Goal: Task Accomplishment & Management: Complete application form

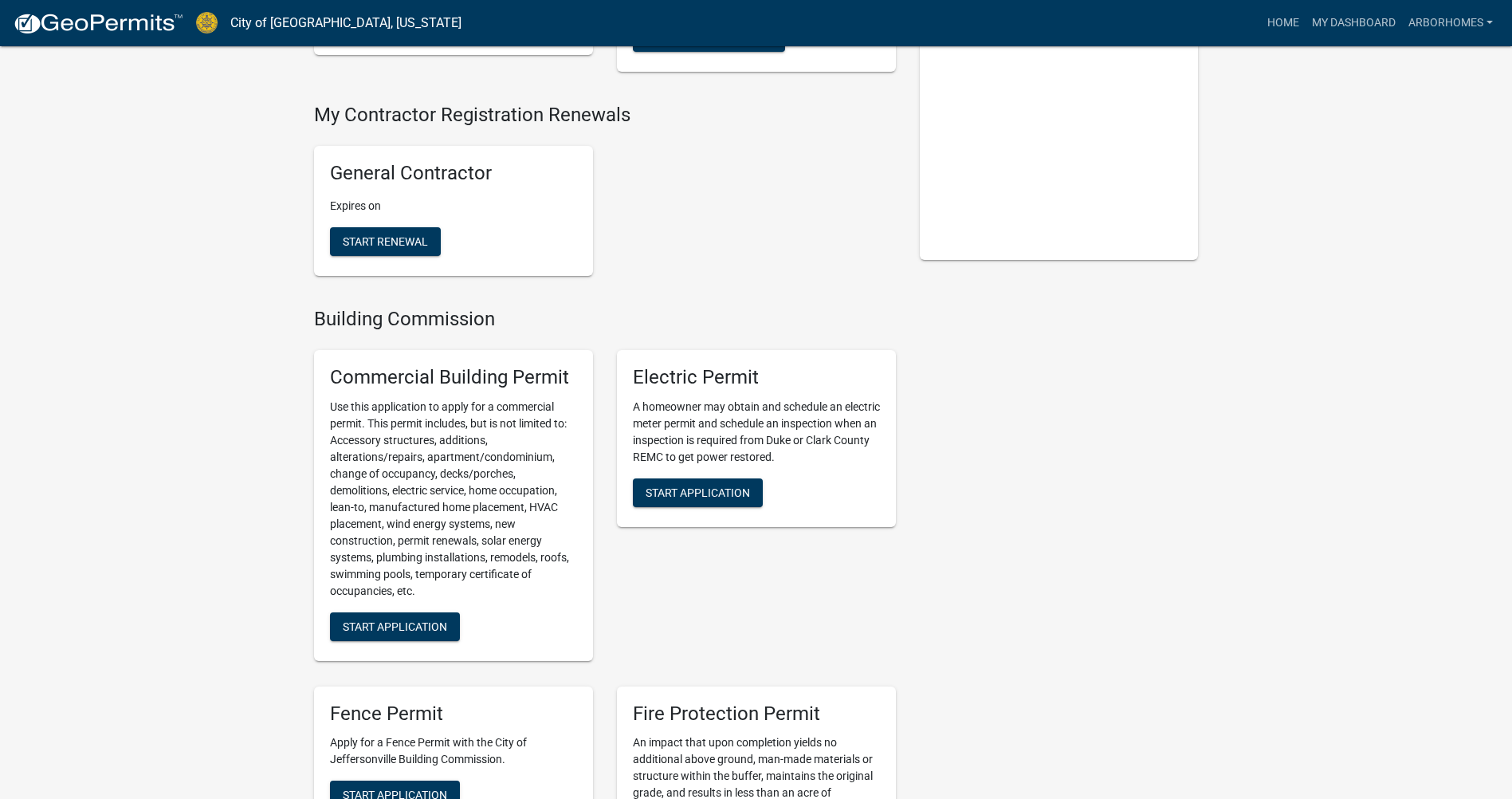
scroll to position [319, 0]
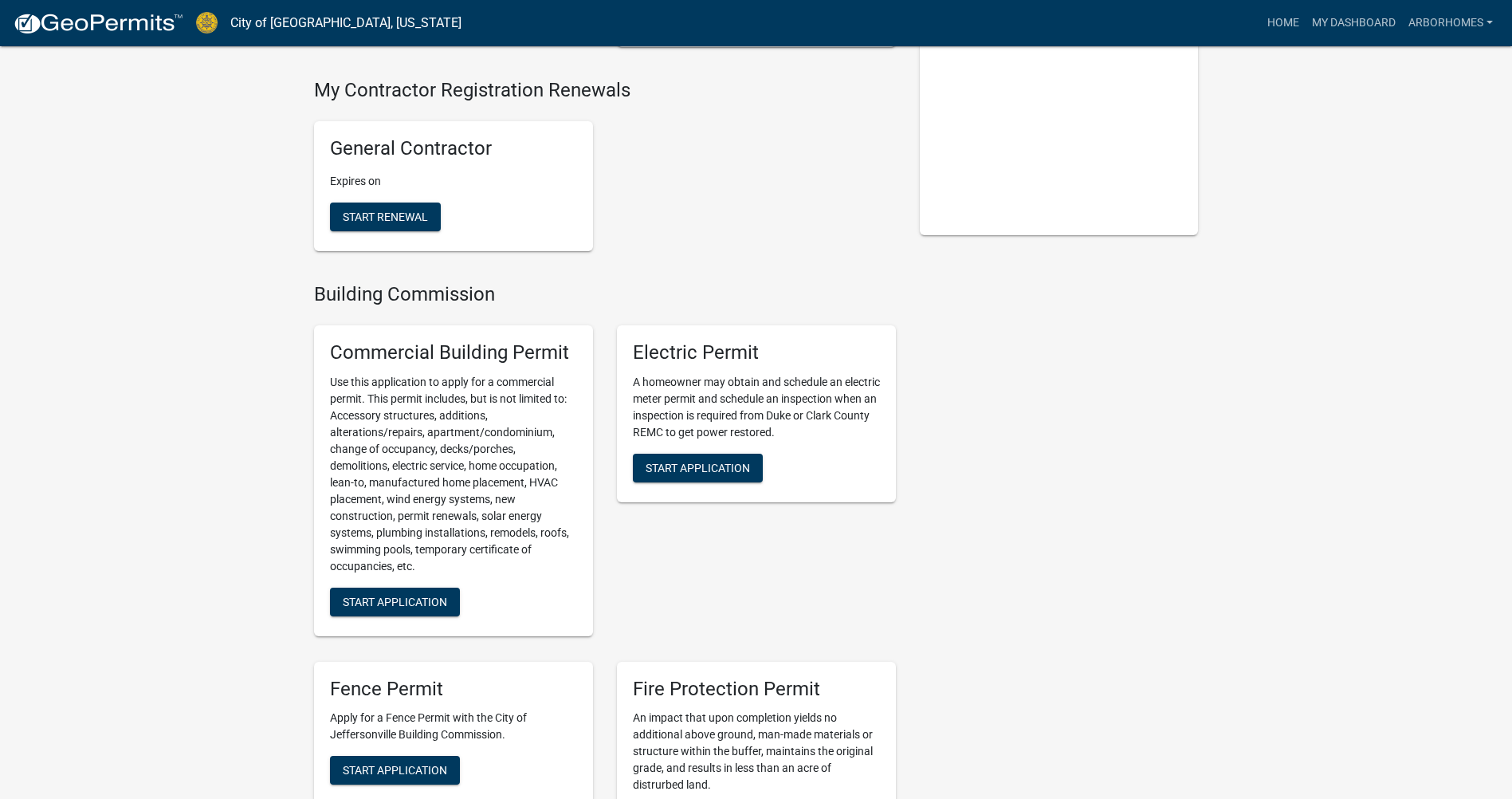
click at [515, 429] on p "Use this application to apply for a commercial permit. This permit includes, bu…" at bounding box center [453, 475] width 247 height 201
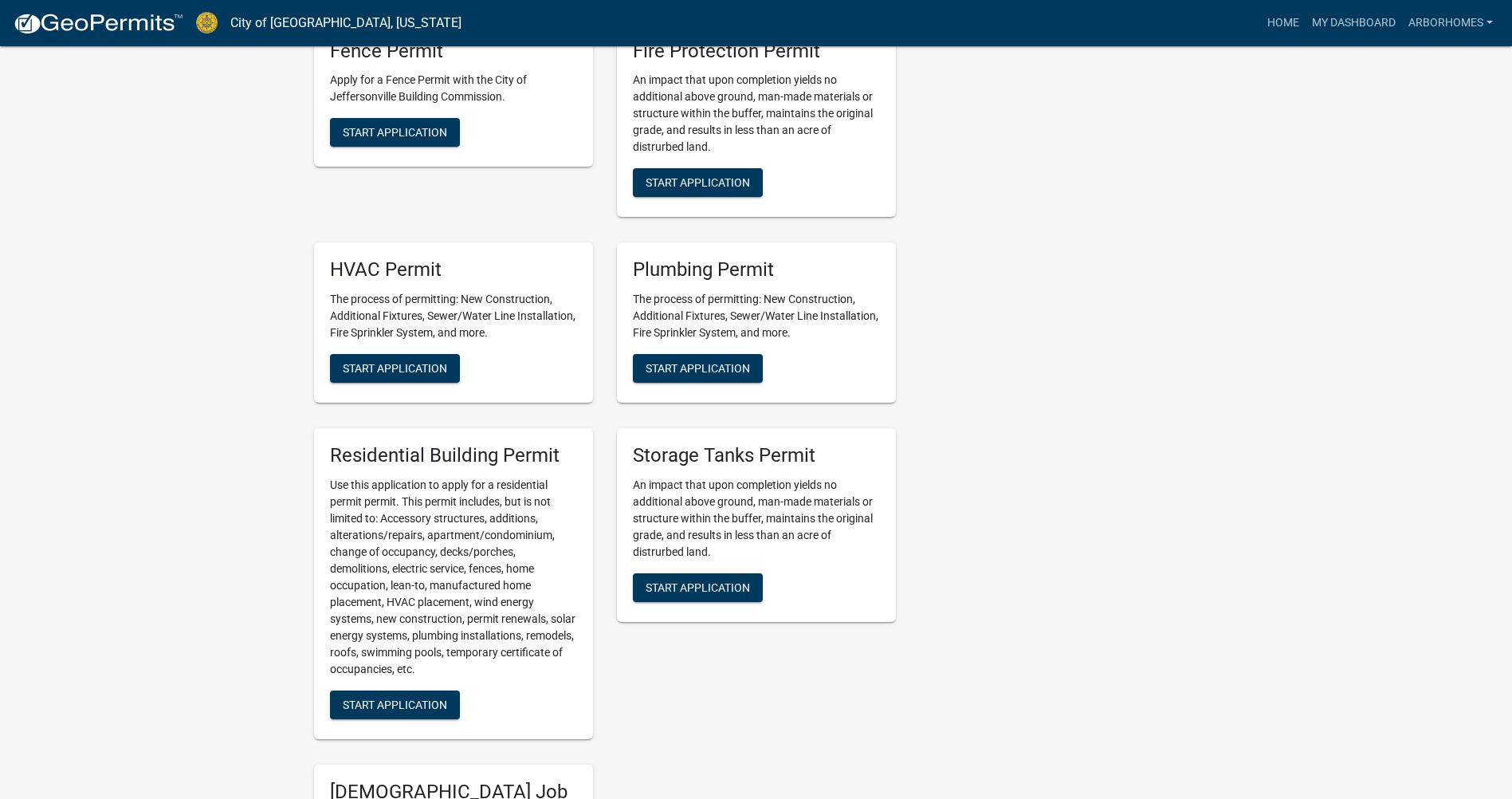
scroll to position [1117, 0]
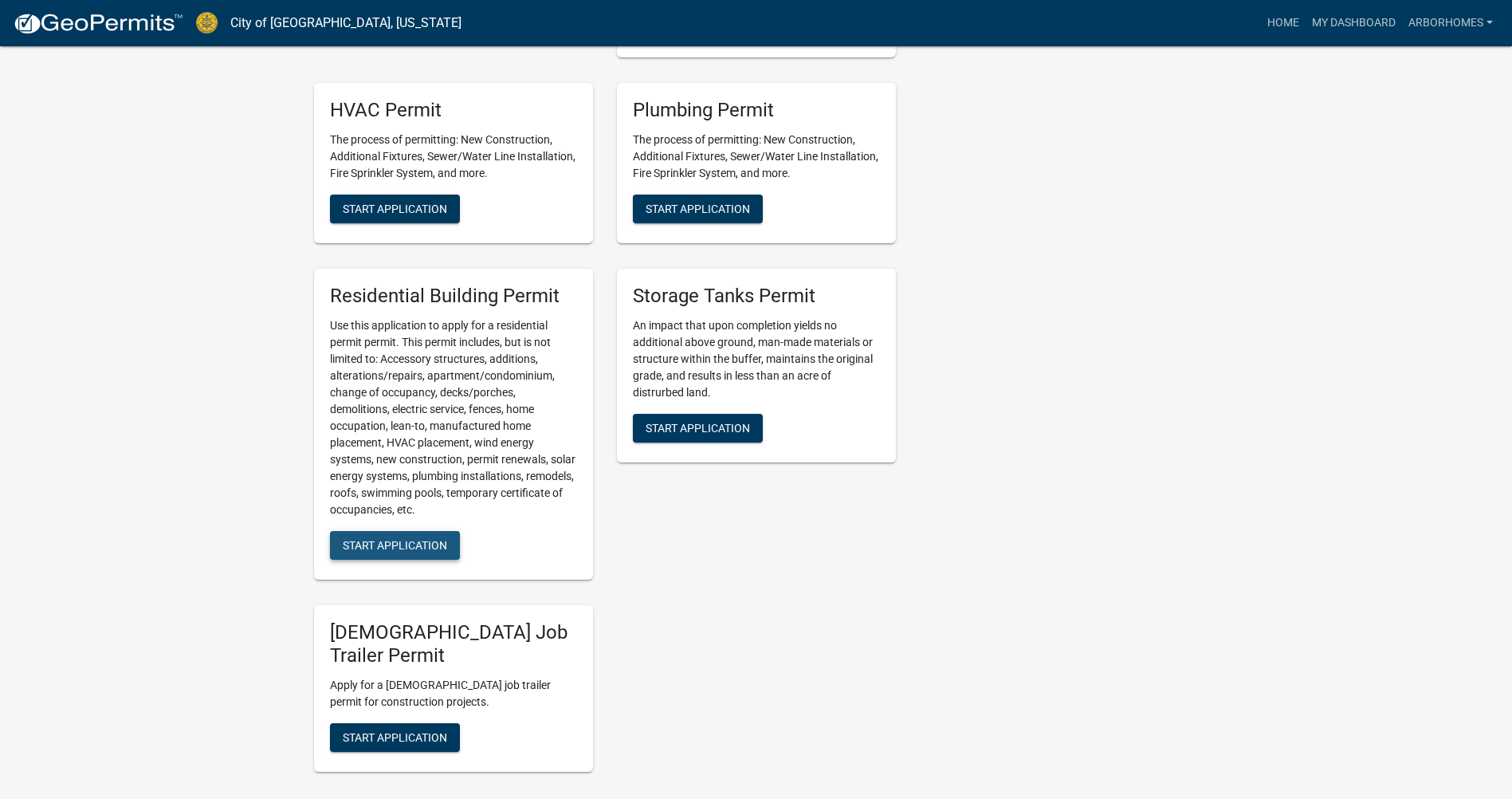
click at [406, 552] on span "Start Application" at bounding box center [395, 546] width 104 height 13
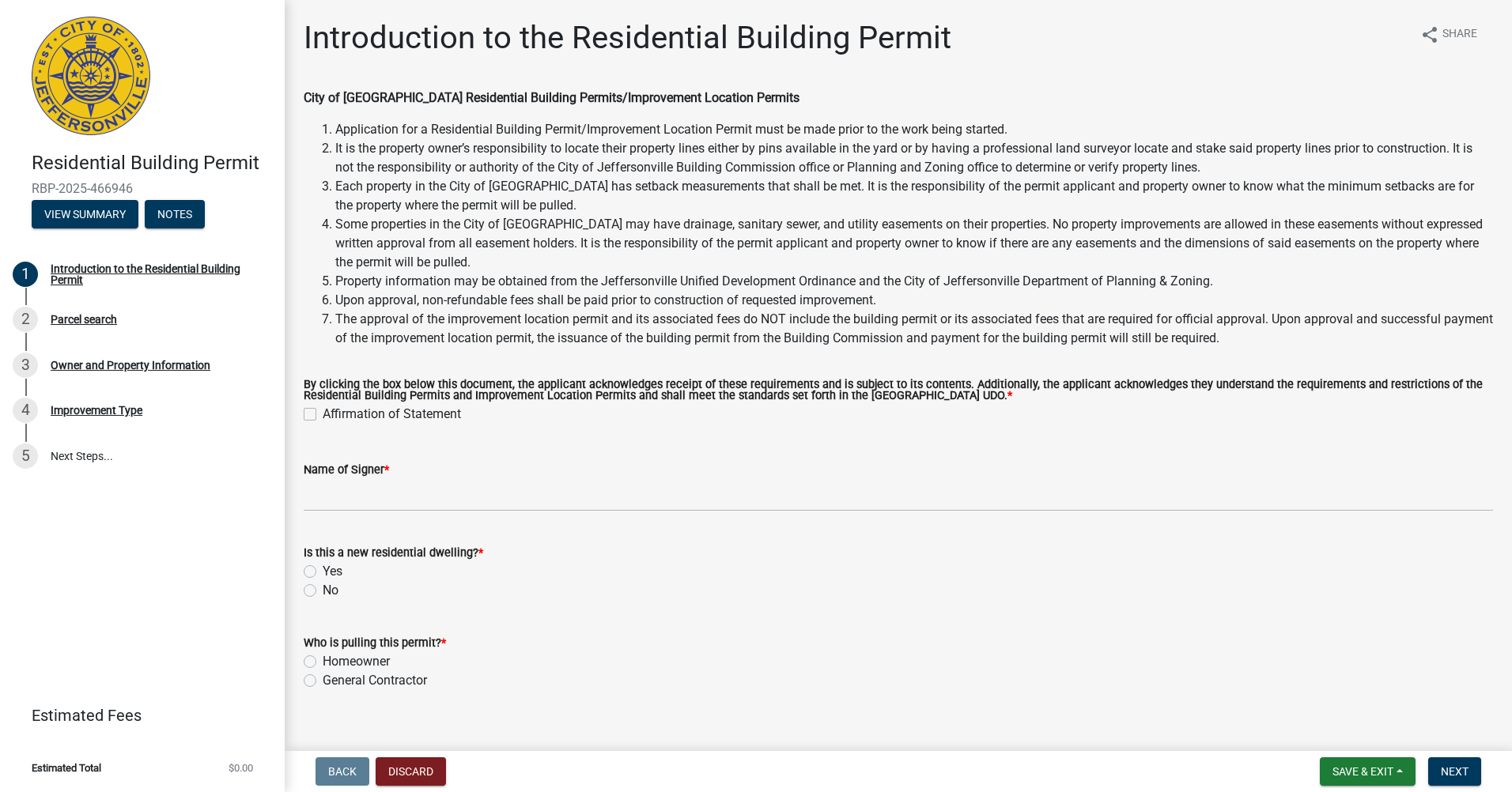
click at [383, 416] on label "Affirmation of Statement" at bounding box center [392, 414] width 138 height 19
click at [333, 415] on input "Affirmation of Statement" at bounding box center [327, 409] width 11 height 11
checkbox input "true"
click at [482, 451] on div "Name of Signer *" at bounding box center [898, 475] width 1190 height 73
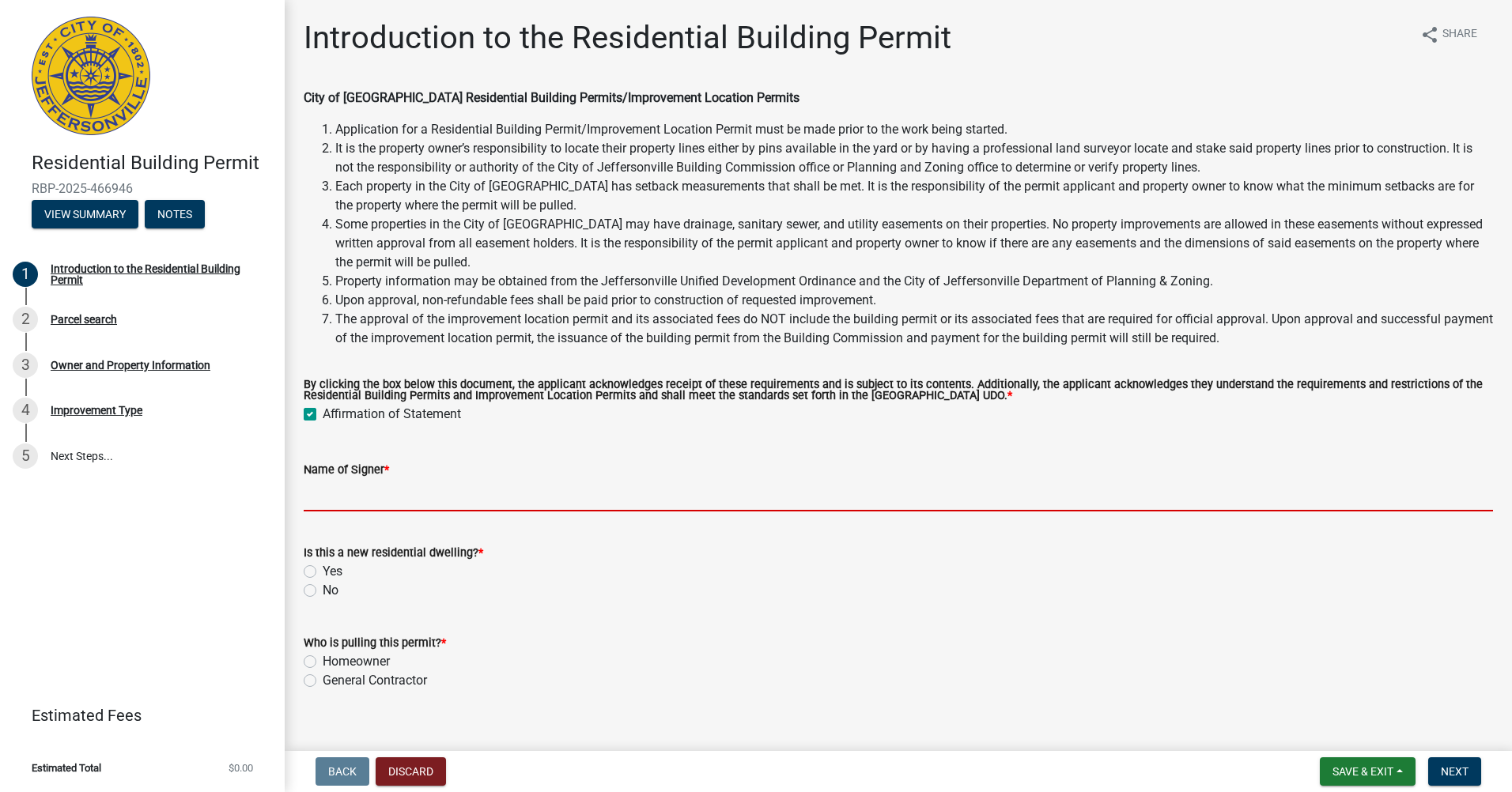
click at [434, 511] on input "Name of Signer *" at bounding box center [898, 496] width 1190 height 33
type input "[PERSON_NAME]"
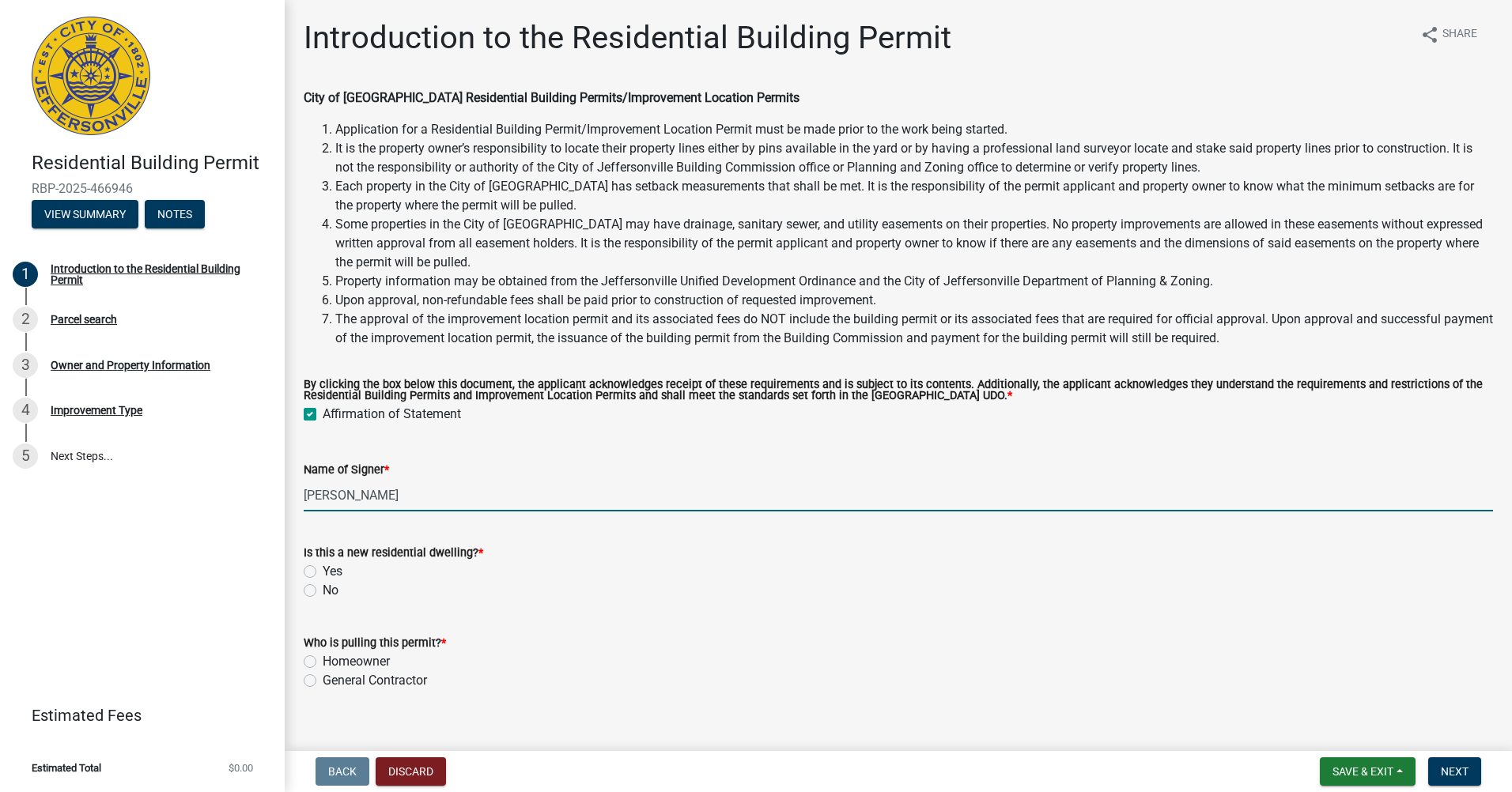
click at [486, 461] on div "Name of Signer *" at bounding box center [898, 469] width 1190 height 19
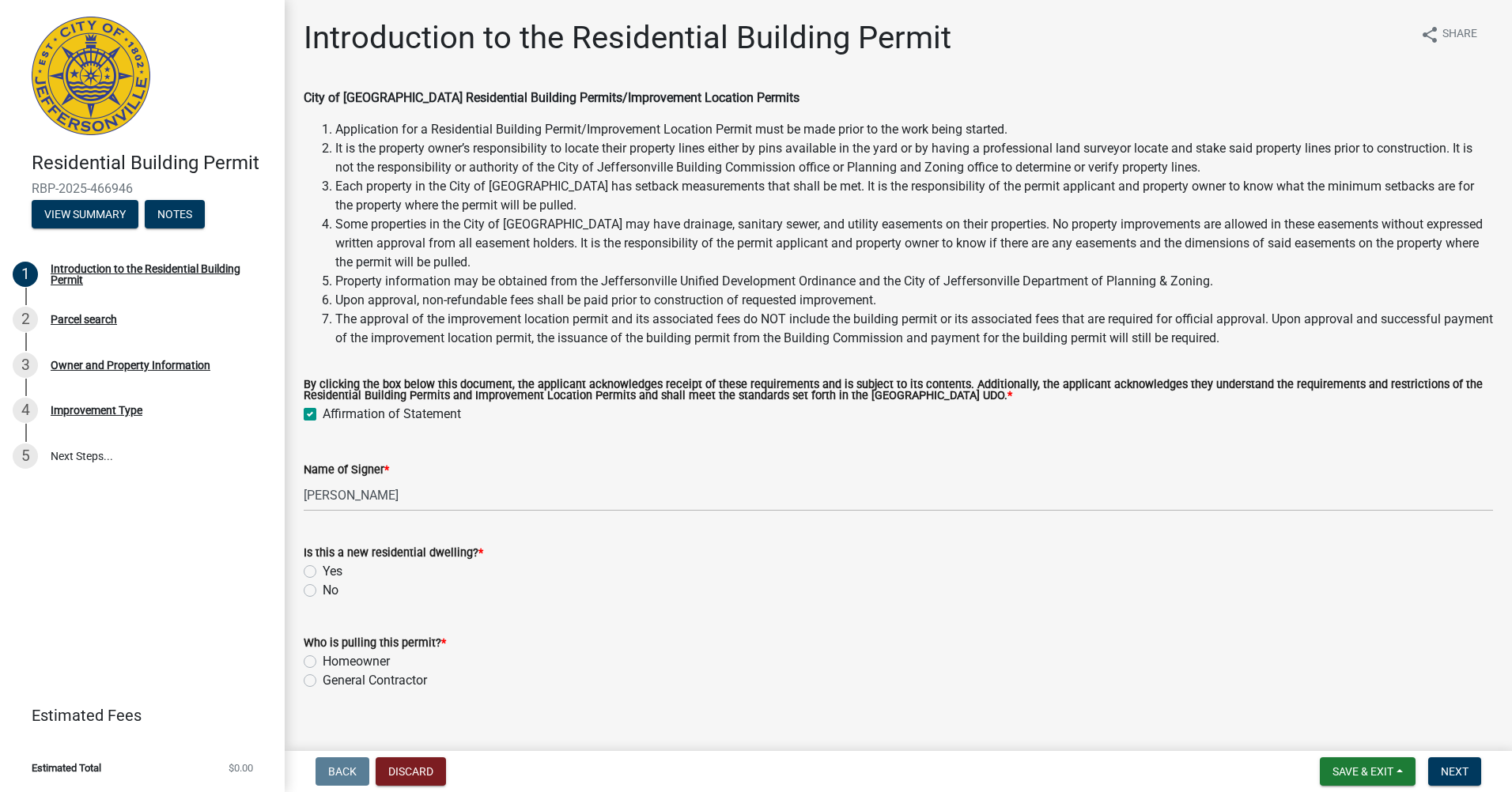
click at [322, 571] on div "Yes" at bounding box center [898, 571] width 1190 height 19
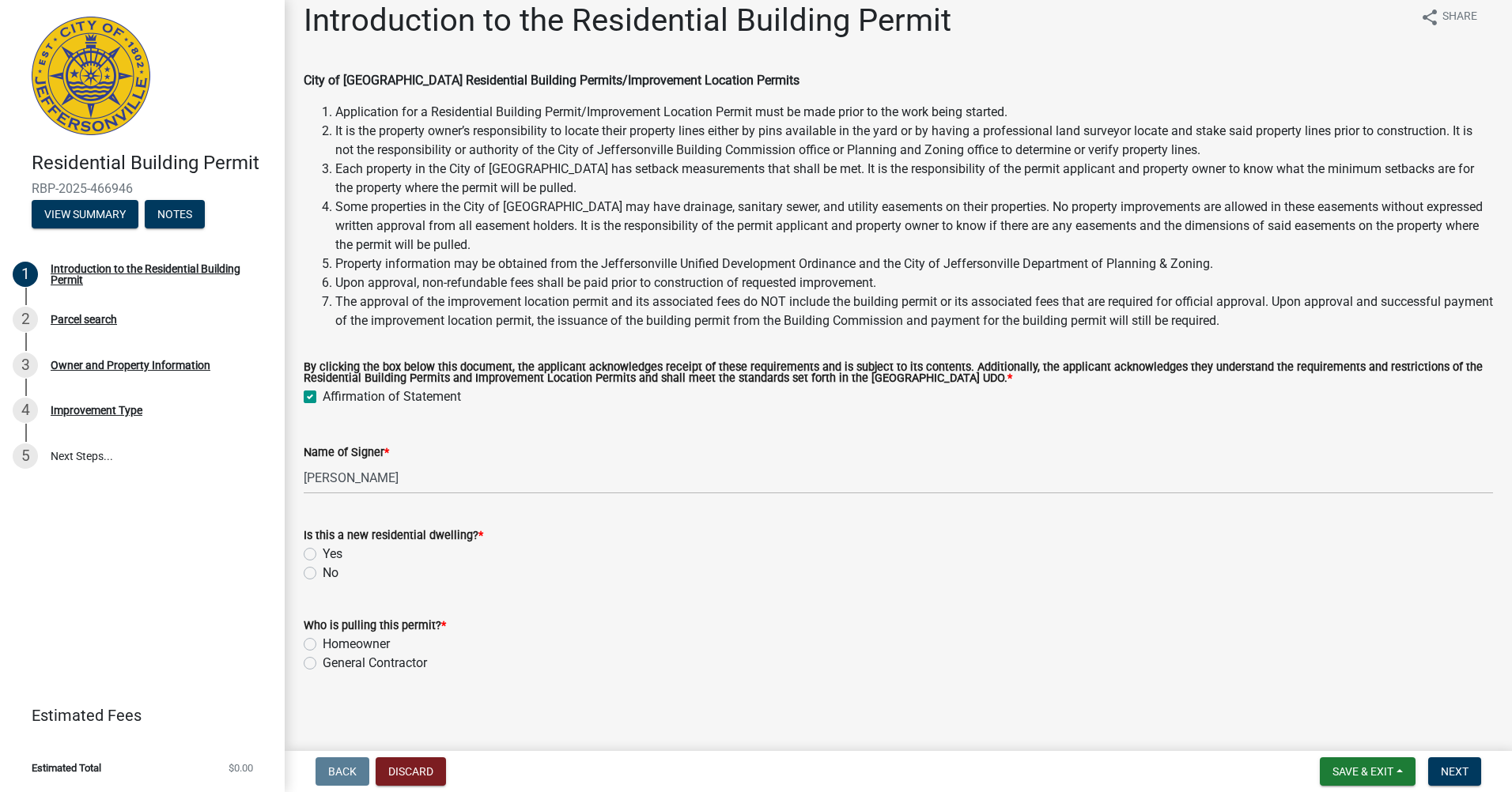
scroll to position [22, 0]
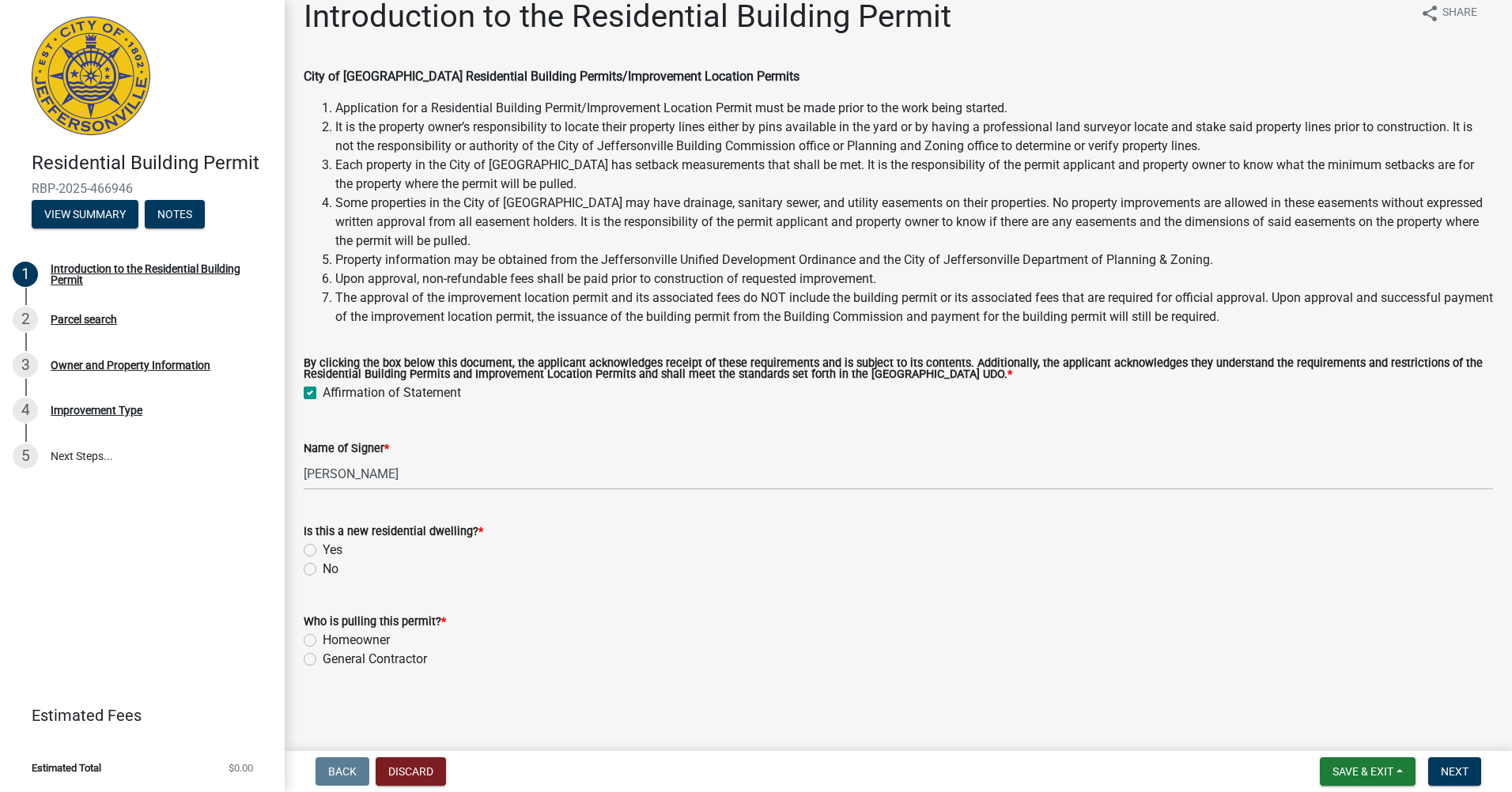
click at [322, 547] on label "Yes" at bounding box center [332, 549] width 20 height 19
click at [322, 547] on input "Yes" at bounding box center [327, 545] width 11 height 11
radio input "true"
click at [324, 662] on label "General Contractor" at bounding box center [375, 659] width 104 height 19
click at [324, 660] on input "General Contractor" at bounding box center [327, 654] width 11 height 11
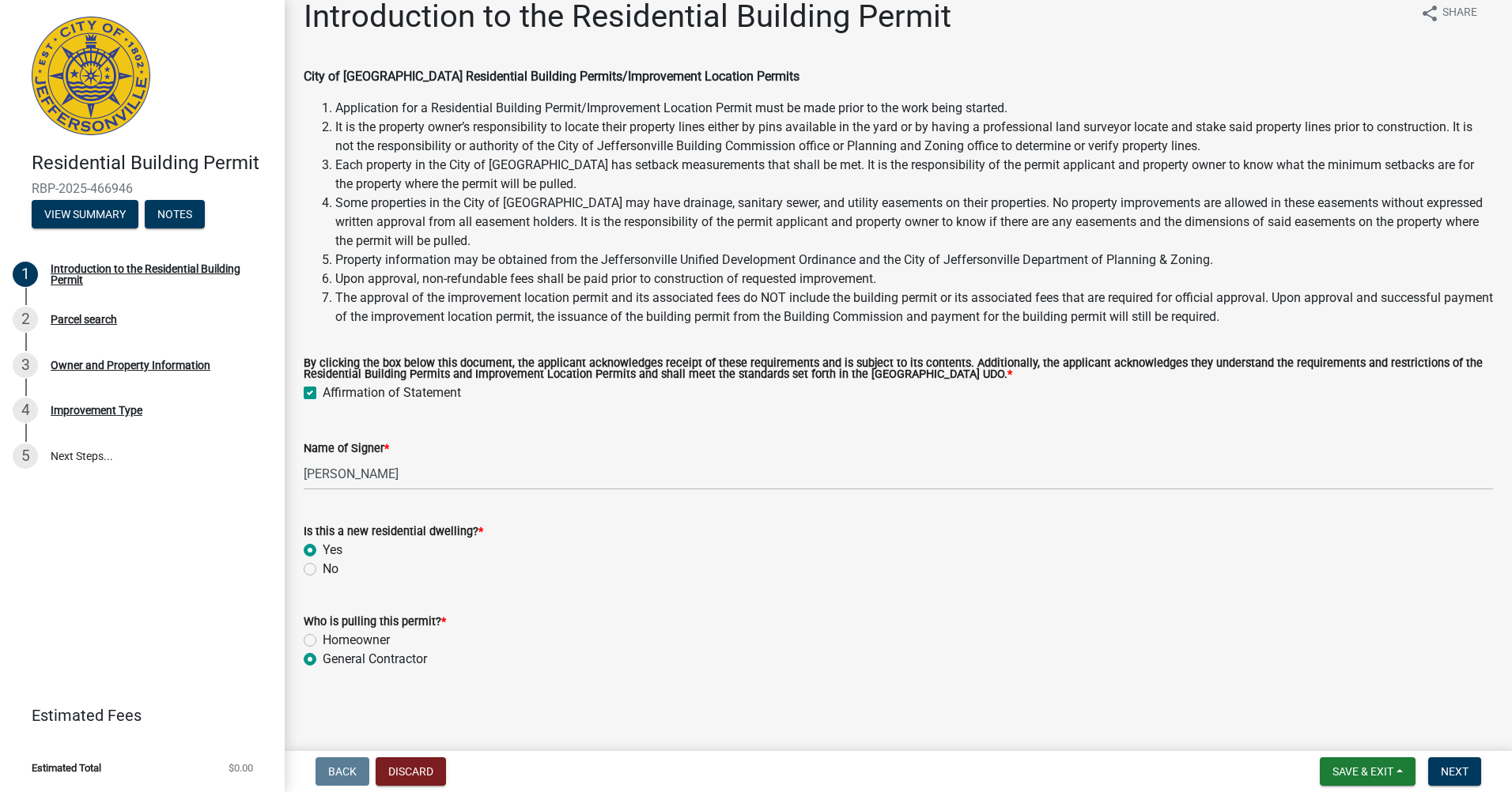
radio input "true"
click at [693, 619] on div "Who is pulling this permit? *" at bounding box center [898, 621] width 1190 height 19
click at [1441, 764] on button "Next" at bounding box center [1454, 771] width 53 height 28
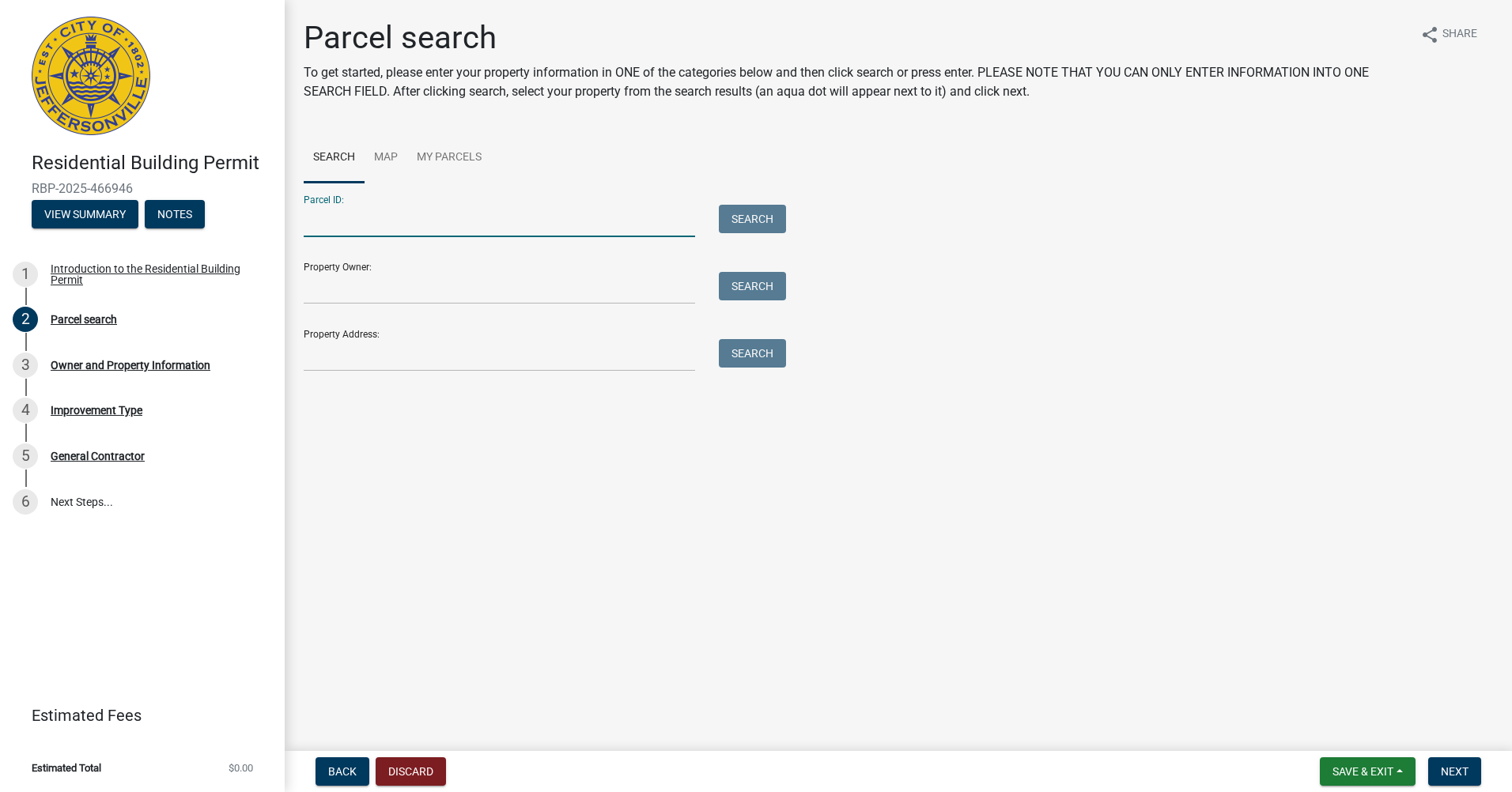
click at [402, 228] on input "Parcel ID:" at bounding box center [499, 221] width 392 height 33
click at [971, 174] on ul "Search Map My Parcels" at bounding box center [898, 157] width 1190 height 50
click at [466, 212] on input "Parcel ID:" at bounding box center [499, 221] width 392 height 33
click at [347, 221] on input "Parcel ID:" at bounding box center [499, 221] width 392 height 33
paste input "10-42-05-300-131.000-039"
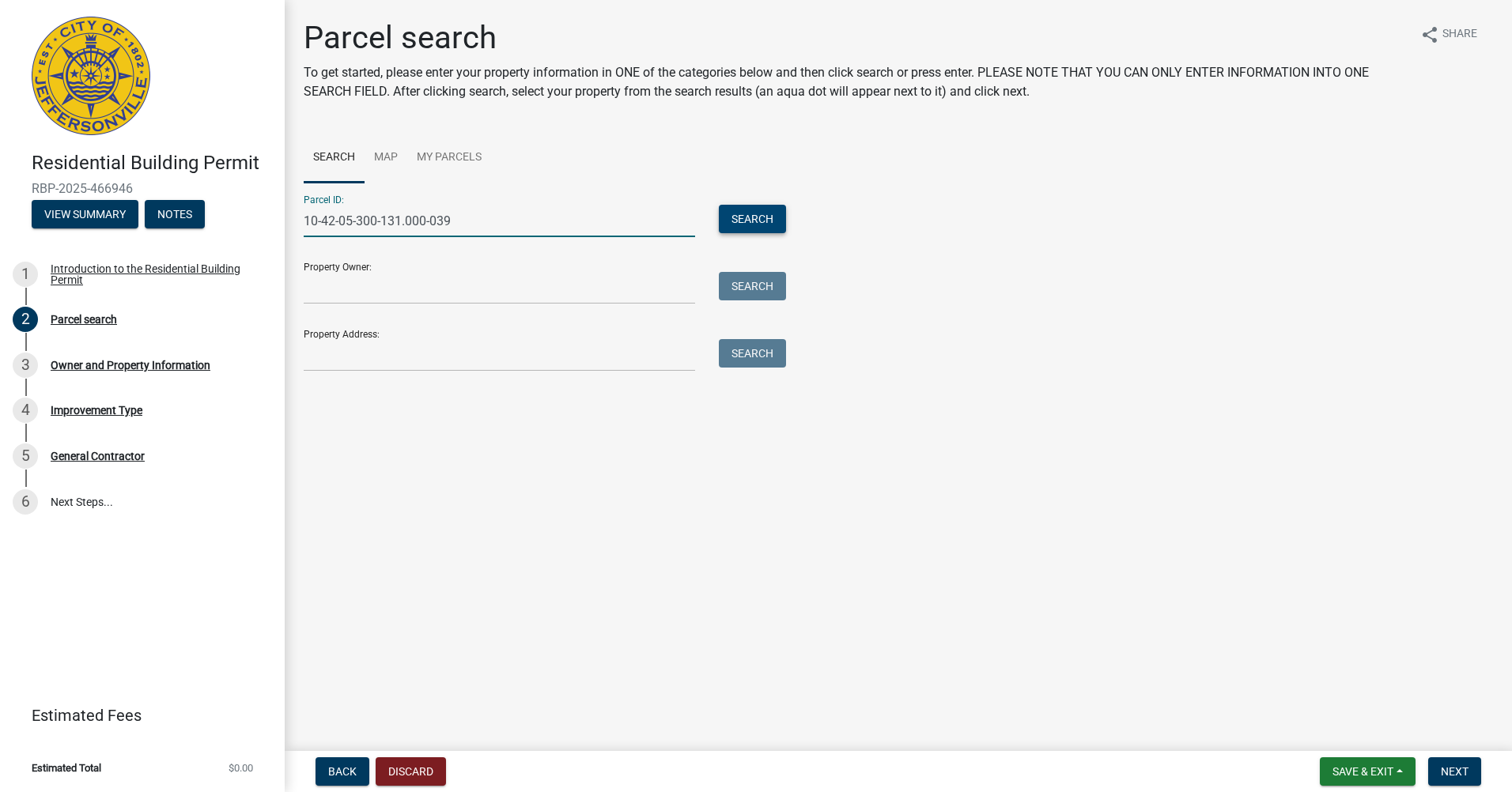
type input "10-42-05-300-131.000-039"
click at [753, 224] on button "Search" at bounding box center [752, 219] width 68 height 28
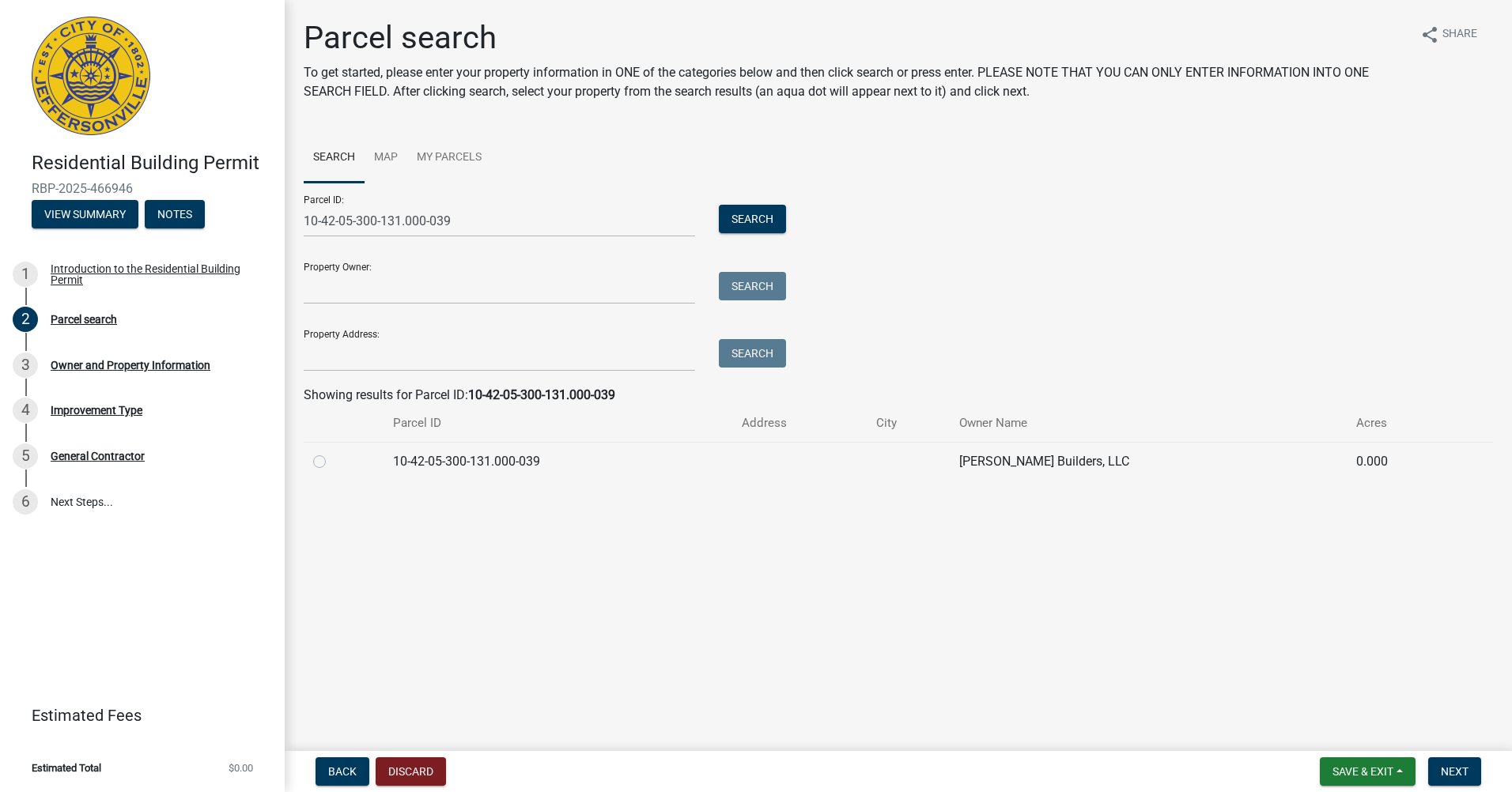
click at [680, 548] on main "Parcel search To get started, please enter your property information in ONE of …" at bounding box center [898, 372] width 1227 height 745
click at [332, 453] on label at bounding box center [332, 453] width 0 height 0
click at [332, 462] on input "radio" at bounding box center [337, 457] width 11 height 11
radio input "true"
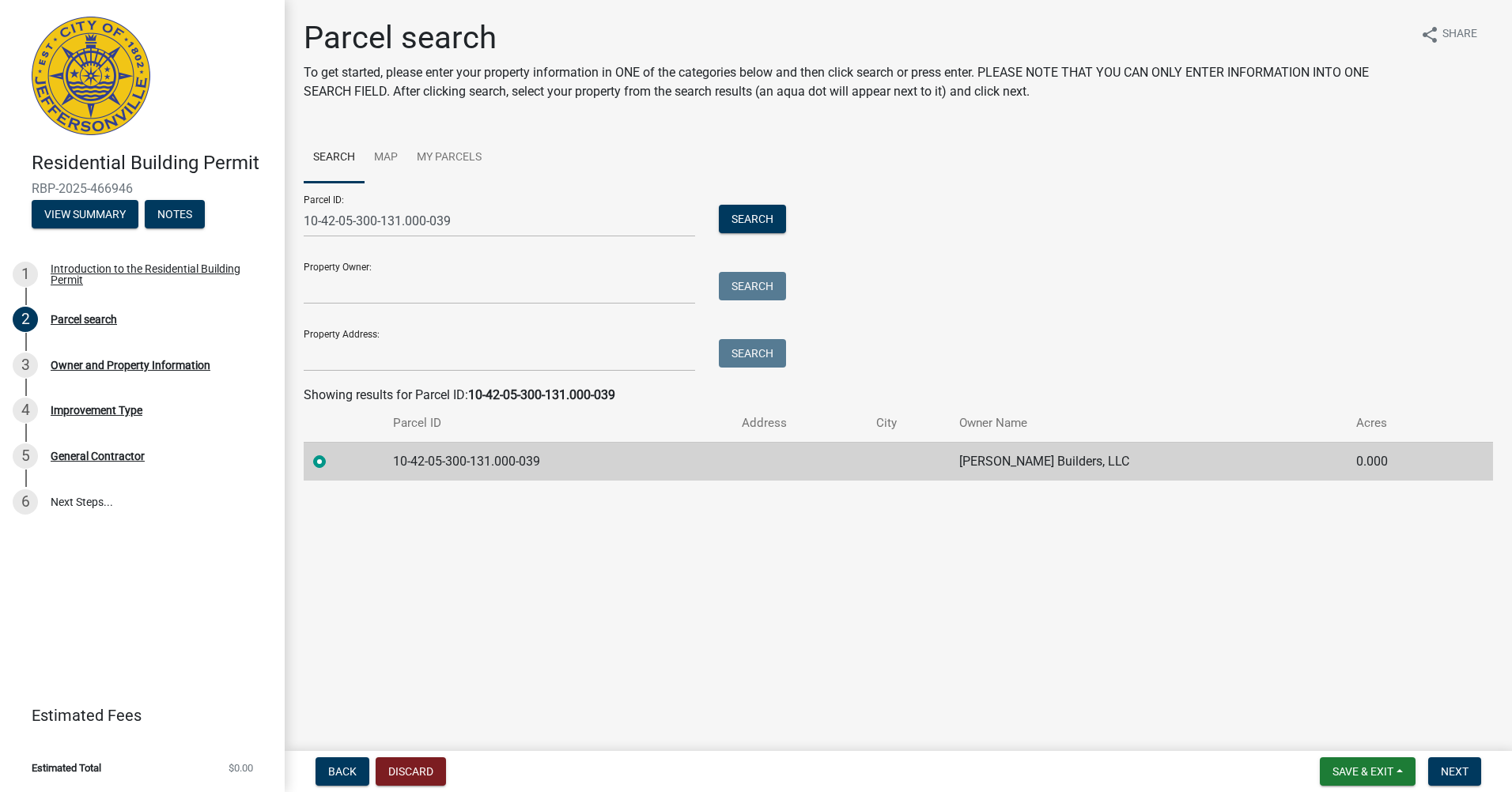
click at [422, 544] on main "Parcel search To get started, please enter your property information in ONE of …" at bounding box center [898, 372] width 1227 height 745
click at [1470, 778] on button "Next" at bounding box center [1454, 771] width 53 height 28
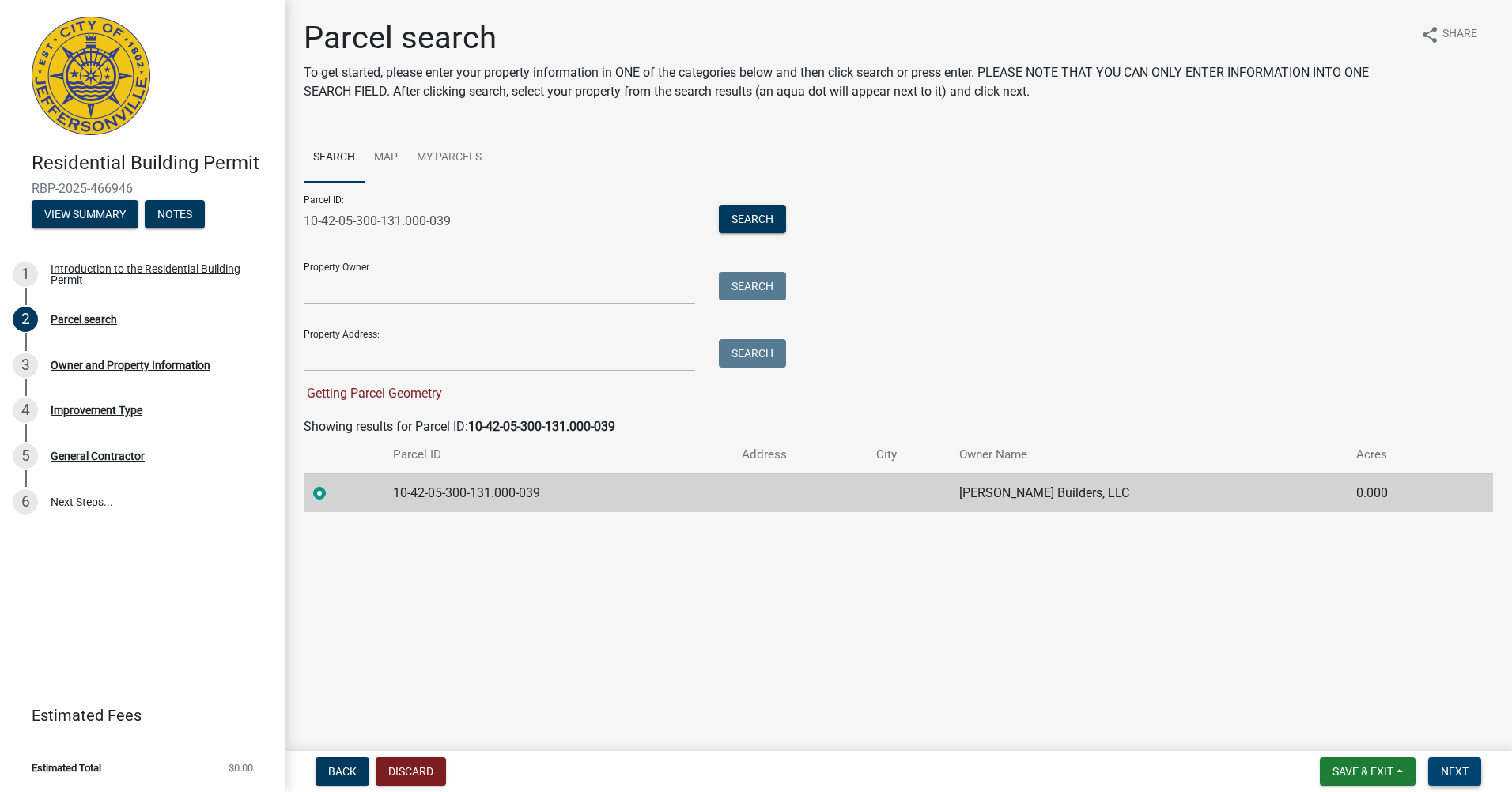
click at [1447, 762] on button "Next" at bounding box center [1454, 771] width 53 height 28
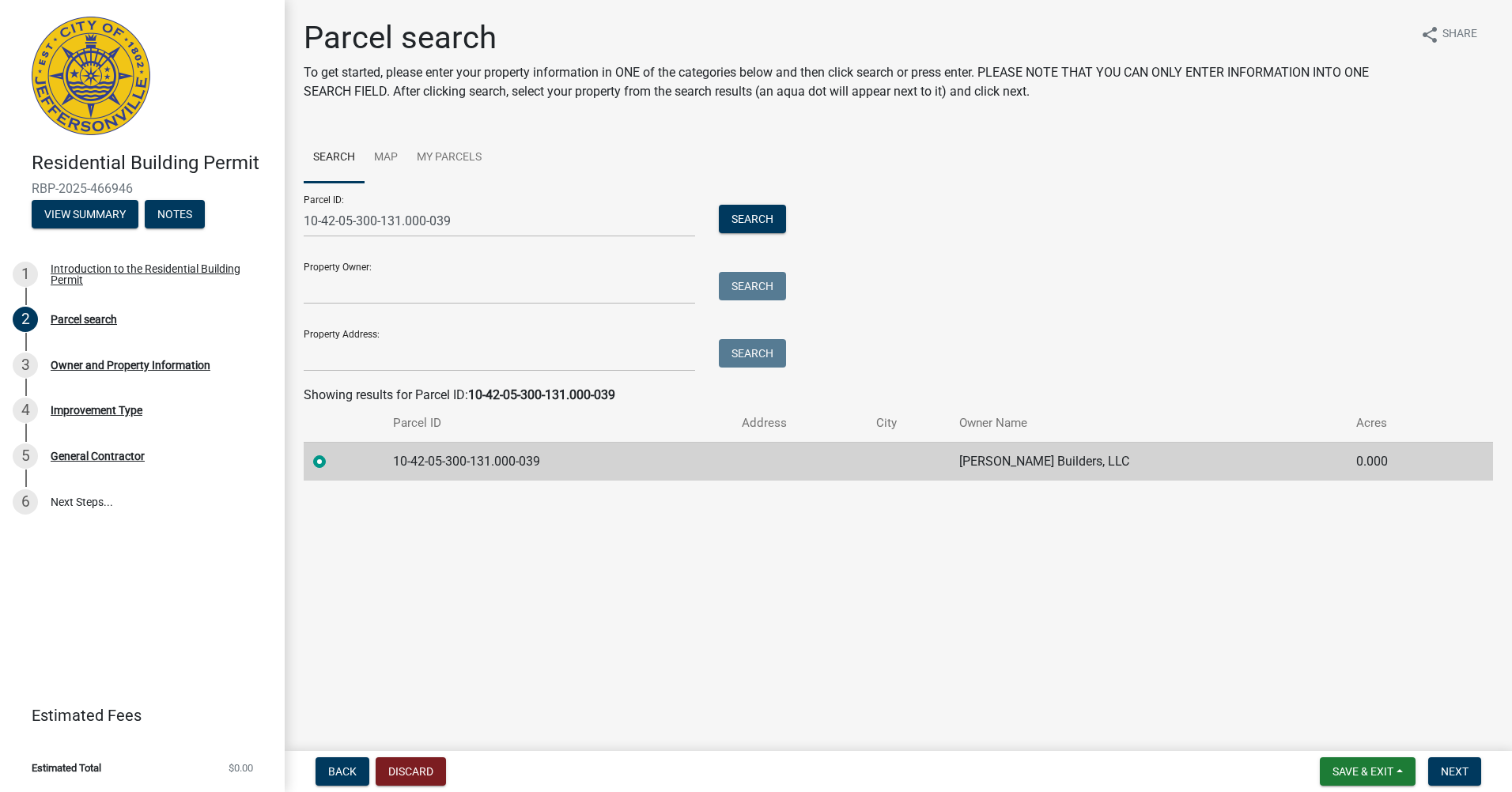
click at [822, 510] on main "Parcel search To get started, please enter your property information in ONE of …" at bounding box center [898, 372] width 1227 height 745
click at [1453, 760] on button "Next" at bounding box center [1454, 771] width 53 height 28
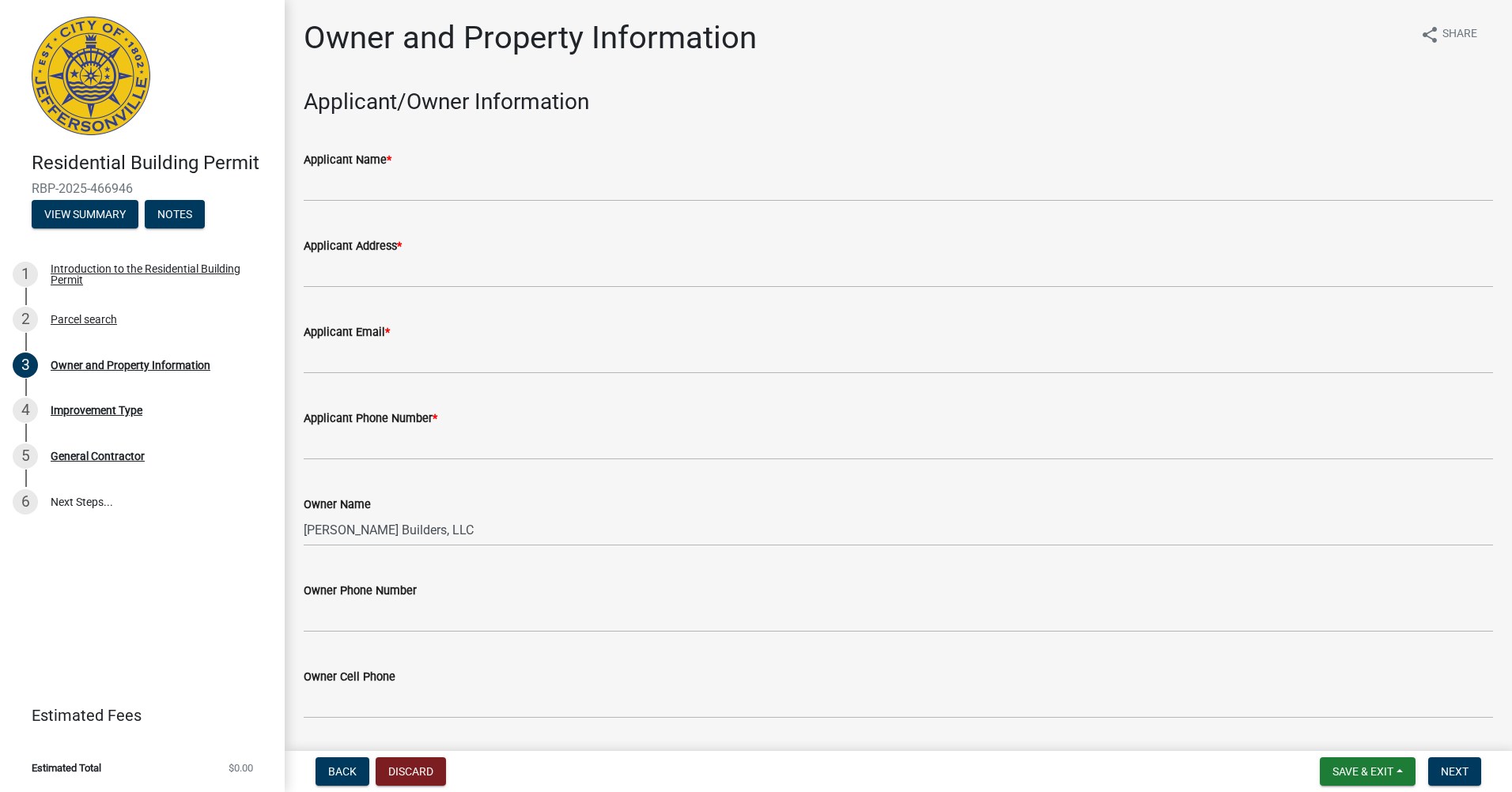
click at [365, 168] on div "Applicant Name *" at bounding box center [898, 160] width 1190 height 19
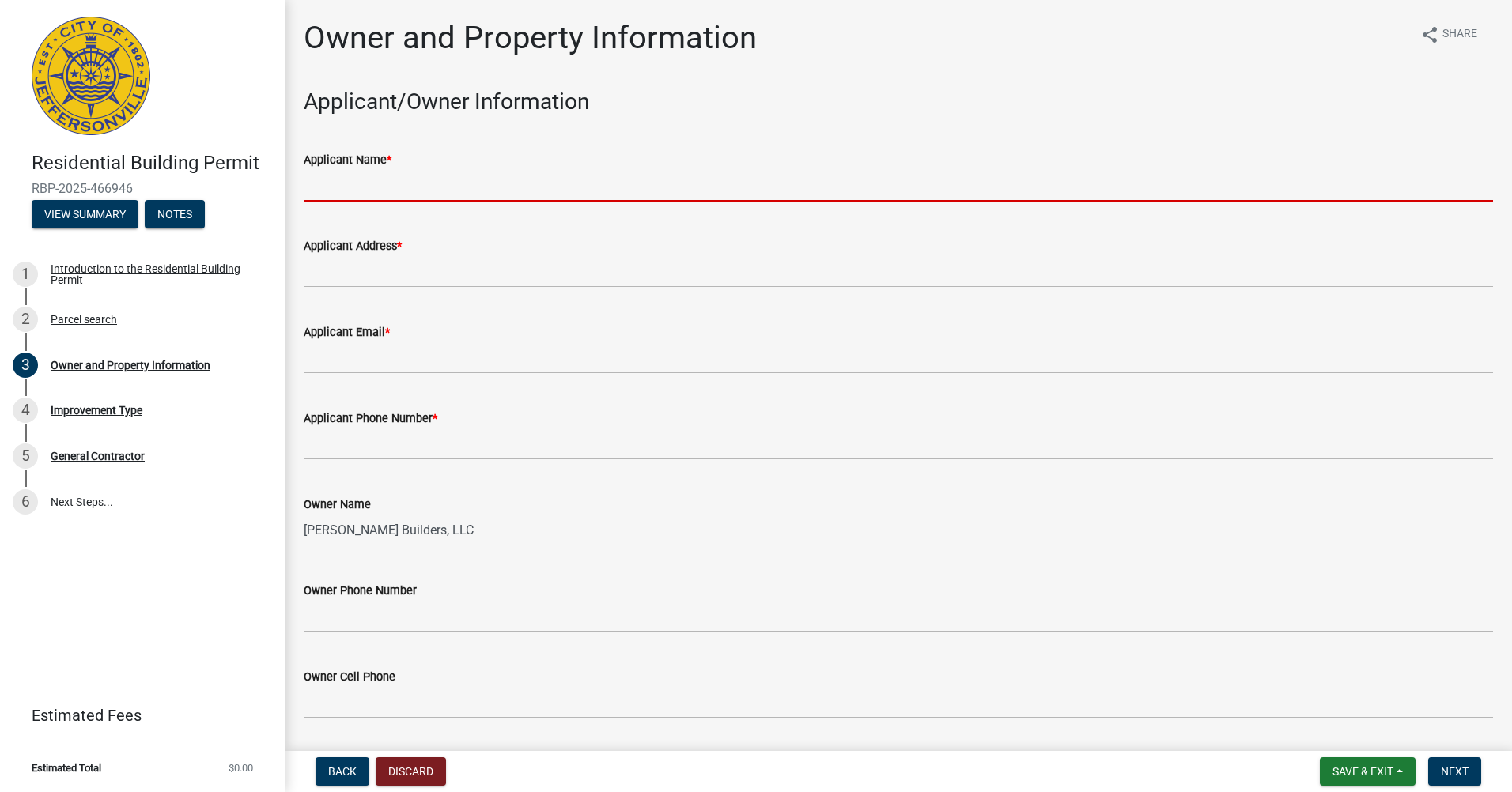
click at [364, 182] on input "Applicant Name *" at bounding box center [898, 186] width 1190 height 33
type input "[PERSON_NAME] Properties Group Inc. DBA Arbor Homes"
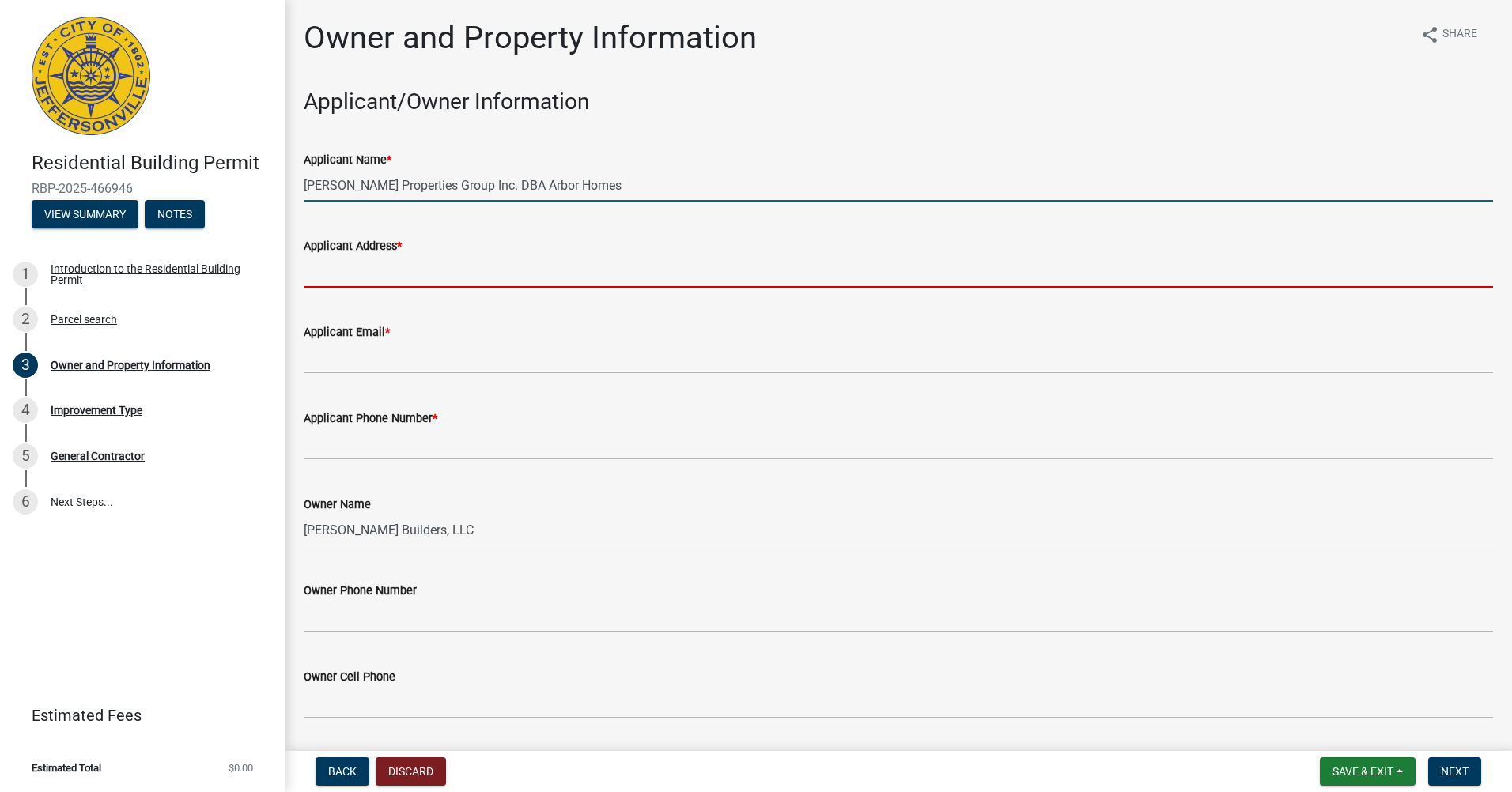
type input "[STREET_ADDRESS]"
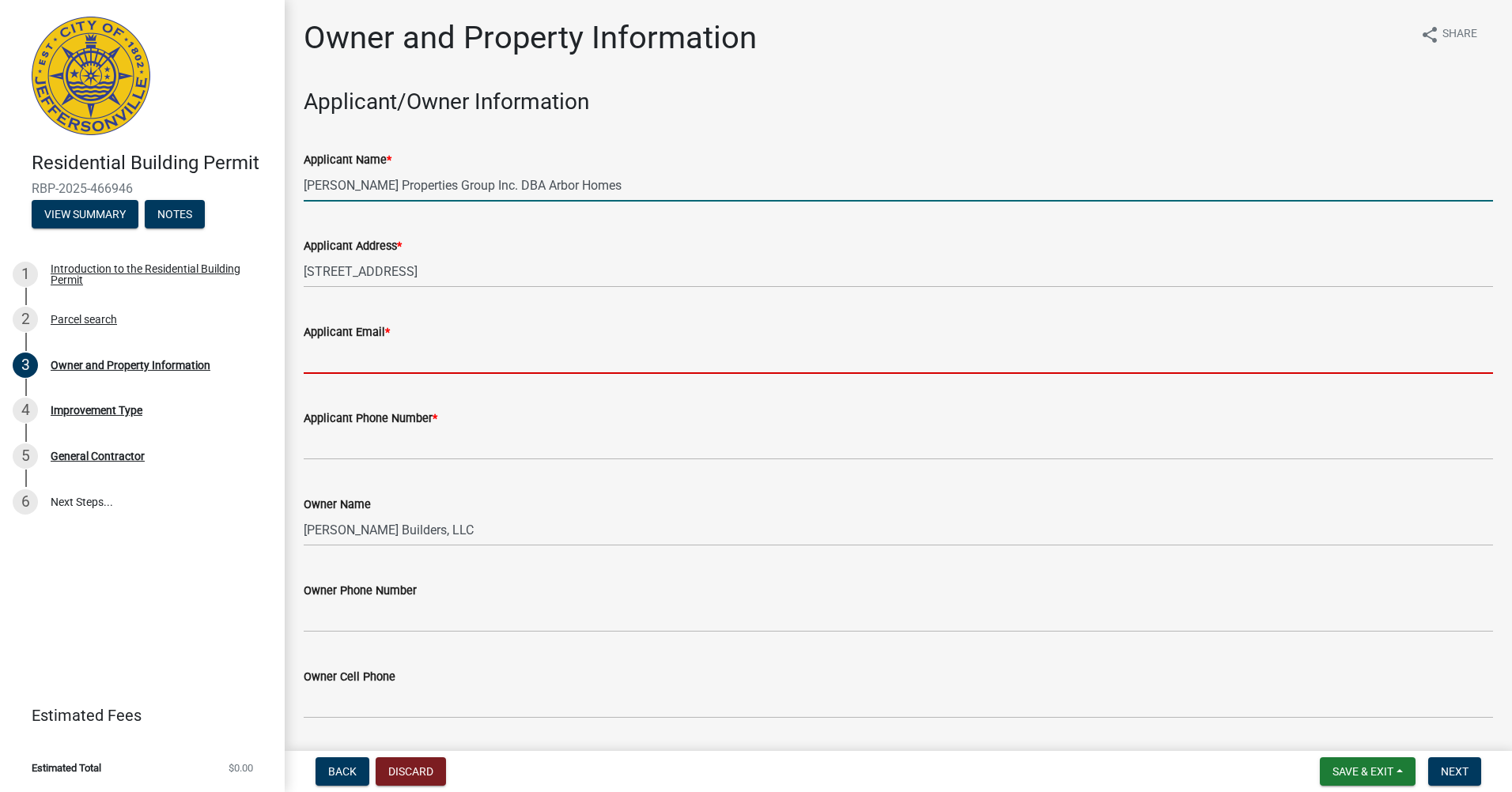
type input "[EMAIL_ADDRESS][DOMAIN_NAME]"
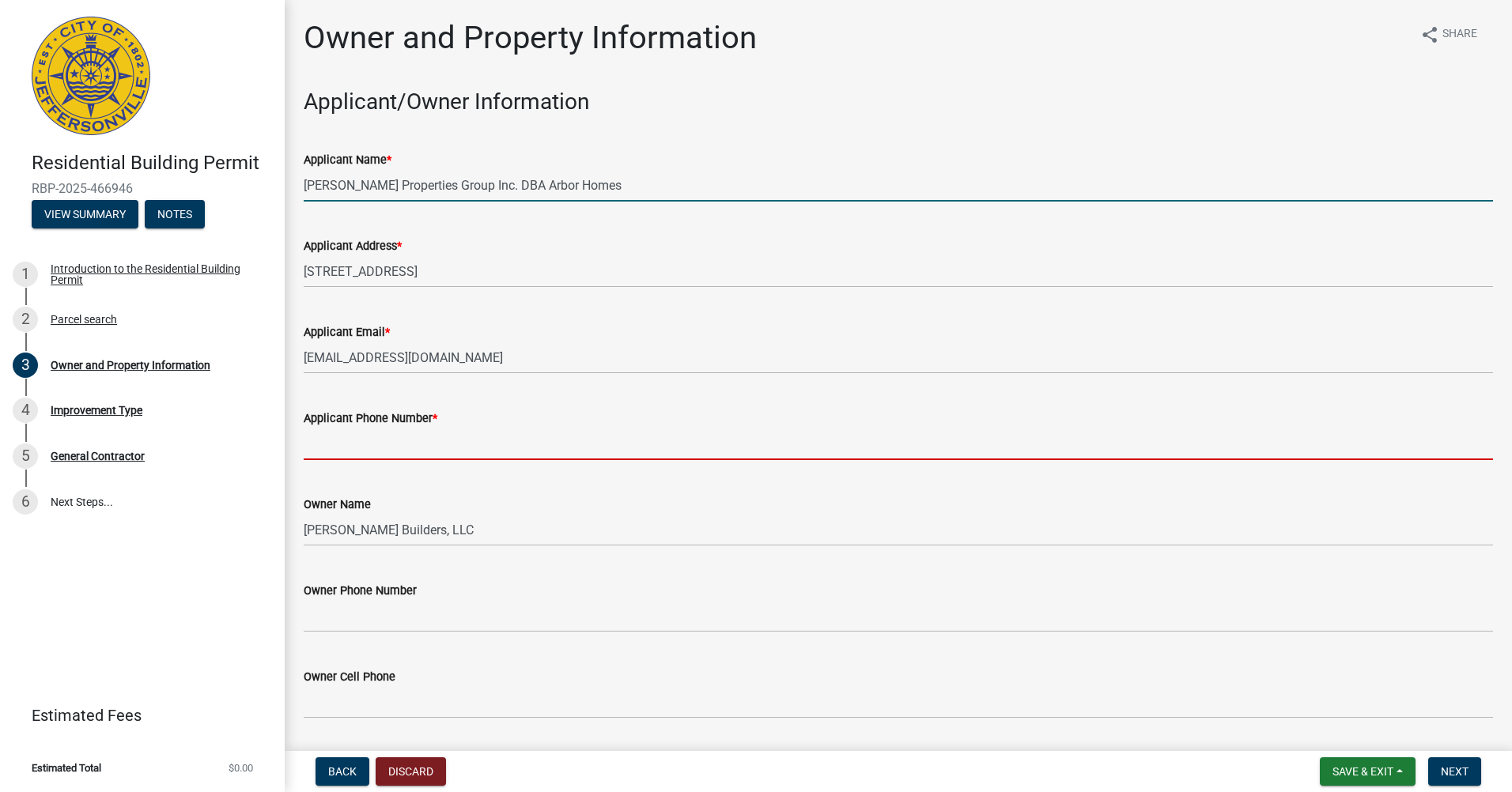
type input "5022456159"
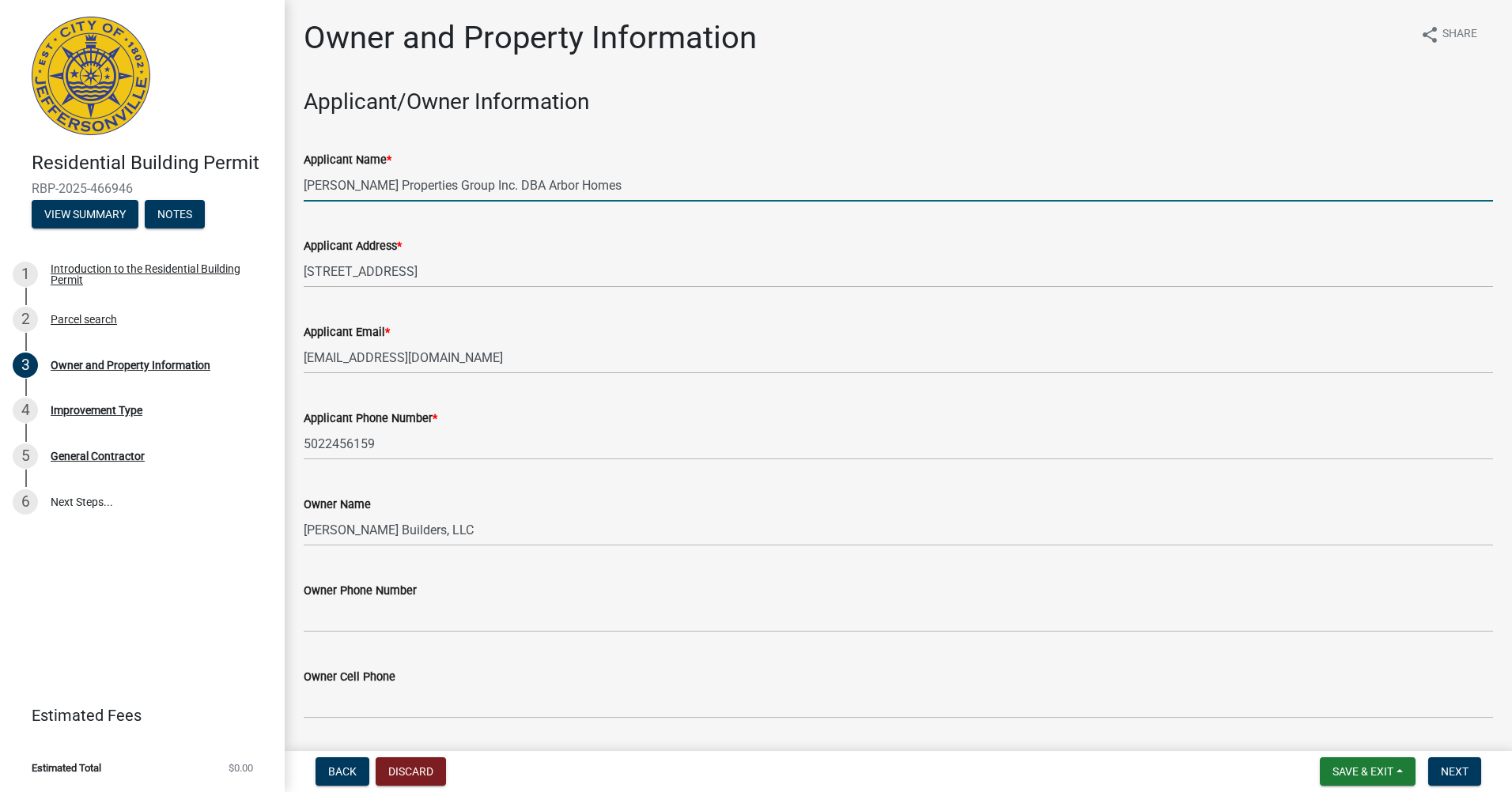
type input "[EMAIL_ADDRESS][DOMAIN_NAME]"
type input "7992 Stacy Springs Boulevard"
type input "504"
type input "[PERSON_NAME][GEOGRAPHIC_DATA]"
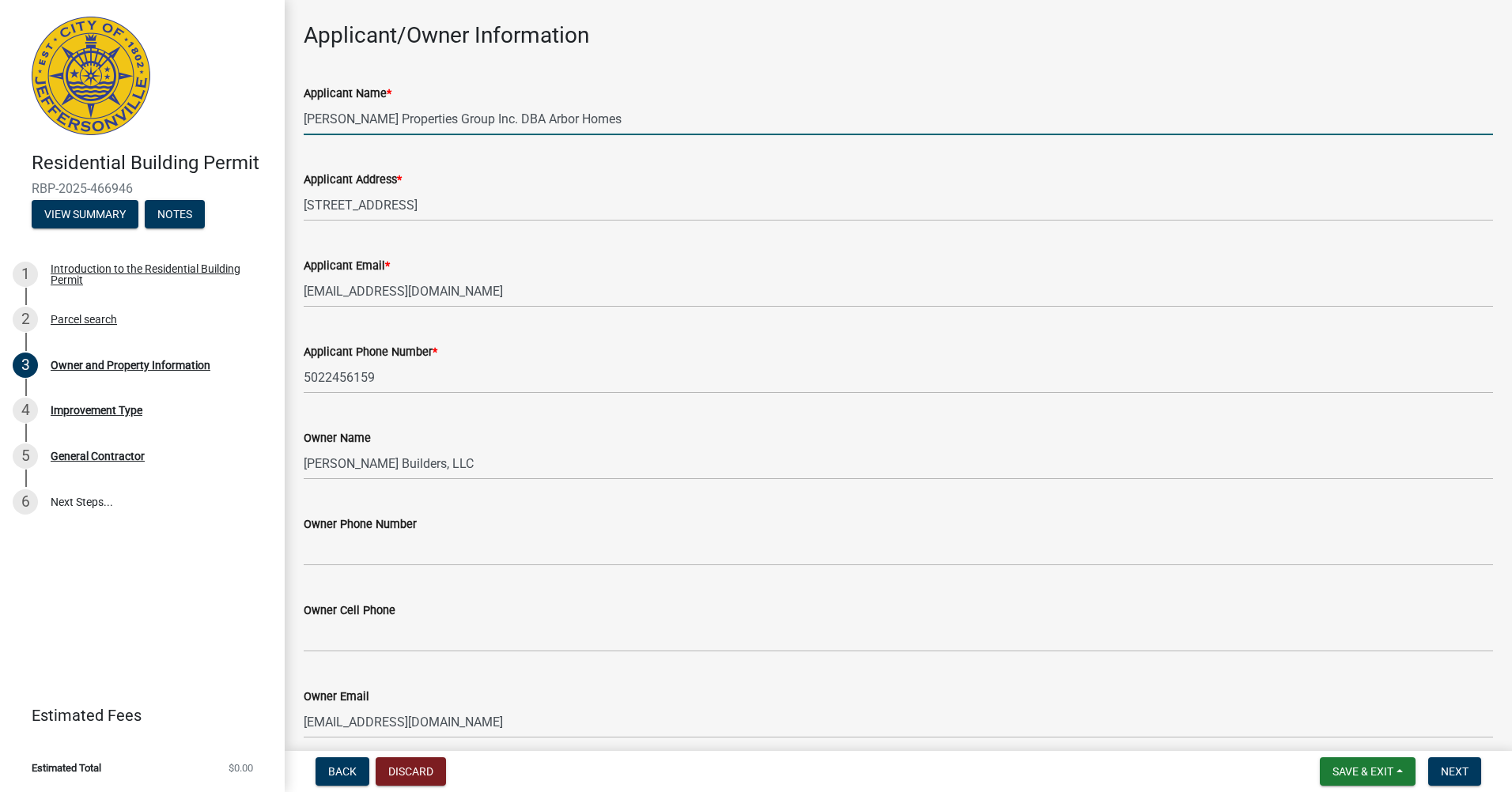
scroll to position [158, 0]
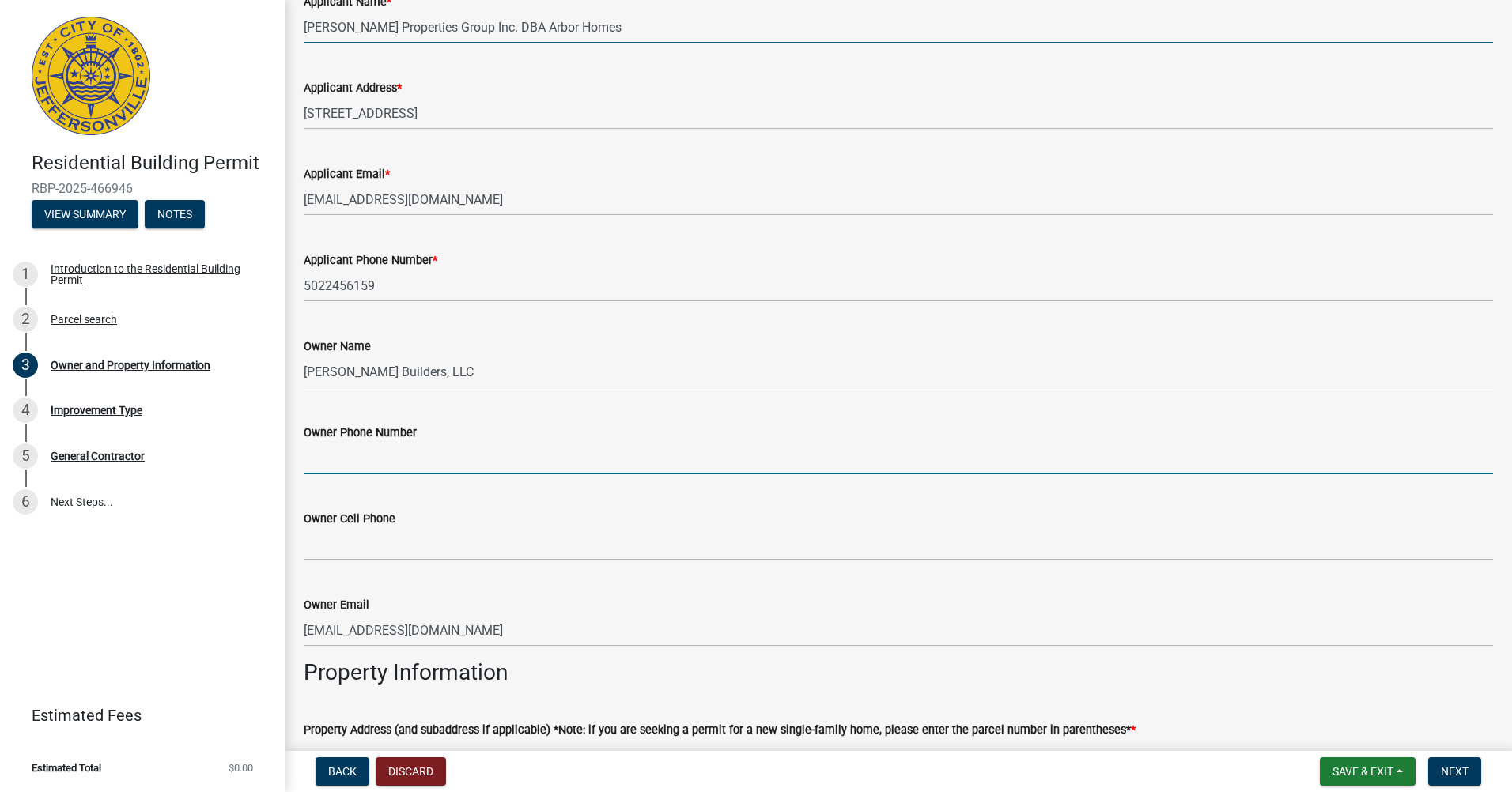
click at [461, 460] on input "Owner Phone Number" at bounding box center [898, 458] width 1190 height 33
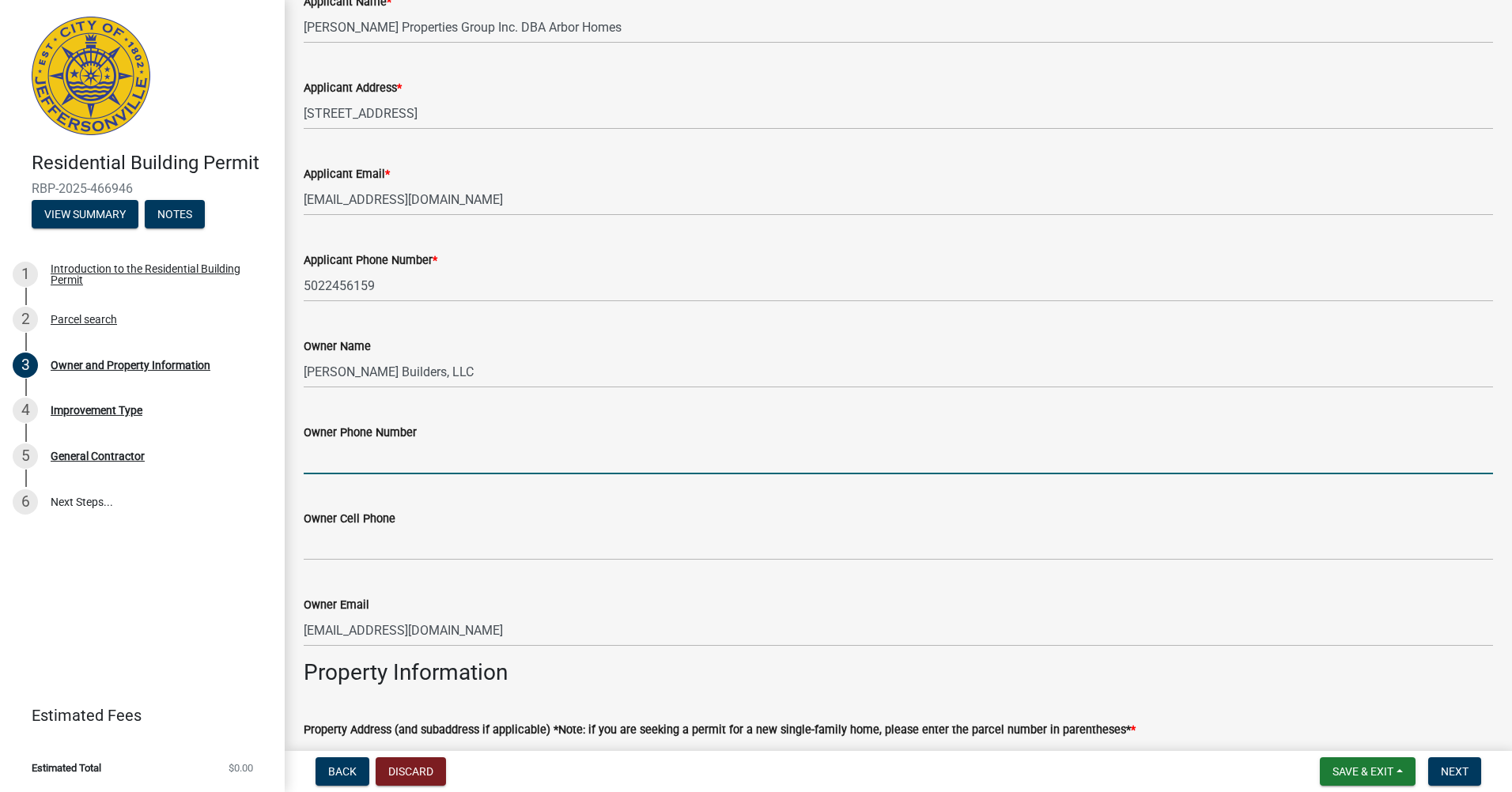
type input "5022456159"
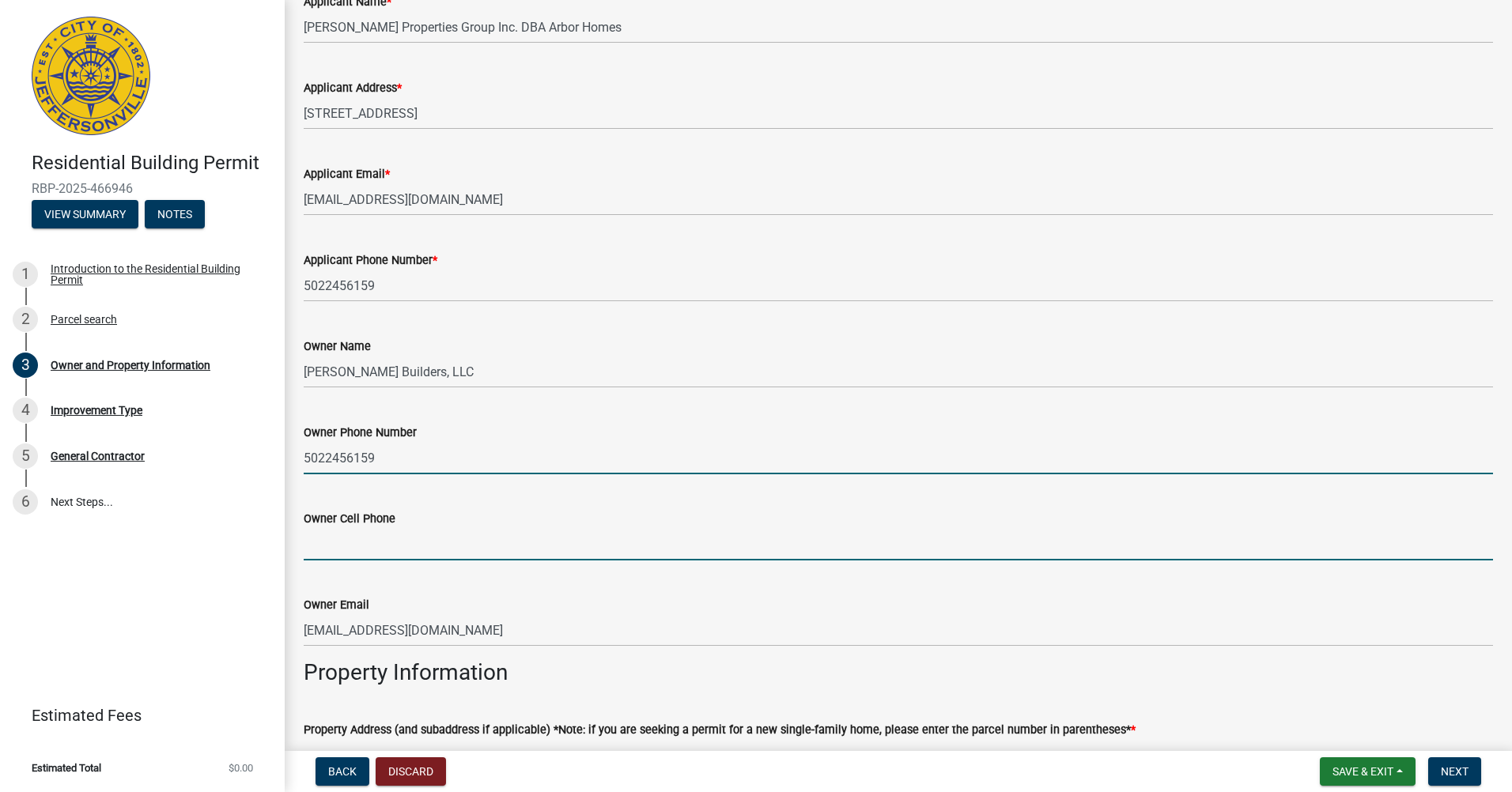
click at [415, 550] on input "Owner Cell Phone" at bounding box center [898, 545] width 1190 height 33
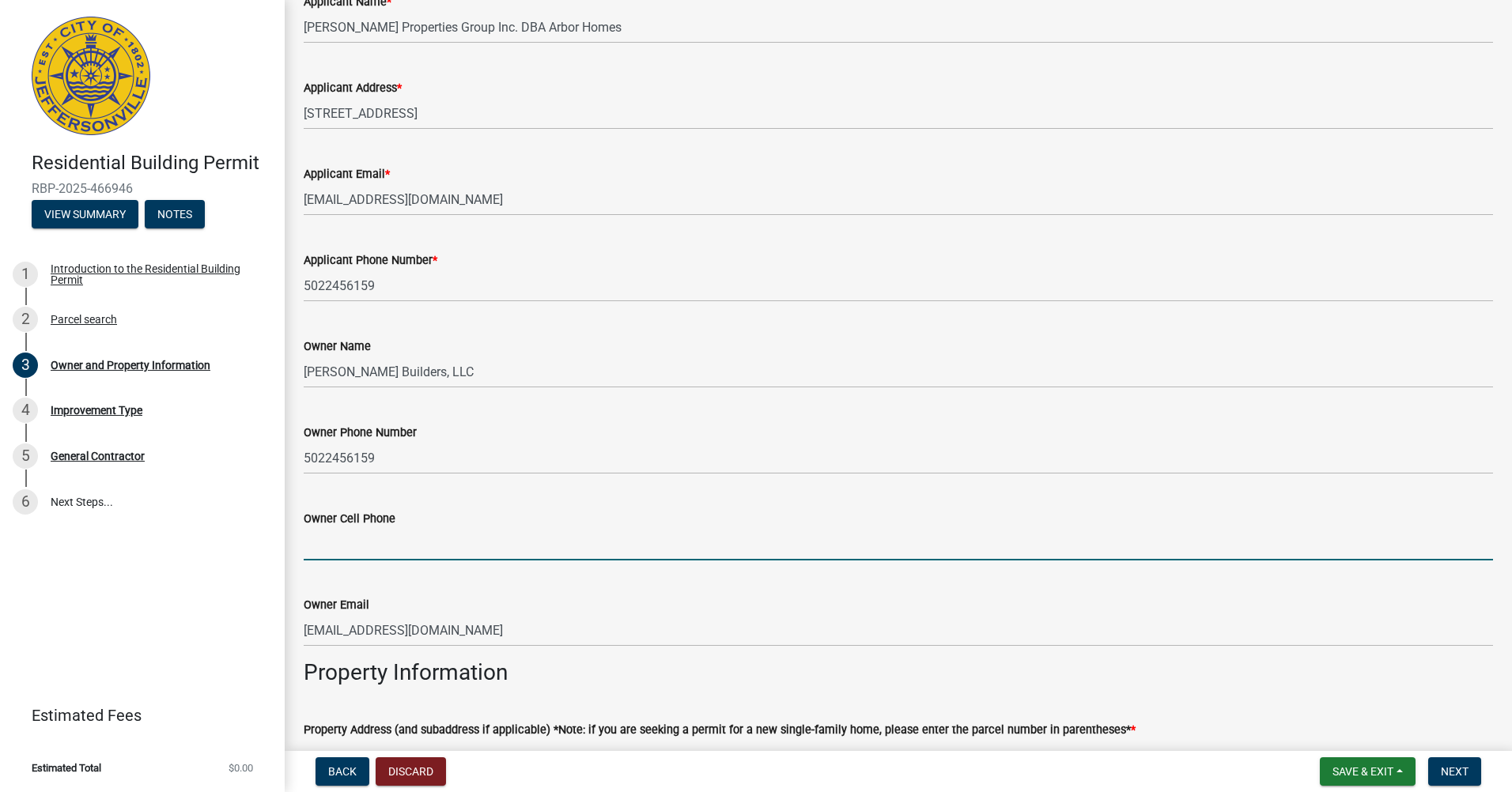
type input "5022456159"
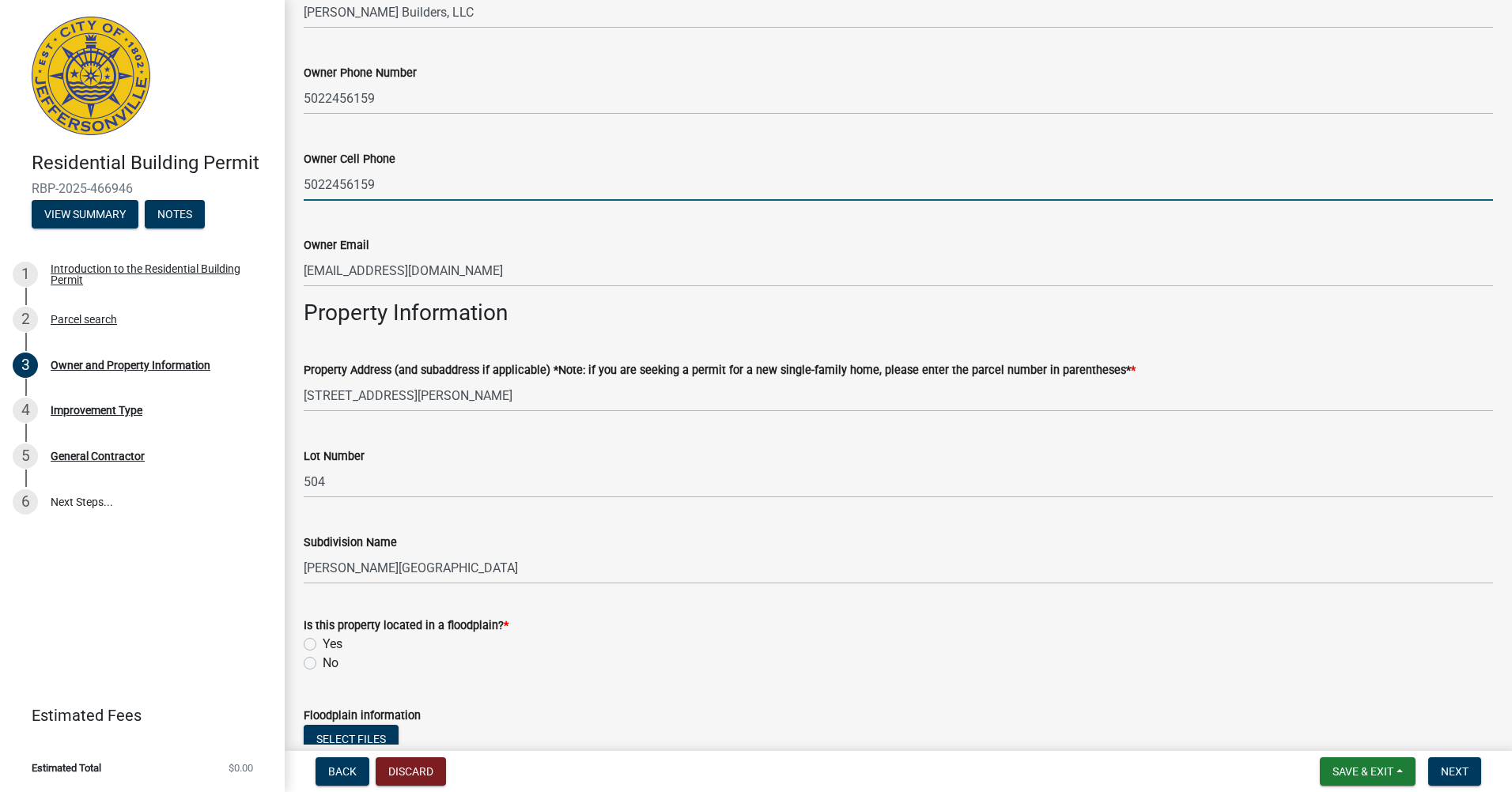
scroll to position [554, 0]
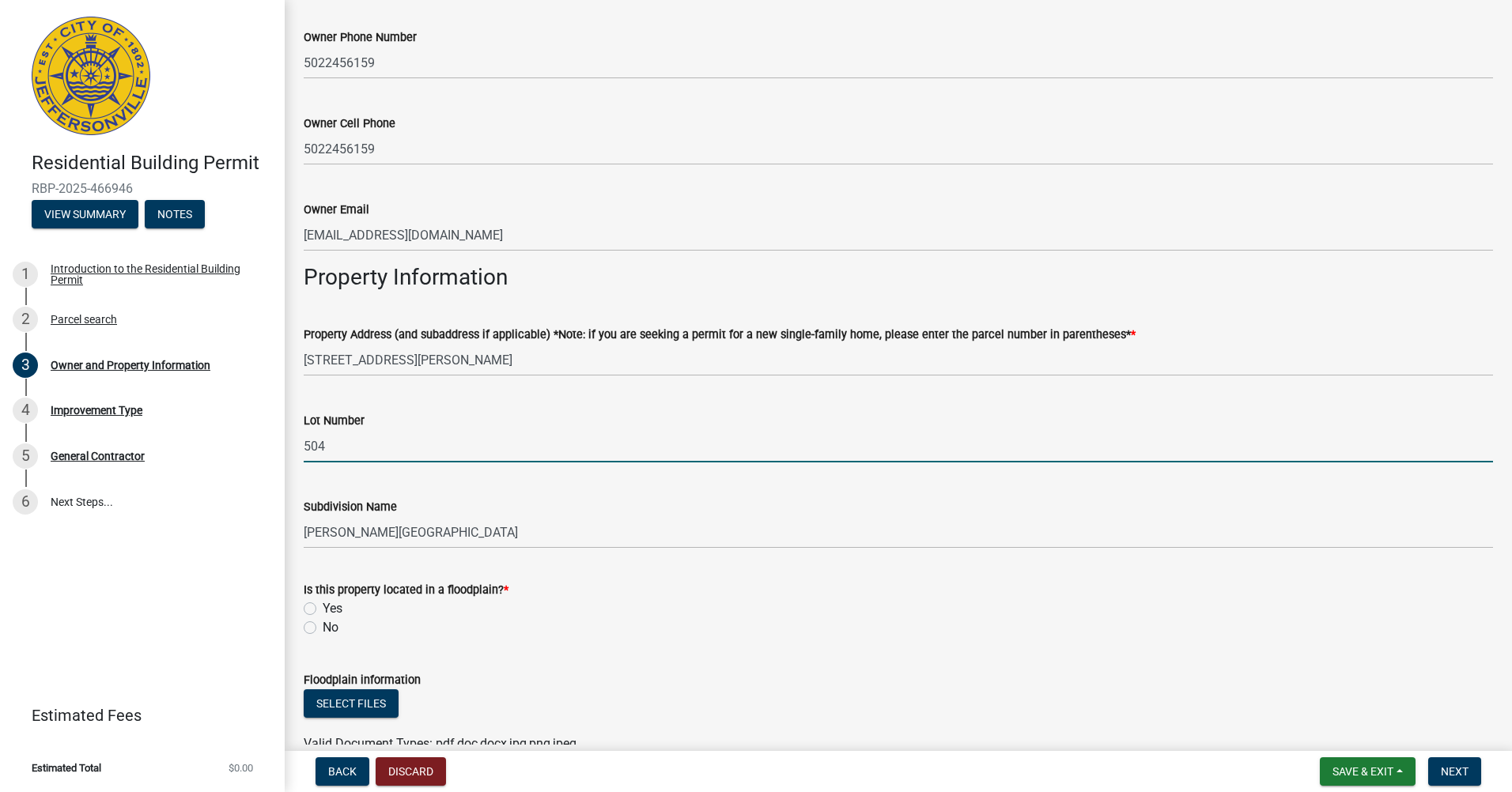
click at [421, 456] on input "504" at bounding box center [898, 446] width 1190 height 33
type input "505"
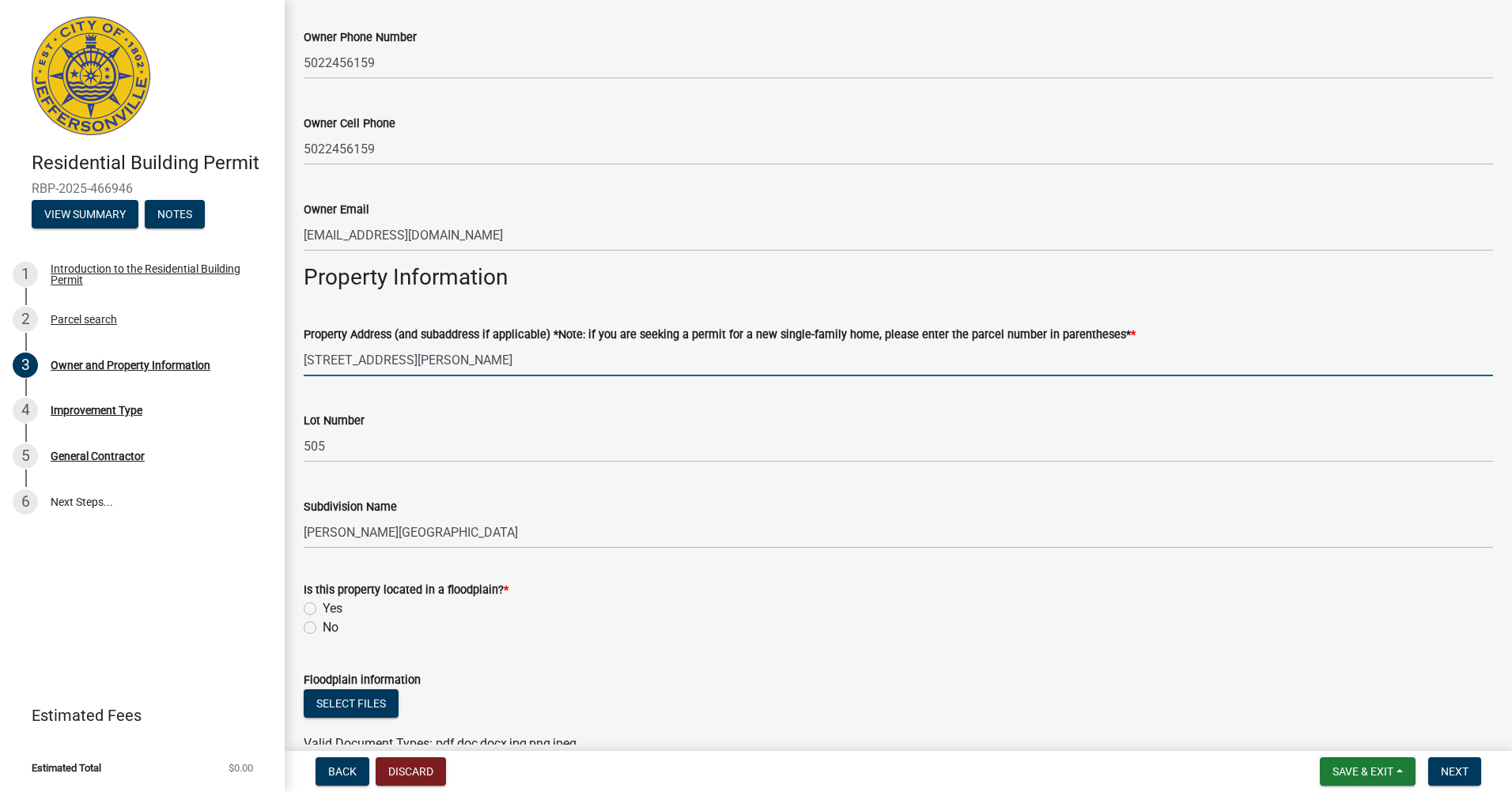
click at [322, 357] on input "7992 Stacy Springs Boulevard" at bounding box center [898, 360] width 1190 height 33
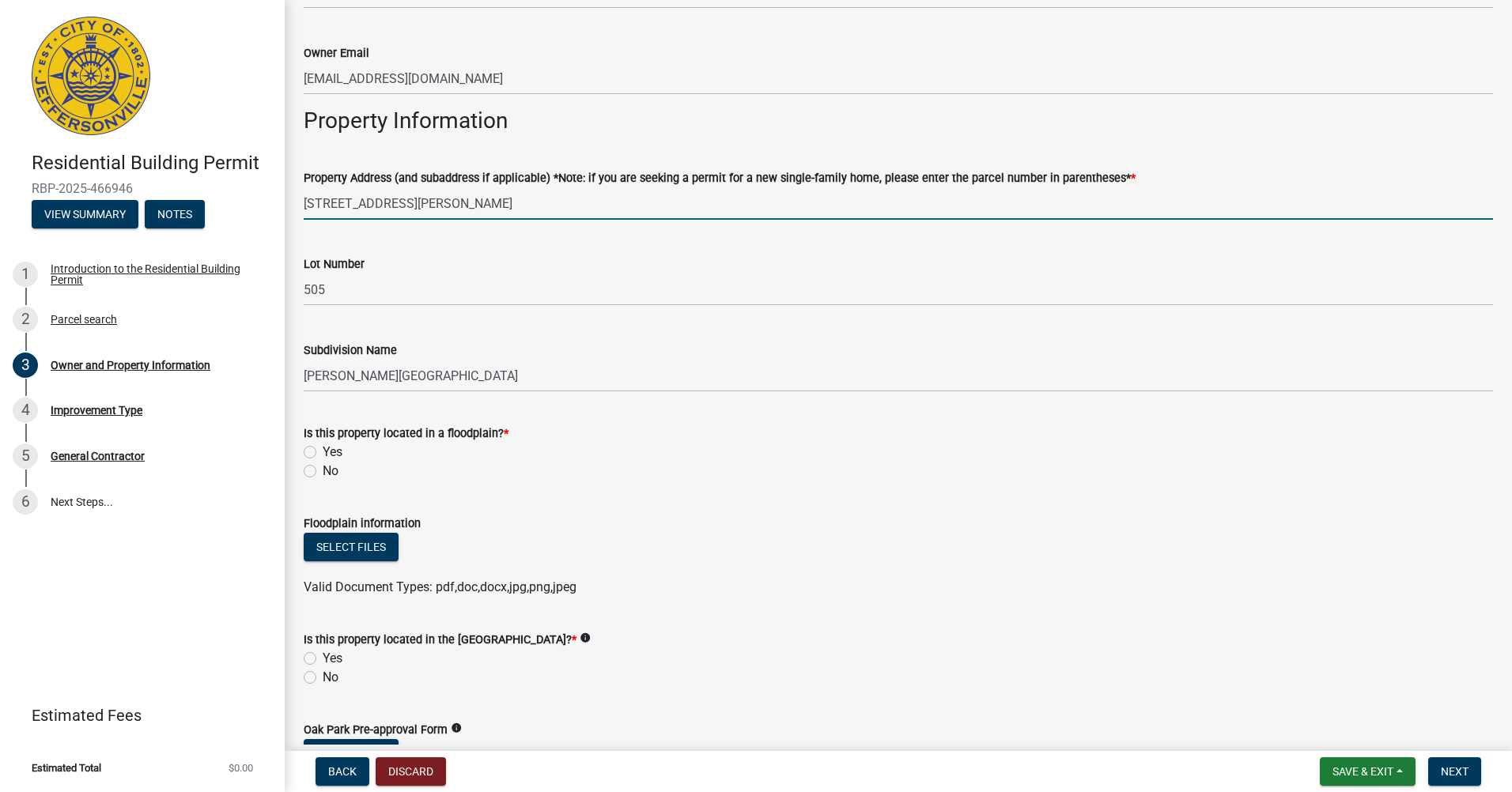
scroll to position [711, 0]
type input "7990 Stacy Springs Boulevard"
click at [318, 467] on div "No" at bounding box center [898, 469] width 1190 height 19
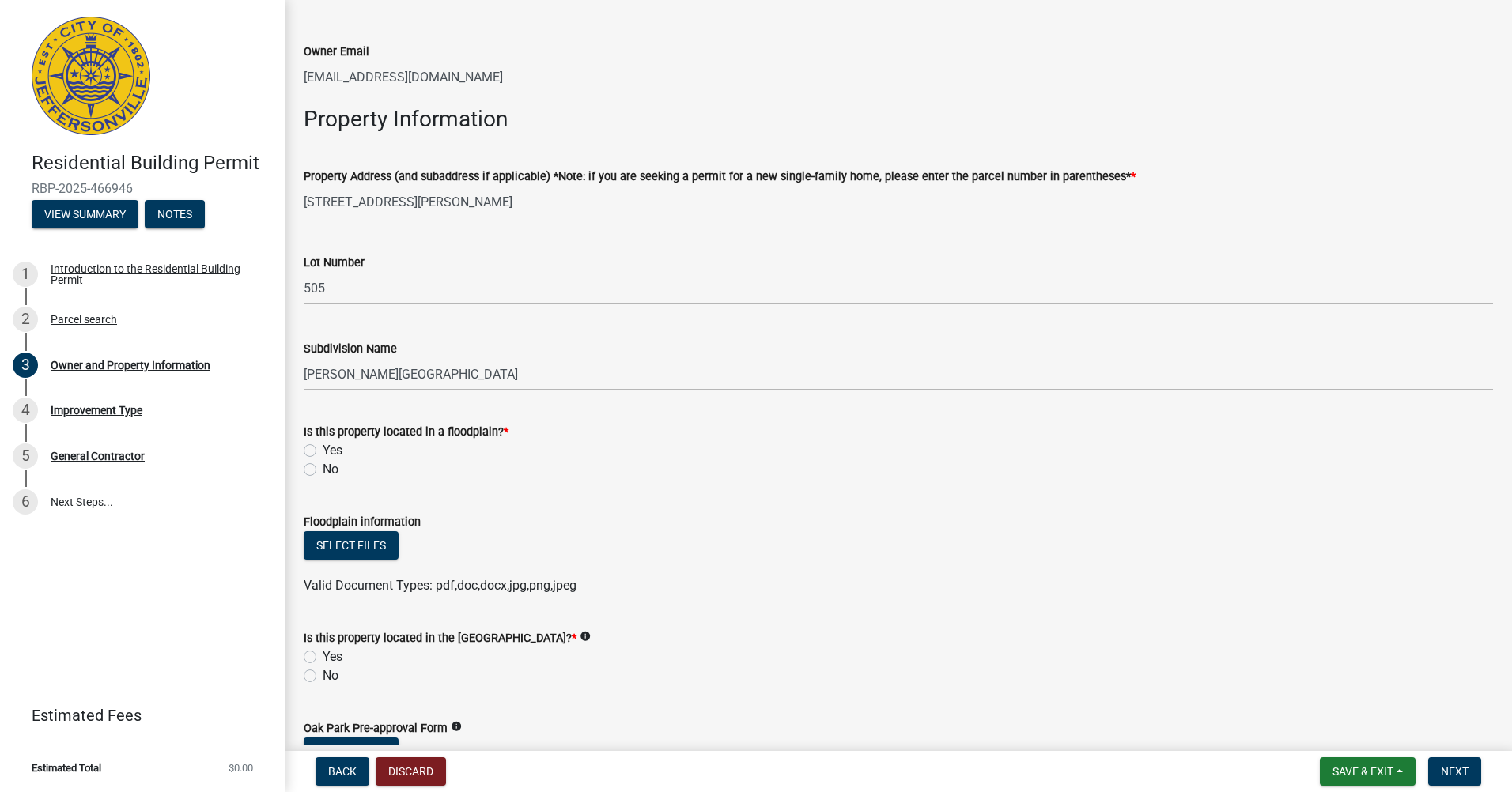
click at [322, 472] on label "No" at bounding box center [330, 469] width 15 height 19
click at [322, 470] on input "No" at bounding box center [327, 465] width 11 height 11
radio input "true"
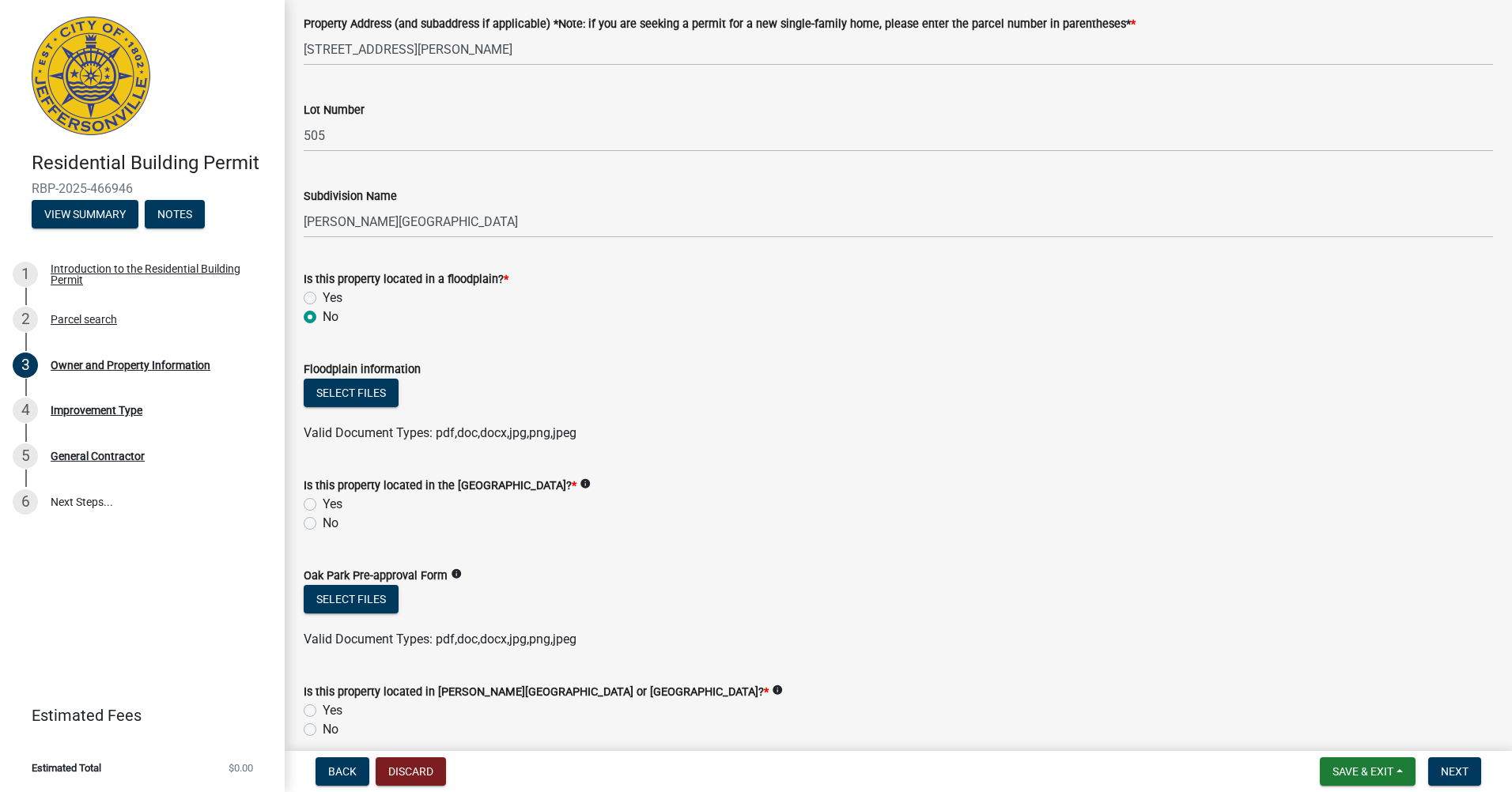
scroll to position [948, 0]
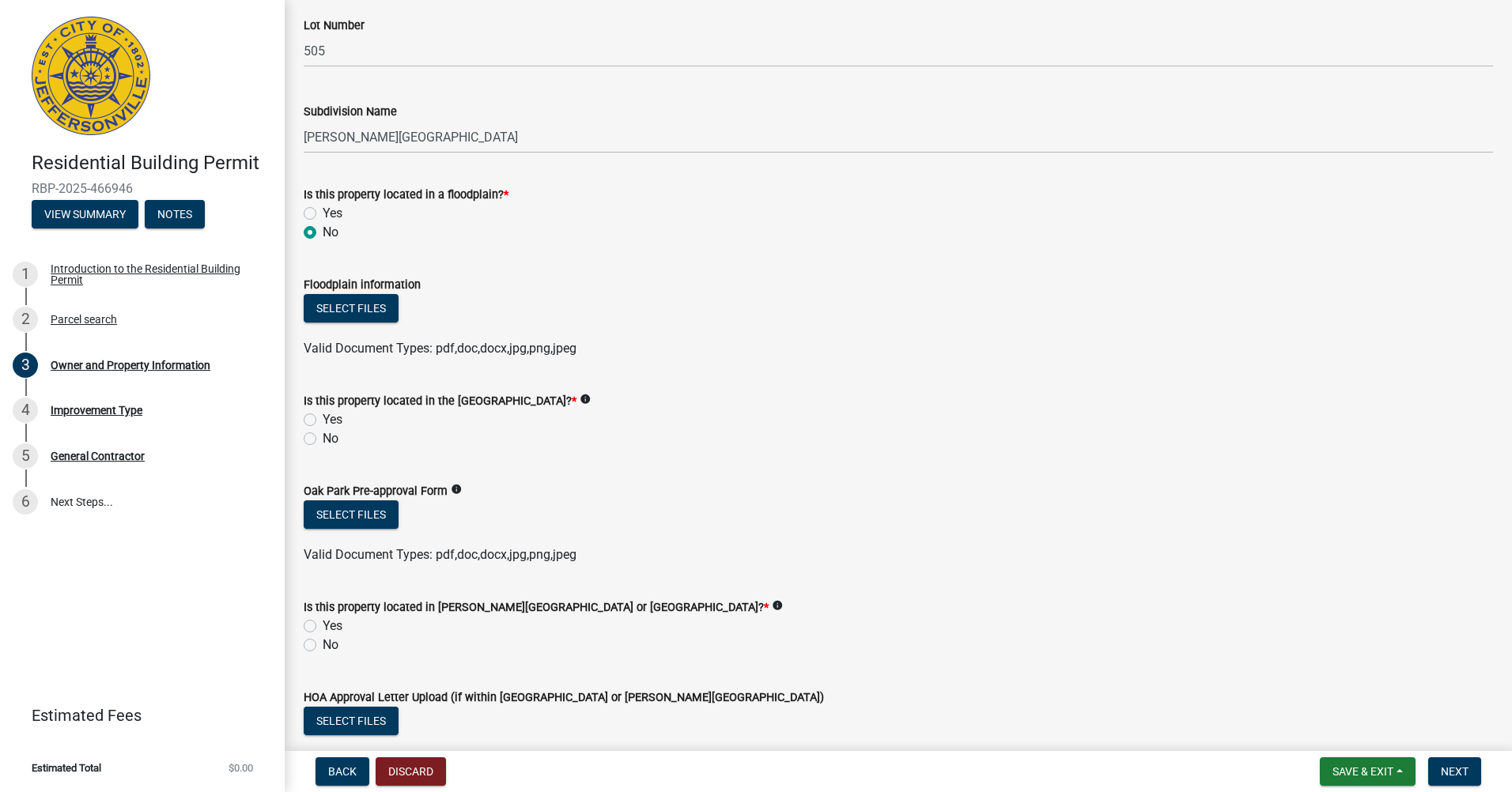
click at [303, 435] on div "Is this property located in the Oak Park Conservancy District? * info Yes No" at bounding box center [898, 409] width 1213 height 76
click at [322, 442] on label "No" at bounding box center [330, 438] width 15 height 19
click at [322, 440] on input "No" at bounding box center [327, 434] width 11 height 11
radio input "true"
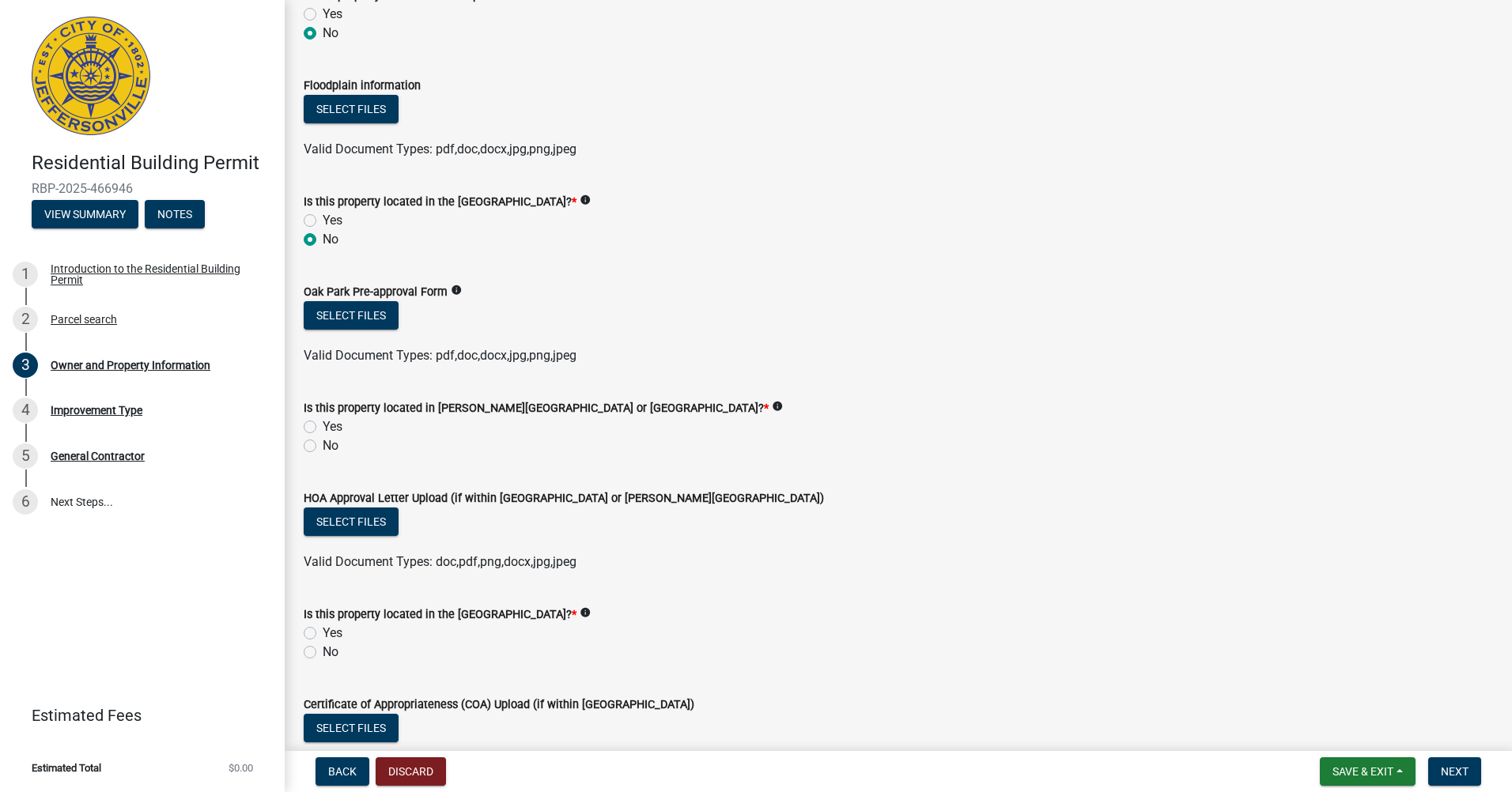
scroll to position [1186, 0]
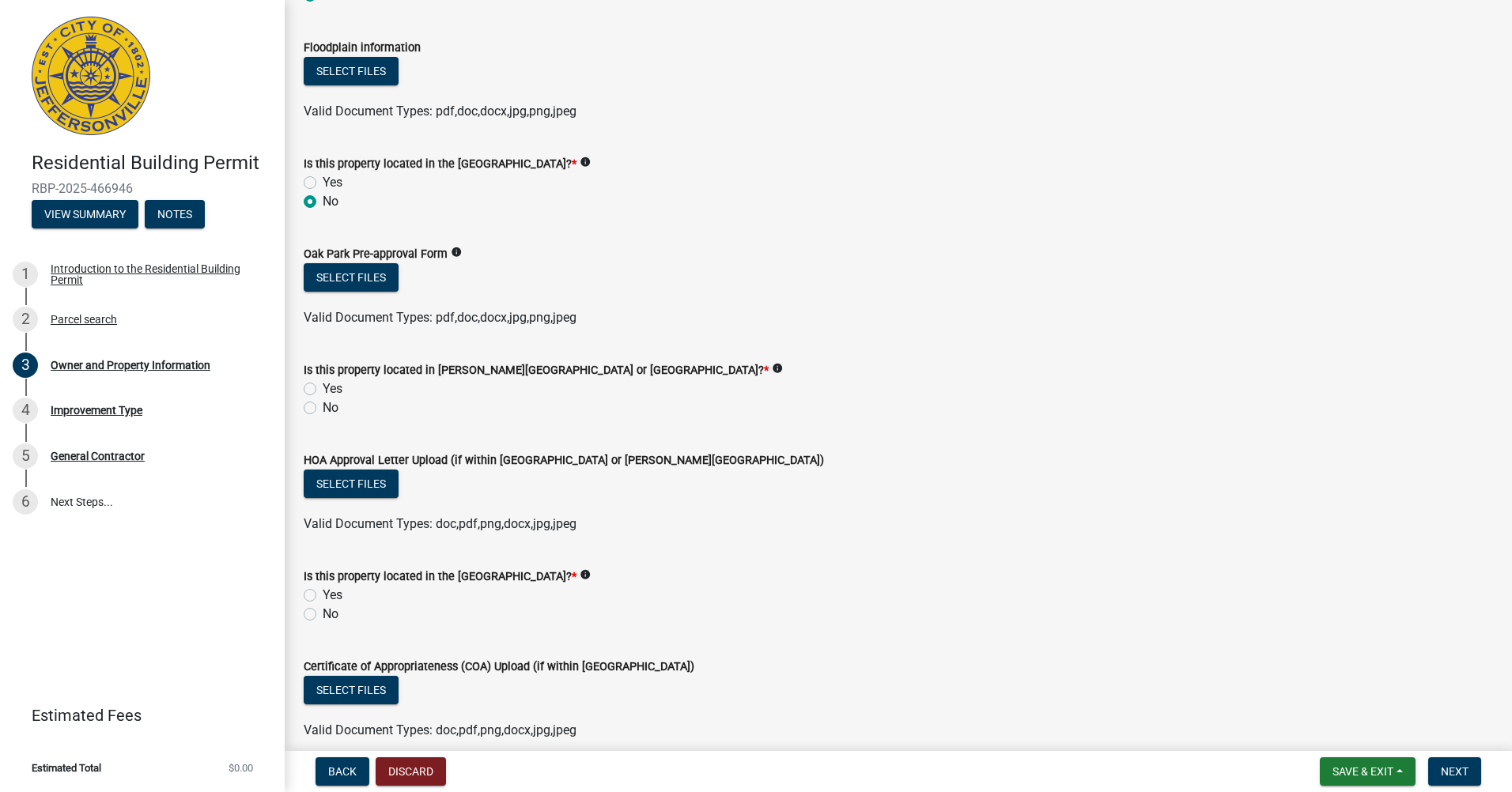
click at [318, 409] on div "No" at bounding box center [898, 408] width 1190 height 19
click at [322, 408] on label "No" at bounding box center [330, 408] width 15 height 19
click at [322, 408] on input "No" at bounding box center [327, 404] width 11 height 11
radio input "true"
click at [322, 616] on label "No" at bounding box center [330, 614] width 15 height 19
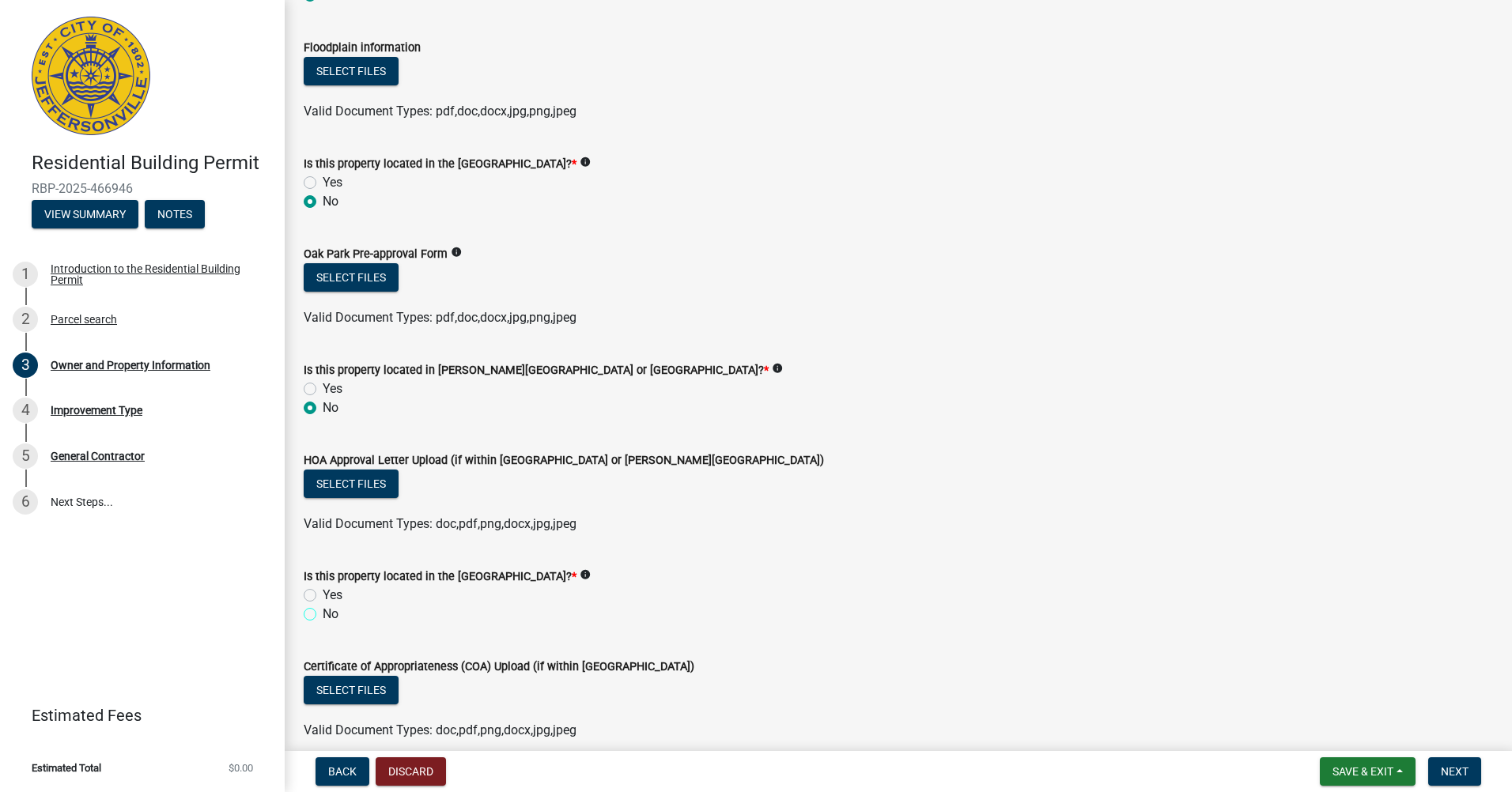
click at [322, 615] on input "No" at bounding box center [327, 610] width 11 height 11
radio input "true"
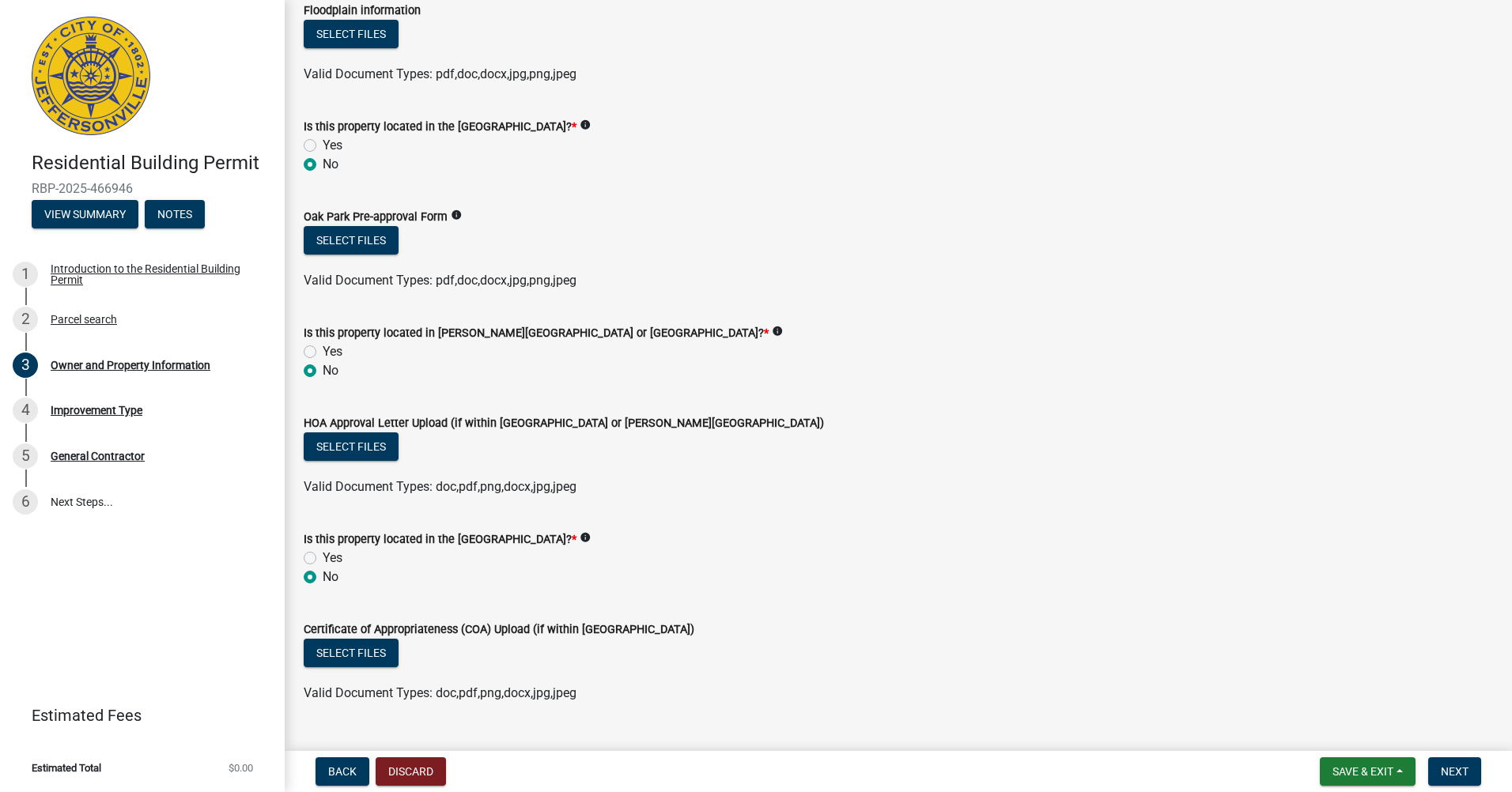
scroll to position [1257, 0]
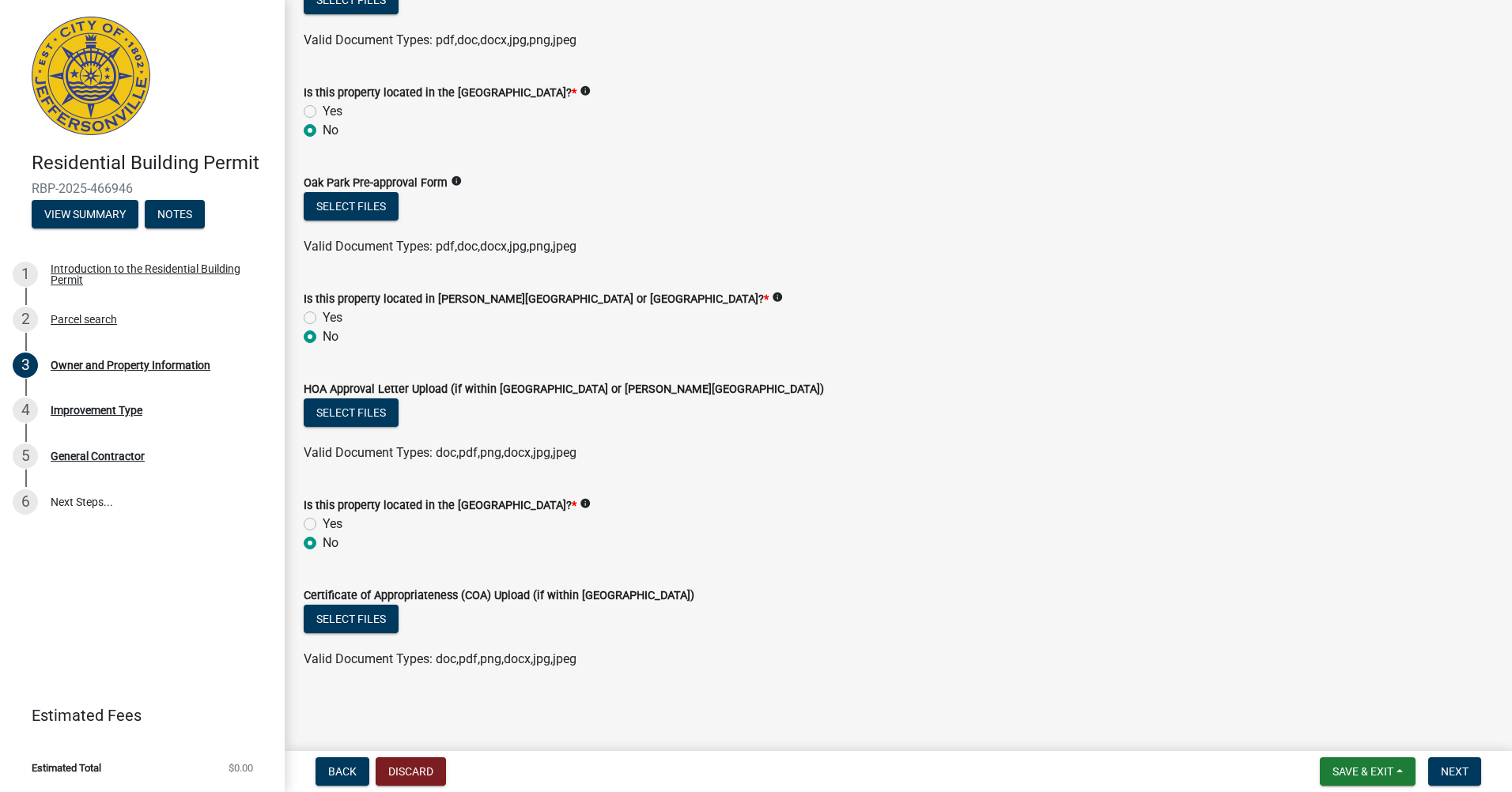
click at [553, 650] on div "Valid Document Types: doc,pdf,png,docx,jpg,jpeg" at bounding box center [898, 659] width 1213 height 19
click at [1459, 767] on span "Next" at bounding box center [1455, 772] width 28 height 13
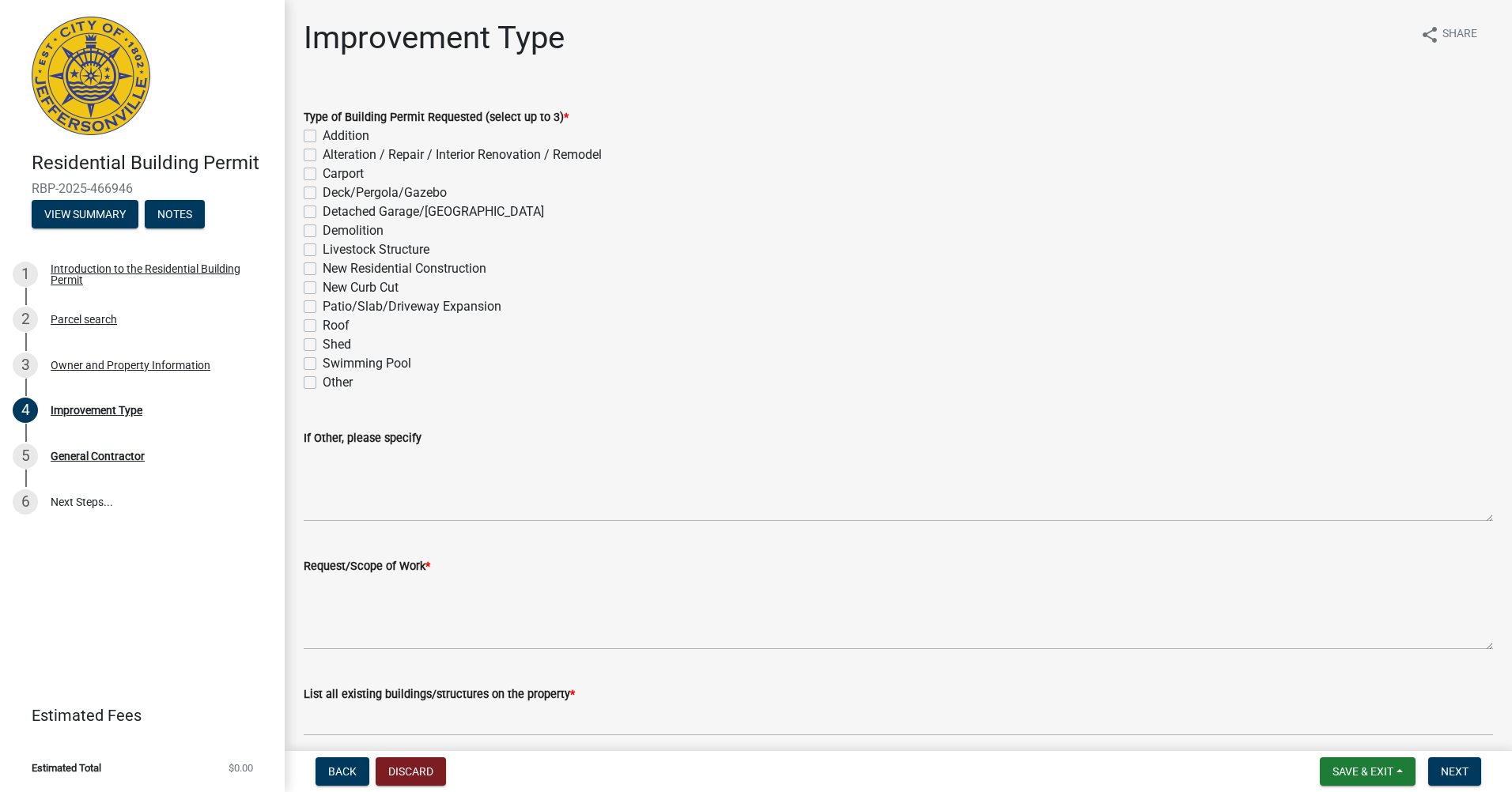
click at [439, 280] on div "New Curb Cut" at bounding box center [898, 287] width 1190 height 19
click at [445, 270] on label "New Residential Construction" at bounding box center [404, 269] width 164 height 19
click at [333, 269] on input "New Residential Construction" at bounding box center [327, 265] width 11 height 11
checkbox input "true"
checkbox input "false"
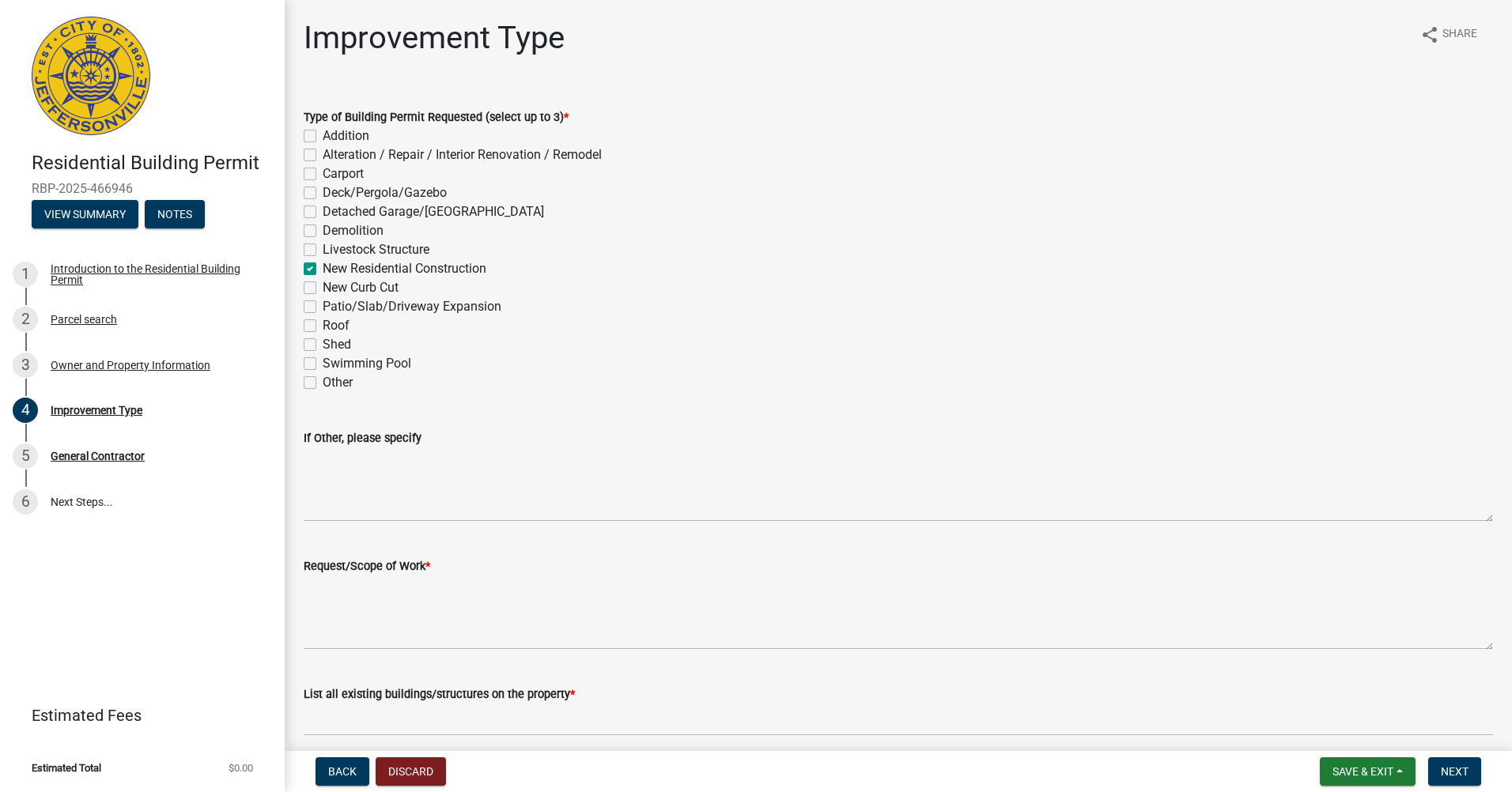
checkbox input "false"
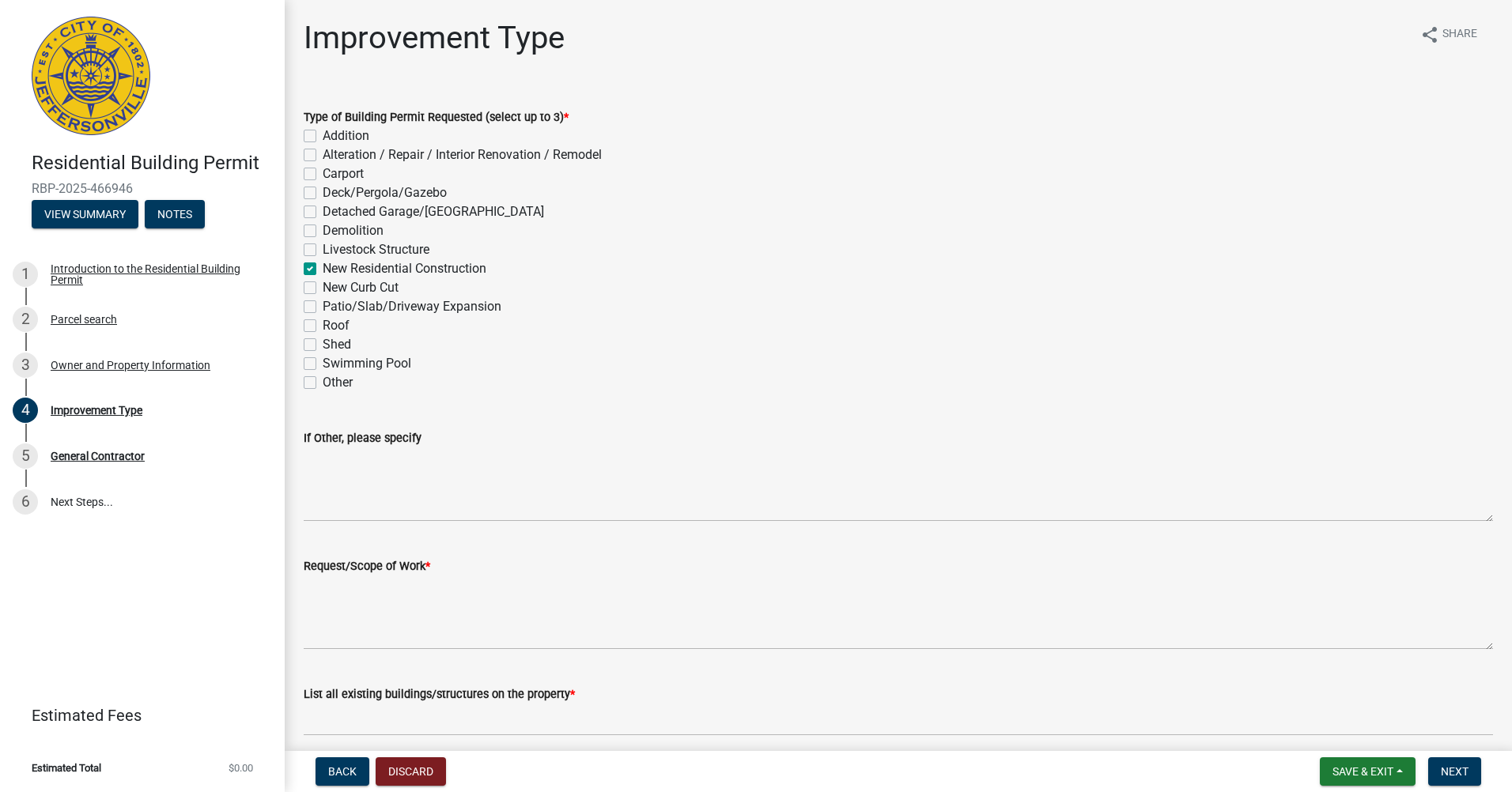
checkbox input "false"
checkbox input "true"
checkbox input "false"
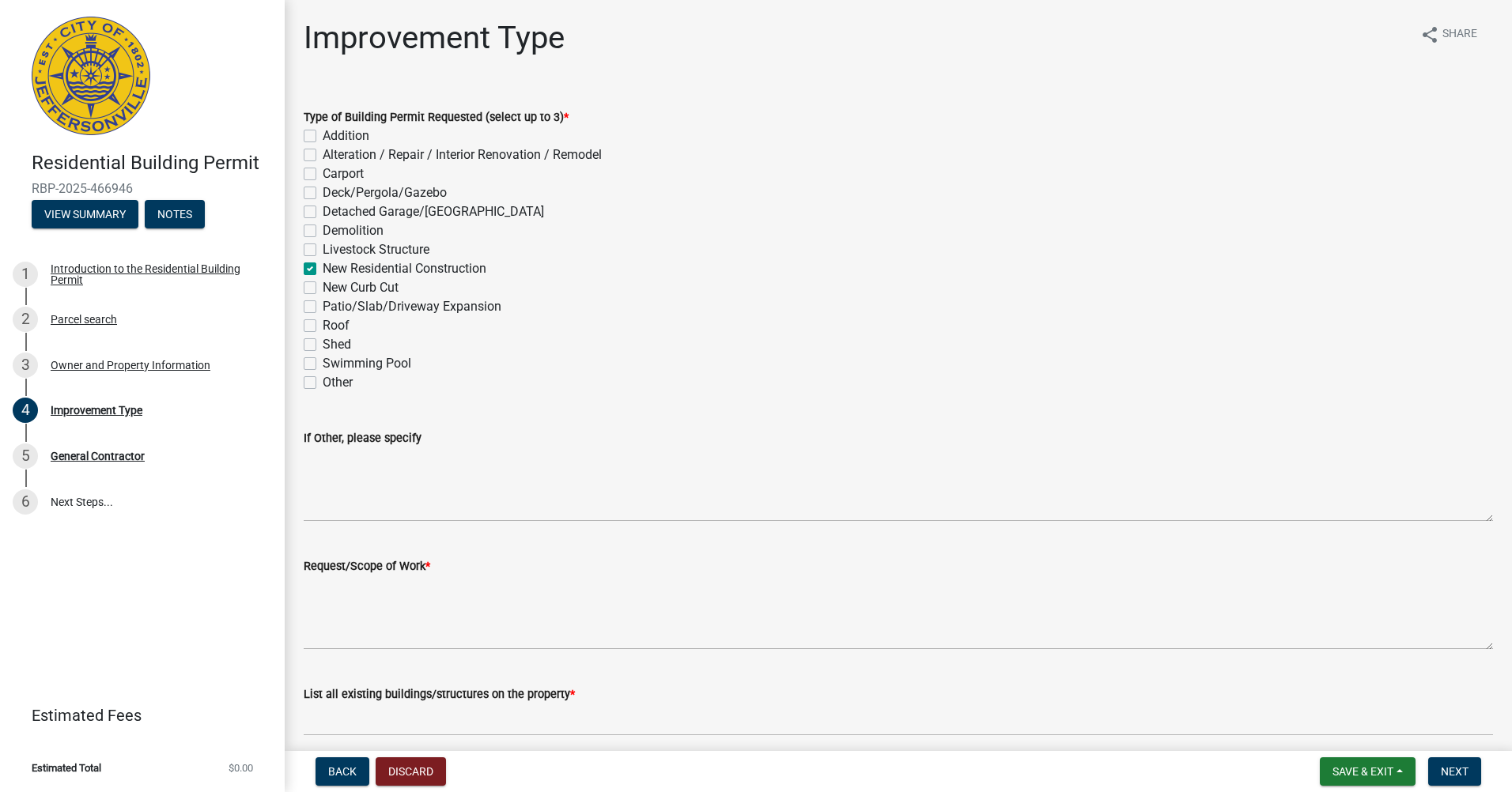
checkbox input "false"
click at [404, 435] on label "If Other, please specify" at bounding box center [362, 439] width 118 height 11
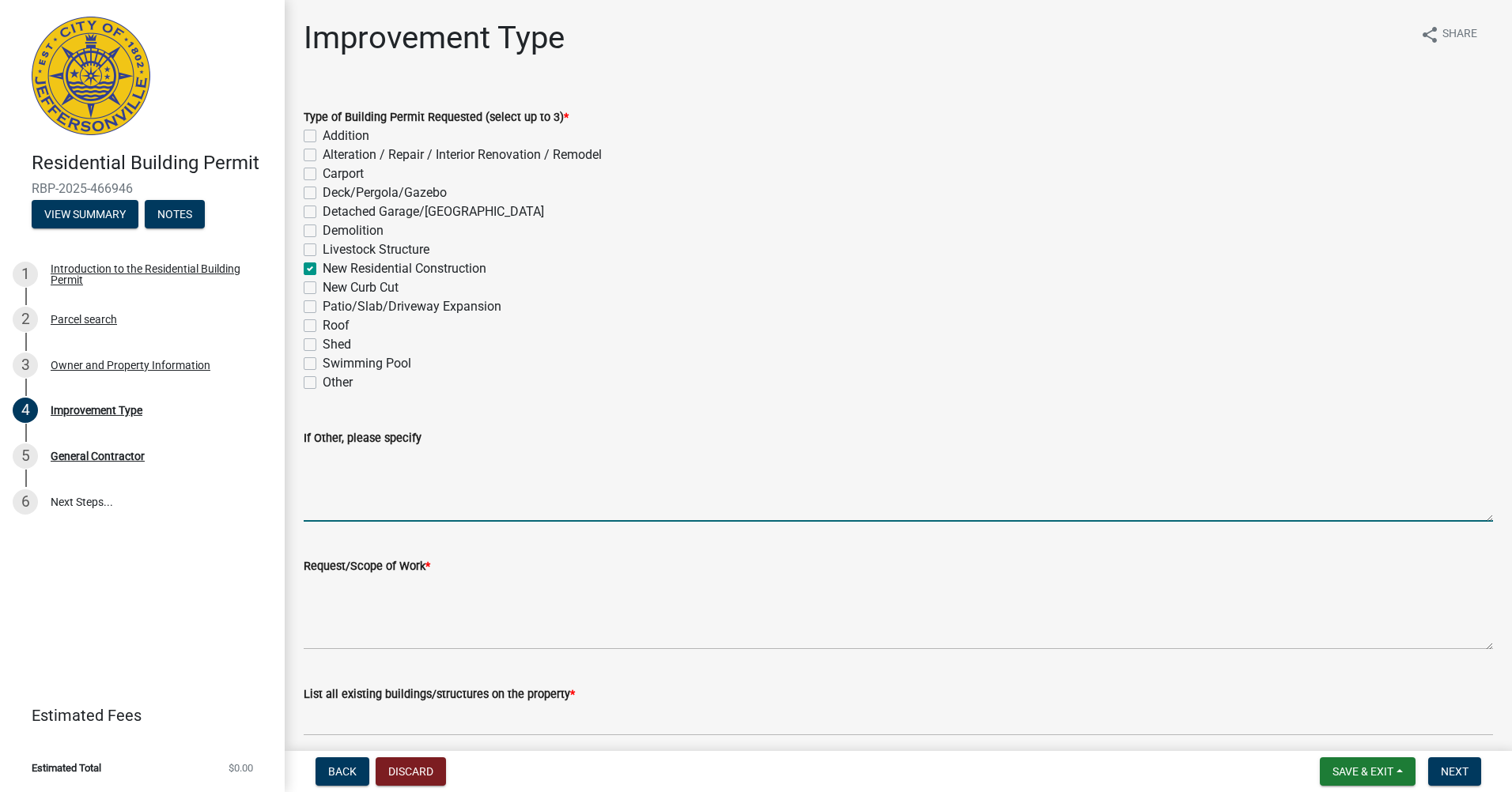
click at [404, 448] on textarea "If Other, please specify" at bounding box center [898, 484] width 1190 height 74
click at [363, 573] on div "Request/Scope of Work *" at bounding box center [898, 566] width 1190 height 19
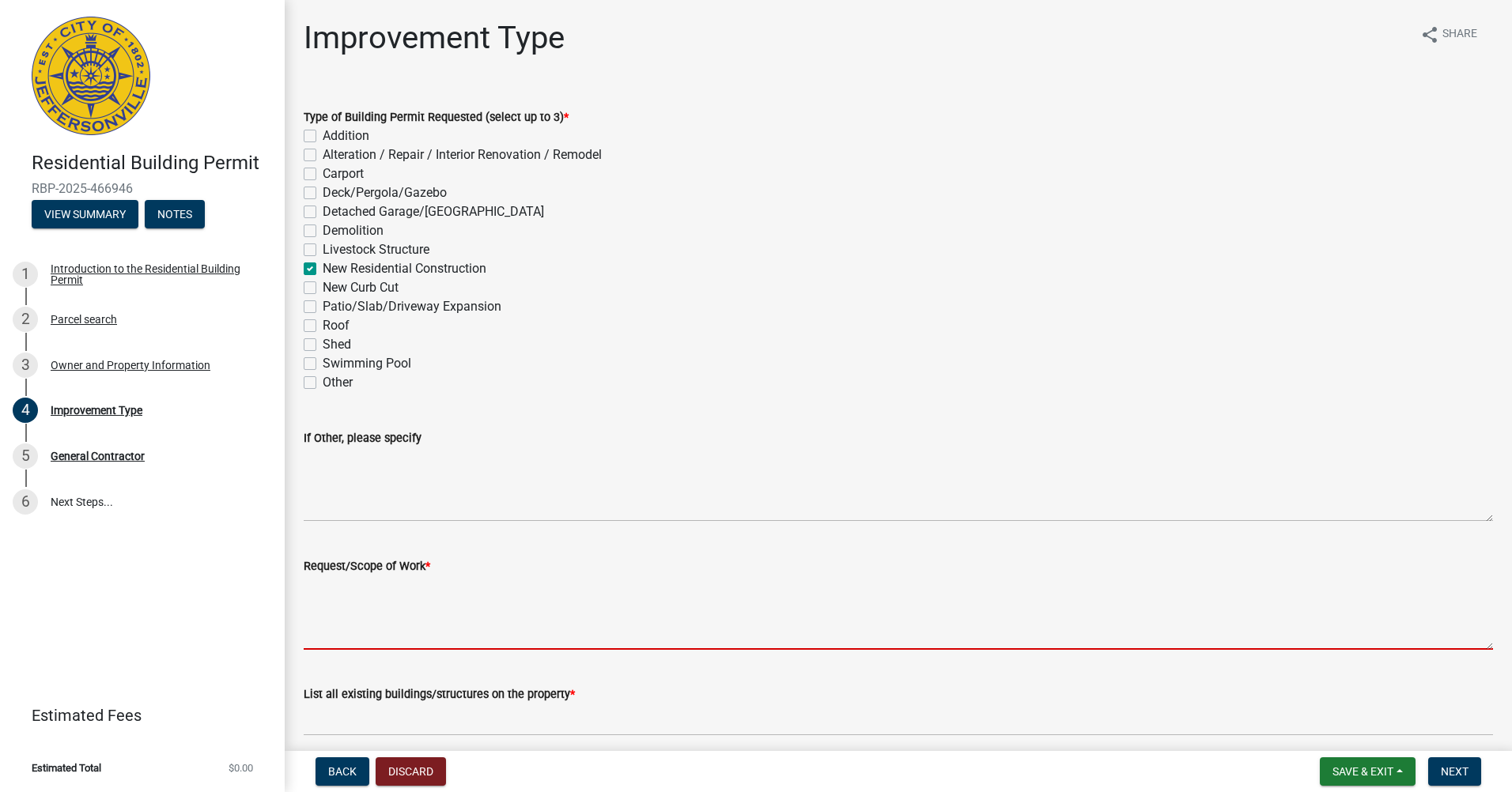
click at [347, 609] on textarea "Request/Scope of Work *" at bounding box center [898, 612] width 1190 height 74
click at [336, 593] on textarea "Request/Scope of Work *" at bounding box center [898, 612] width 1190 height 74
click at [337, 588] on textarea "Request/Scope of Work *" at bounding box center [898, 612] width 1190 height 74
click at [361, 590] on textarea "Request/Scope of Work *" at bounding box center [898, 612] width 1190 height 74
click at [370, 596] on textarea "Request/Scope of Work *" at bounding box center [898, 612] width 1190 height 74
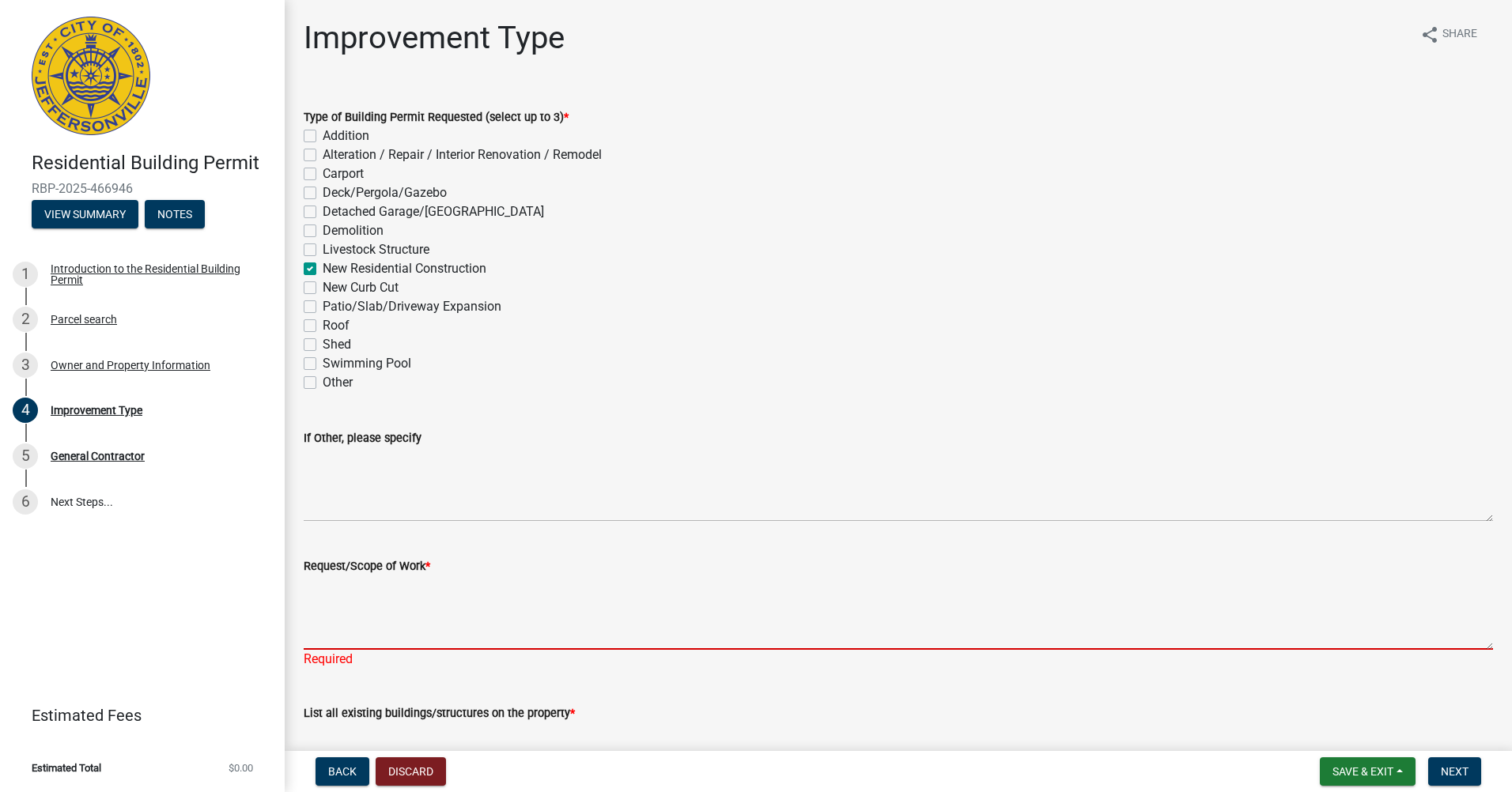
type textarea "C"
type textarea "V"
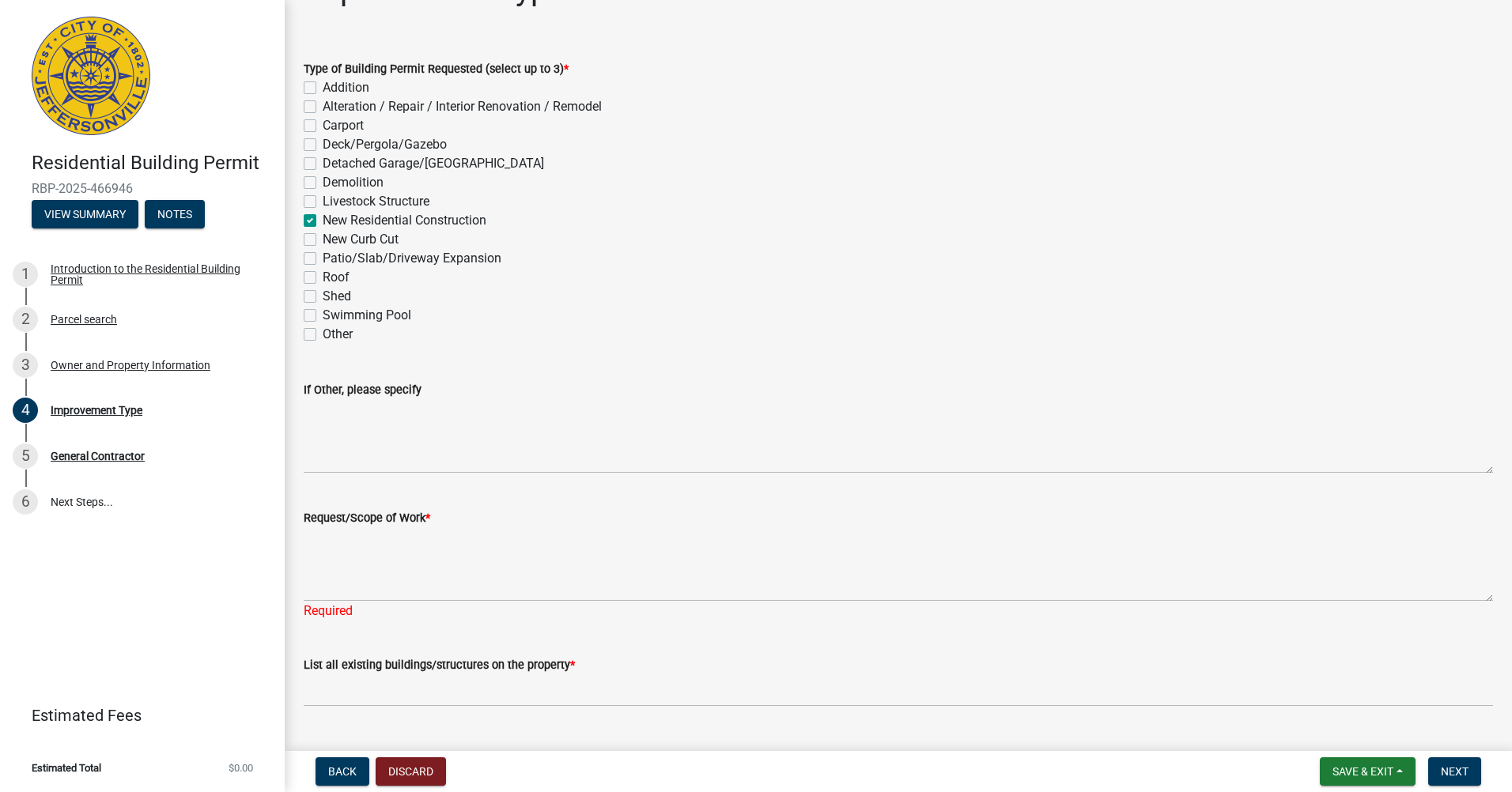
scroll to position [85, 0]
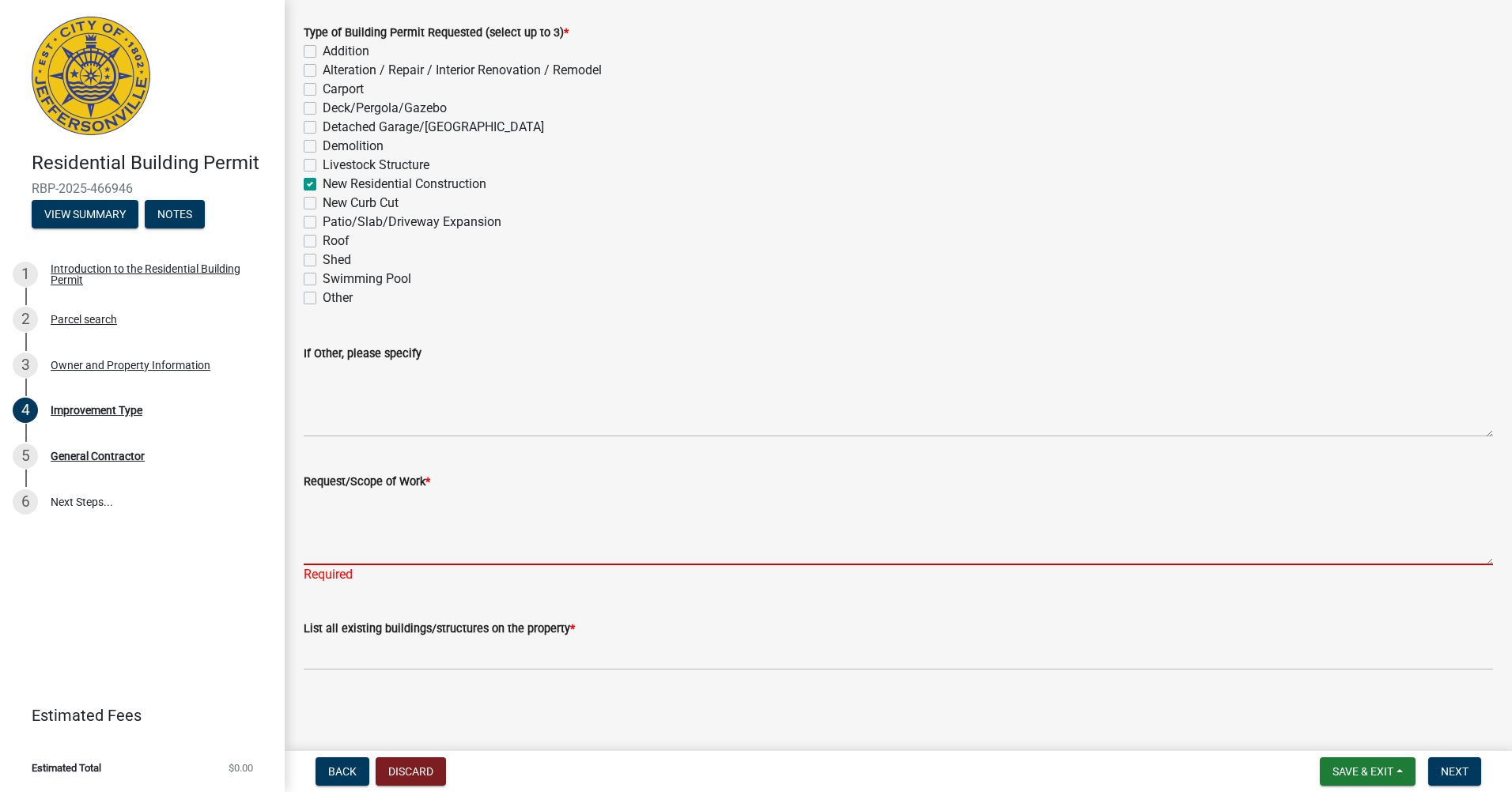
click at [408, 520] on textarea "Request/Scope of Work *" at bounding box center [898, 527] width 1190 height 74
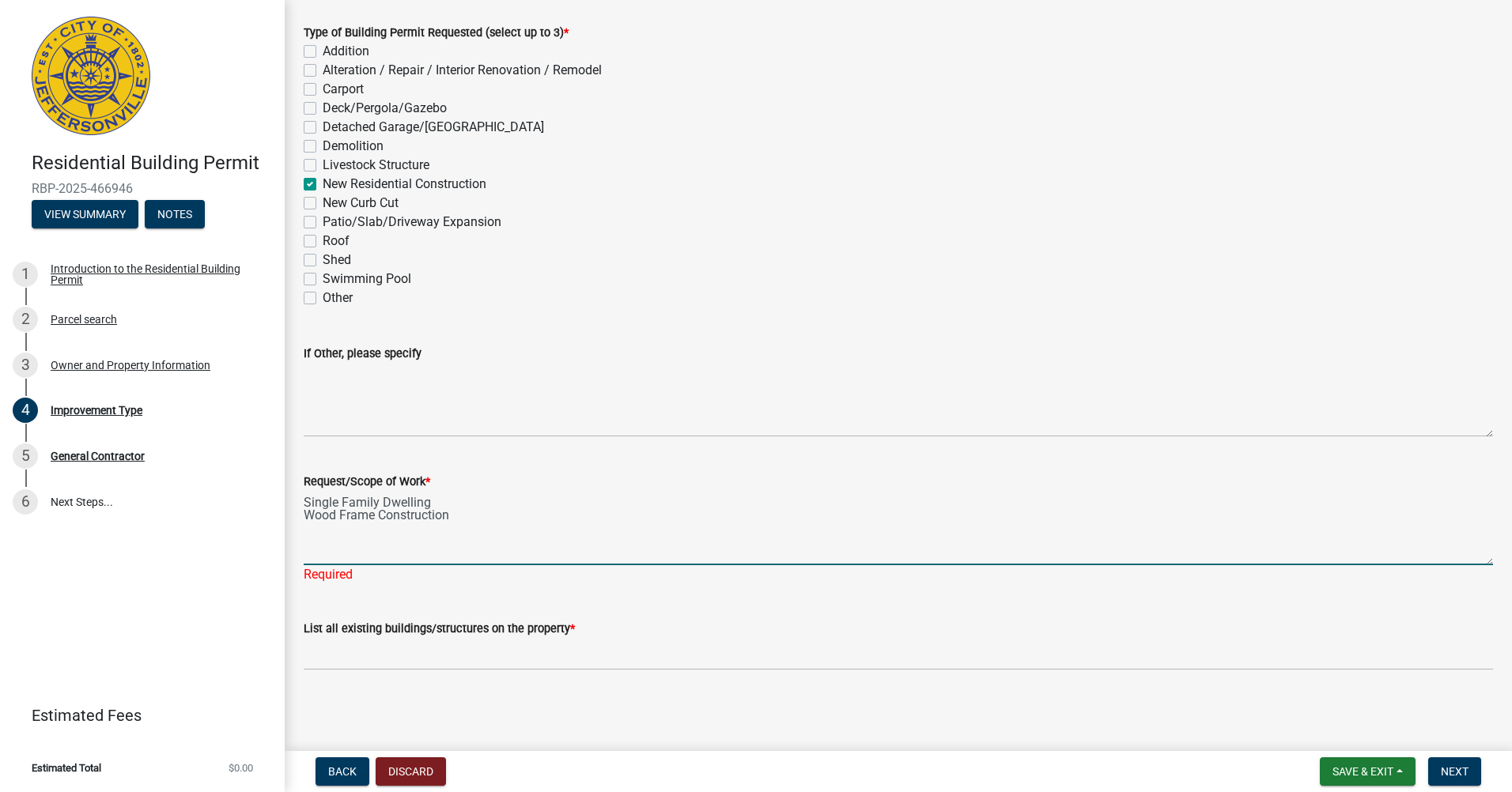
type textarea "Single Family Dwelling Wood Frame Construction"
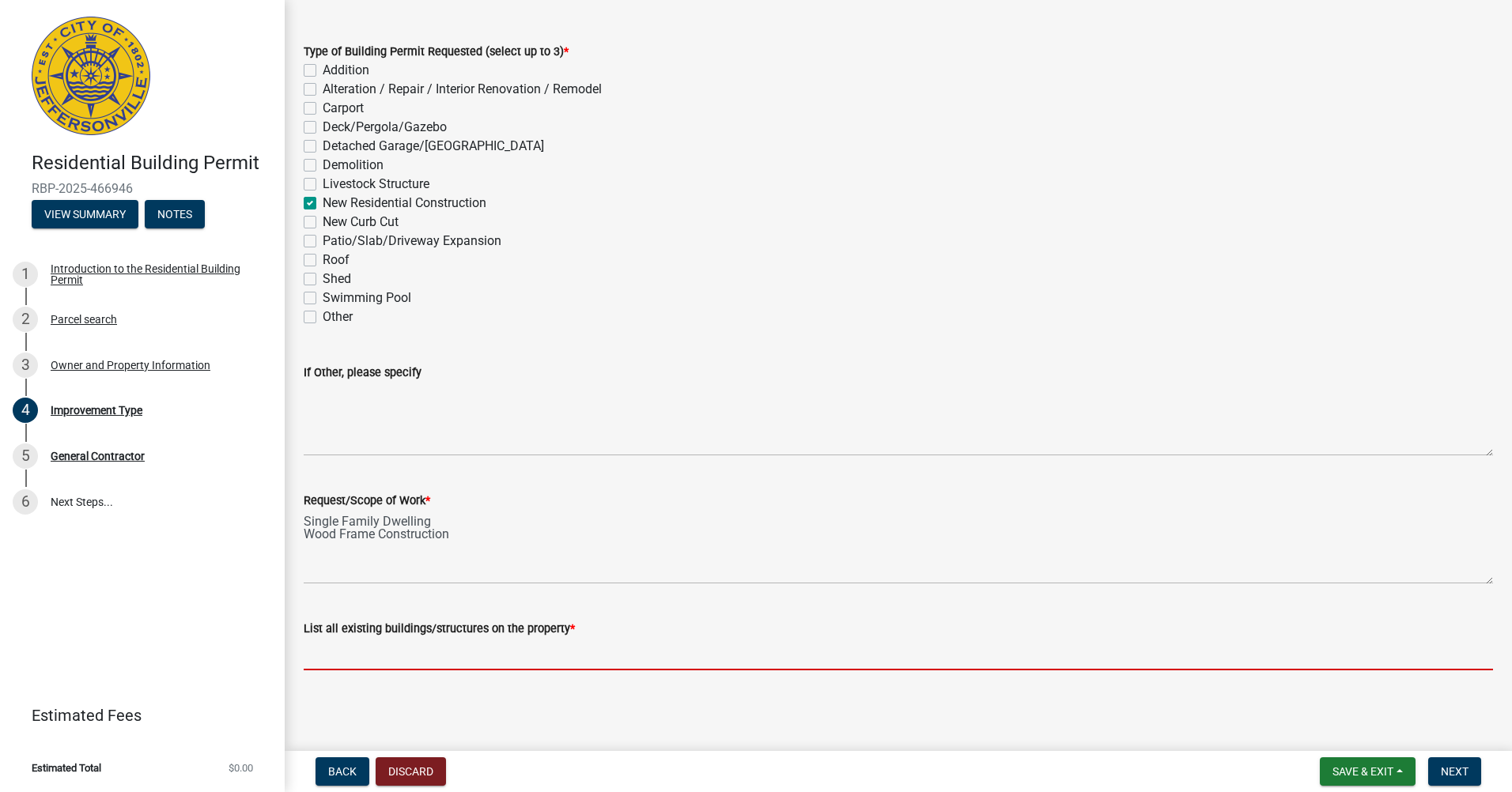
click at [450, 648] on input "List all existing buildings/structures on the property *" at bounding box center [898, 654] width 1190 height 33
click at [444, 685] on div "Improvement Type share Share Type of Building Permit Requested (select up to 3)…" at bounding box center [898, 326] width 1213 height 744
click at [453, 654] on input "List all existing buildings/structures on the property *" at bounding box center [898, 654] width 1190 height 33
type input "None"
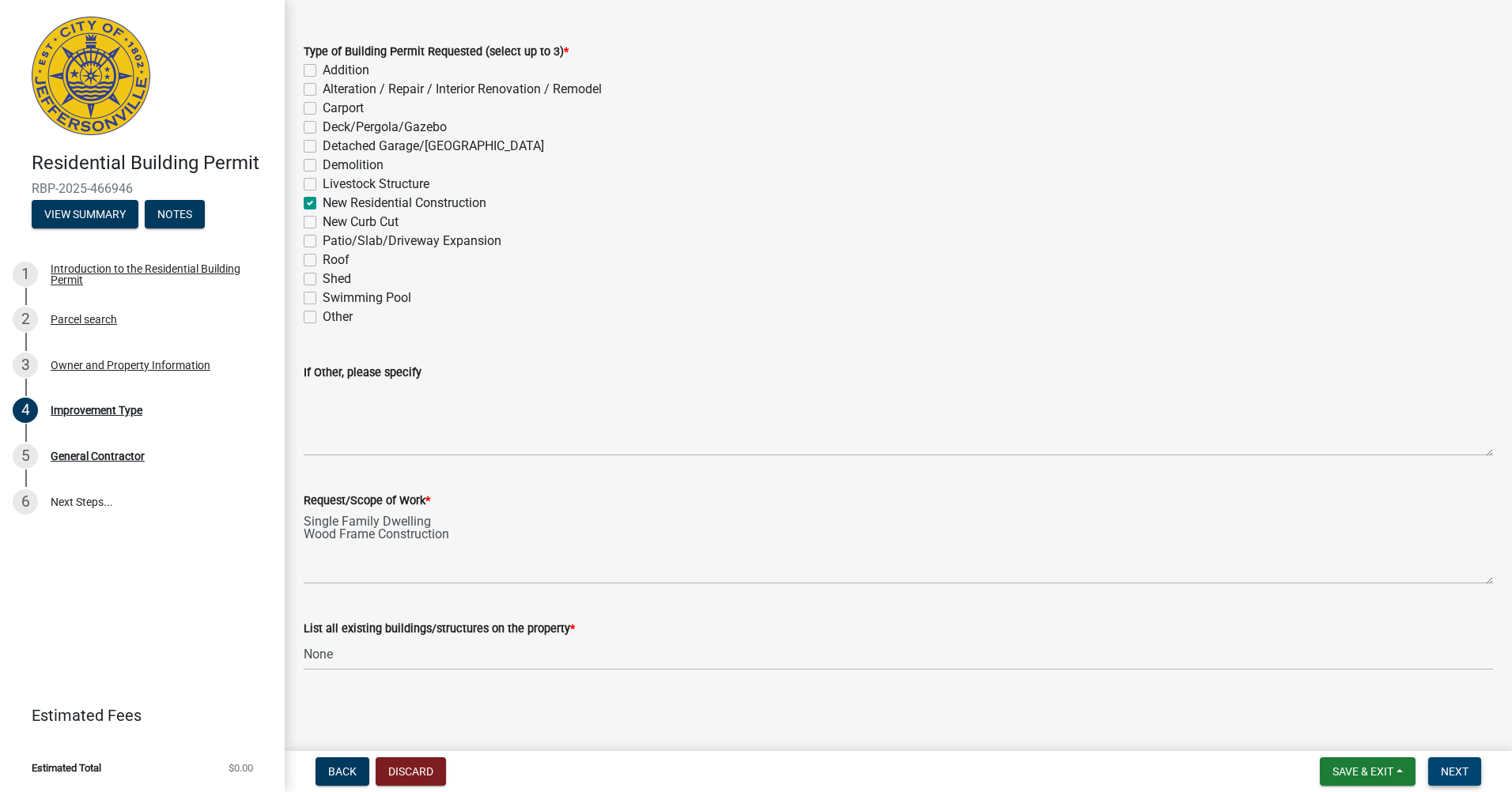
click at [1470, 771] on button "Next" at bounding box center [1454, 771] width 53 height 28
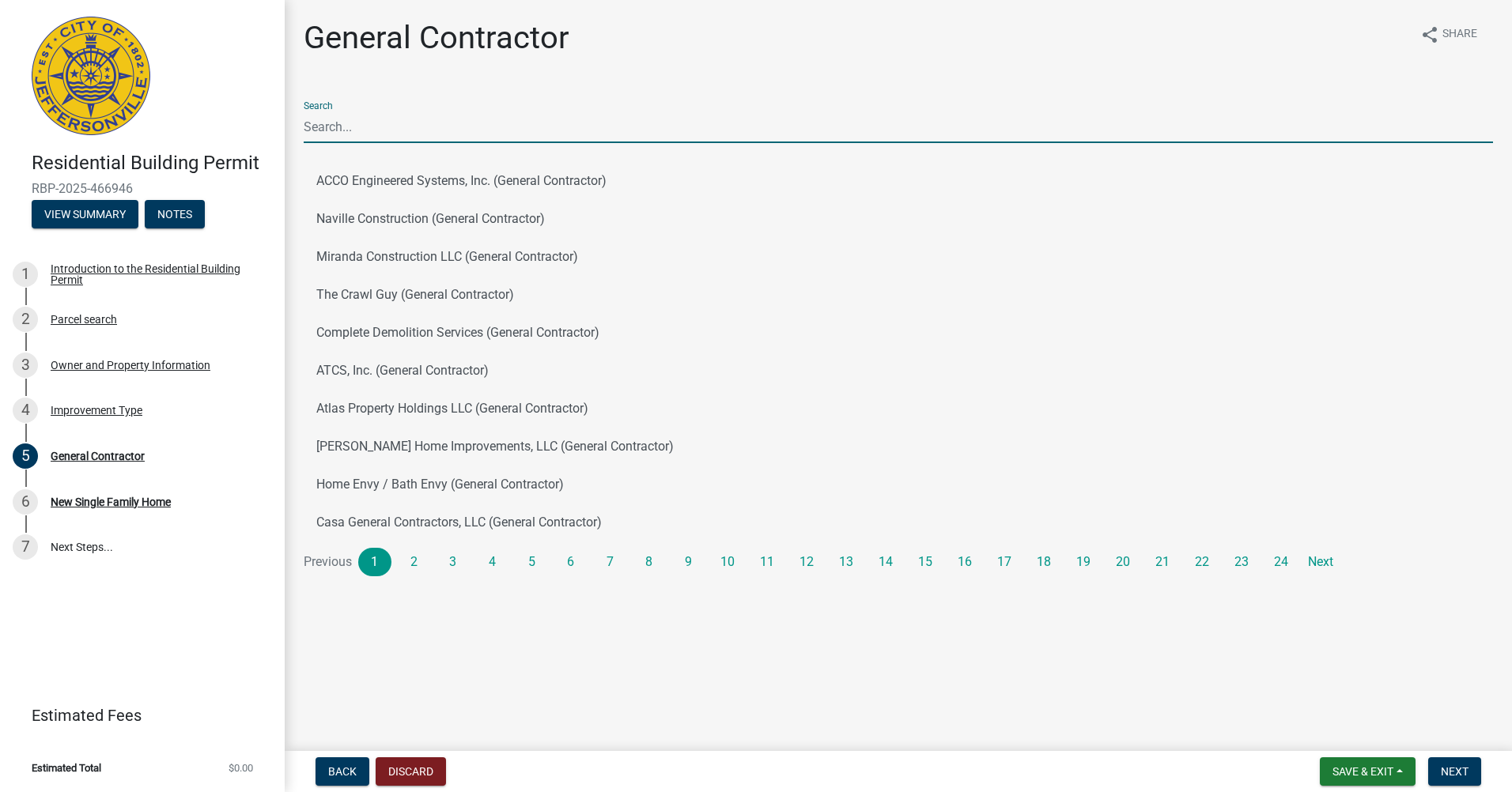
click at [395, 115] on input "Search" at bounding box center [898, 127] width 1190 height 33
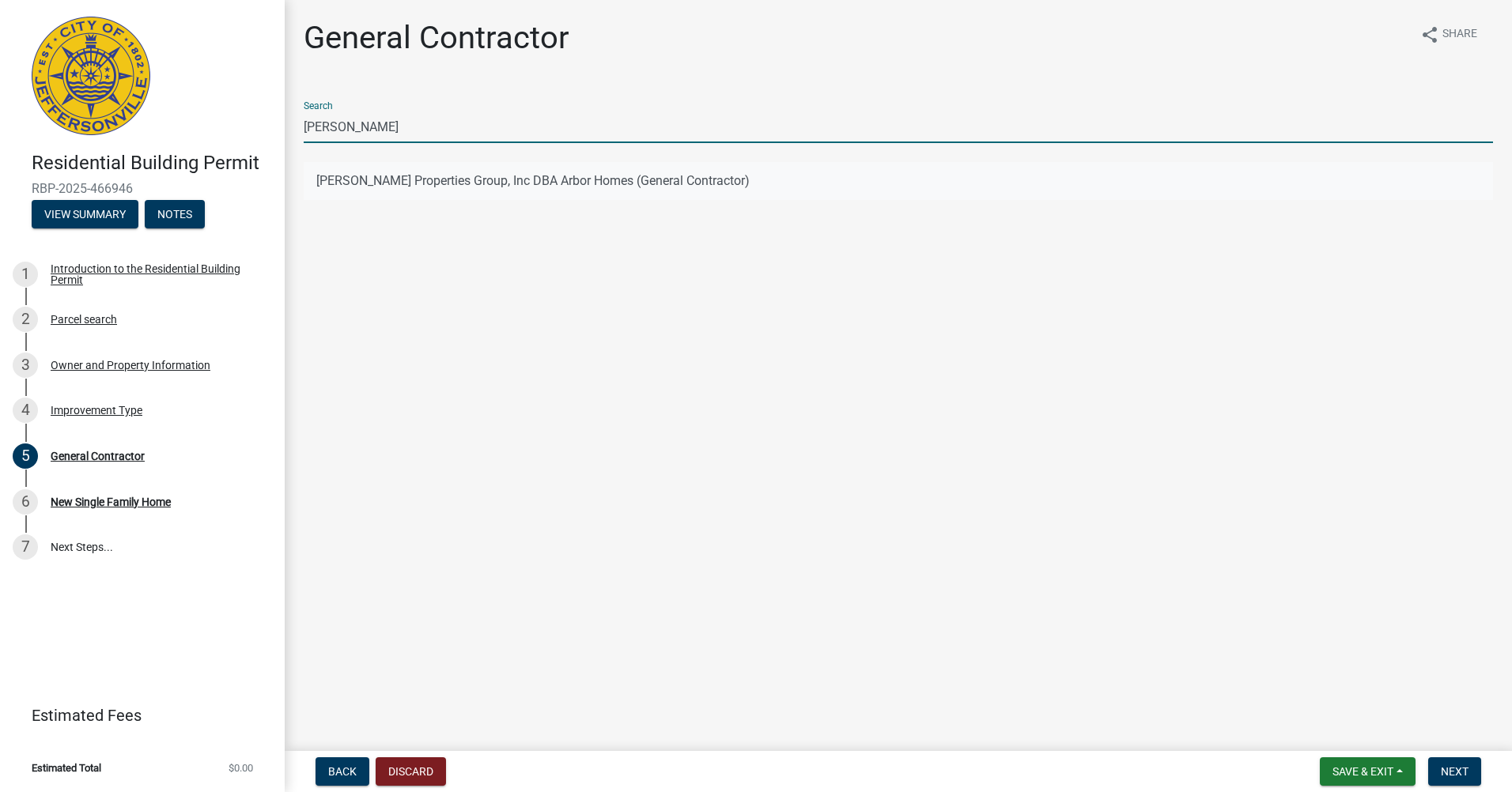
type input "clayton"
click at [673, 184] on button "Clayton Properties Group, Inc DBA Arbor Homes (General Contractor)" at bounding box center [898, 181] width 1190 height 38
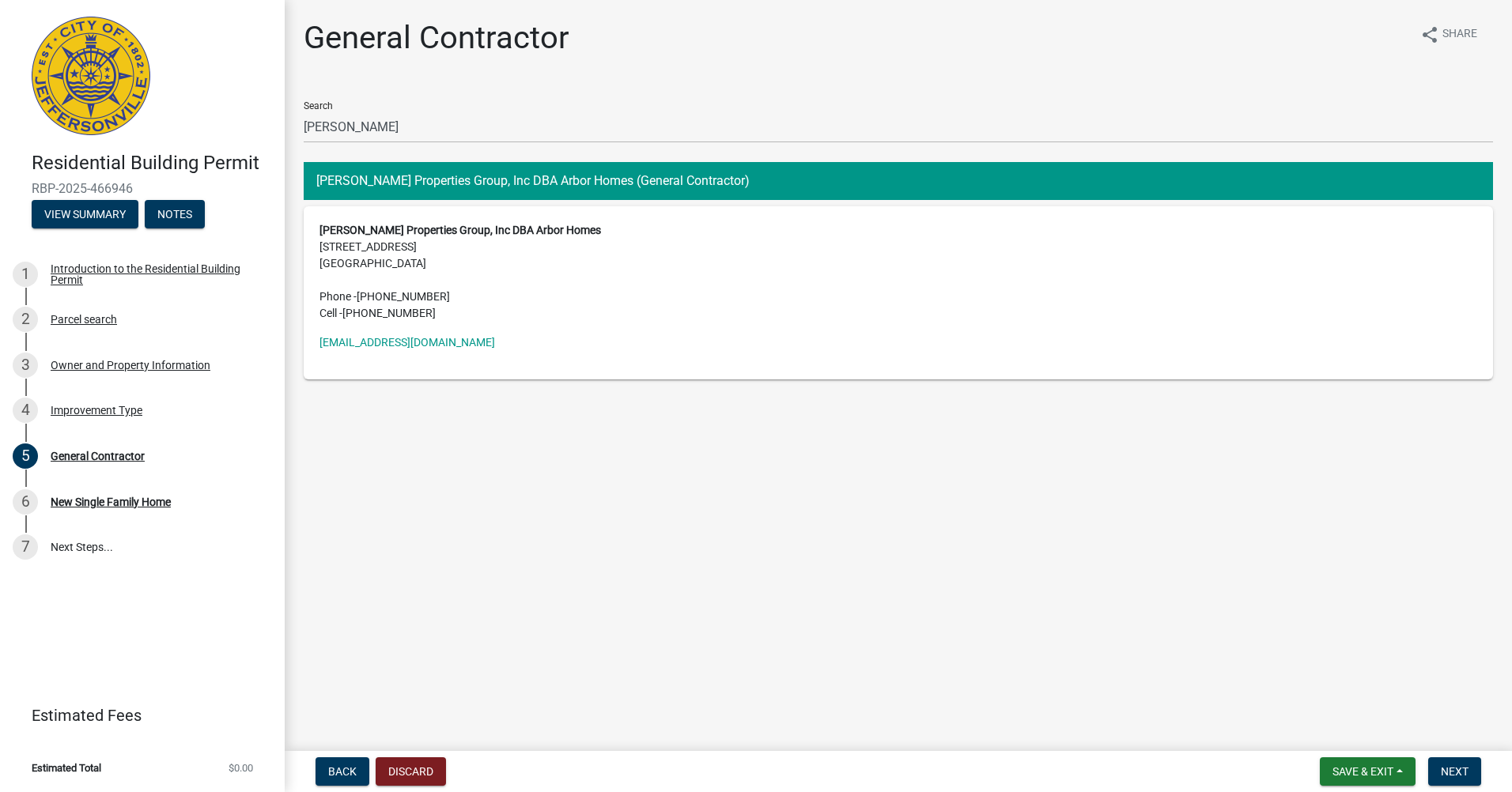
click at [675, 506] on main "General Contractor share Share Search clayton Clayton Properties Group, Inc DBA…" at bounding box center [898, 372] width 1227 height 745
click at [1453, 763] on button "Next" at bounding box center [1454, 771] width 53 height 28
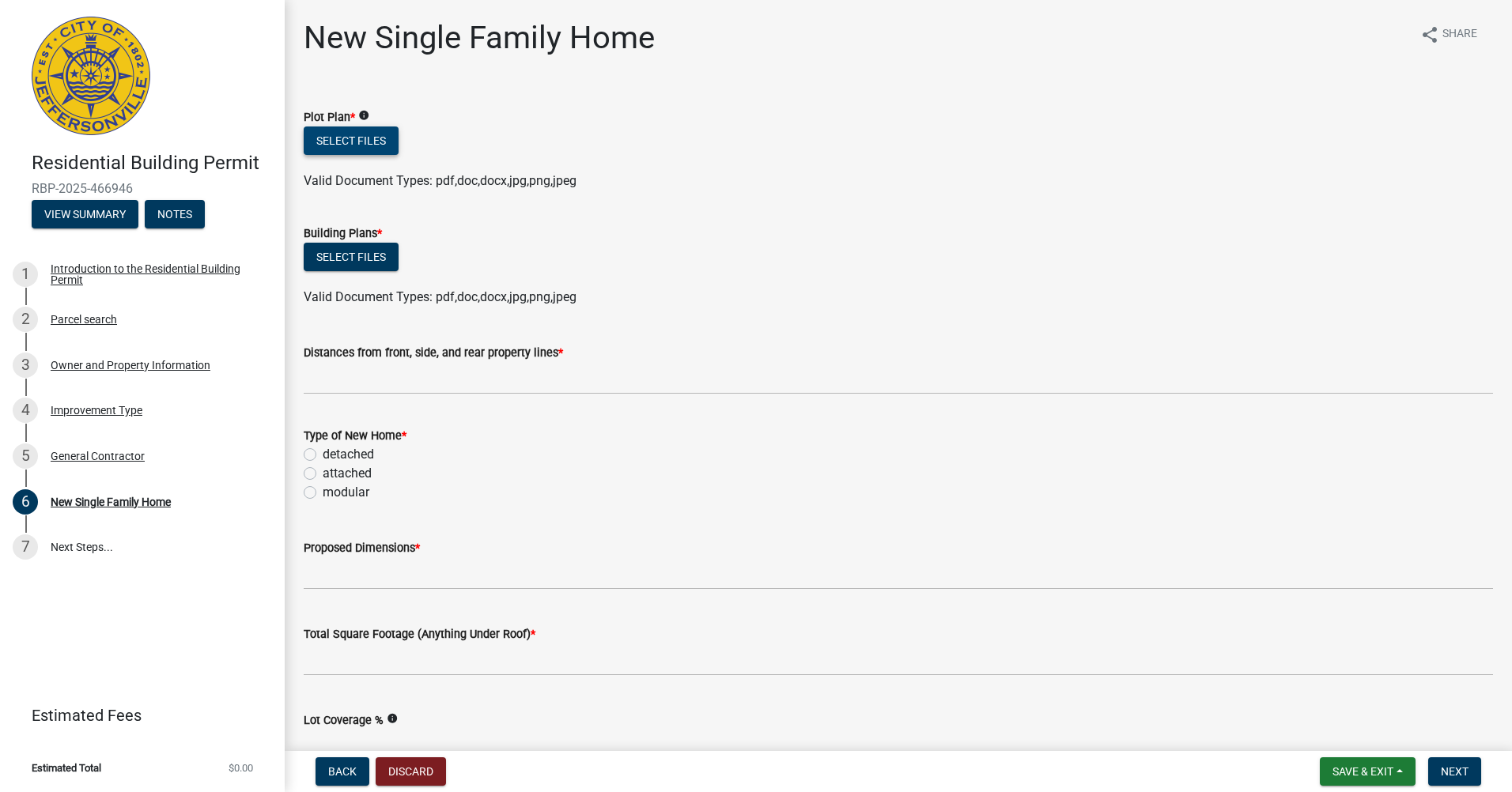
click at [368, 128] on button "Select files" at bounding box center [351, 140] width 95 height 28
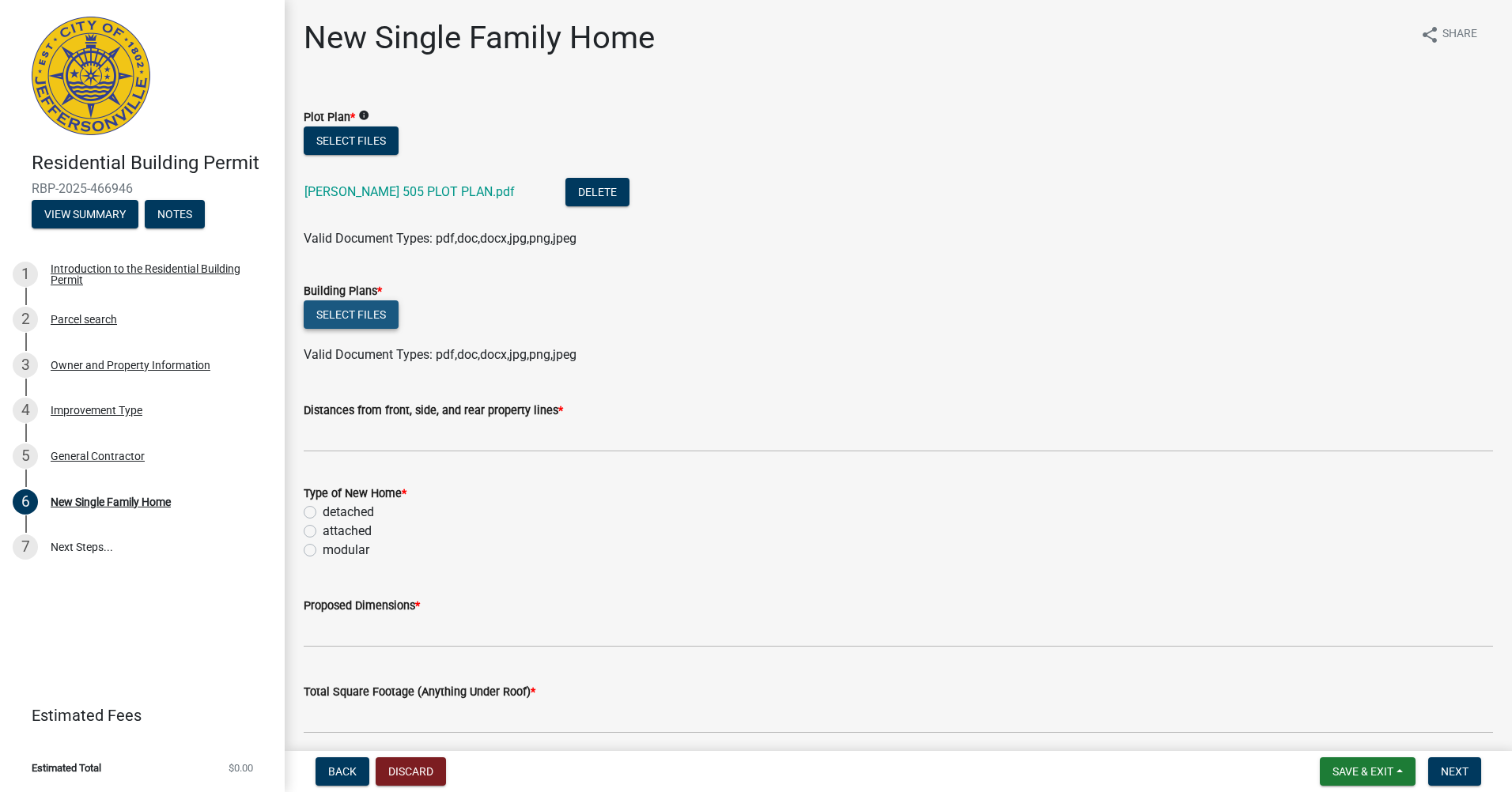
click at [359, 312] on button "Select files" at bounding box center [351, 314] width 95 height 28
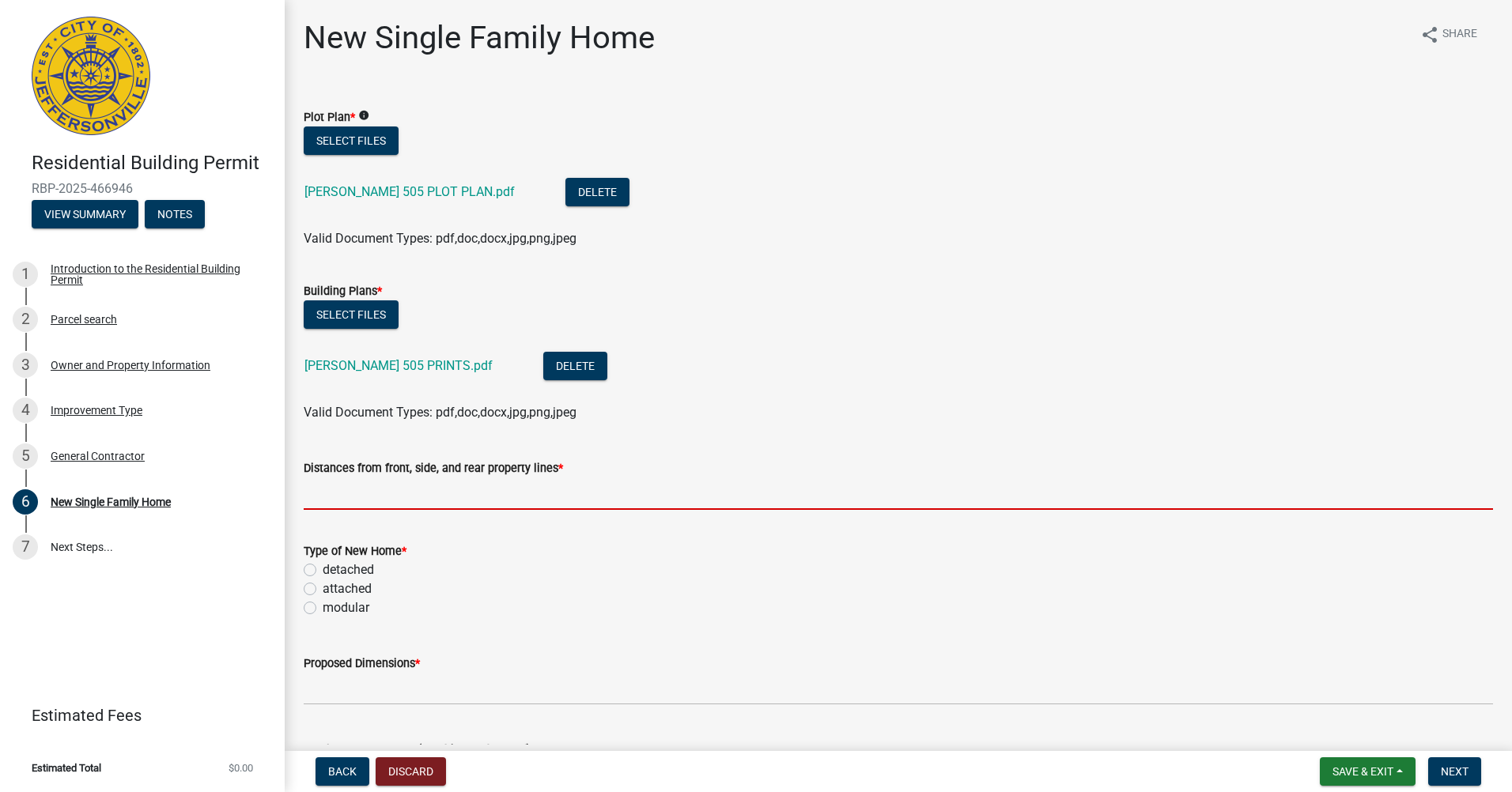
click at [496, 494] on input "Distances from front, side, and rear property lines *" at bounding box center [898, 494] width 1190 height 33
click at [485, 499] on input "Distances from front, side, and rear property lines *" at bounding box center [898, 494] width 1190 height 33
click at [338, 497] on input "Distances from front, side, and rear property lines *" at bounding box center [898, 494] width 1190 height 33
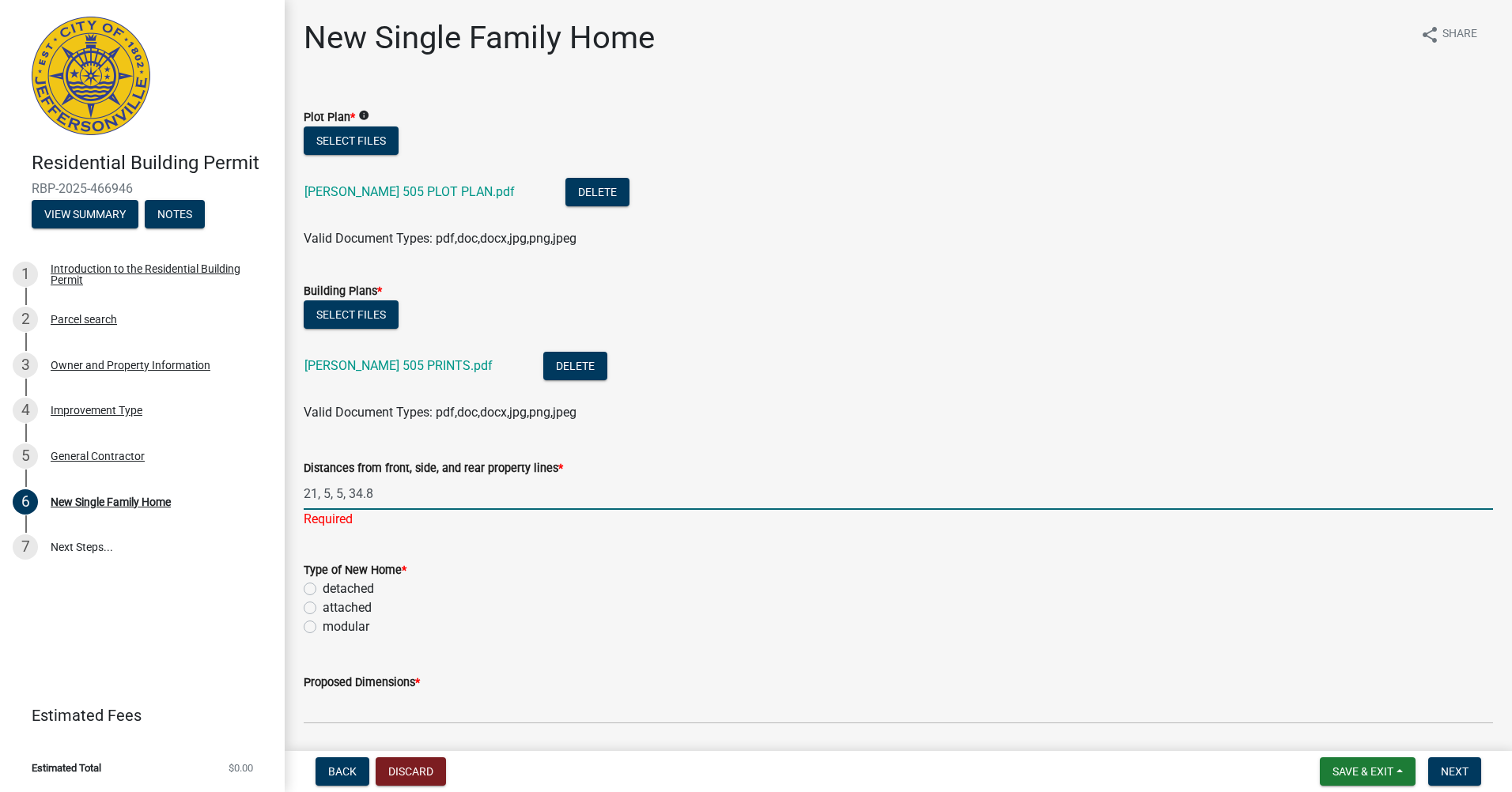
type input "21, 5, 5, 34.8"
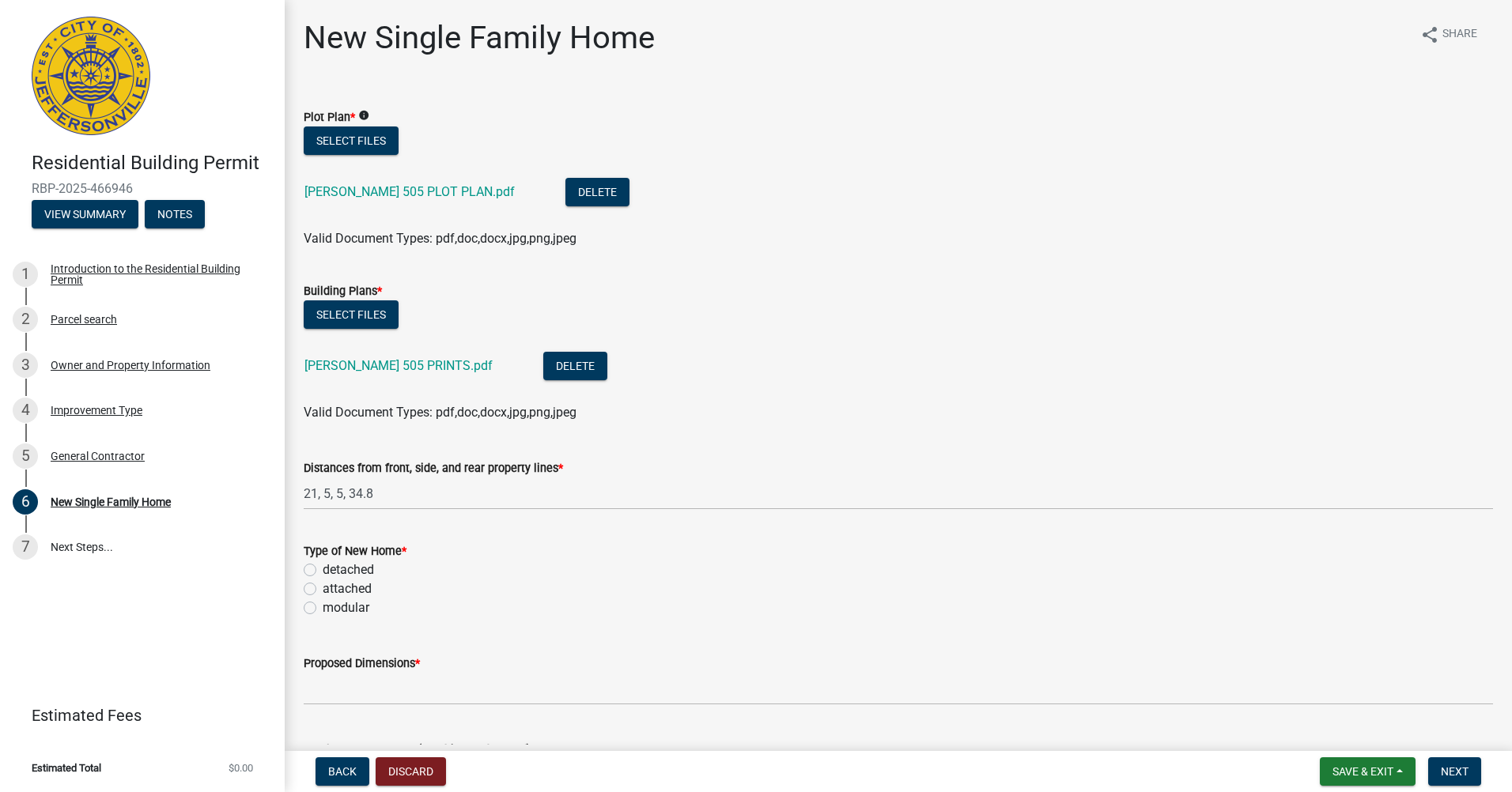
click at [366, 566] on div "Type of New Home * detached attached modular" at bounding box center [898, 579] width 1190 height 76
click at [349, 591] on label "attached" at bounding box center [347, 589] width 49 height 19
click at [333, 590] on input "attached" at bounding box center [327, 584] width 11 height 11
radio input "true"
click at [347, 563] on label "detached" at bounding box center [348, 570] width 51 height 19
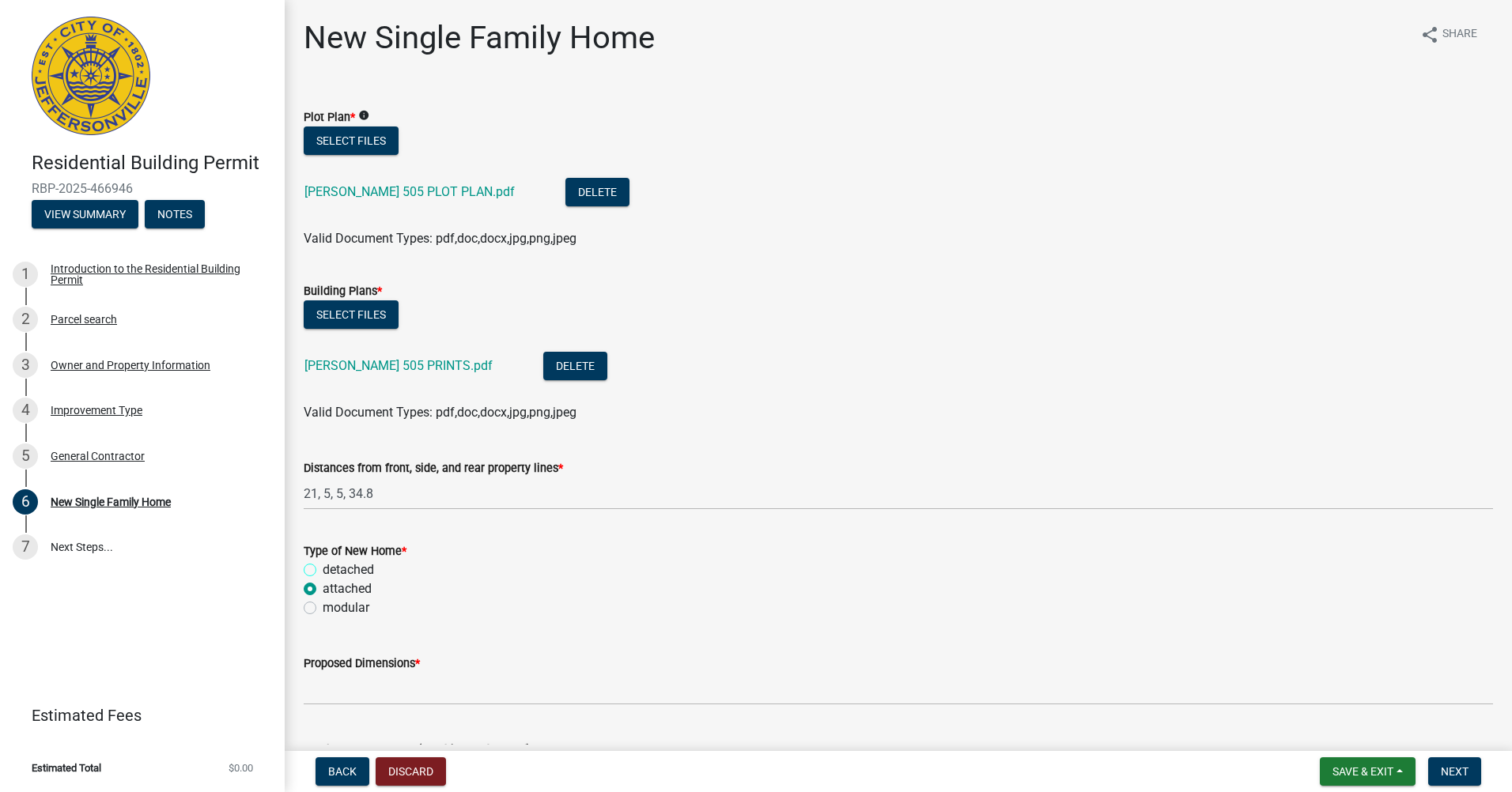
click at [333, 563] on input "detached" at bounding box center [327, 566] width 11 height 11
radio input "true"
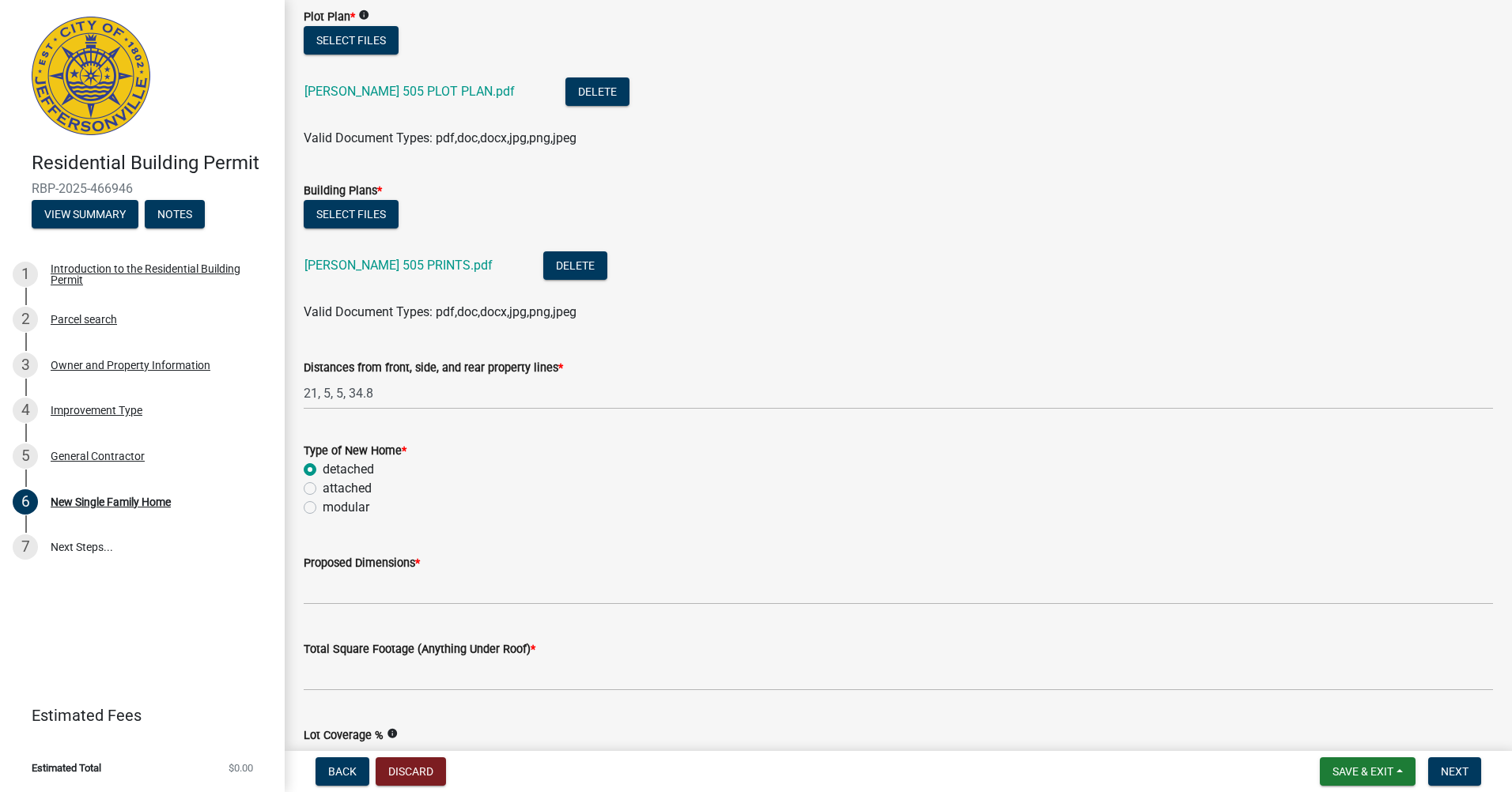
scroll to position [316, 0]
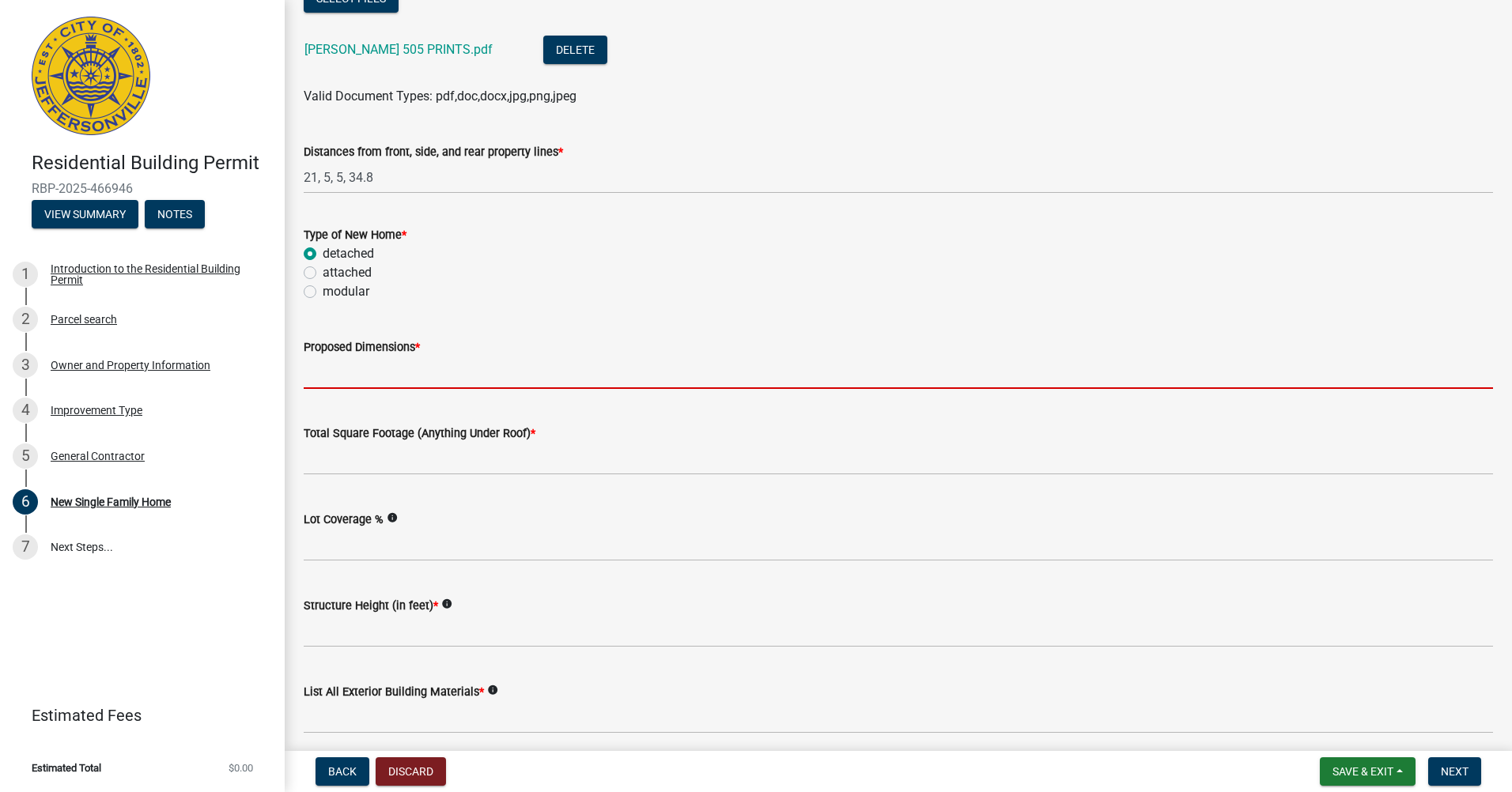
click at [339, 383] on input "Proposed Dimensions *" at bounding box center [898, 373] width 1190 height 33
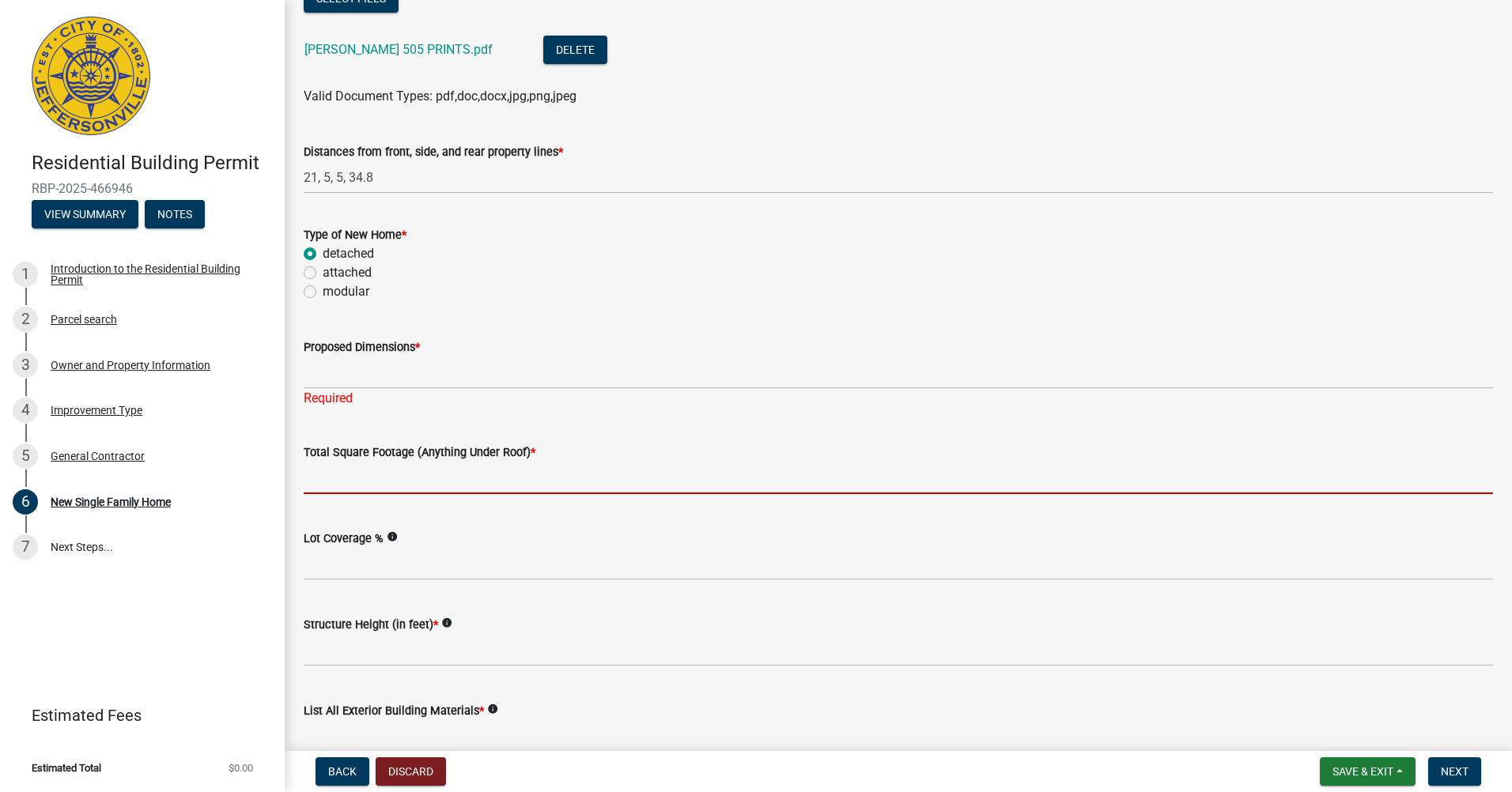
click at [349, 479] on input "Total Square Footage (Anything Under Roof) *" at bounding box center [898, 478] width 1190 height 33
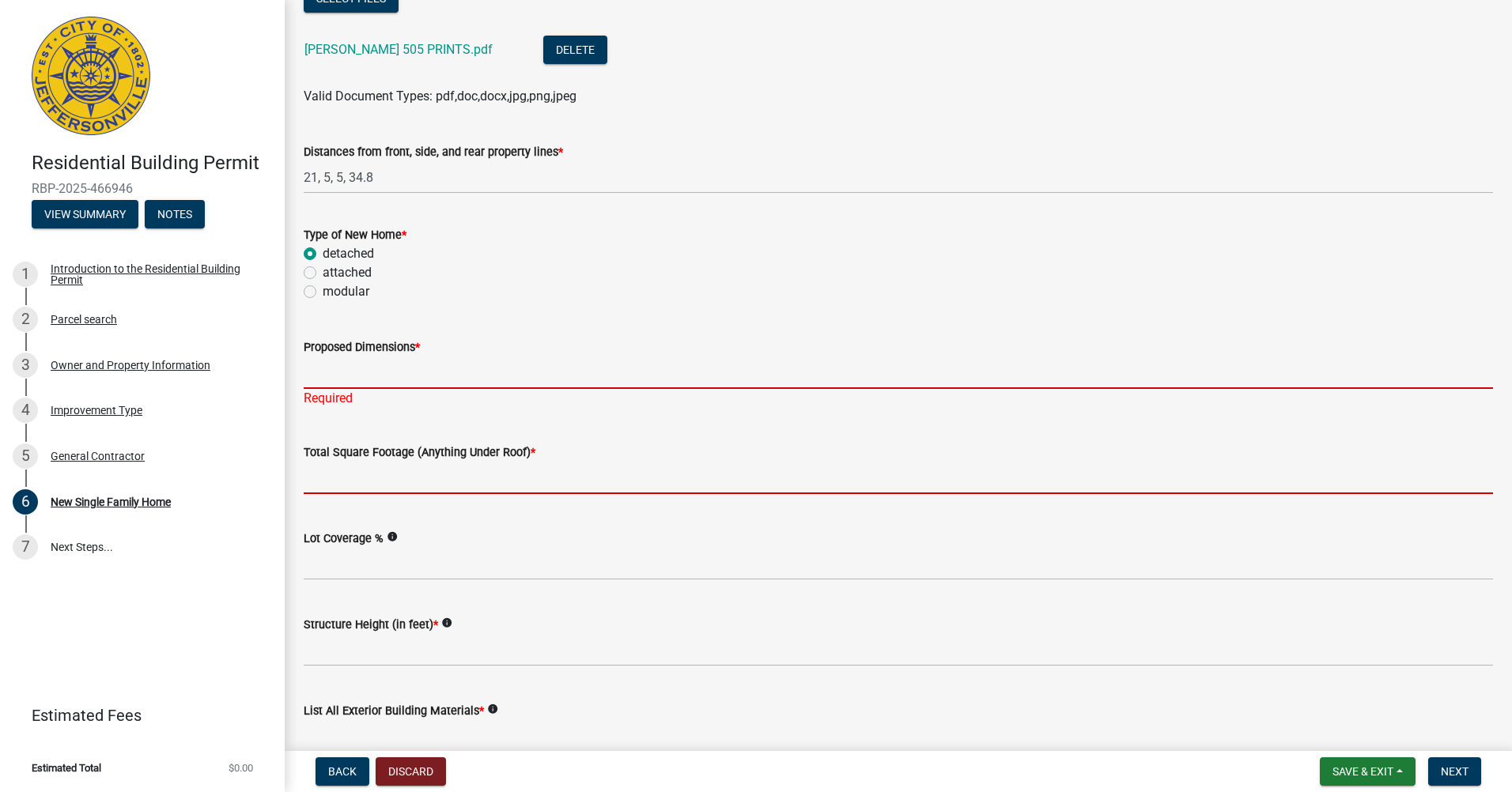
click at [369, 368] on input "Proposed Dimensions *" at bounding box center [898, 373] width 1190 height 33
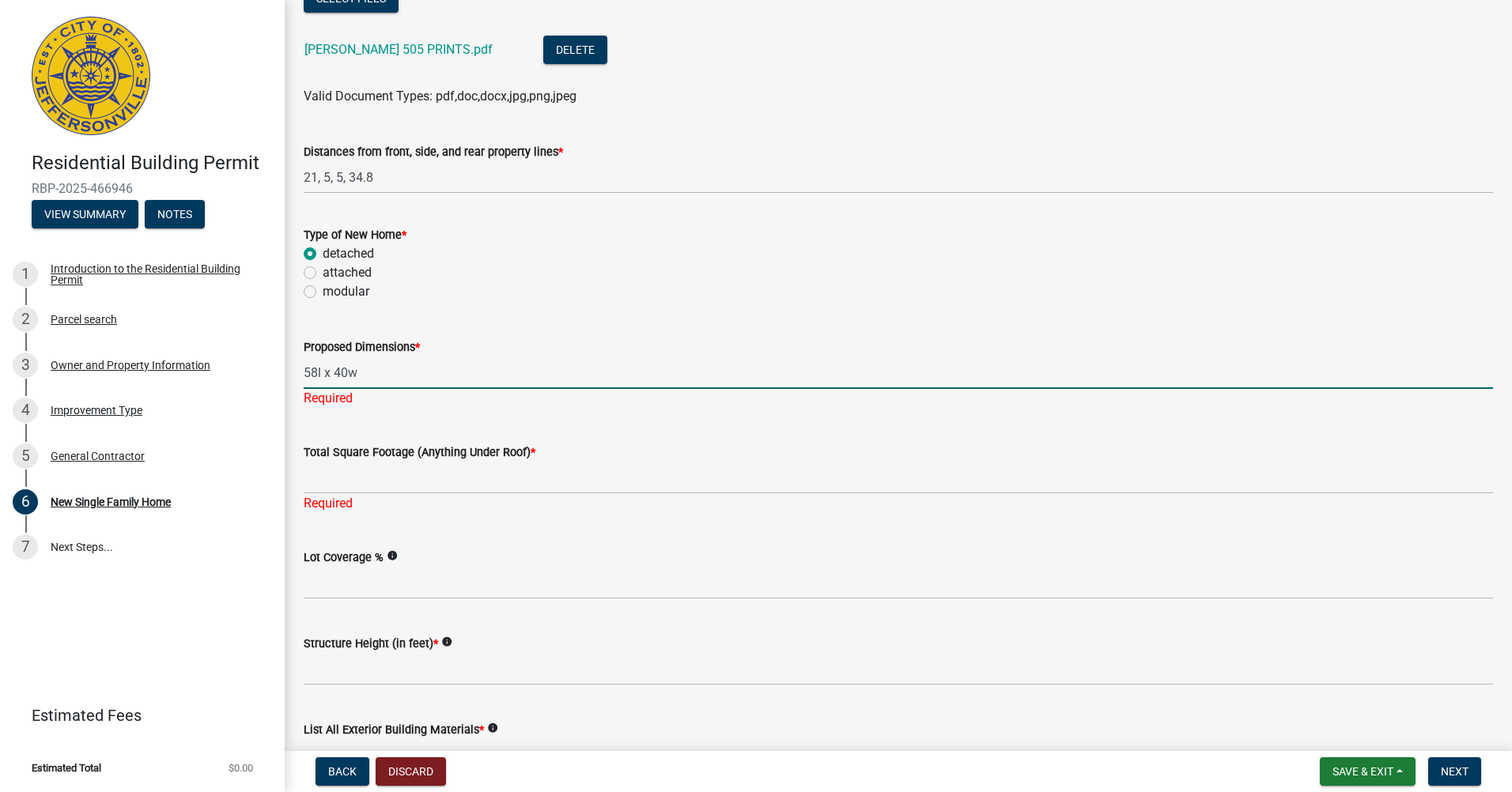
type input "58l x 40w"
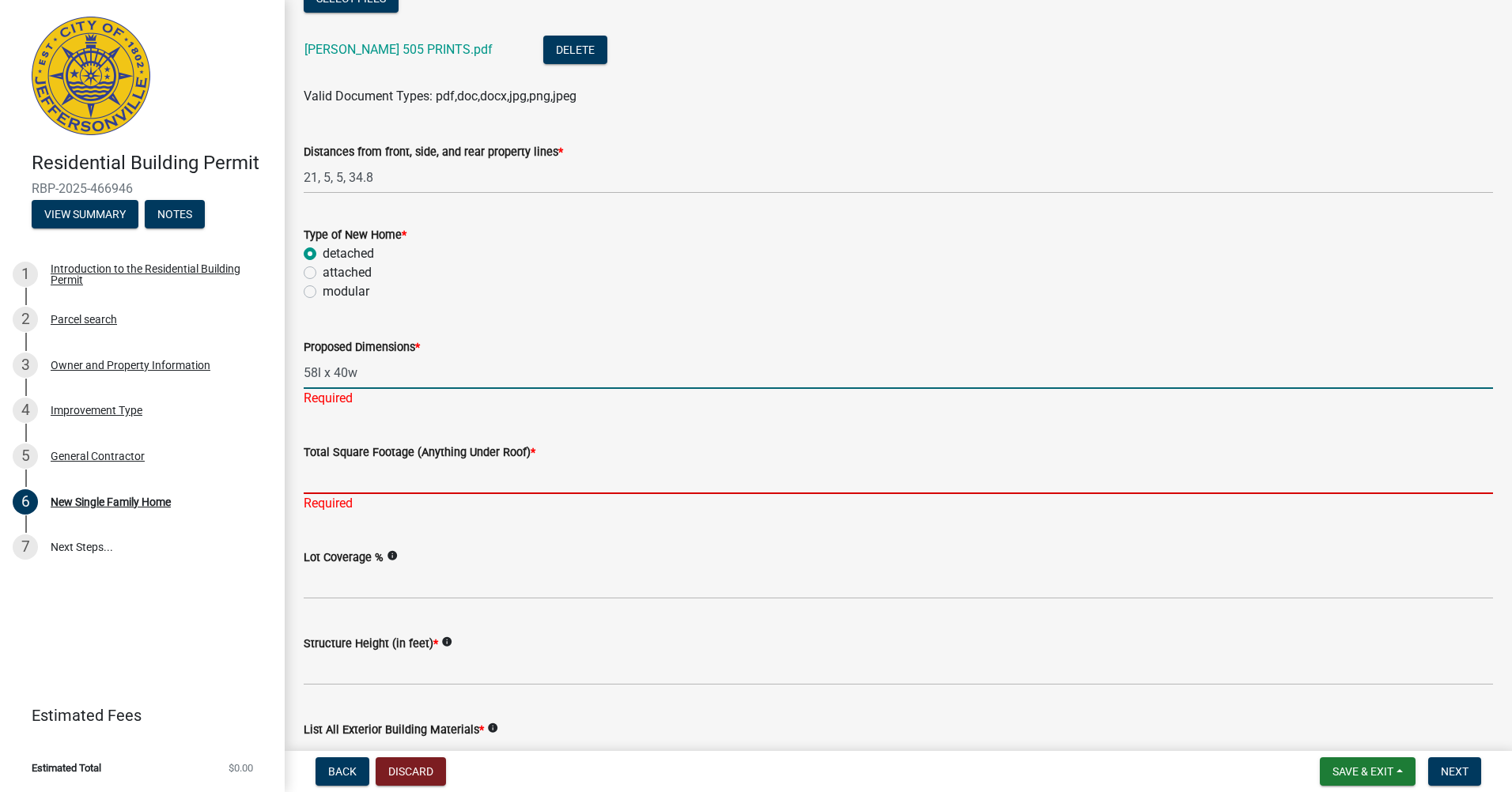
click at [497, 473] on input "Total Square Footage (Anything Under Roof) *" at bounding box center [898, 478] width 1190 height 33
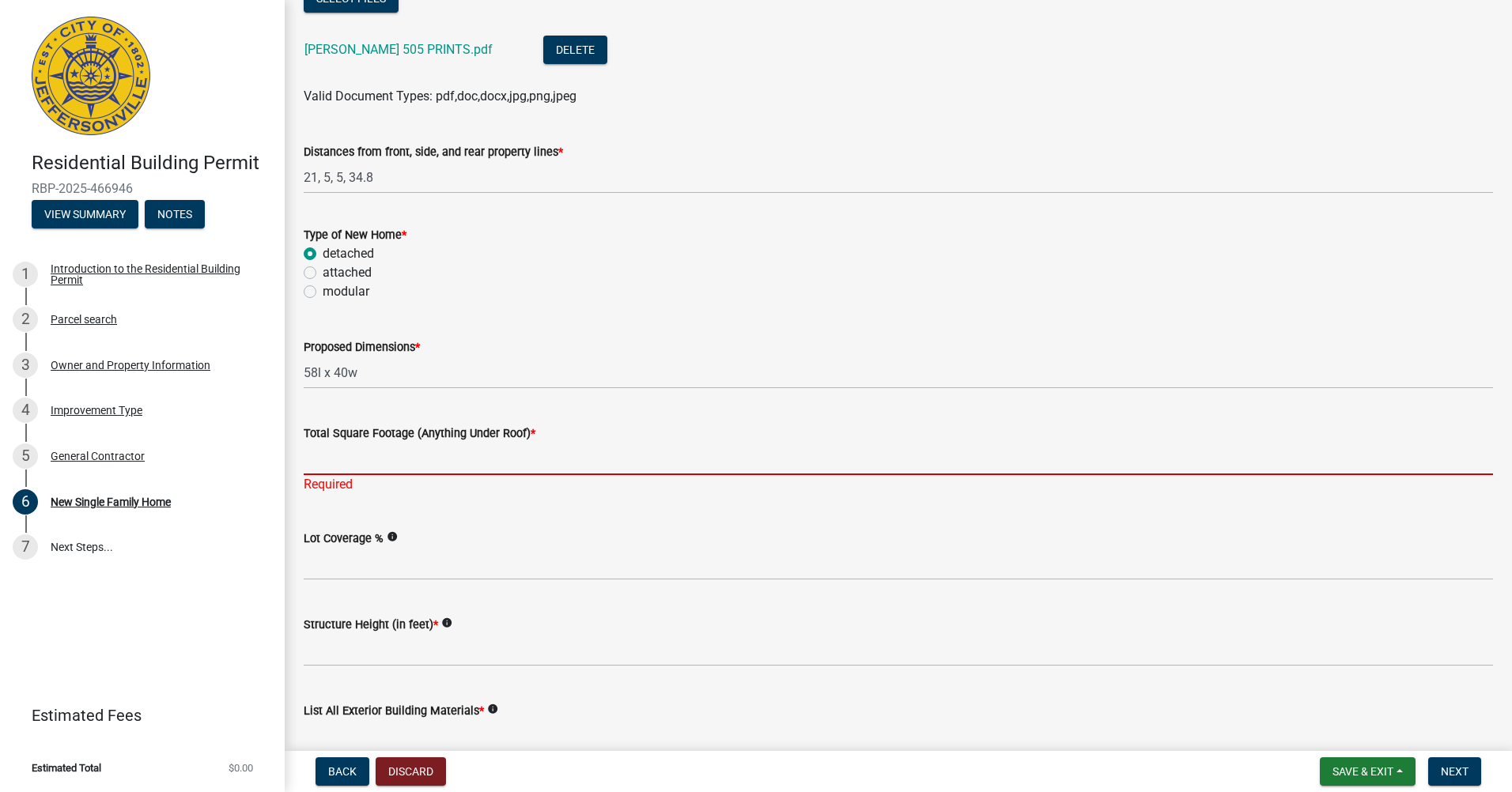
click at [468, 443] on input "Total Square Footage (Anything Under Roof) *" at bounding box center [898, 459] width 1190 height 33
click at [310, 466] on input "Total Square Footage (Anything Under Roof) *" at bounding box center [898, 459] width 1190 height 33
click at [504, 461] on input "Total Square Footage (Anything Under Roof) *" at bounding box center [898, 459] width 1190 height 33
click at [326, 462] on input "Total Square Footage (Anything Under Roof) *" at bounding box center [898, 459] width 1190 height 33
click at [456, 467] on input "Total Square Footage (Anything Under Roof) *" at bounding box center [898, 459] width 1190 height 33
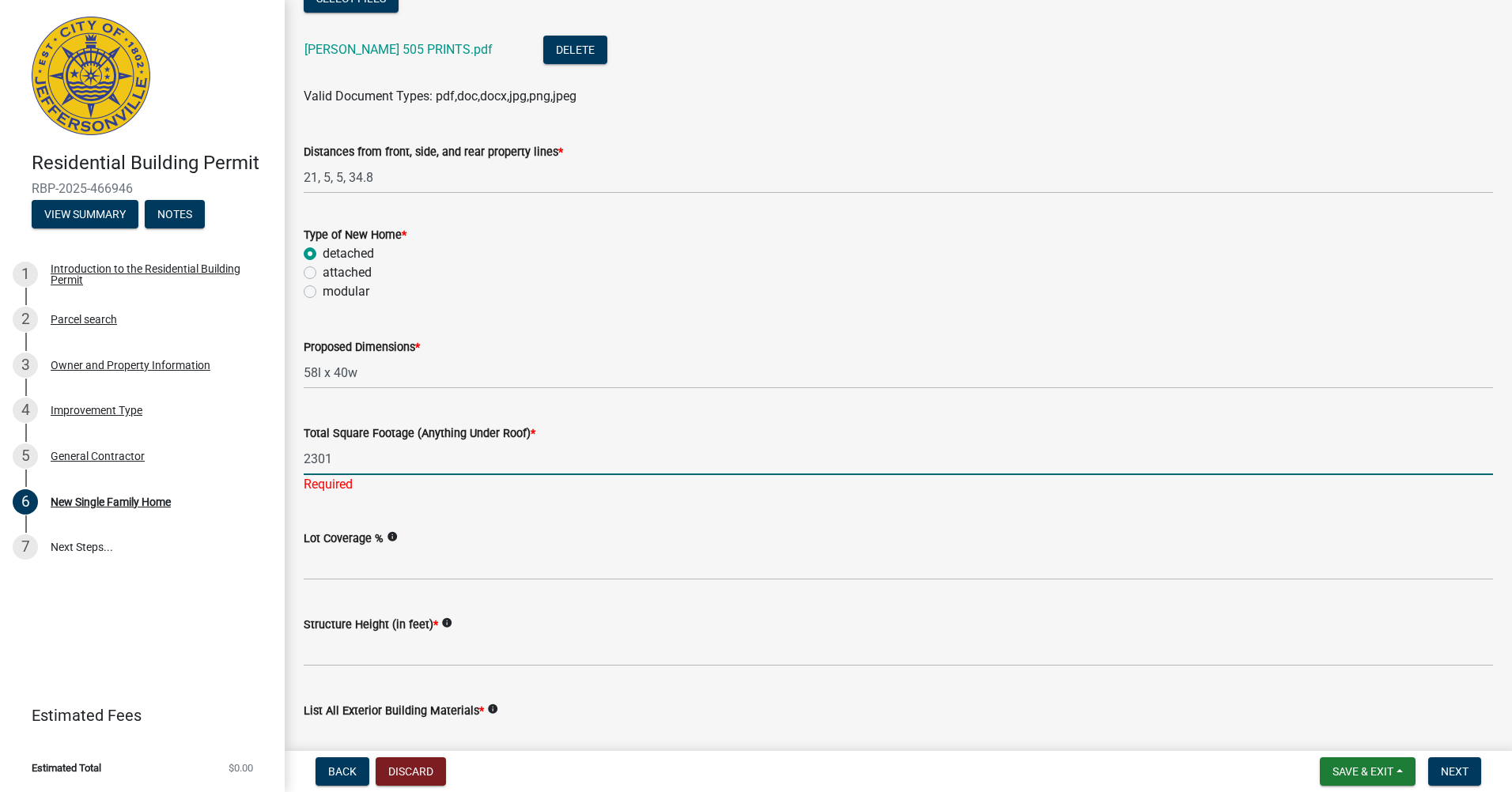
type input "2301"
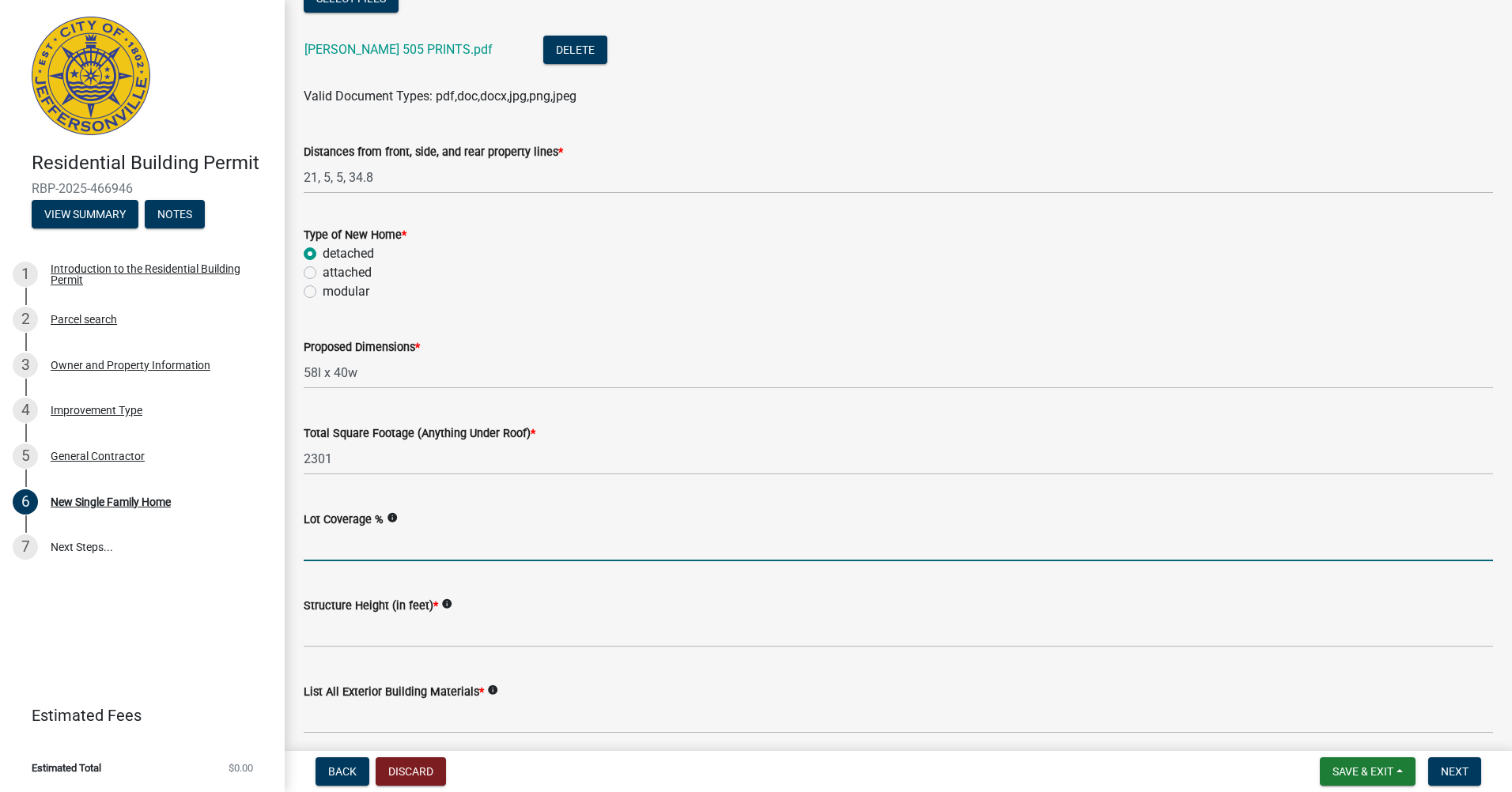
click at [400, 546] on input "Lot Coverage %" at bounding box center [898, 545] width 1190 height 33
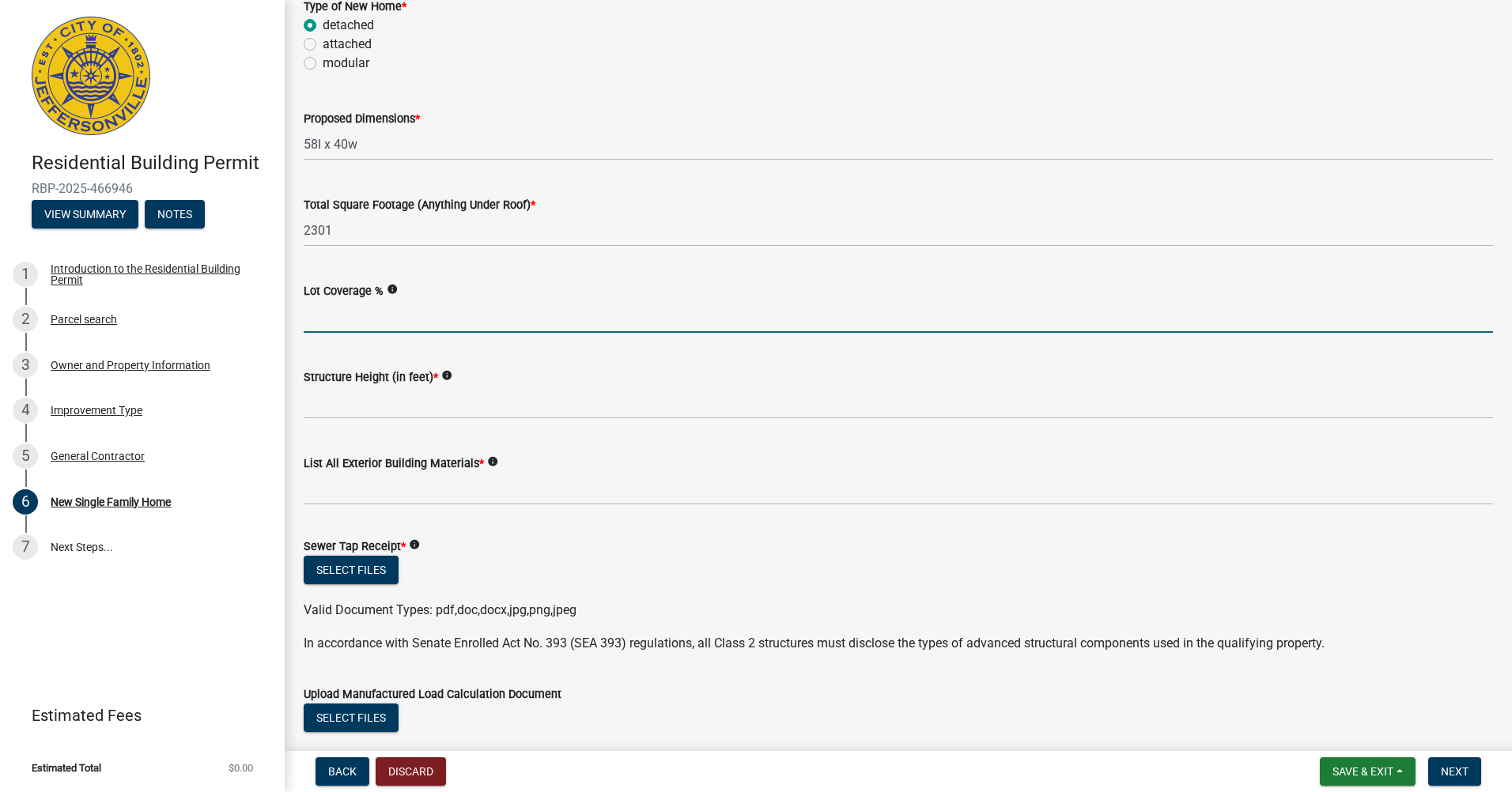
scroll to position [554, 0]
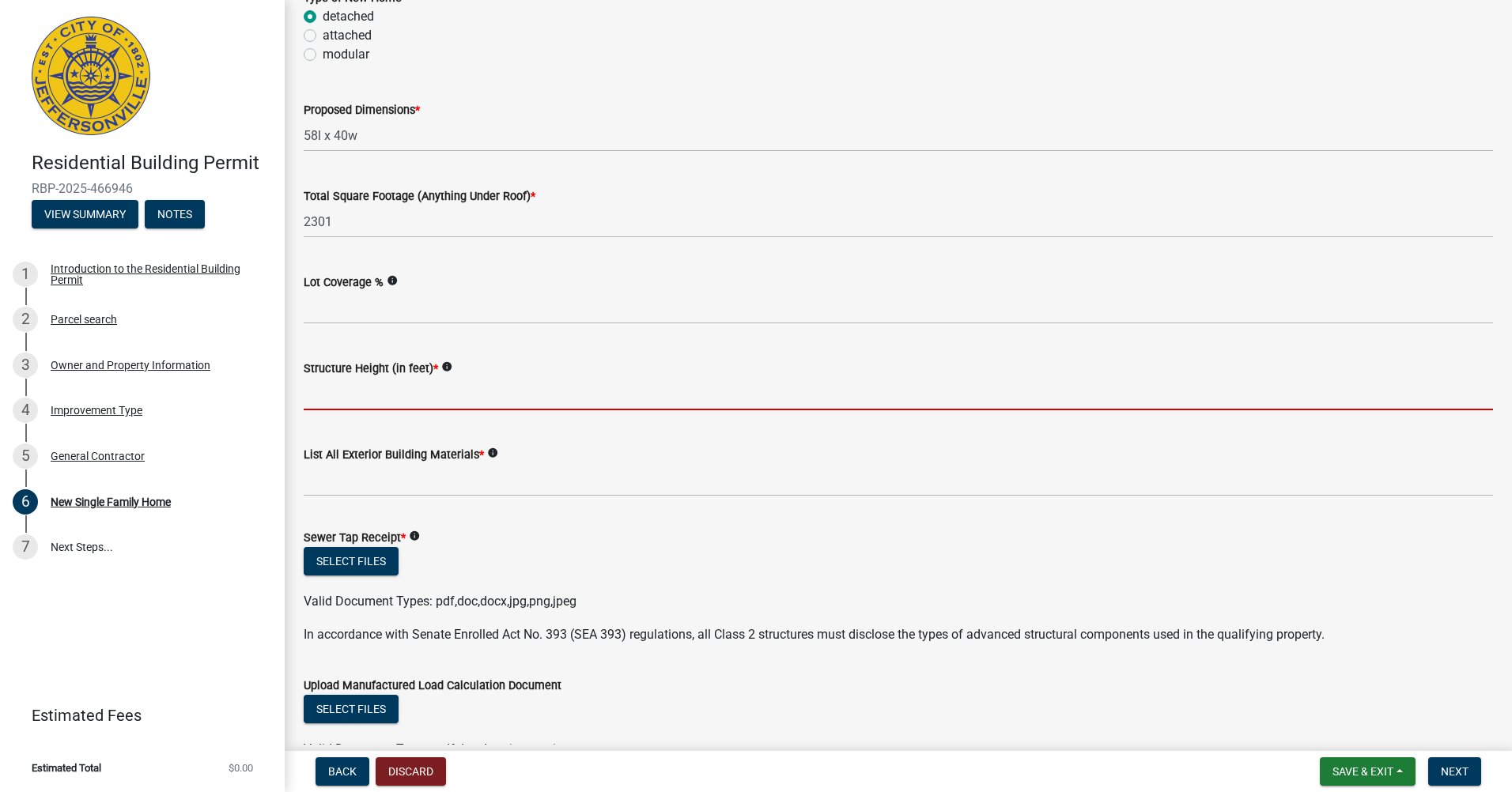
drag, startPoint x: 360, startPoint y: 392, endPoint x: 333, endPoint y: 405, distance: 30.0
click at [360, 392] on input "Structure Height (in feet) *" at bounding box center [898, 394] width 1190 height 33
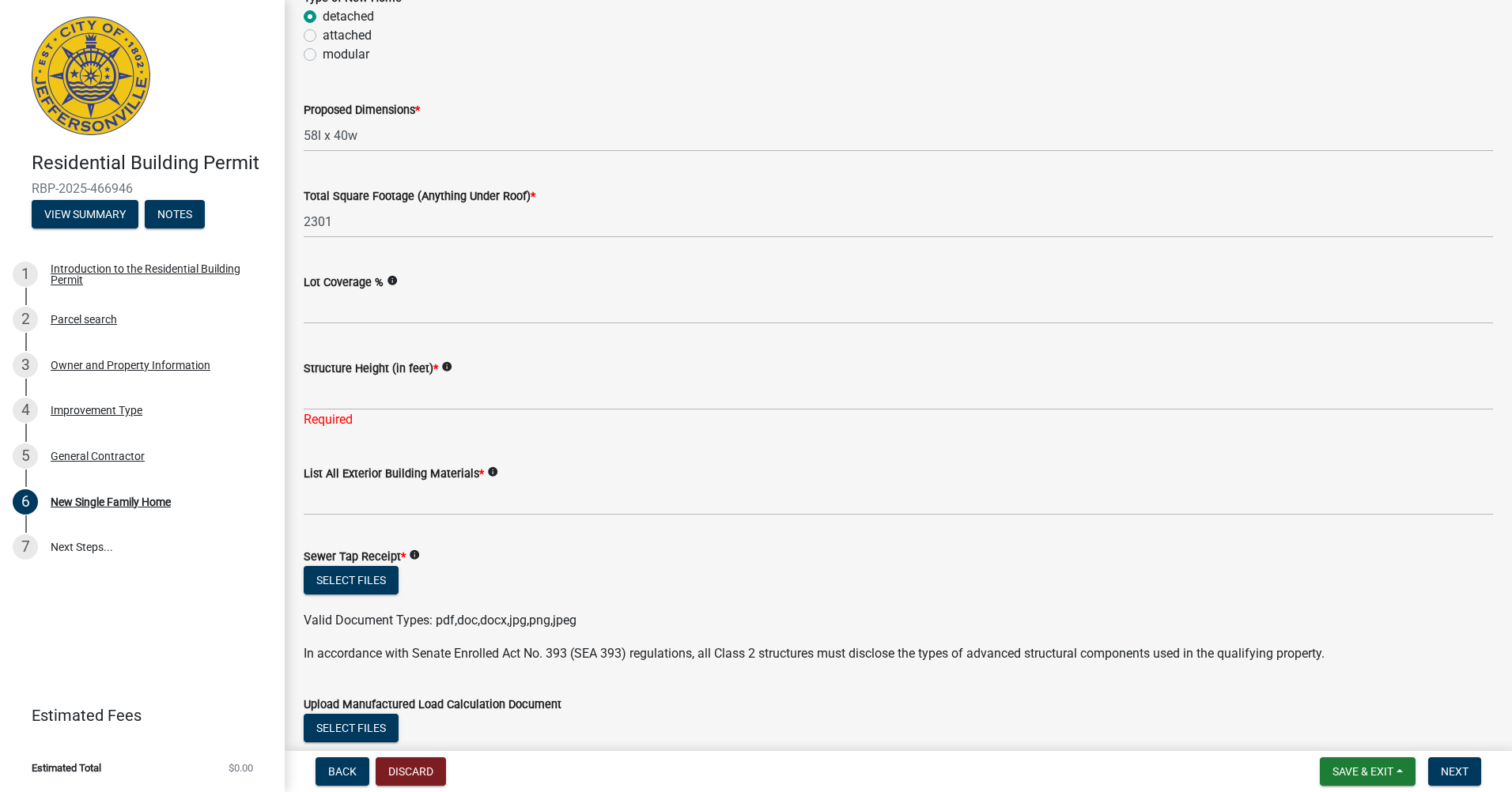
drag, startPoint x: 392, startPoint y: 377, endPoint x: 394, endPoint y: 393, distance: 16.1
click at [392, 377] on div "Structure Height (in feet) * info" at bounding box center [898, 368] width 1190 height 19
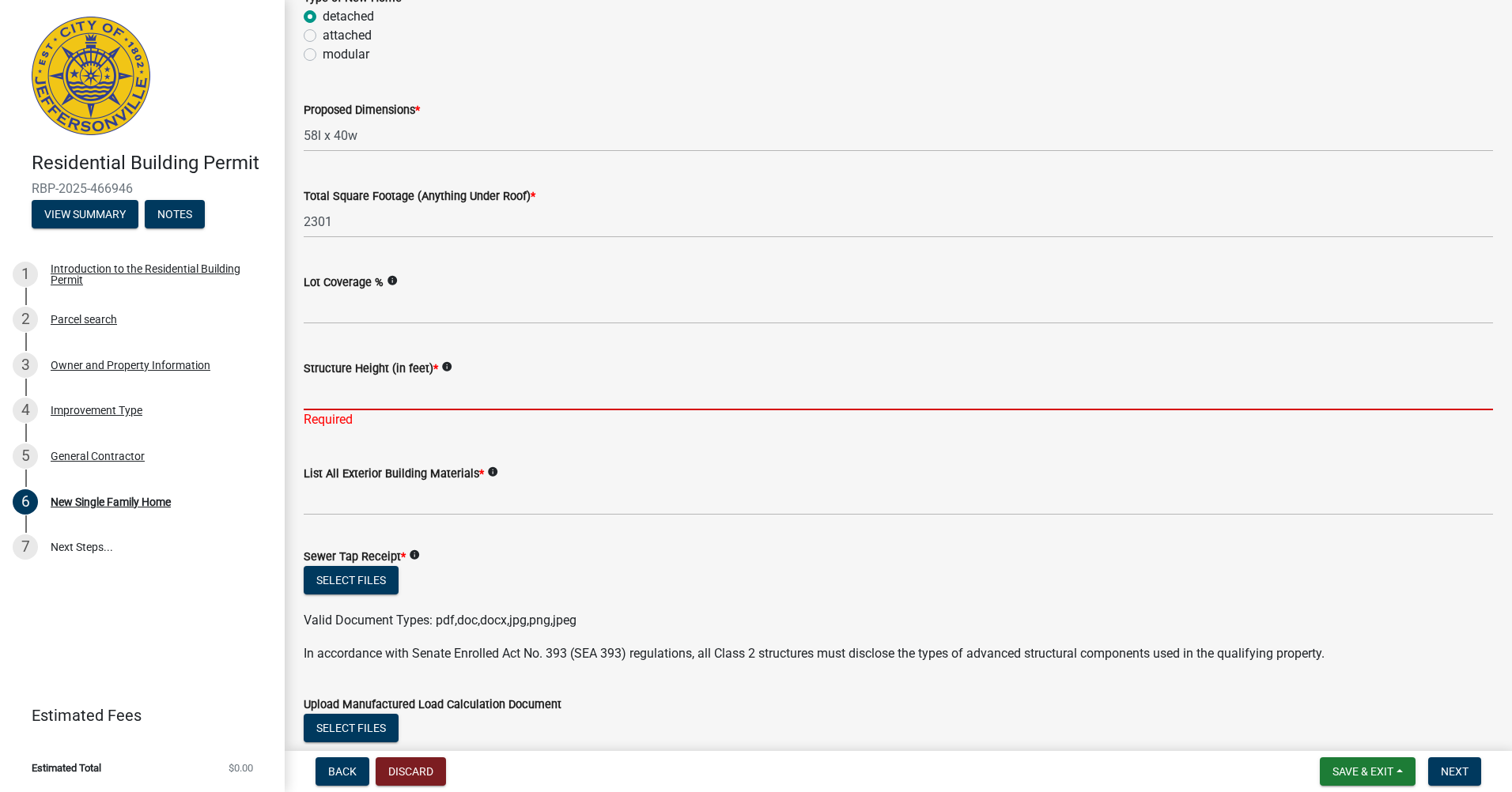
click at [394, 393] on input "Structure Height (in feet) *" at bounding box center [898, 394] width 1190 height 33
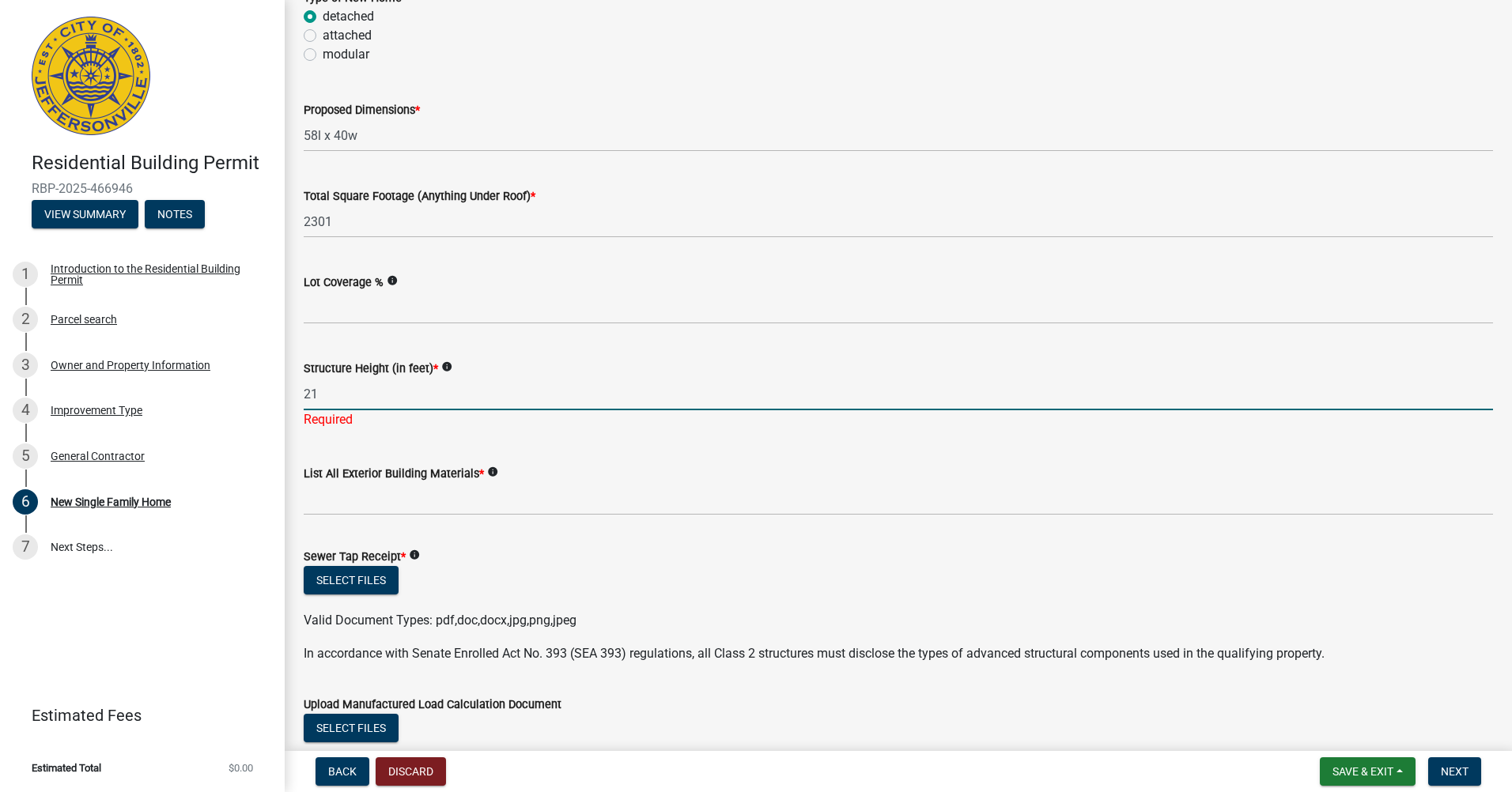
type input "21"
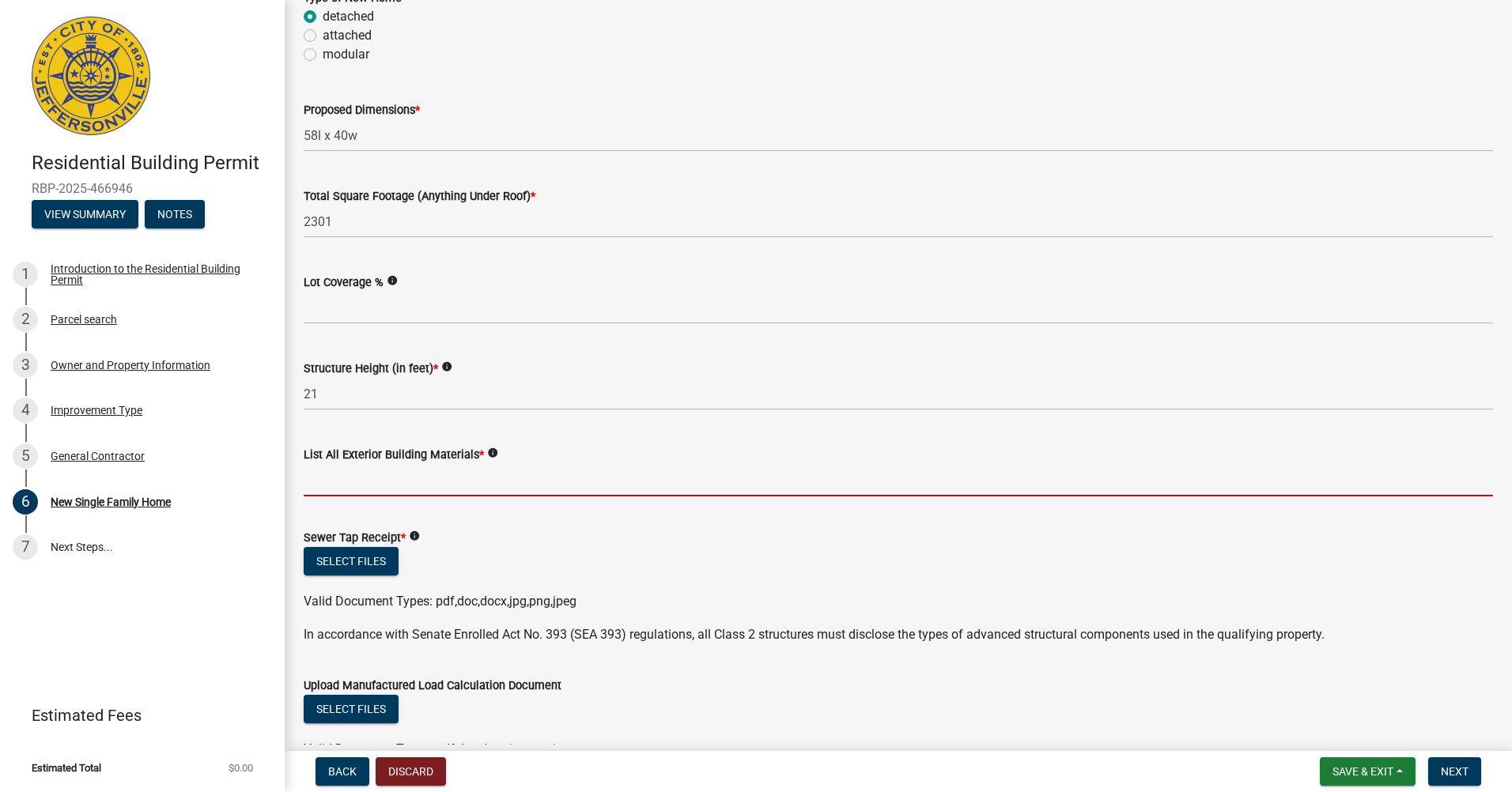
type input "W"
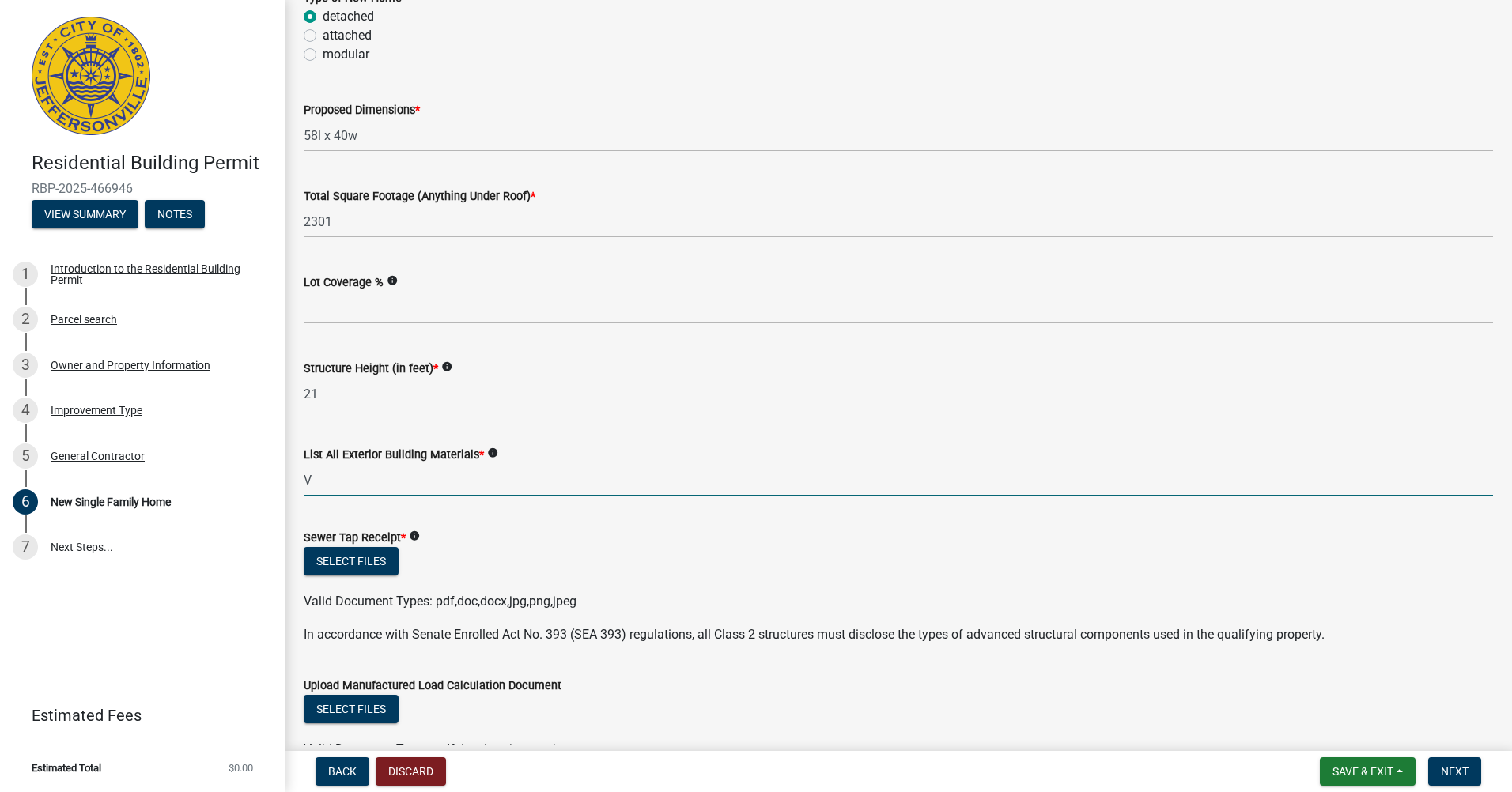
type input "Vinyl, Brick"
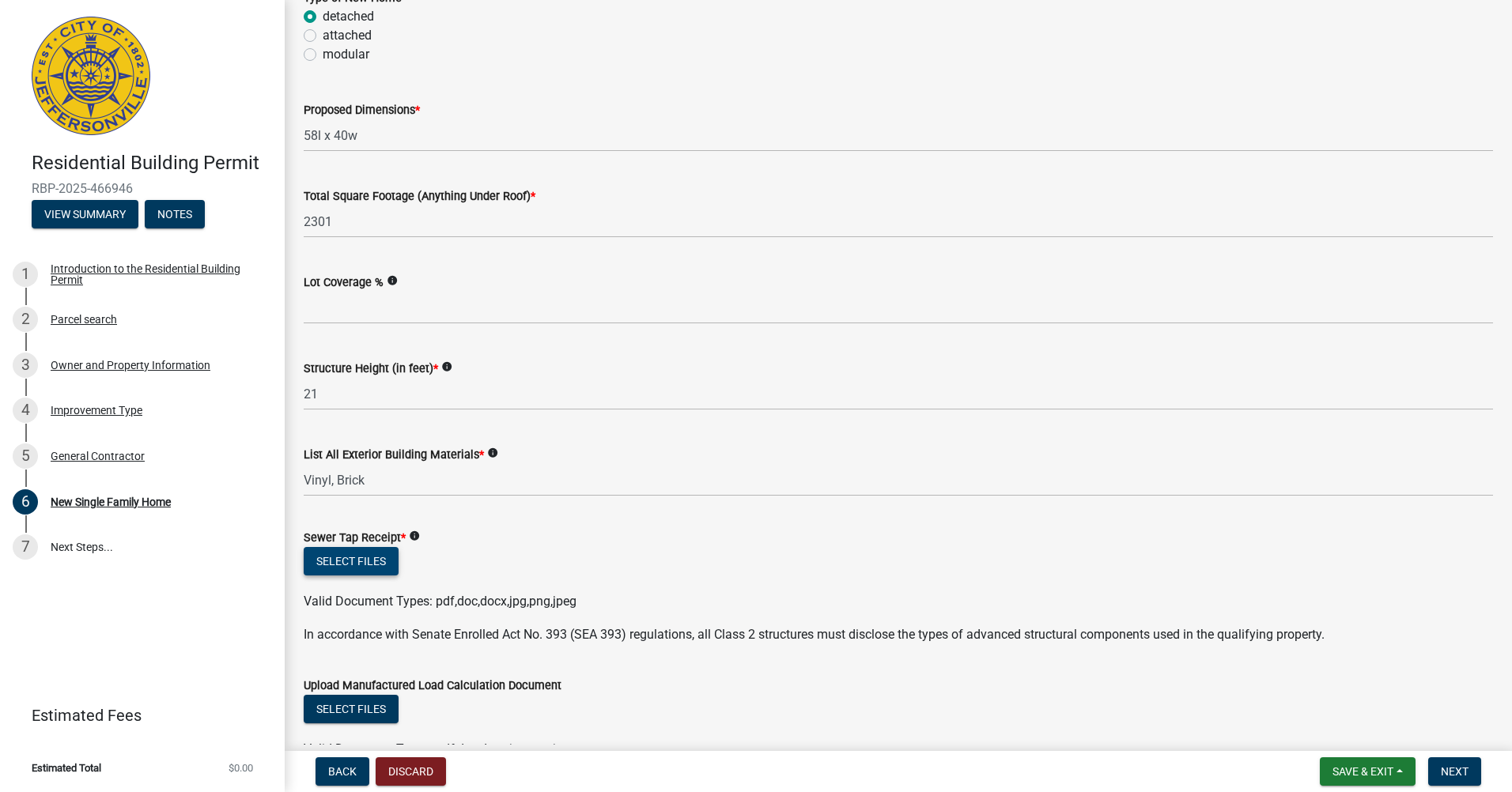
click at [357, 566] on button "Select files" at bounding box center [351, 561] width 95 height 28
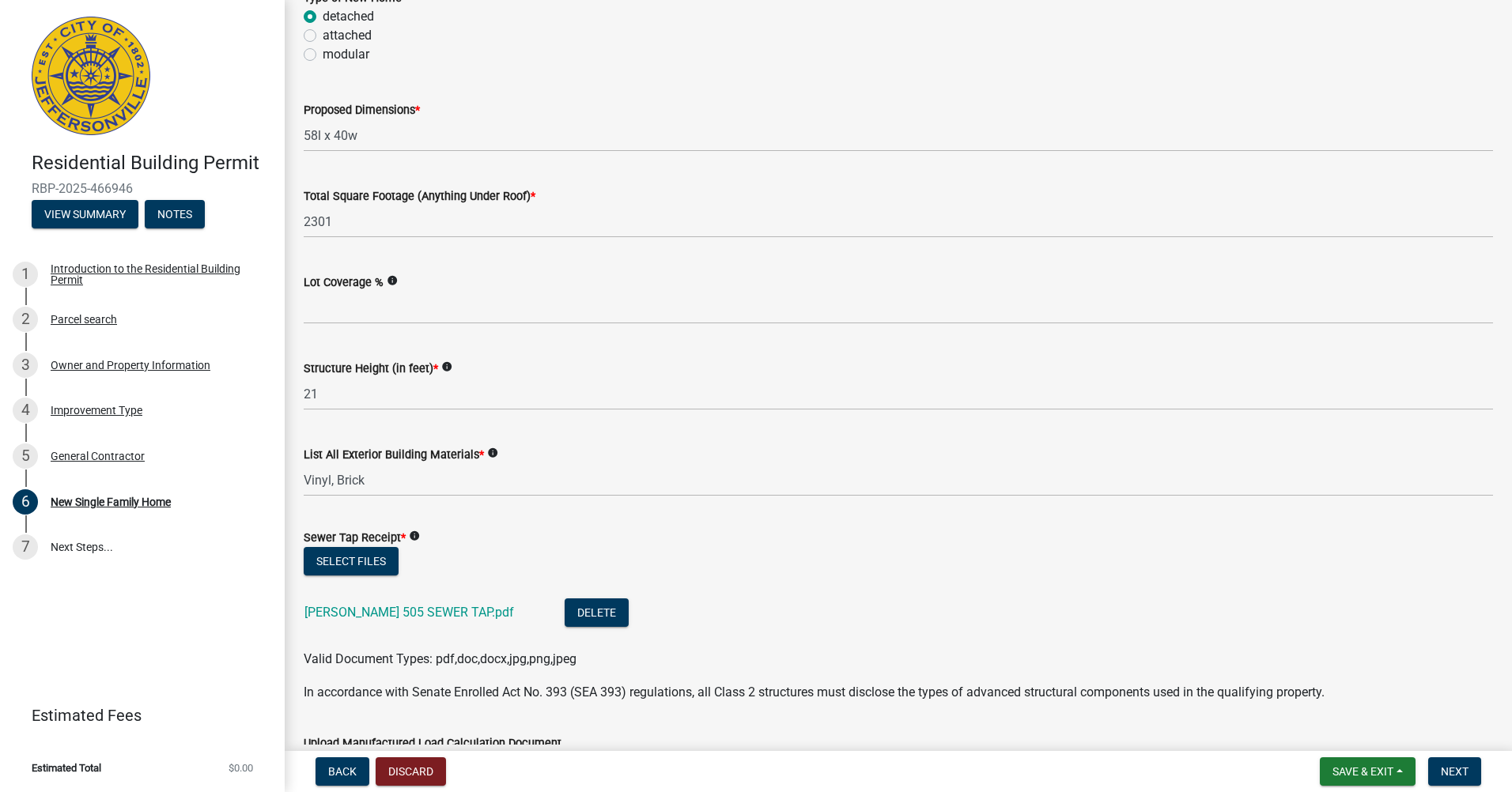
click at [528, 557] on div "Select files" at bounding box center [898, 563] width 1190 height 33
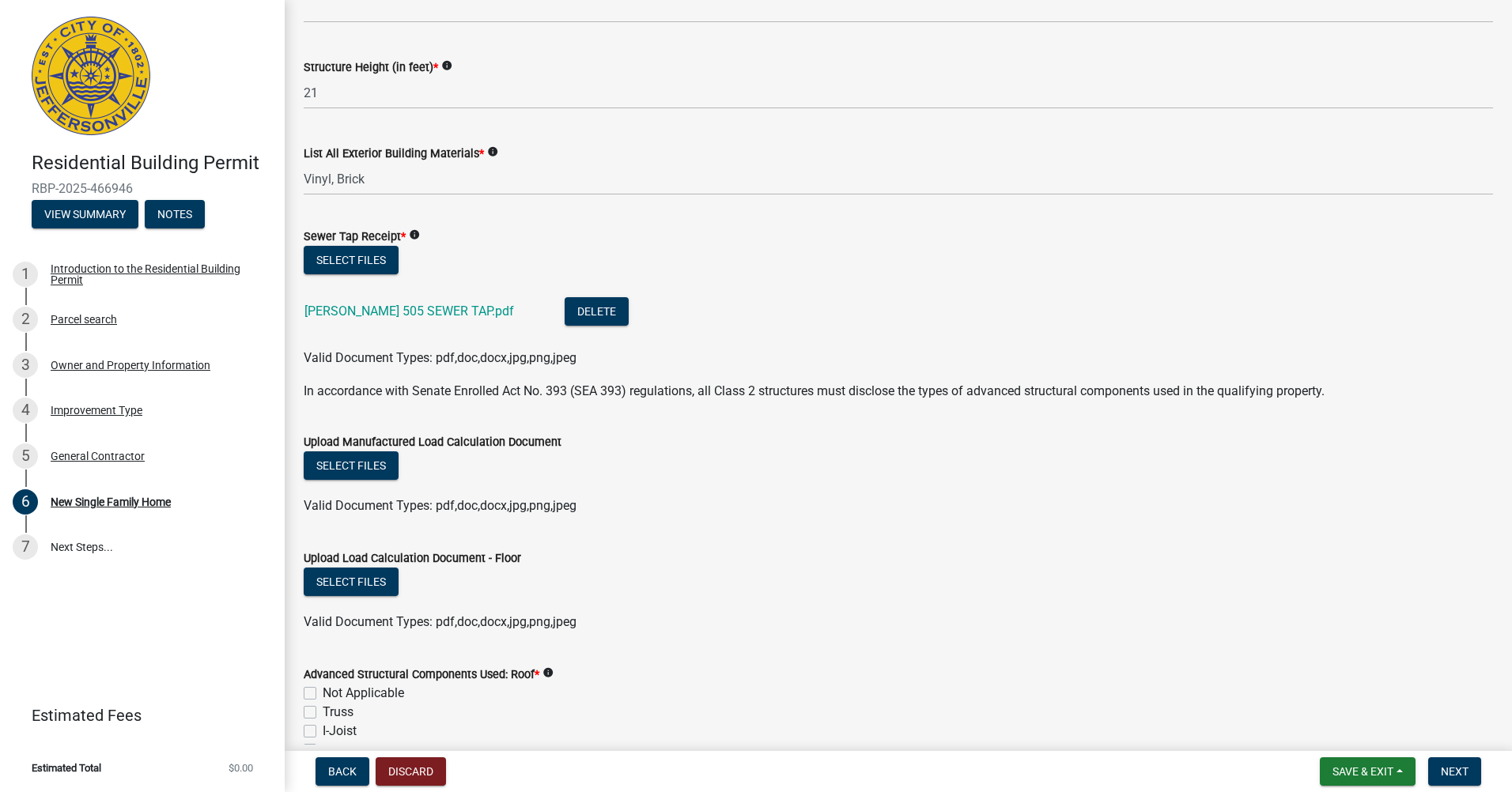
scroll to position [869, 0]
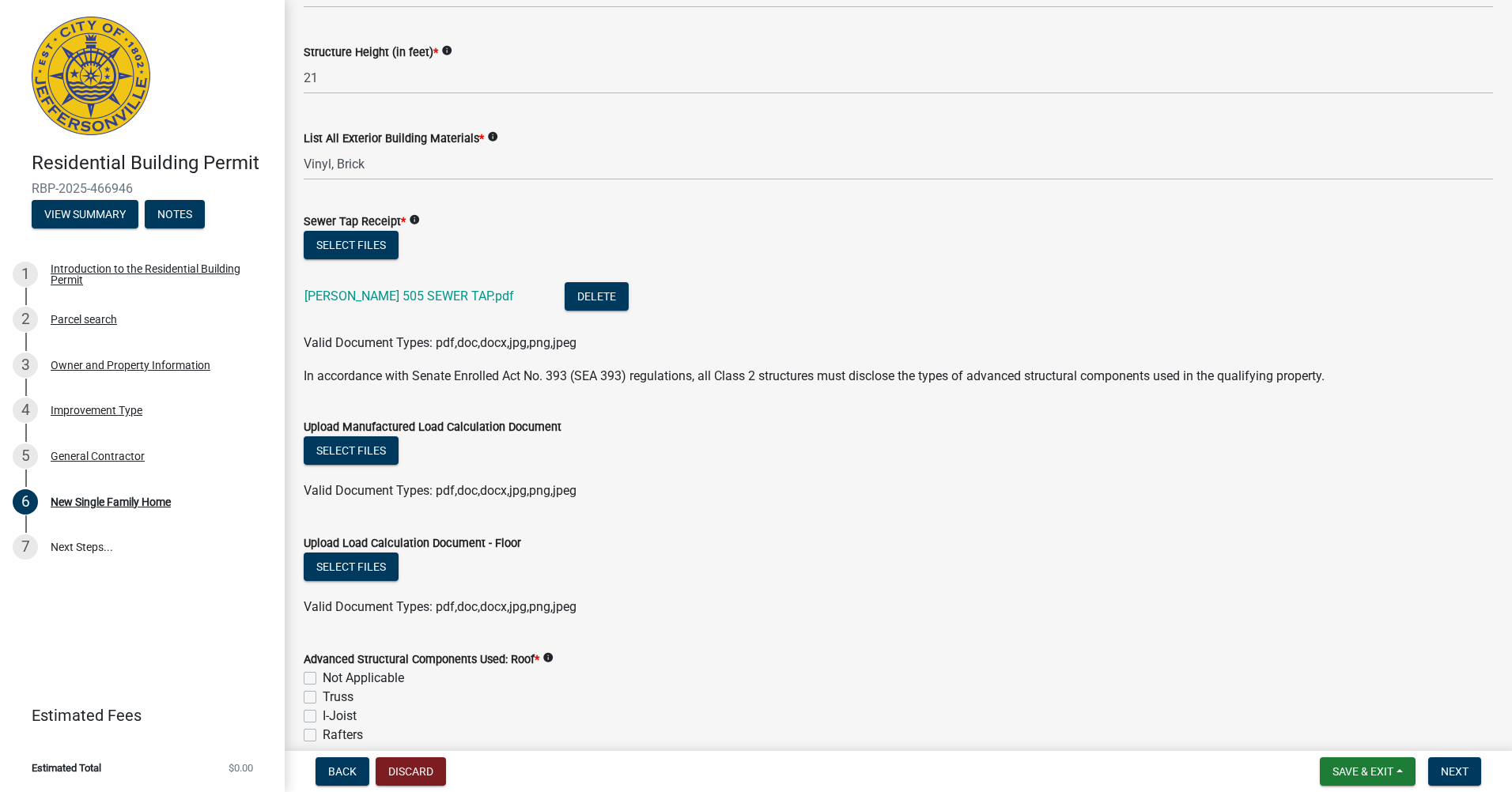
click at [508, 441] on div "Select files" at bounding box center [898, 453] width 1190 height 33
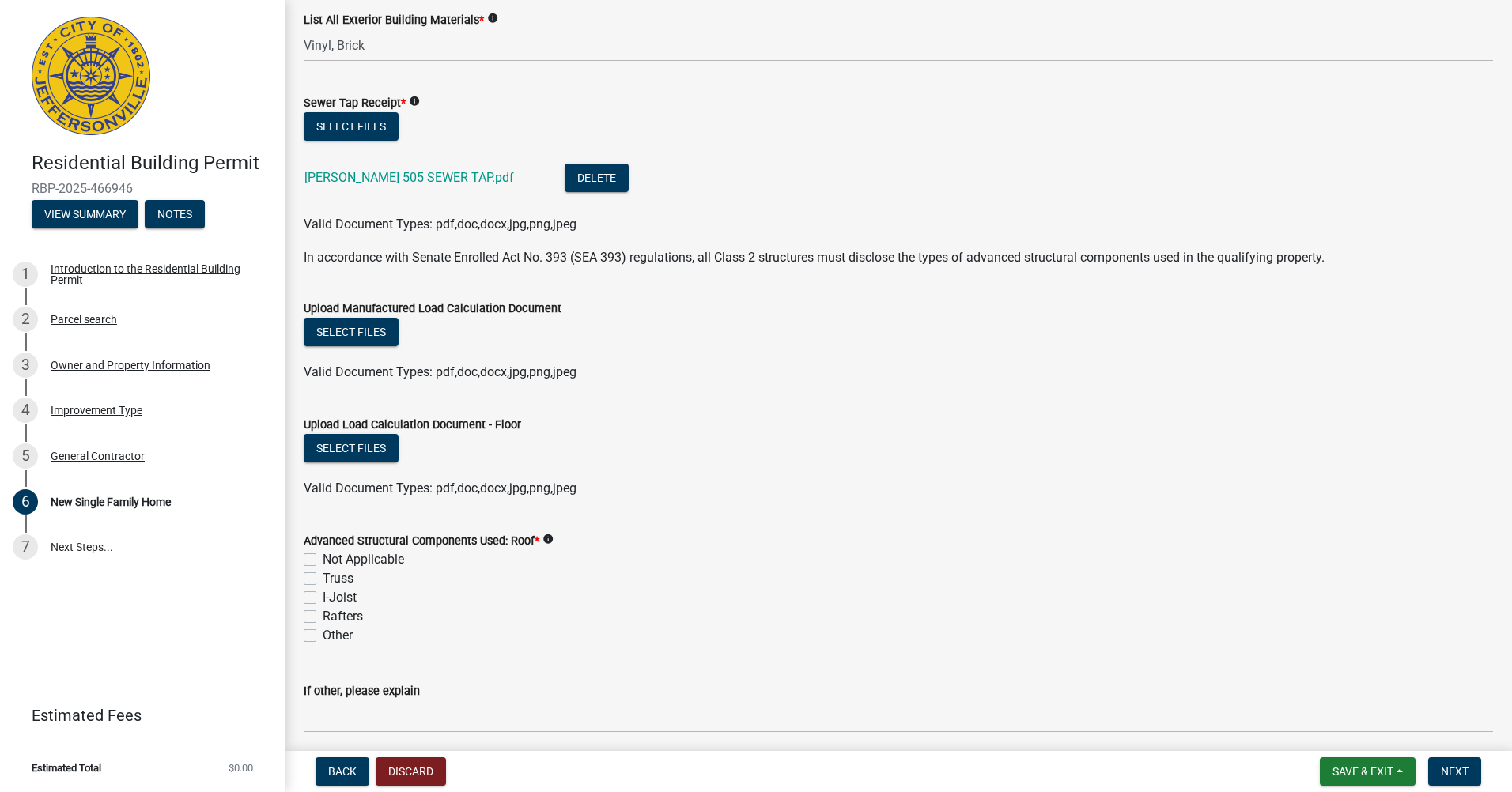
scroll to position [1028, 0]
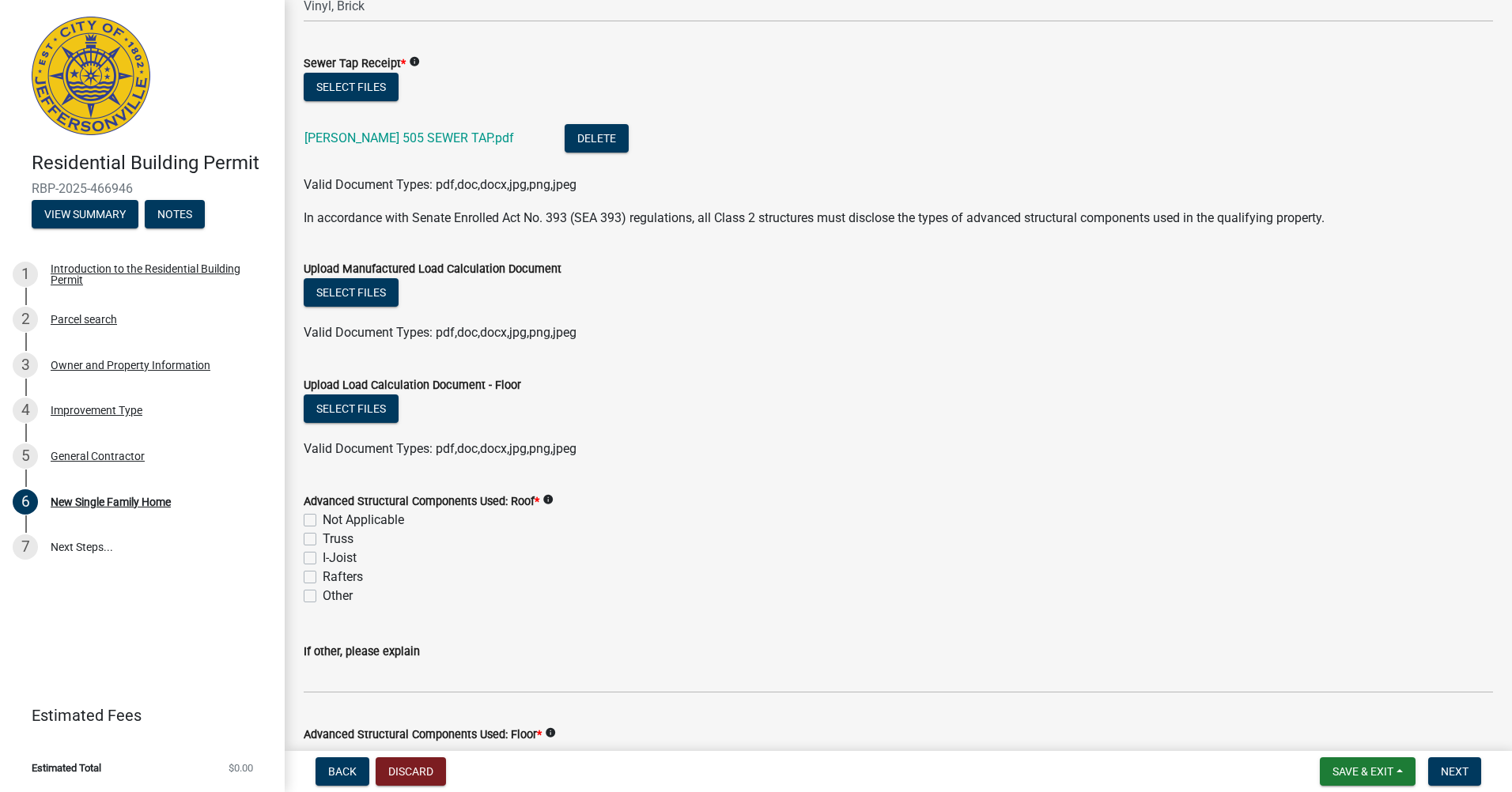
click at [322, 556] on label "I-Joist" at bounding box center [340, 558] width 34 height 19
click at [322, 556] on input "I-Joist" at bounding box center [327, 554] width 11 height 11
checkbox input "true"
checkbox input "false"
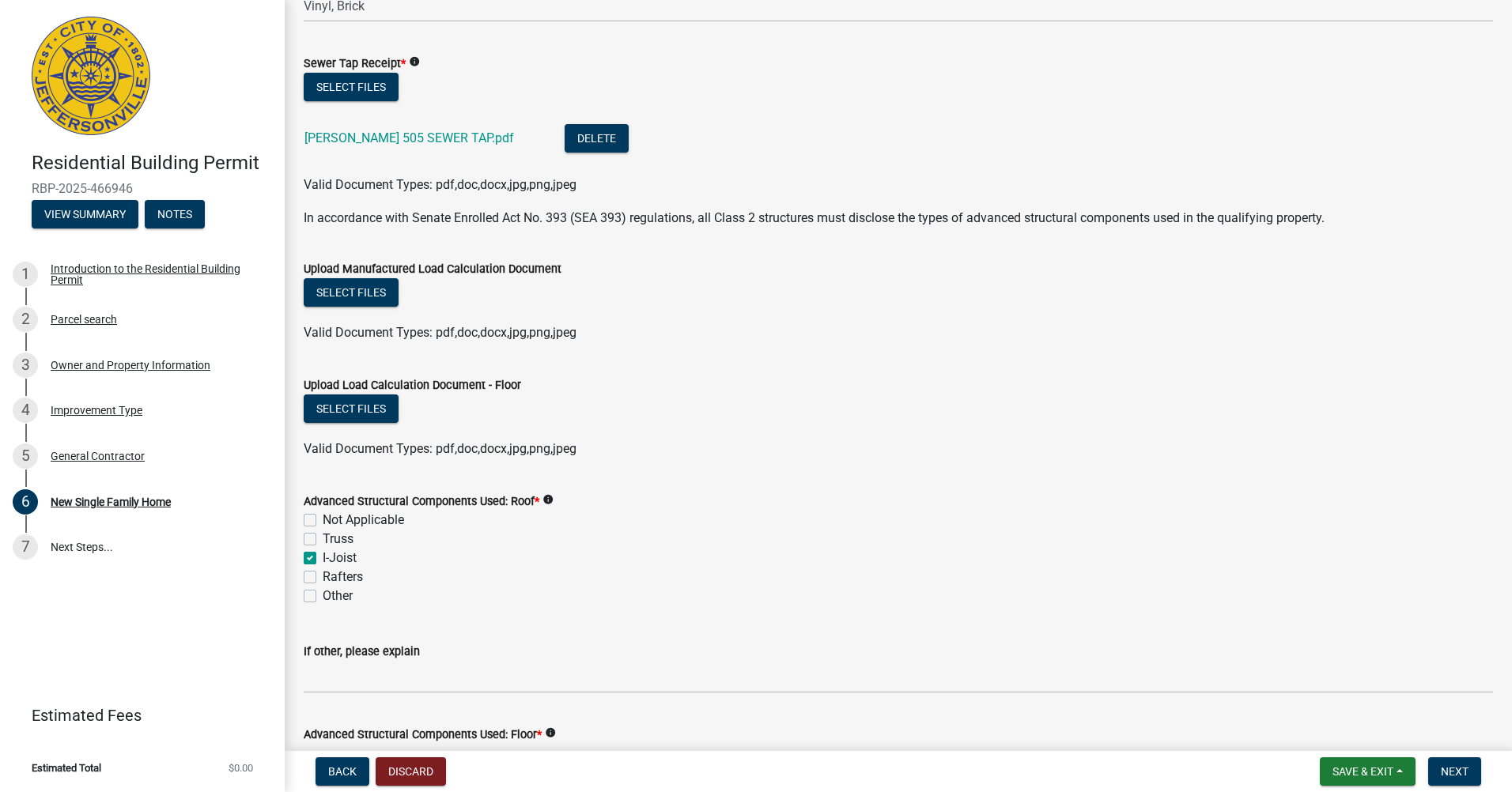
checkbox input "true"
checkbox input "false"
click at [322, 534] on label "Truss" at bounding box center [338, 539] width 31 height 19
click at [322, 534] on input "Truss" at bounding box center [327, 535] width 11 height 11
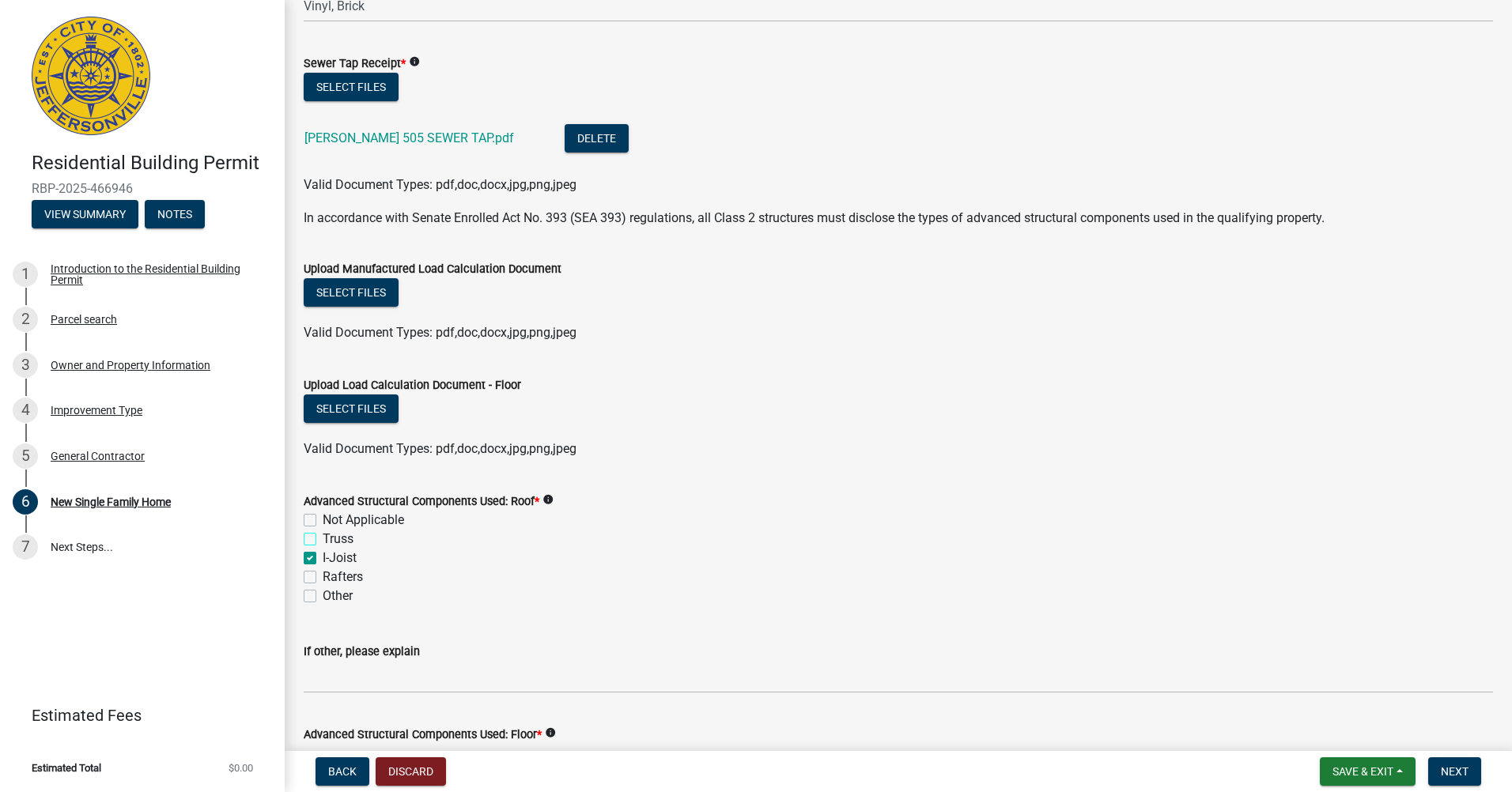
checkbox input "true"
checkbox input "false"
checkbox input "true"
checkbox input "false"
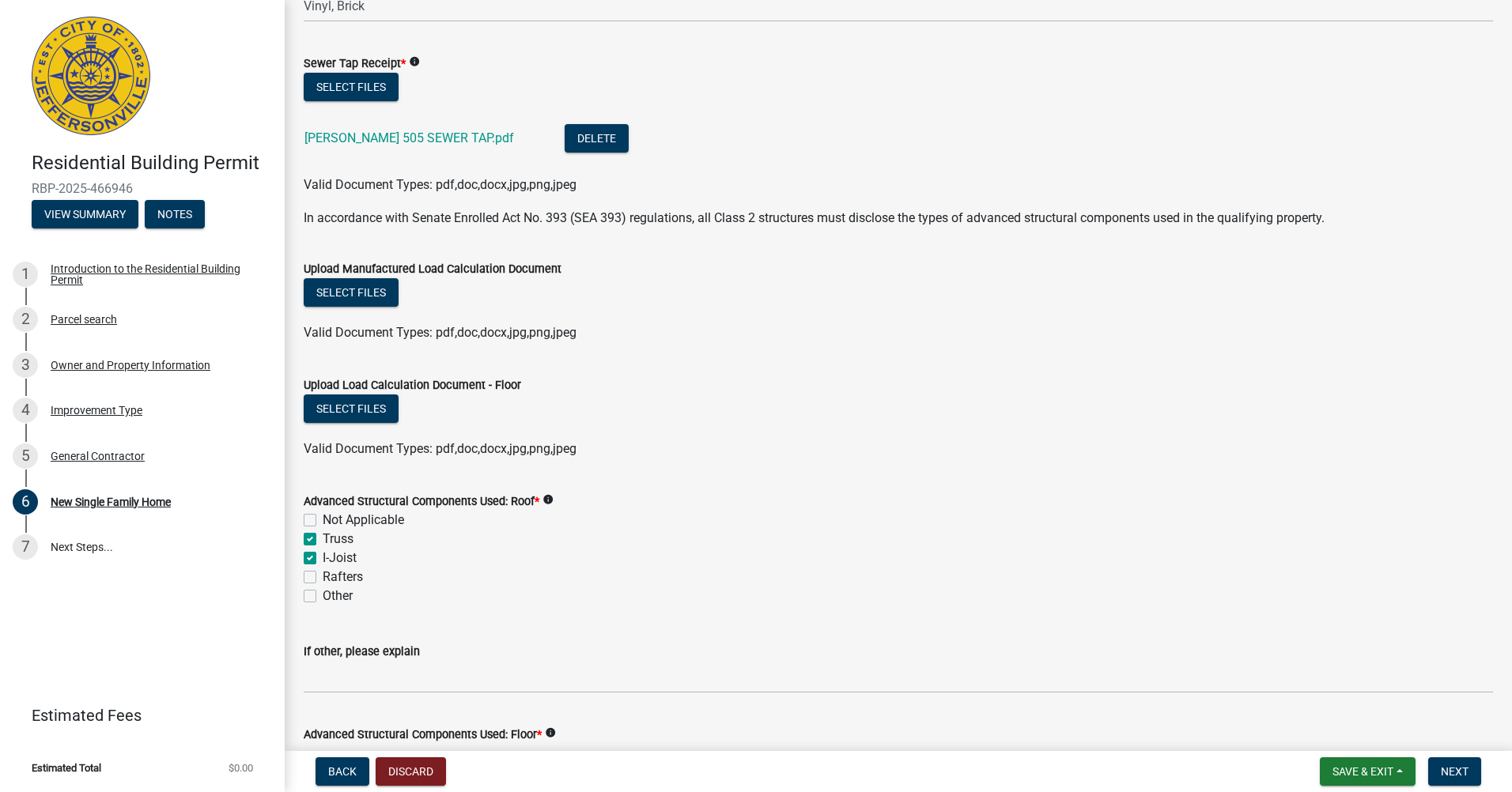
checkbox input "false"
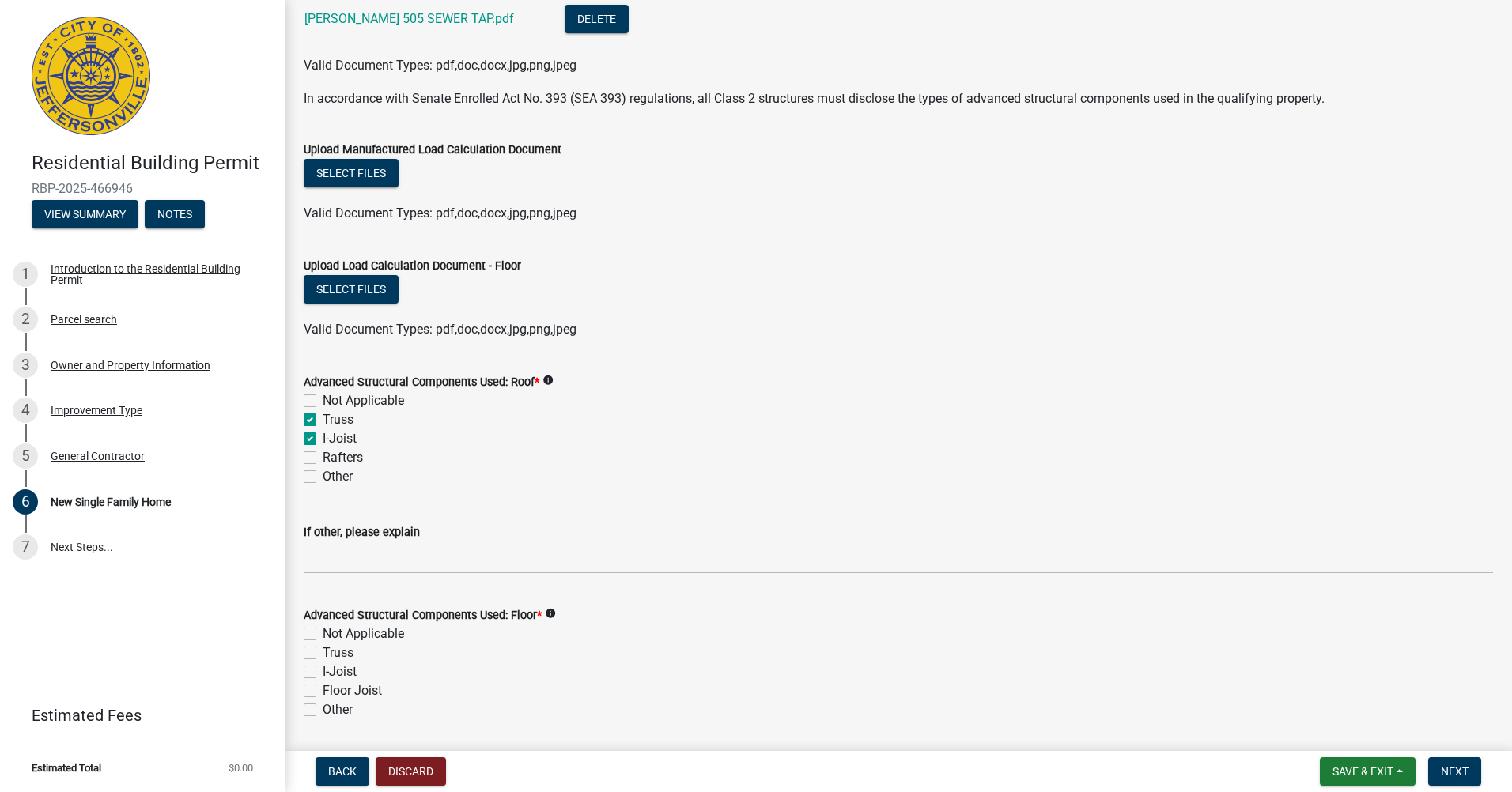
scroll to position [1265, 0]
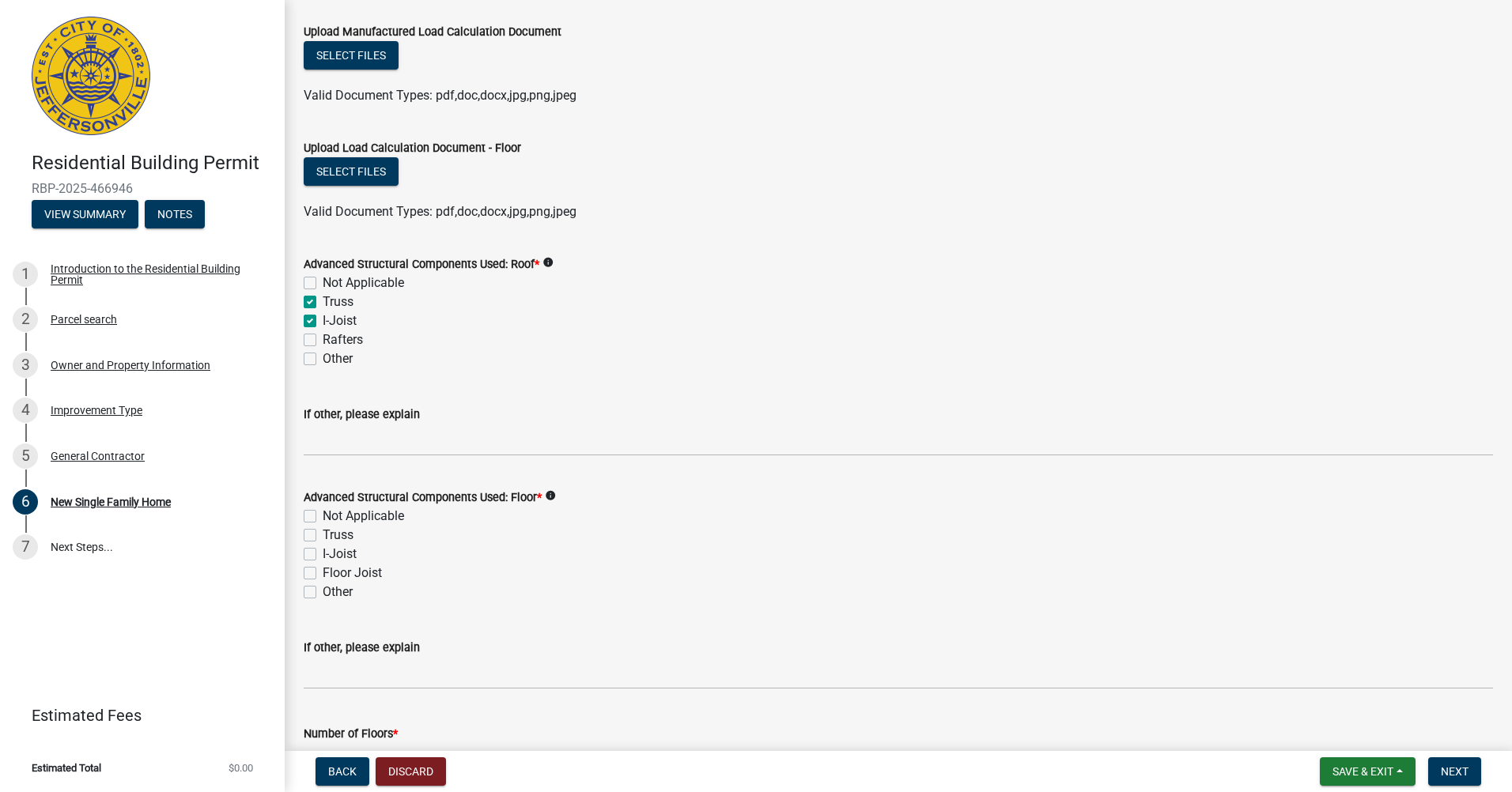
click at [322, 319] on label "I-Joist" at bounding box center [340, 321] width 34 height 19
click at [322, 319] on input "I-Joist" at bounding box center [327, 317] width 11 height 11
checkbox input "false"
checkbox input "true"
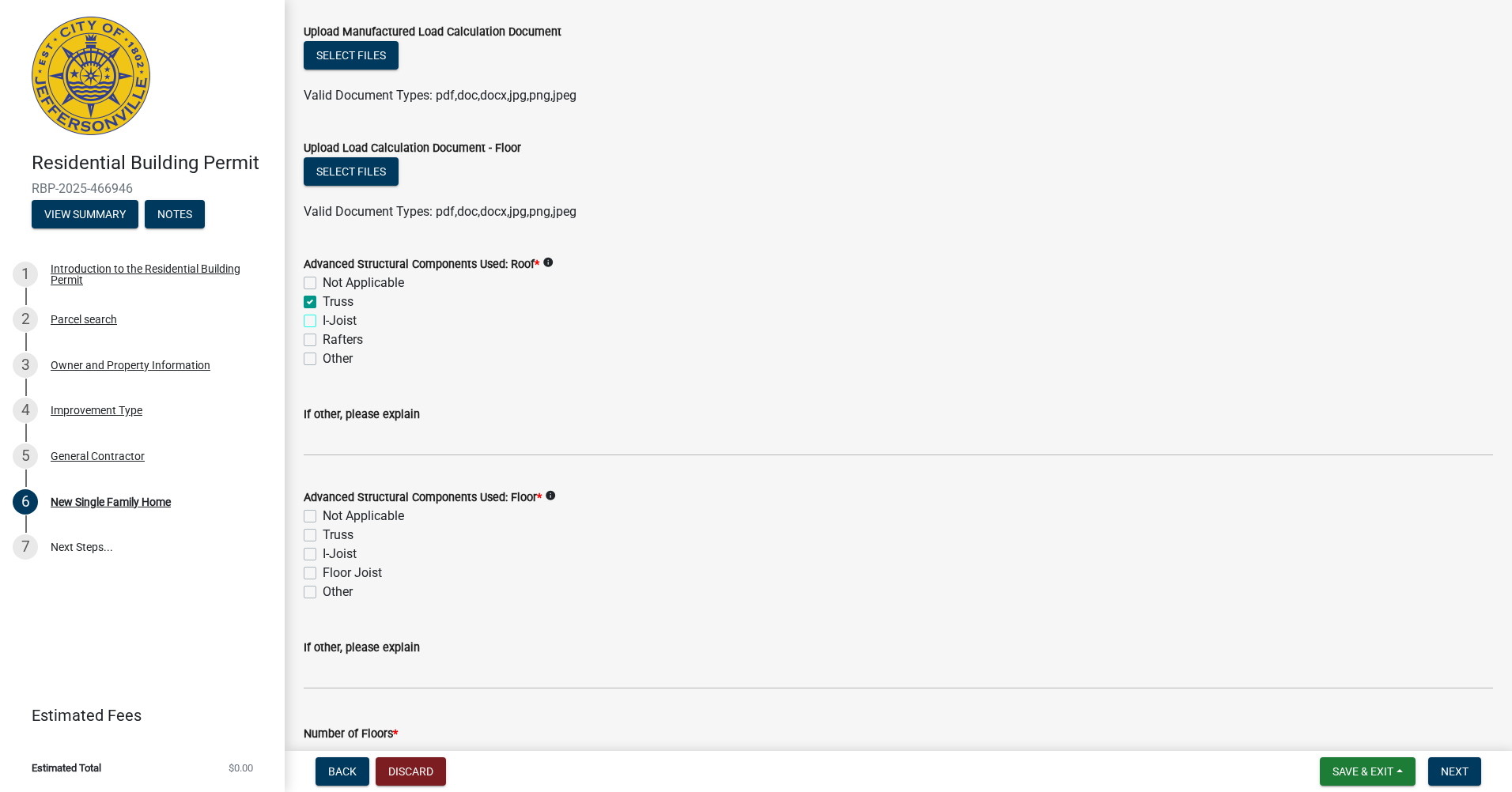
checkbox input "false"
click at [322, 556] on label "I-Joist" at bounding box center [340, 554] width 34 height 19
click at [322, 555] on input "I-Joist" at bounding box center [327, 549] width 11 height 11
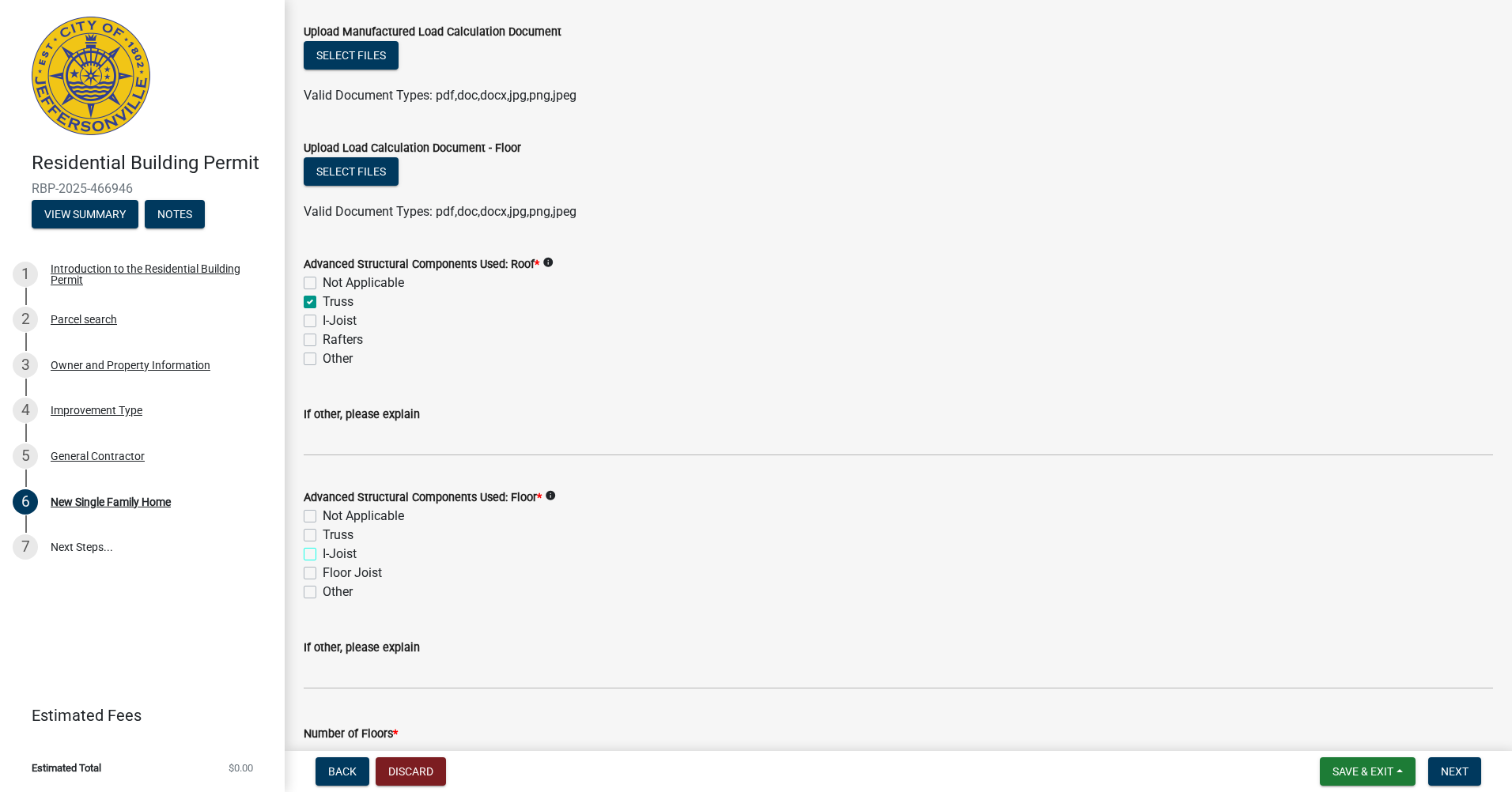
checkbox input "true"
checkbox input "false"
checkbox input "true"
checkbox input "false"
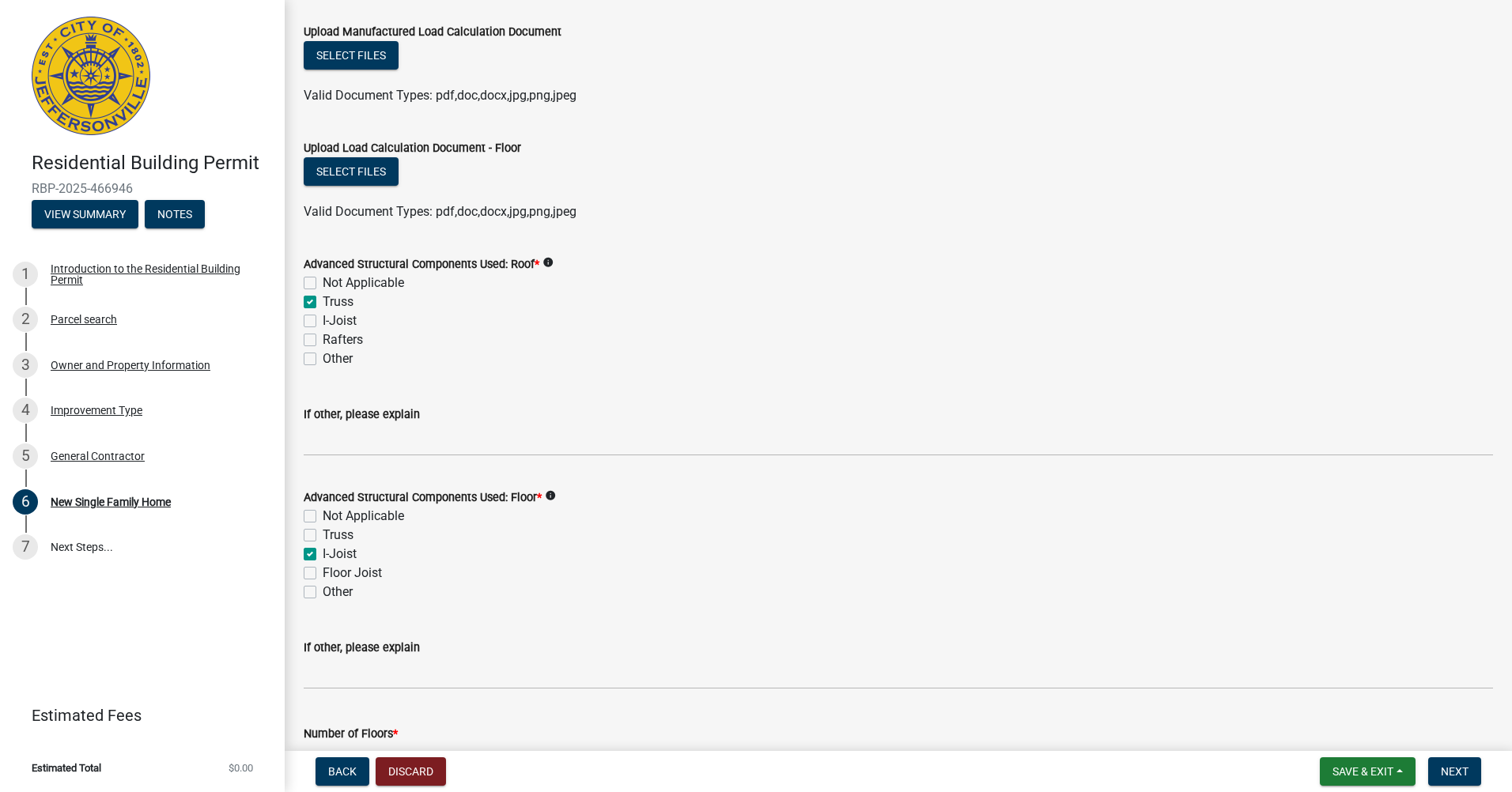
checkbox input "false"
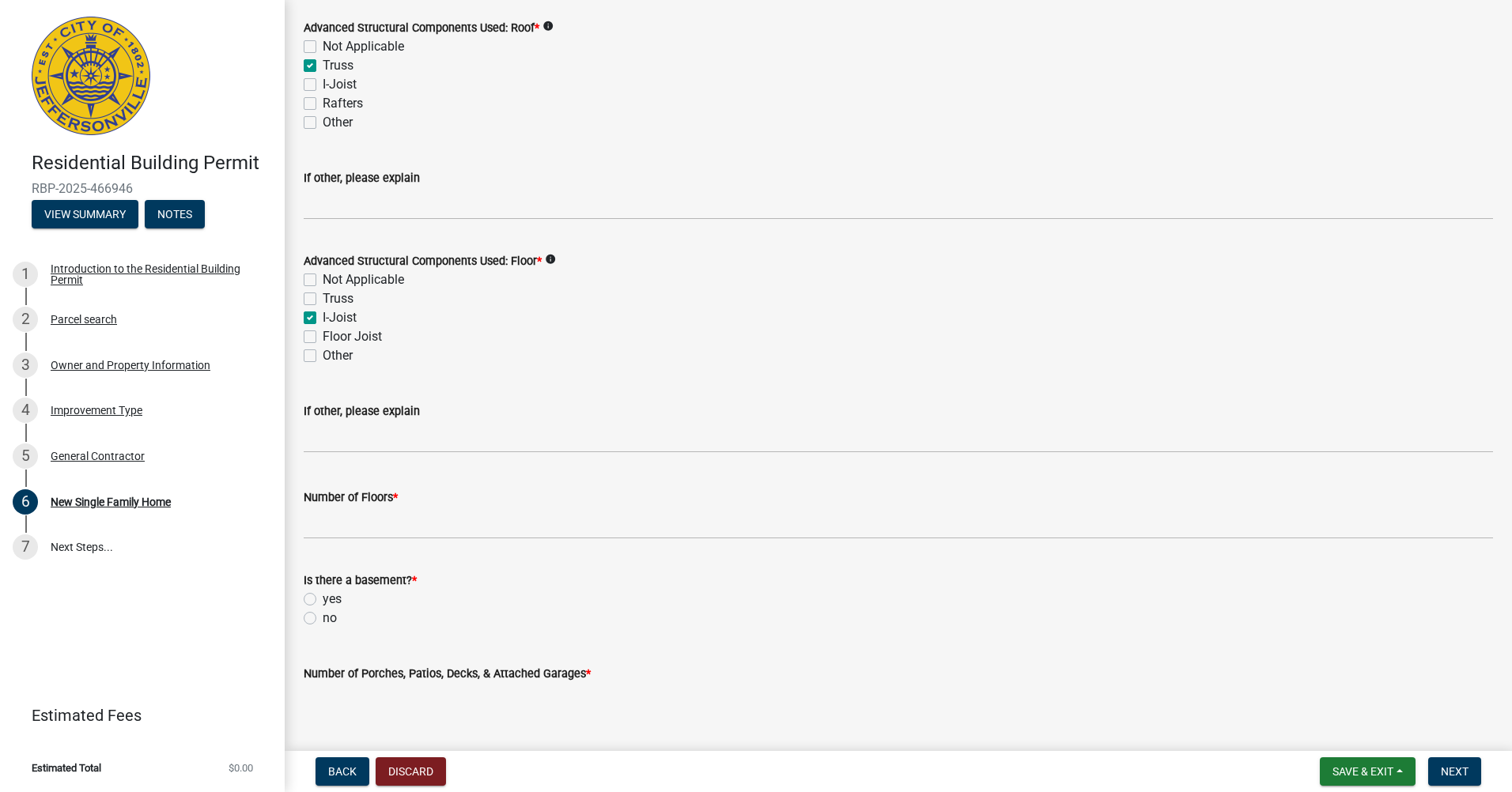
scroll to position [1502, 0]
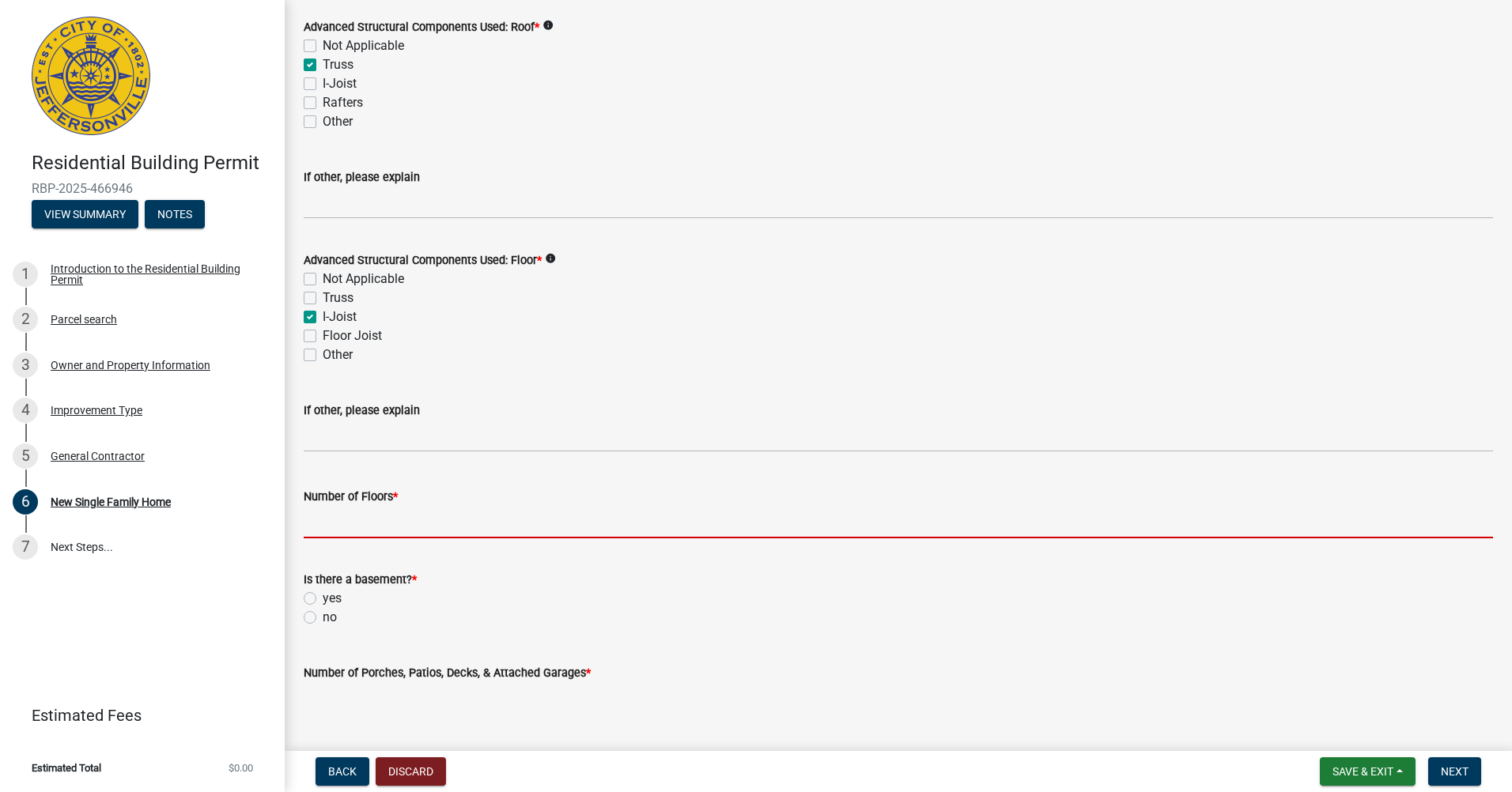
click at [444, 535] on input "Number of Floors *" at bounding box center [898, 523] width 1190 height 33
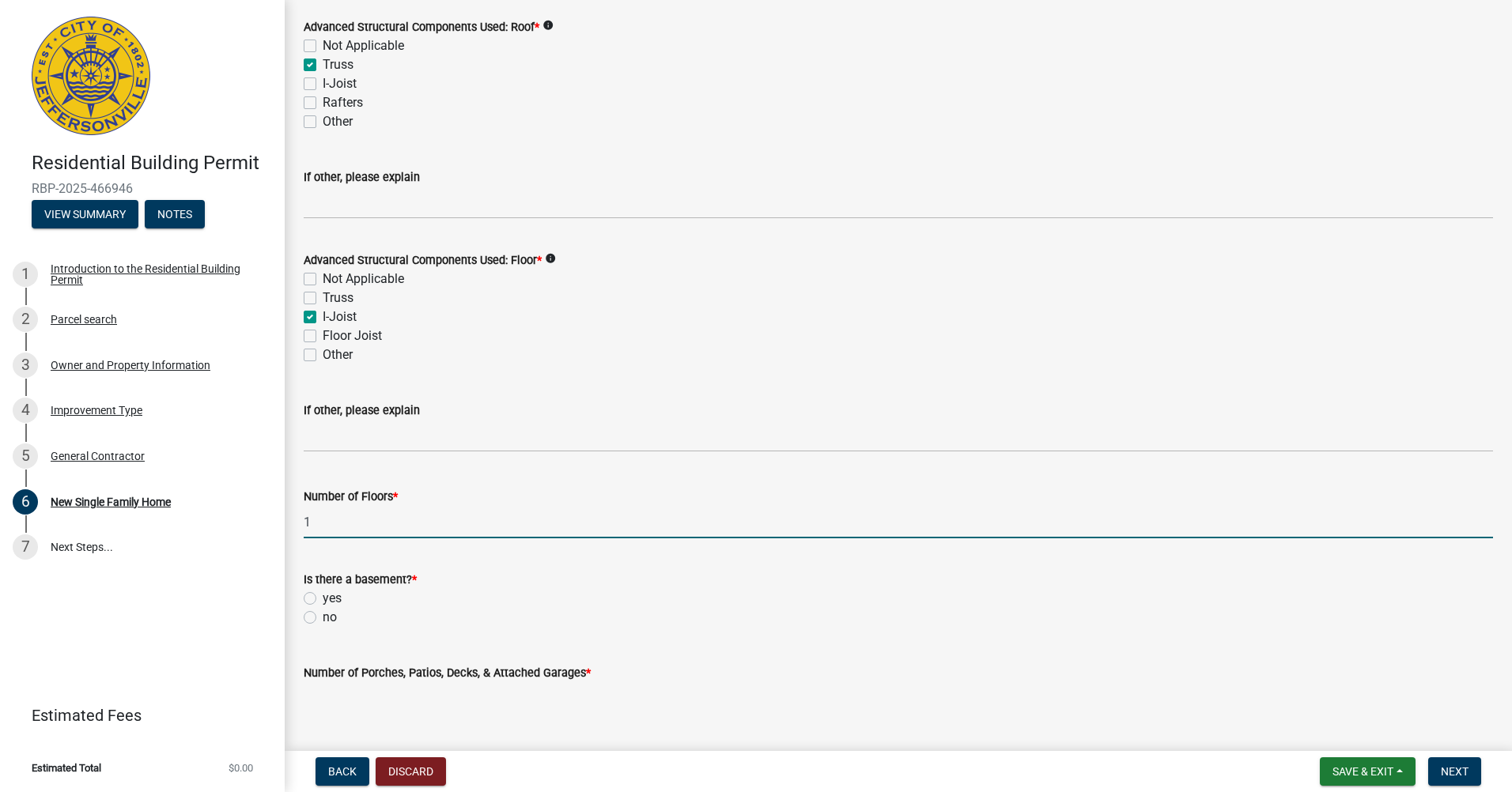
type input "1"
click at [322, 601] on label "yes" at bounding box center [331, 598] width 19 height 19
click at [322, 599] on input "yes" at bounding box center [327, 594] width 11 height 11
radio input "true"
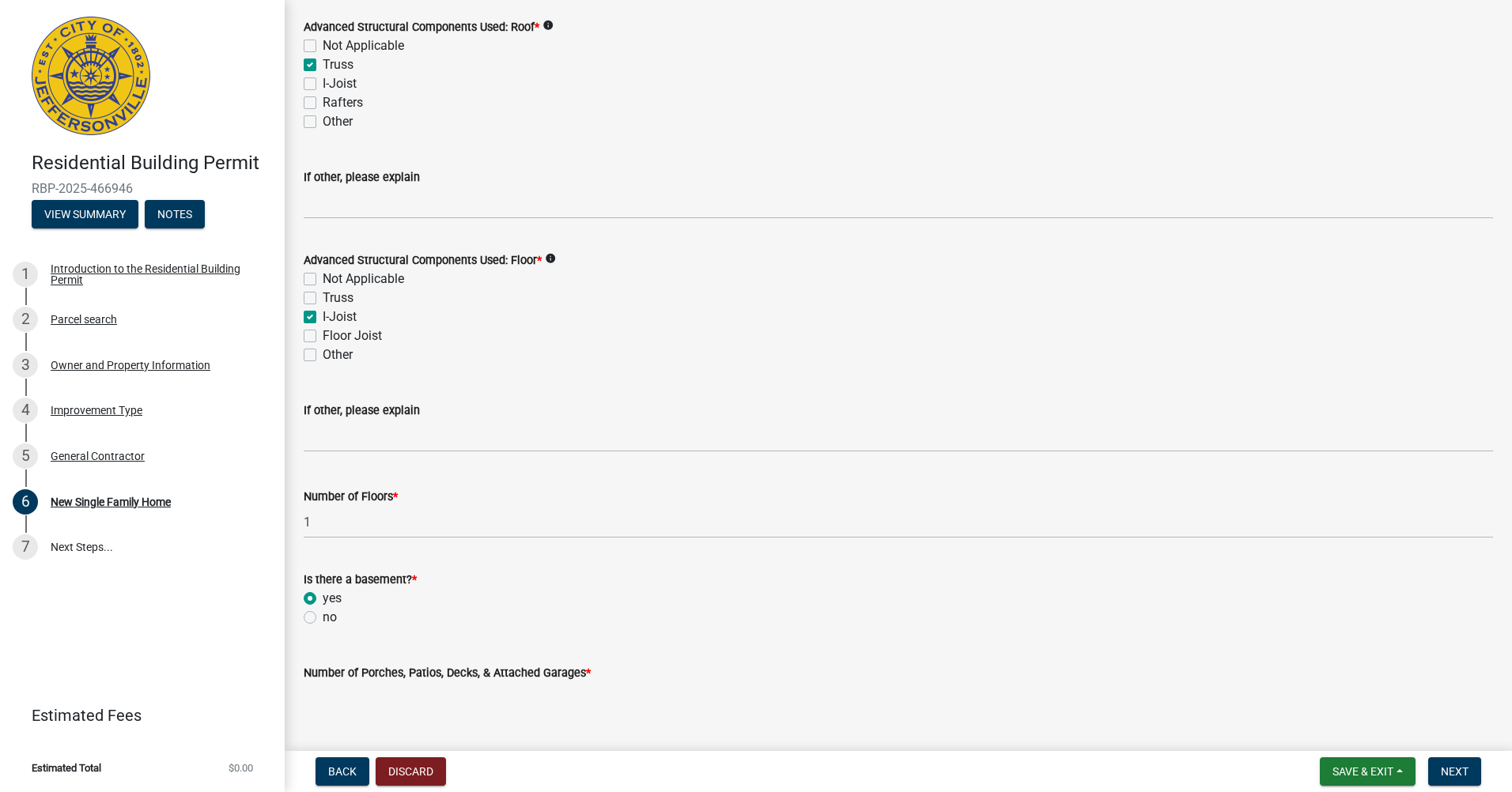
click at [322, 619] on label "no" at bounding box center [329, 617] width 14 height 19
click at [322, 619] on input "no" at bounding box center [327, 613] width 11 height 11
radio input "true"
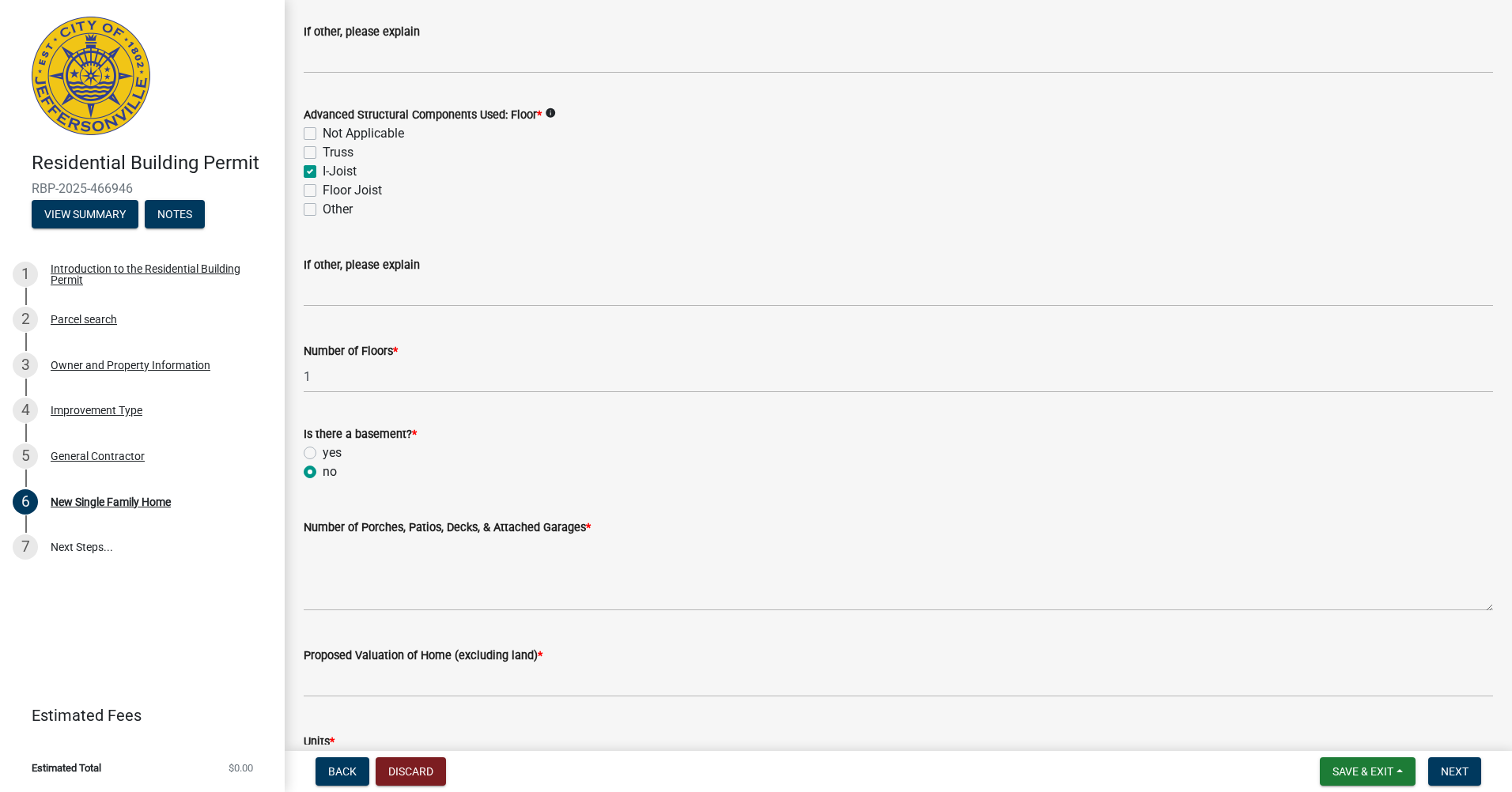
scroll to position [1661, 0]
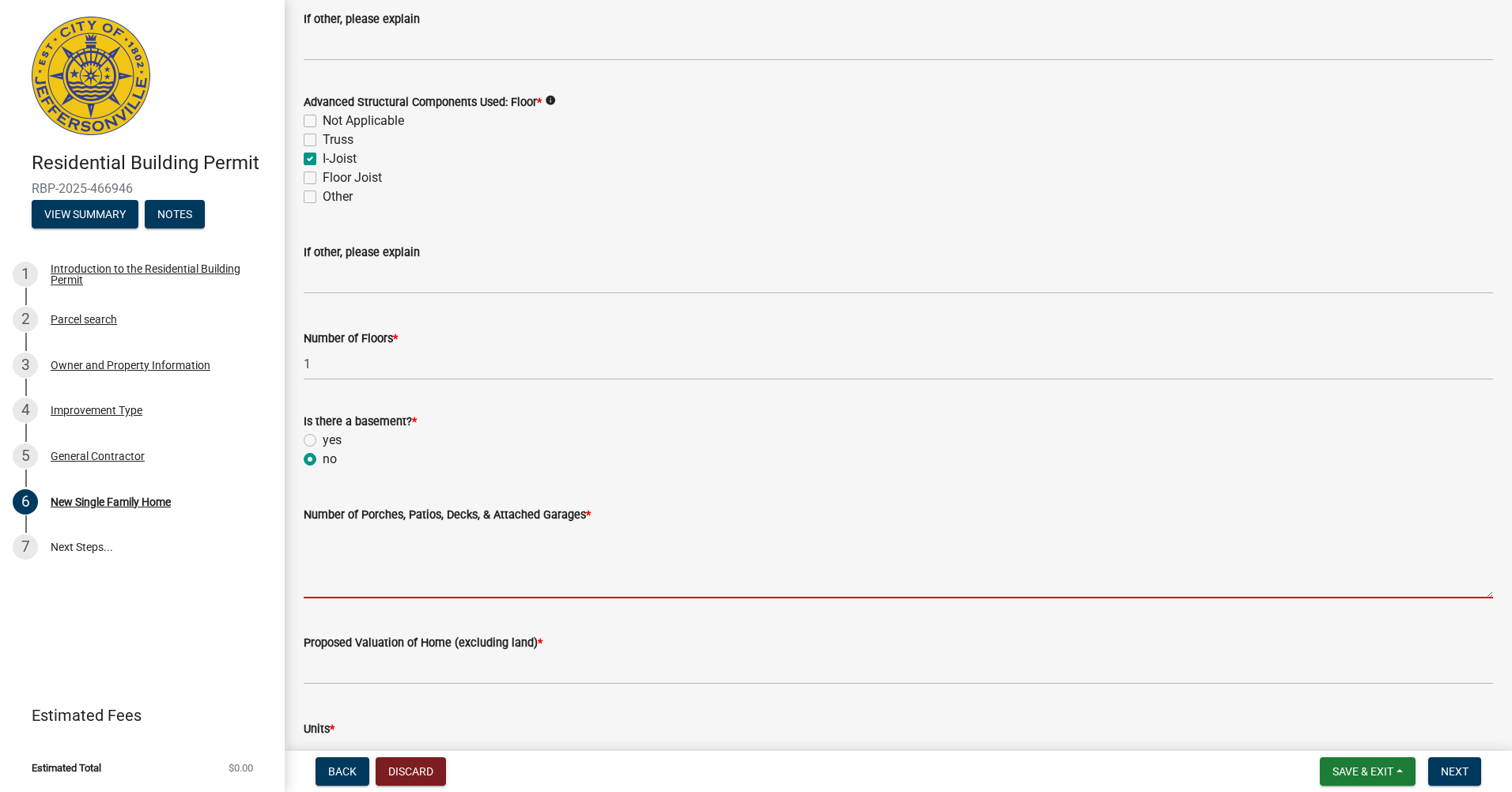
click at [465, 594] on textarea "Number of Porches, Patios, Decks, & Attached Garages *" at bounding box center [898, 561] width 1190 height 74
click at [470, 570] on textarea "Number of Porches, Patios, Decks, & Attached Garages *" at bounding box center [898, 561] width 1190 height 74
click at [477, 577] on textarea "Number of Porches, Patios, Decks, & Attached Garages *" at bounding box center [898, 561] width 1190 height 74
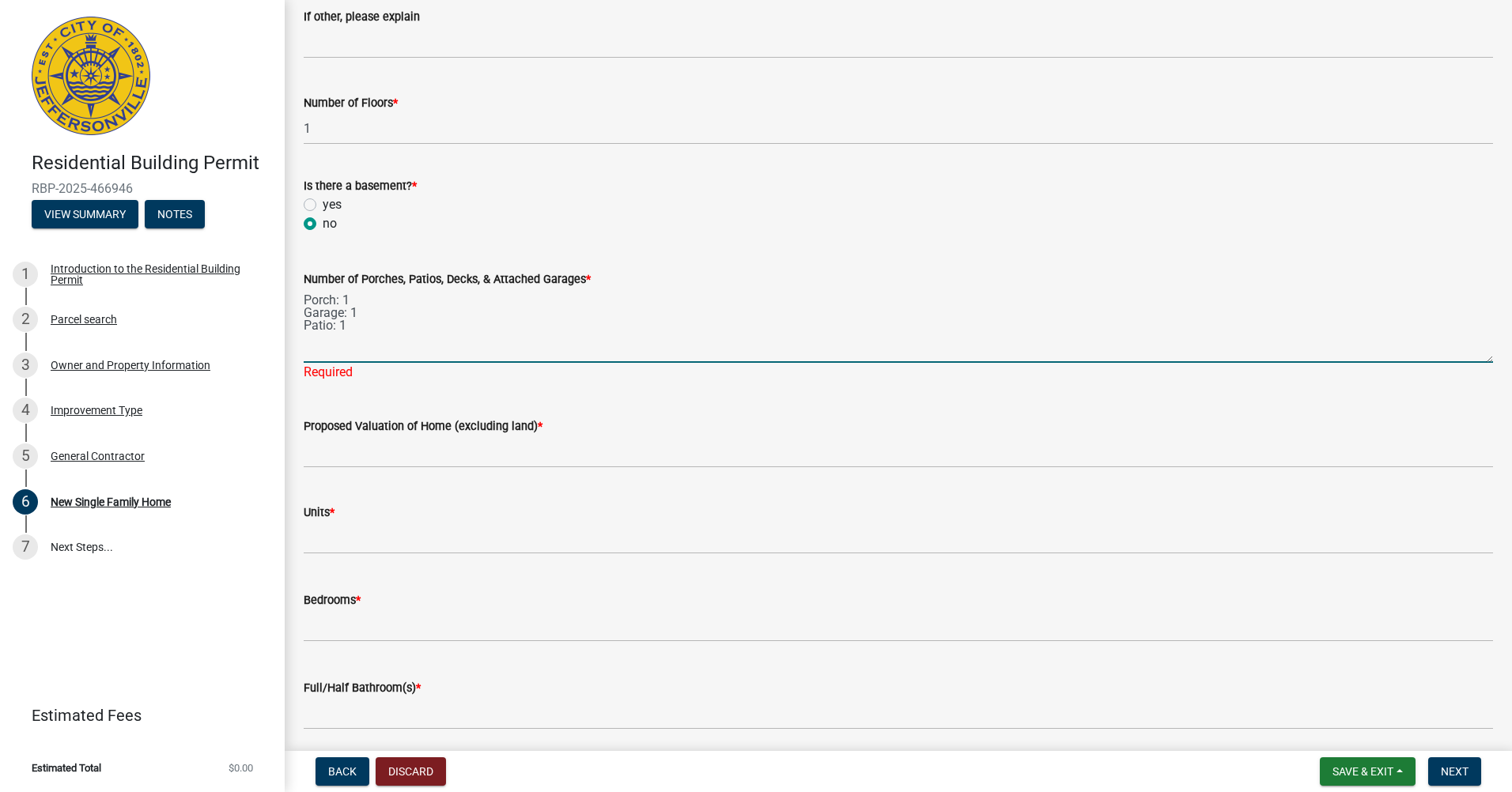
scroll to position [1897, 0]
type textarea "Porch: 1 Garage: 1 Patio: 1"
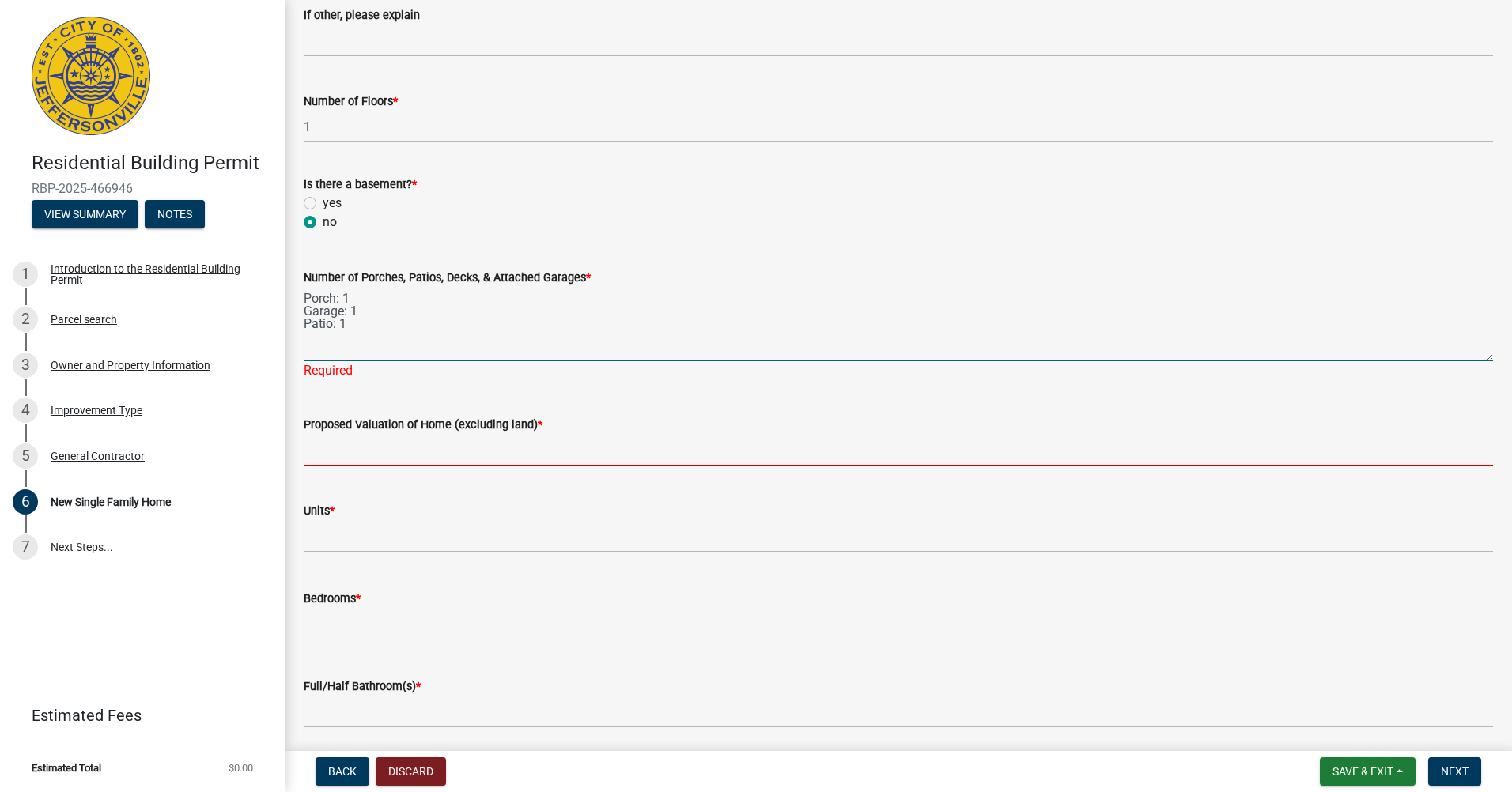
click at [476, 458] on wm-data-entity-input "Proposed Valuation of Home (excluding land) *" at bounding box center [898, 436] width 1190 height 86
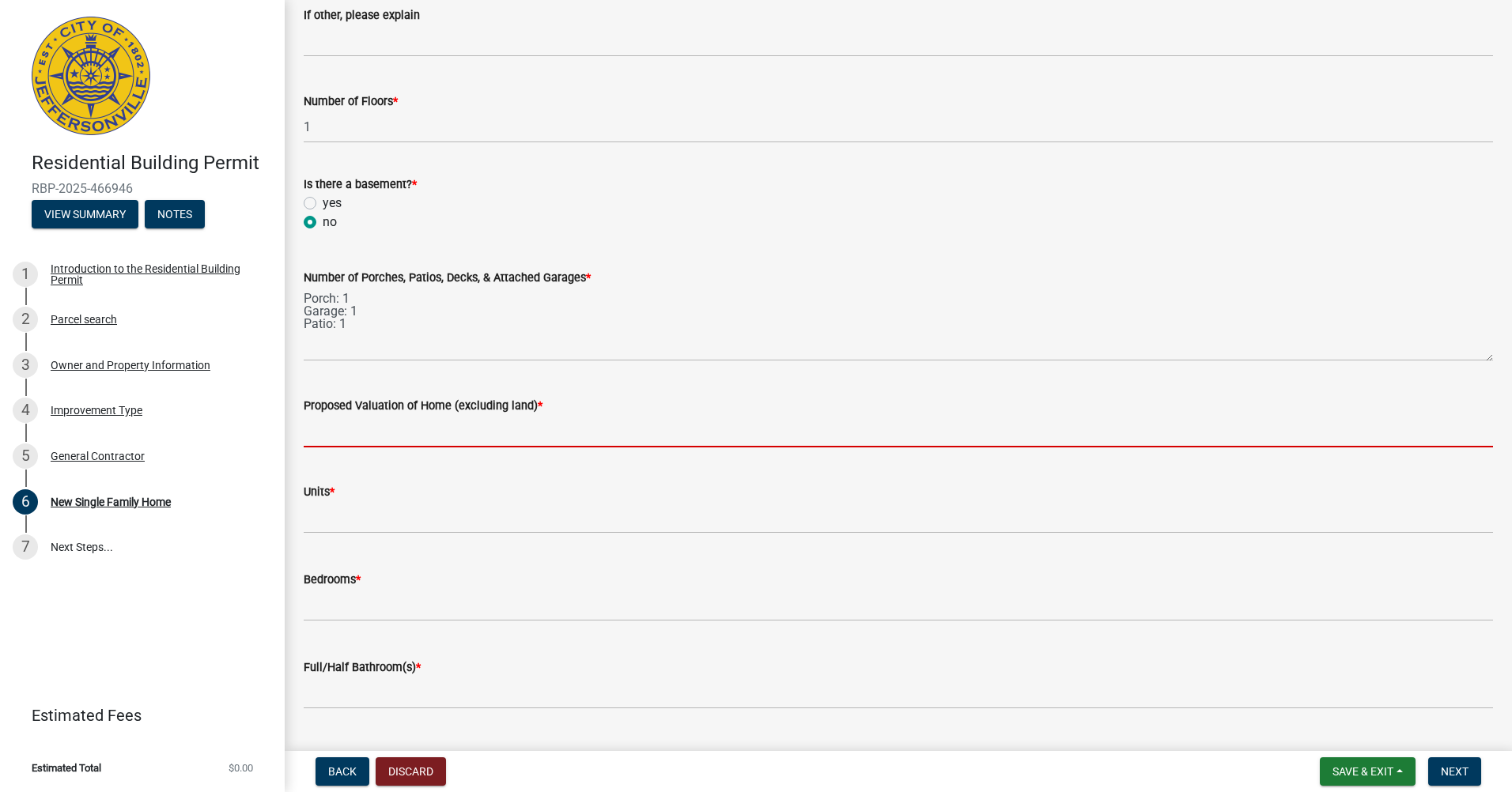
click at [478, 435] on input "Proposed Valuation of Home (excluding land) *" at bounding box center [898, 431] width 1190 height 33
click at [400, 422] on input "Proposed Valuation of Home (excluding land) *" at bounding box center [898, 431] width 1190 height 33
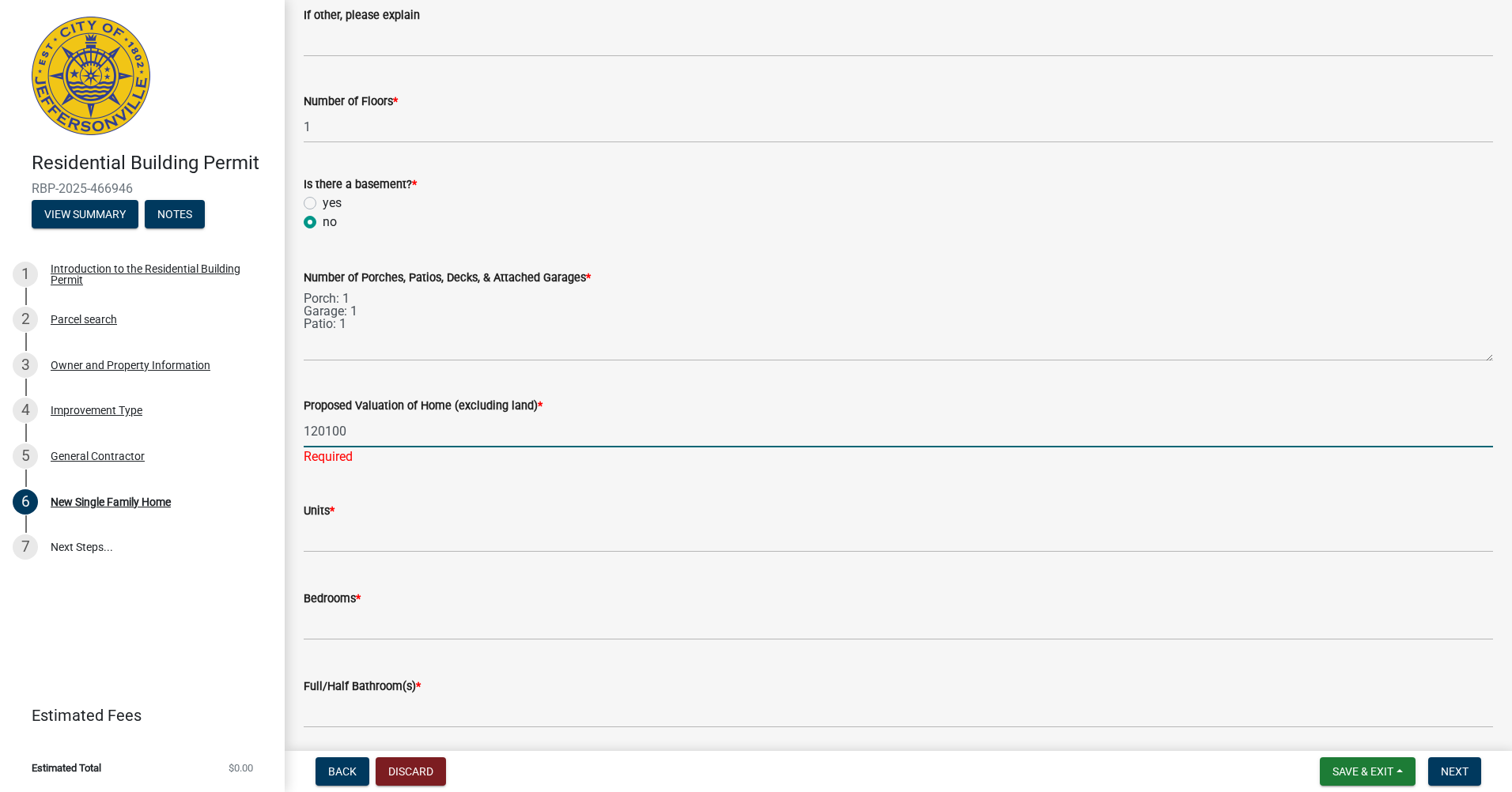
type input "120100"
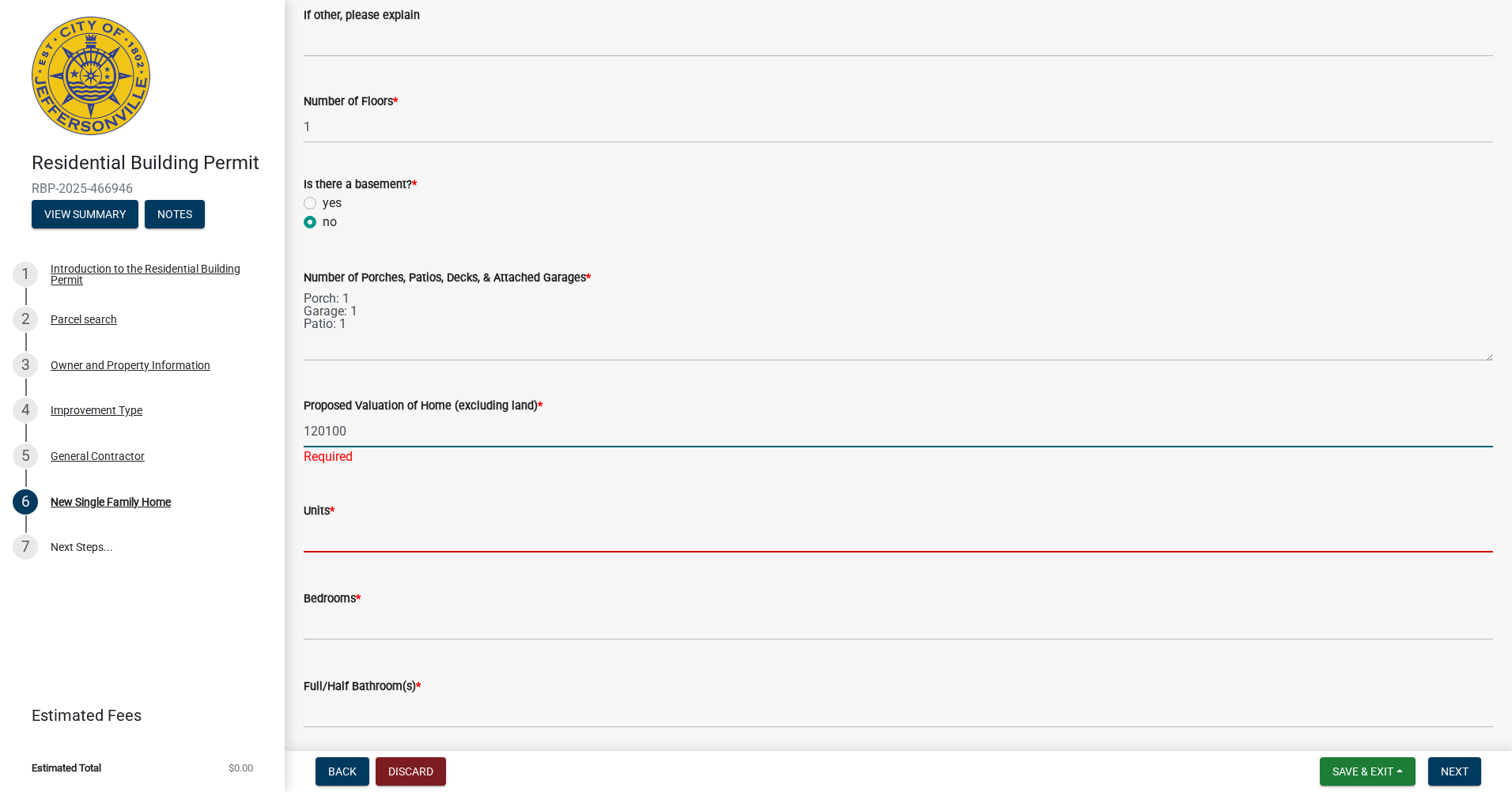
click at [331, 545] on wm-data-entity-input "Units *" at bounding box center [898, 523] width 1190 height 88
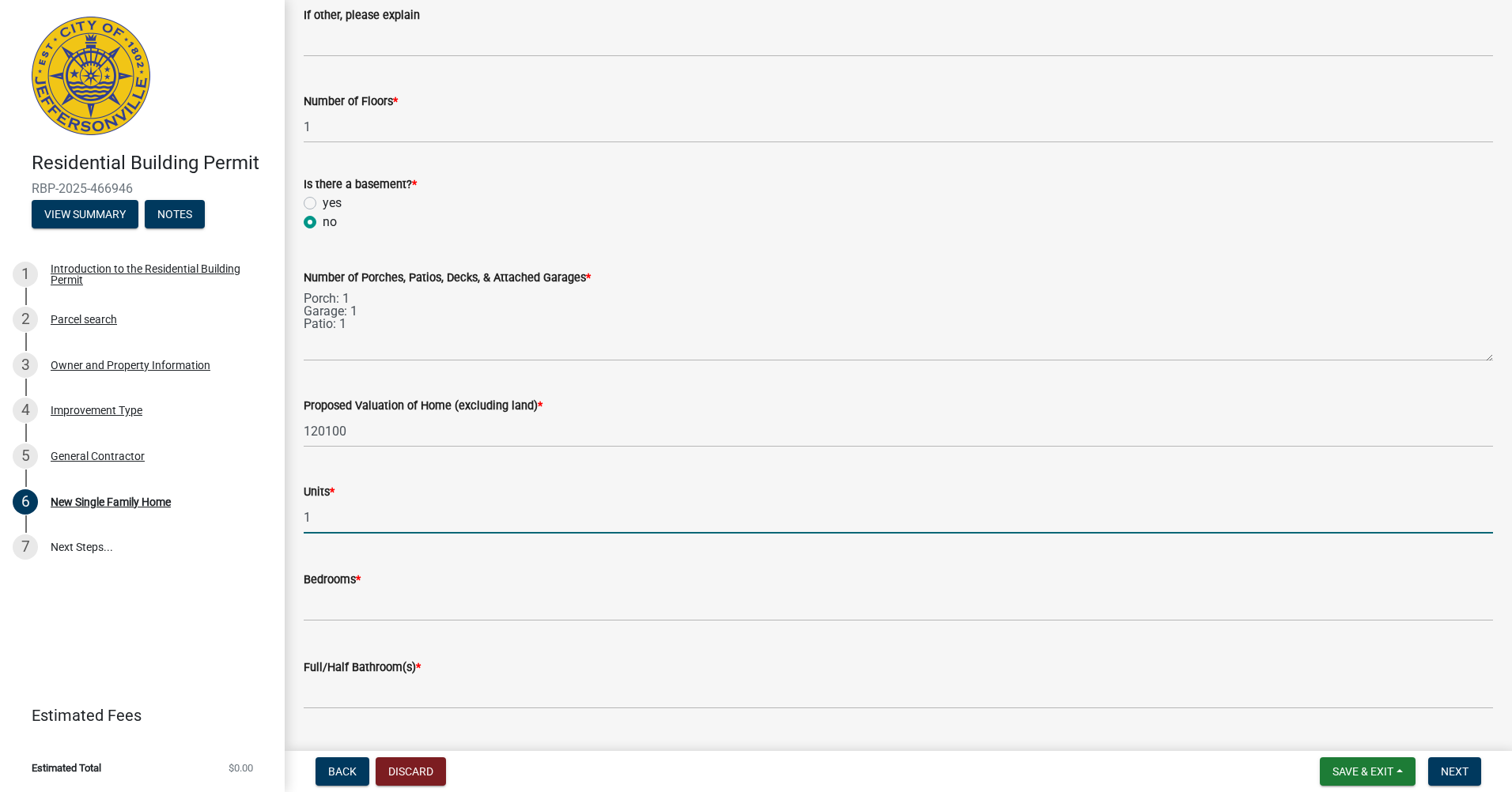
type input "1"
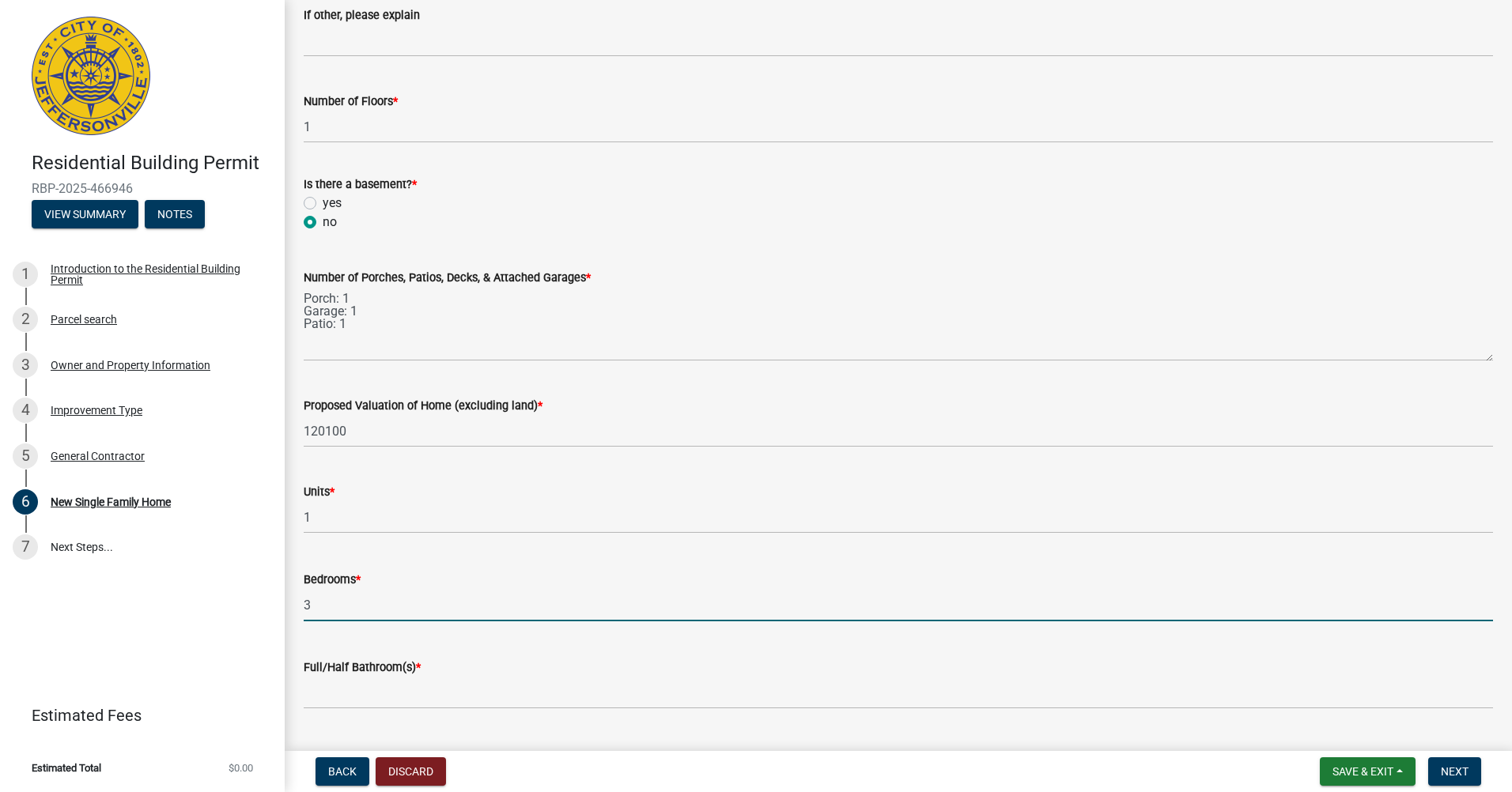
type input "3"
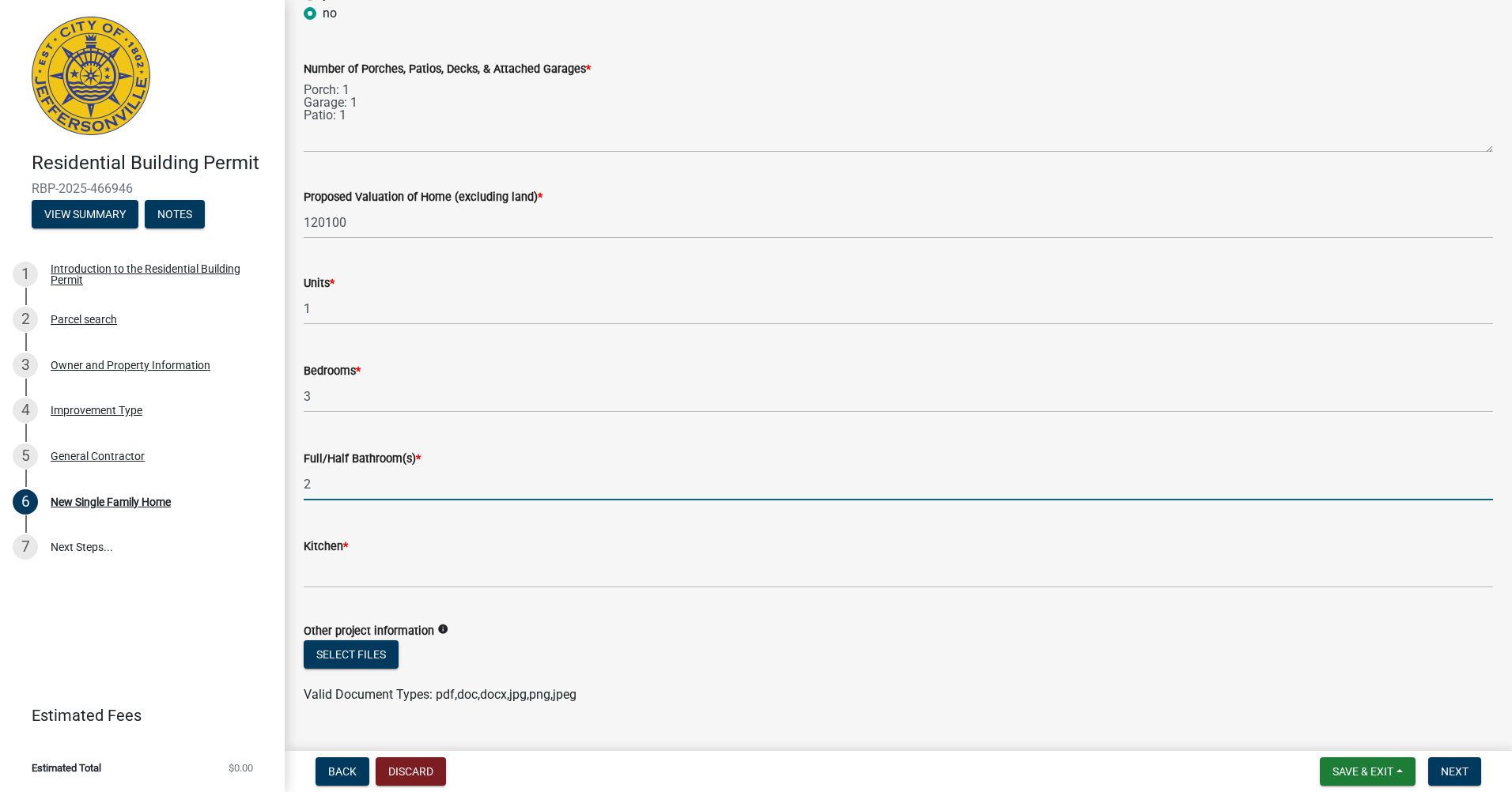
scroll to position [2134, 0]
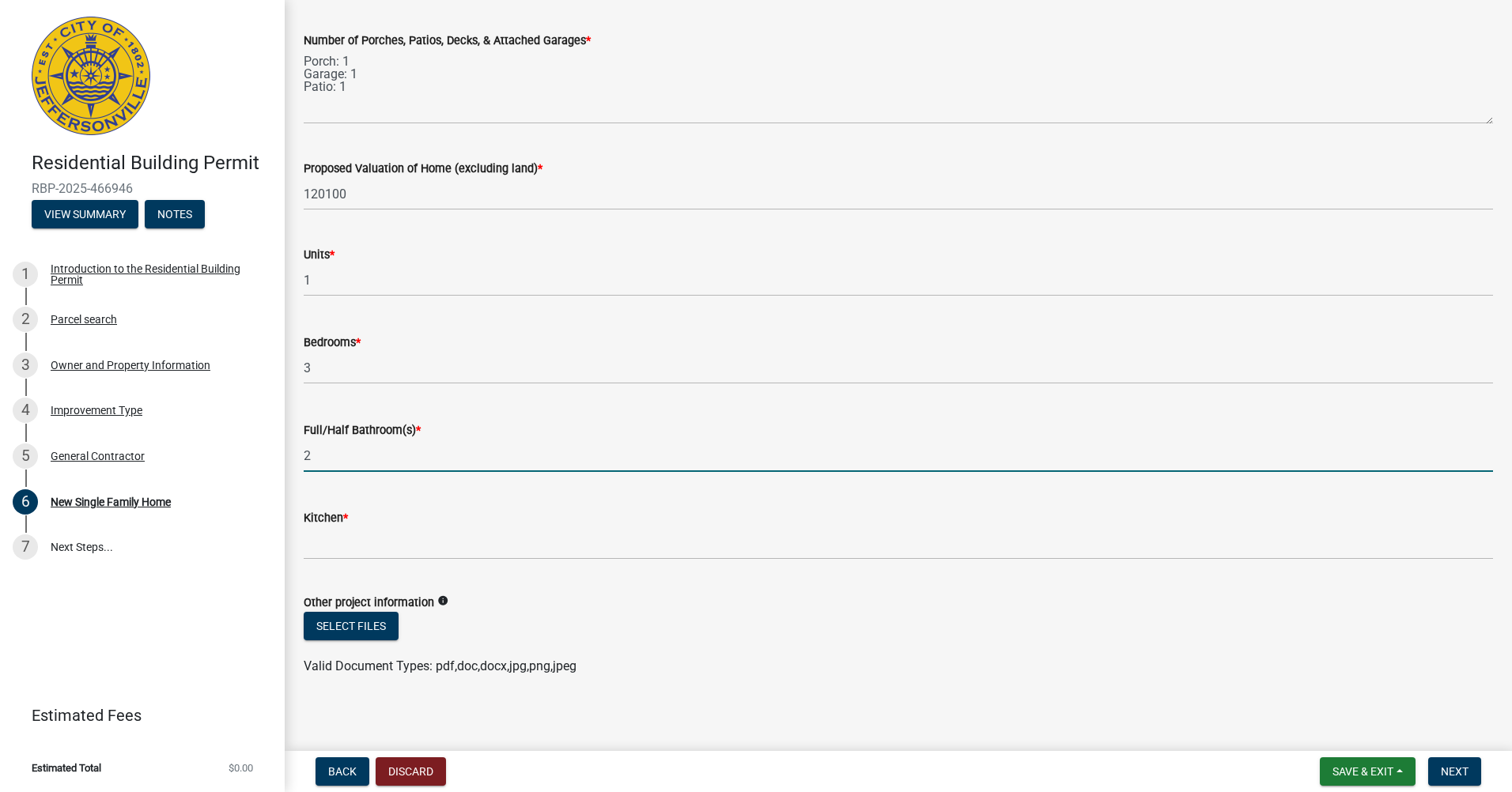
type input "2"
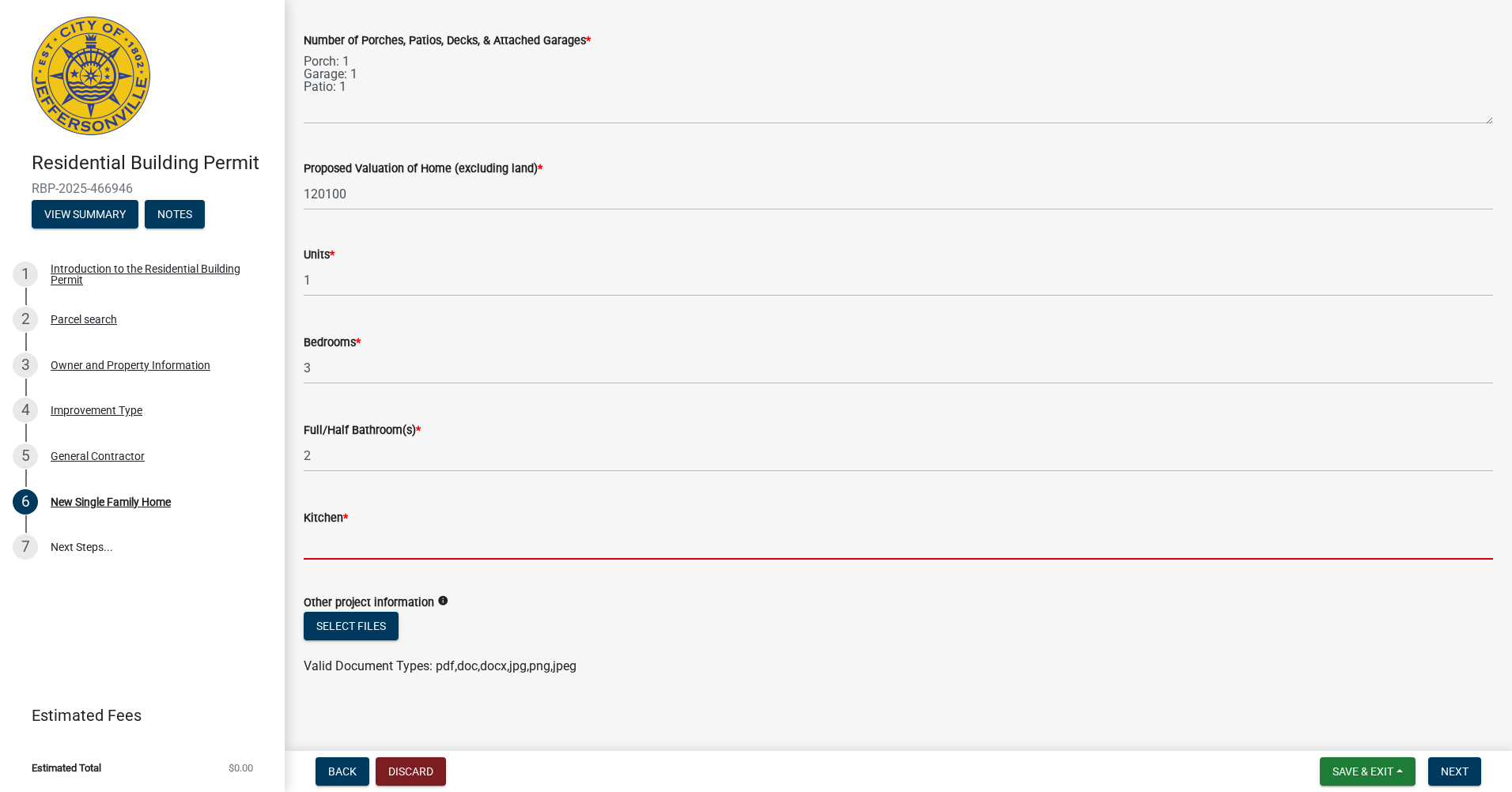
click at [396, 557] on input "text" at bounding box center [898, 544] width 1190 height 33
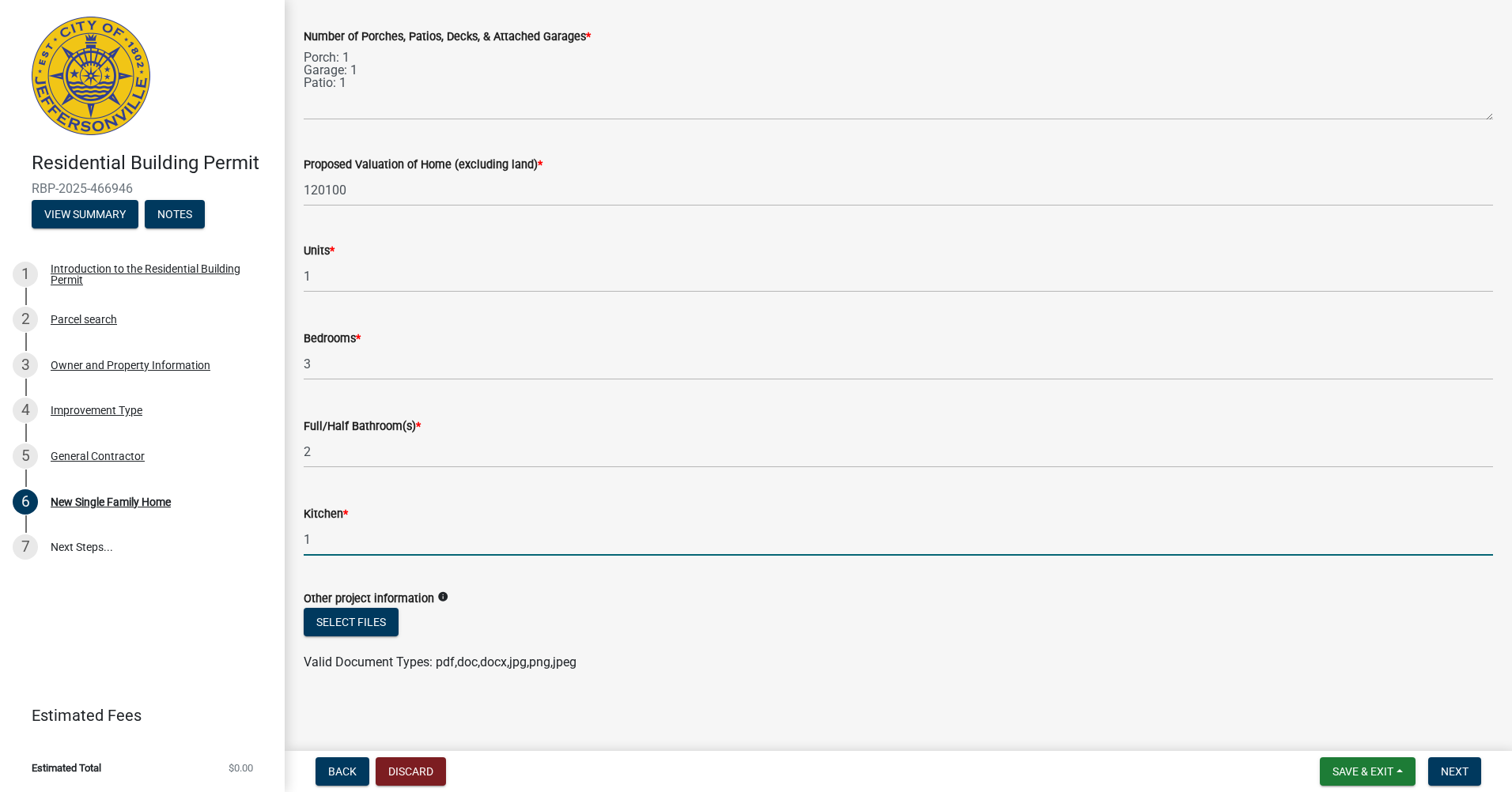
scroll to position [2142, 0]
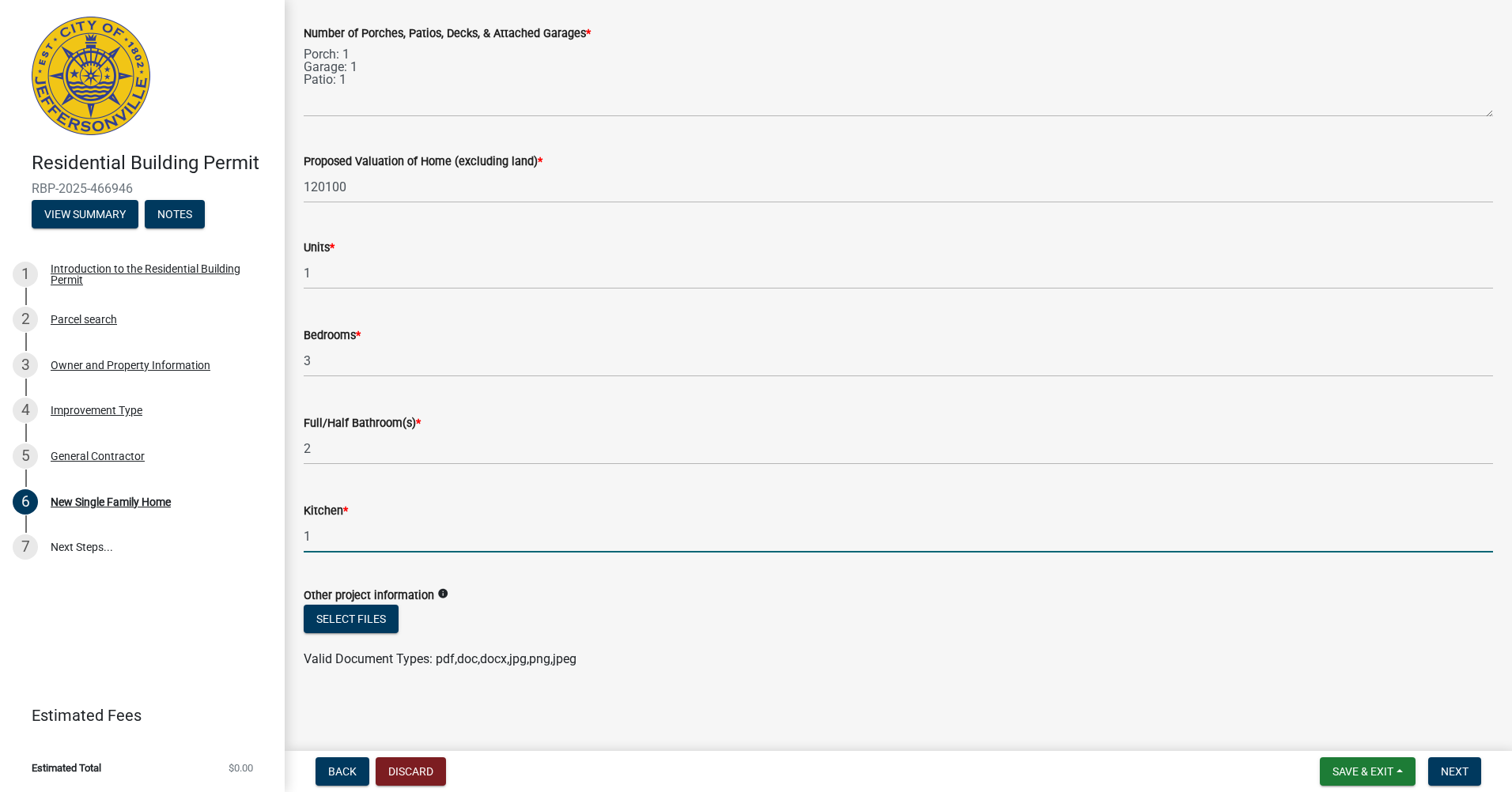
type input "1"
click at [473, 641] on ul at bounding box center [898, 644] width 1190 height 13
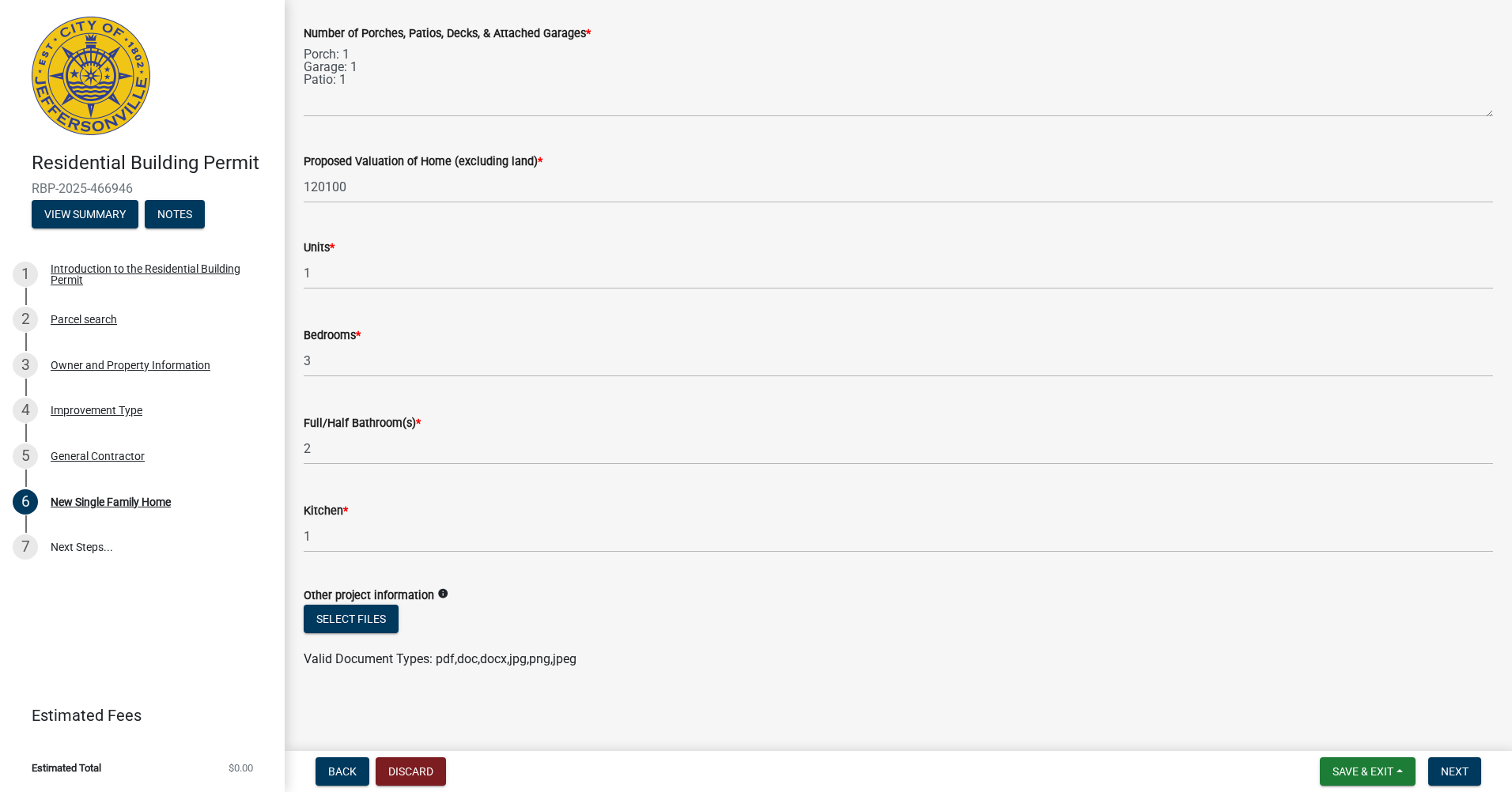
click at [343, 636] on div "Select files" at bounding box center [898, 621] width 1190 height 33
click at [344, 624] on button "Select files" at bounding box center [351, 619] width 95 height 28
click at [353, 614] on button "Select files" at bounding box center [351, 619] width 95 height 28
click at [743, 663] on wm-upload "Select files 0% Arbor_Silverthorne Master.pdf (7.5 MB) - 0% Valid Document Type…" at bounding box center [898, 653] width 1190 height 96
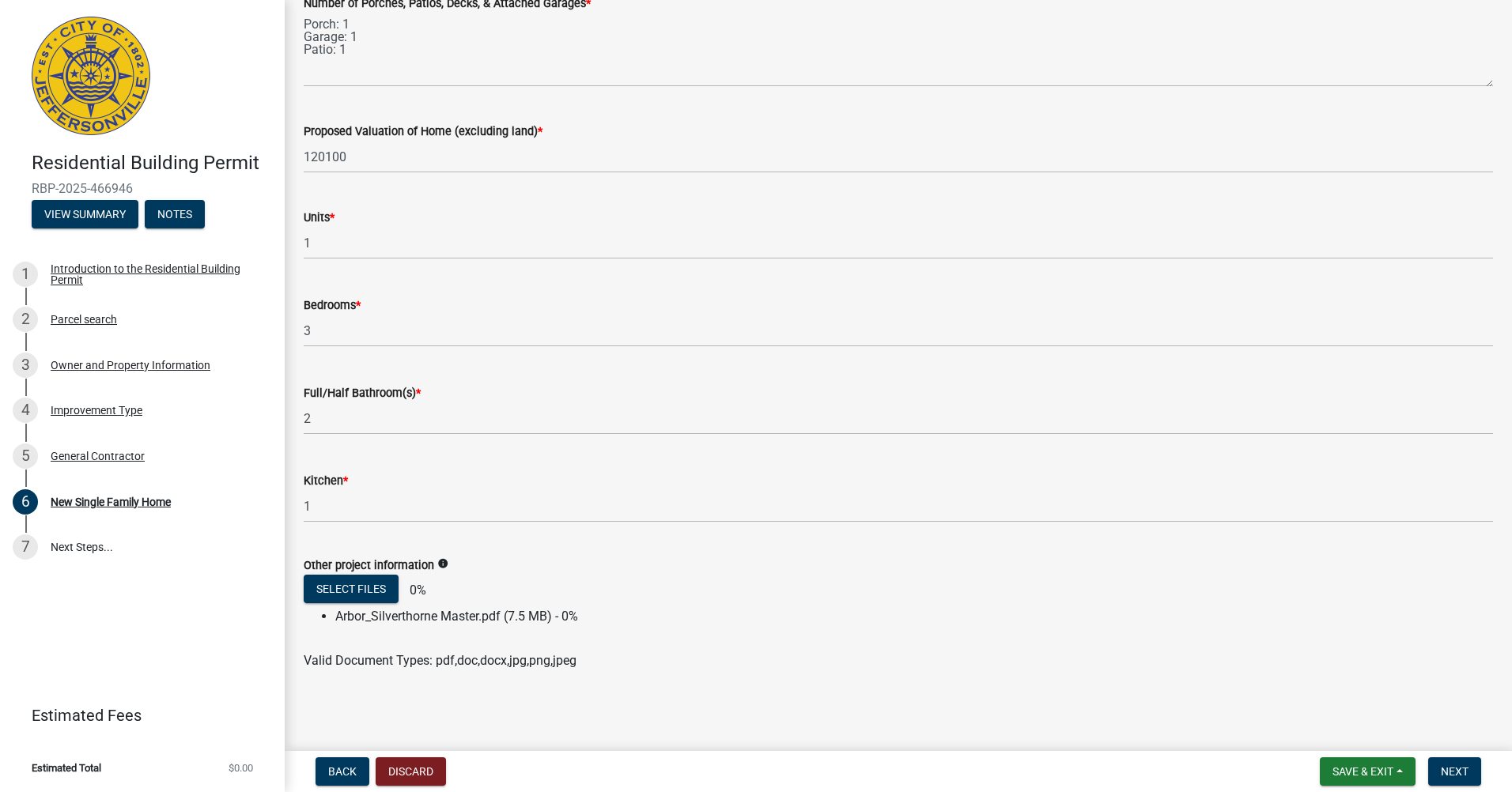
scroll to position [2173, 0]
click at [1457, 755] on nav "Back Discard Save & Exit Save Save & Exit Next" at bounding box center [898, 772] width 1227 height 42
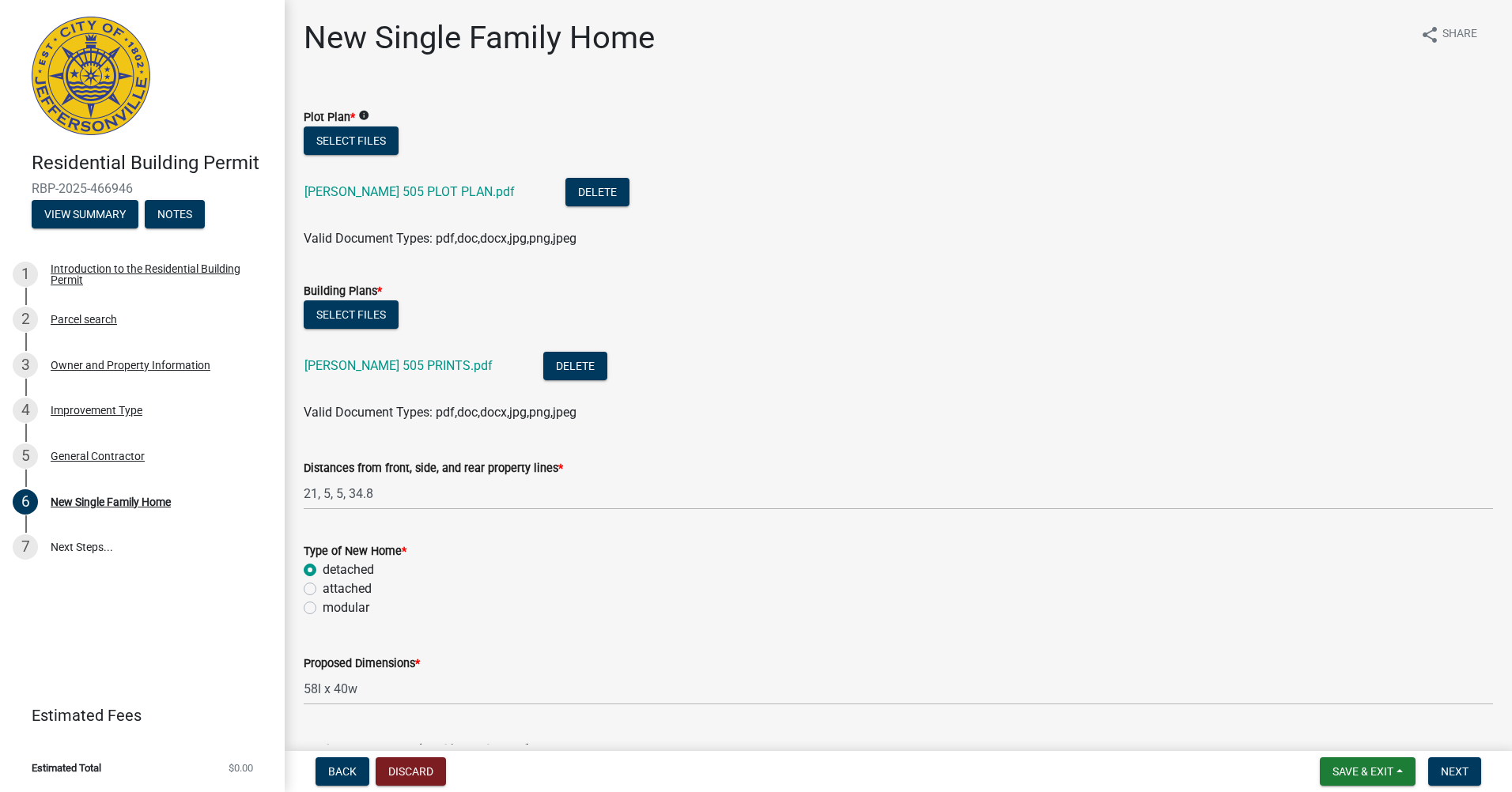
drag, startPoint x: 769, startPoint y: 396, endPoint x: 724, endPoint y: 147, distance: 253.0
drag, startPoint x: 928, startPoint y: 536, endPoint x: 865, endPoint y: 295, distance: 249.1
click at [1456, 766] on span "Next" at bounding box center [1455, 772] width 28 height 13
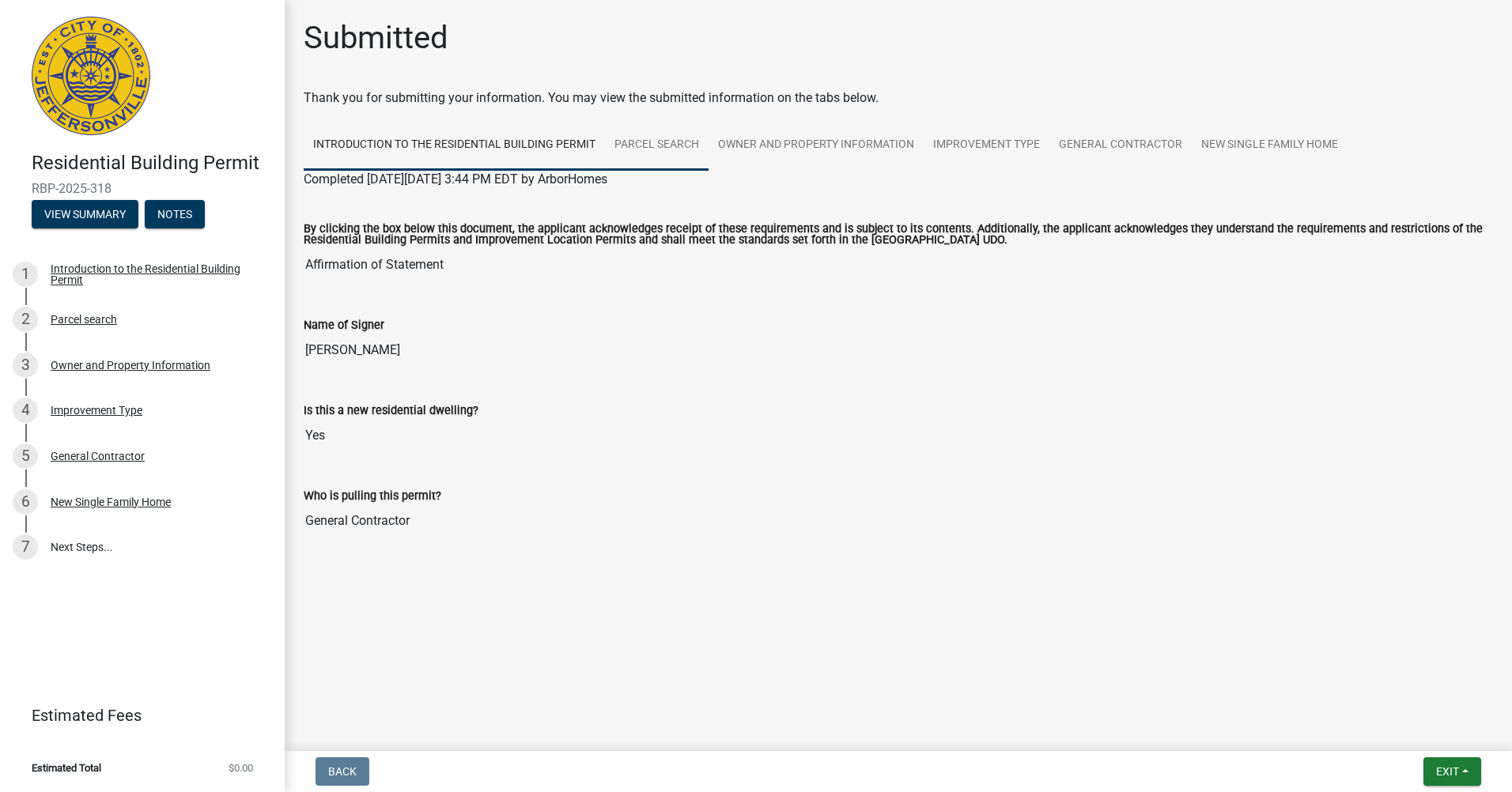
click at [642, 146] on link "Parcel search" at bounding box center [656, 146] width 103 height 50
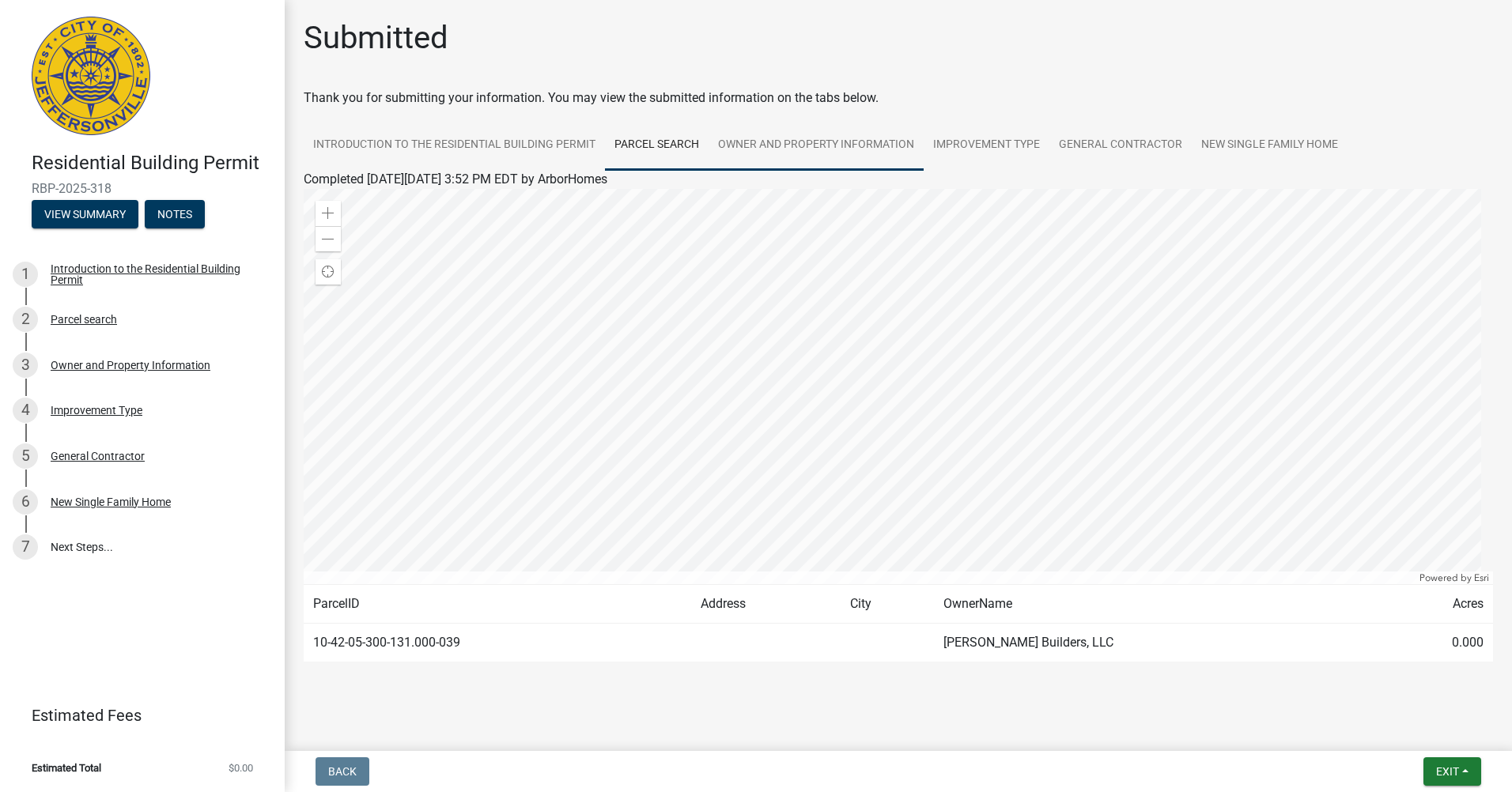
click at [754, 147] on link "Owner and Property Information" at bounding box center [816, 146] width 215 height 50
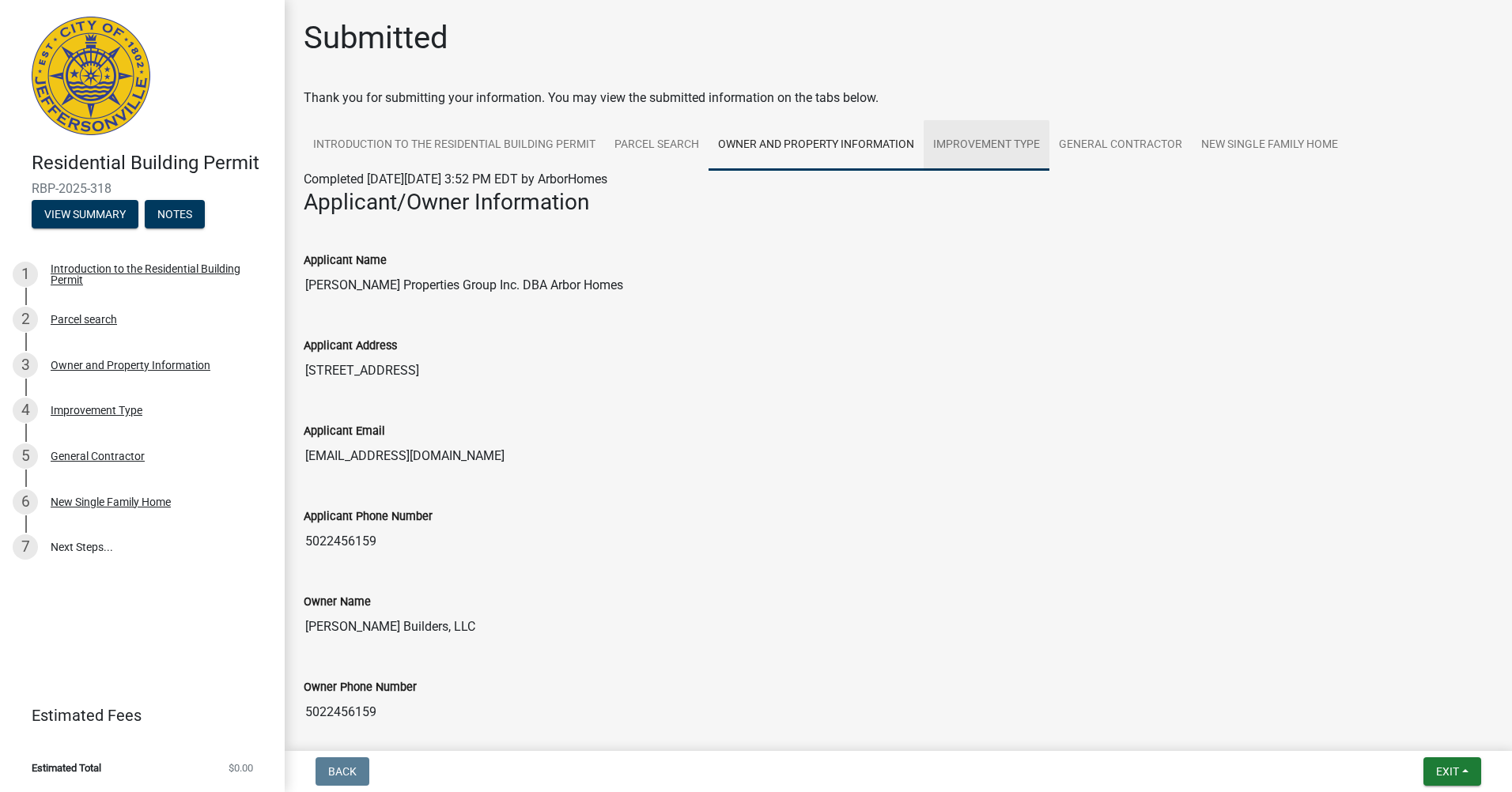
click at [971, 129] on link "Improvement Type" at bounding box center [986, 146] width 125 height 50
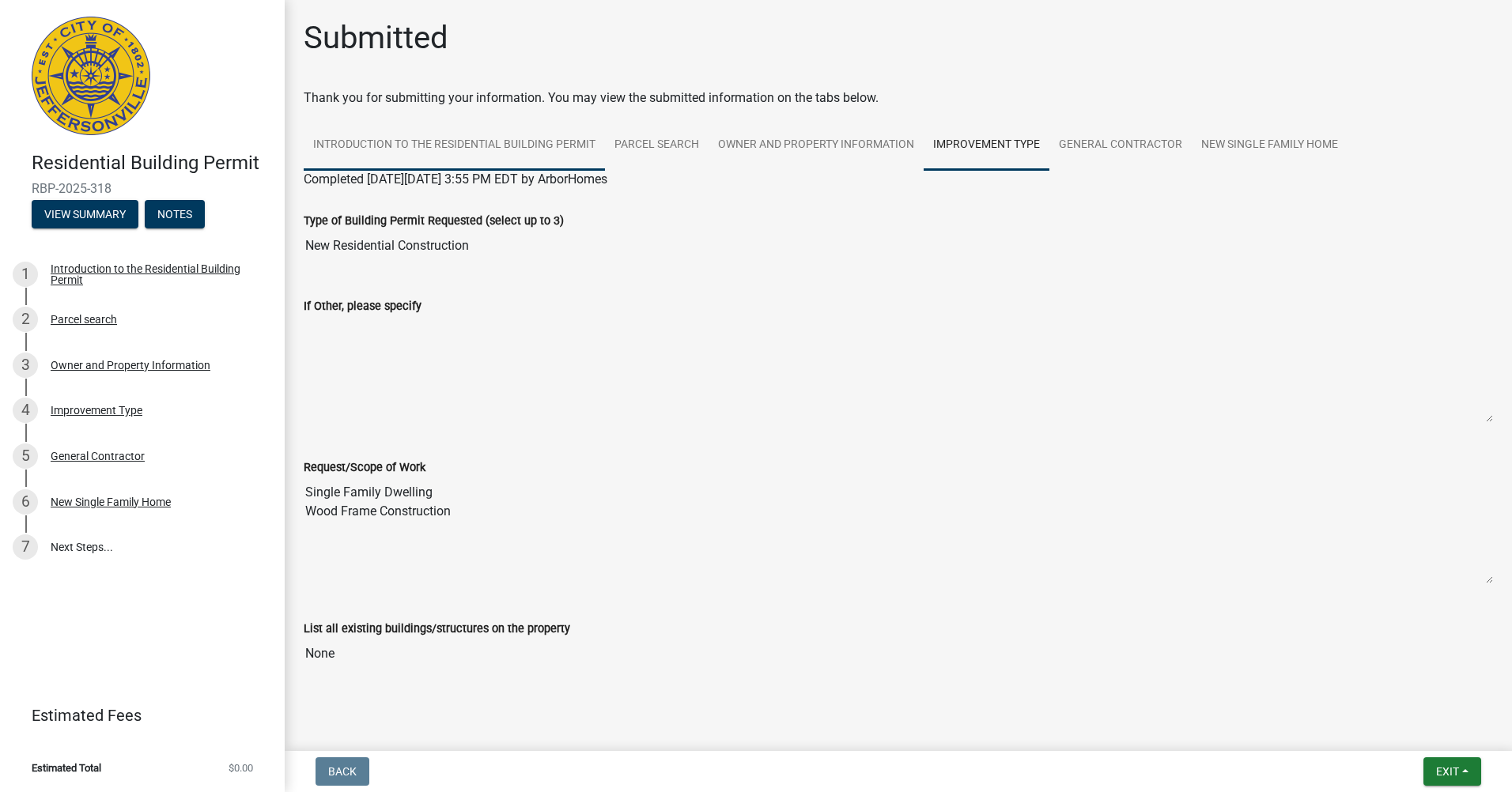
click at [564, 140] on link "Introduction to the Residential Building Permit" at bounding box center [454, 146] width 301 height 50
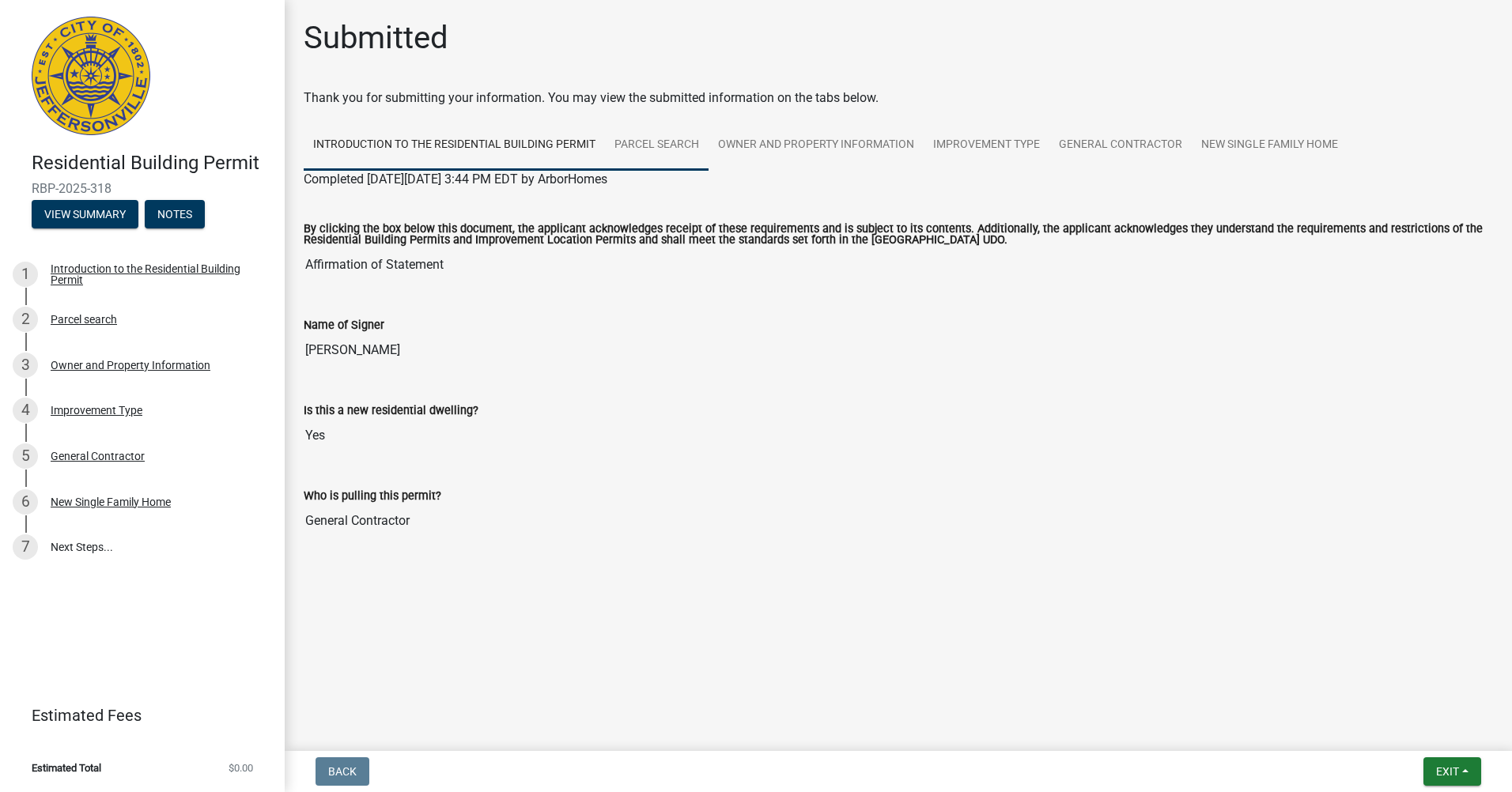
click at [664, 139] on link "Parcel search" at bounding box center [656, 146] width 103 height 50
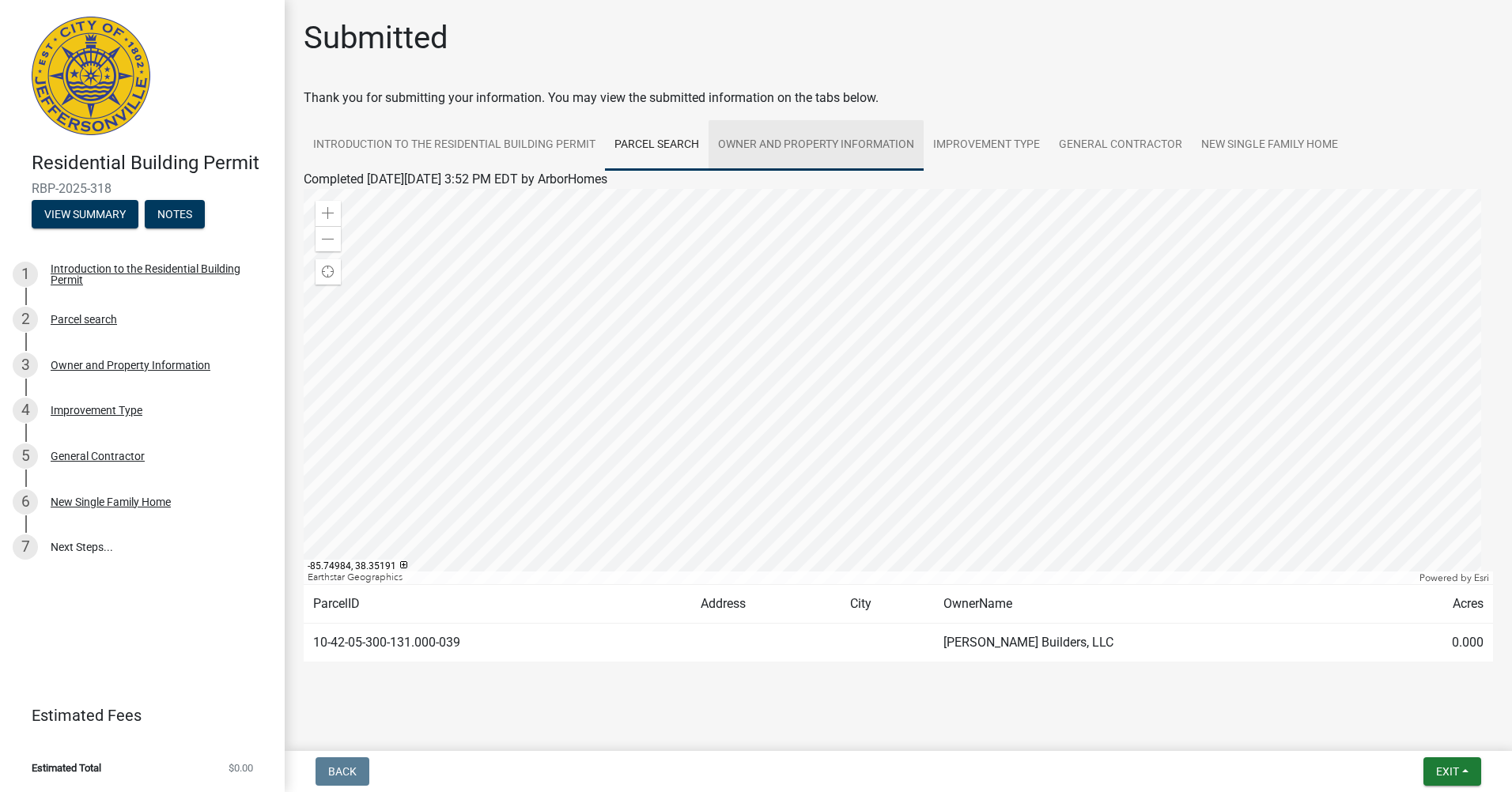
click at [765, 137] on link "Owner and Property Information" at bounding box center [816, 146] width 215 height 50
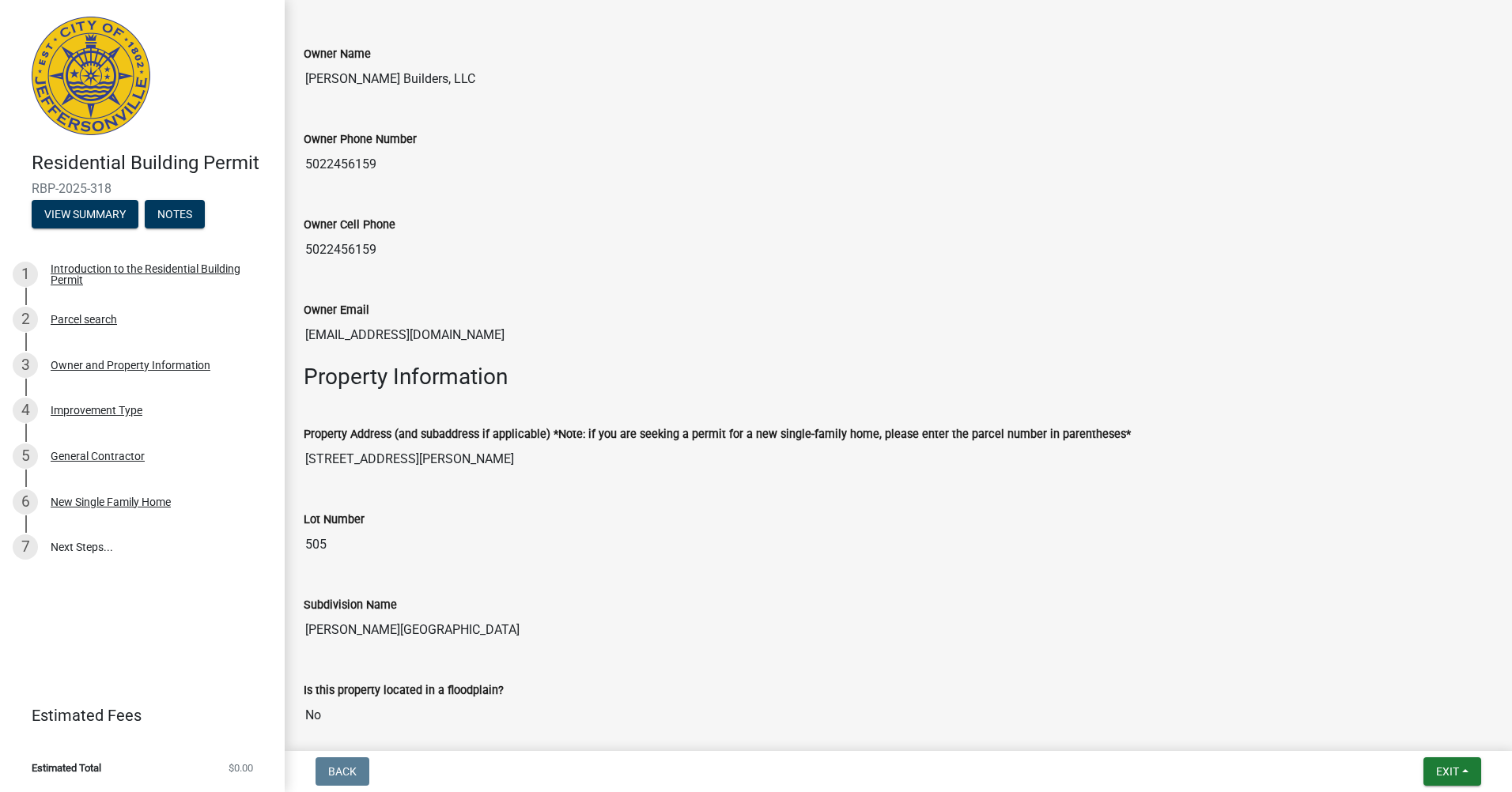
scroll to position [475, 0]
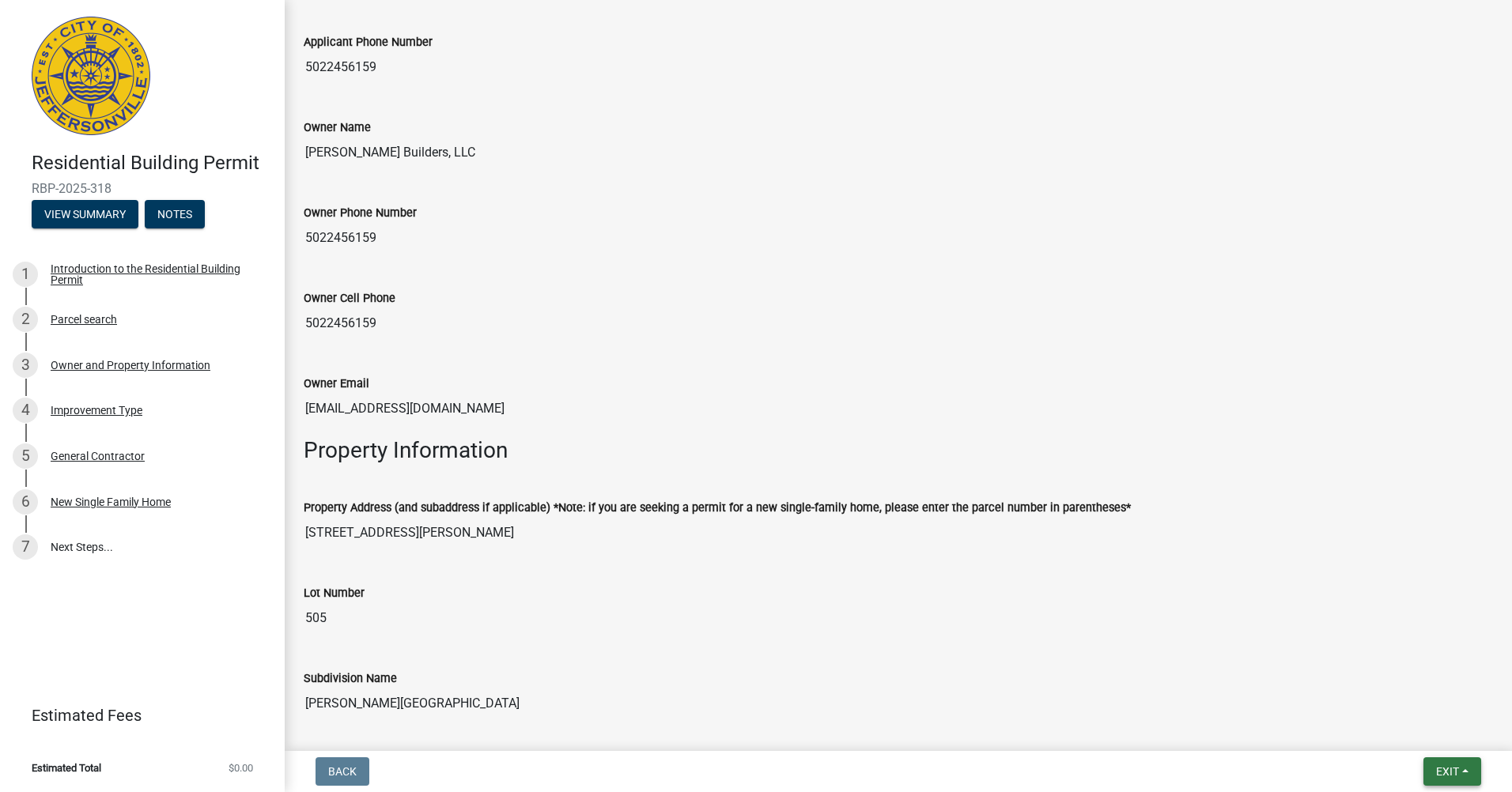
click at [1452, 774] on span "Exit" at bounding box center [1448, 772] width 23 height 13
drag, startPoint x: 699, startPoint y: 426, endPoint x: 741, endPoint y: 578, distance: 157.7
click at [699, 426] on div "Owner Email elite.permits@elitebuilthomes.com" at bounding box center [898, 394] width 1213 height 85
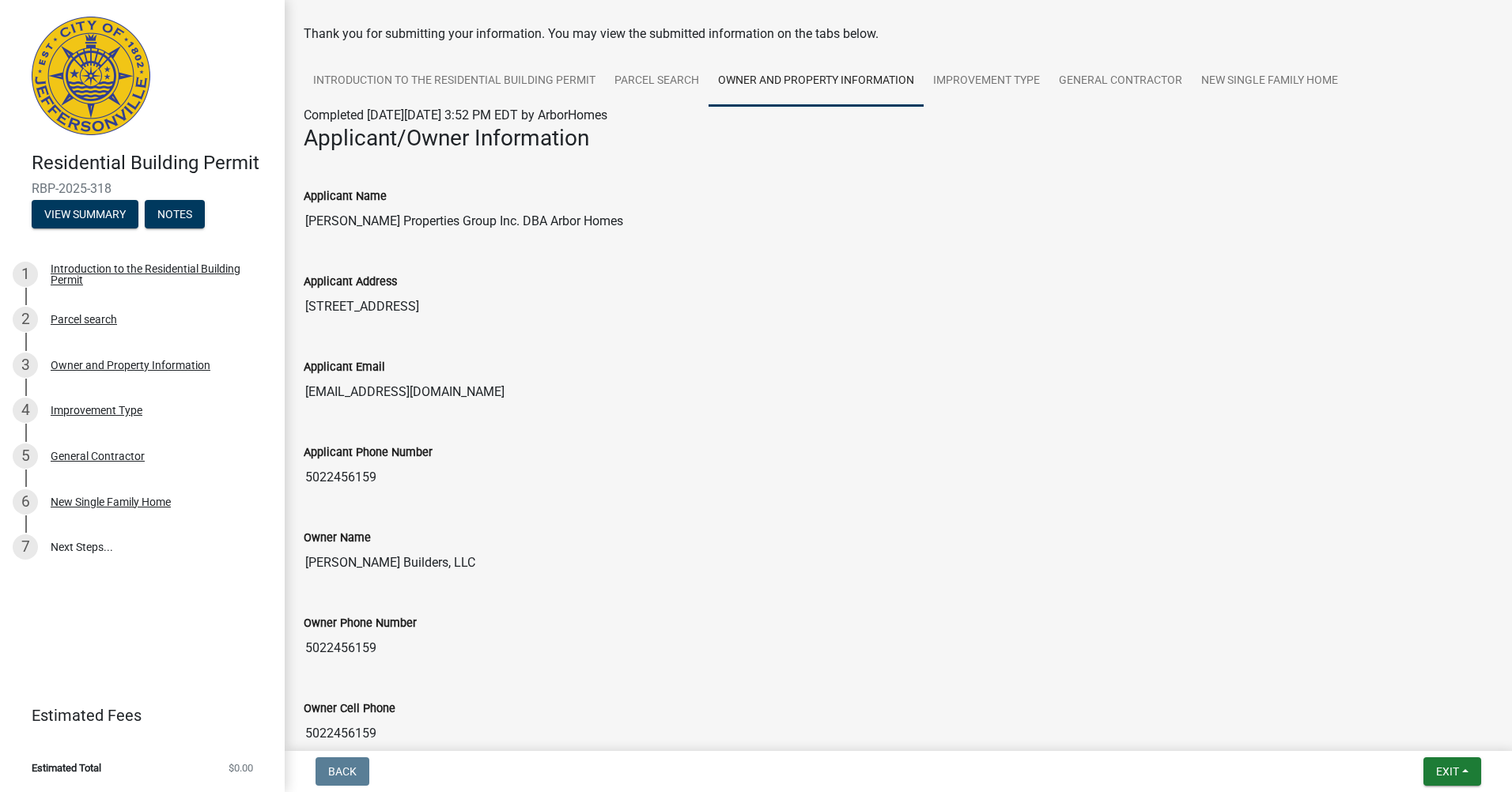
scroll to position [0, 0]
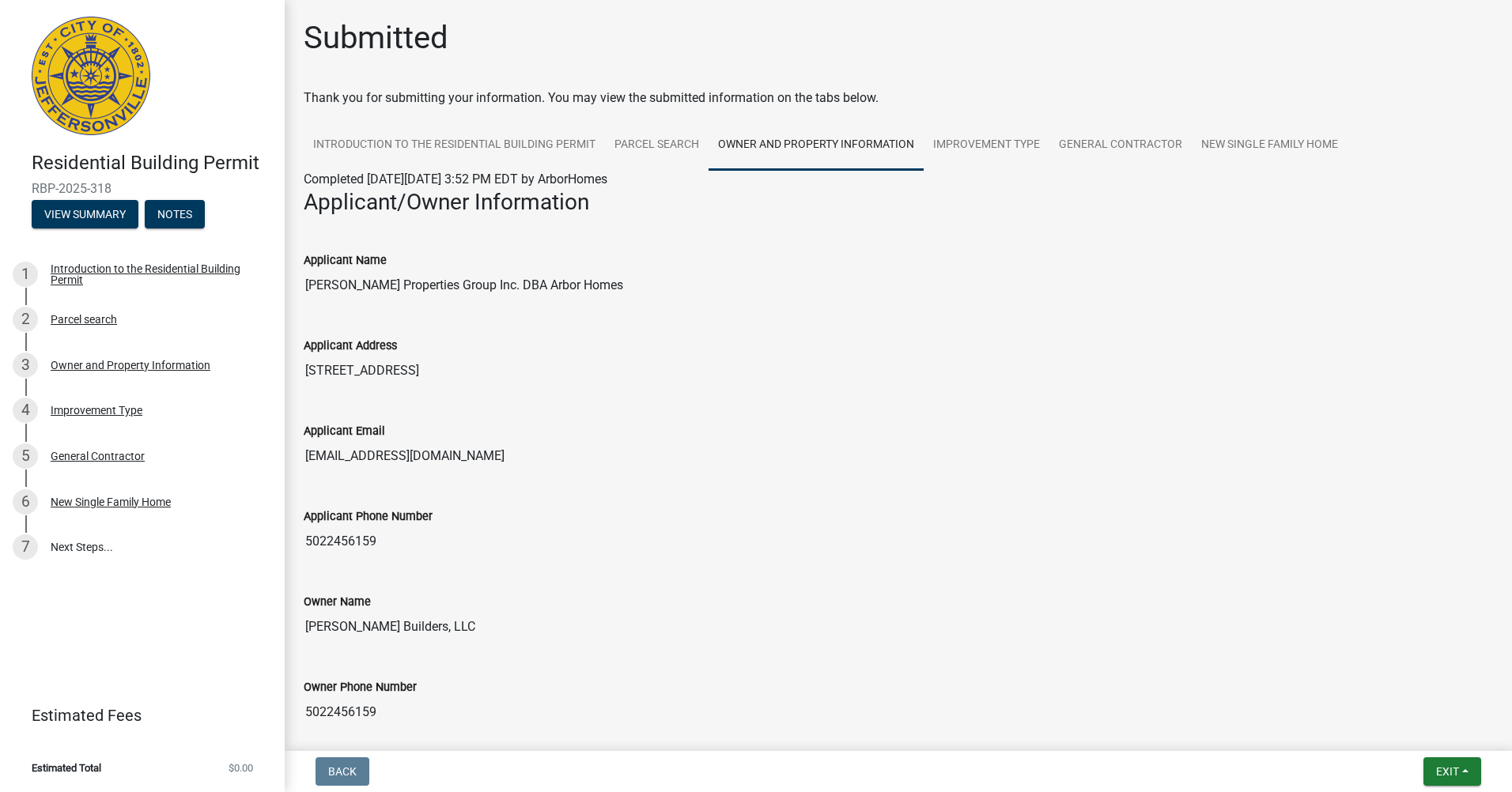
drag, startPoint x: 121, startPoint y: 182, endPoint x: 33, endPoint y: 184, distance: 88.0
click at [33, 184] on span "RBP-2025-318" at bounding box center [142, 188] width 221 height 15
copy span "RBP-2025-318"
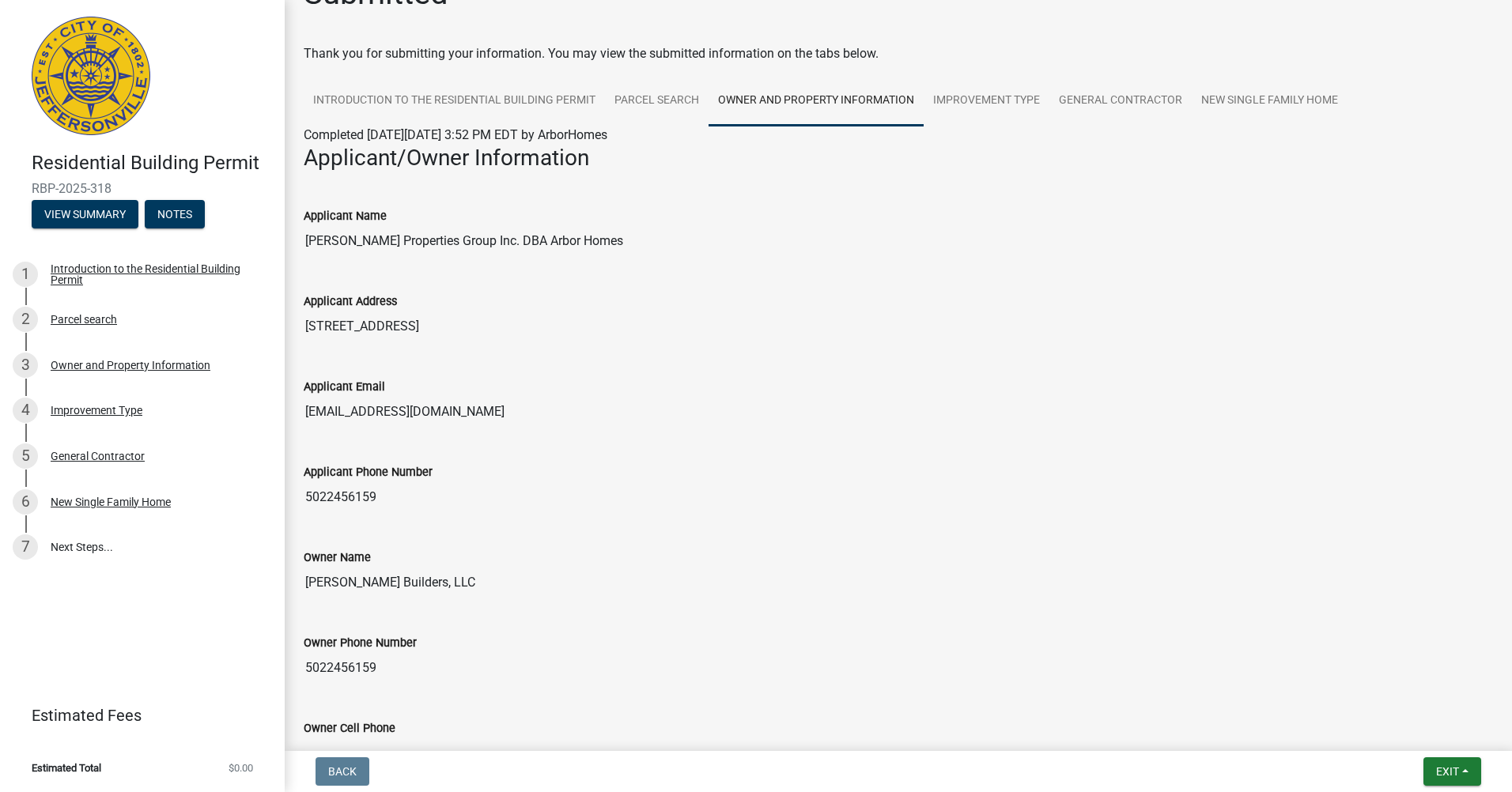
scroll to position [79, 0]
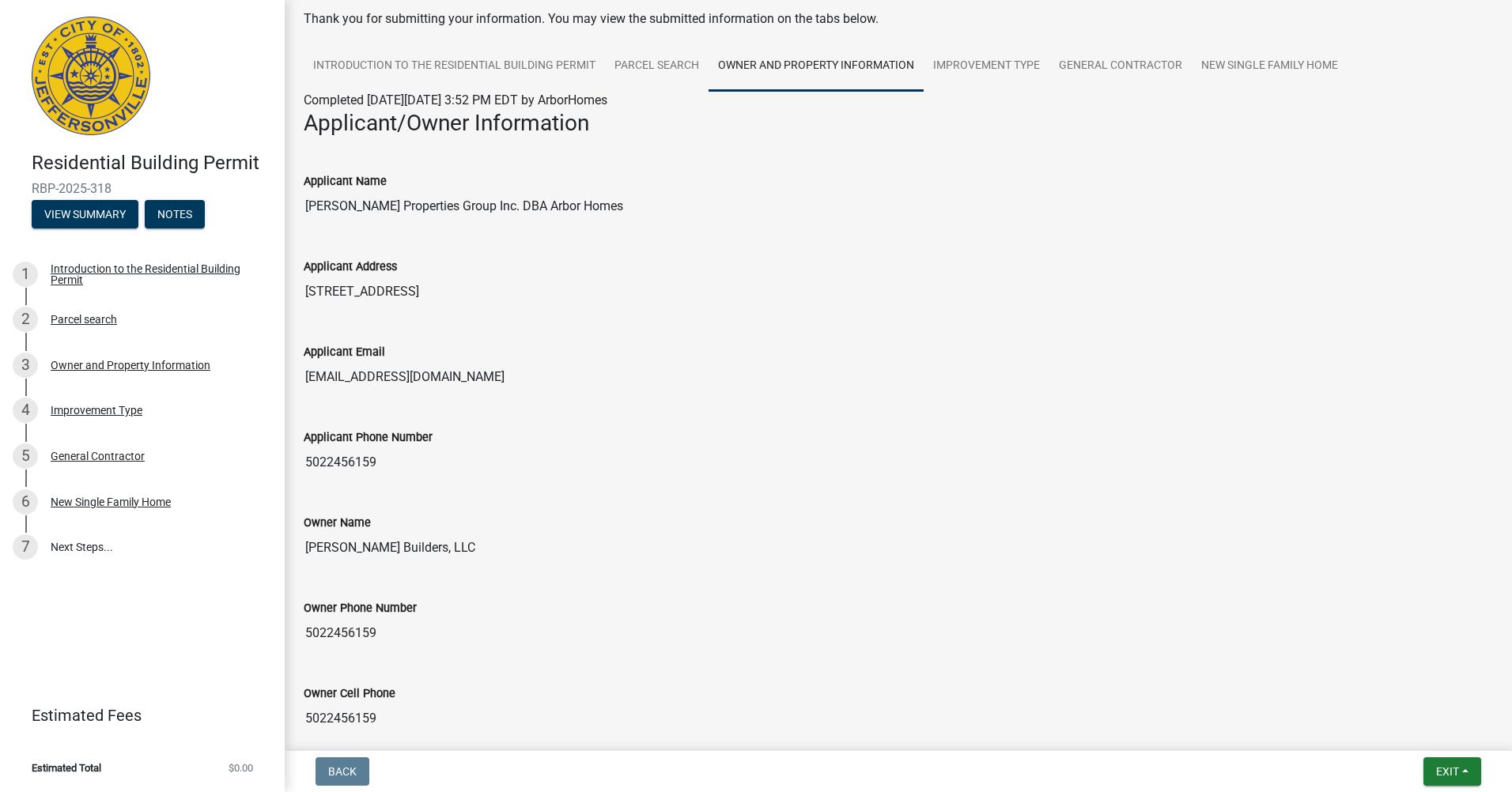
click at [726, 243] on div "Applicant Address 16218 Shelbyville RD, Louisville, KY, 40245" at bounding box center [898, 270] width 1190 height 72
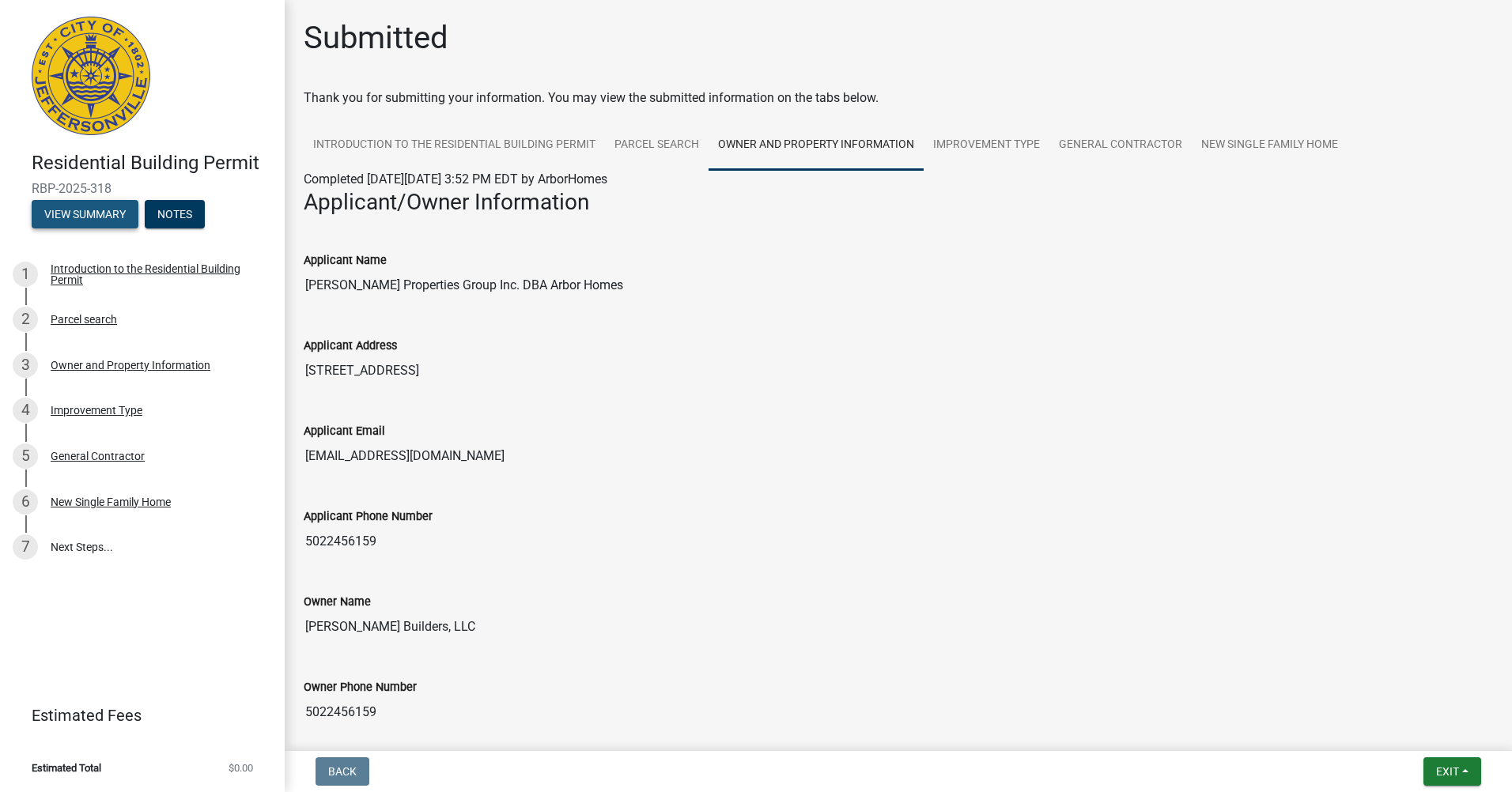
click at [102, 215] on button "View Summary" at bounding box center [85, 214] width 107 height 28
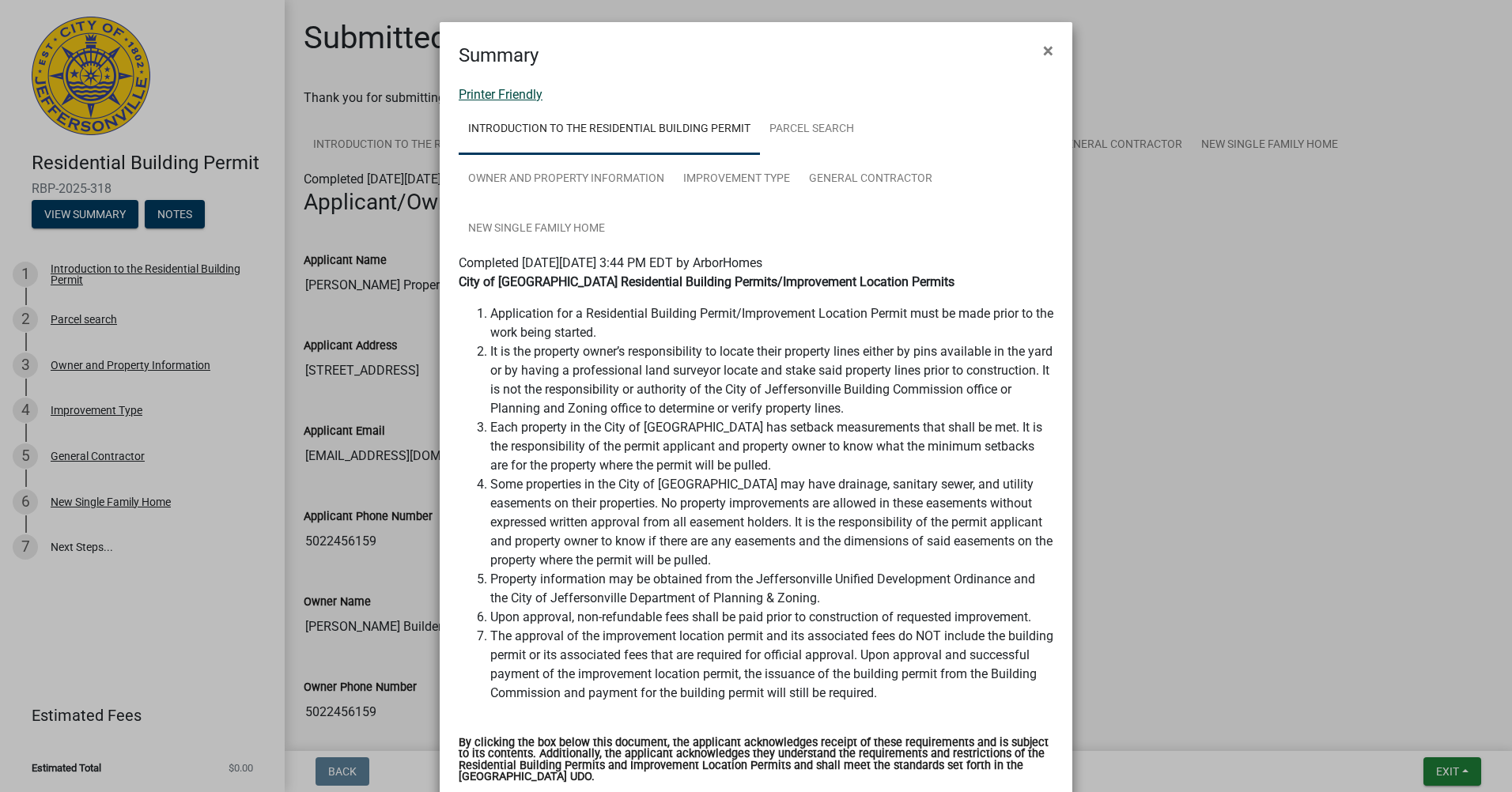
click at [518, 88] on link "Printer Friendly" at bounding box center [500, 94] width 84 height 15
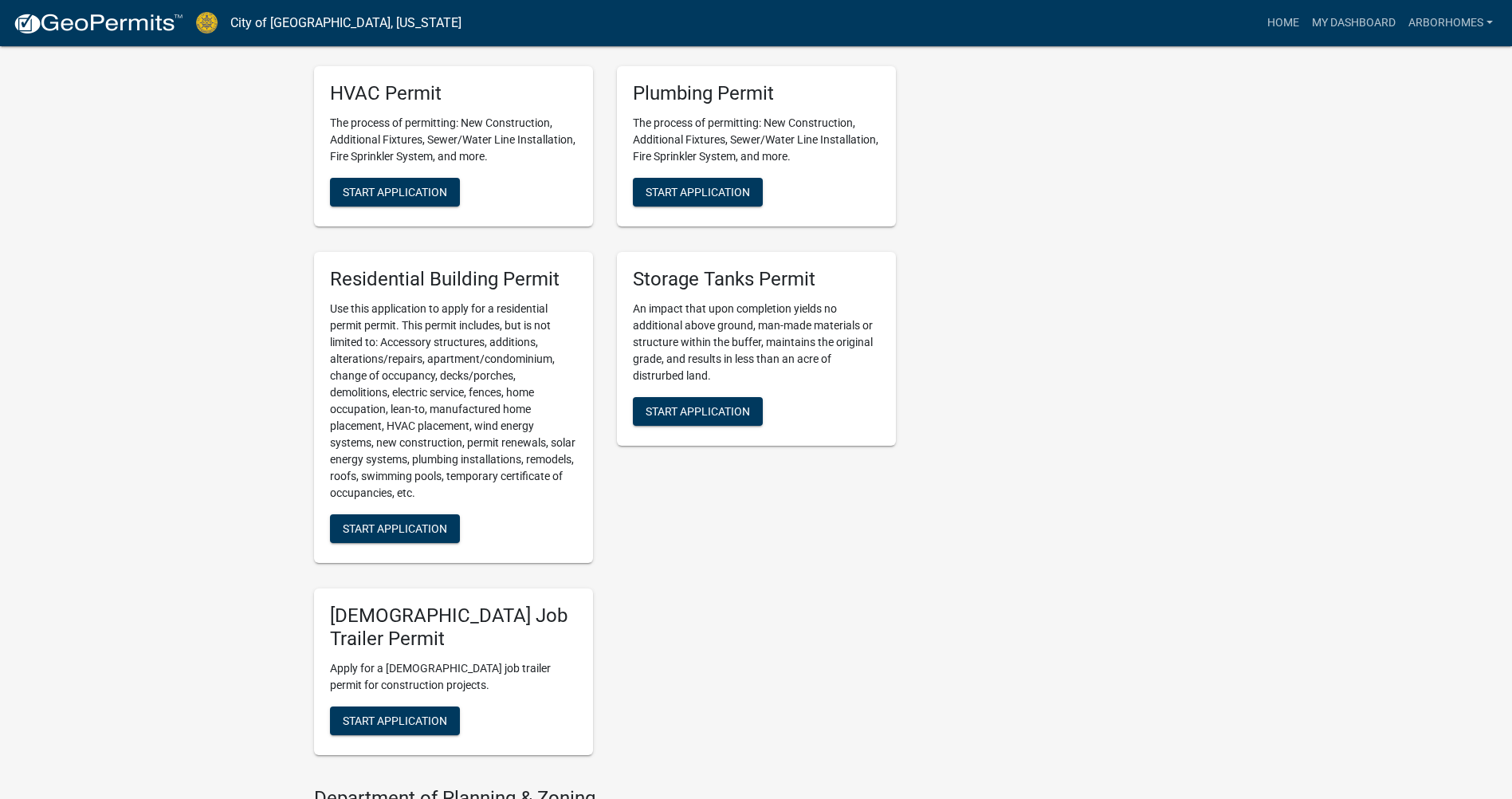
scroll to position [1196, 0]
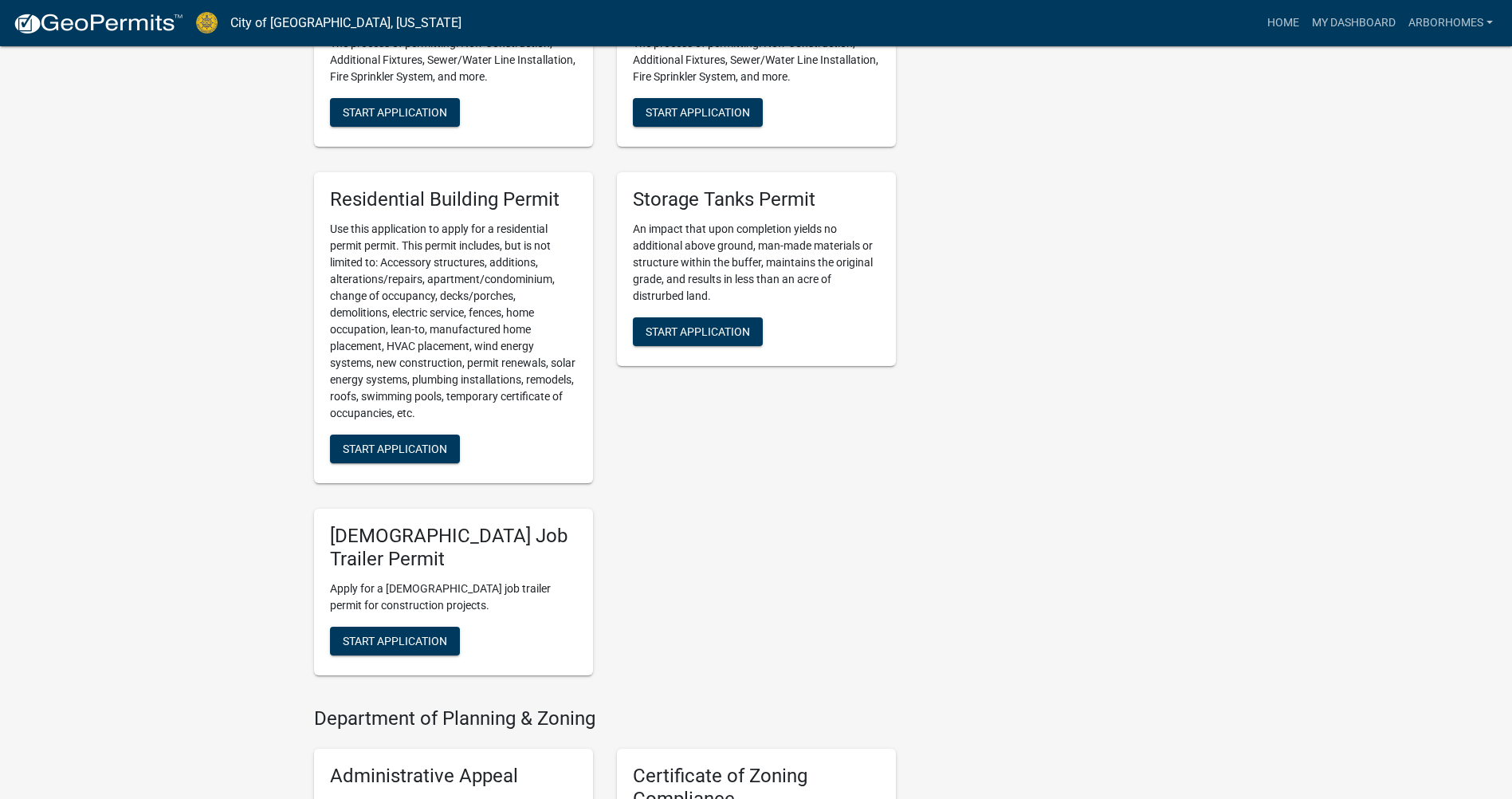
click at [722, 427] on div "Storage Tanks Permit An impact that upon completion yields no additional above …" at bounding box center [756, 328] width 303 height 337
click at [392, 409] on p "Use this application to apply for a residential permit permit. This permit incl…" at bounding box center [453, 321] width 247 height 201
click at [394, 446] on span "Start Application" at bounding box center [395, 449] width 104 height 13
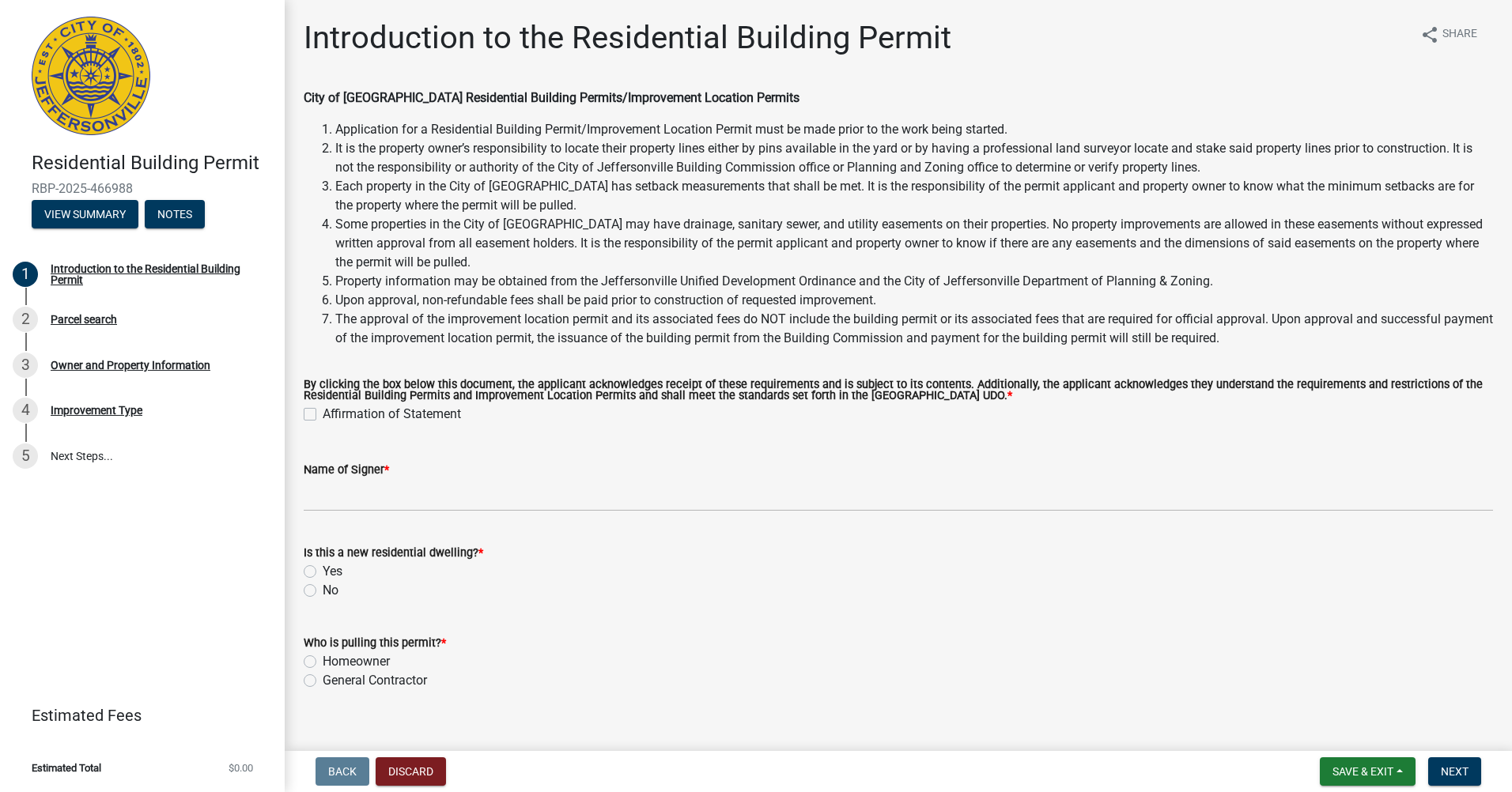
click at [1051, 445] on div "Name of Signer *" at bounding box center [898, 475] width 1190 height 73
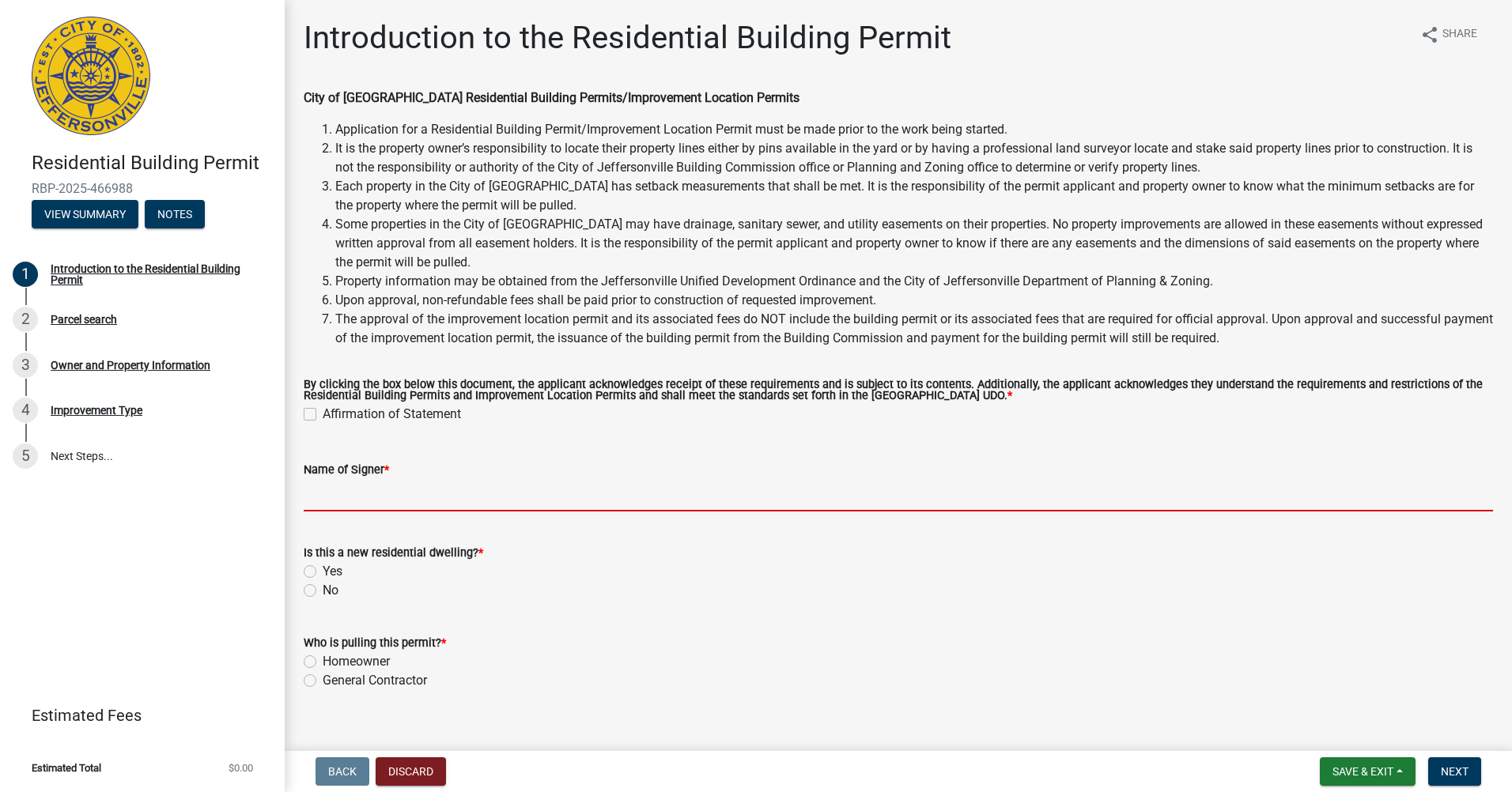
drag, startPoint x: 358, startPoint y: 501, endPoint x: 358, endPoint y: 474, distance: 27.0
click at [358, 501] on input "Name of Signer *" at bounding box center [898, 496] width 1190 height 33
click at [346, 414] on label "Affirmation of Statement" at bounding box center [392, 414] width 138 height 19
click at [333, 414] on input "Affirmation of Statement" at bounding box center [327, 409] width 11 height 11
checkbox input "true"
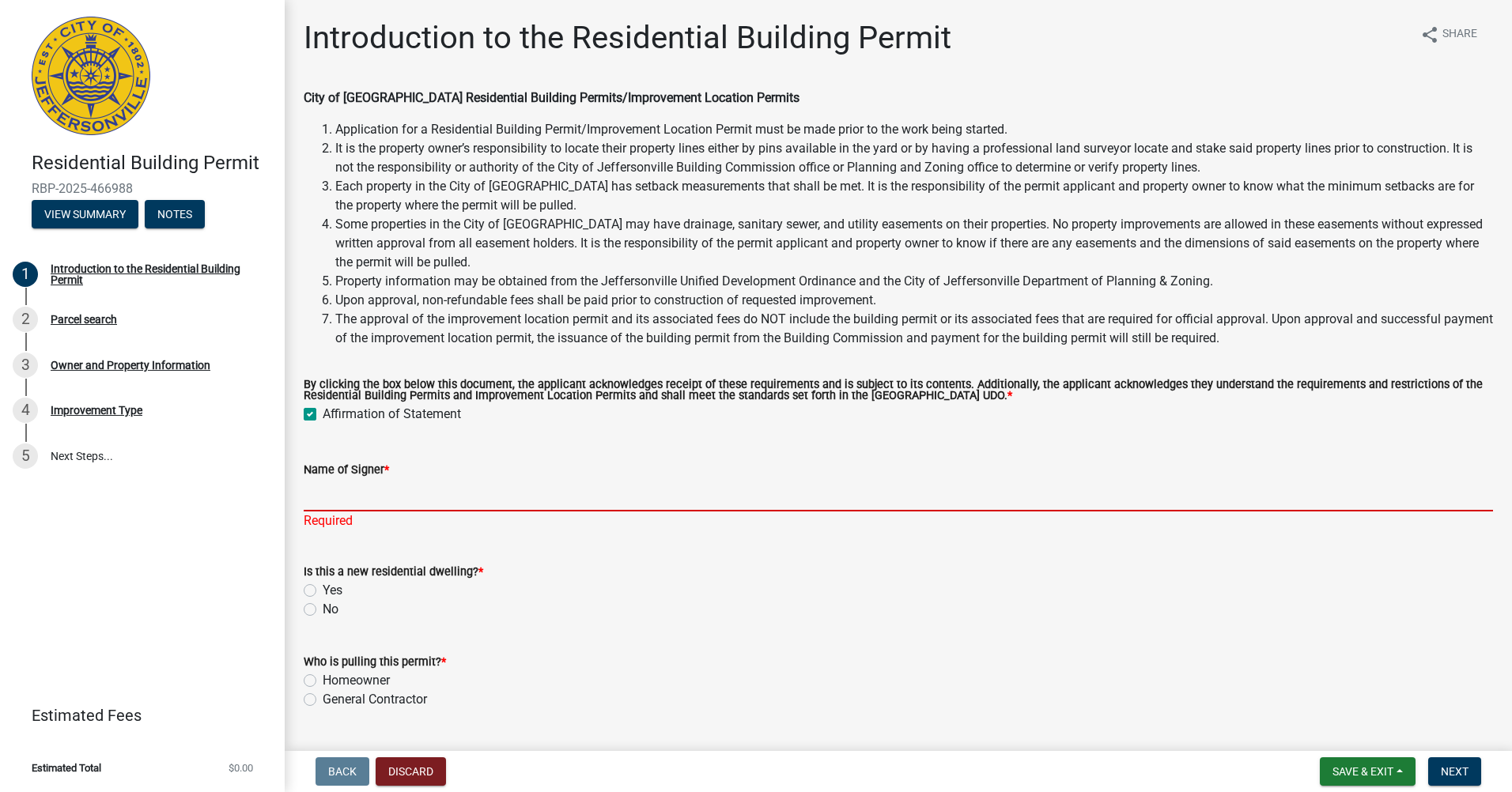
click at [343, 492] on input "Name of Signer *" at bounding box center [898, 496] width 1190 height 33
type input "[PERSON_NAME]"
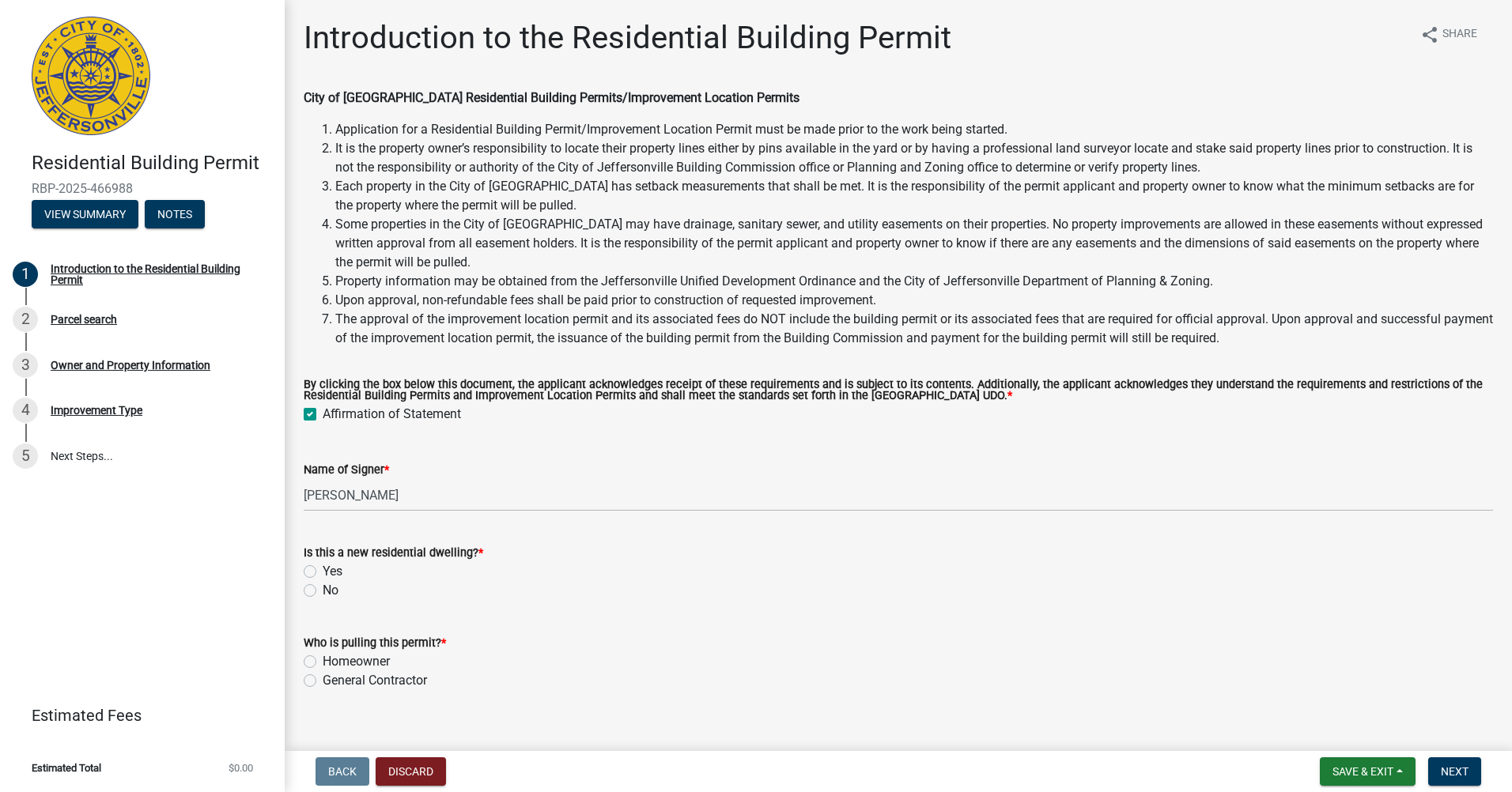
click at [433, 571] on div "Is this a new residential dwelling? * Yes No" at bounding box center [898, 571] width 1190 height 57
click at [311, 565] on div "Yes" at bounding box center [898, 571] width 1190 height 19
click at [297, 574] on div "Is this a new residential dwelling? * Yes No" at bounding box center [898, 562] width 1213 height 76
click at [318, 574] on div "Yes" at bounding box center [898, 571] width 1190 height 19
click at [322, 567] on label "Yes" at bounding box center [332, 571] width 20 height 19
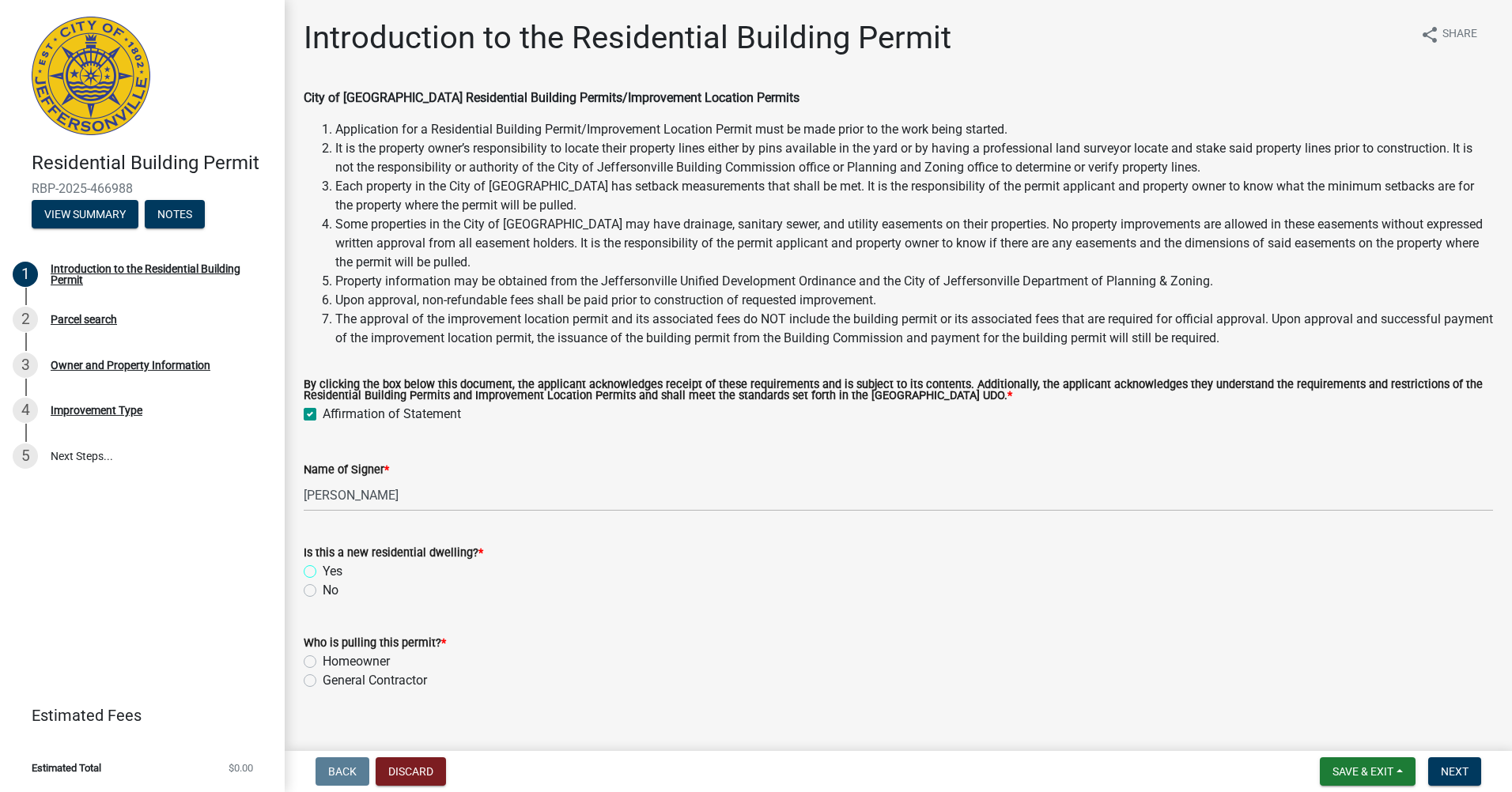
click at [322, 567] on input "Yes" at bounding box center [327, 567] width 11 height 11
radio input "true"
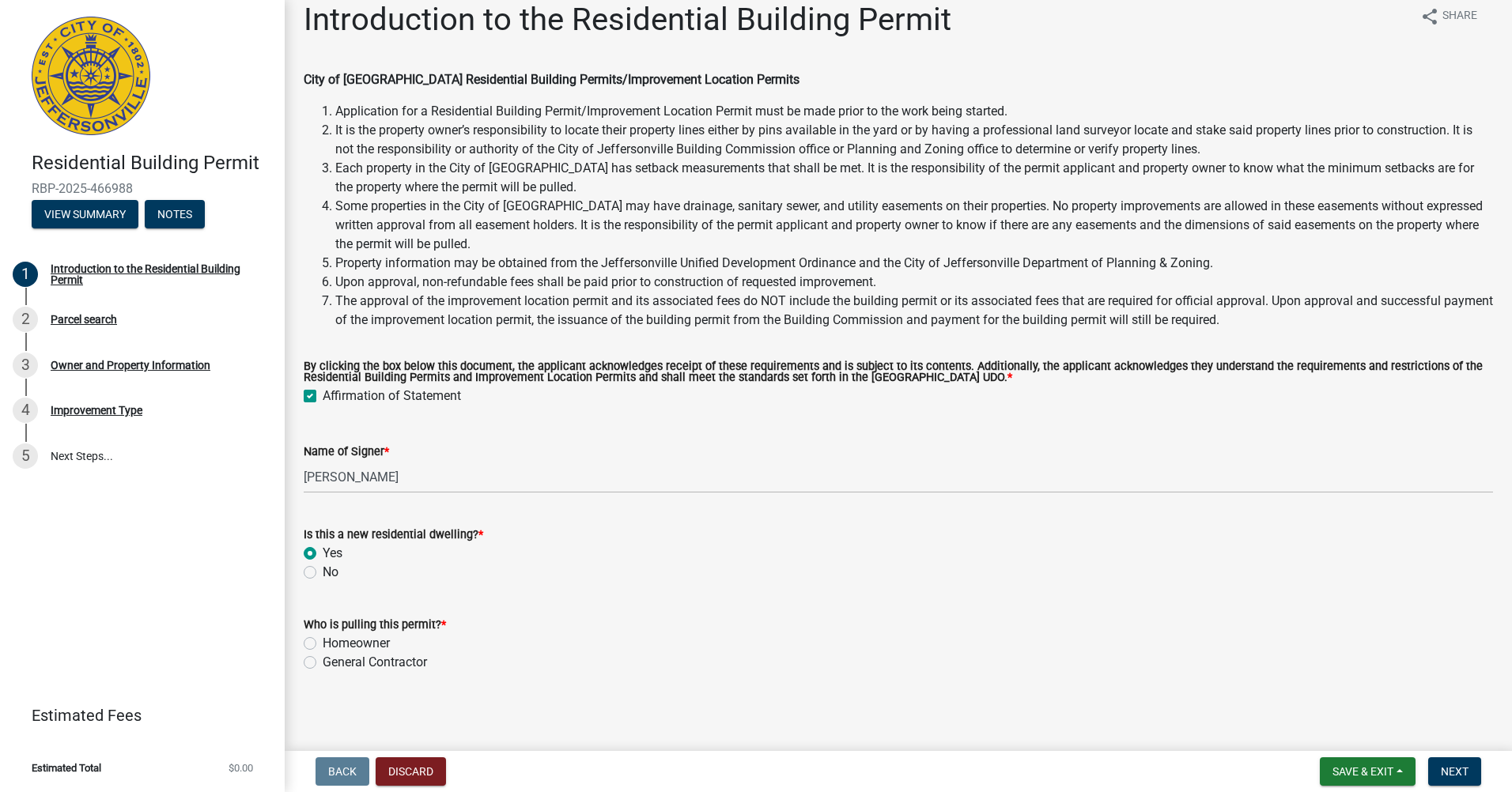
scroll to position [22, 0]
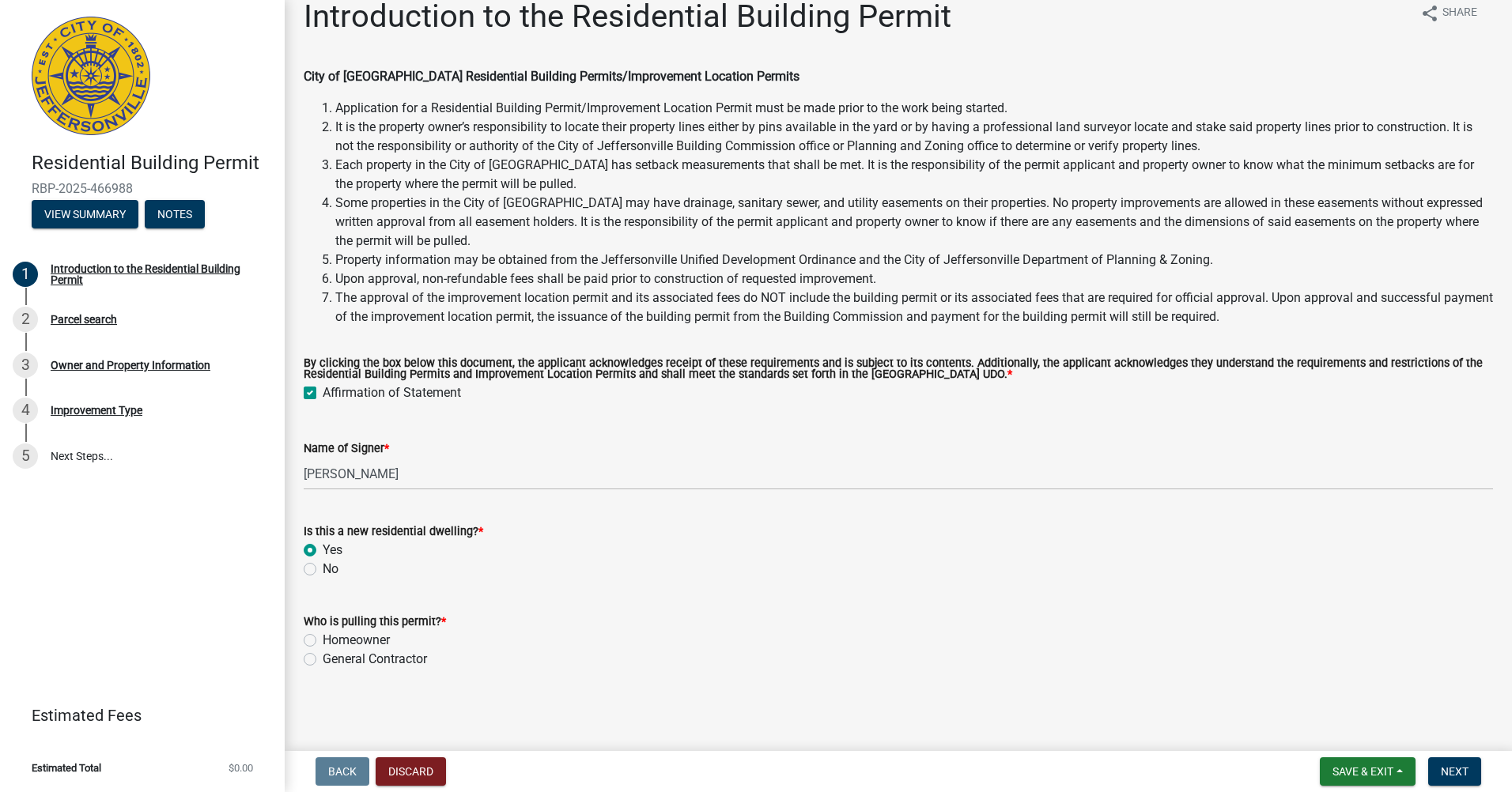
click at [366, 657] on label "General Contractor" at bounding box center [375, 659] width 104 height 19
click at [333, 657] on input "General Contractor" at bounding box center [327, 654] width 11 height 11
radio input "true"
click at [1459, 769] on span "Next" at bounding box center [1455, 772] width 28 height 13
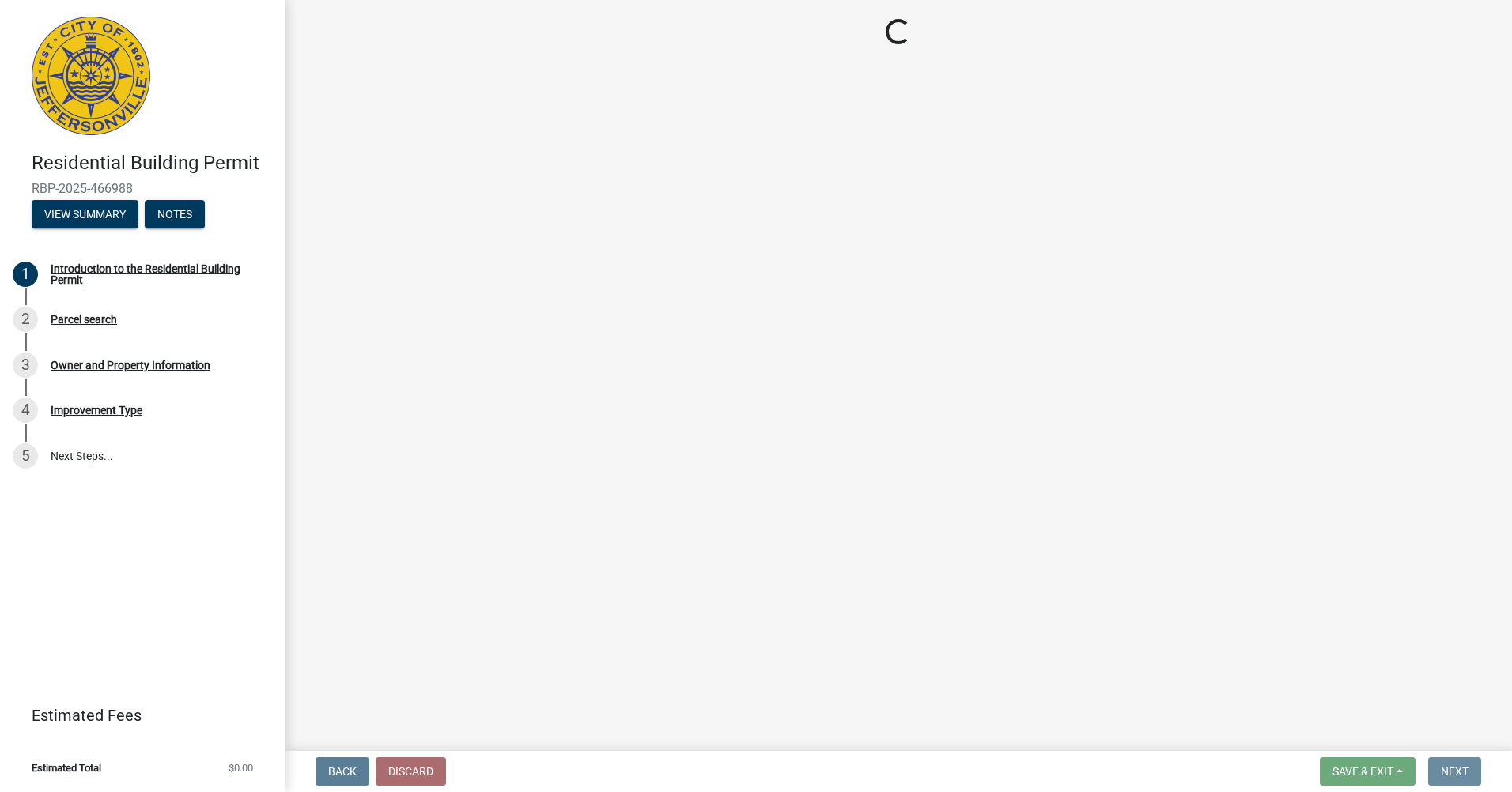
scroll to position [0, 0]
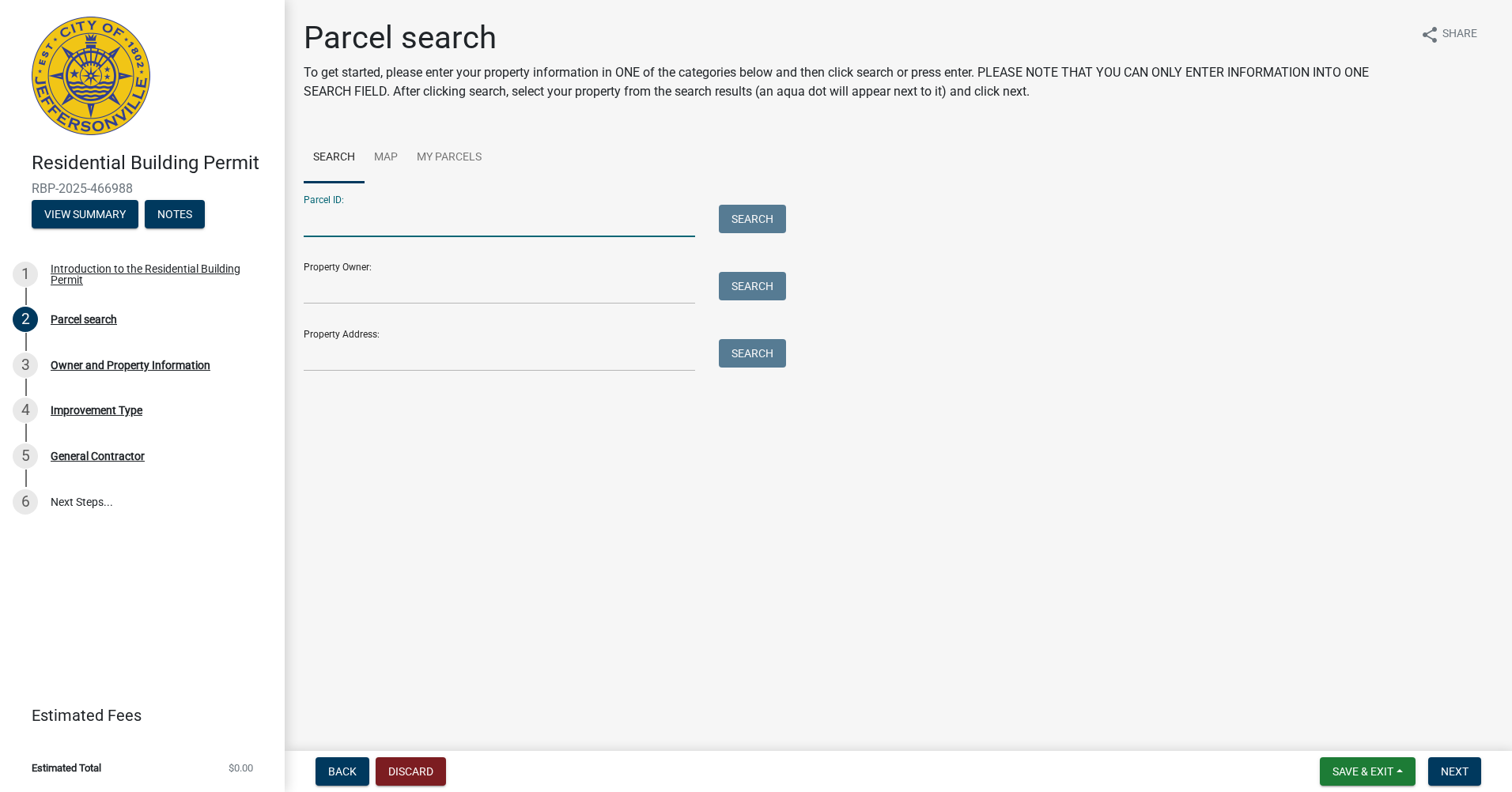
click at [406, 217] on input "Parcel ID:" at bounding box center [499, 221] width 392 height 33
click at [362, 220] on input "Parcel ID:" at bounding box center [499, 221] width 392 height 33
paste input "10-42-05-300-148.000-039"
type input "10-42-05-300-148.000-039"
click at [772, 208] on button "Search" at bounding box center [752, 219] width 68 height 28
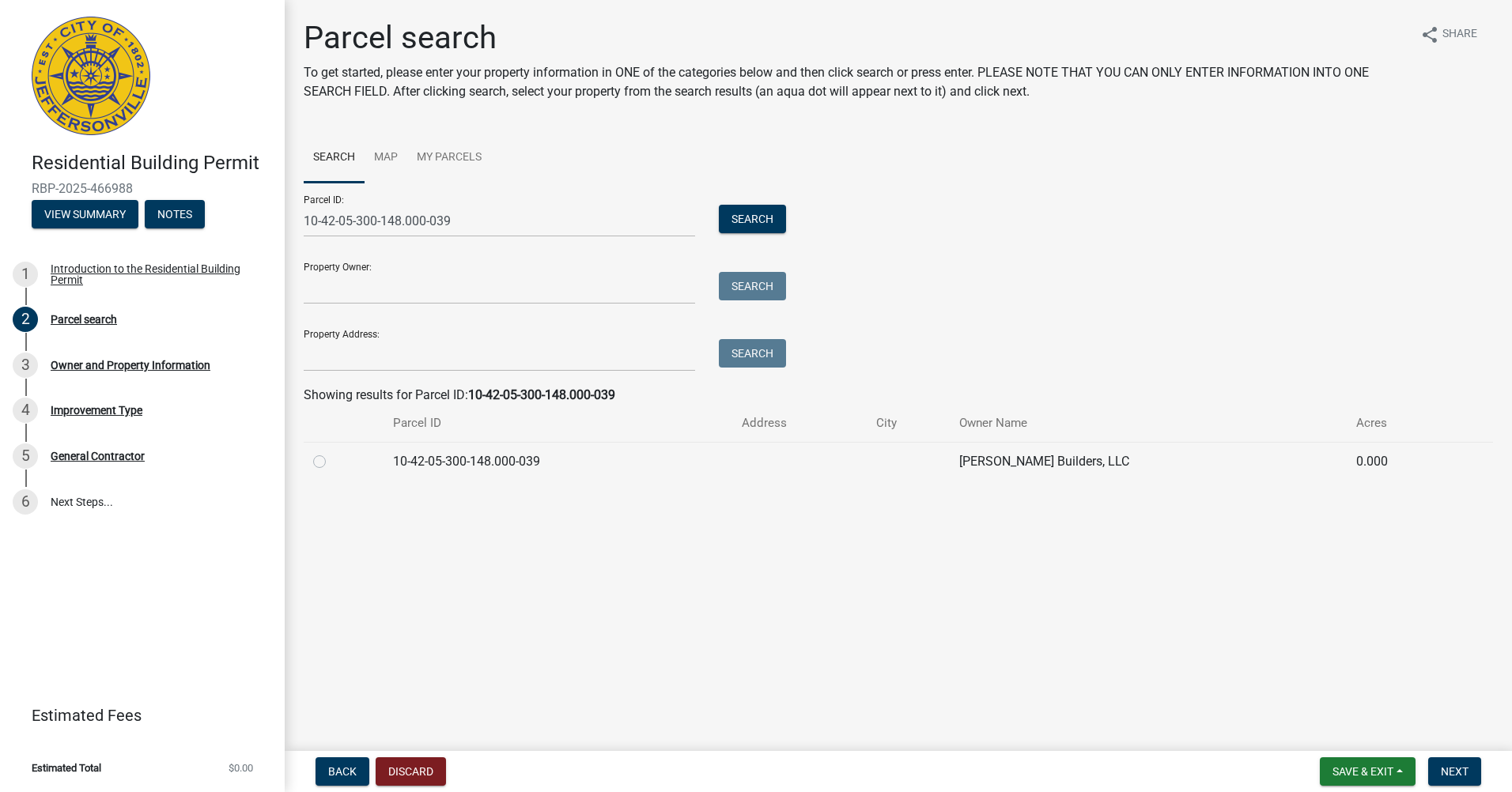
click at [332, 453] on label at bounding box center [332, 453] width 0 height 0
click at [332, 462] on input "radio" at bounding box center [337, 457] width 11 height 11
radio input "true"
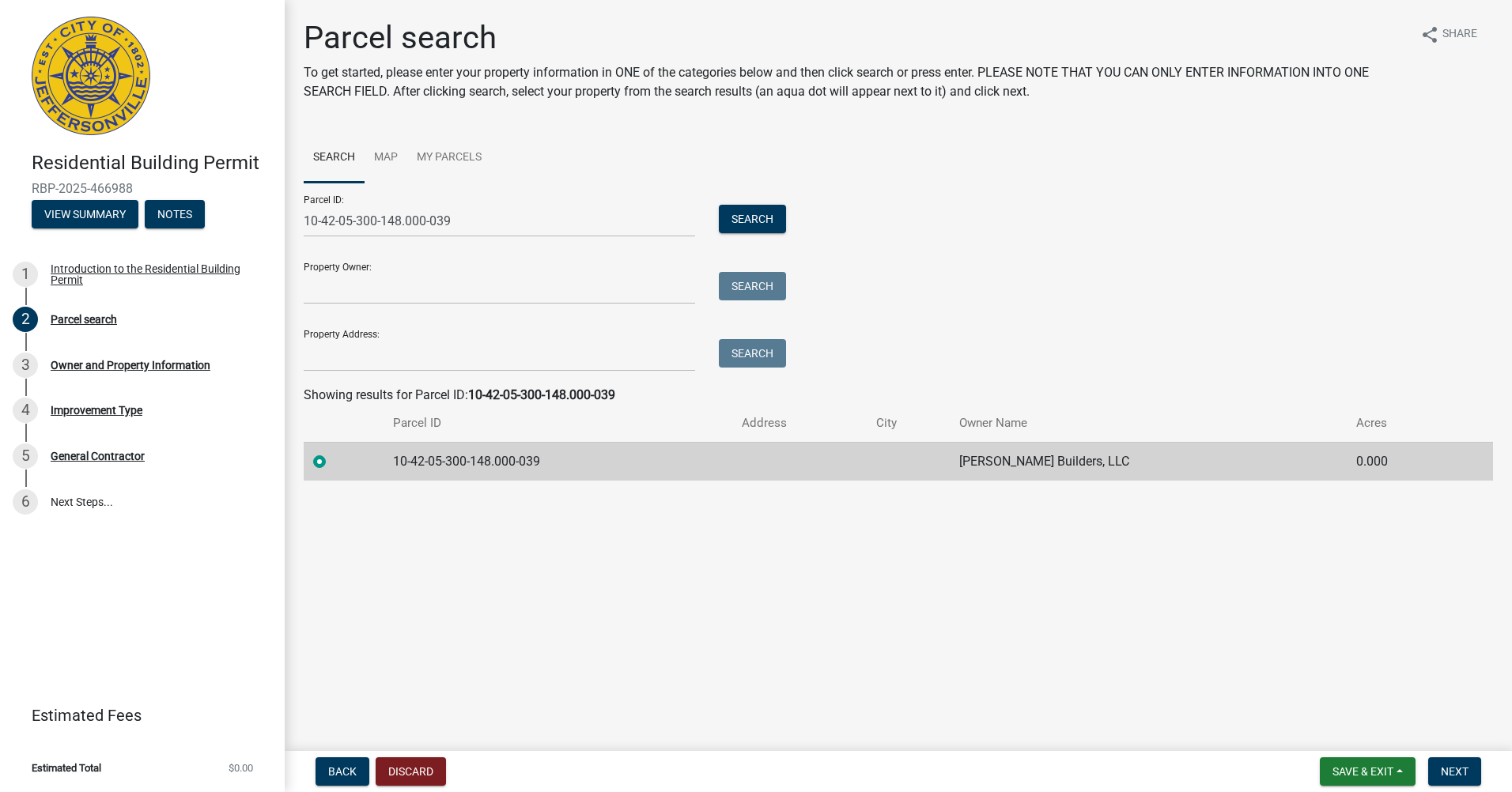
click at [744, 575] on main "Parcel search To get started, please enter your property information in ONE of …" at bounding box center [898, 372] width 1227 height 745
click at [1458, 755] on nav "Back Discard Save & Exit Save Save & Exit Next" at bounding box center [898, 772] width 1227 height 42
click at [1458, 765] on span "Next" at bounding box center [1455, 772] width 28 height 13
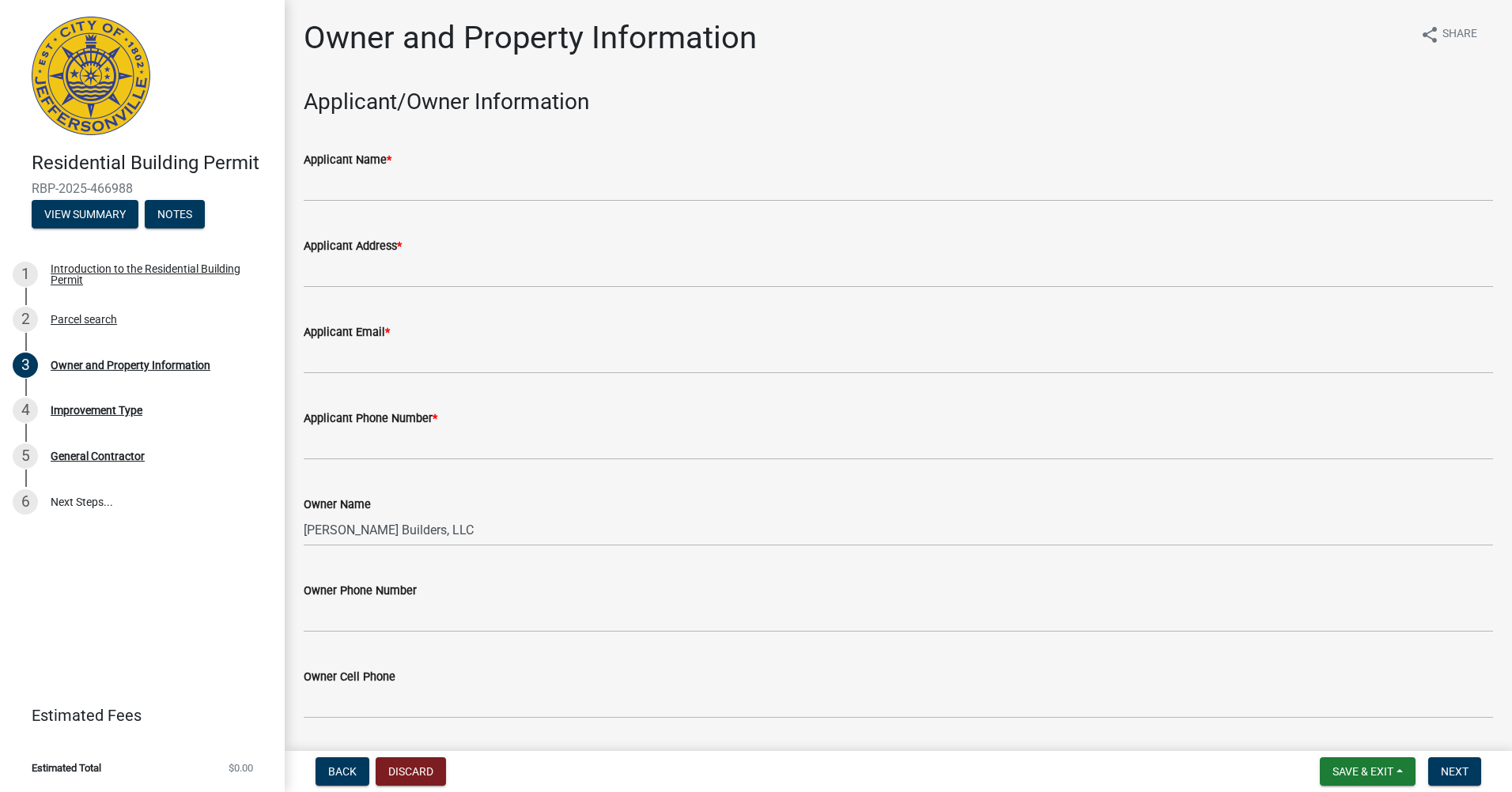
click at [471, 209] on wm-data-entity-input "Applicant Name *" at bounding box center [898, 171] width 1190 height 86
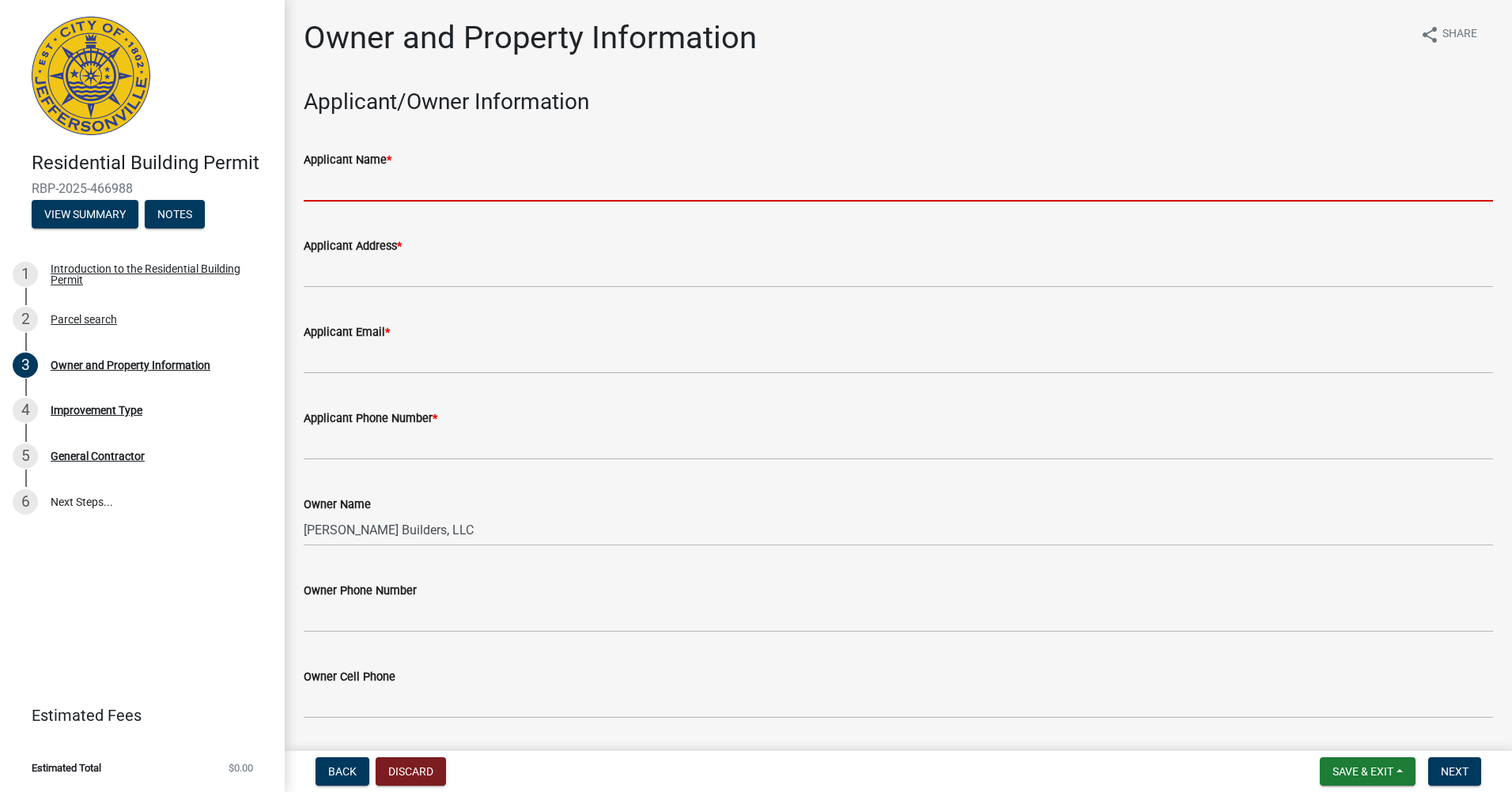
click at [472, 196] on input "Applicant Name *" at bounding box center [898, 186] width 1190 height 33
type input "[PERSON_NAME] Properties Group Inc. DBA Arbor Homes"
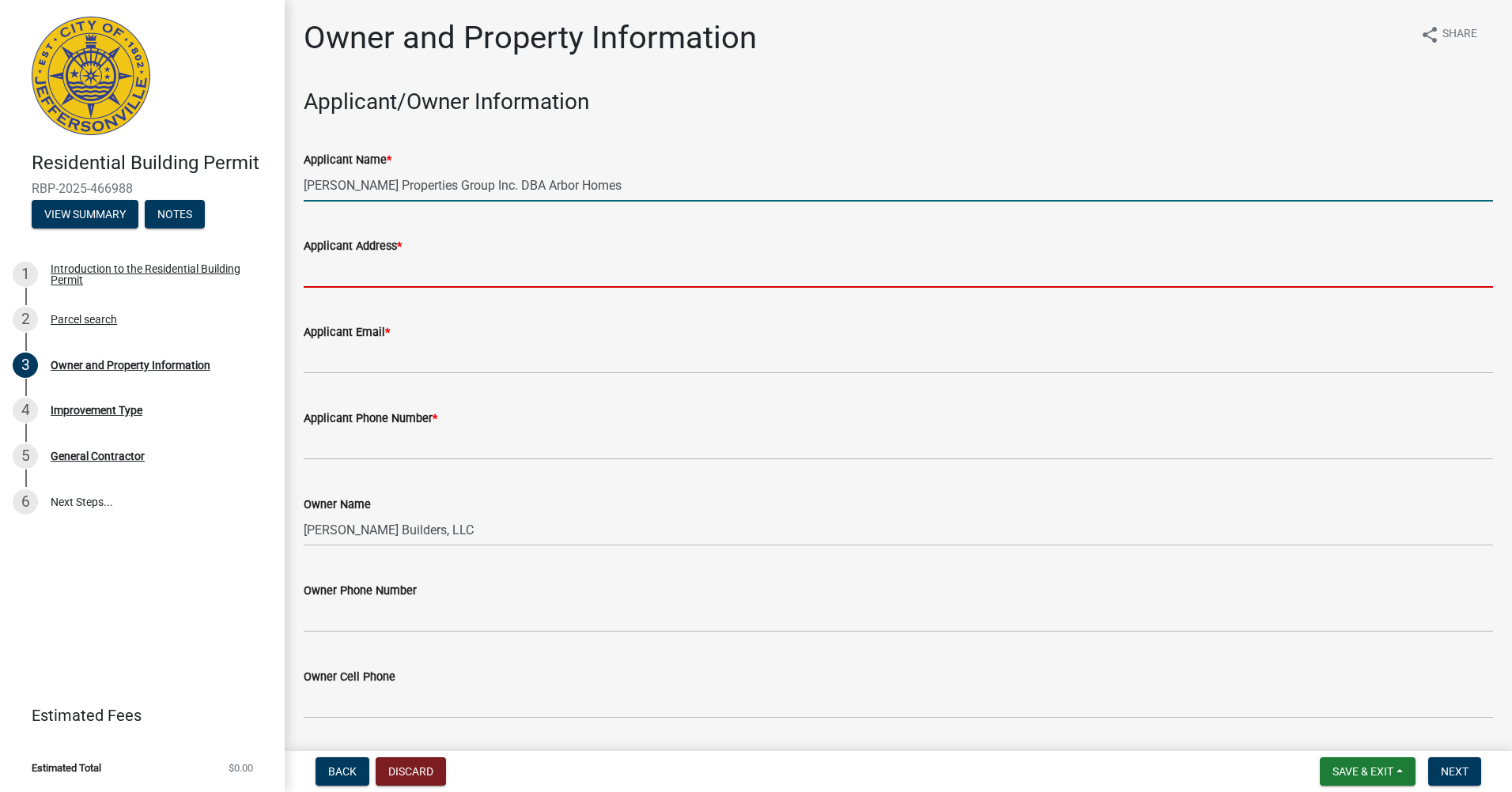
type input "[STREET_ADDRESS]"
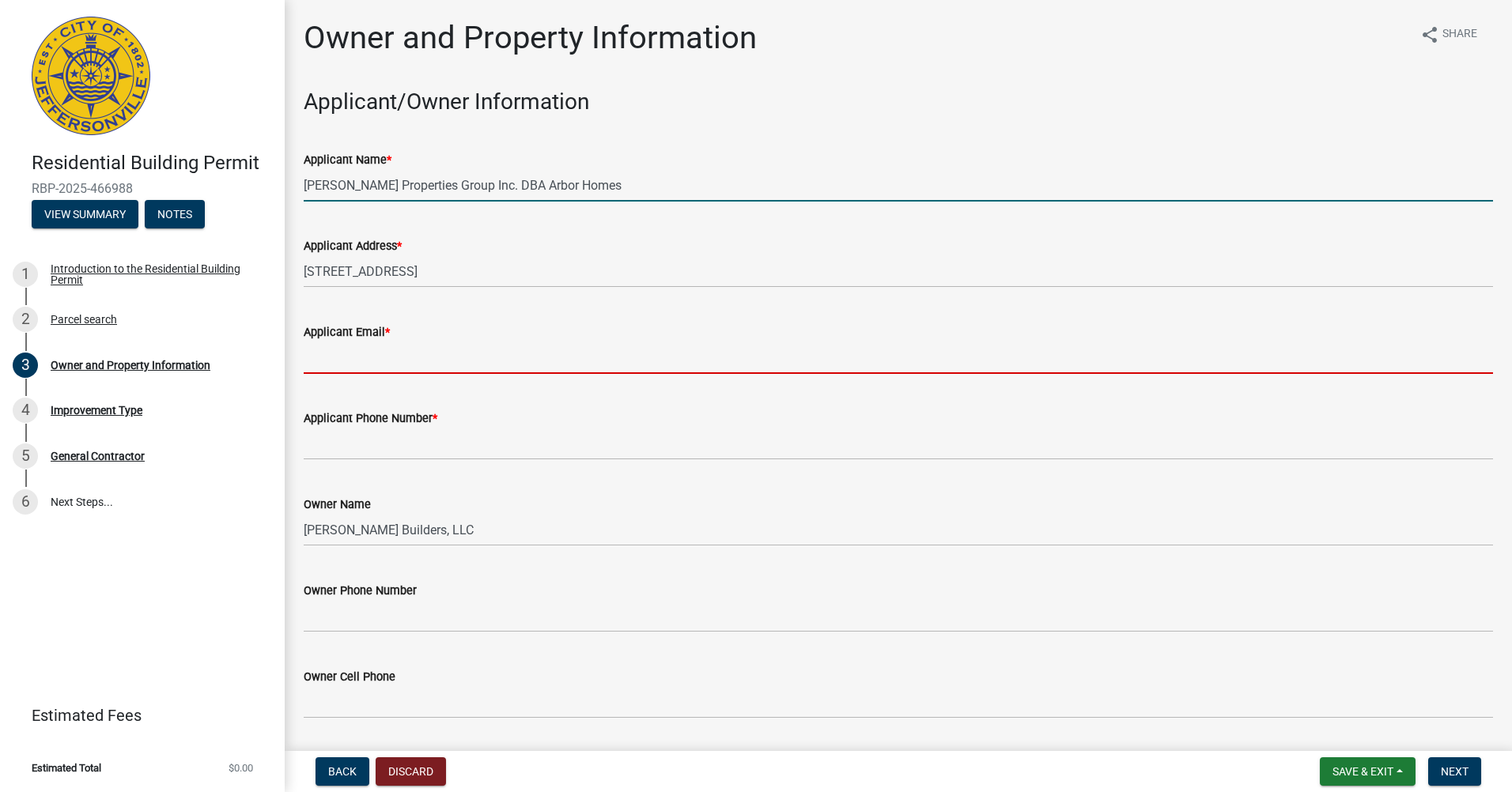
type input "[EMAIL_ADDRESS][DOMAIN_NAME]"
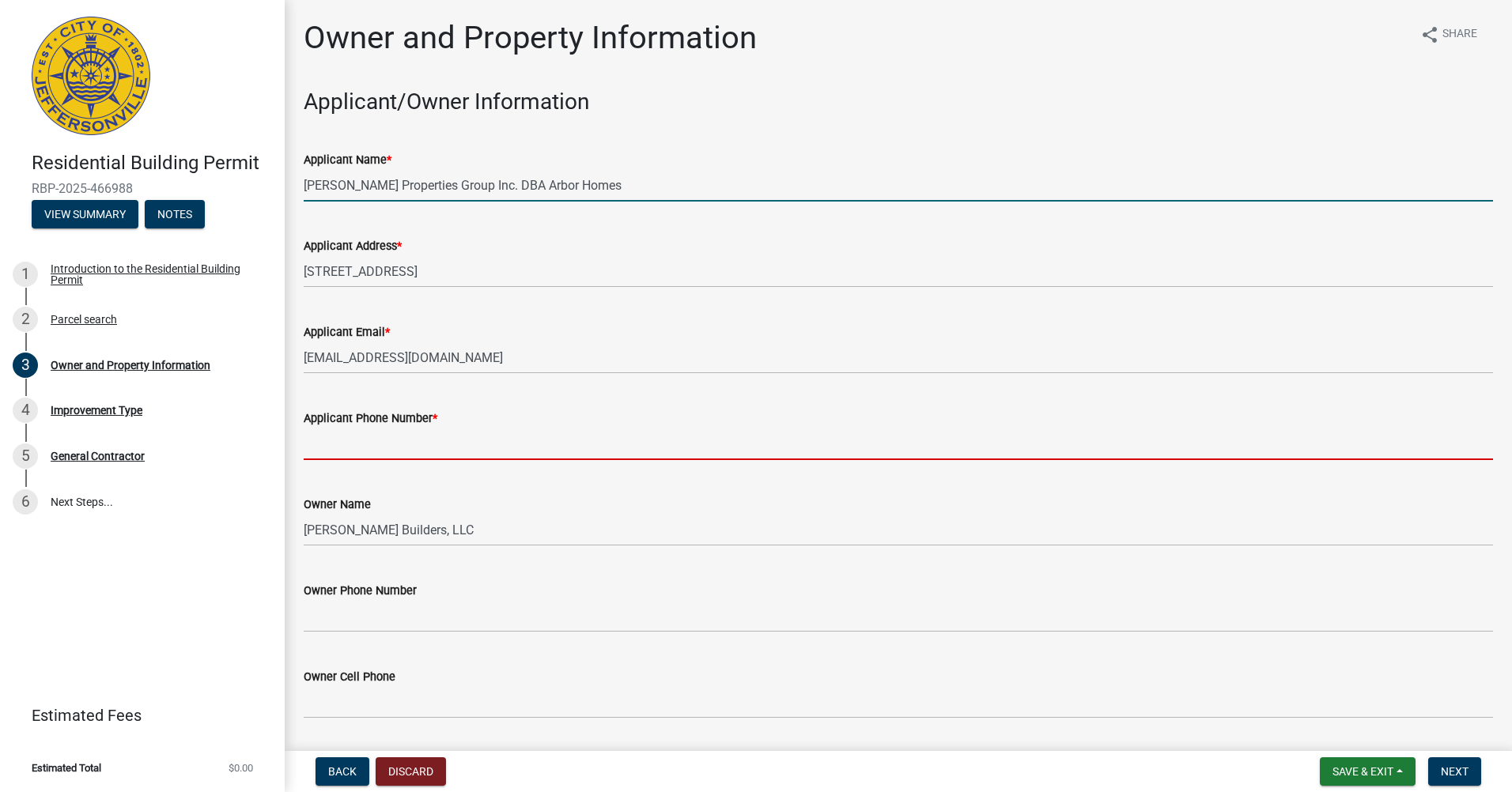
type input "5022456159"
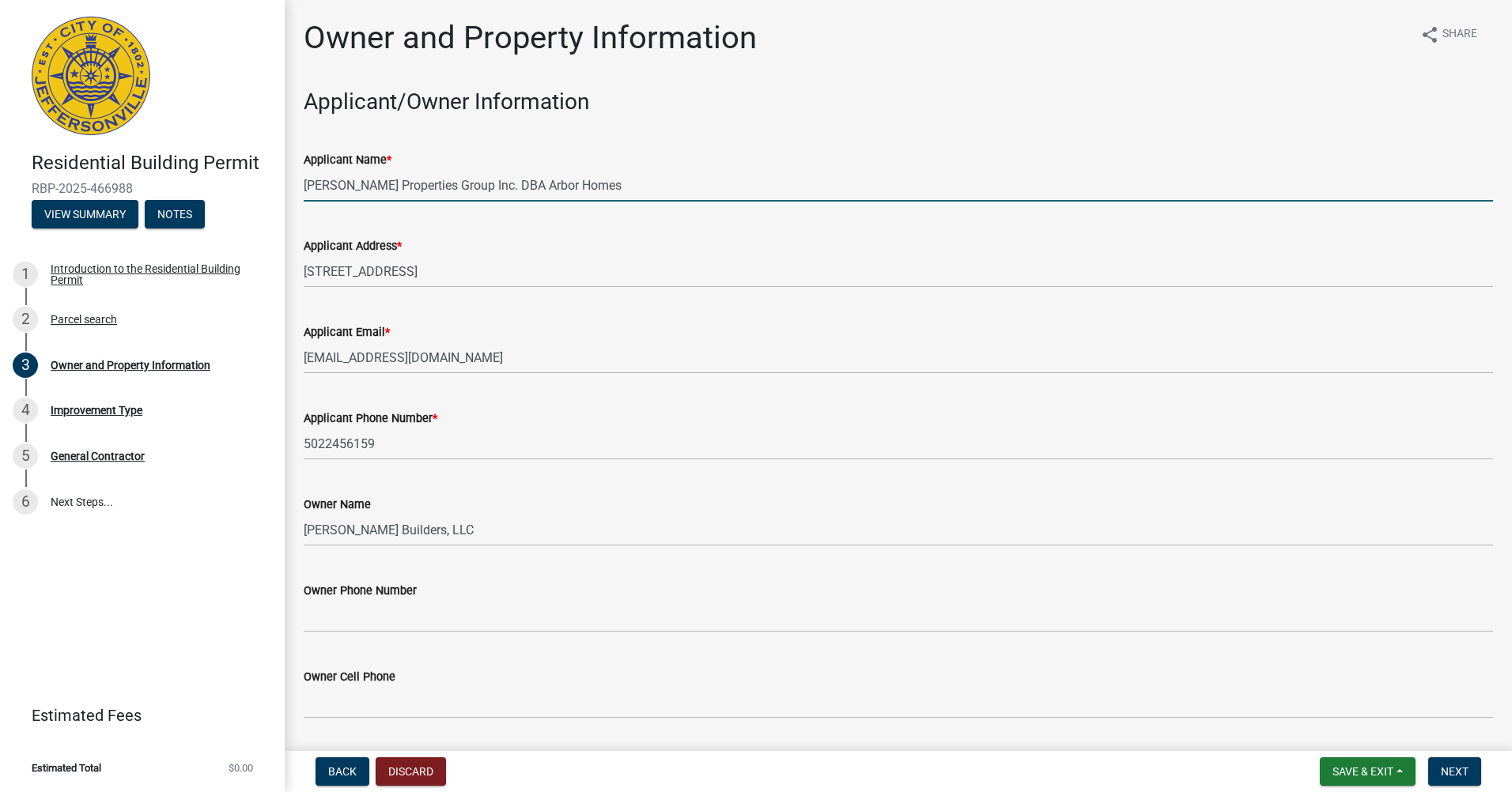
type input "[EMAIL_ADDRESS][DOMAIN_NAME]"
type input "7990 Stacy Springs Boulevard"
type input "505"
type input "[PERSON_NAME][GEOGRAPHIC_DATA]"
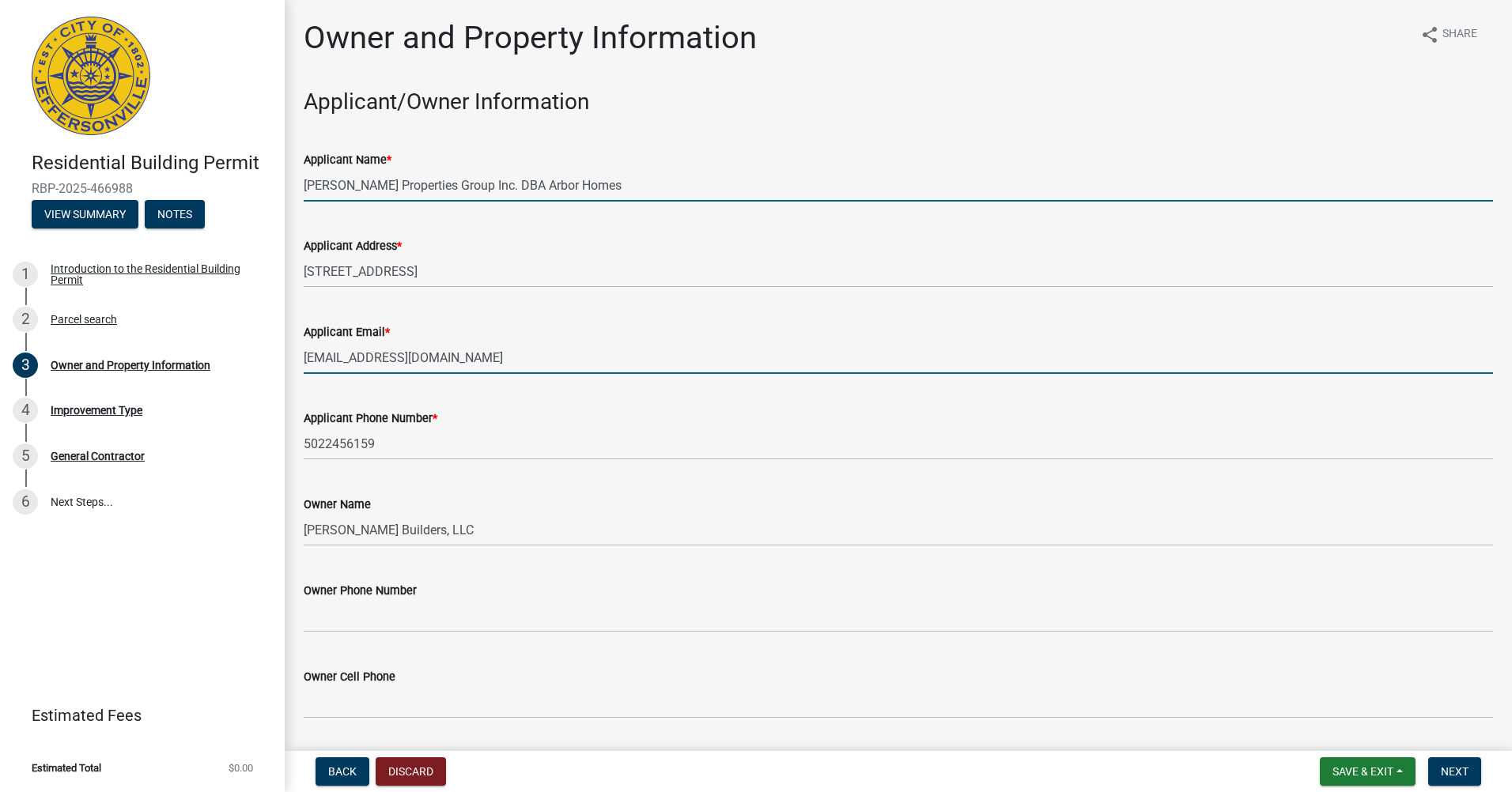
click at [531, 363] on input "[EMAIL_ADDRESS][DOMAIN_NAME]" at bounding box center [898, 358] width 1190 height 33
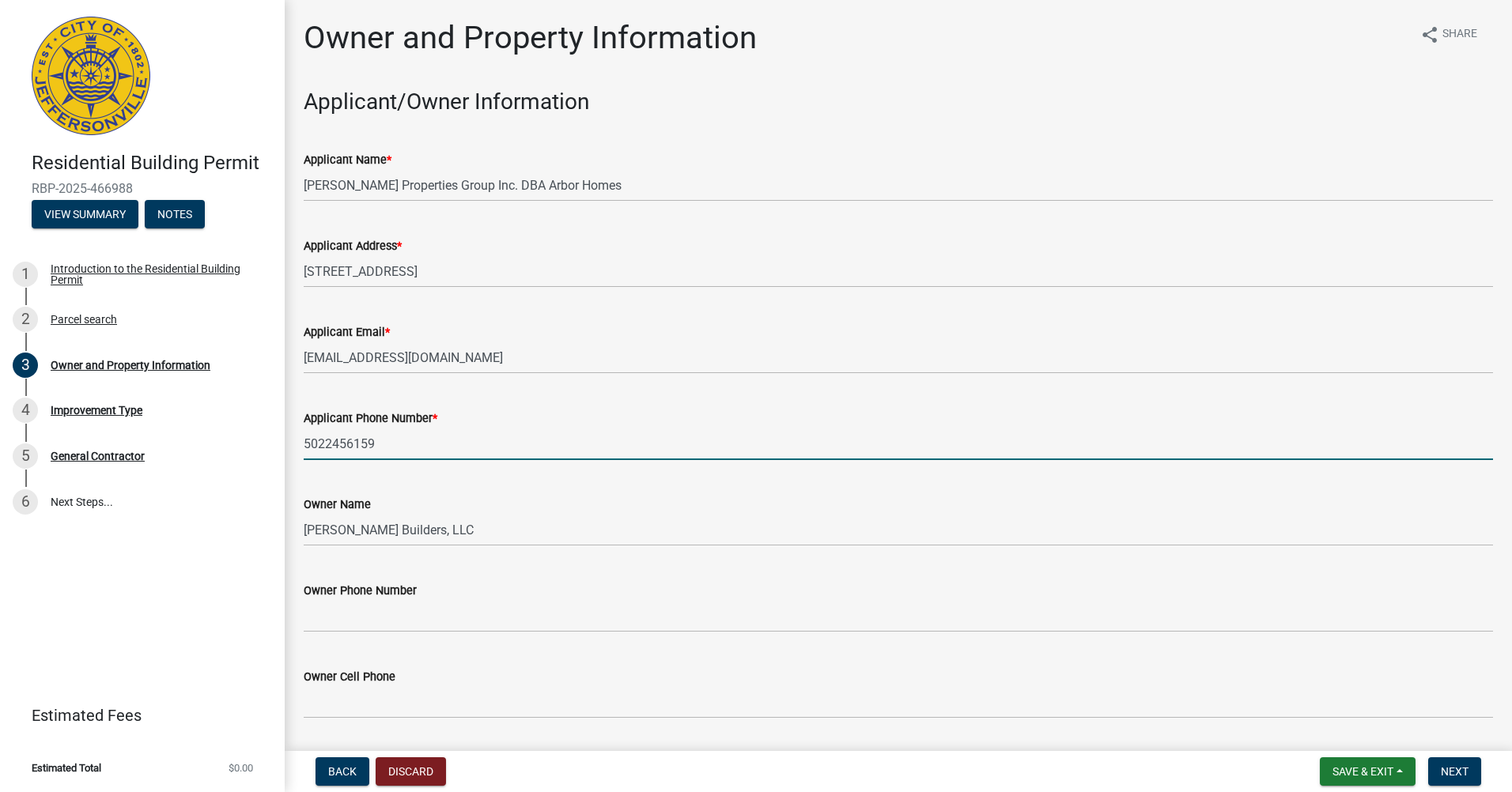
click at [702, 457] on input "5022456159" at bounding box center [898, 444] width 1190 height 33
click at [758, 549] on wm-data-entity-input "Owner Name Steve Thieneman Builders, LLC" at bounding box center [898, 516] width 1190 height 86
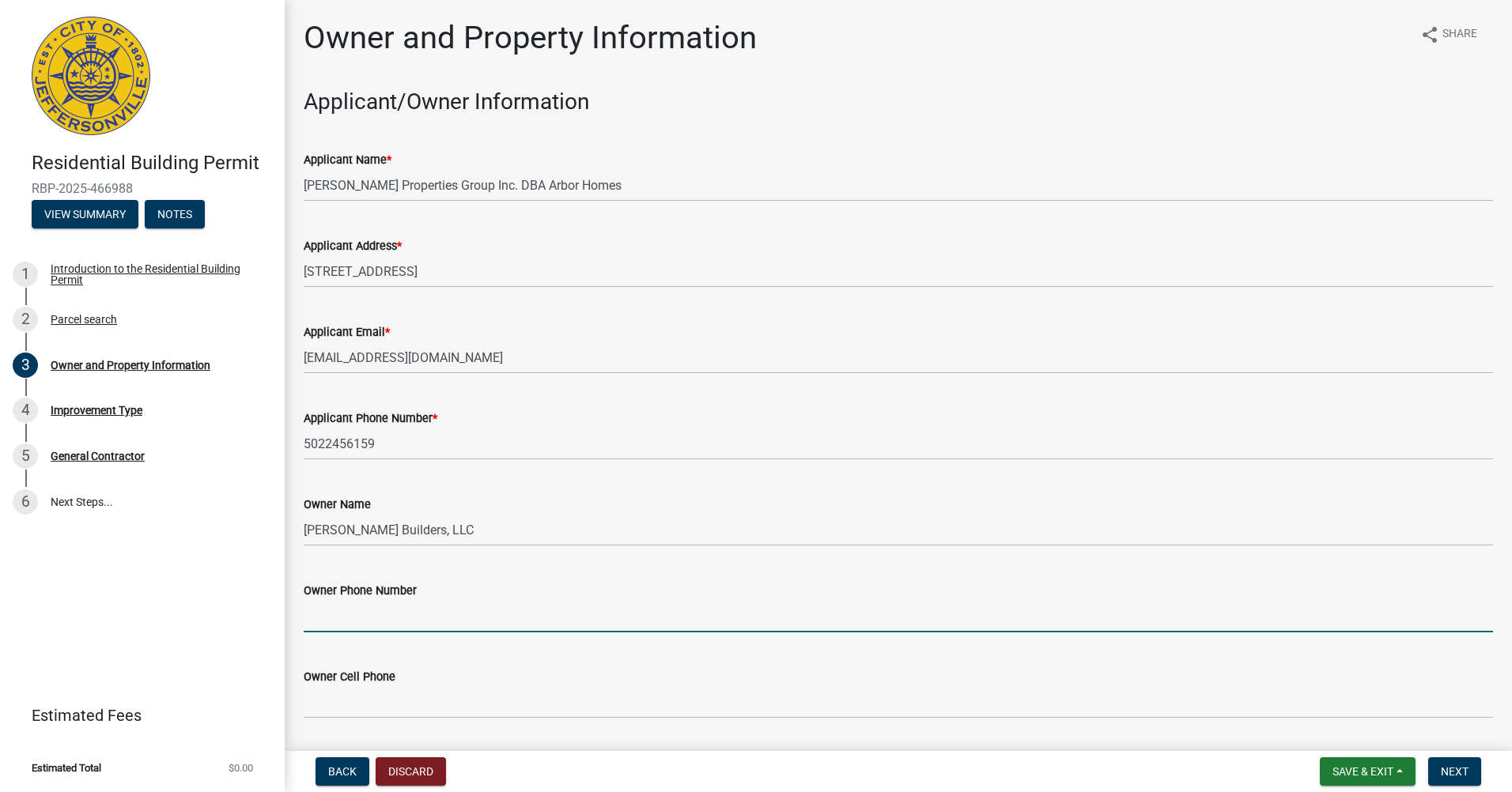
click at [601, 626] on input "Owner Phone Number" at bounding box center [898, 616] width 1190 height 33
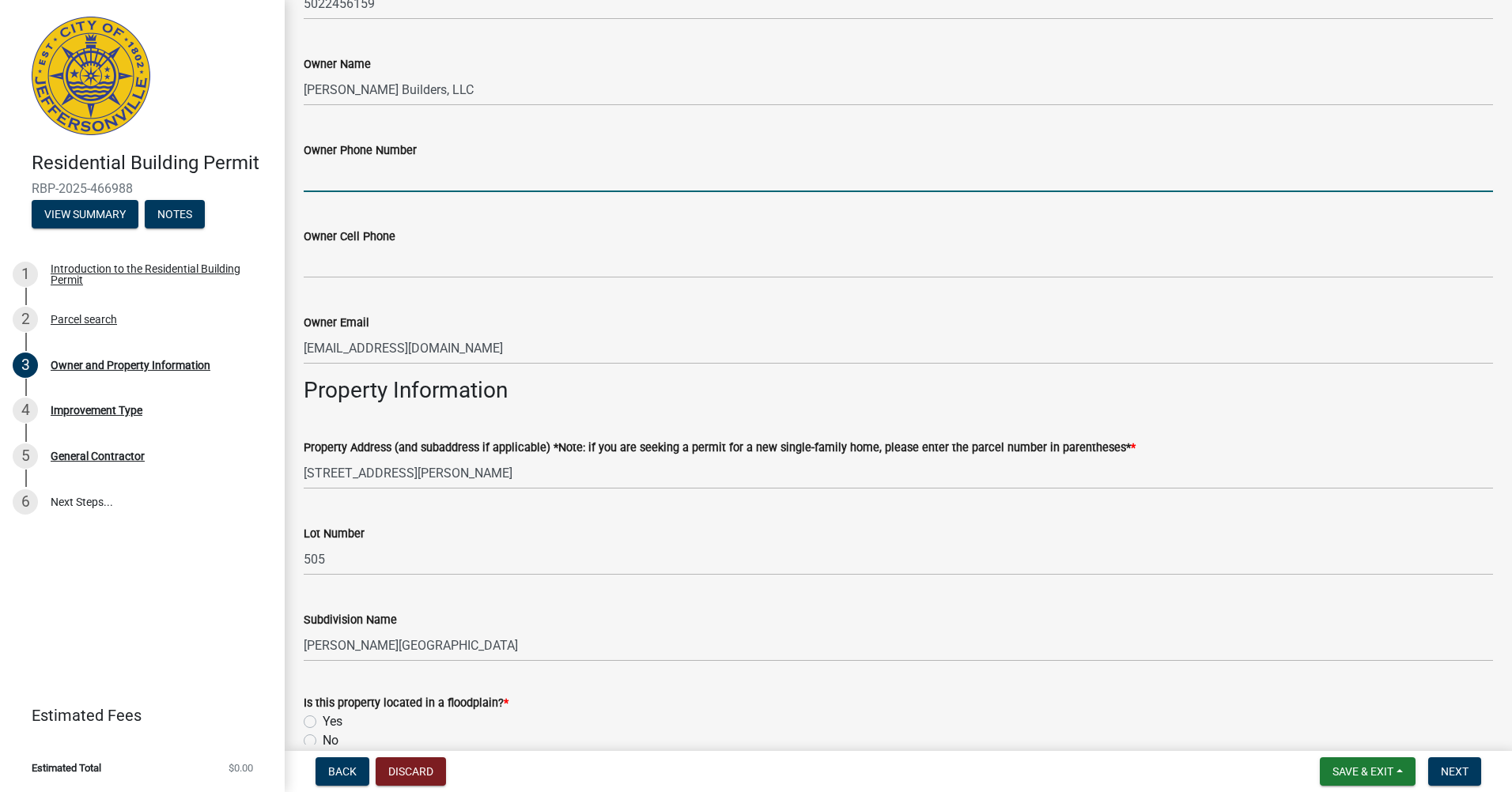
scroll to position [475, 0]
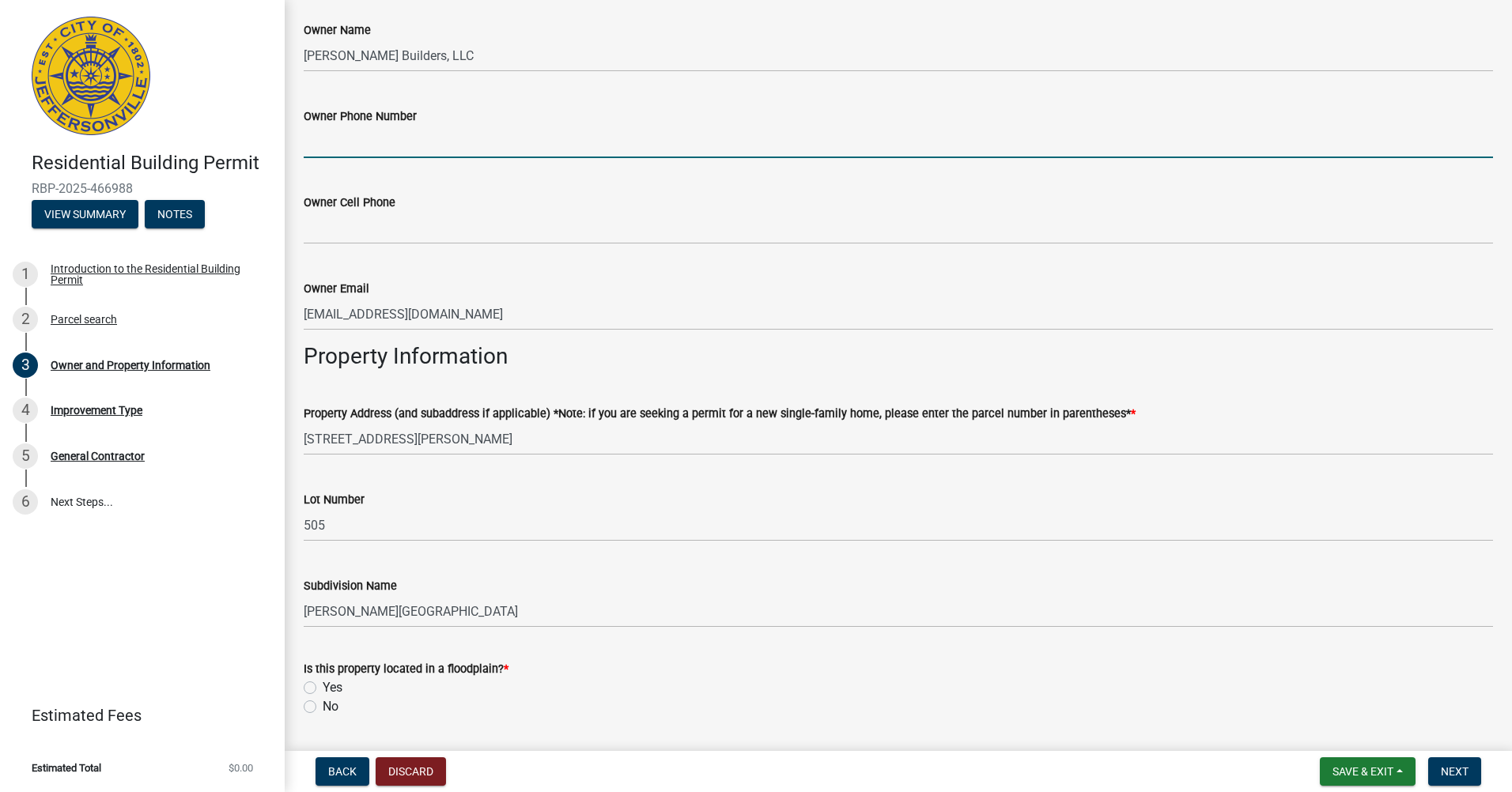
click at [722, 412] on label "Property Address (and subaddress if applicable) *Note: if you are seeking a per…" at bounding box center [720, 414] width 832 height 11
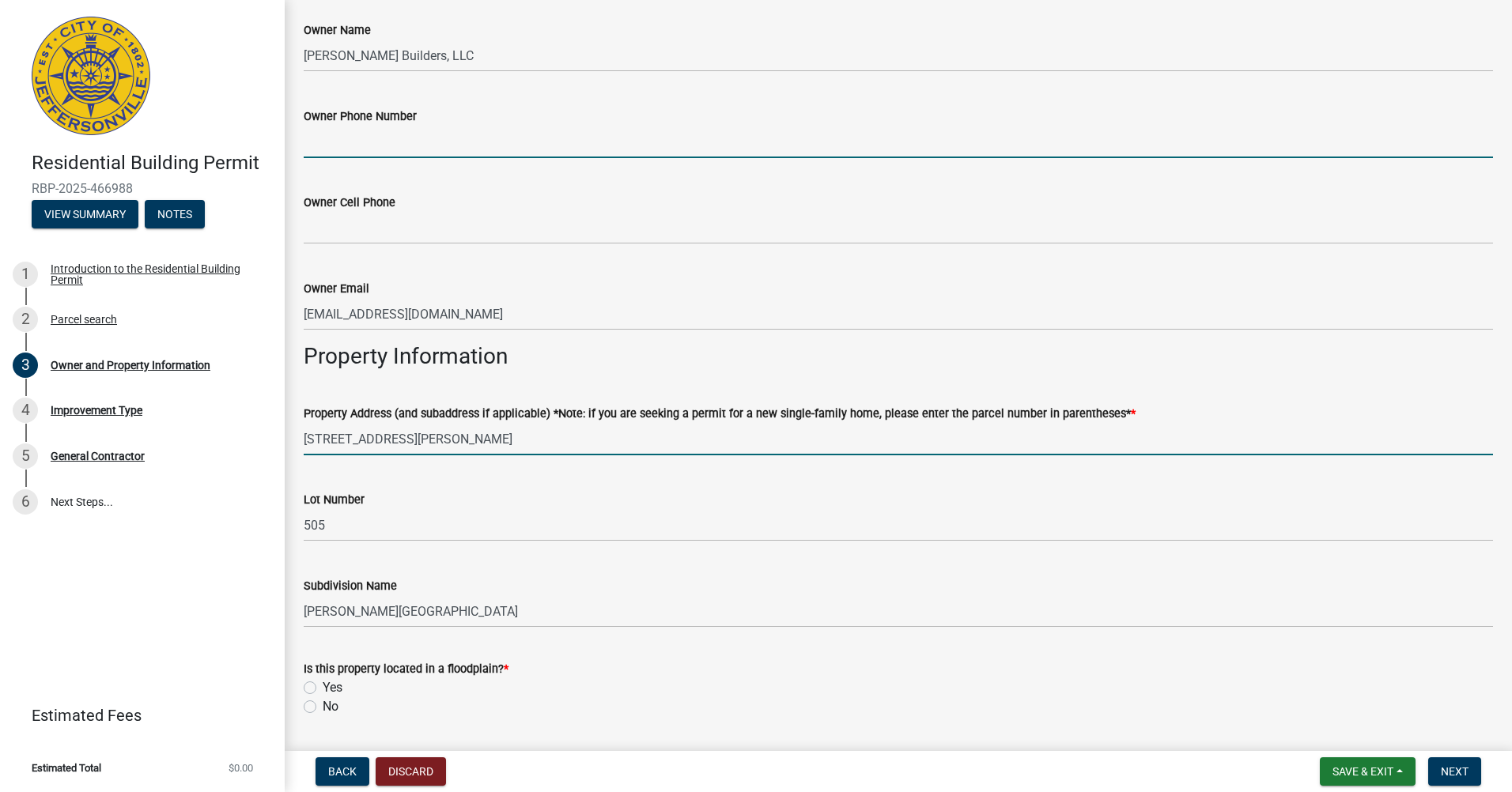
click at [722, 423] on input "7990 Stacy Springs Boulevard" at bounding box center [898, 440] width 1190 height 33
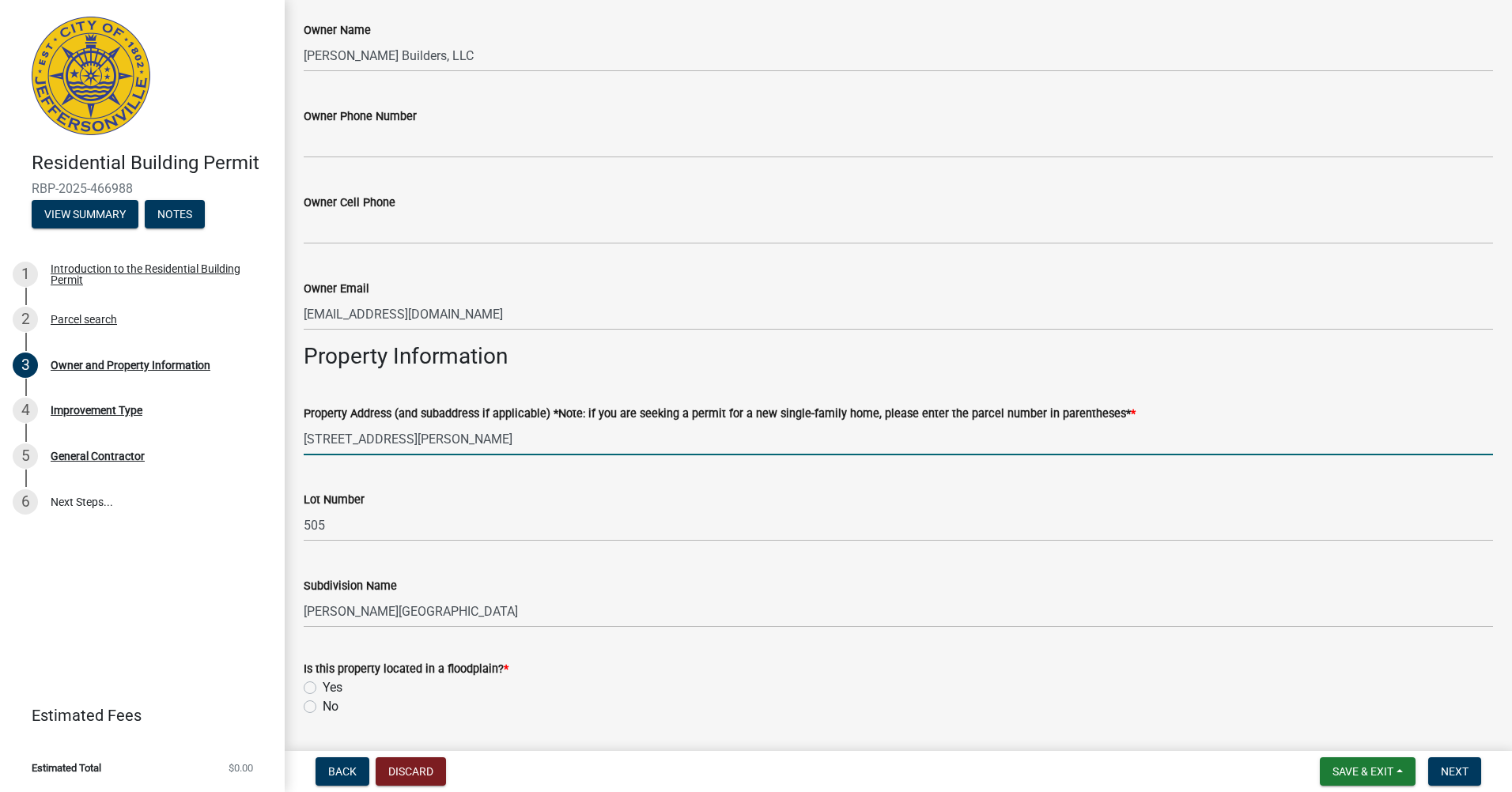
click at [311, 435] on input "7990 Stacy Springs Boulevard" at bounding box center [898, 440] width 1190 height 33
type input "[STREET_ADDRESS][PERSON_NAME]"
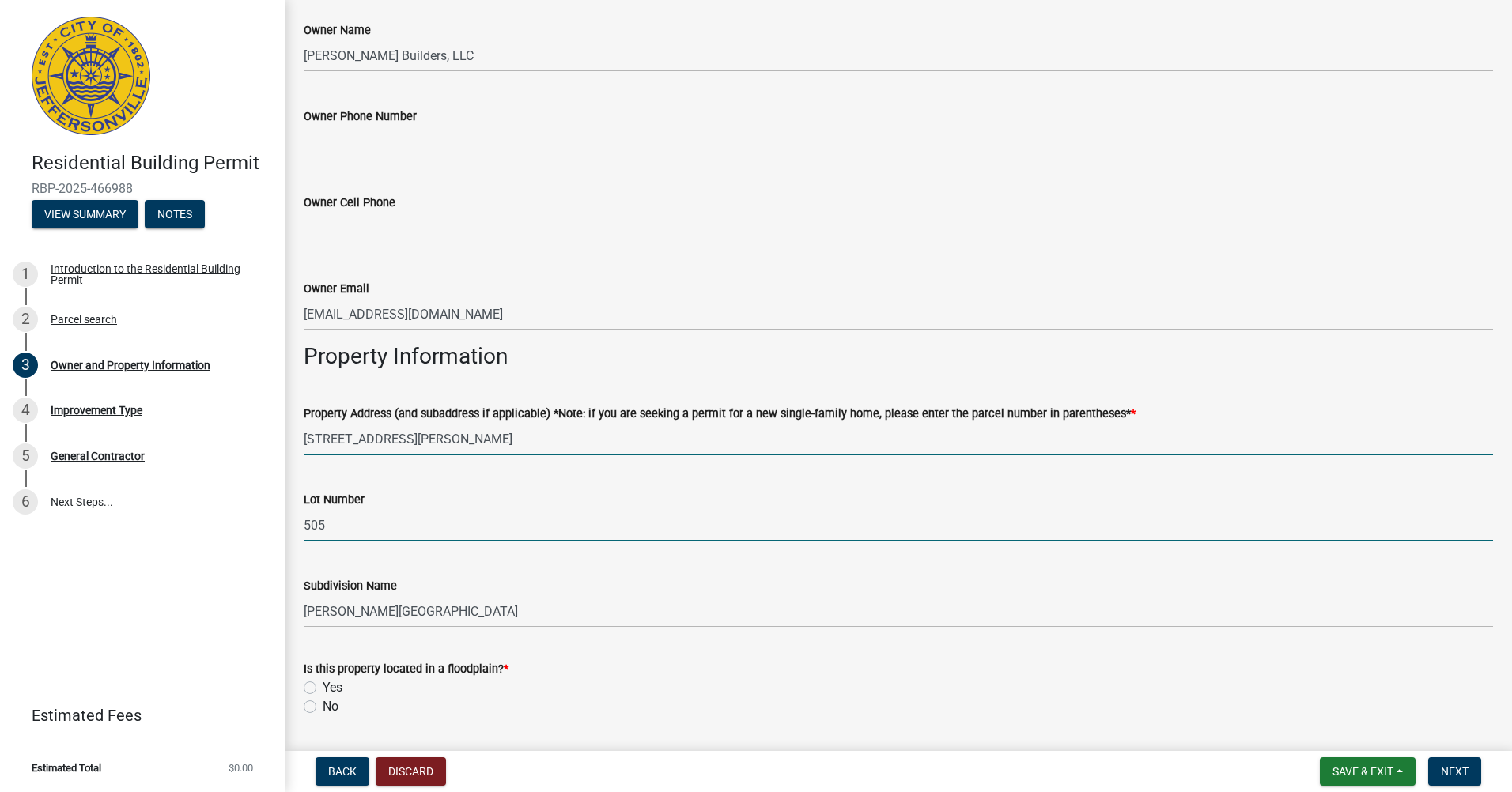
click at [371, 535] on input "505" at bounding box center [898, 525] width 1190 height 33
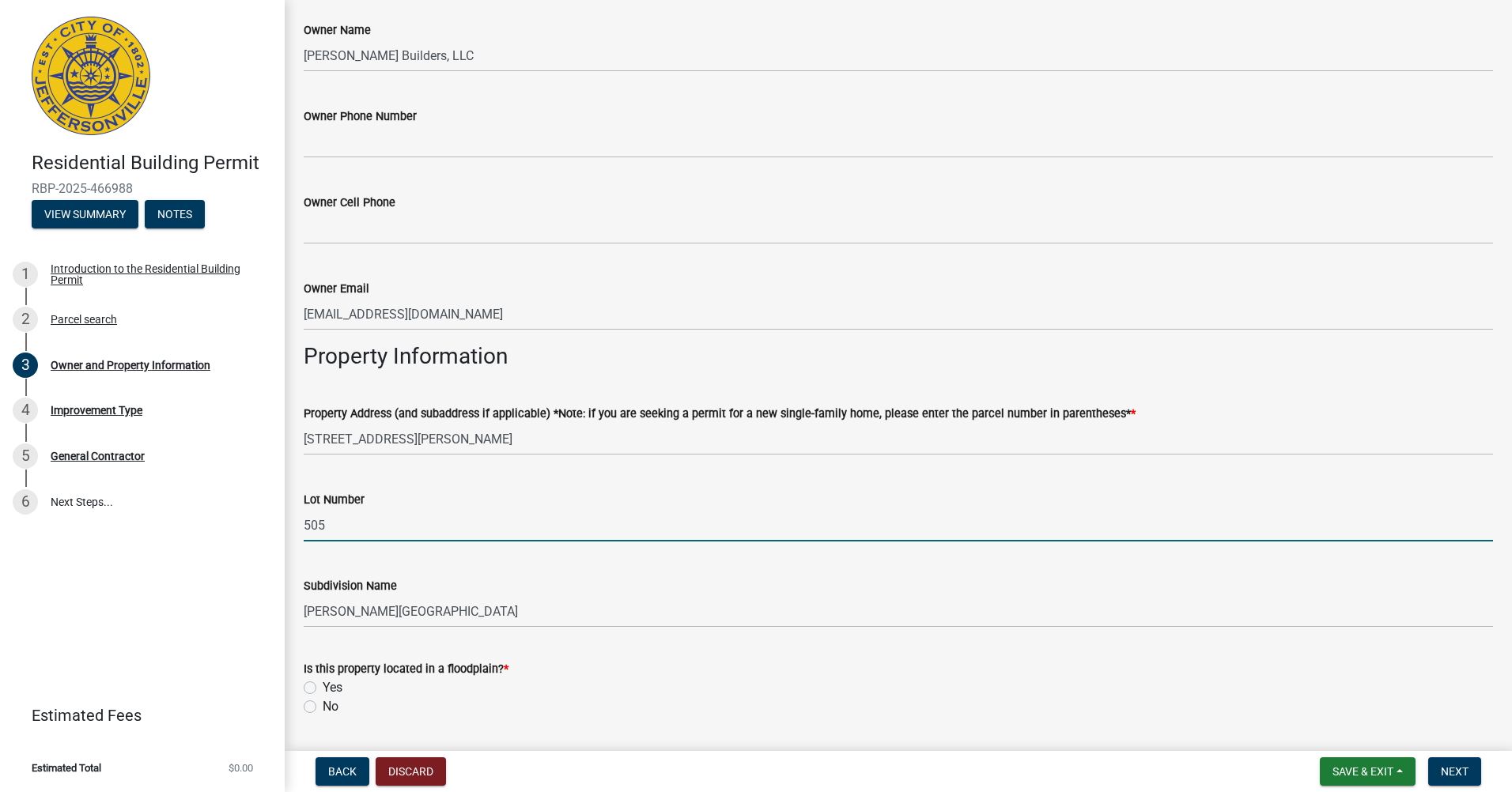
click at [371, 535] on input "505" at bounding box center [898, 525] width 1190 height 33
type input "522"
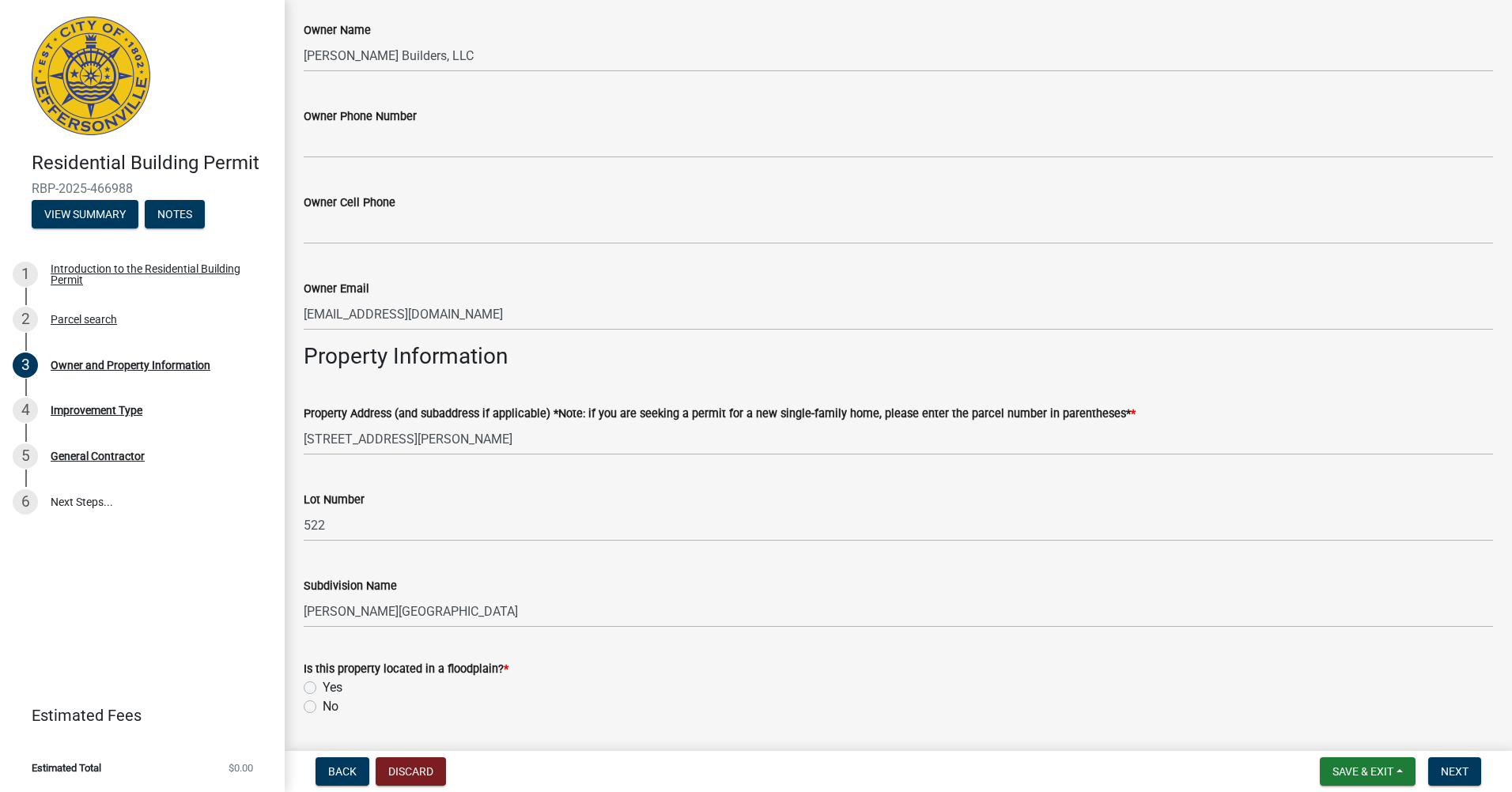
click at [363, 495] on label "Lot Number" at bounding box center [334, 501] width 61 height 11
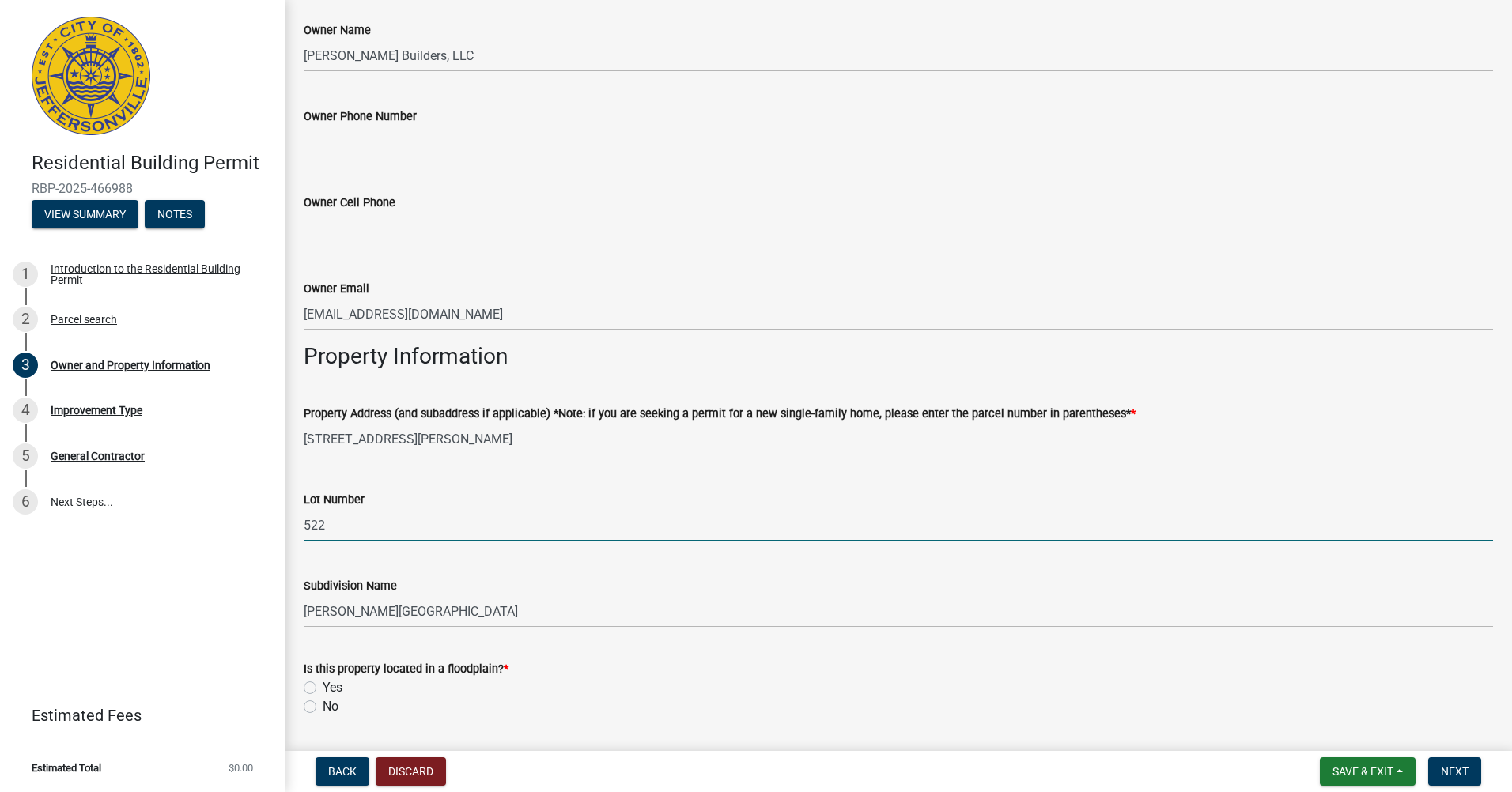
click at [363, 509] on input "522" at bounding box center [898, 525] width 1190 height 33
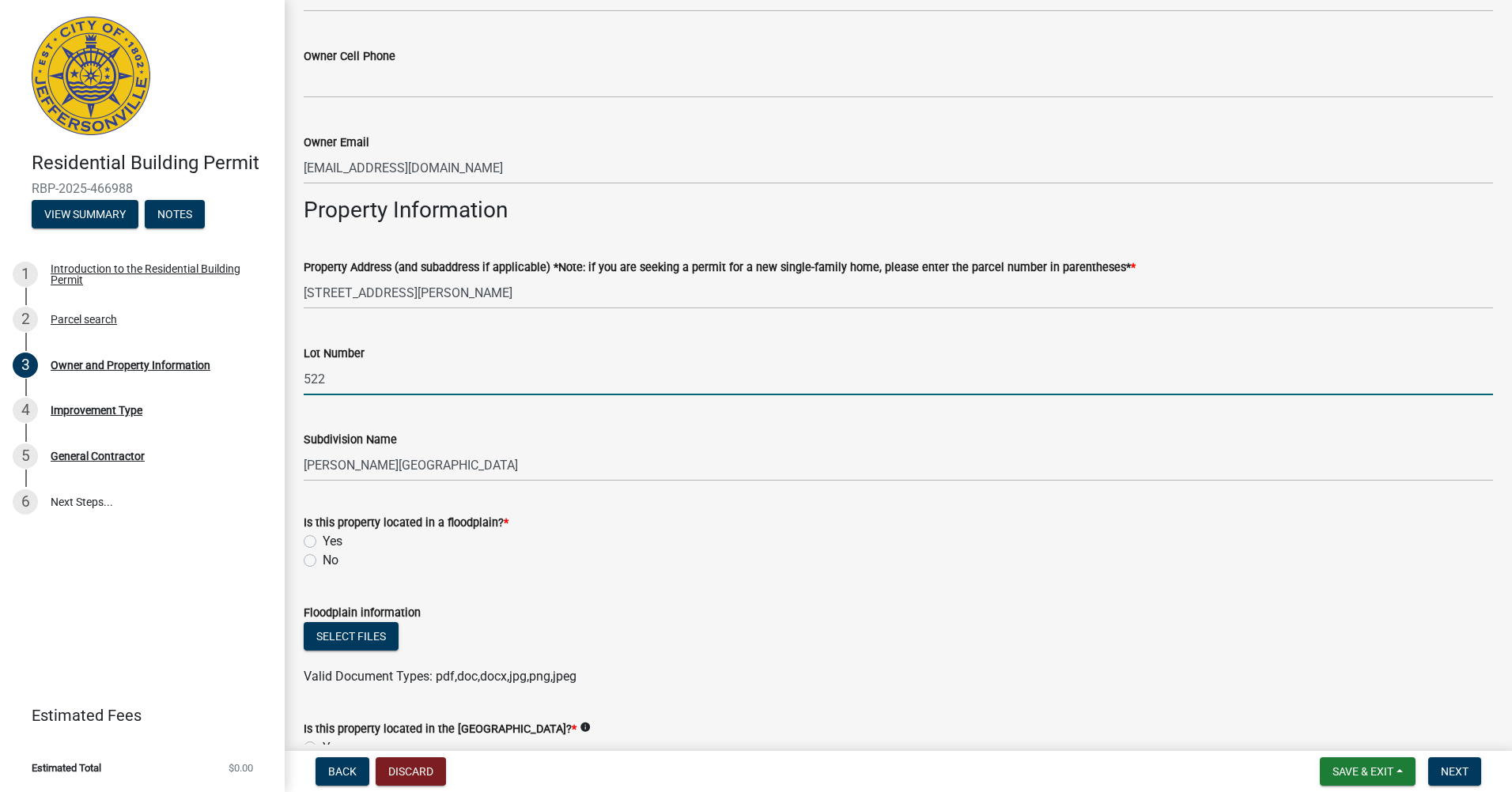
scroll to position [711, 0]
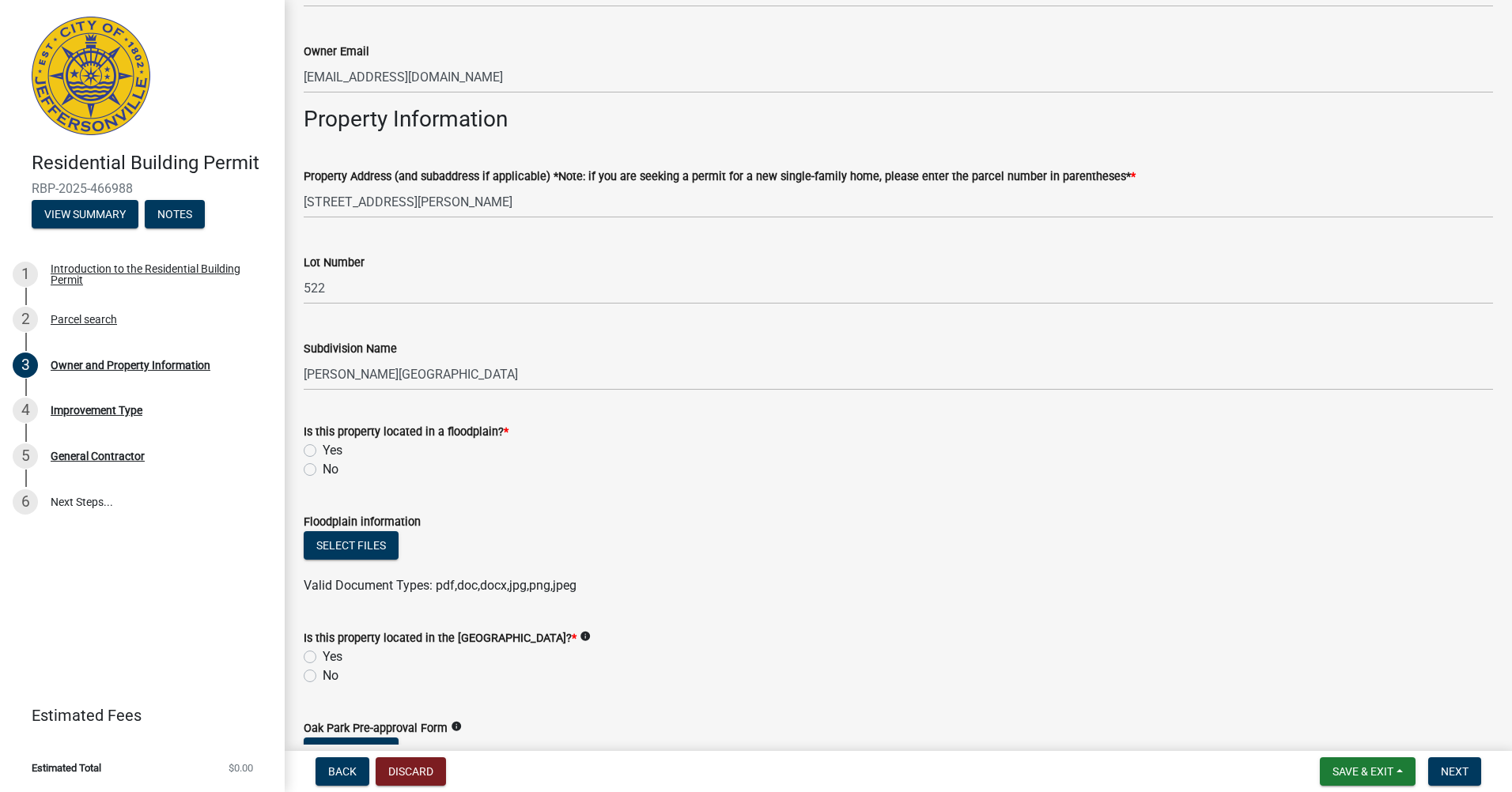
click at [322, 472] on label "No" at bounding box center [330, 469] width 15 height 19
click at [322, 470] on input "No" at bounding box center [327, 465] width 11 height 11
radio input "true"
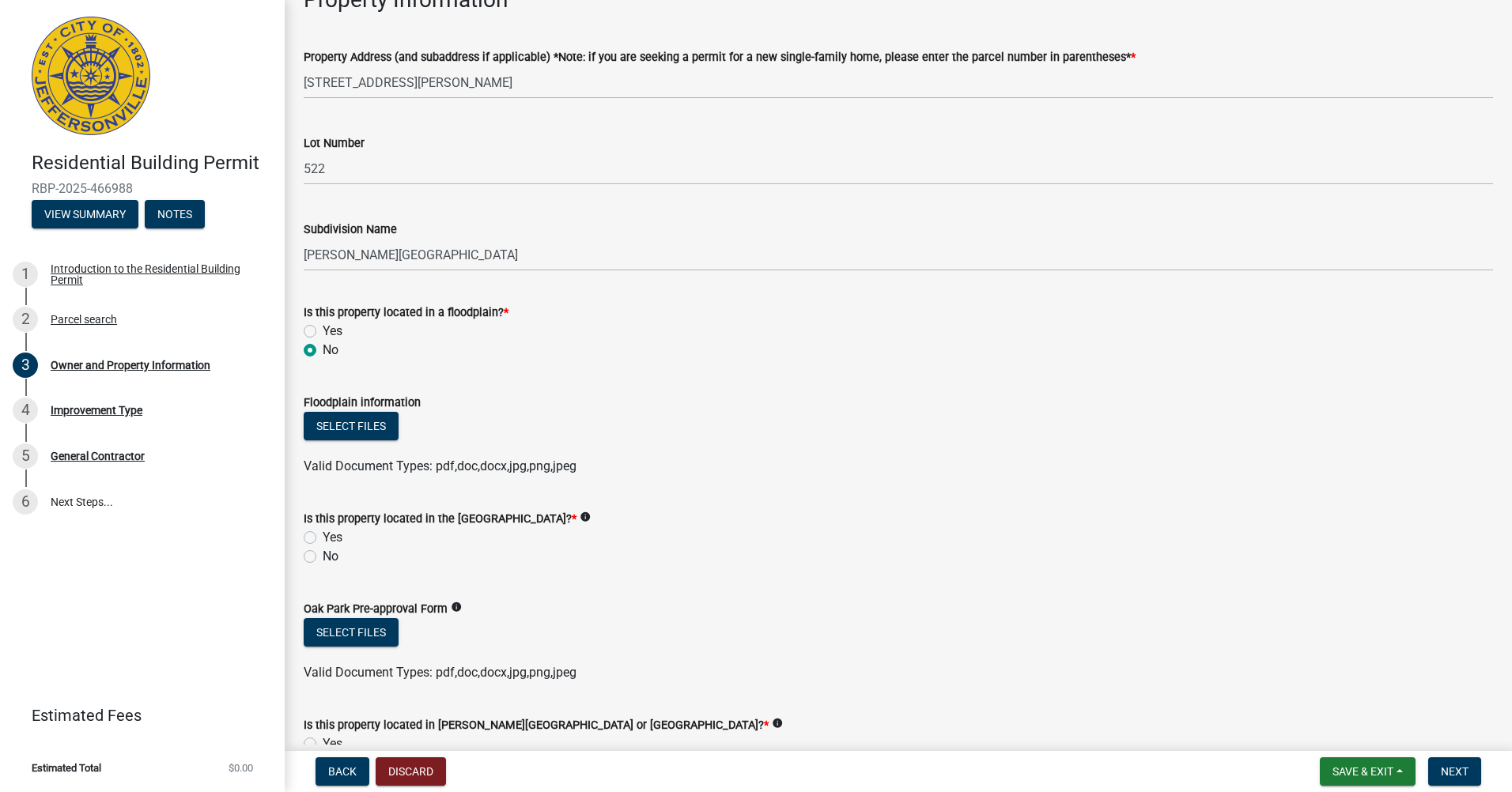
scroll to position [869, 0]
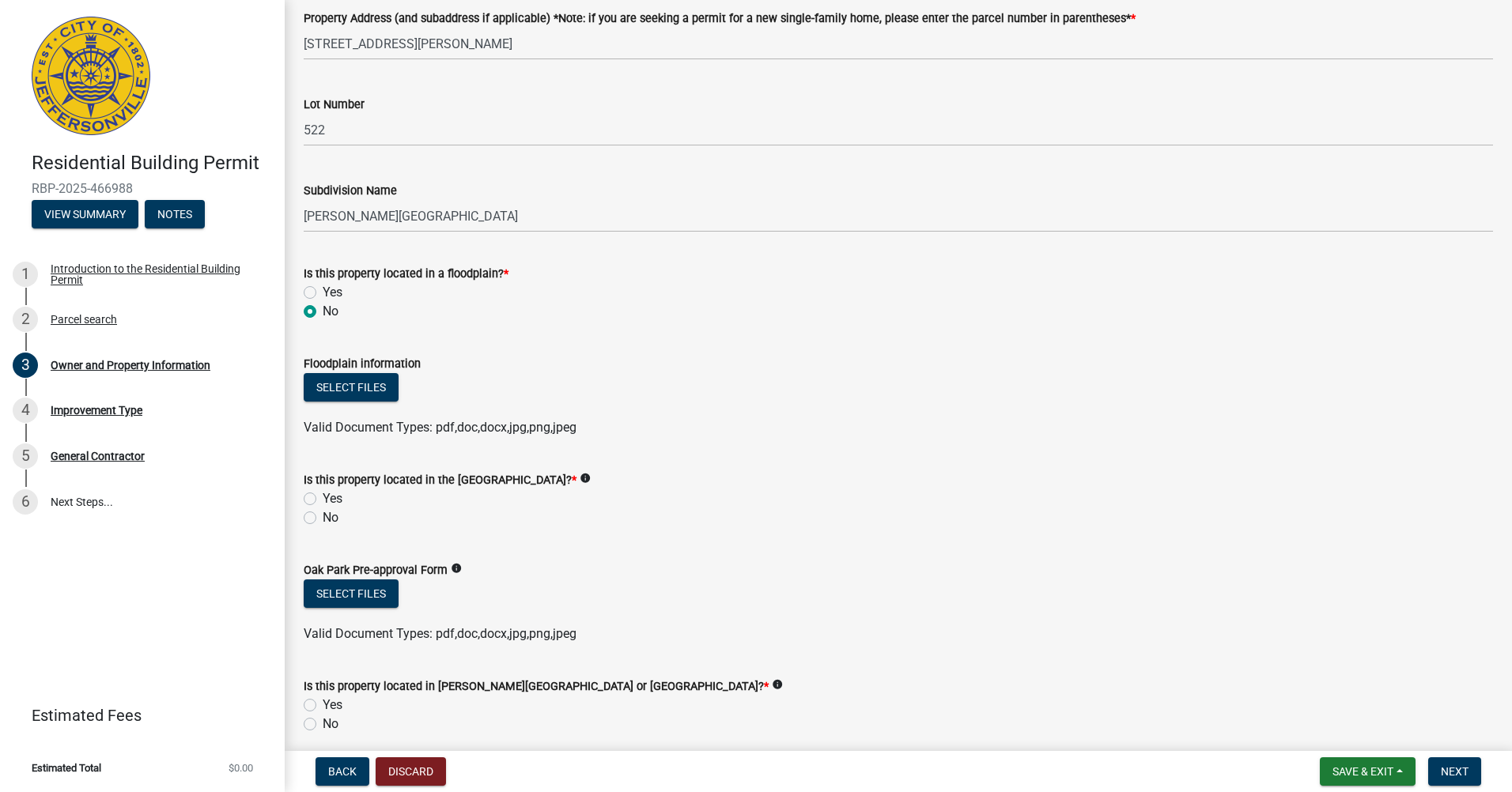
click at [307, 510] on div "No" at bounding box center [898, 518] width 1190 height 19
click at [322, 518] on label "No" at bounding box center [330, 518] width 15 height 19
click at [322, 518] on input "No" at bounding box center [327, 514] width 11 height 11
radio input "true"
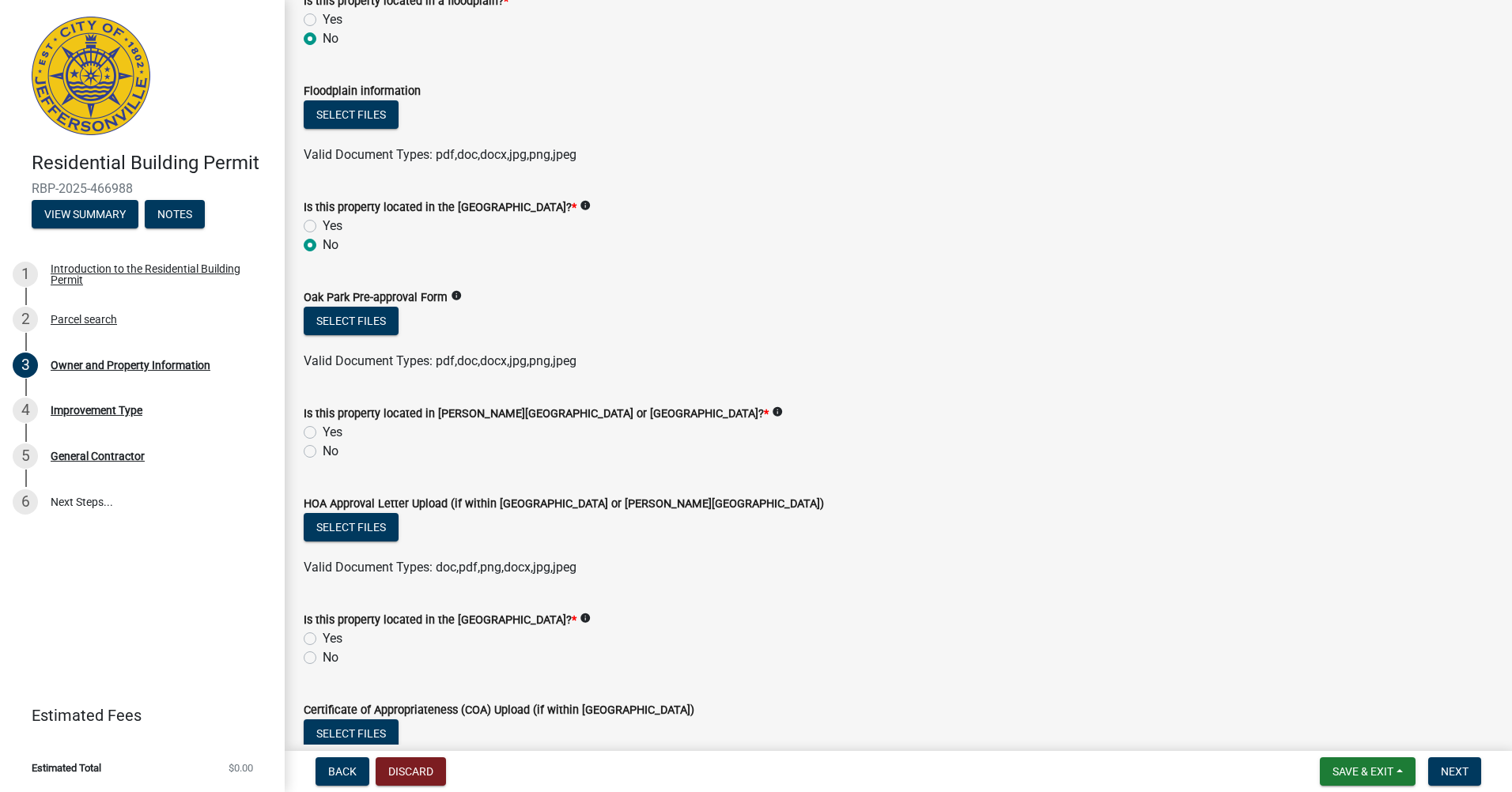
scroll to position [1186, 0]
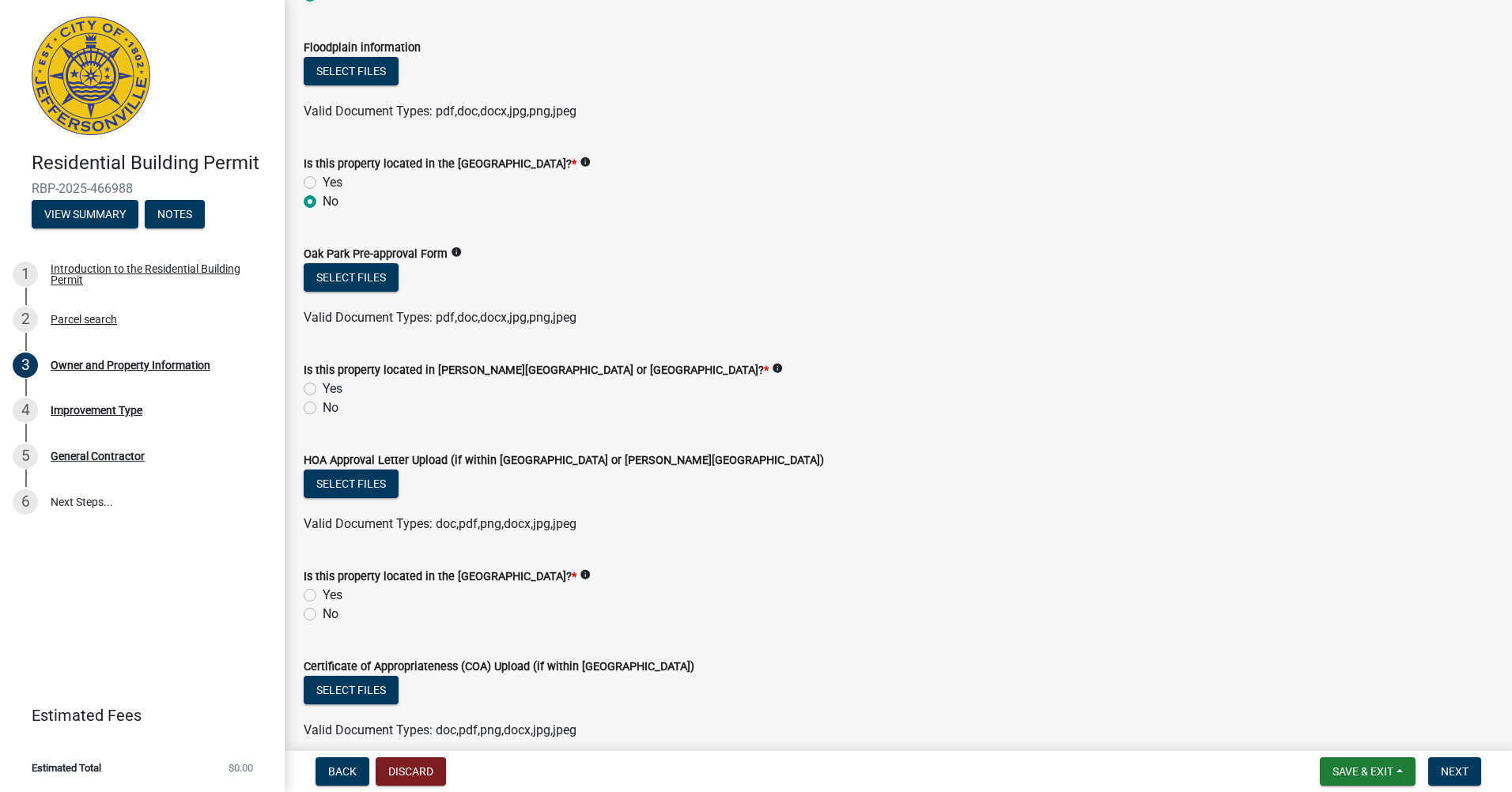
click at [309, 418] on wm-data-entity-input "Is this property located in Ellingsworth Common or Wolf Run Park? * info Yes No" at bounding box center [898, 387] width 1190 height 90
click at [322, 408] on label "No" at bounding box center [330, 408] width 15 height 19
click at [322, 408] on input "No" at bounding box center [327, 404] width 11 height 11
radio input "true"
click at [322, 615] on label "No" at bounding box center [330, 614] width 15 height 19
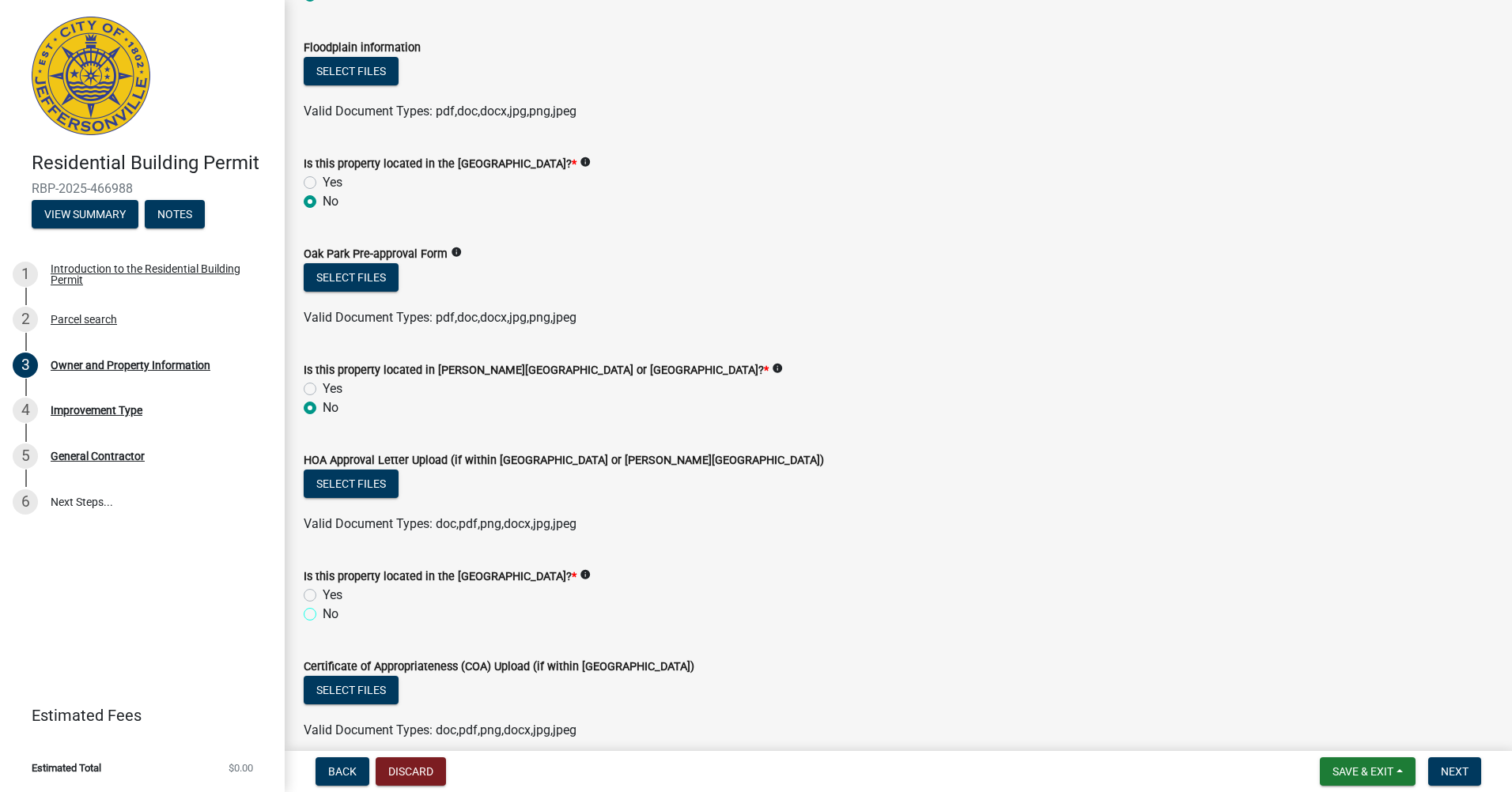
click at [322, 615] on input "No" at bounding box center [327, 610] width 11 height 11
radio input "true"
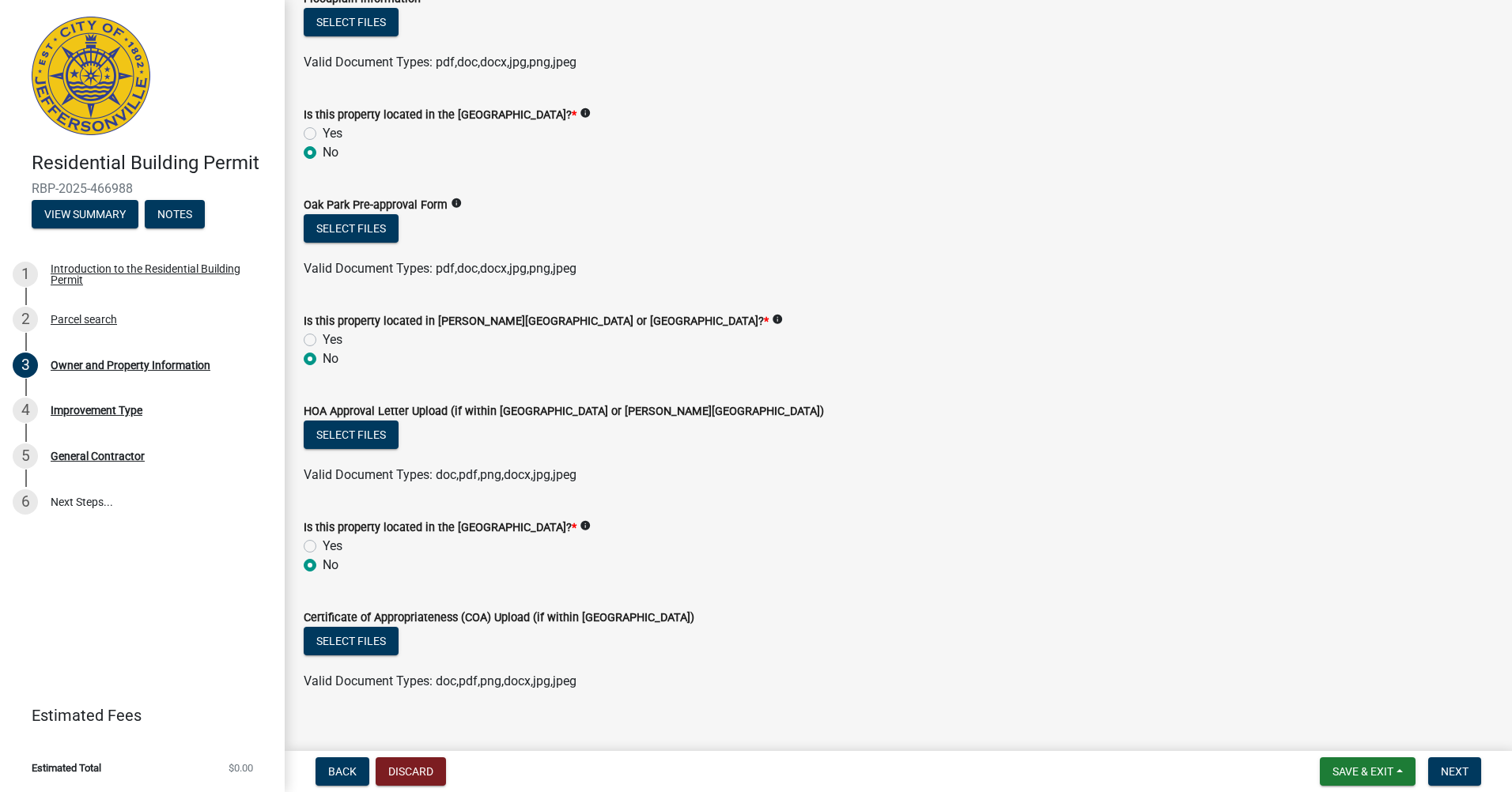
scroll to position [1257, 0]
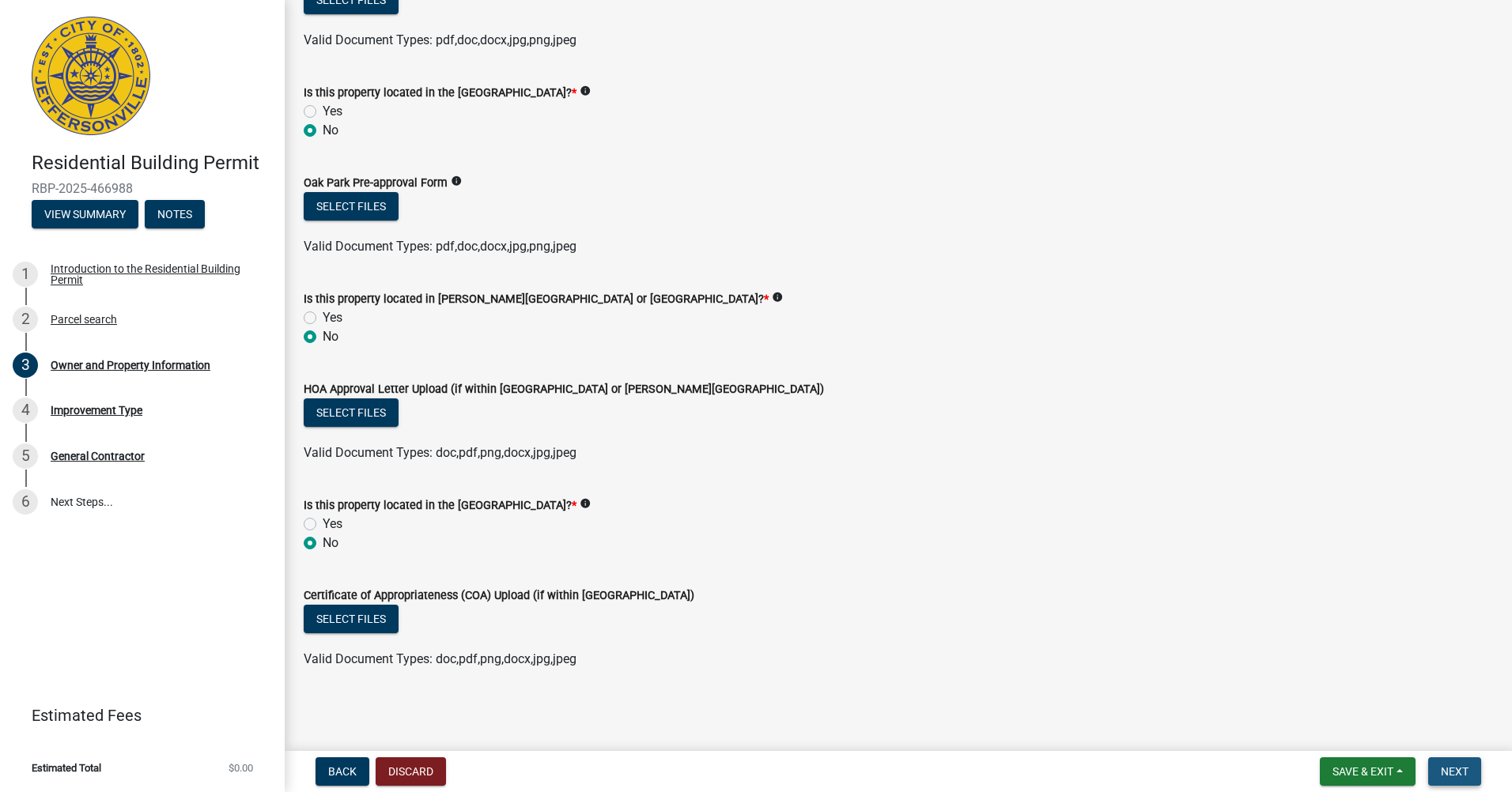
click at [1457, 765] on span "Next" at bounding box center [1455, 772] width 28 height 13
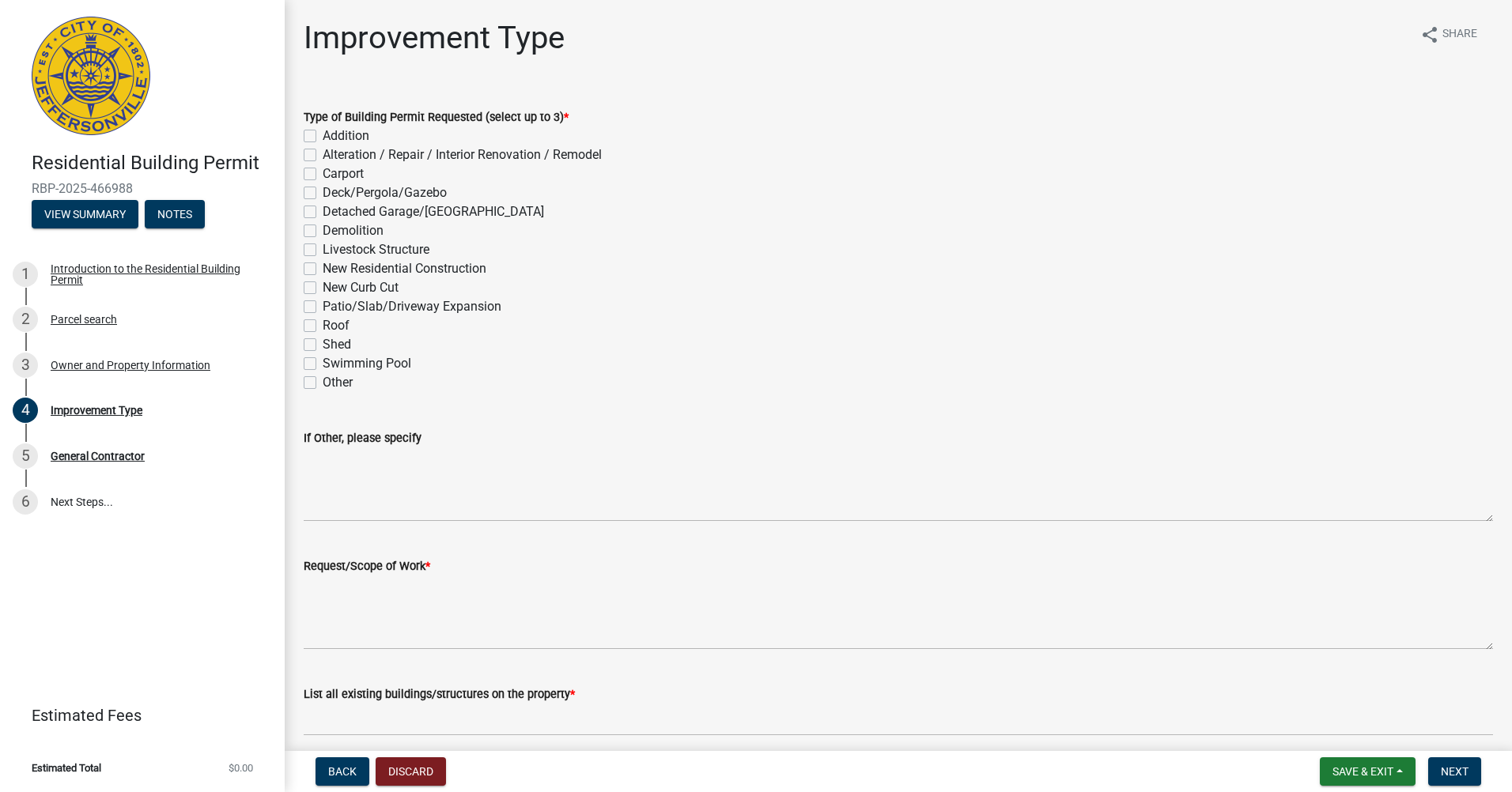
click at [377, 264] on label "New Residential Construction" at bounding box center [404, 269] width 164 height 19
click at [333, 264] on input "New Residential Construction" at bounding box center [327, 265] width 11 height 11
checkbox input "true"
checkbox input "false"
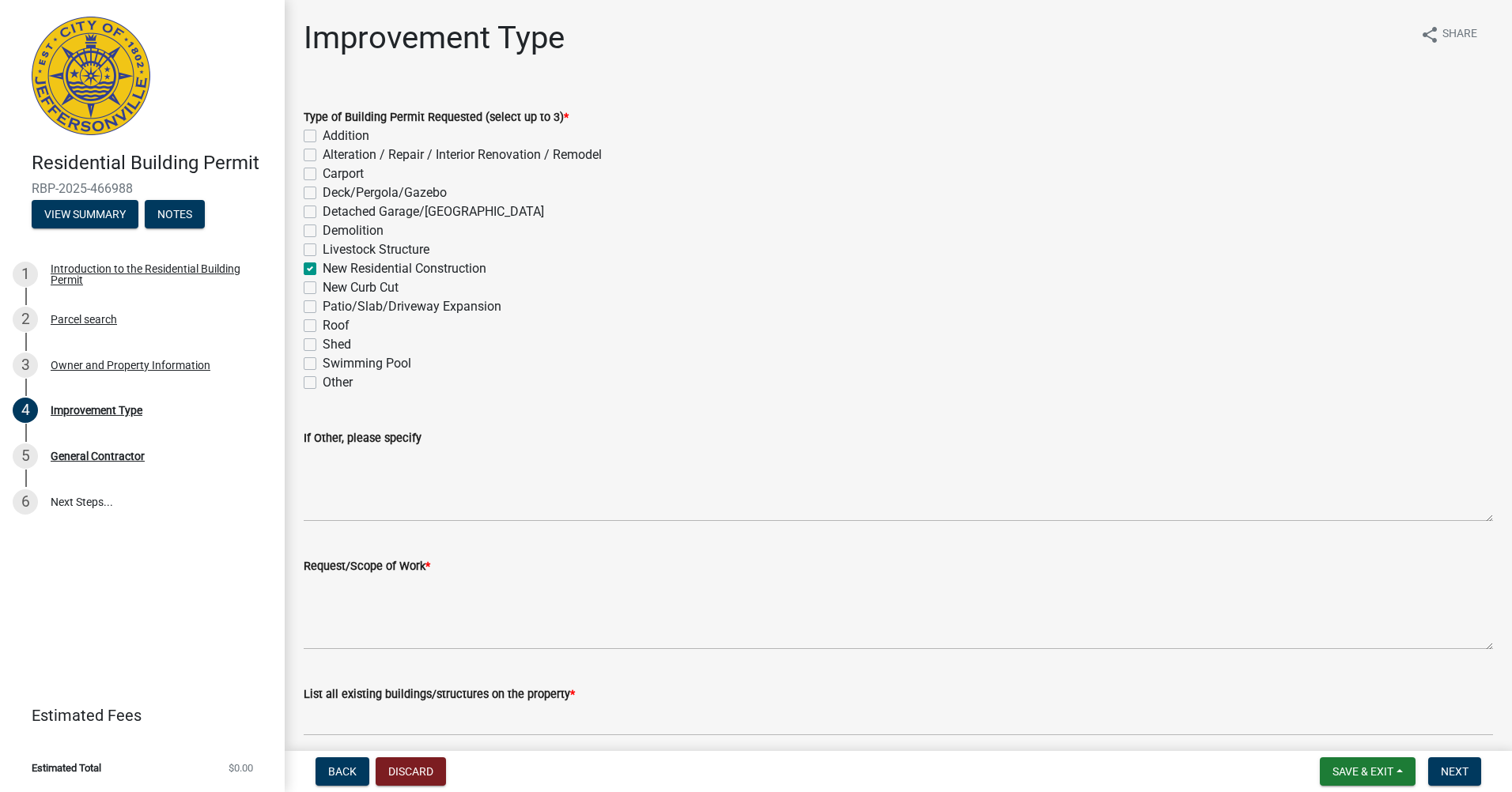
checkbox input "false"
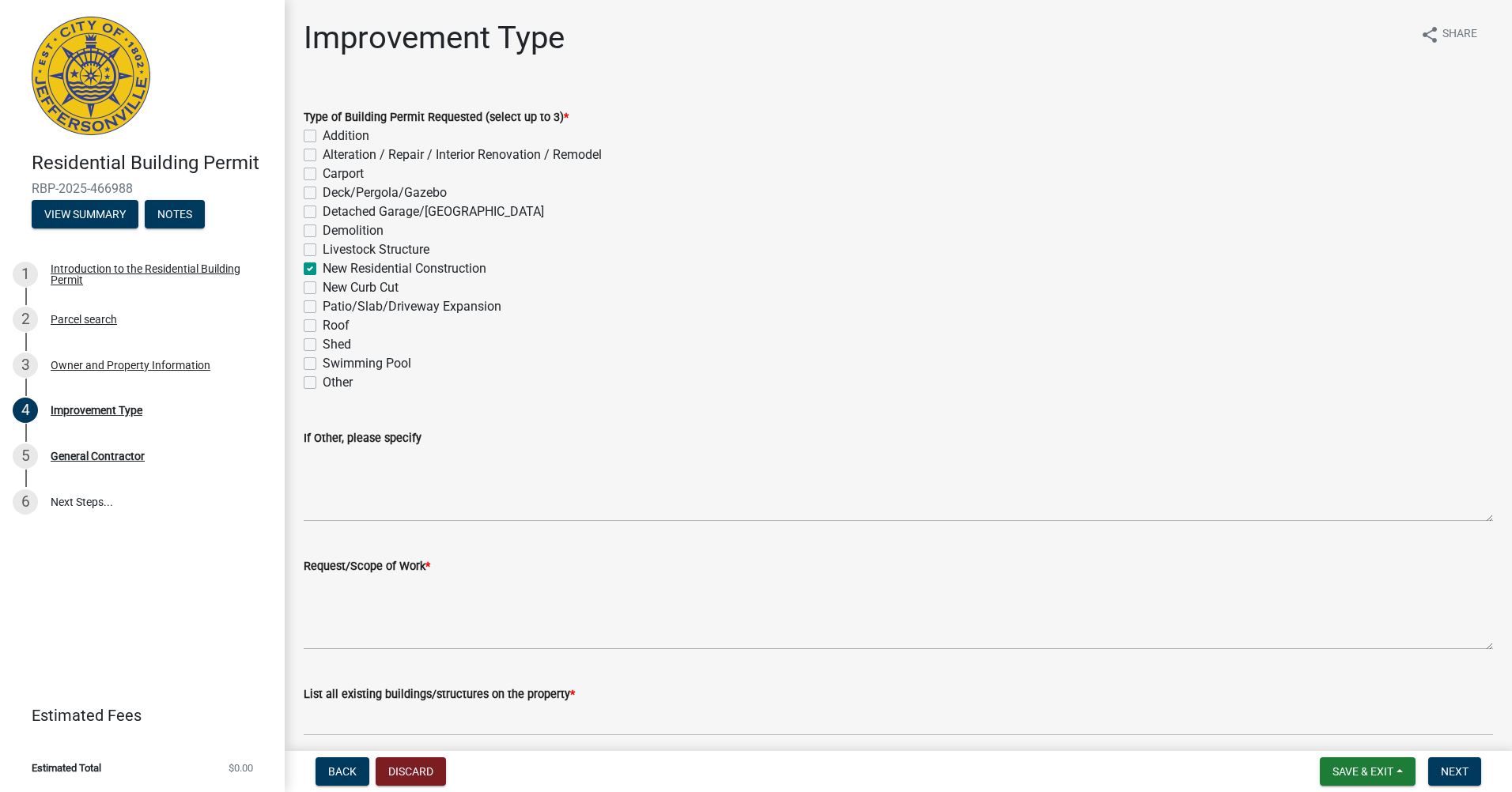
checkbox input "true"
checkbox input "false"
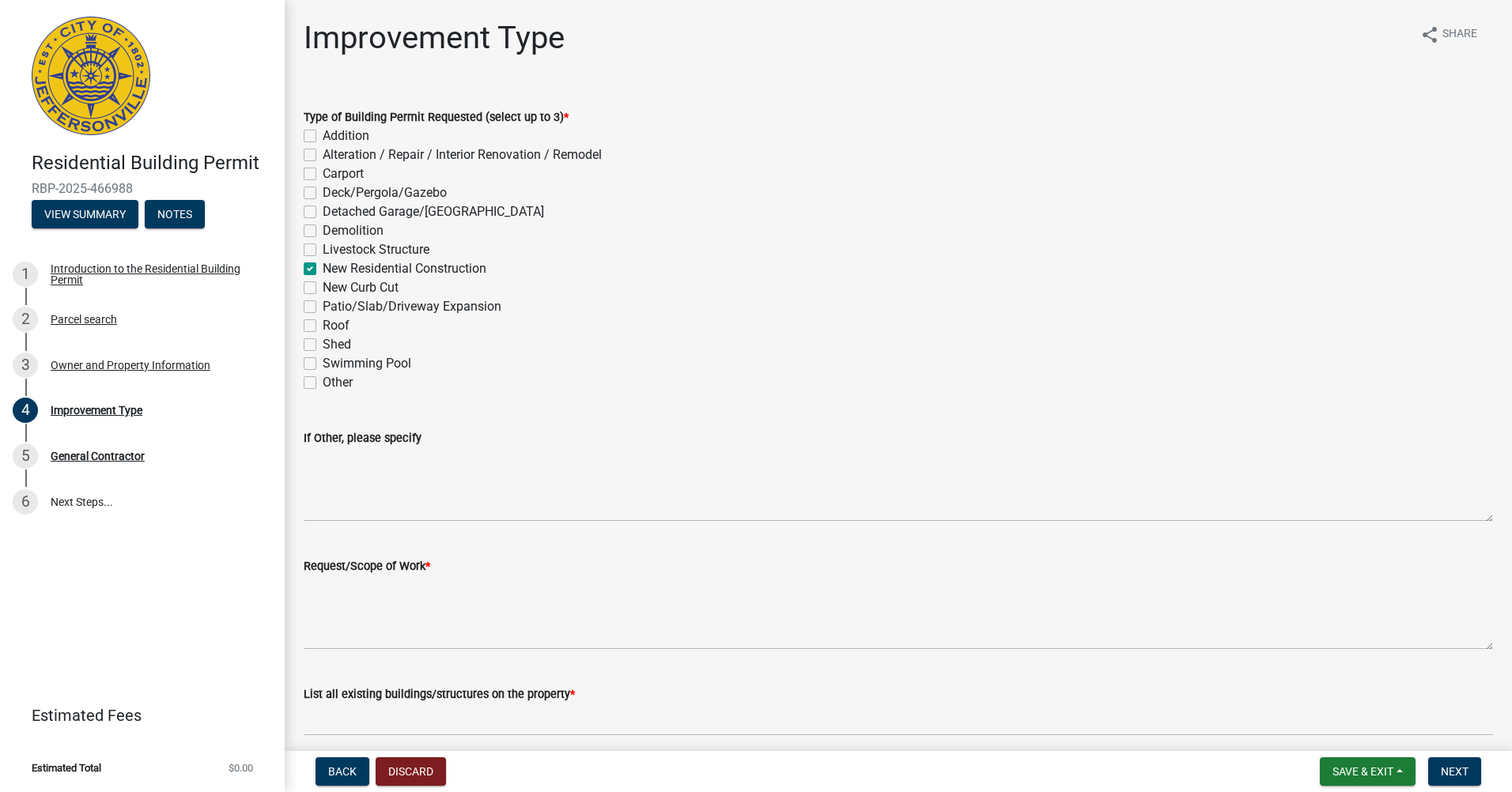
checkbox input "false"
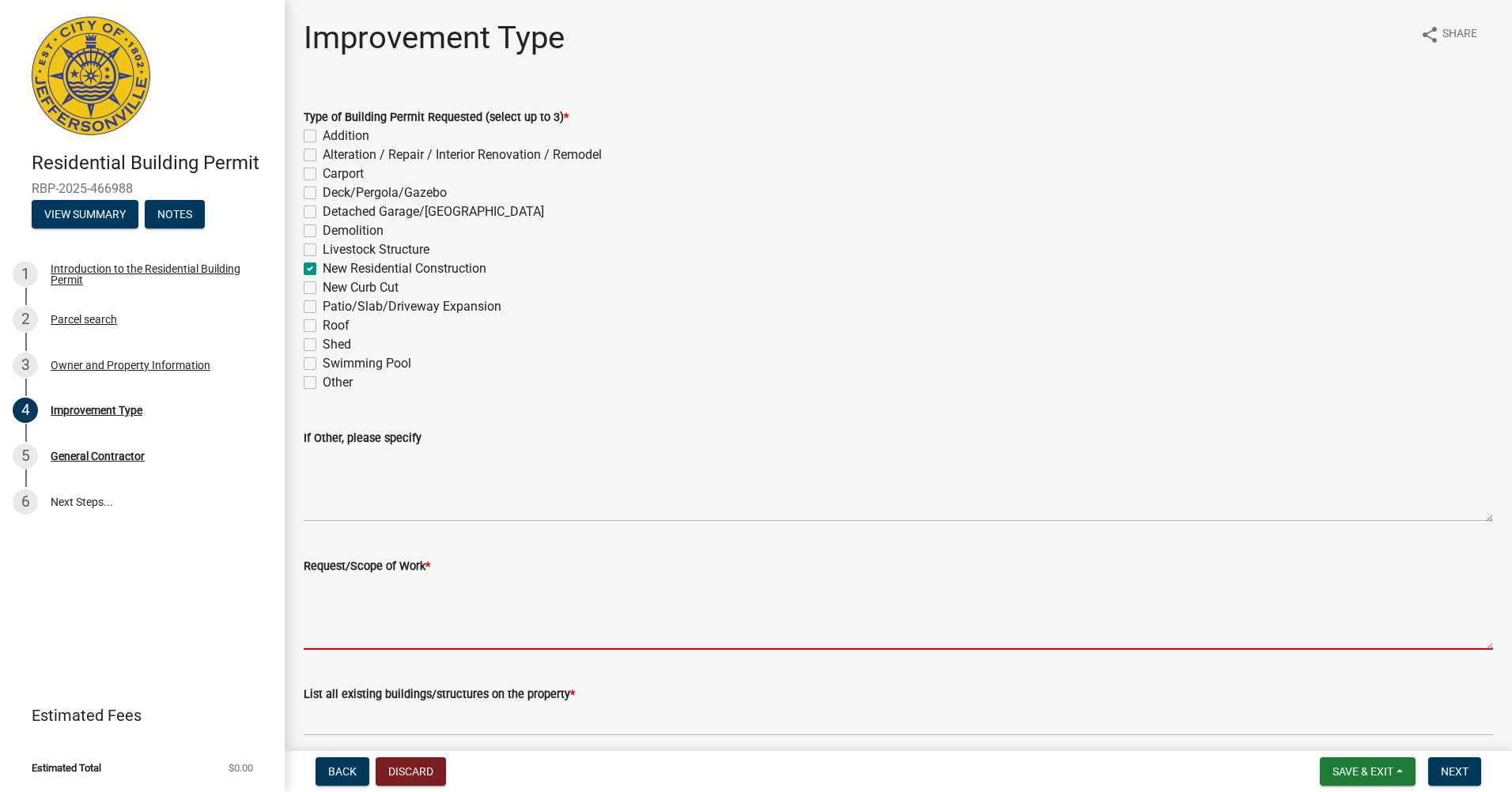
click at [405, 615] on textarea "Request/Scope of Work *" at bounding box center [898, 612] width 1190 height 74
click at [405, 600] on textarea "Request/Scope of Work *" at bounding box center [898, 612] width 1190 height 74
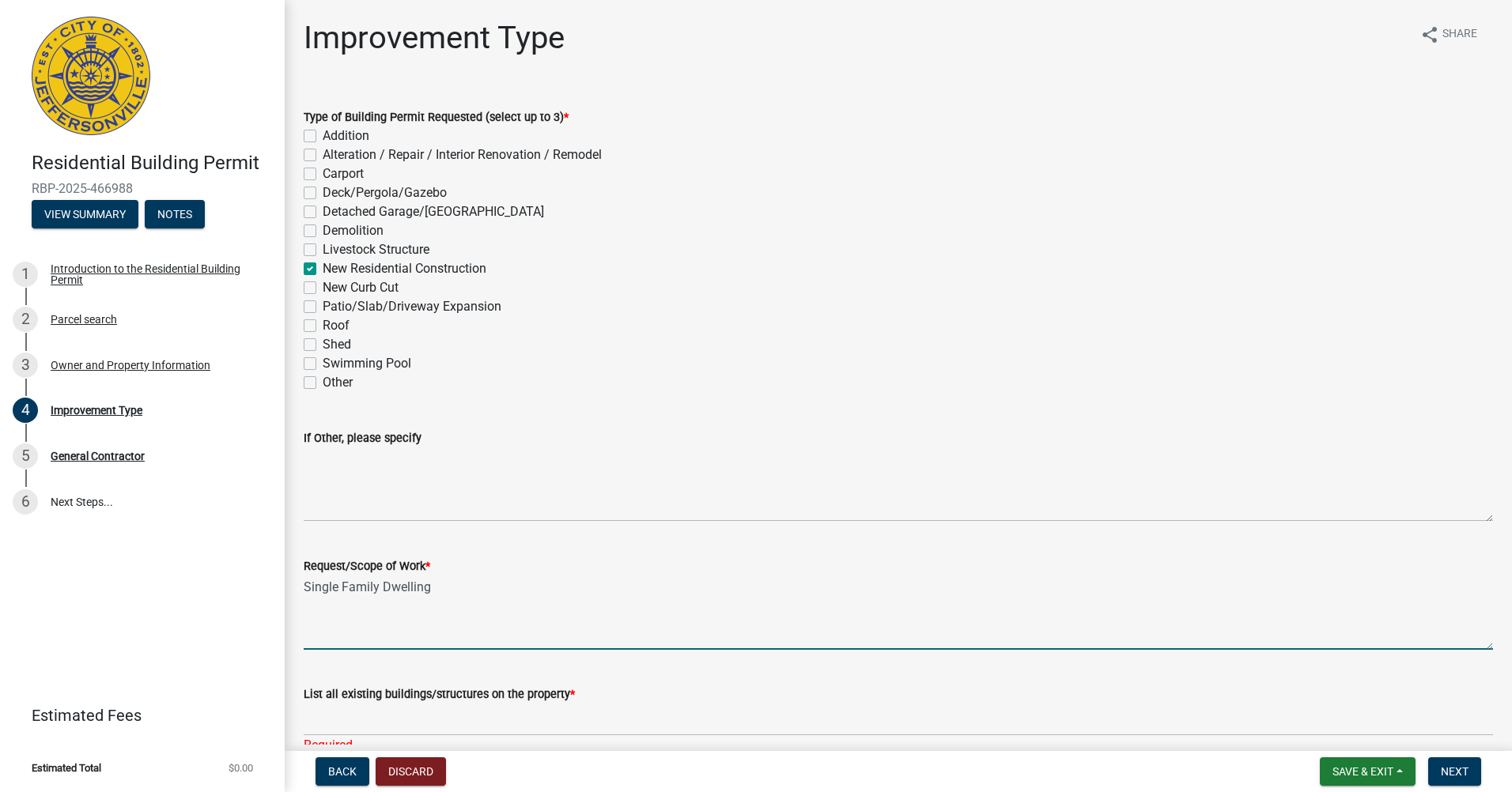
click at [492, 575] on form "Request/Scope of Work * Single Family Dwelling" at bounding box center [898, 603] width 1190 height 94
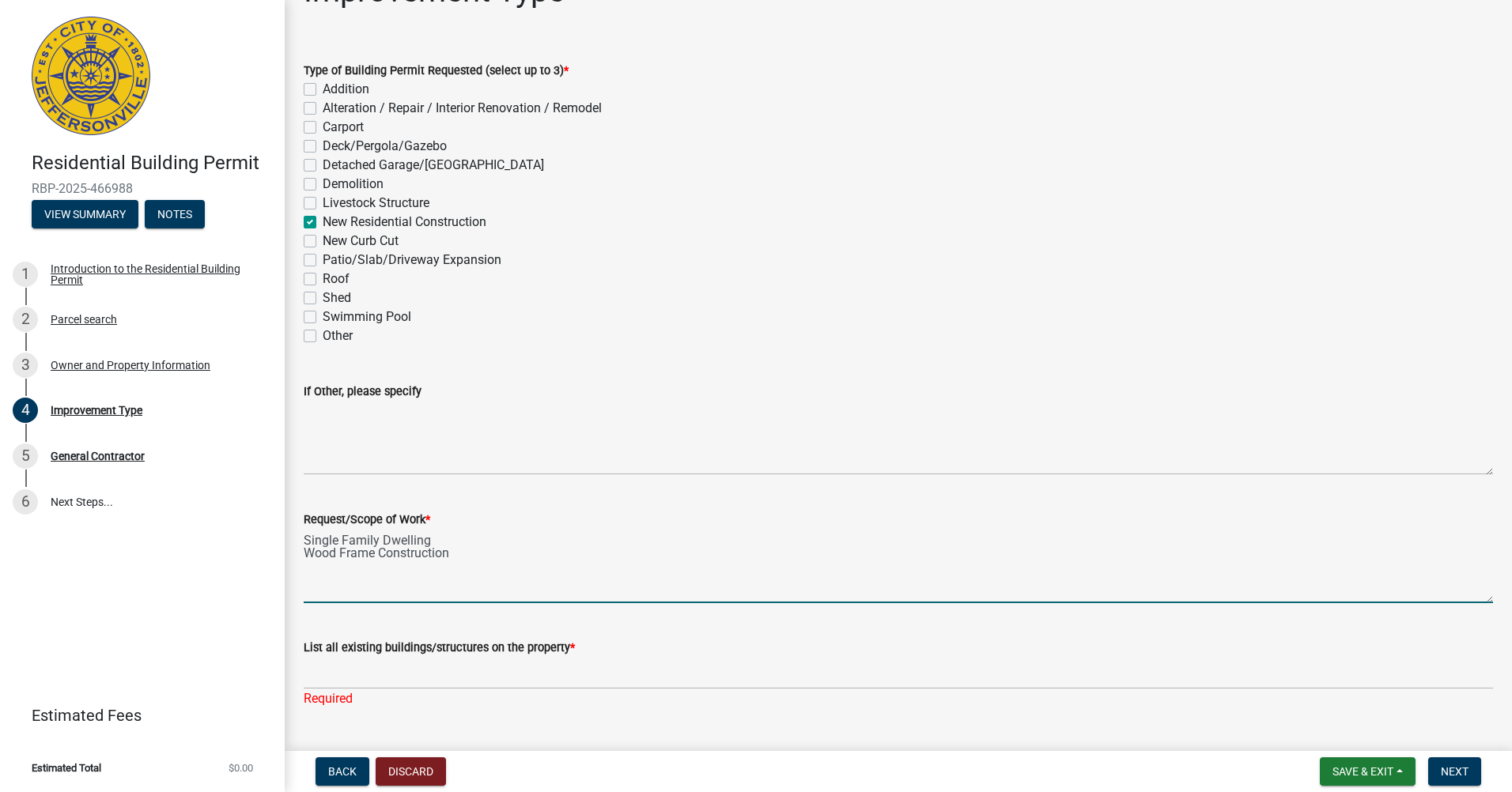
scroll to position [85, 0]
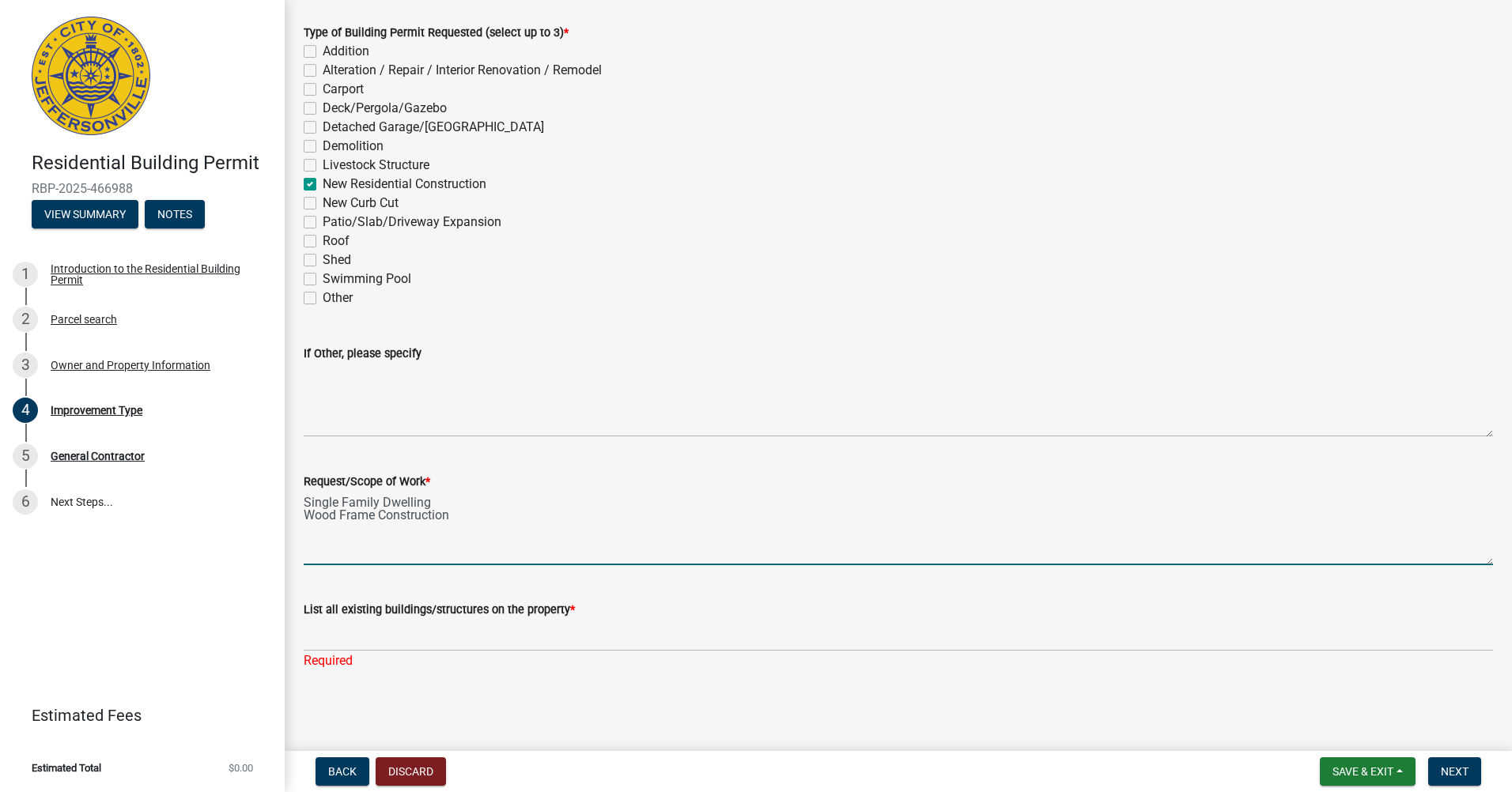
type textarea "Single Family Dwelling Wood Frame Construction"
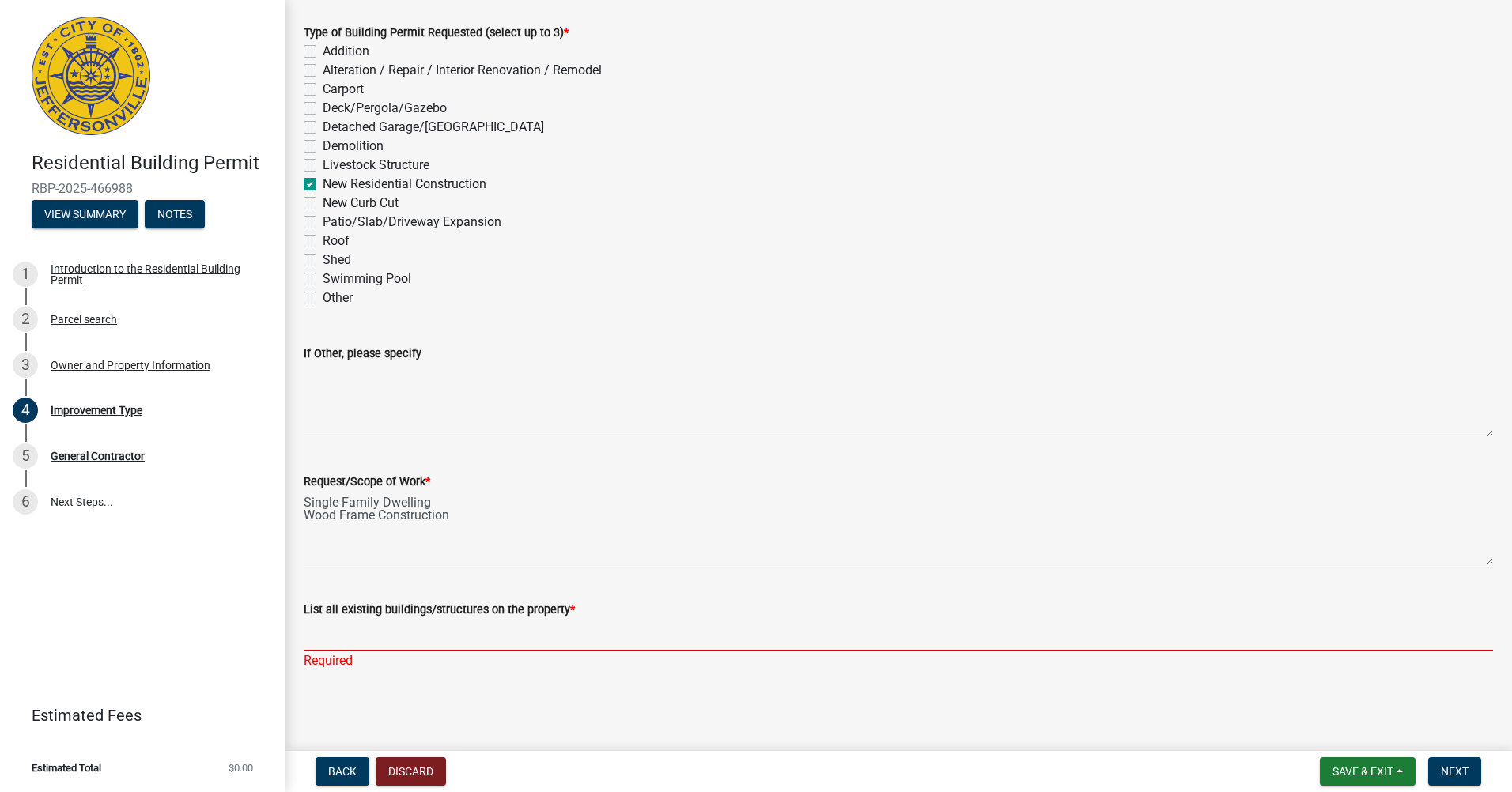
click at [335, 645] on input "List all existing buildings/structures on the property *" at bounding box center [898, 635] width 1190 height 33
type input "None"
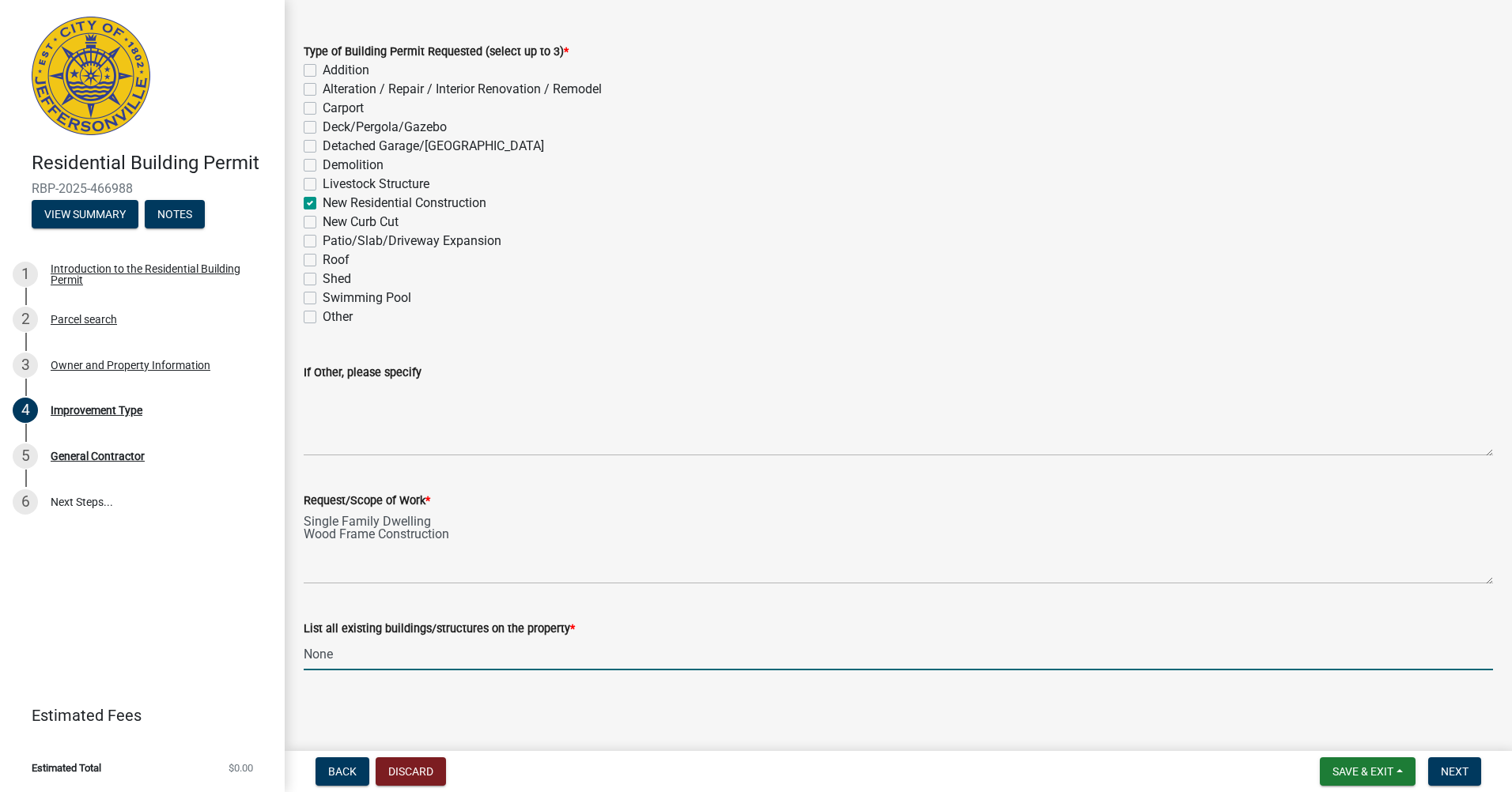
scroll to position [66, 0]
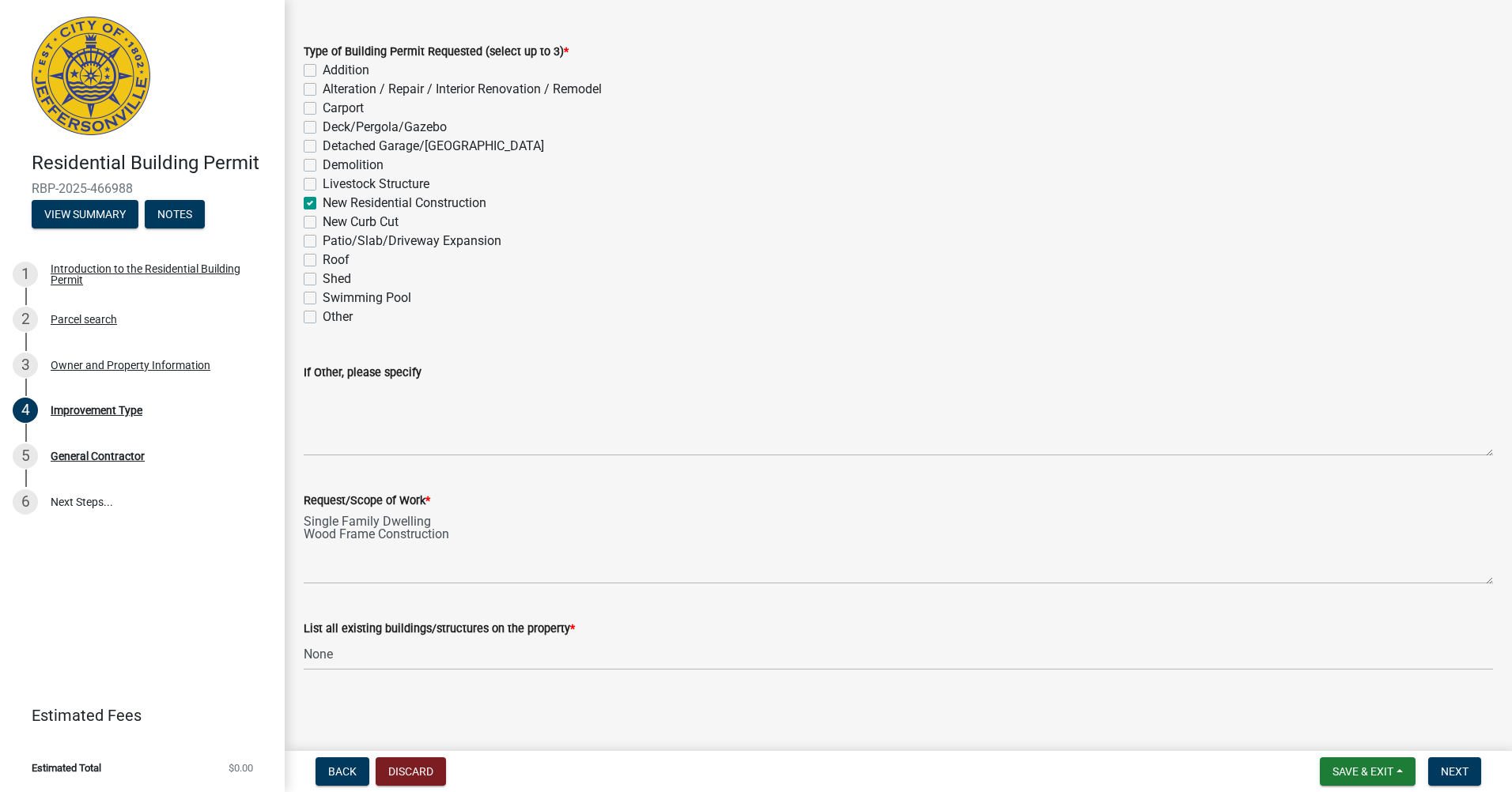
click at [716, 614] on div "List all existing buildings/structures on the property * None" at bounding box center [898, 633] width 1190 height 73
click at [1444, 765] on span "Next" at bounding box center [1455, 772] width 28 height 13
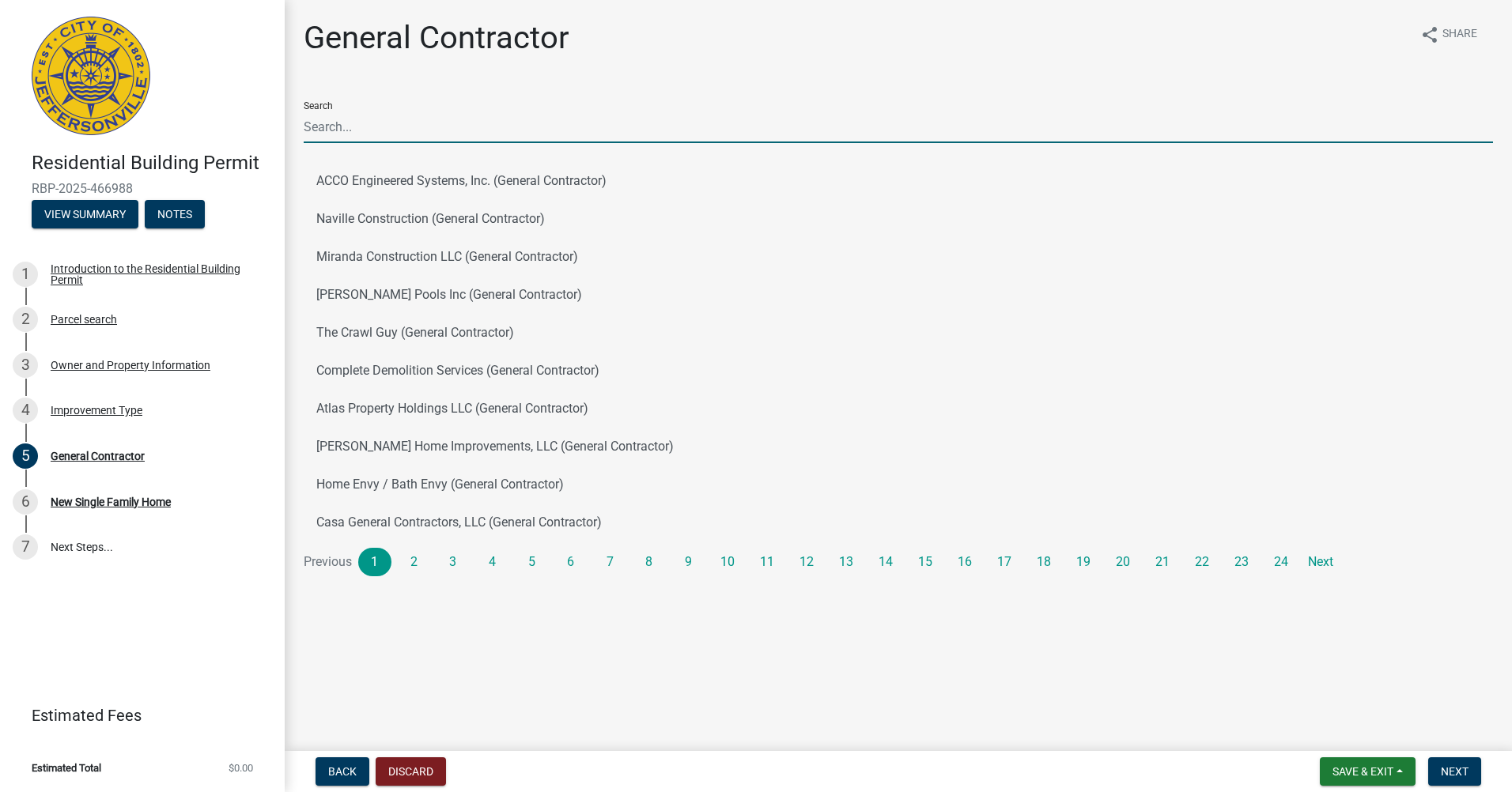
click at [397, 129] on input "Search" at bounding box center [898, 127] width 1190 height 33
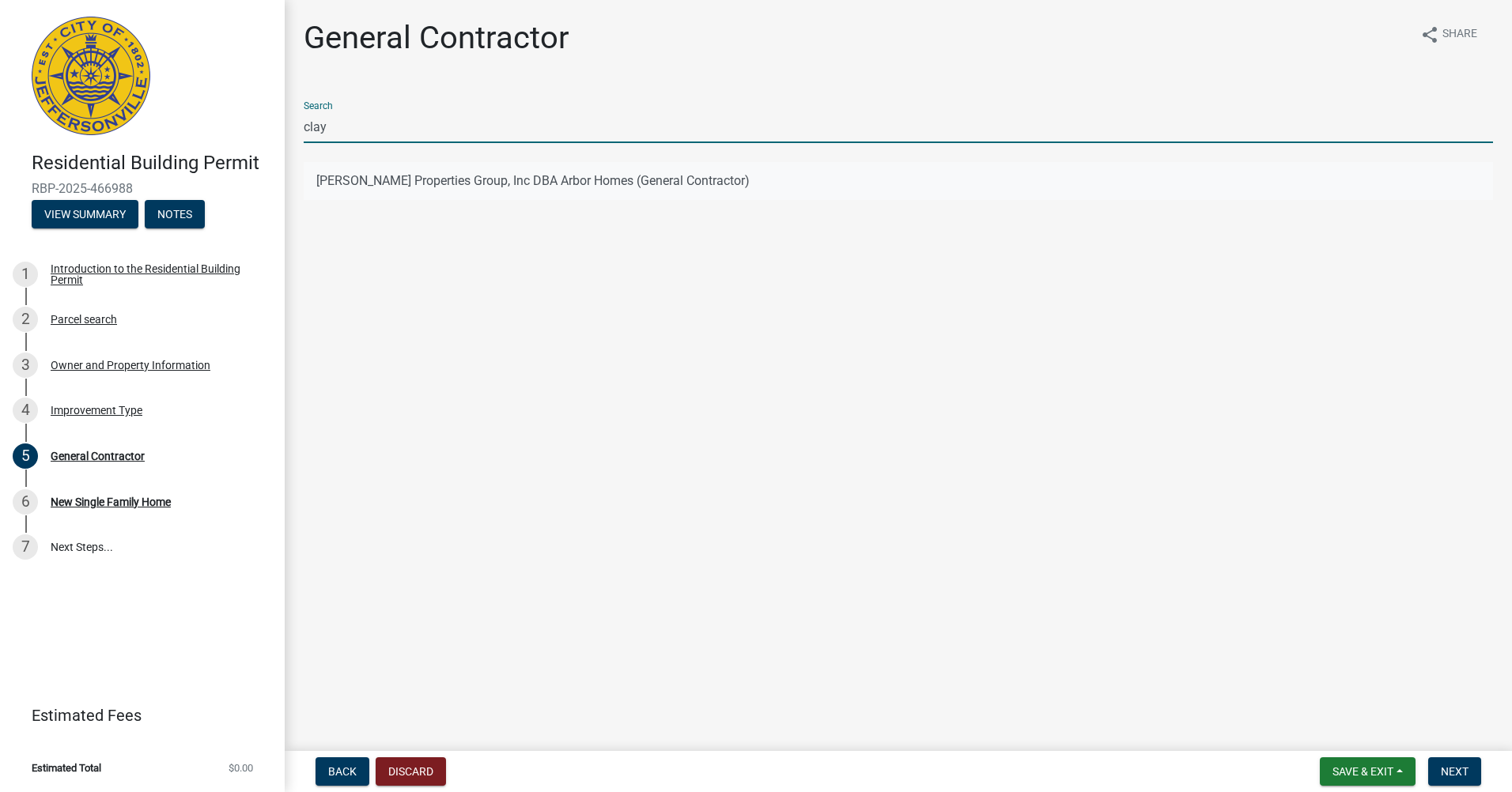
type input "clay"
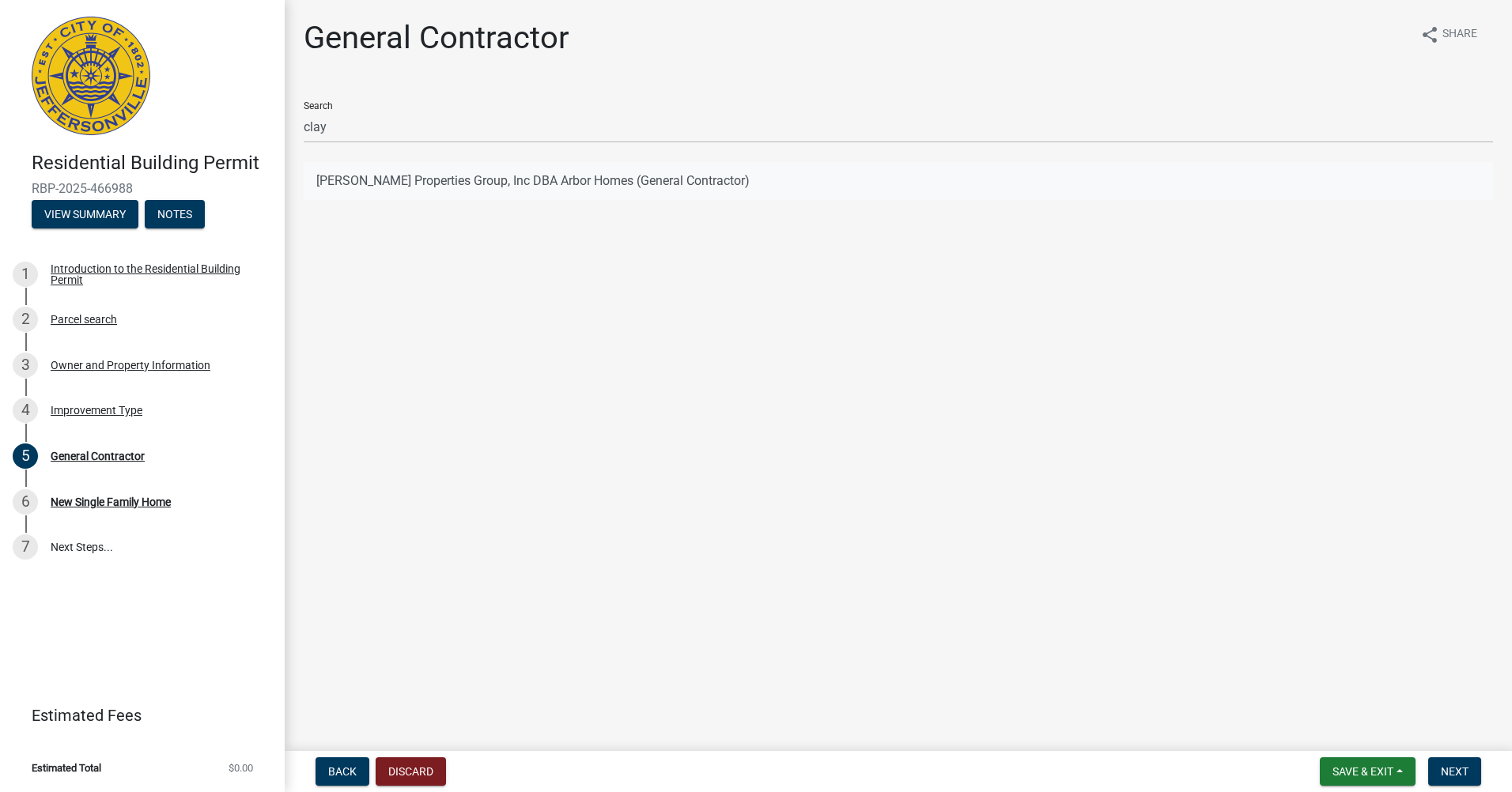
click at [668, 186] on button "Clayton Properties Group, Inc DBA Arbor Homes (General Contractor)" at bounding box center [898, 181] width 1190 height 38
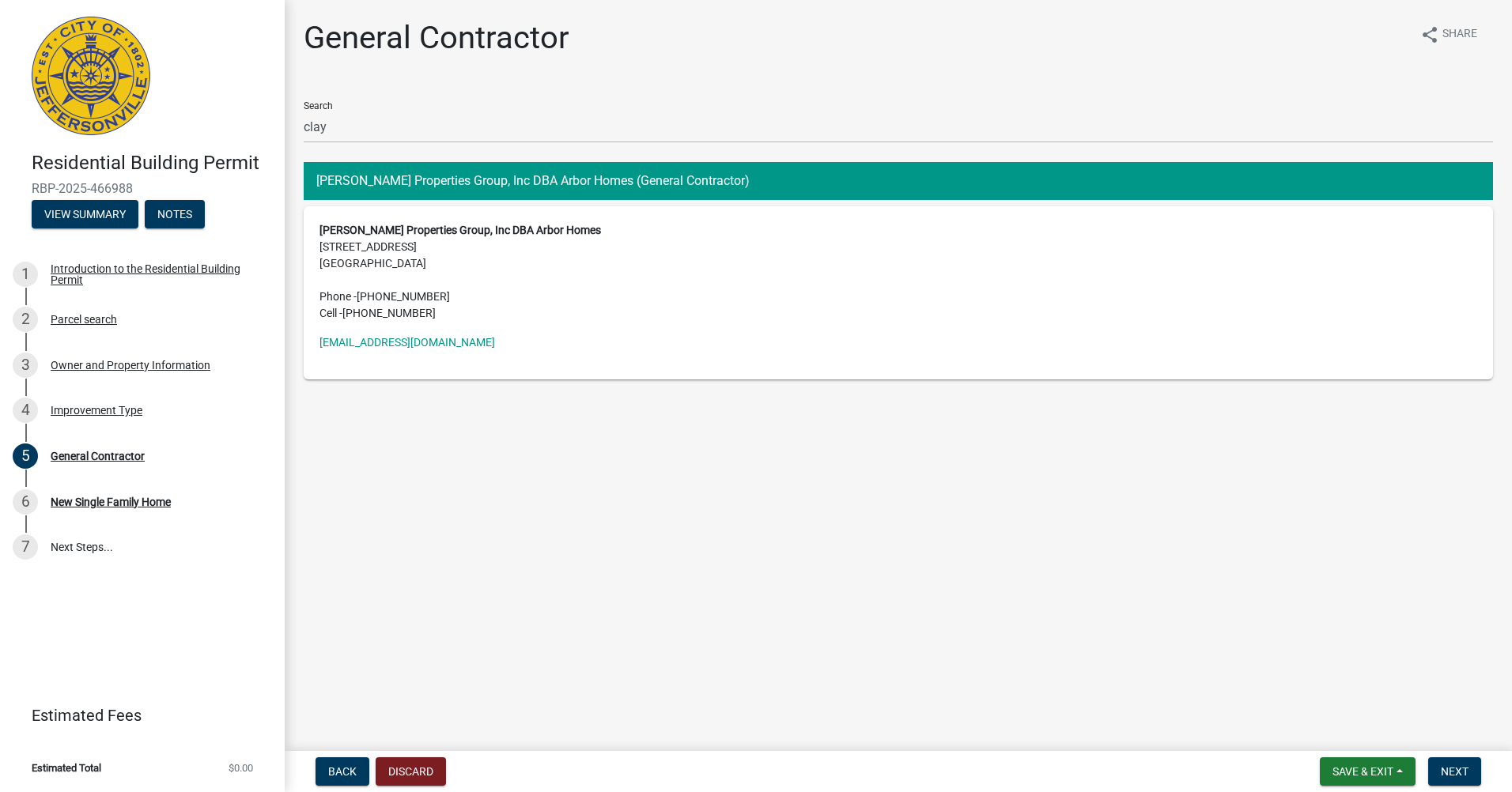
click at [607, 528] on main "General Contractor share Share Search clay Clayton Properties Group, Inc DBA Ar…" at bounding box center [898, 372] width 1227 height 745
click at [1457, 764] on button "Next" at bounding box center [1454, 771] width 53 height 28
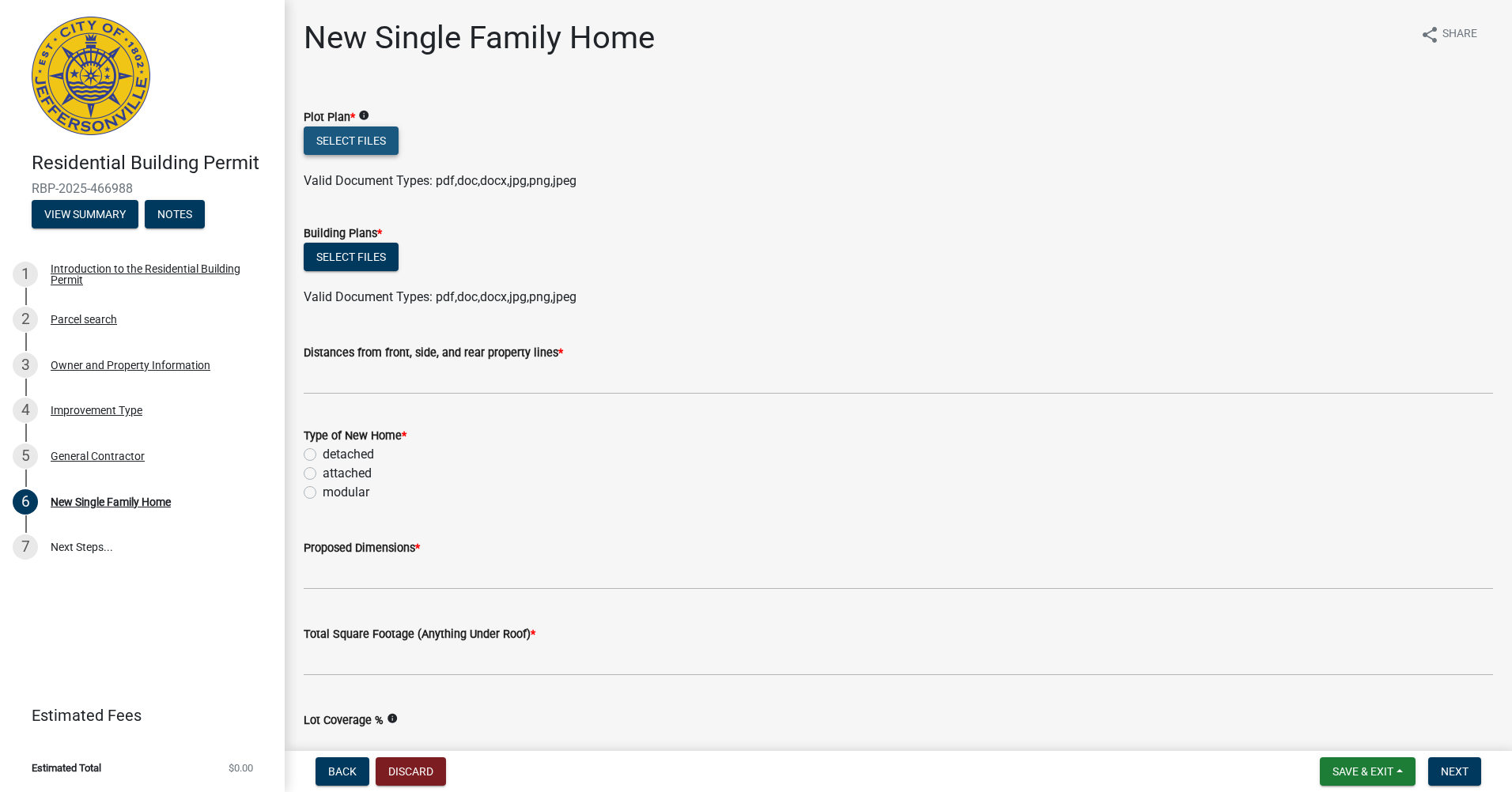
click at [388, 134] on button "Select files" at bounding box center [351, 140] width 95 height 28
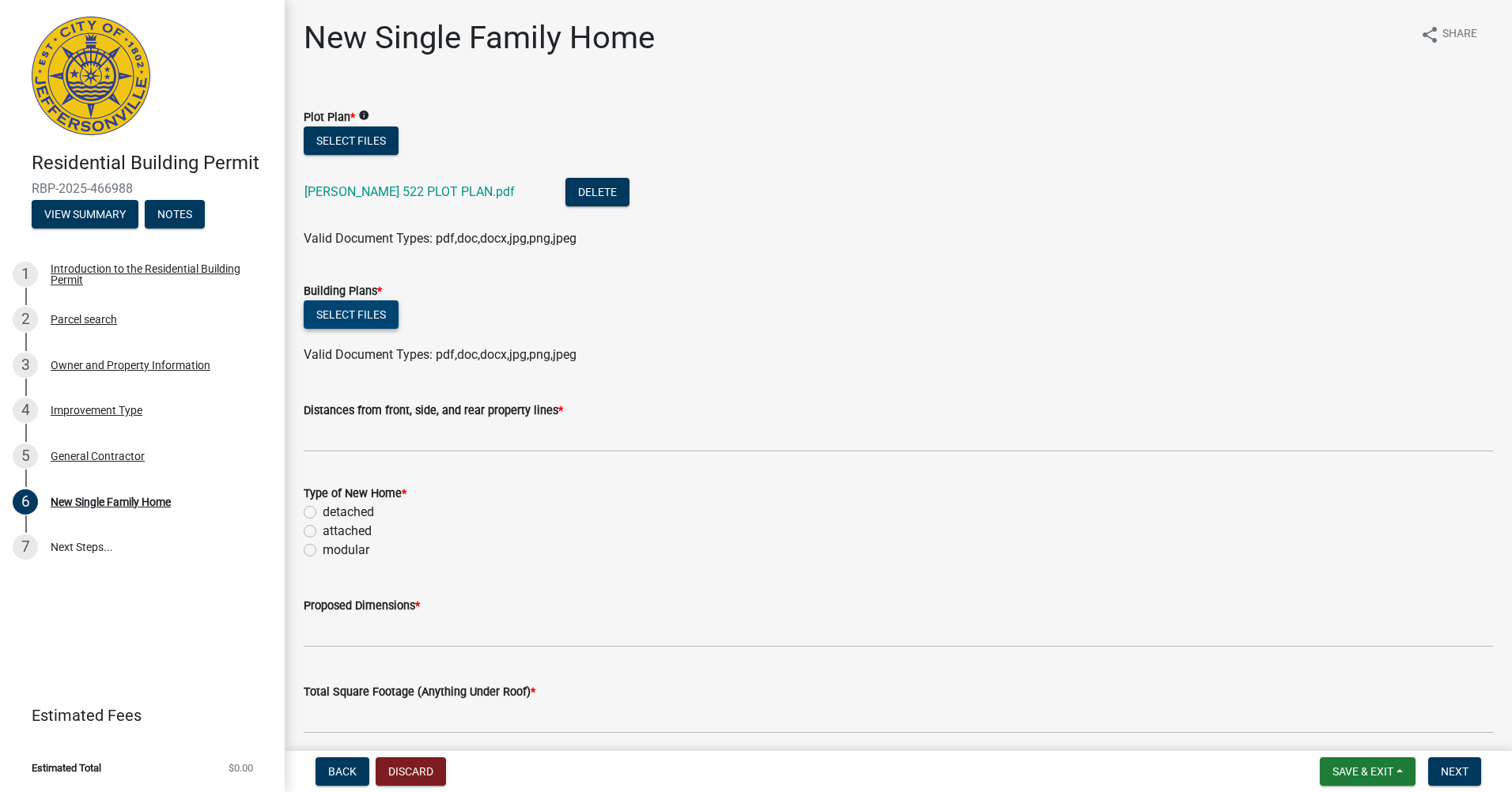
click at [364, 315] on button "Select files" at bounding box center [351, 314] width 95 height 28
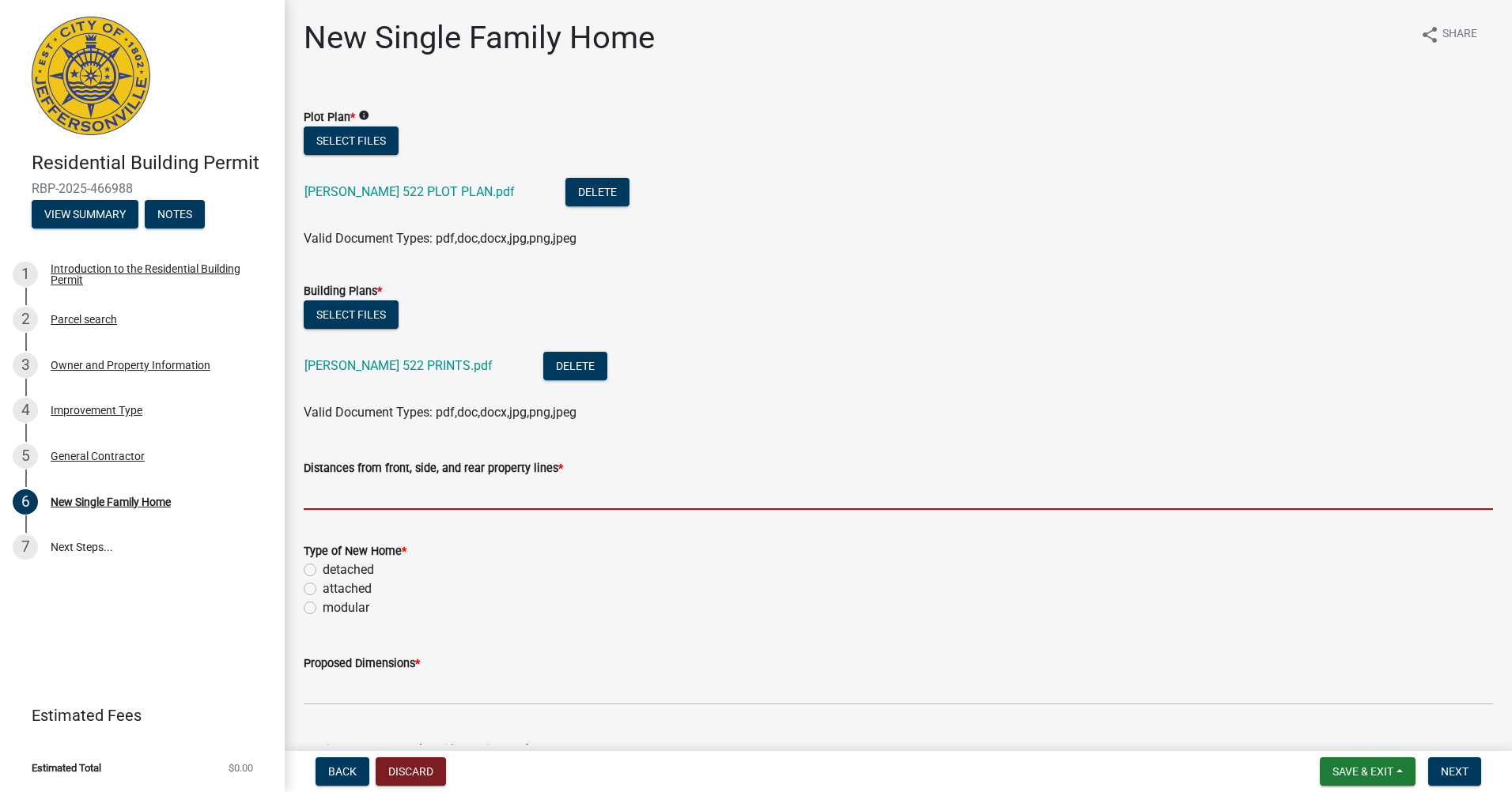
click at [423, 484] on input "Distances from front, side, and rear property lines *" at bounding box center [898, 494] width 1190 height 33
click at [436, 505] on input "Distances from front, side, and rear property lines *" at bounding box center [898, 494] width 1190 height 33
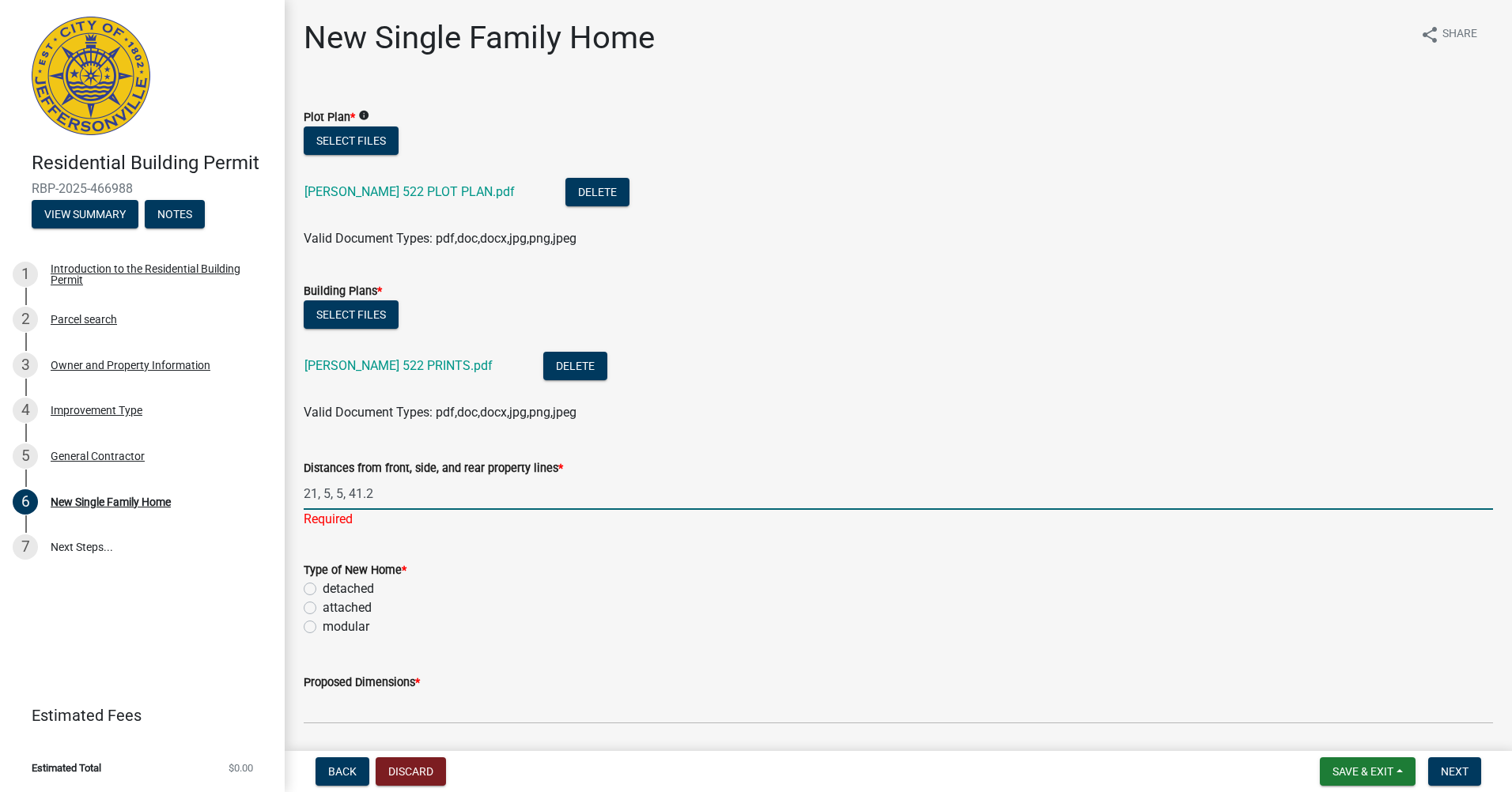
type input "21, 5, 5, 41.2"
click at [344, 587] on div "Type of New Home * detached attached modular" at bounding box center [898, 598] width 1190 height 76
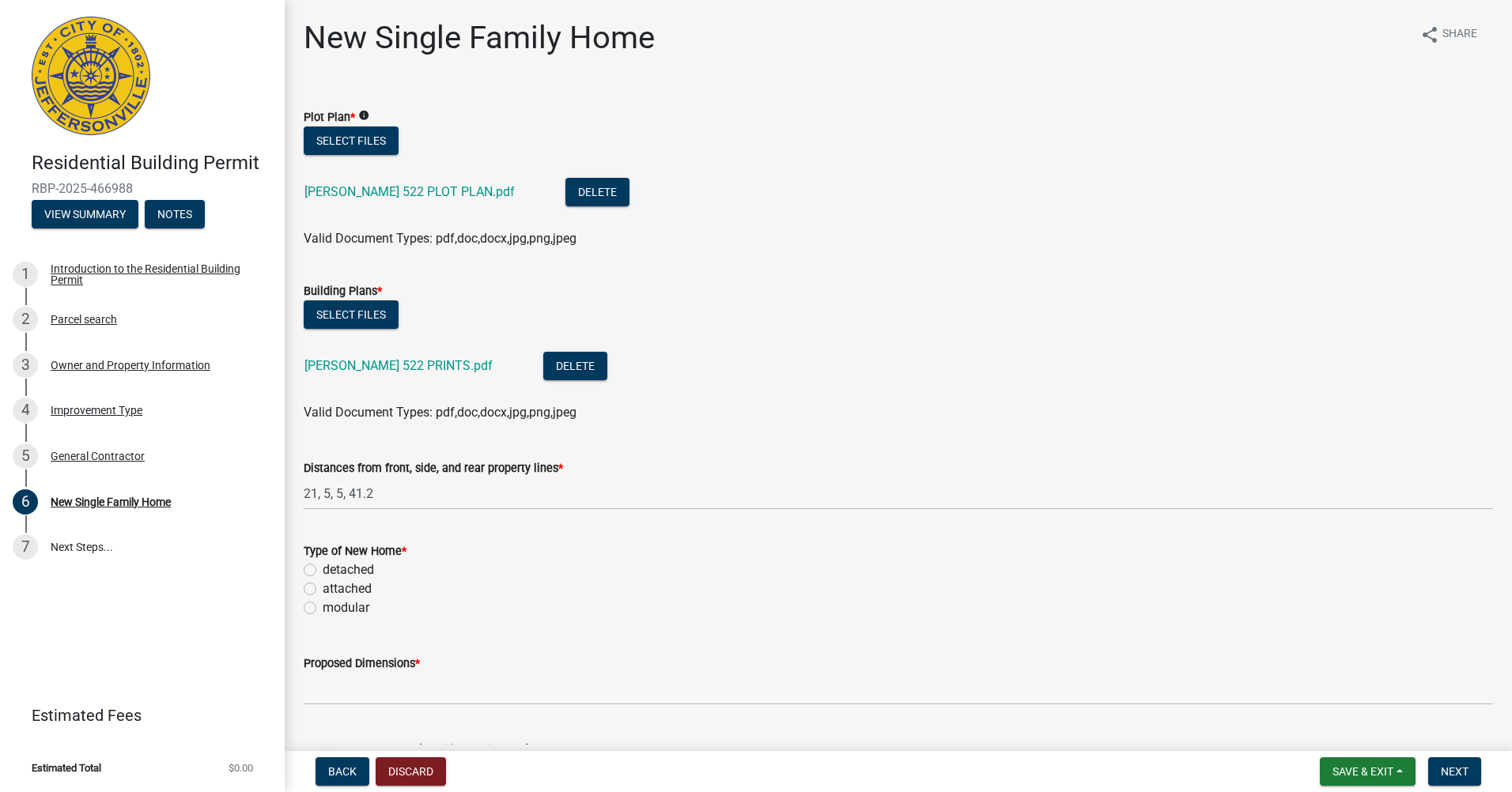
scroll to position [79, 0]
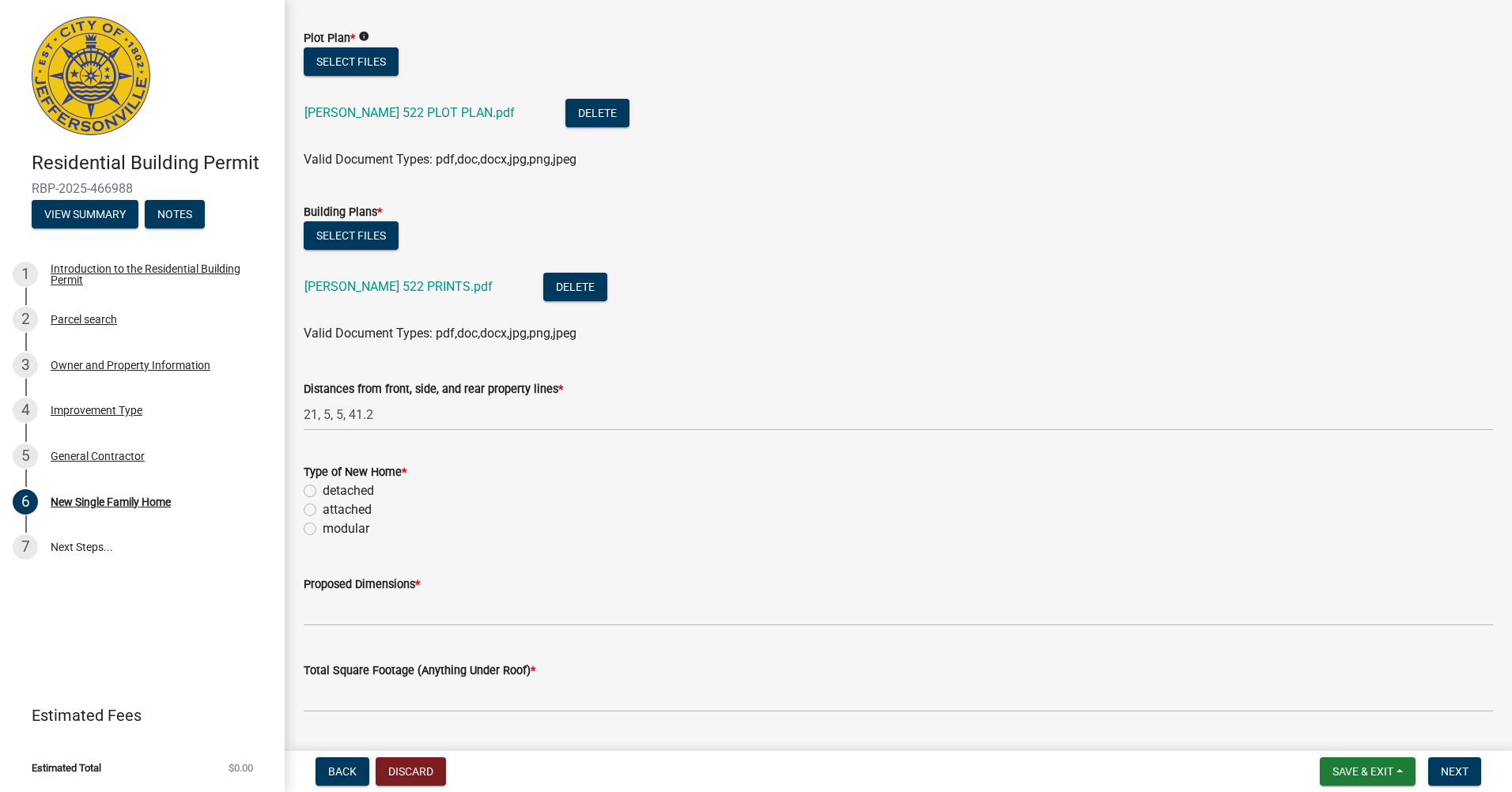
click at [315, 484] on div "detached" at bounding box center [898, 490] width 1190 height 19
click at [311, 484] on div "detached" at bounding box center [898, 490] width 1190 height 19
drag, startPoint x: 311, startPoint y: 484, endPoint x: 312, endPoint y: 493, distance: 9.1
click at [322, 493] on label "detached" at bounding box center [348, 490] width 51 height 19
click at [322, 492] on input "detached" at bounding box center [327, 486] width 11 height 11
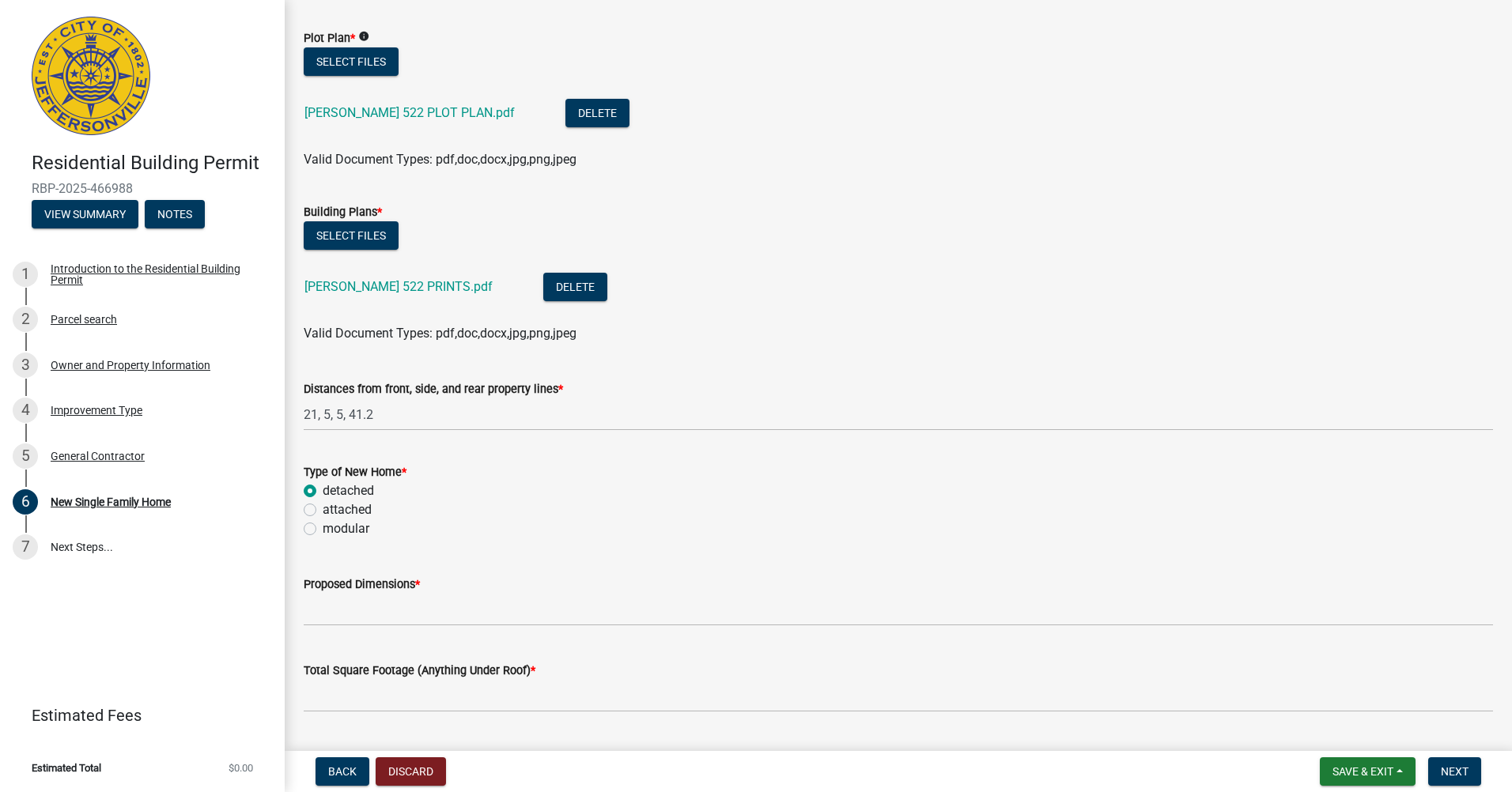
radio input "true"
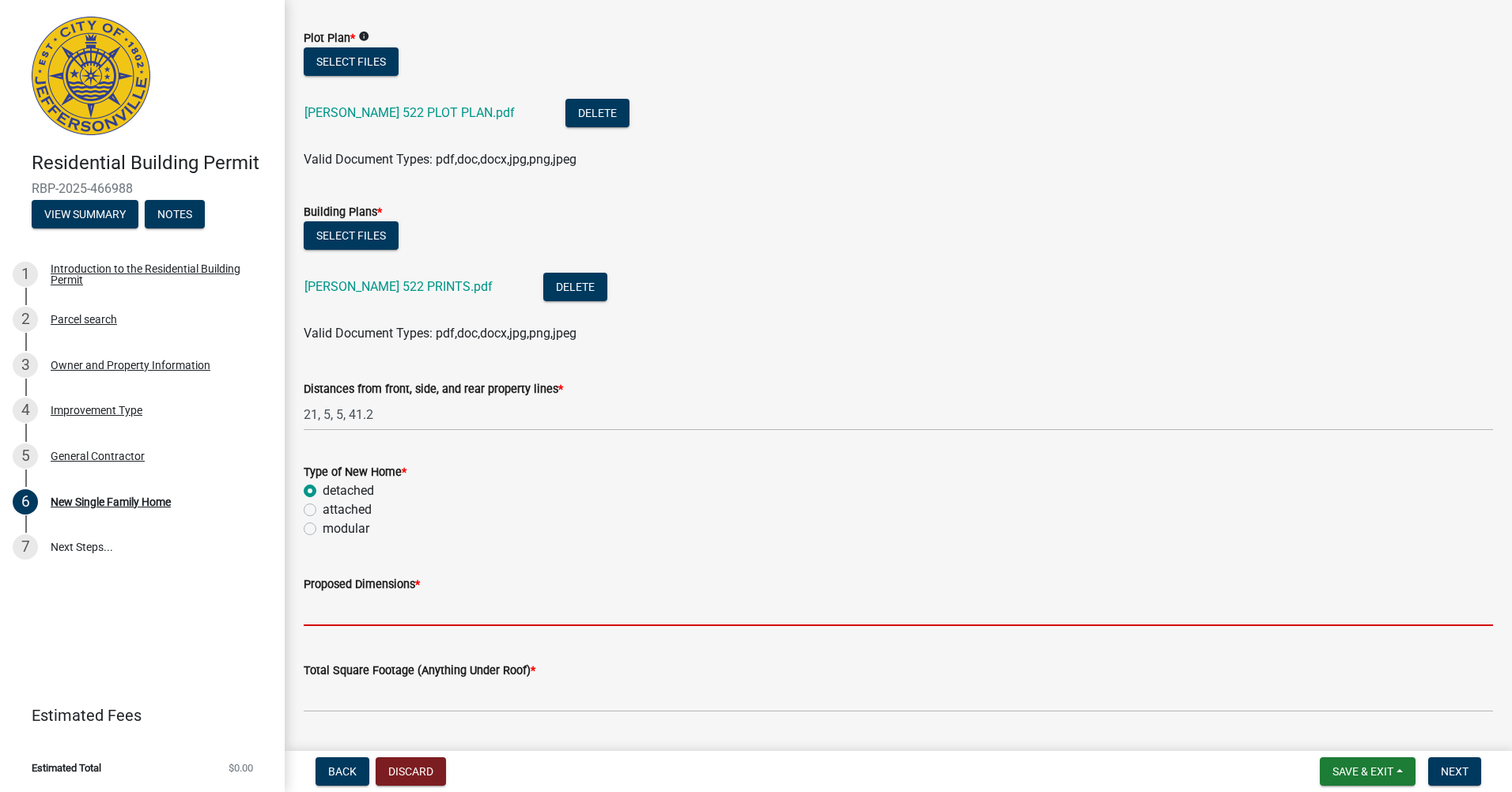
click at [321, 612] on input "Proposed Dimensions *" at bounding box center [898, 610] width 1190 height 33
click at [321, 613] on input "Proposed Dimensions *" at bounding box center [898, 610] width 1190 height 33
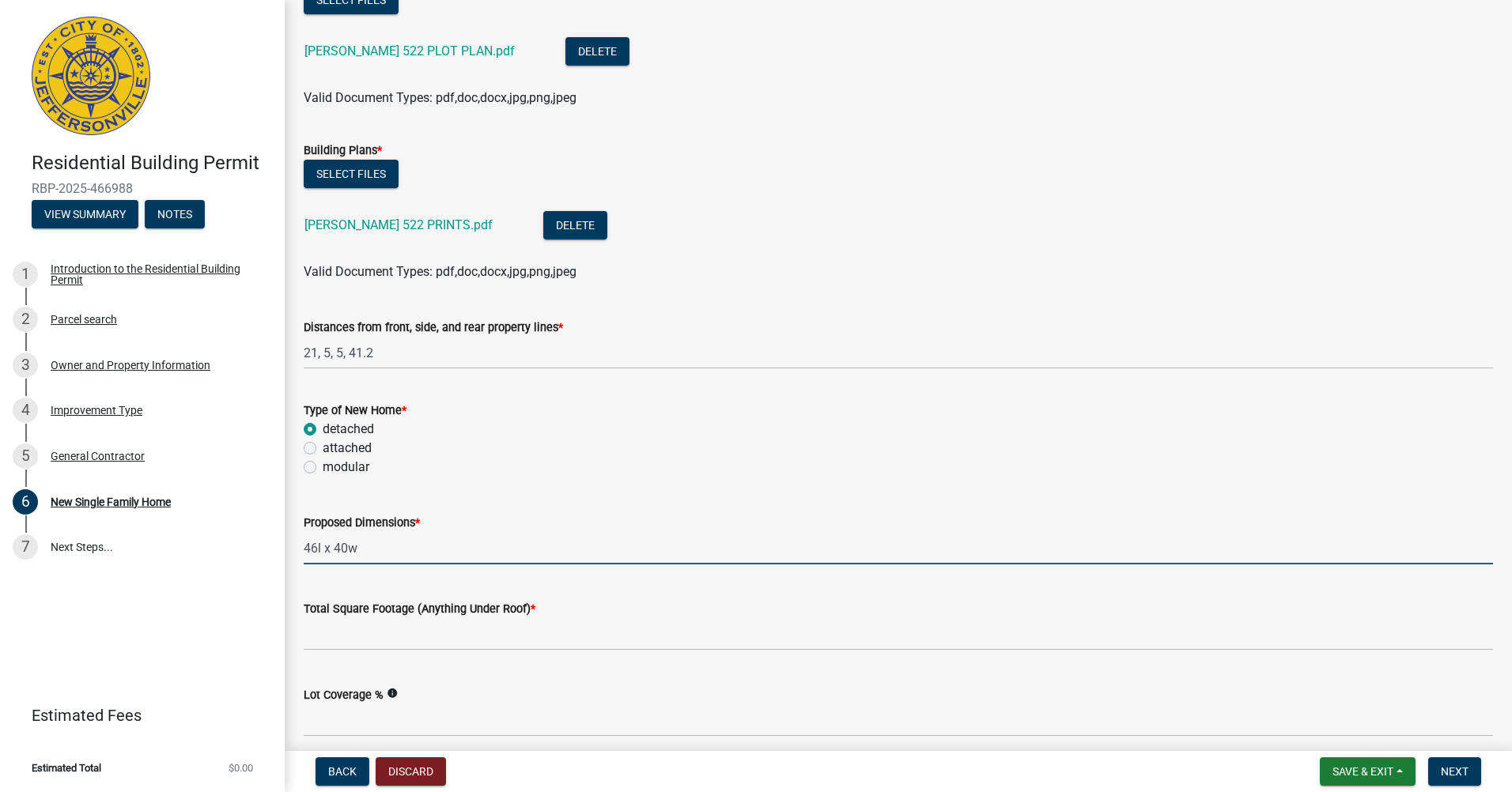
scroll to position [158, 0]
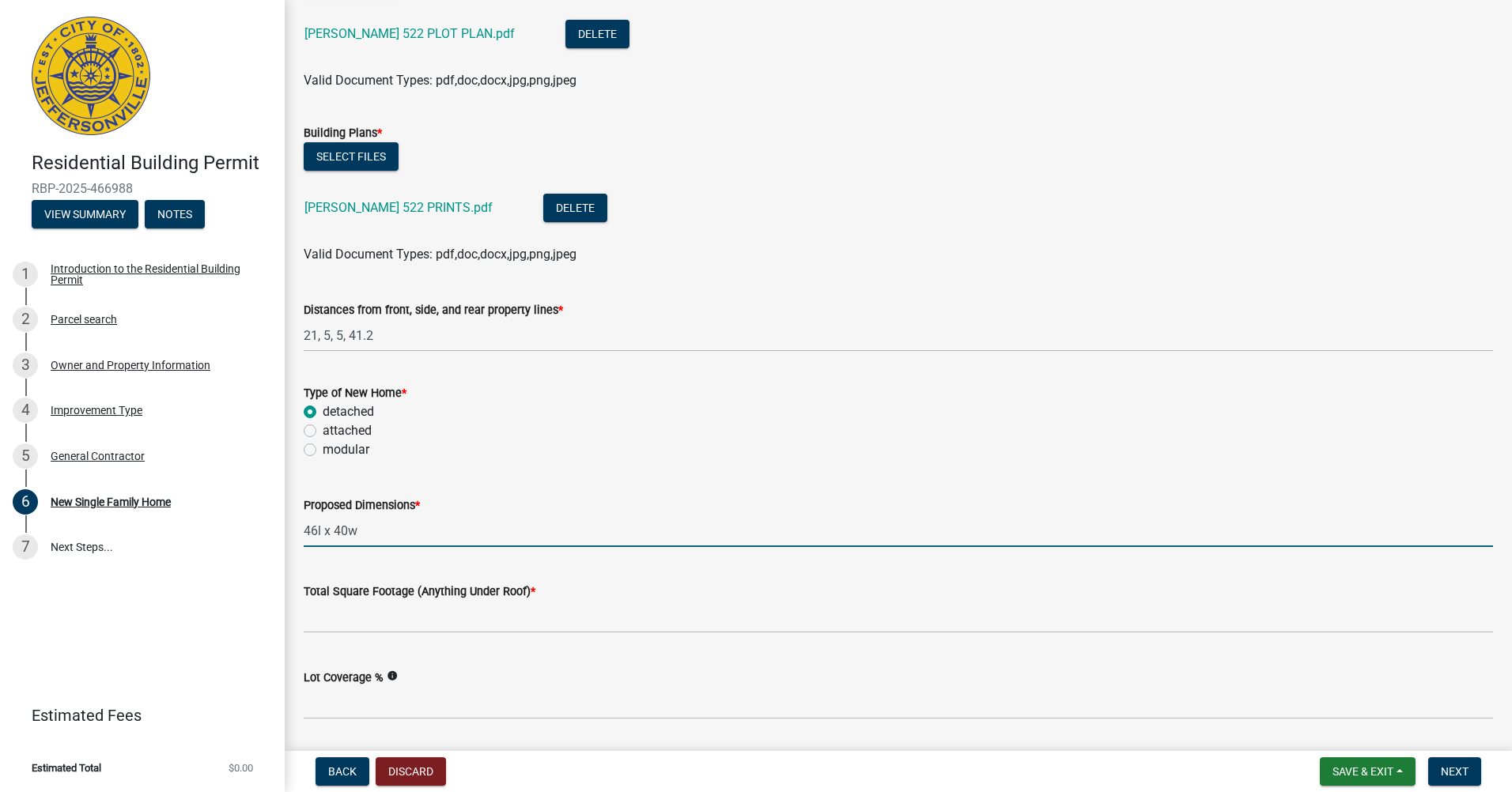
type input "46l x 40w"
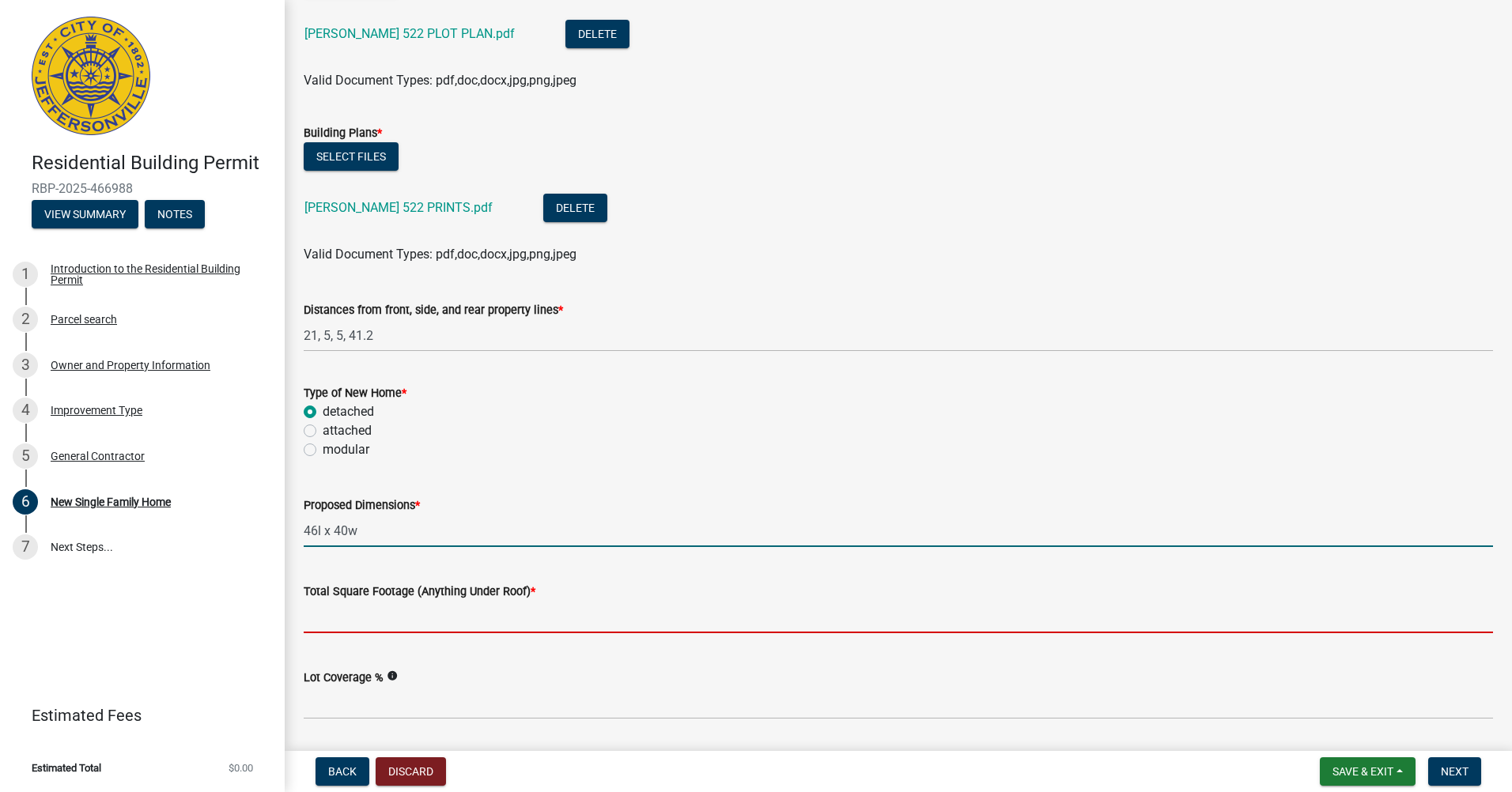
click at [369, 623] on input "Total Square Footage (Anything Under Roof) *" at bounding box center [898, 617] width 1190 height 33
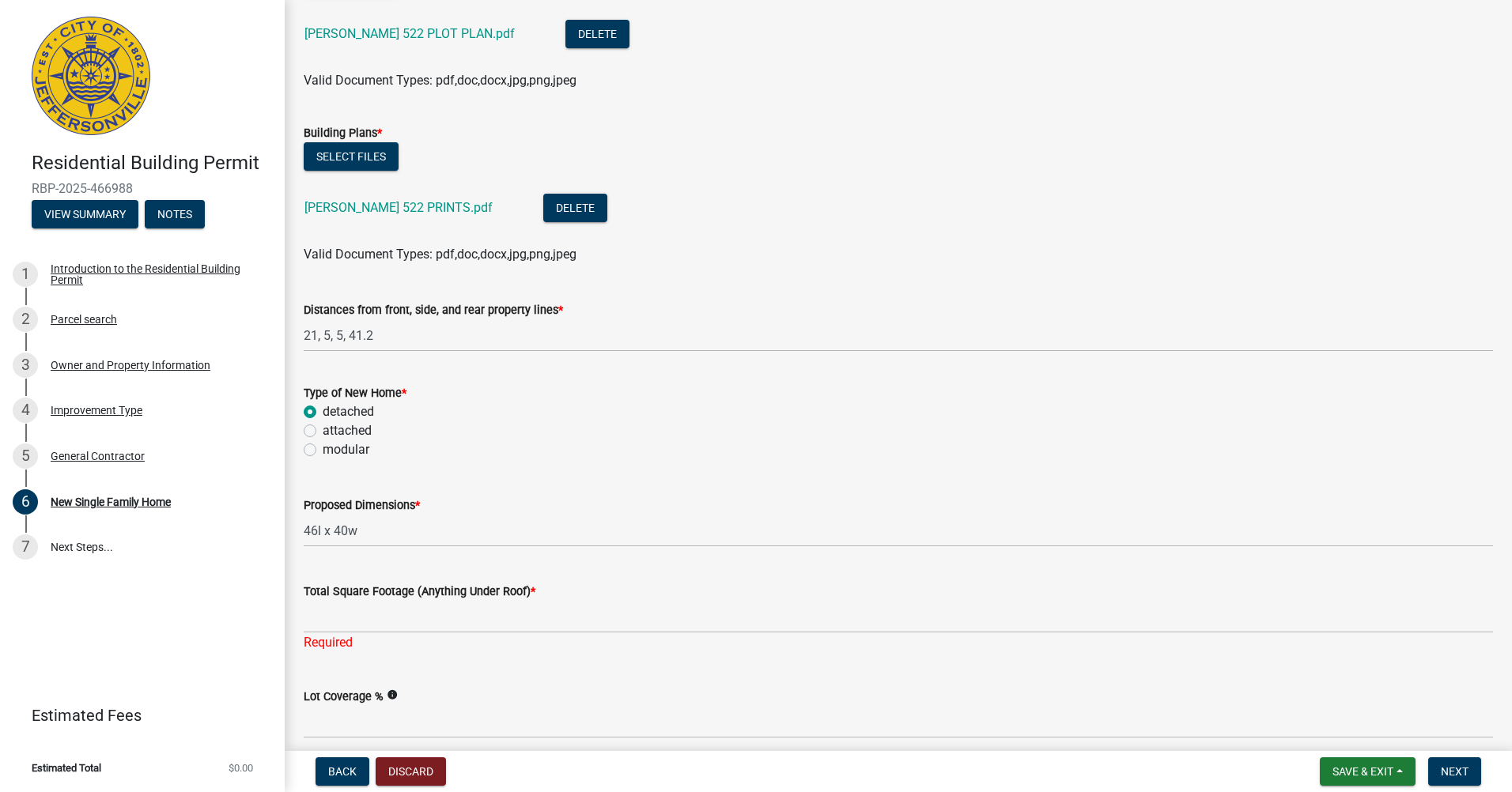
click at [778, 151] on div "Select files" at bounding box center [898, 159] width 1190 height 33
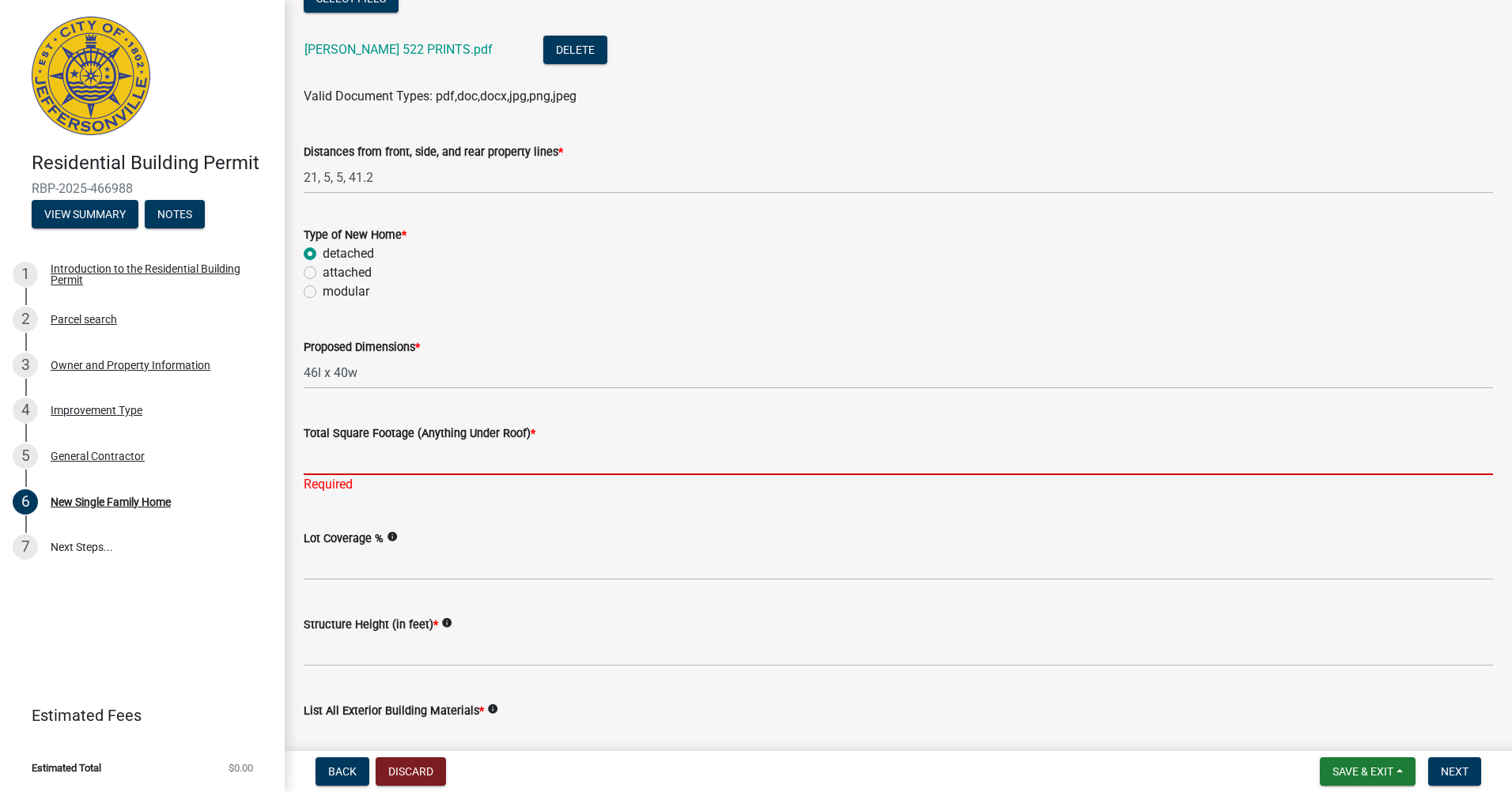
click at [434, 455] on input "Total Square Footage (Anything Under Roof) *" at bounding box center [898, 459] width 1190 height 33
click at [335, 449] on input "Total Square Footage (Anything Under Roof) *" at bounding box center [898, 459] width 1190 height 33
click at [375, 453] on input "Total Square Footage (Anything Under Roof) *" at bounding box center [898, 459] width 1190 height 33
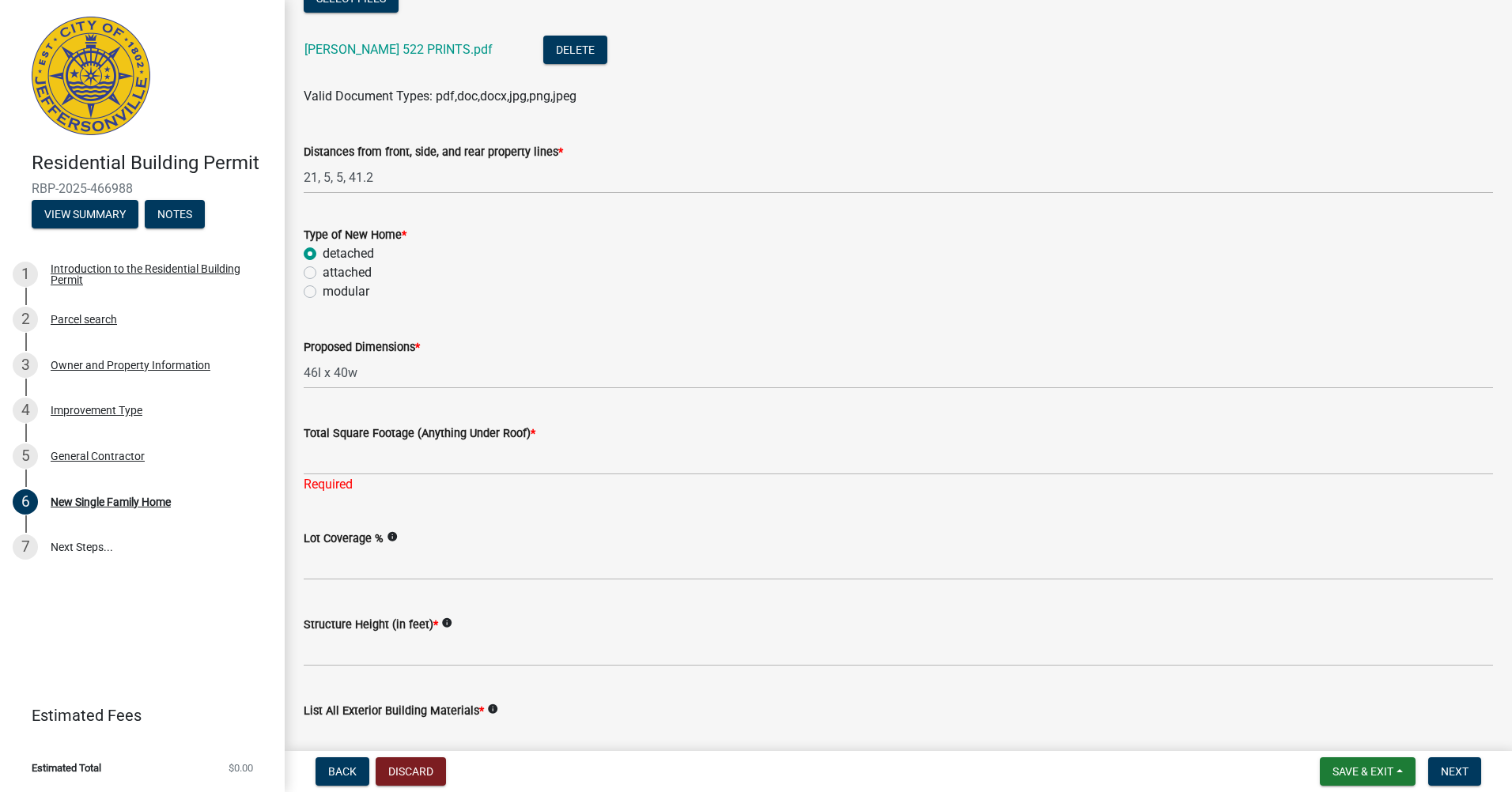
click at [1150, 353] on div "Proposed Dimensions *" at bounding box center [898, 347] width 1190 height 19
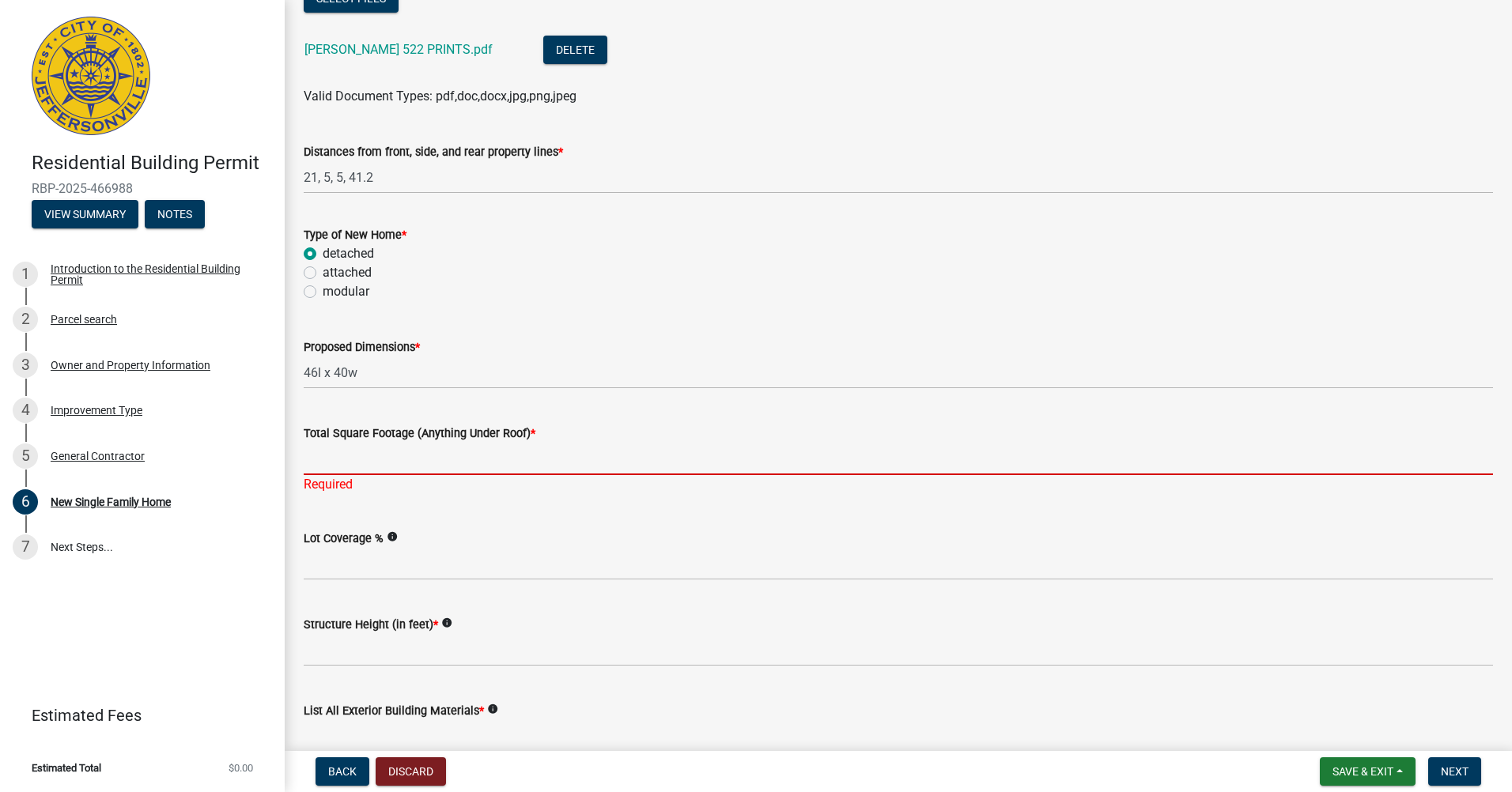
click at [366, 461] on input "Total Square Footage (Anything Under Roof) *" at bounding box center [898, 459] width 1190 height 33
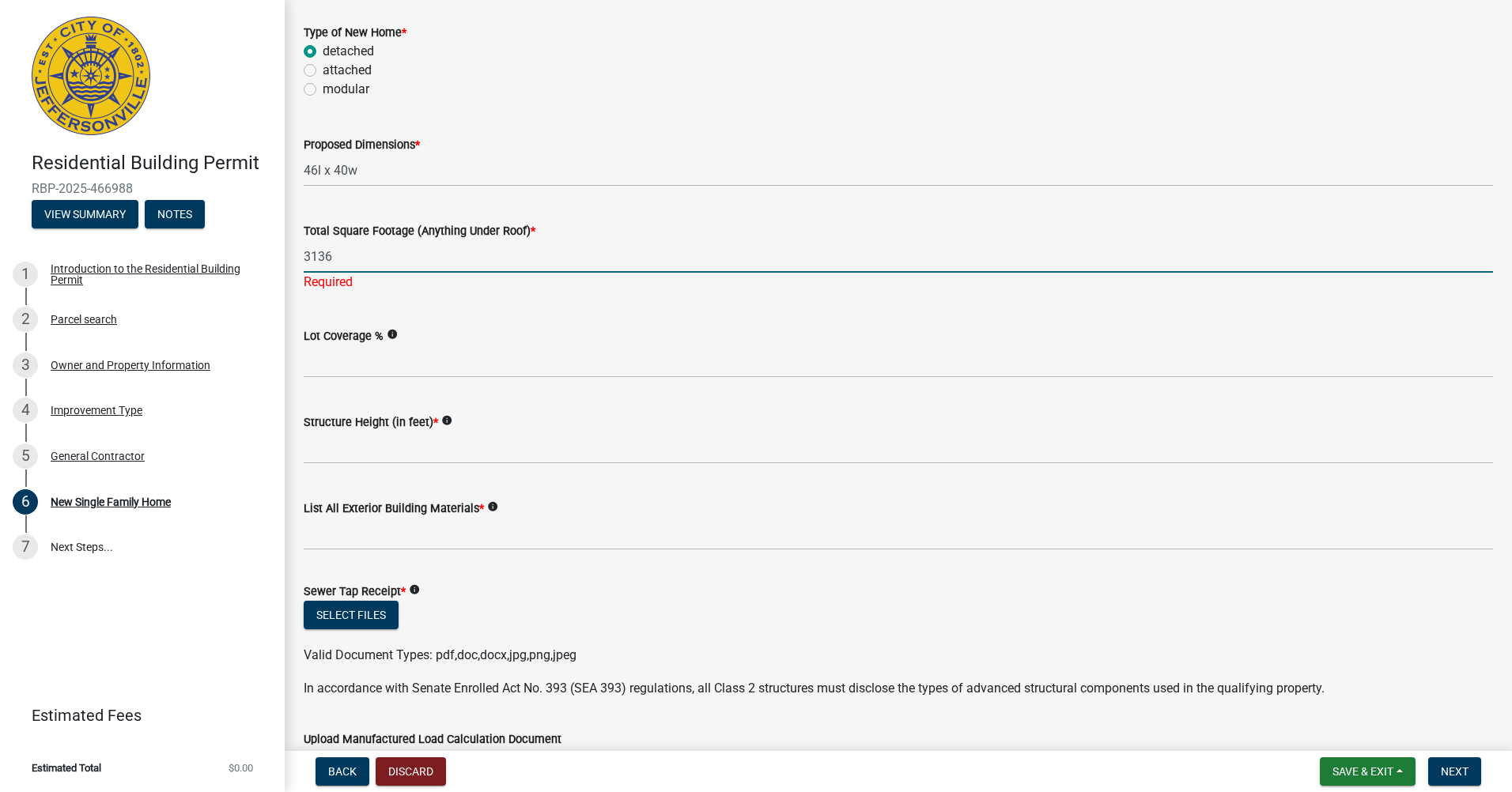
scroll to position [554, 0]
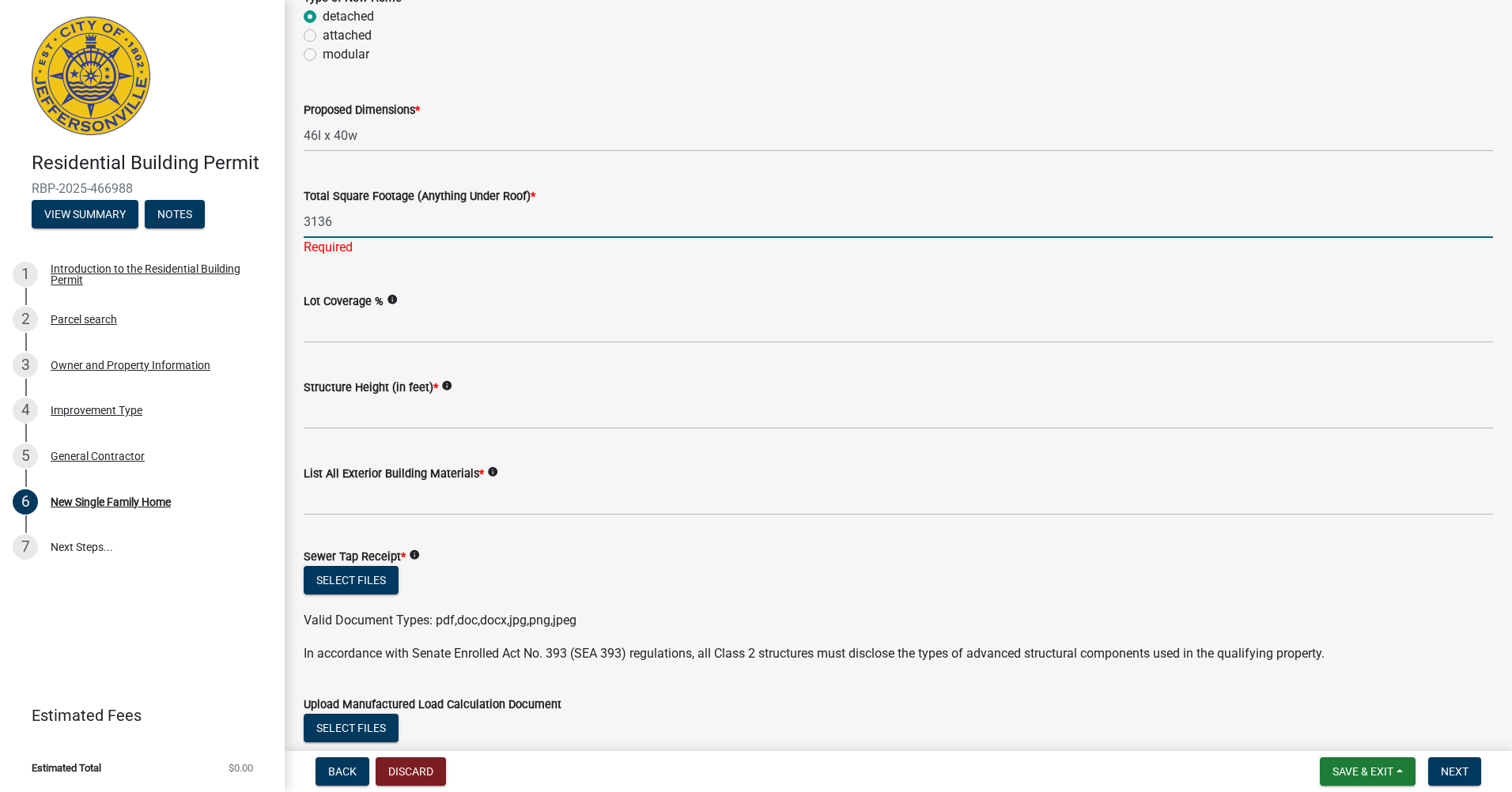
type input "3136"
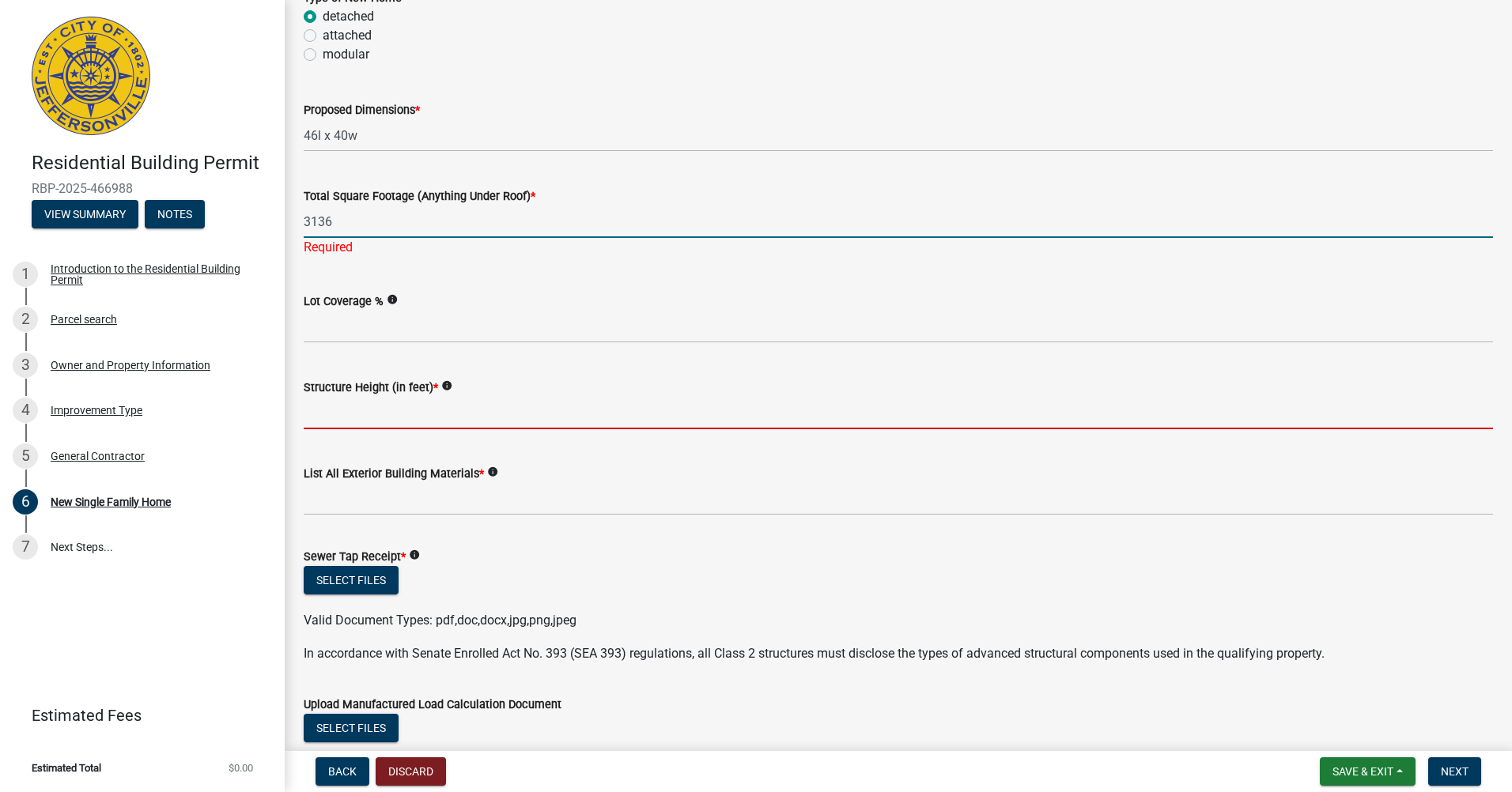
click at [374, 418] on wm-data-entity-input "Structure Height (in feet) * info" at bounding box center [898, 399] width 1190 height 86
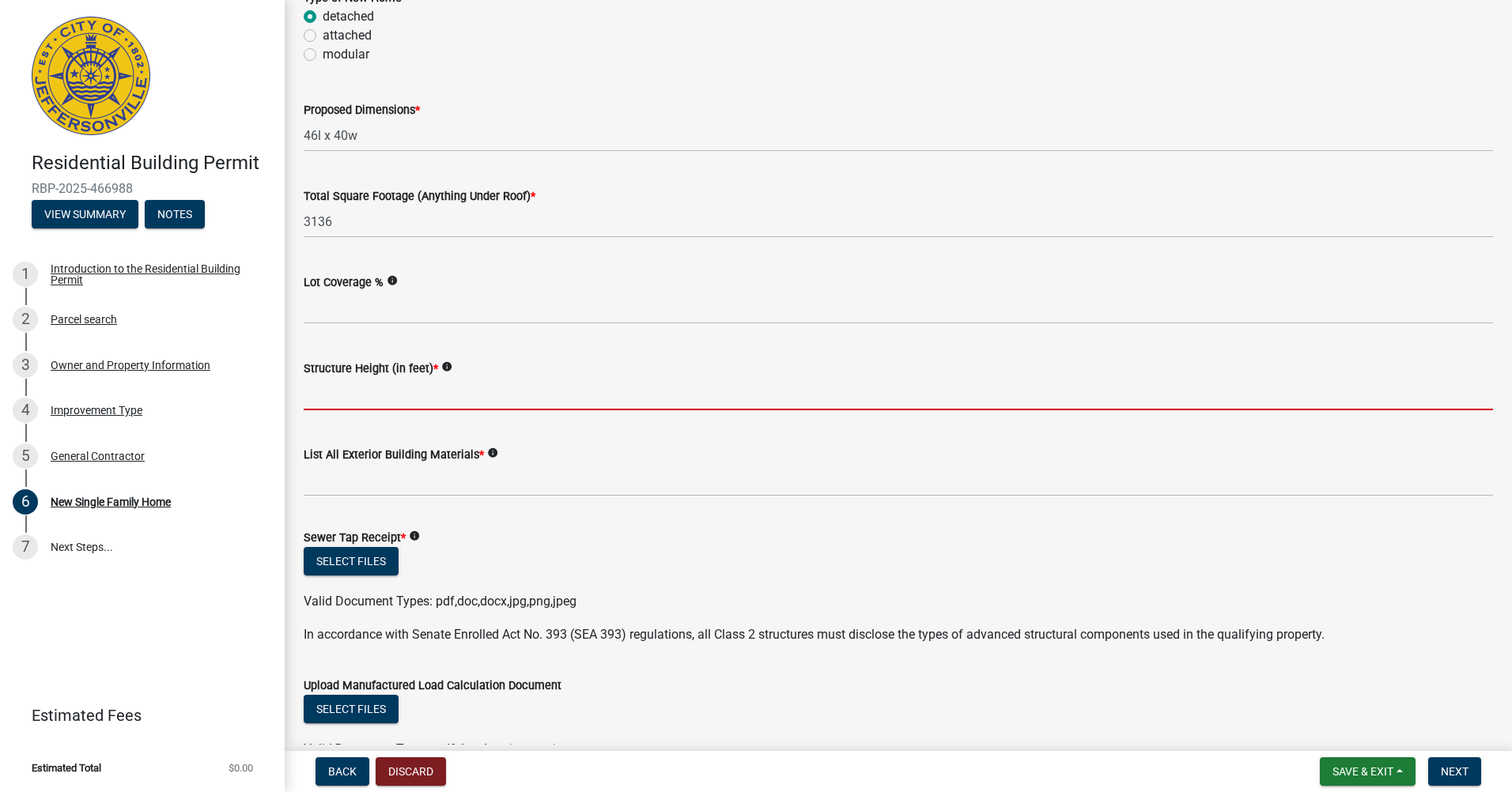
click at [324, 392] on input "Structure Height (in feet) *" at bounding box center [898, 394] width 1190 height 33
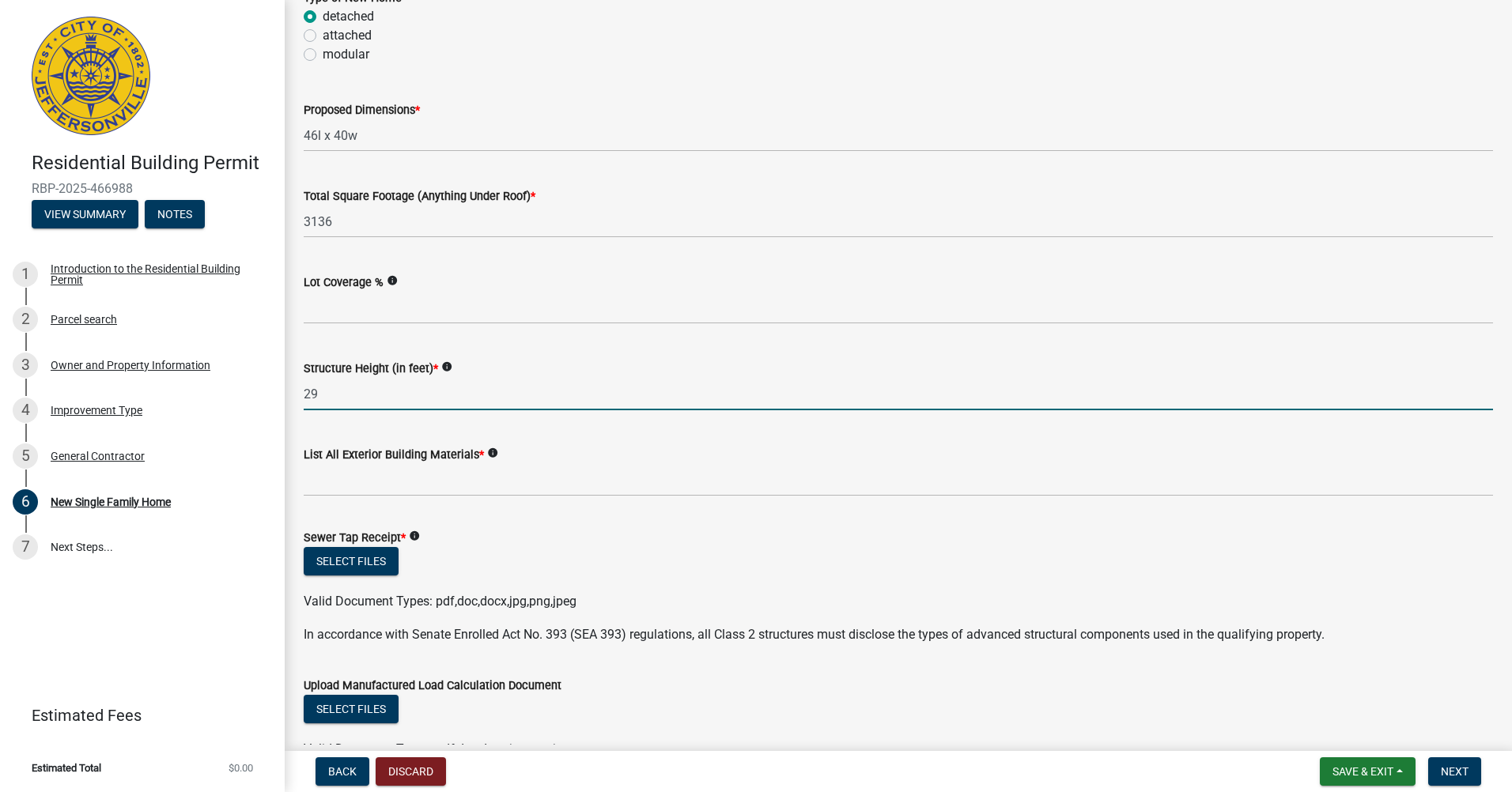
type input "29"
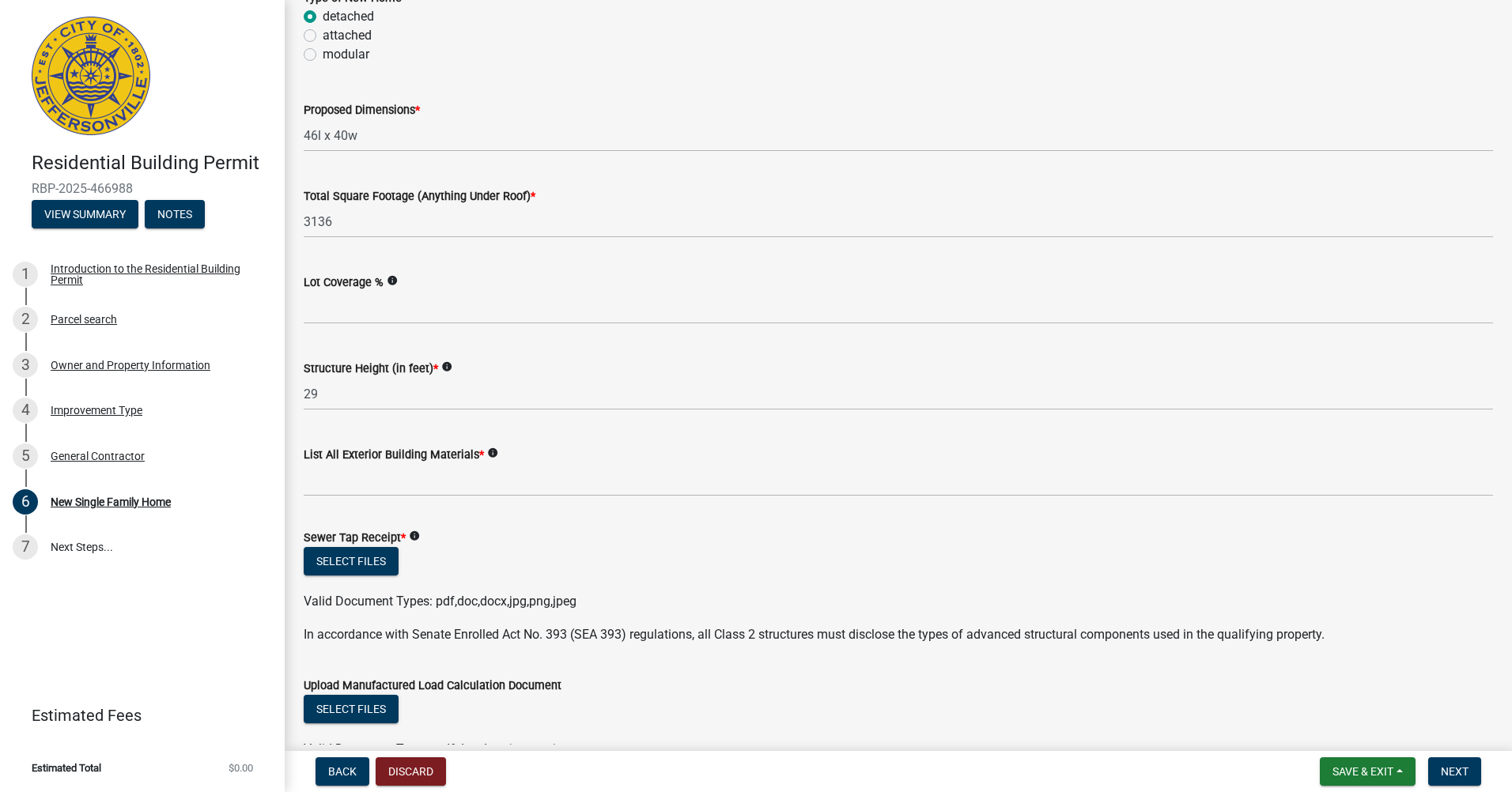
click at [369, 367] on label "Structure Height (in feet) *" at bounding box center [370, 370] width 134 height 11
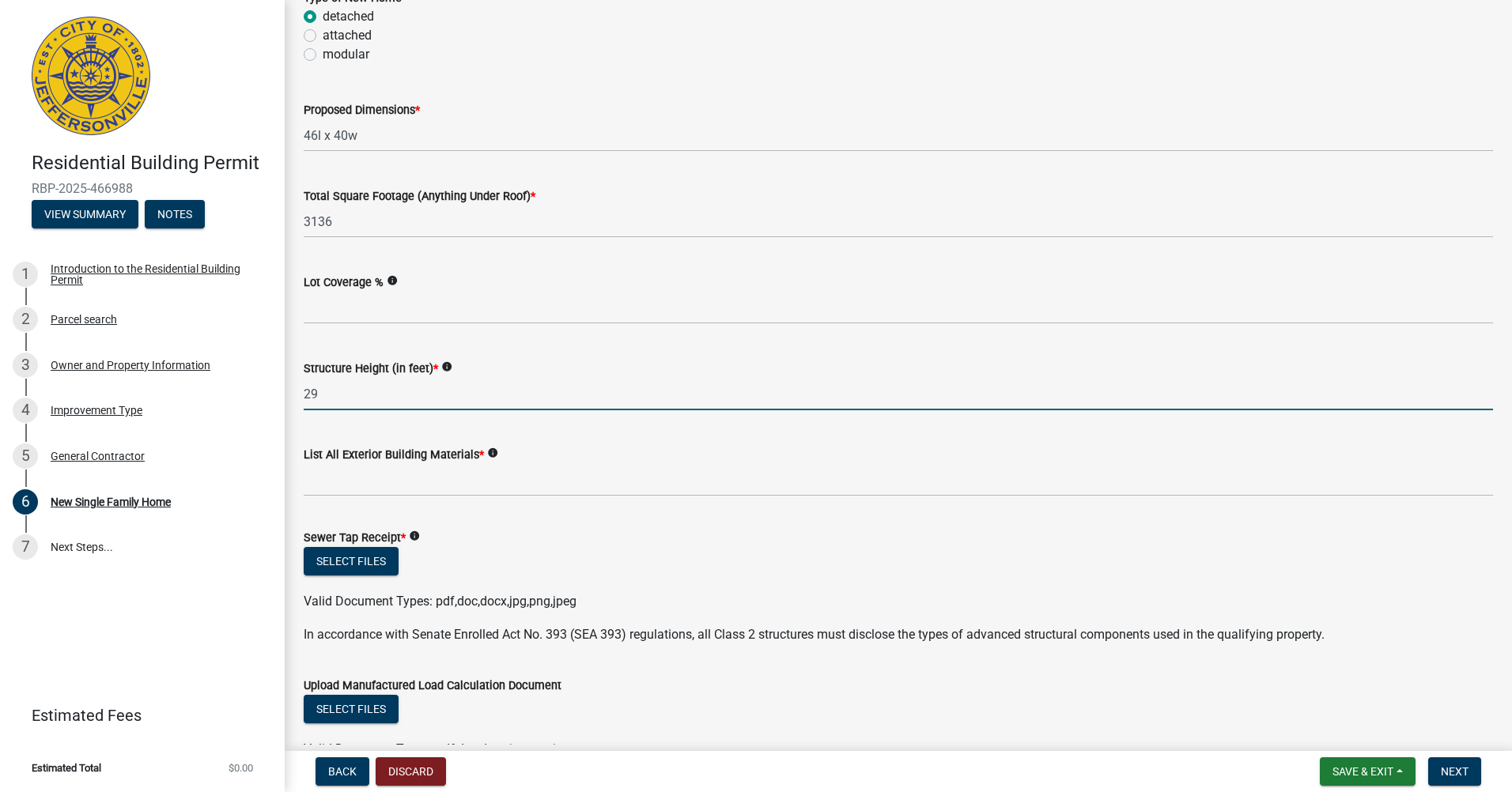
click at [369, 378] on input "29" at bounding box center [898, 394] width 1190 height 33
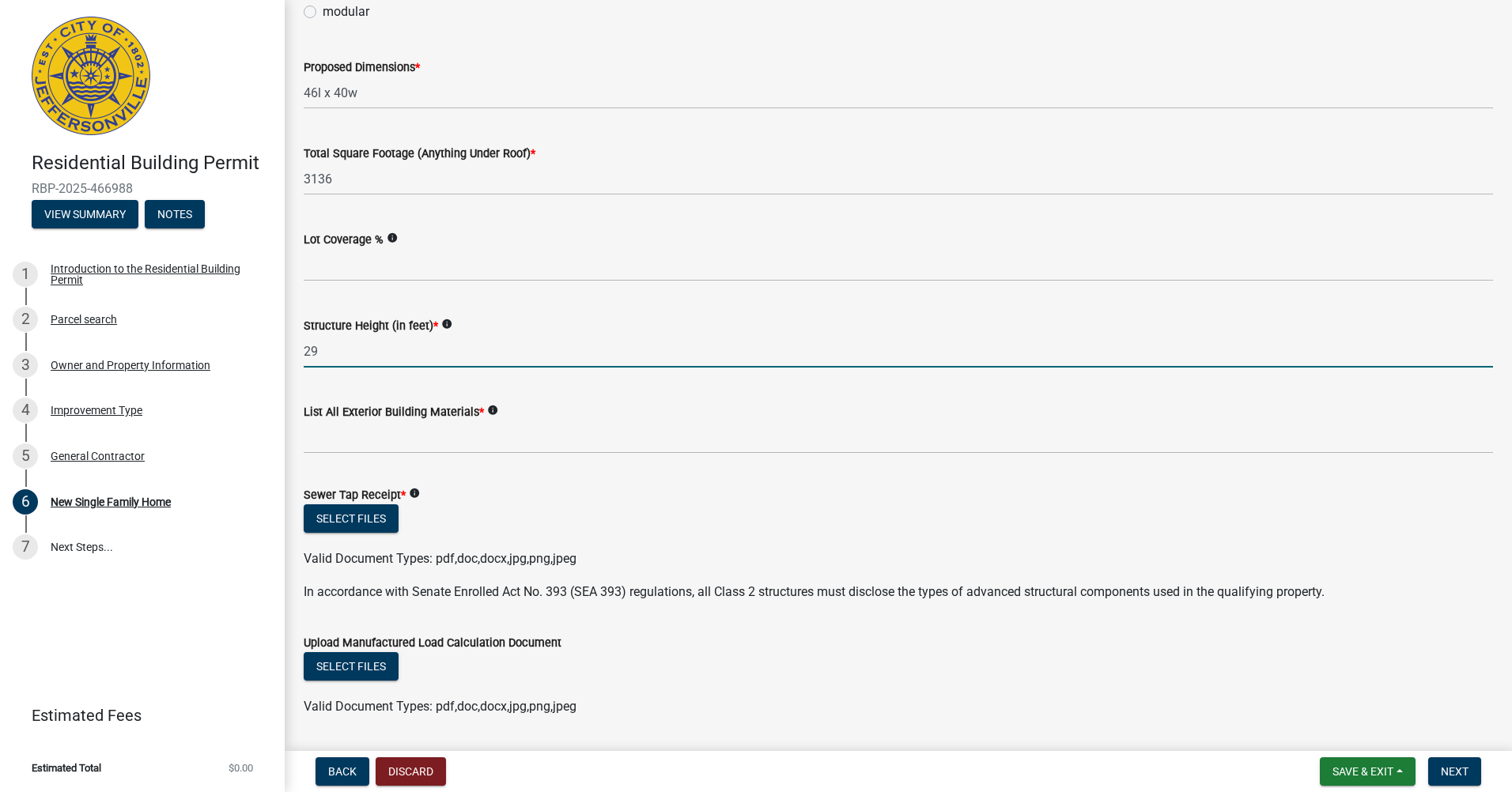
scroll to position [632, 0]
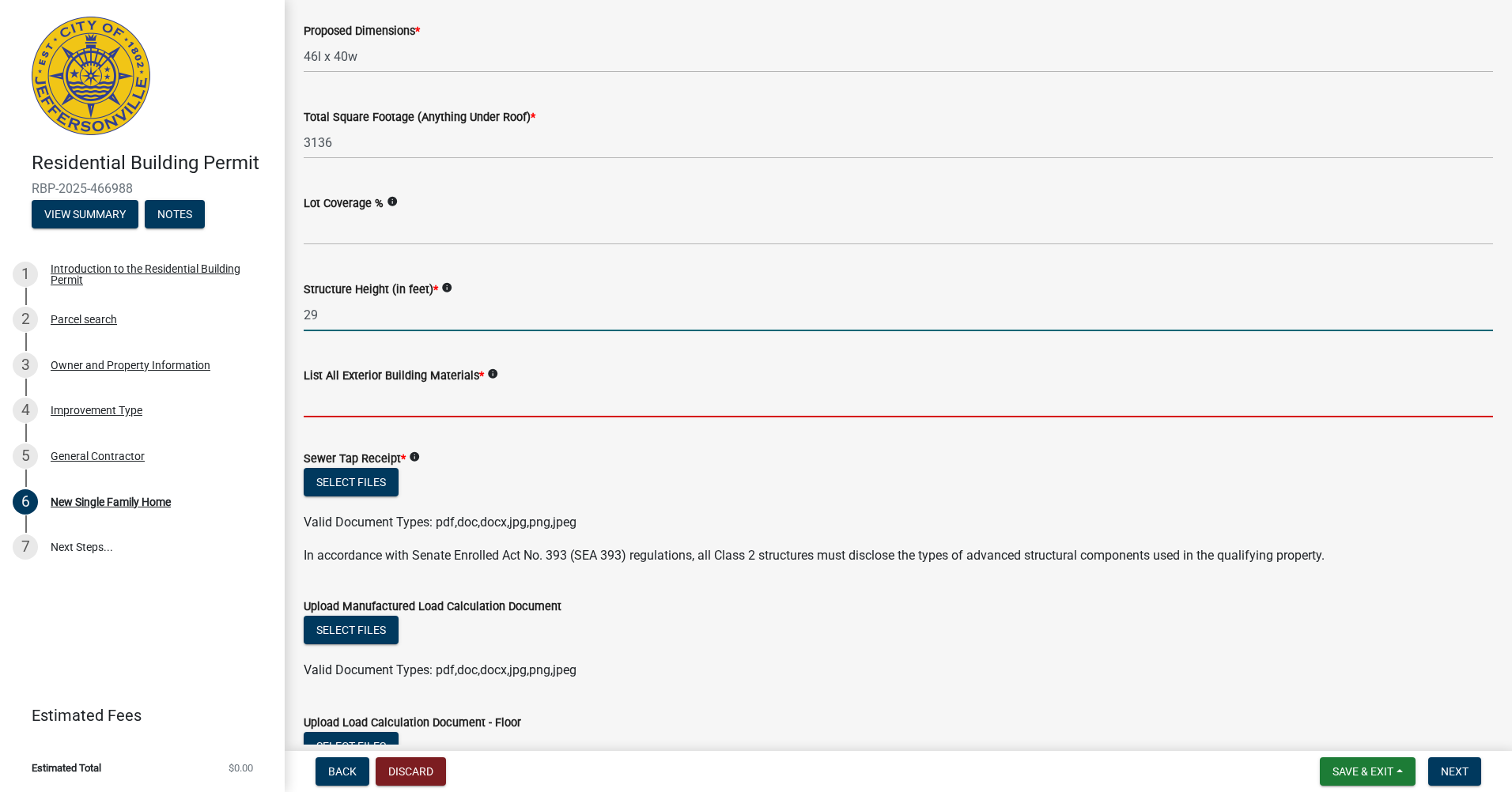
click at [366, 398] on input "List All Exterior Building Materials *" at bounding box center [898, 401] width 1190 height 33
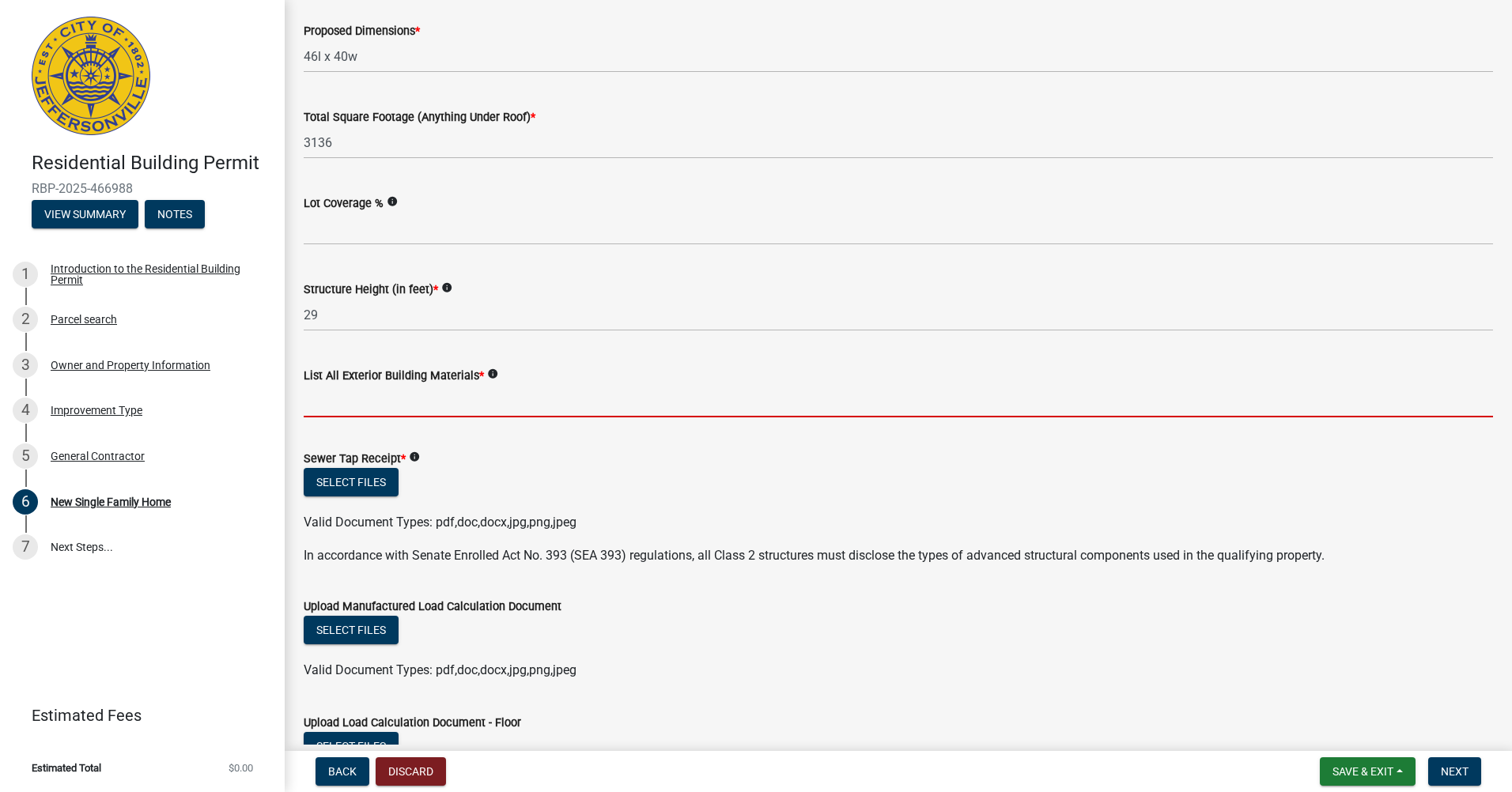
type input "Vinyl, Brick"
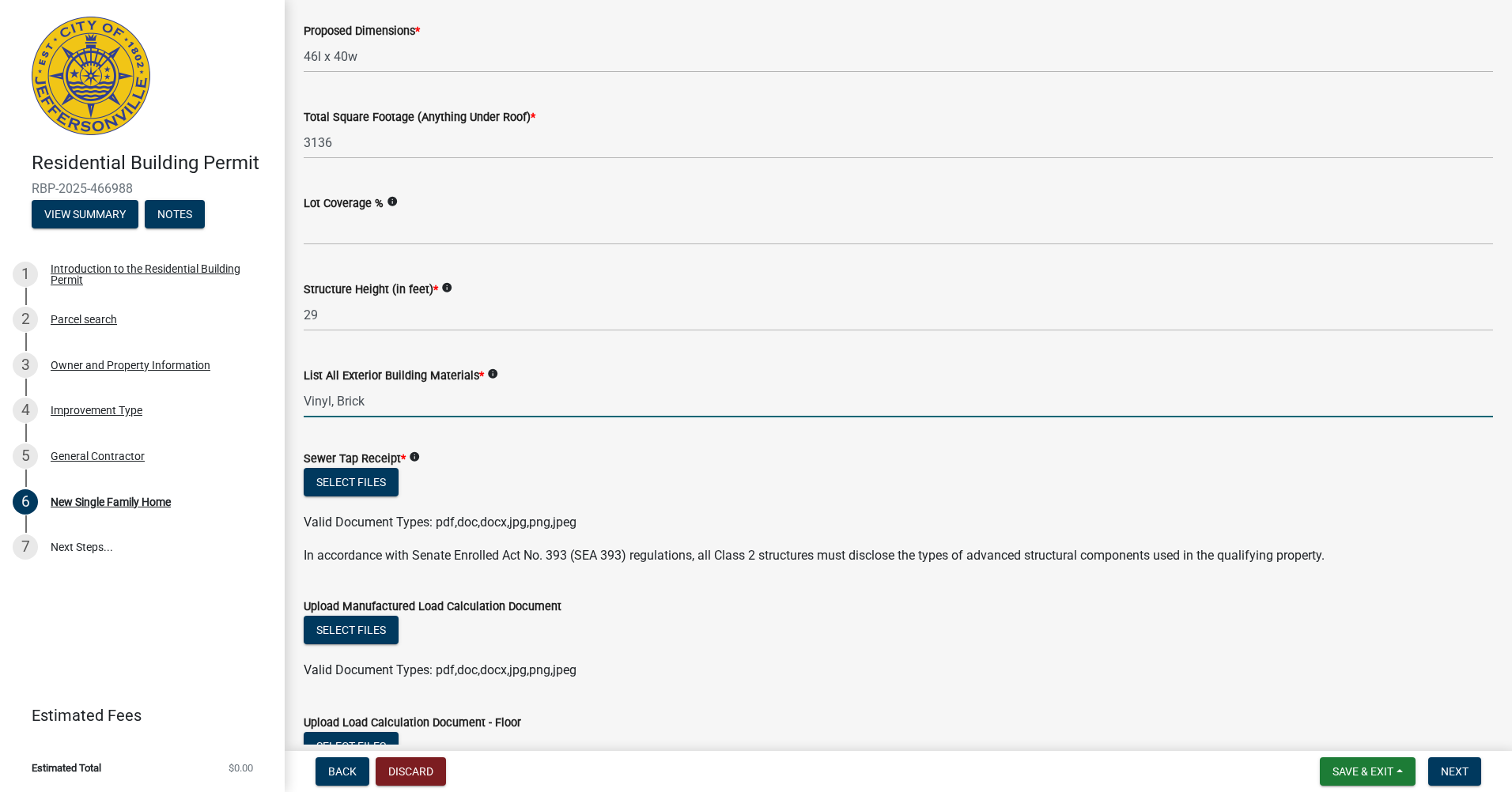
type input "1"
type input "120100"
type input "1"
type input "3"
type input "2"
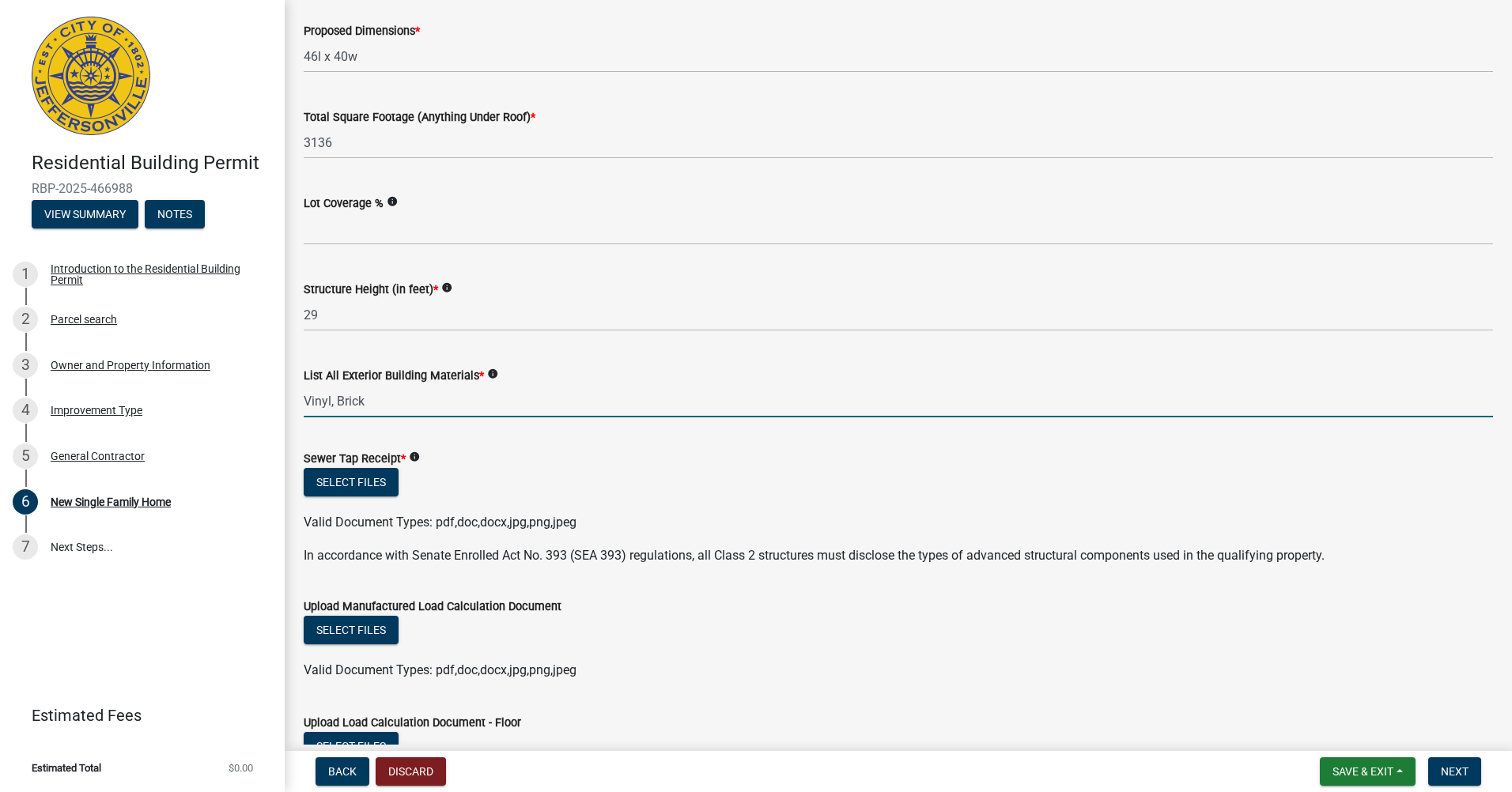
type input "1"
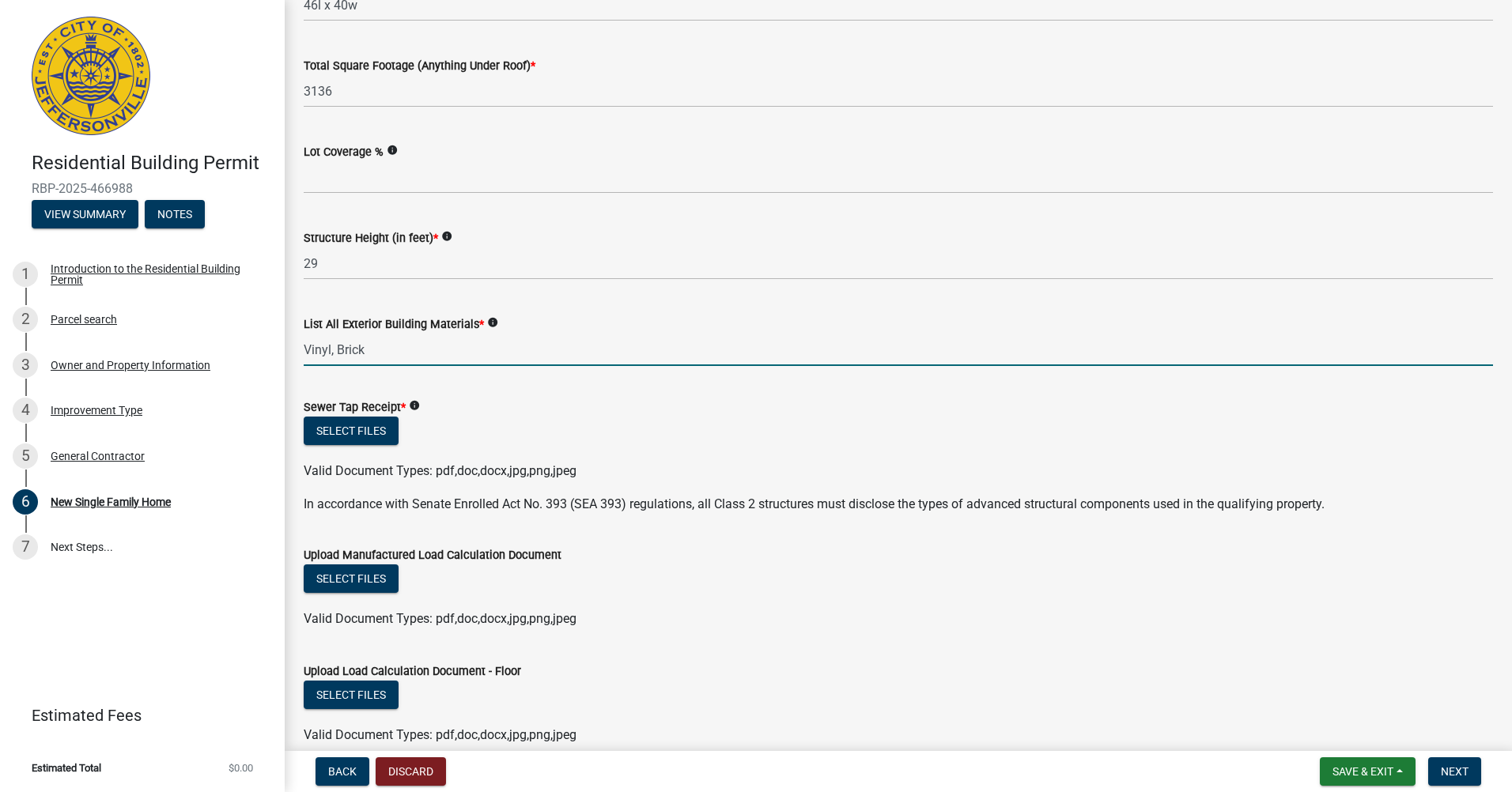
scroll to position [711, 0]
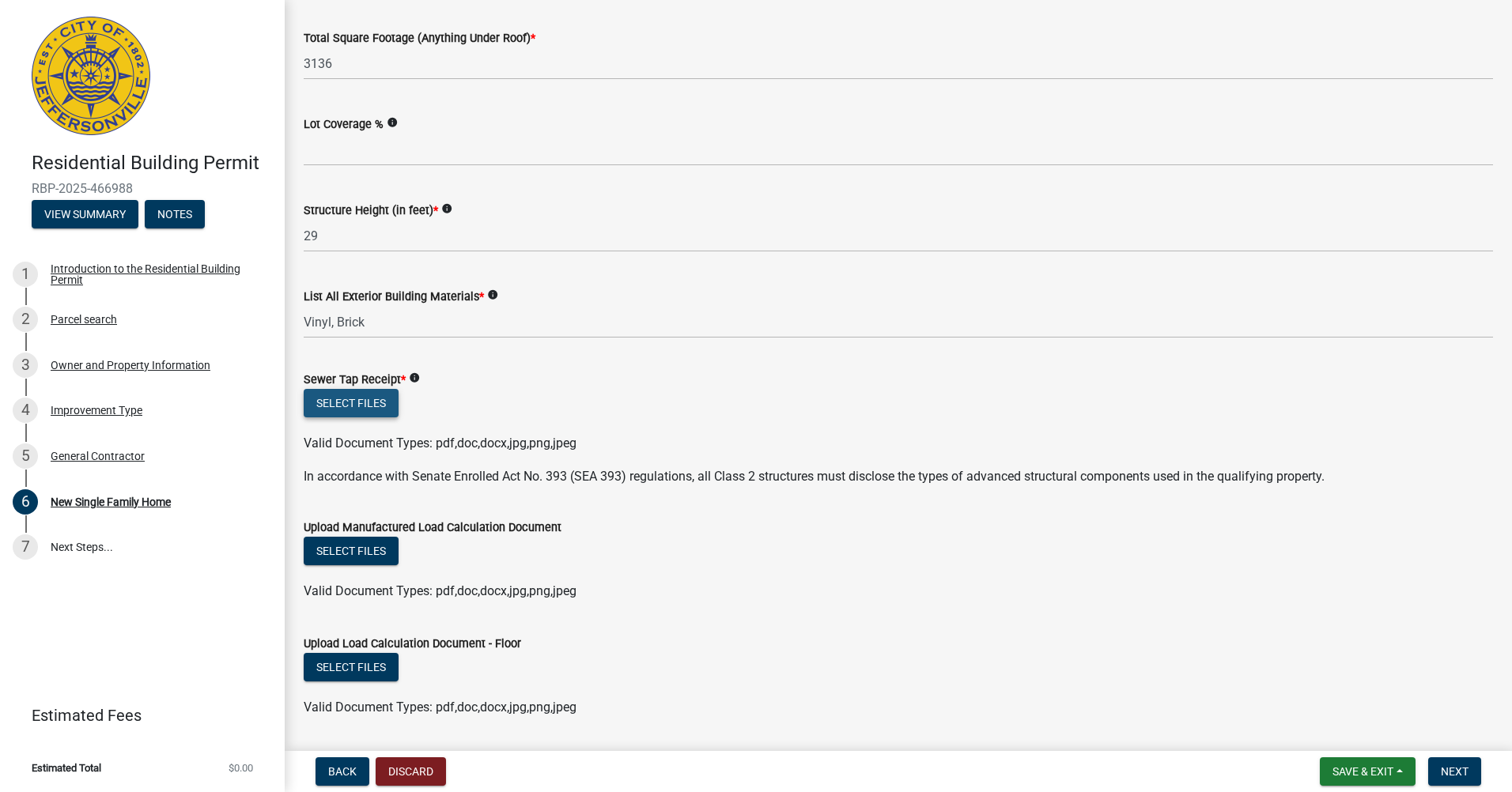
click at [366, 404] on button "Select files" at bounding box center [351, 403] width 95 height 28
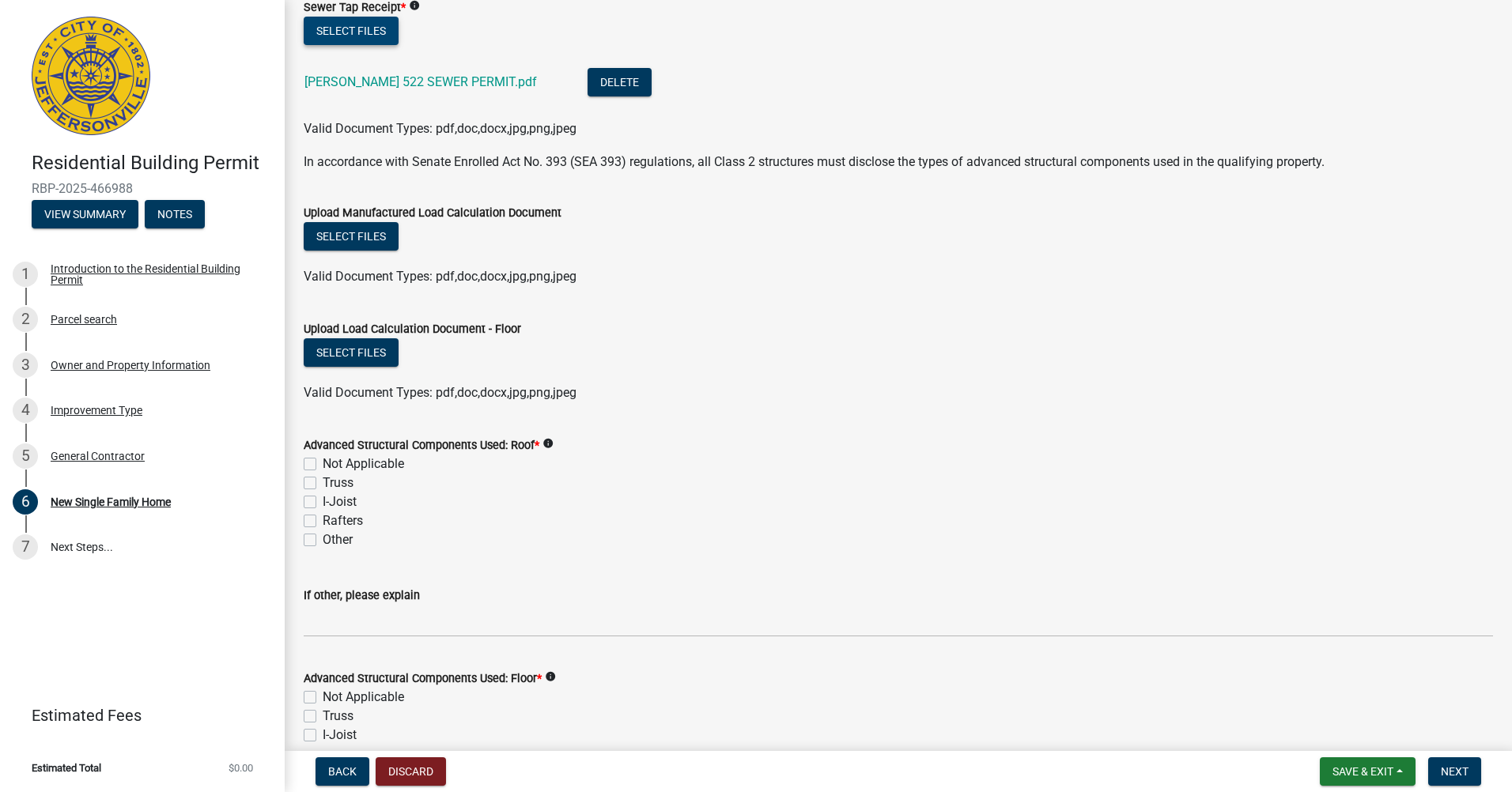
scroll to position [1107, 0]
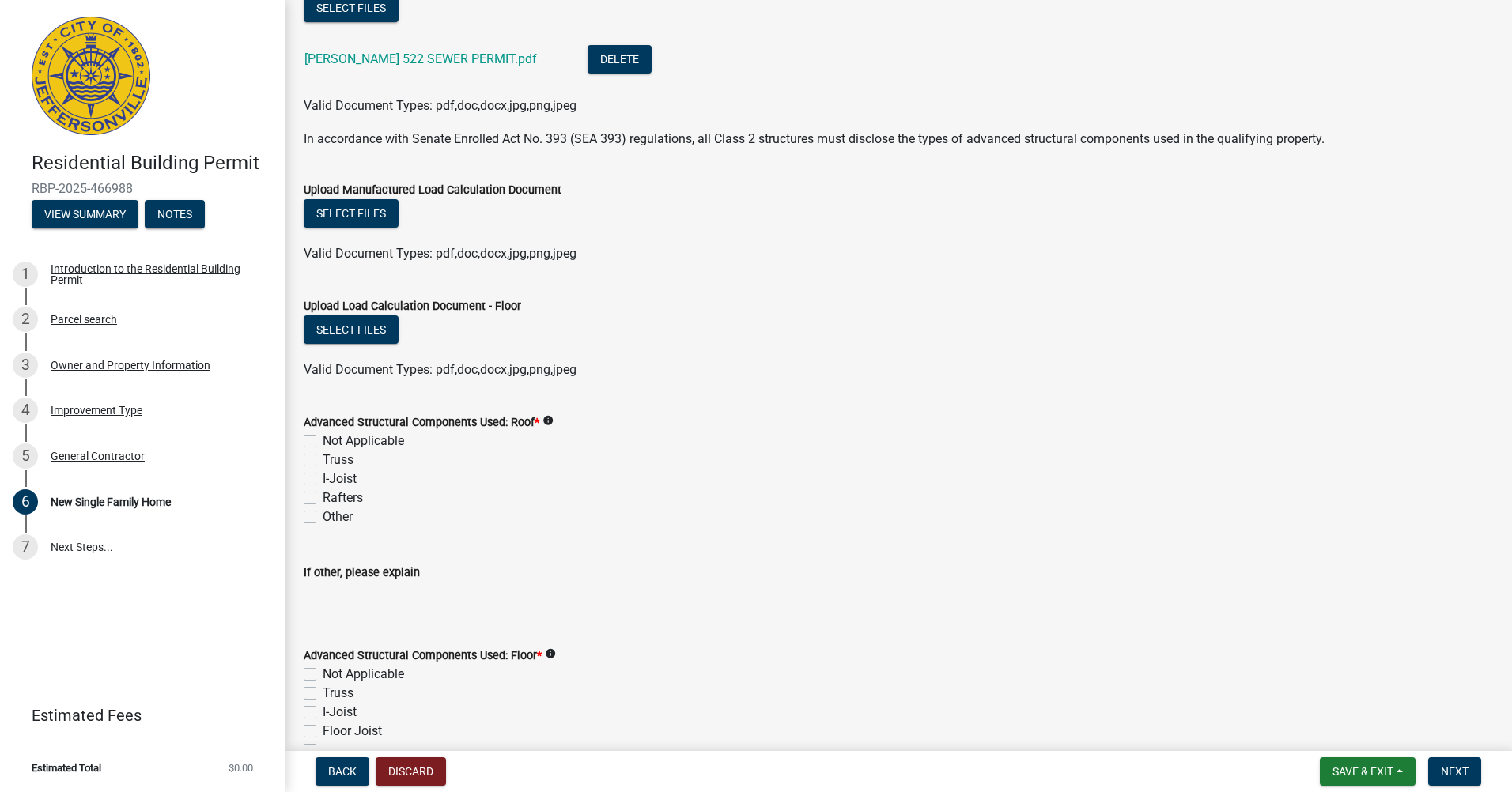
click at [322, 457] on label "Truss" at bounding box center [338, 460] width 31 height 19
click at [322, 457] on input "Truss" at bounding box center [327, 456] width 11 height 11
checkbox input "true"
checkbox input "false"
checkbox input "true"
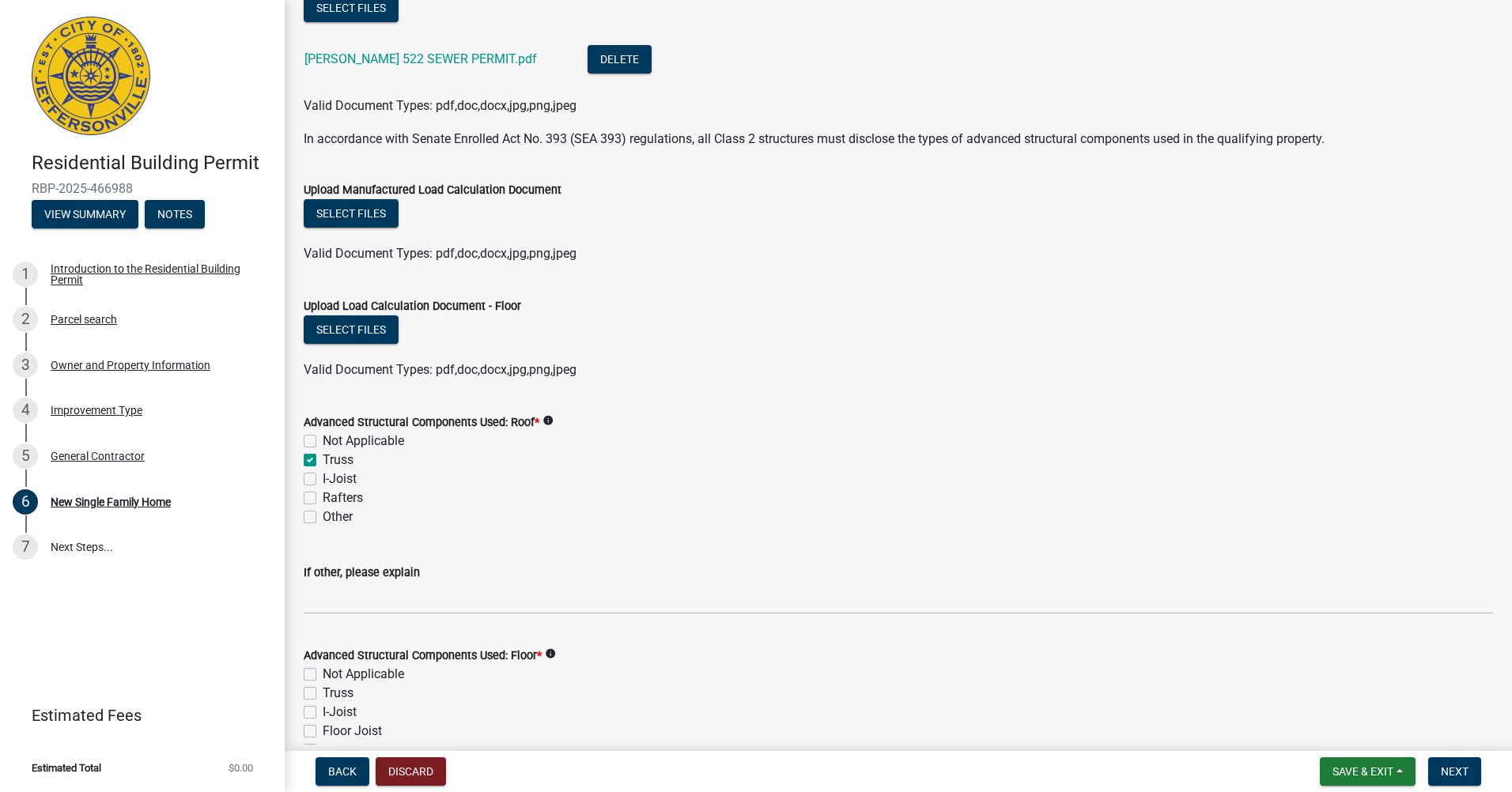
checkbox input "false"
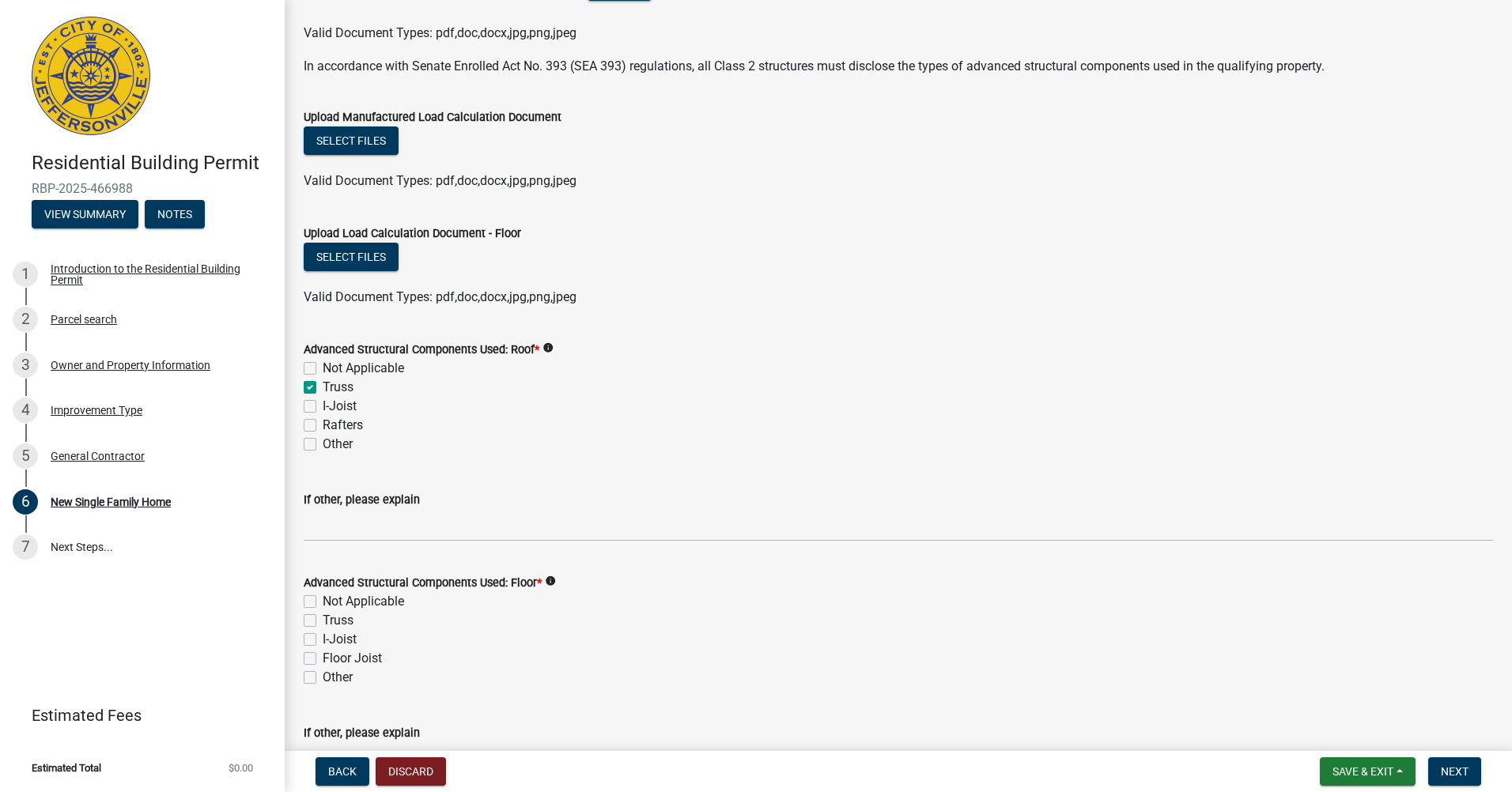
scroll to position [1344, 0]
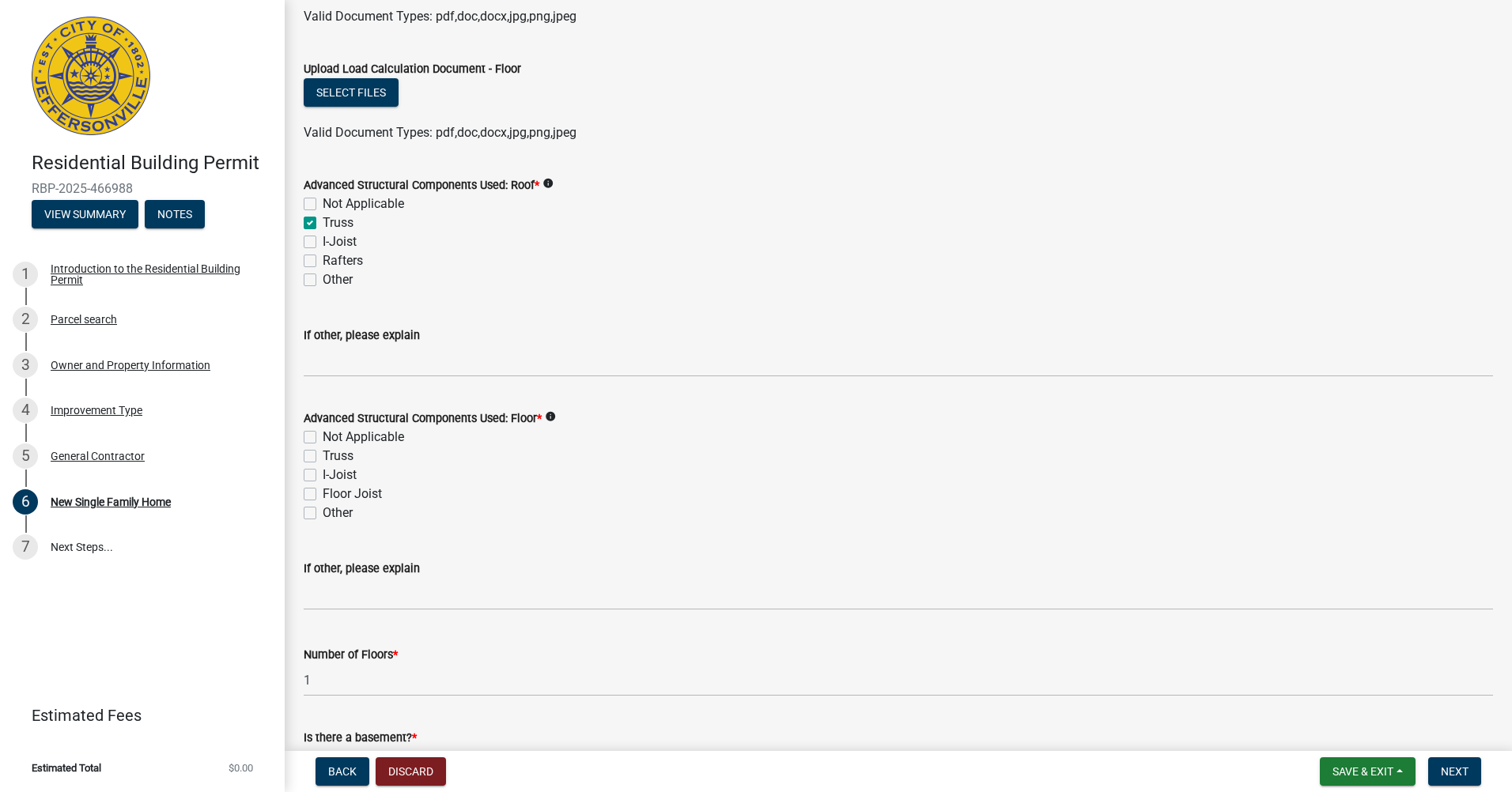
click at [322, 479] on label "I-Joist" at bounding box center [340, 475] width 34 height 19
click at [322, 476] on input "I-Joist" at bounding box center [327, 470] width 11 height 11
checkbox input "true"
checkbox input "false"
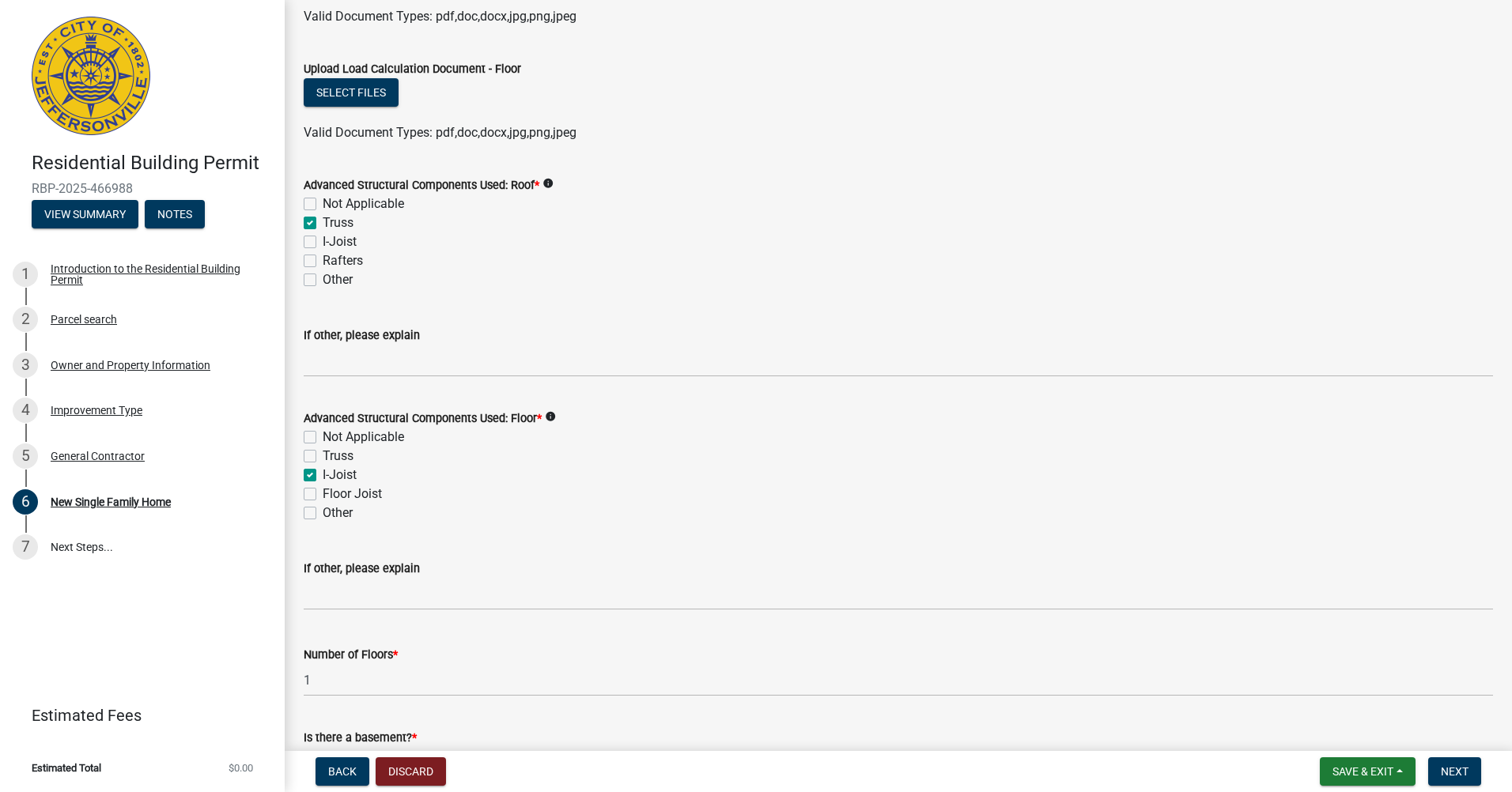
checkbox input "true"
checkbox input "false"
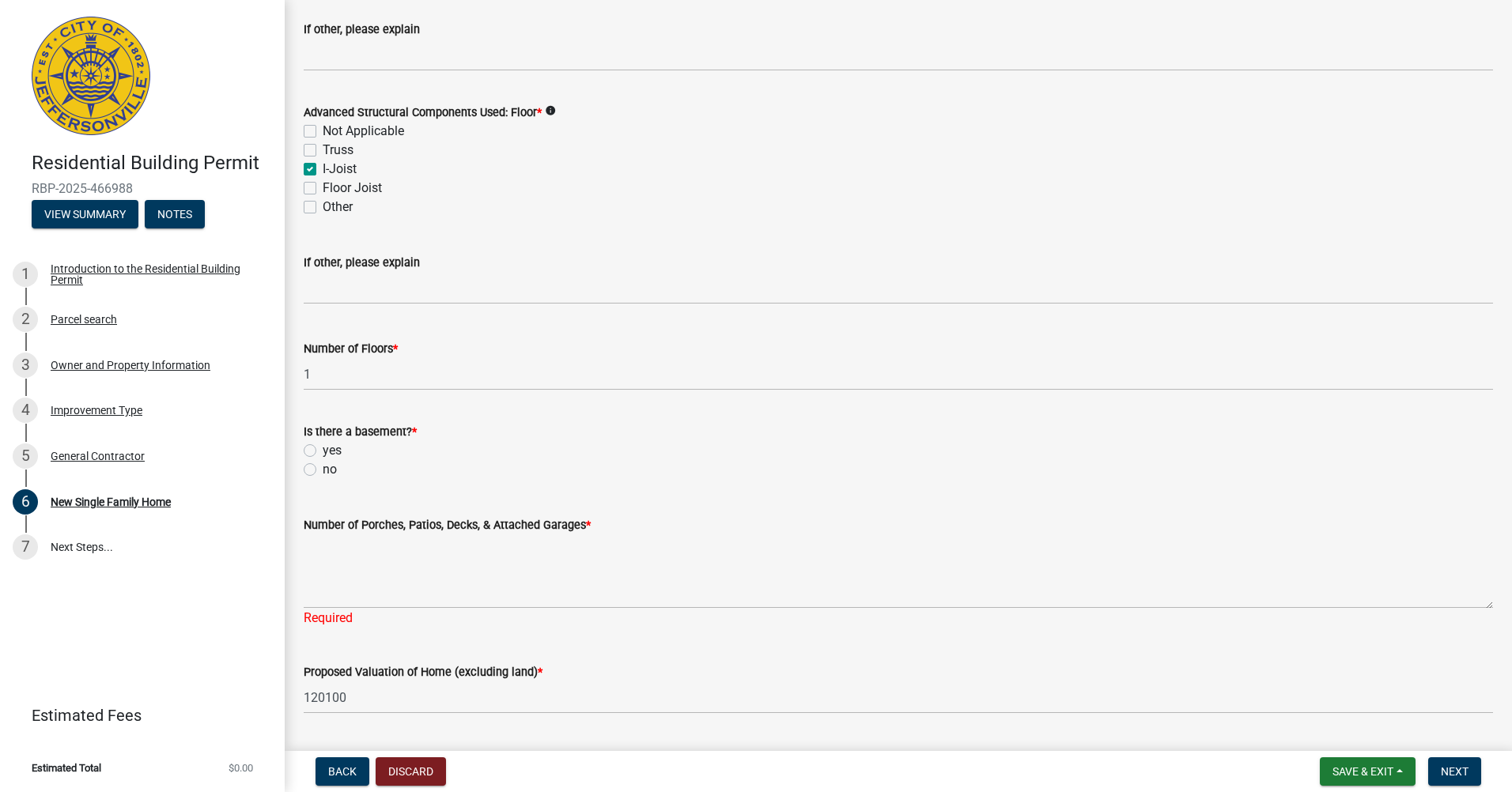
scroll to position [1661, 0]
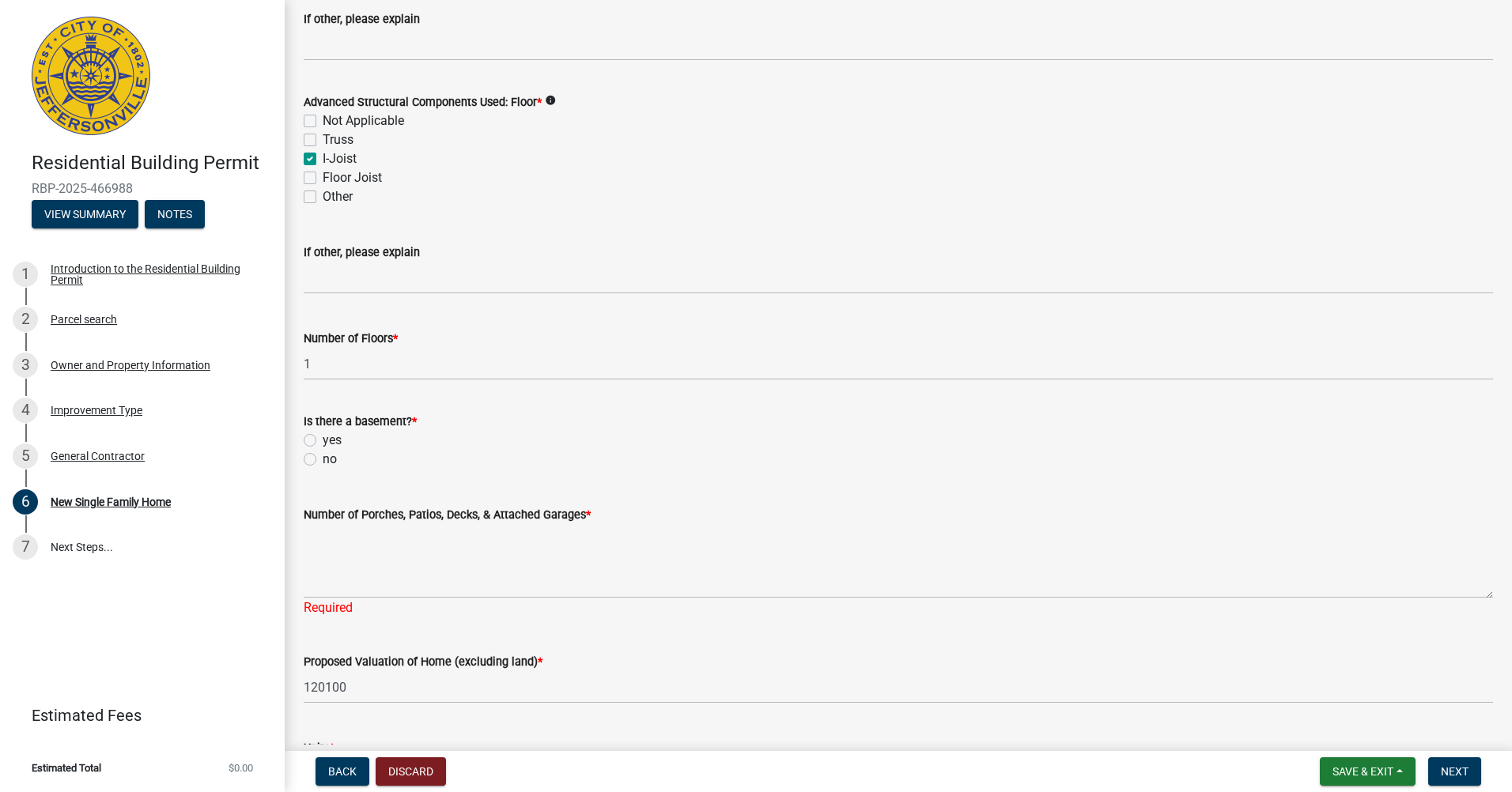
click at [316, 459] on div "no" at bounding box center [898, 459] width 1190 height 19
click at [322, 460] on label "no" at bounding box center [329, 459] width 14 height 19
click at [322, 460] on input "no" at bounding box center [327, 455] width 11 height 11
radio input "true"
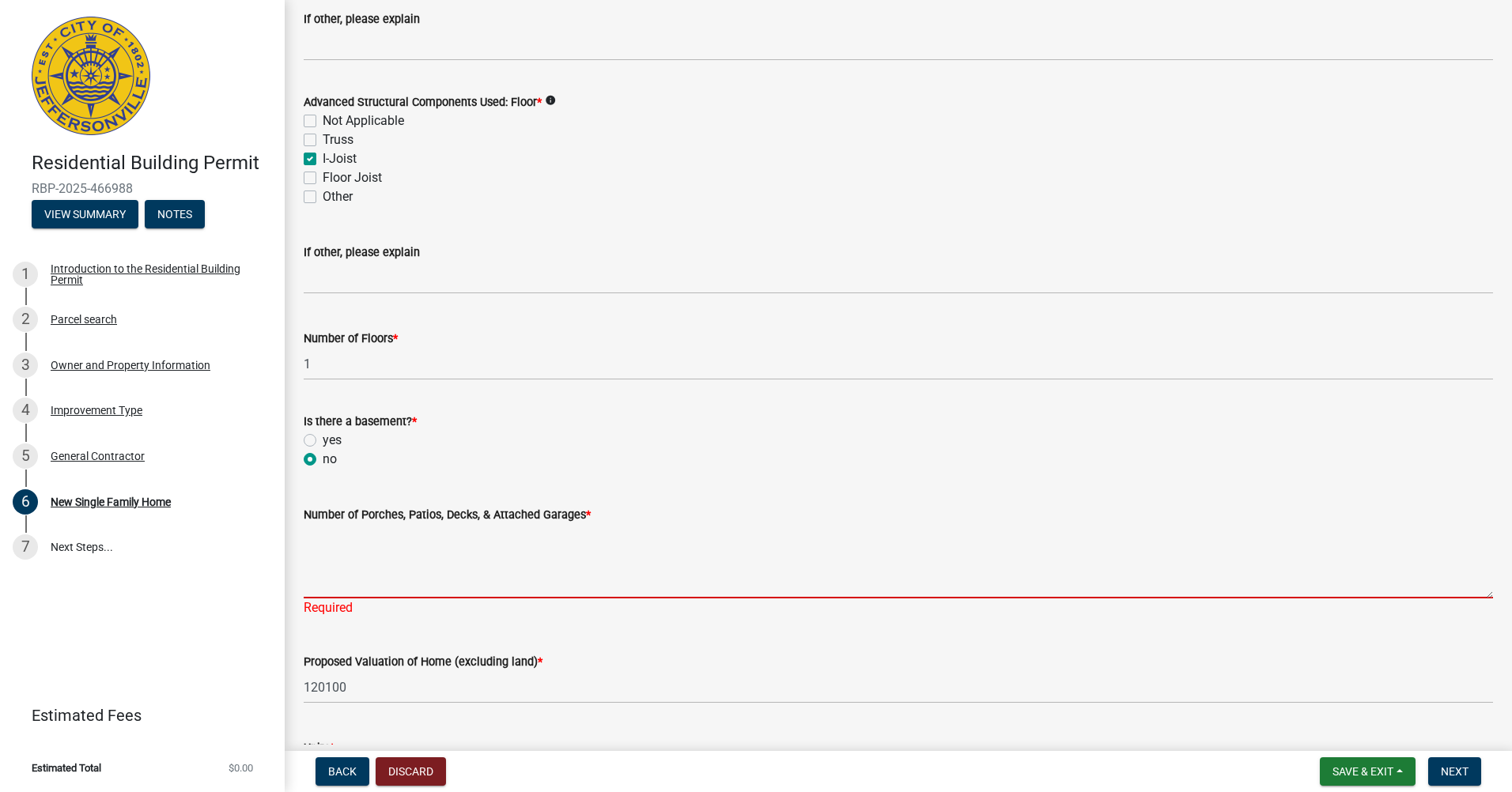
click at [405, 554] on textarea "Number of Porches, Patios, Decks, & Attached Garages *" at bounding box center [898, 561] width 1190 height 74
click at [347, 553] on textarea "Number of Porches, Patios, Decks, & Attached Garages *" at bounding box center [898, 561] width 1190 height 74
click at [334, 535] on textarea "Number of Porches, Patios, Decks, & Attached Garages *" at bounding box center [898, 561] width 1190 height 74
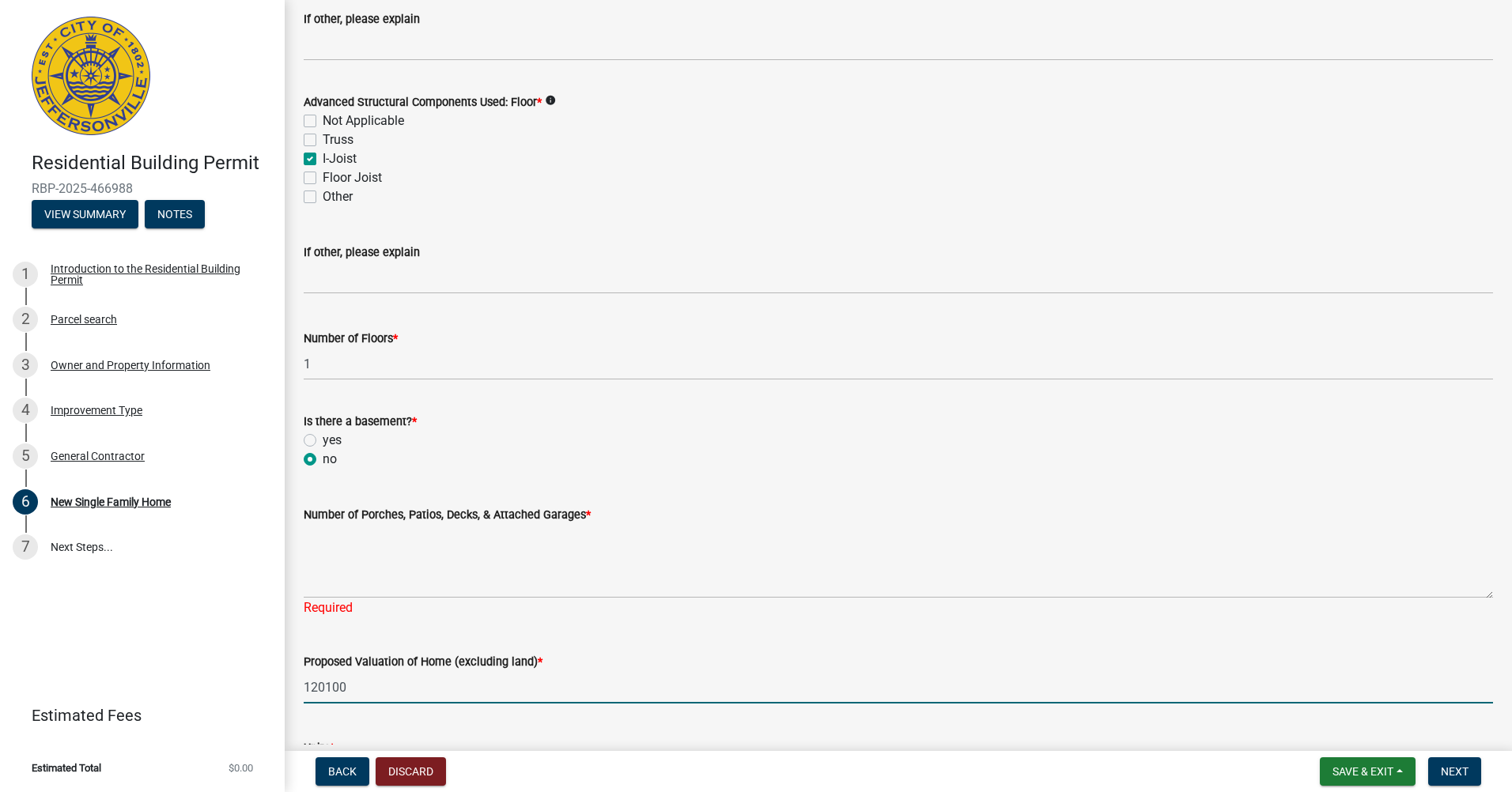
click at [454, 694] on input "120100" at bounding box center [898, 688] width 1190 height 33
click at [454, 690] on input "120100" at bounding box center [898, 688] width 1190 height 33
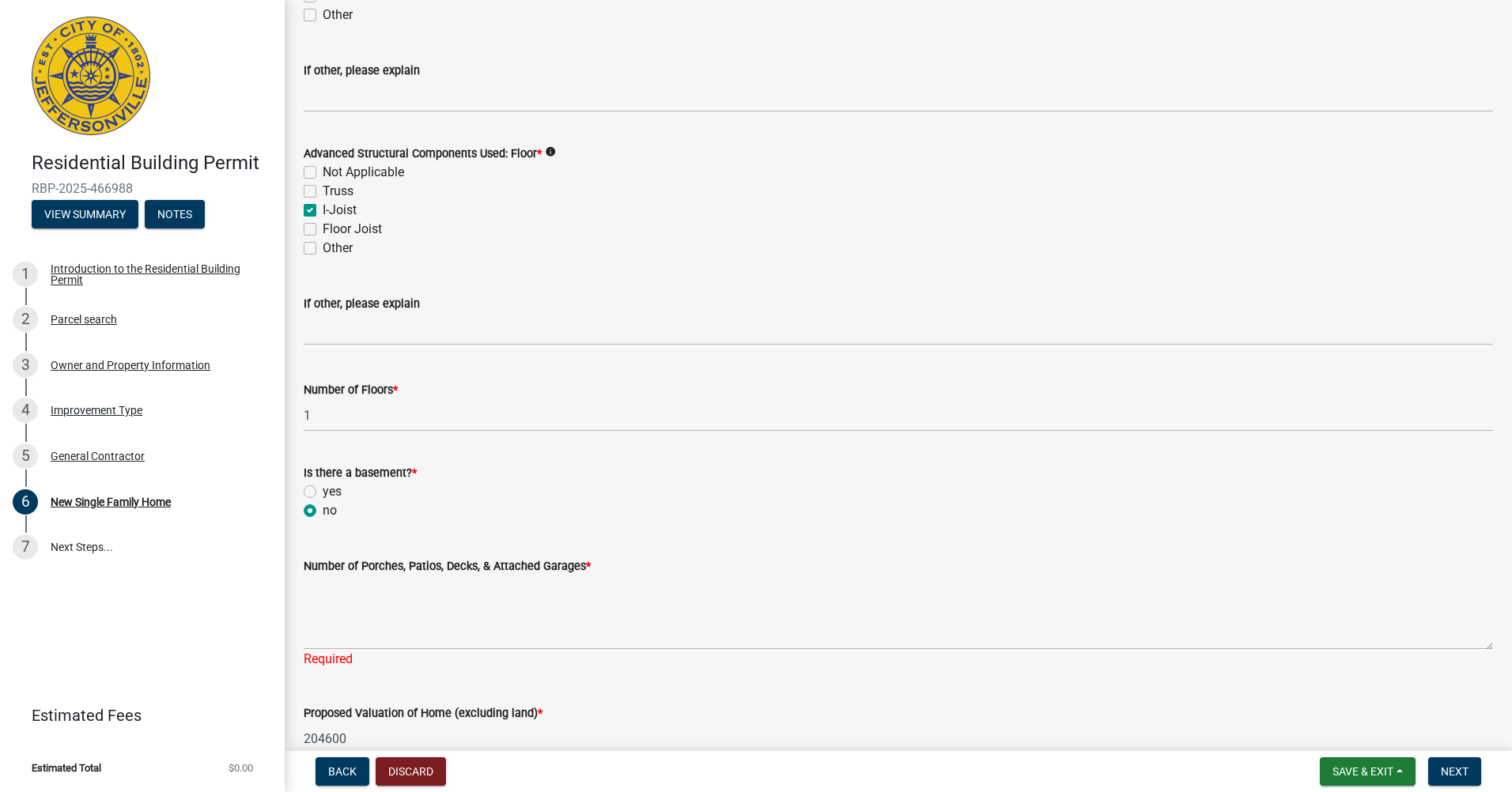
scroll to position [1581, 0]
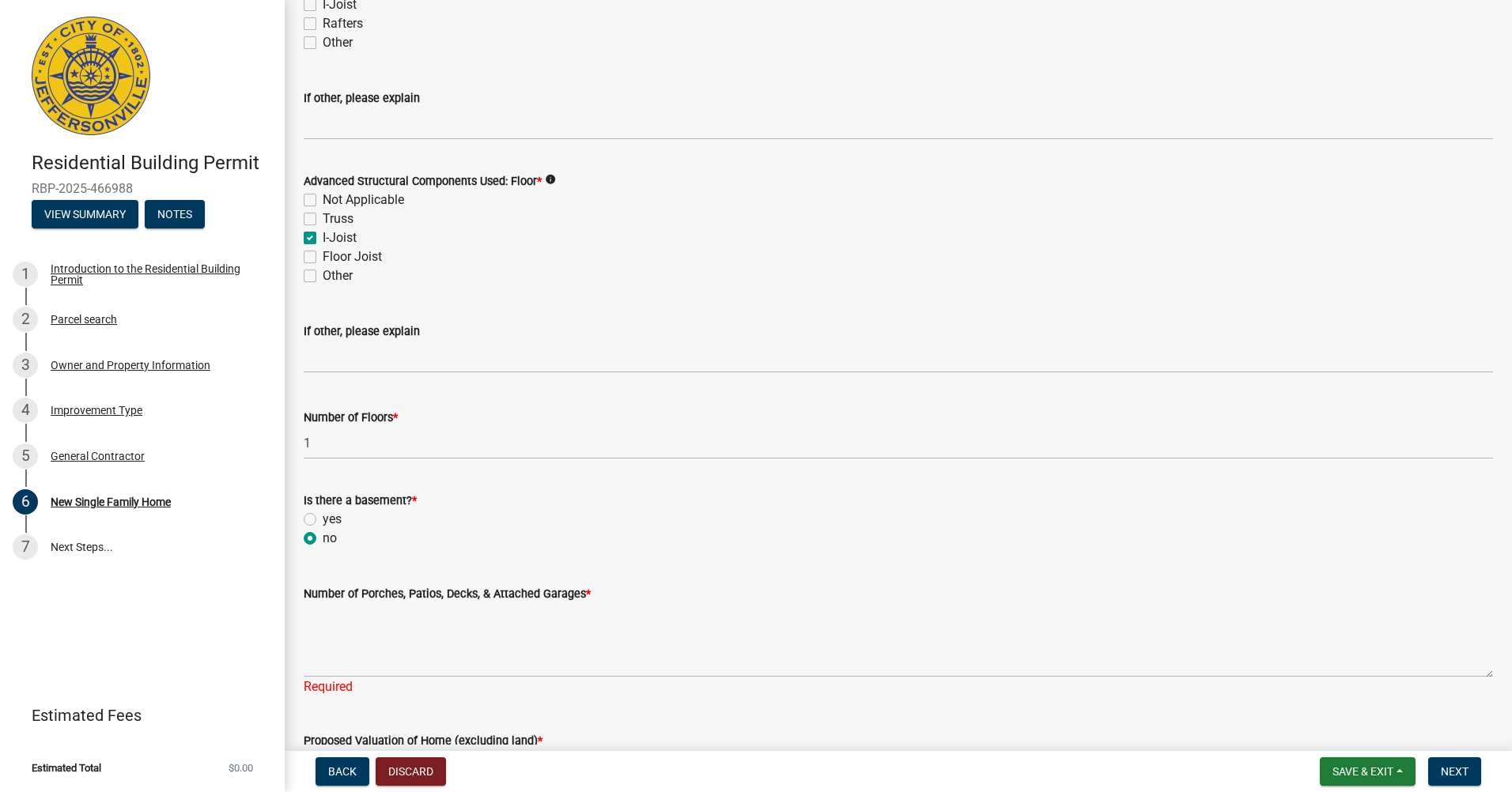
type input "204600"
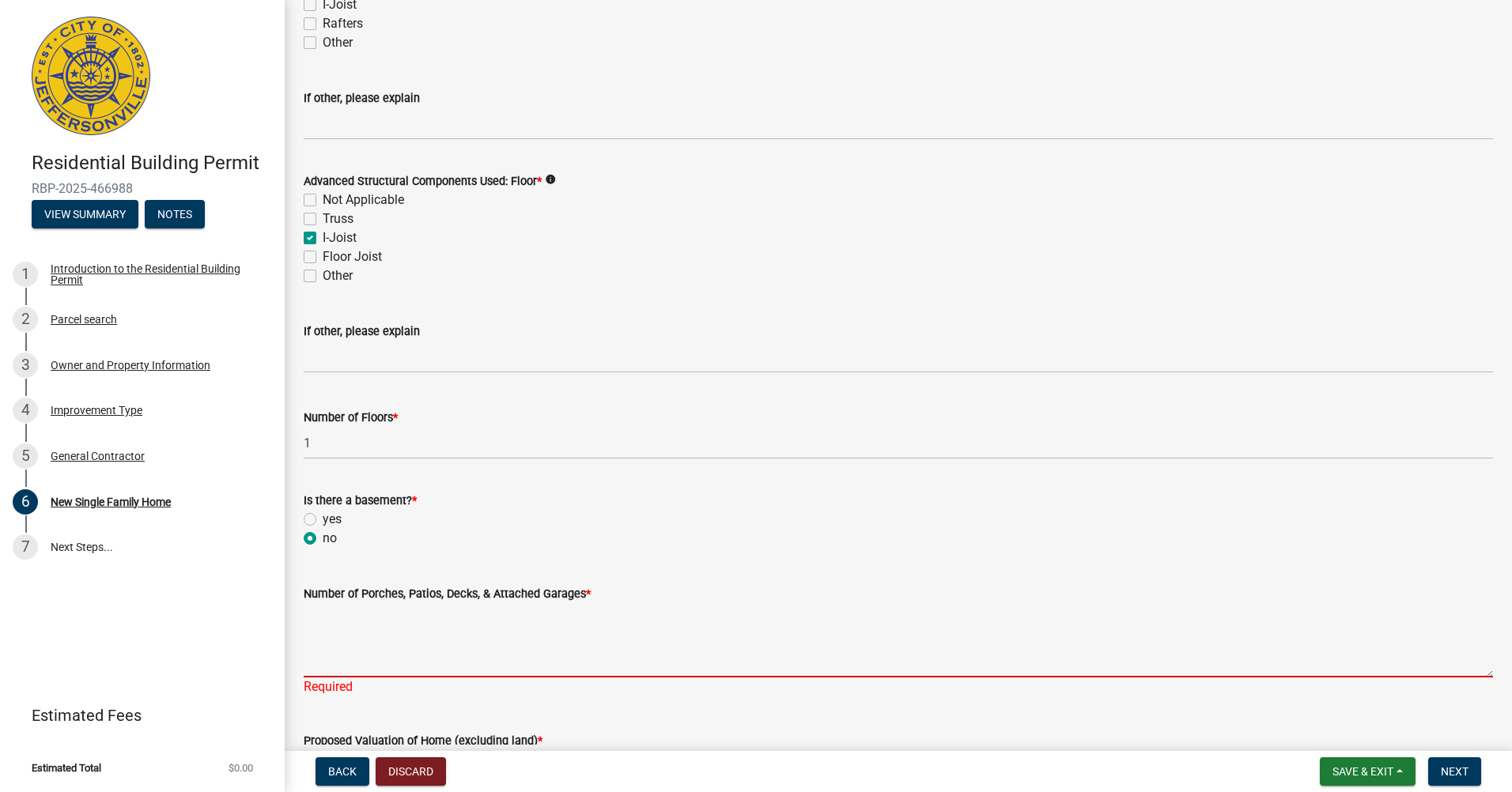
click at [380, 627] on textarea "Number of Porches, Patios, Decks, & Attached Garages *" at bounding box center [898, 640] width 1190 height 74
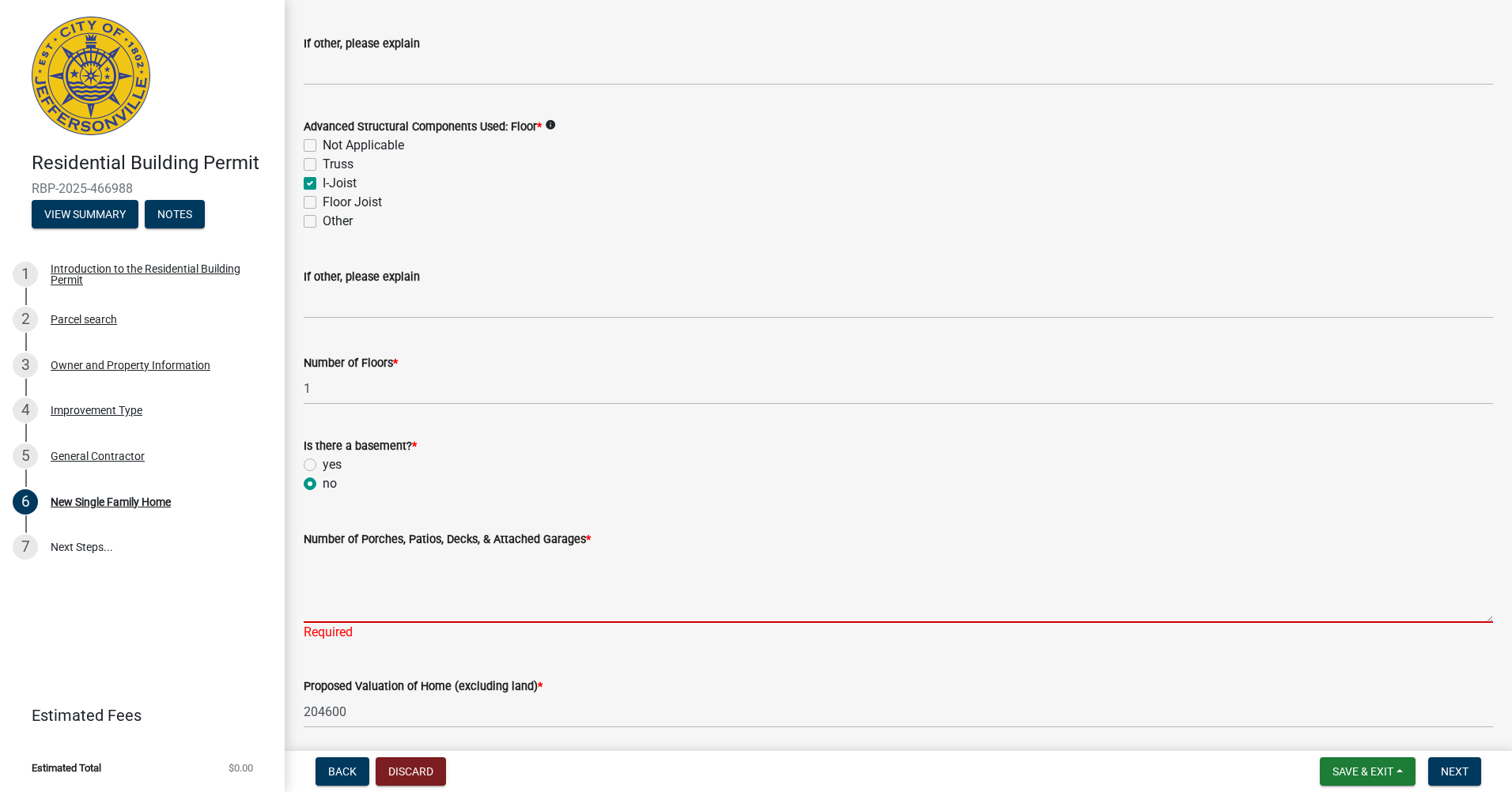
scroll to position [1661, 0]
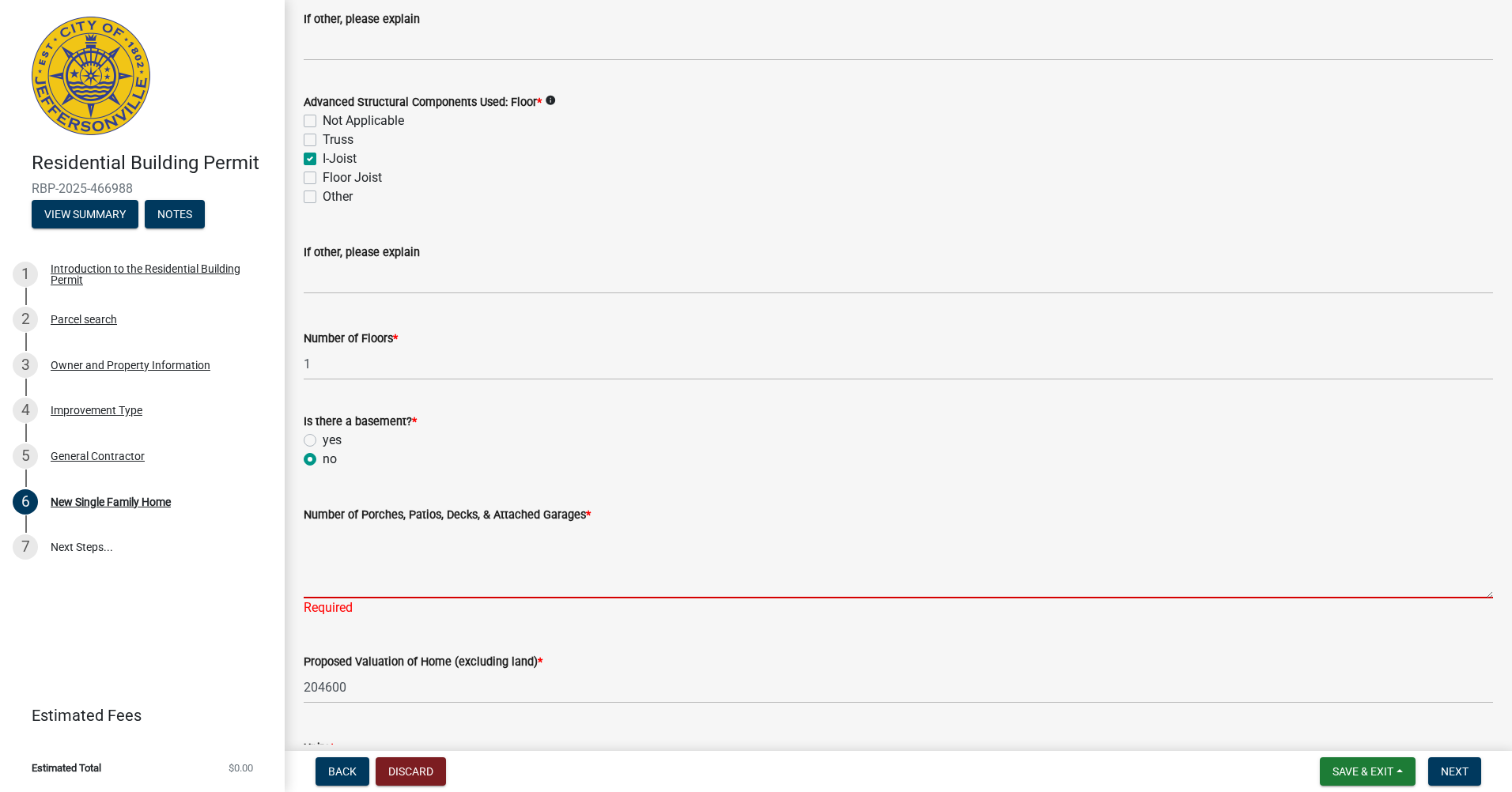
click at [327, 532] on textarea "Number of Porches, Patios, Decks, & Attached Garages *" at bounding box center [898, 561] width 1190 height 74
click at [313, 530] on textarea "Number of Porches, Patios, Decks, & Attached Garages *" at bounding box center [898, 561] width 1190 height 74
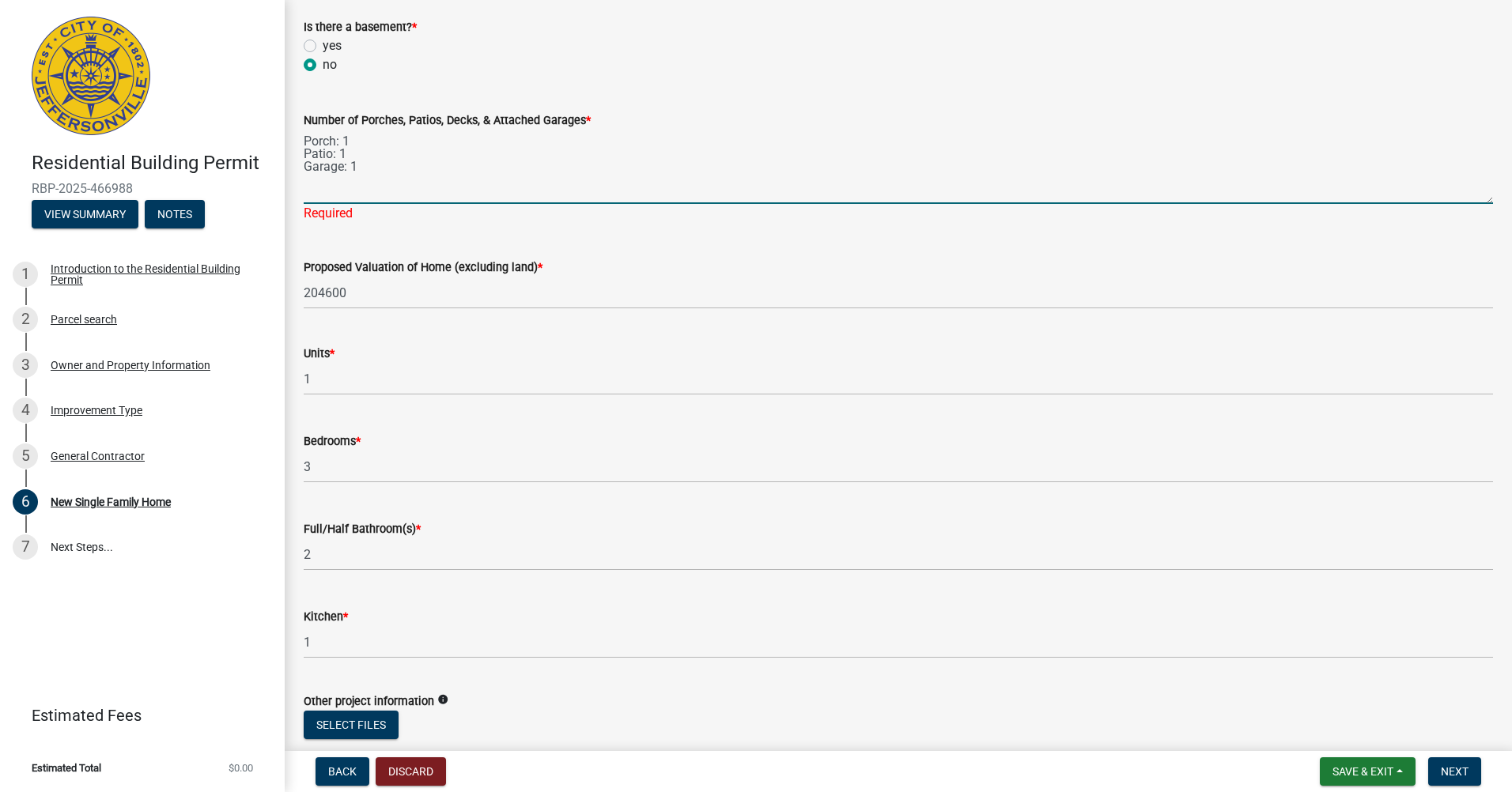
scroll to position [2055, 0]
type textarea "Porch: 1 Patio: 1 Garage: 1"
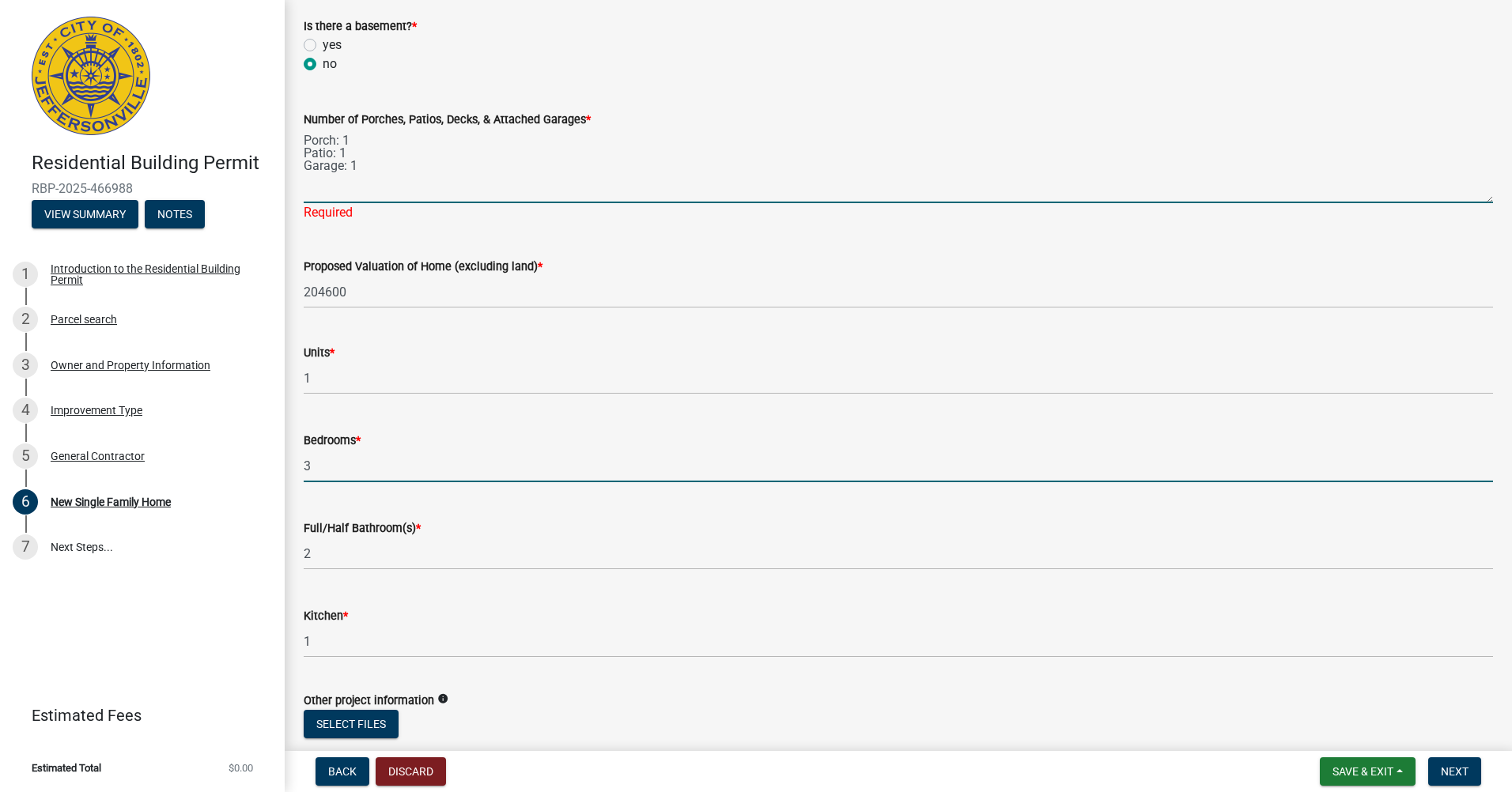
click at [404, 469] on wm-data-entity-input "Bedrooms * 3" at bounding box center [898, 453] width 1190 height 88
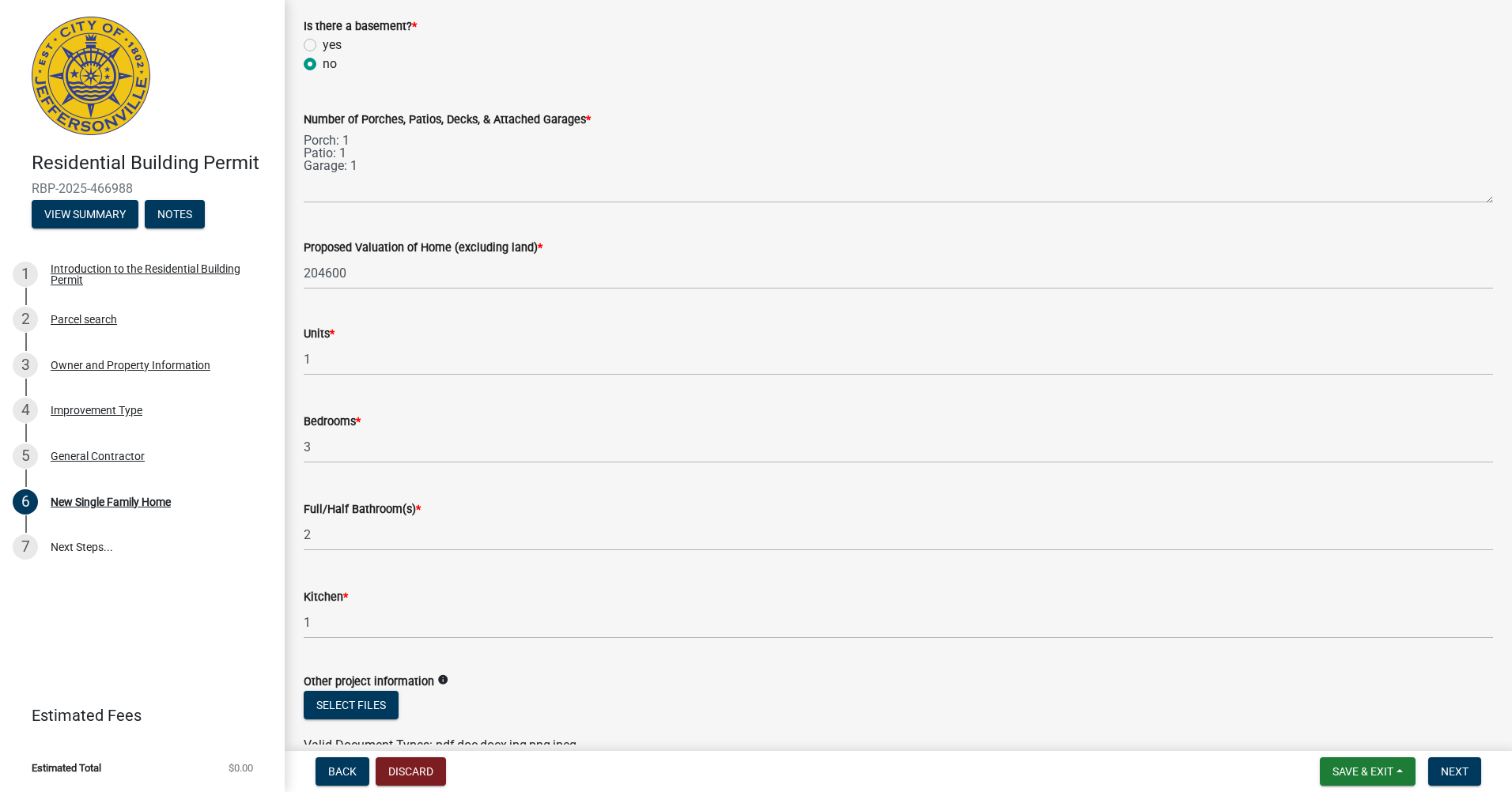
click at [404, 469] on wm-data-entity-input "Bedrooms * 3" at bounding box center [898, 434] width 1190 height 88
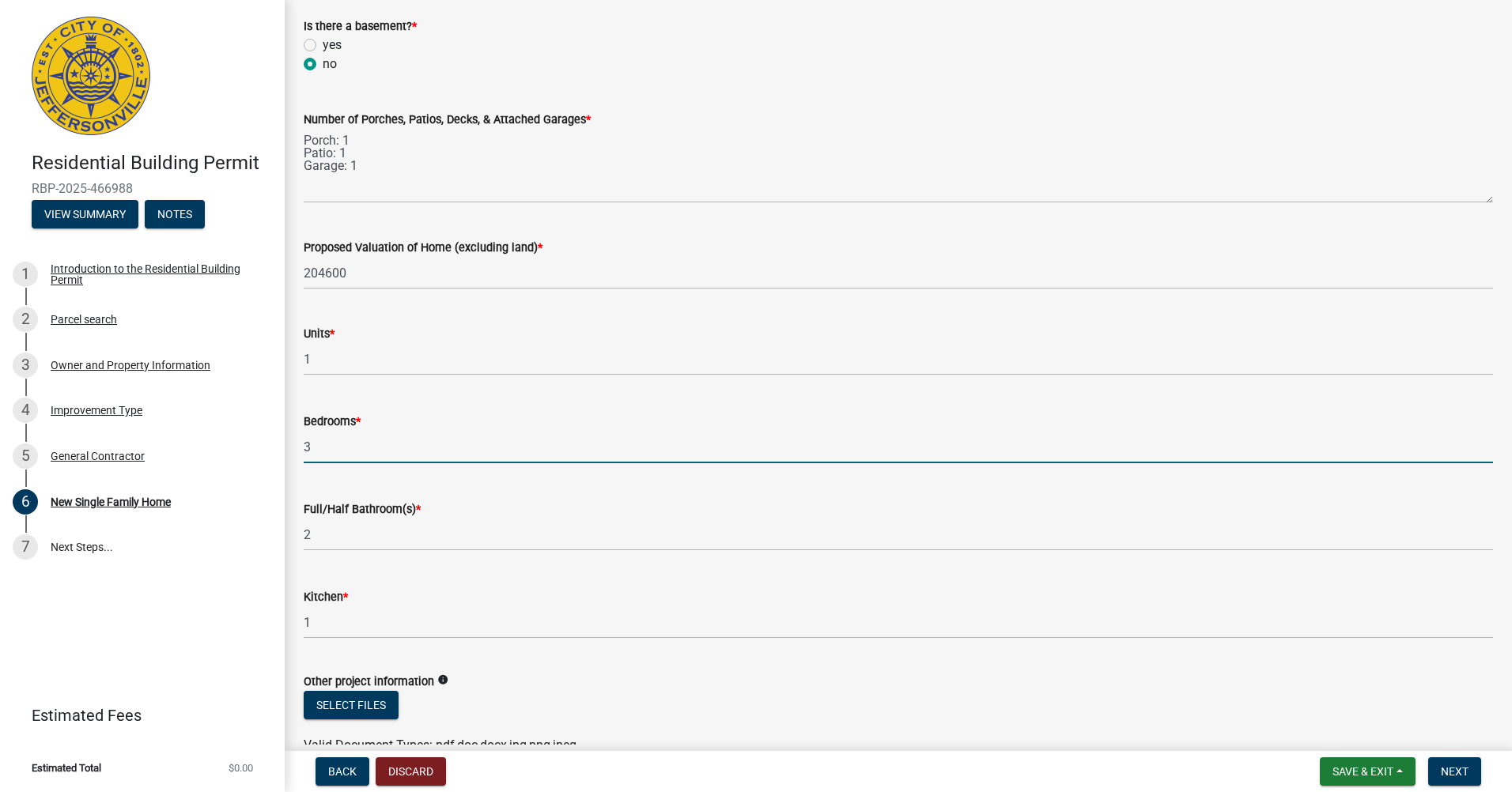
click at [348, 444] on input "3" at bounding box center [898, 447] width 1190 height 33
type input "4"
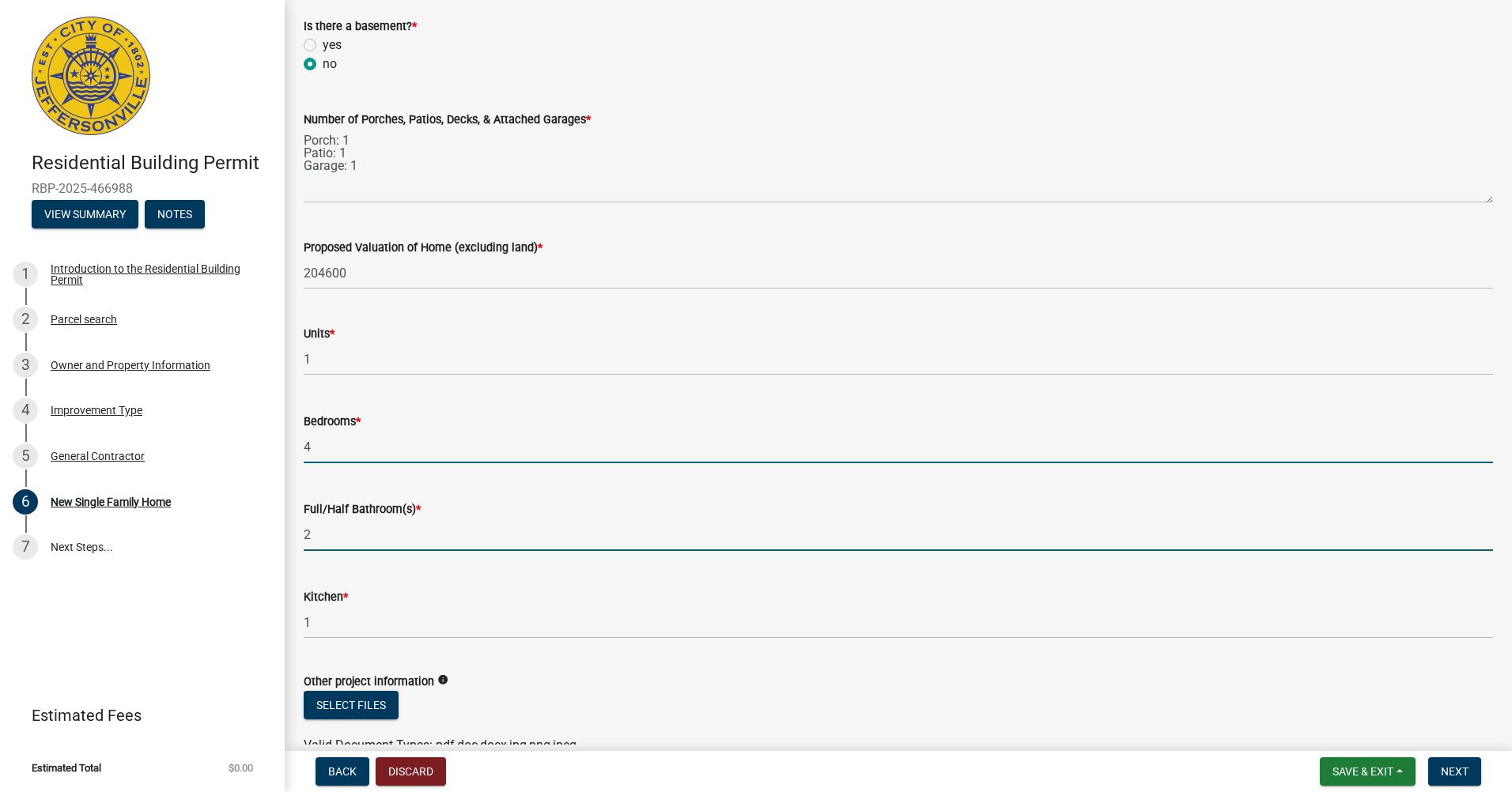
click at [346, 526] on input "2" at bounding box center [898, 535] width 1190 height 33
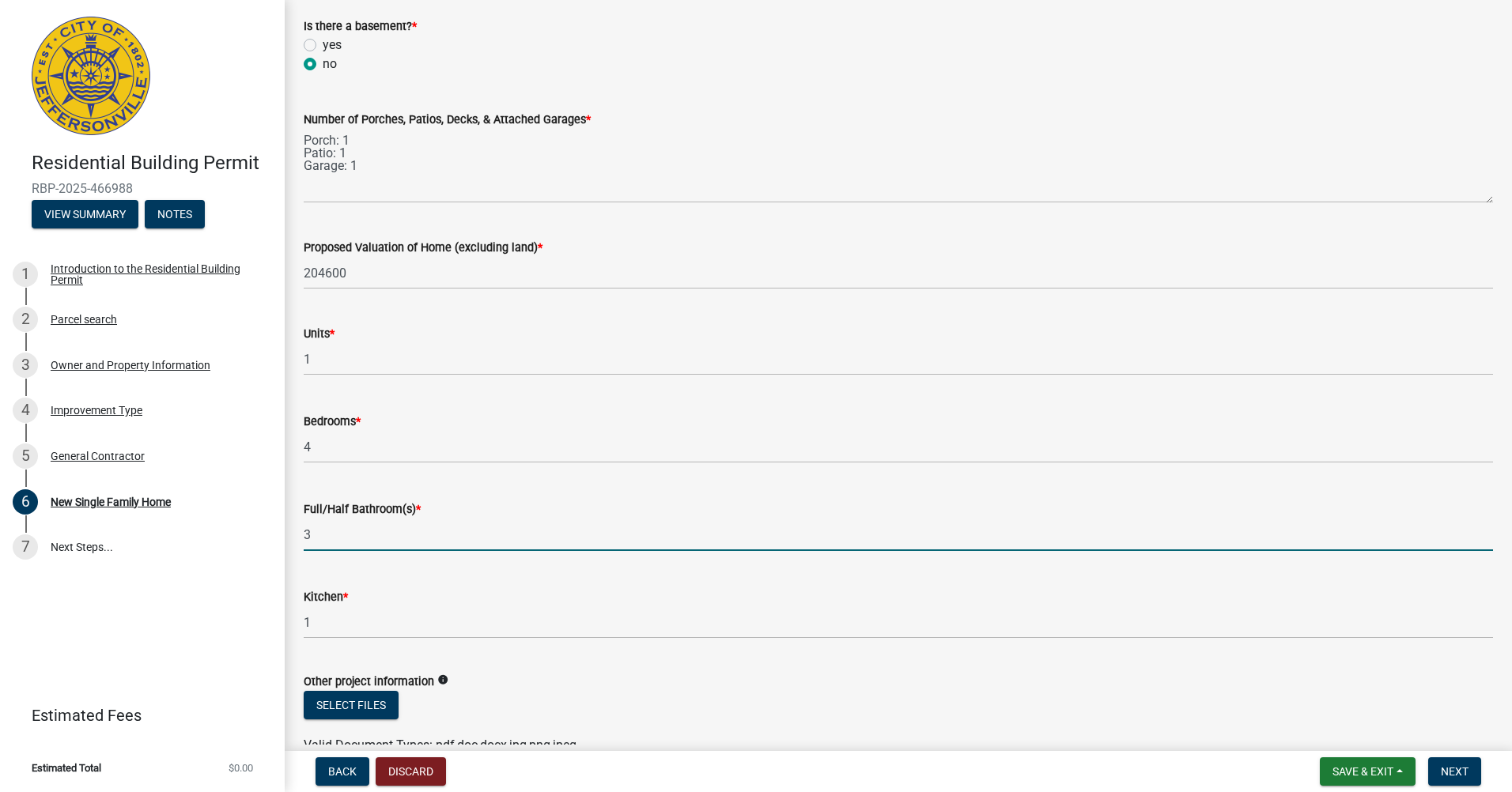
type input "3"
click at [375, 508] on label "Full/Half Bathroom(s) *" at bounding box center [362, 510] width 117 height 11
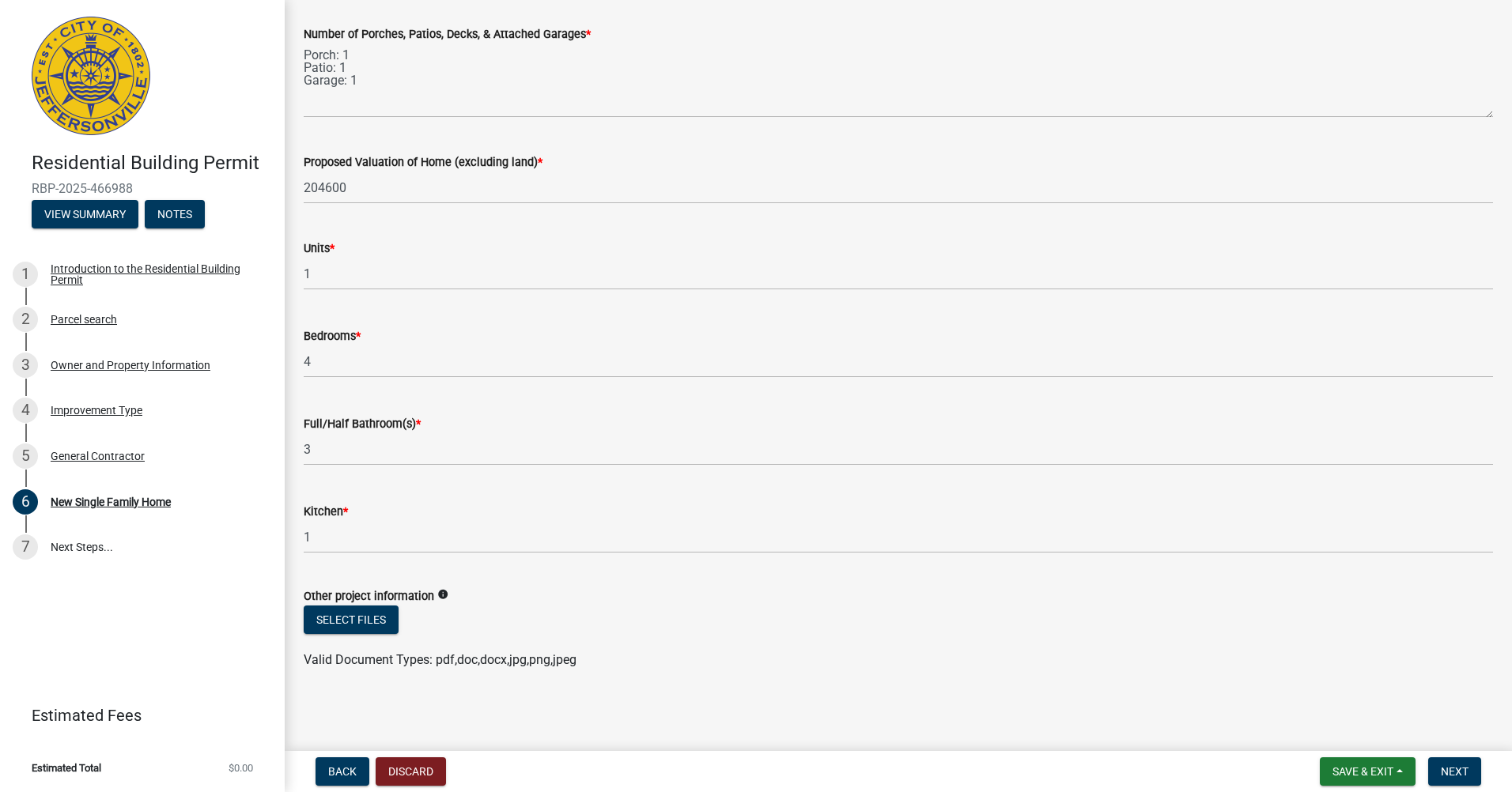
scroll to position [2142, 0]
click at [461, 654] on span "Valid Document Types: pdf,doc,docx,jpg,png,jpeg" at bounding box center [440, 659] width 273 height 15
click at [378, 611] on button "Select files" at bounding box center [351, 619] width 95 height 28
click at [559, 690] on span "Valid Document Types: pdf,doc,docx,jpg,png,jpeg" at bounding box center [440, 690] width 273 height 15
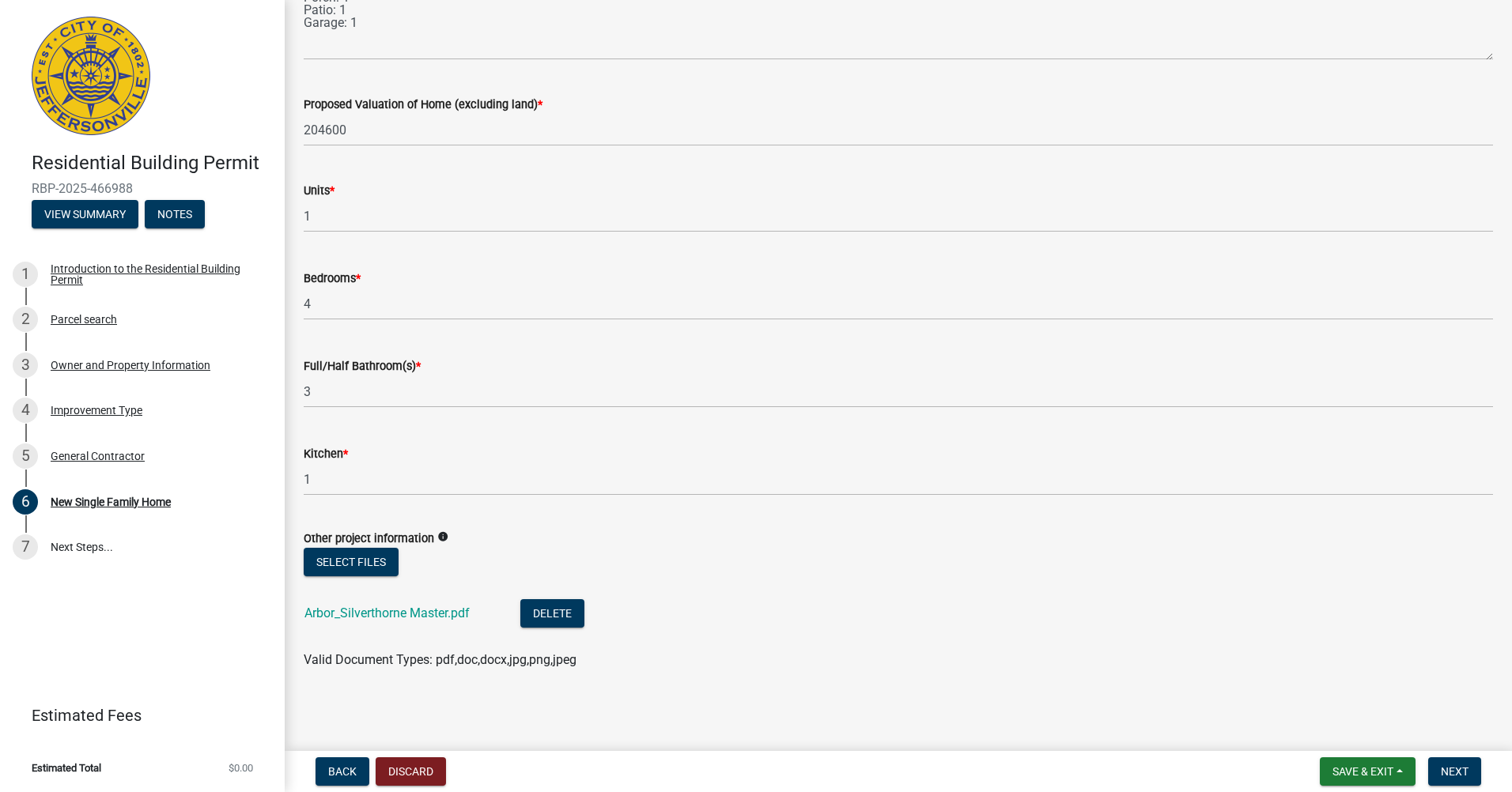
scroll to position [2199, 0]
click at [1447, 762] on button "Next" at bounding box center [1454, 771] width 53 height 28
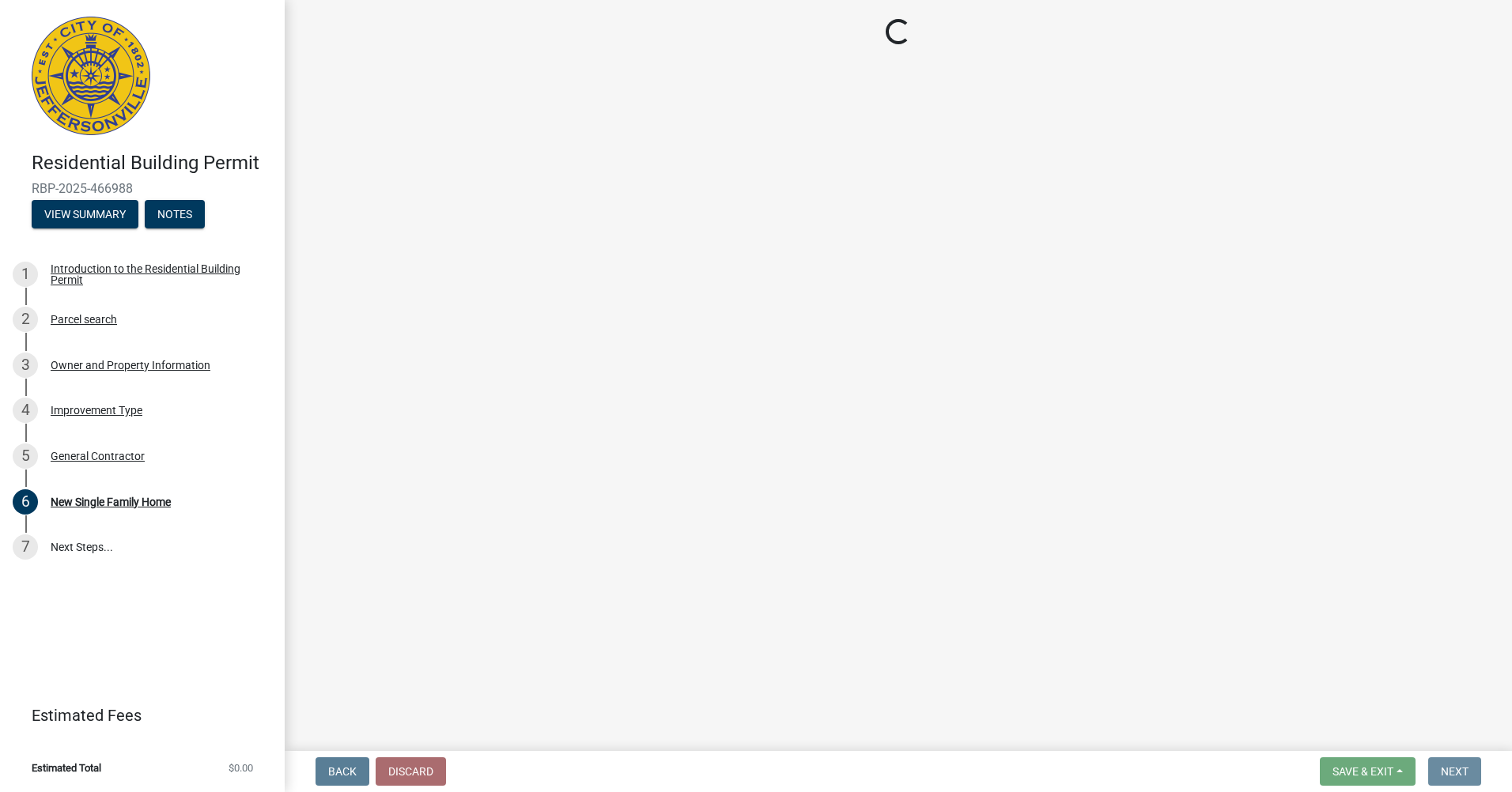
scroll to position [0, 0]
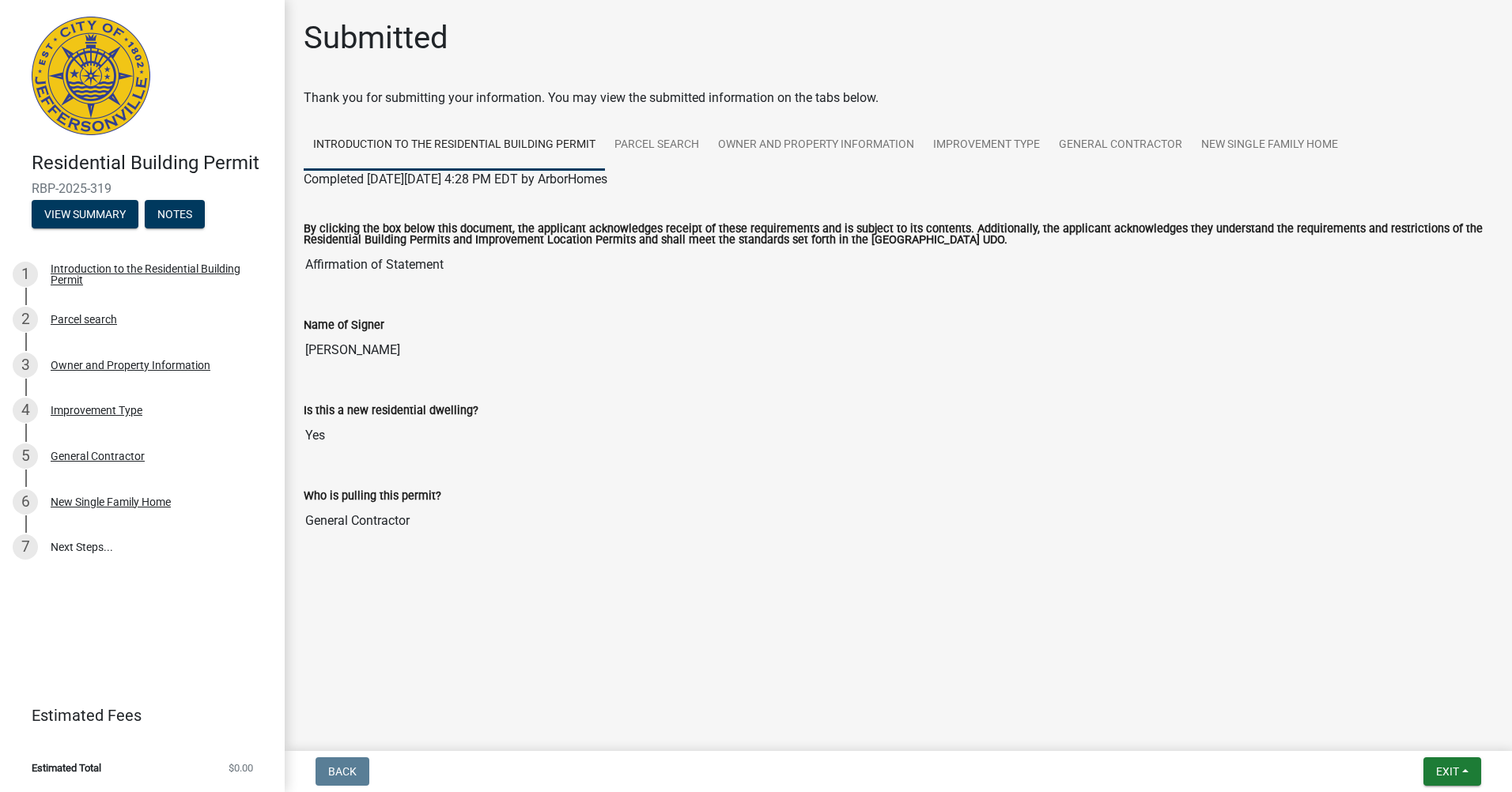
drag, startPoint x: 126, startPoint y: 180, endPoint x: 34, endPoint y: 192, distance: 92.8
click at [34, 192] on span "RBP-2025-319" at bounding box center [142, 188] width 221 height 15
copy span "RBP-2025-319"
drag, startPoint x: 840, startPoint y: 372, endPoint x: 728, endPoint y: 319, distance: 123.9
click at [840, 372] on div "Name of Signer Donavan Canze" at bounding box center [898, 335] width 1213 height 85
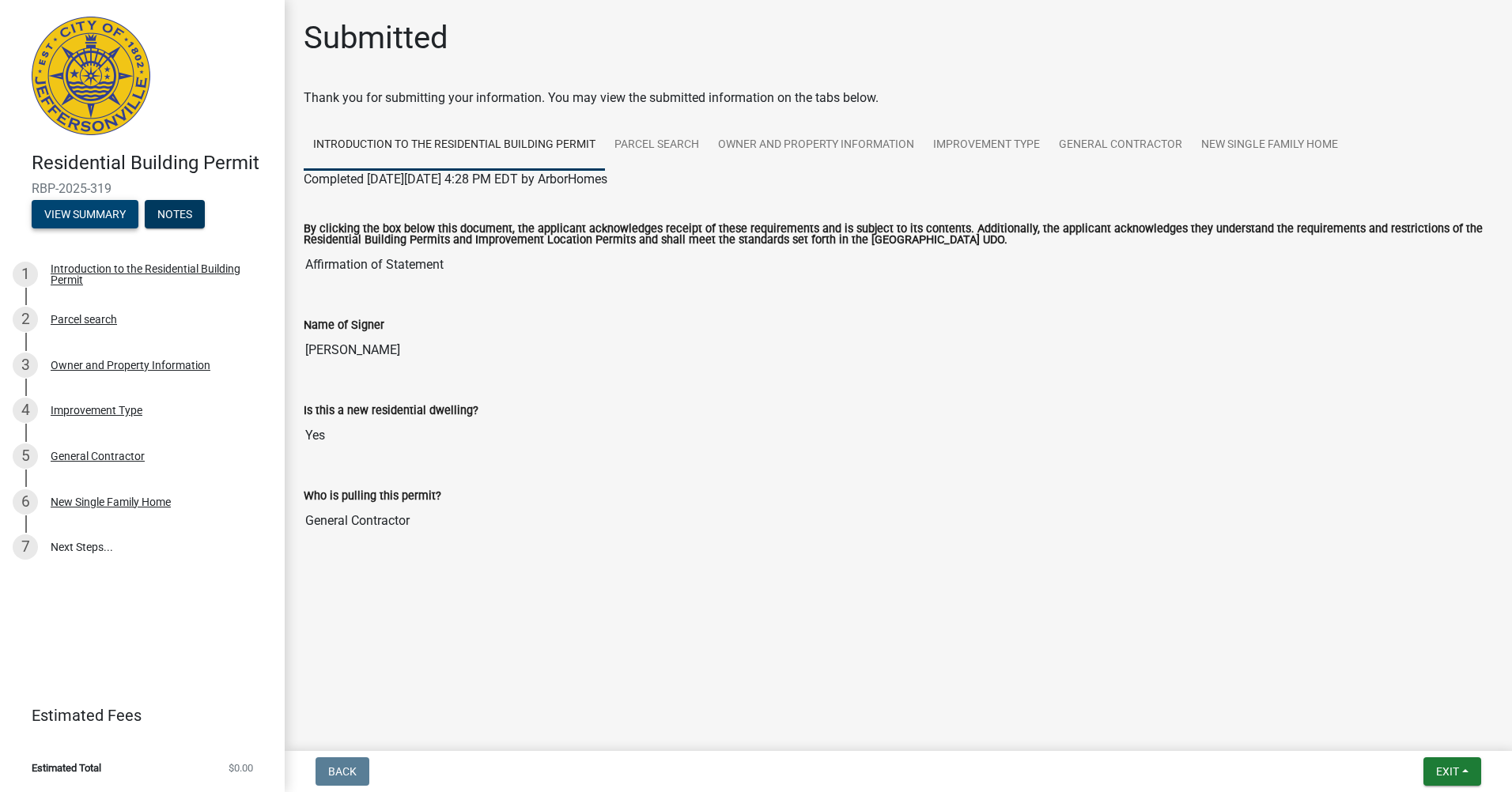
click at [102, 218] on button "View Summary" at bounding box center [85, 214] width 107 height 28
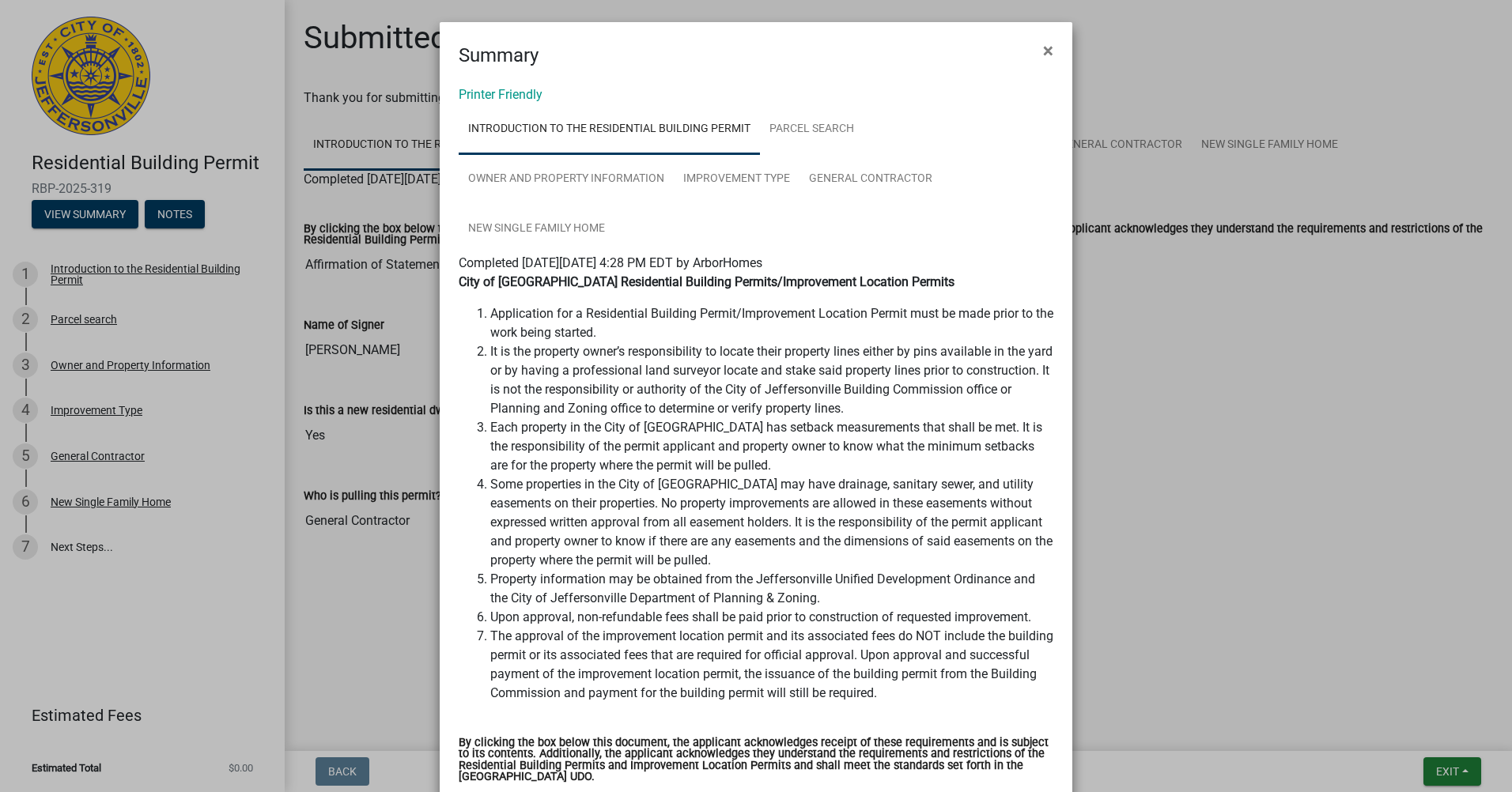
click at [502, 85] on div "Printer Friendly Introduction to the Residential Building Permit Parcel search …" at bounding box center [756, 597] width 633 height 1055
click at [499, 90] on link "Printer Friendly" at bounding box center [500, 94] width 84 height 15
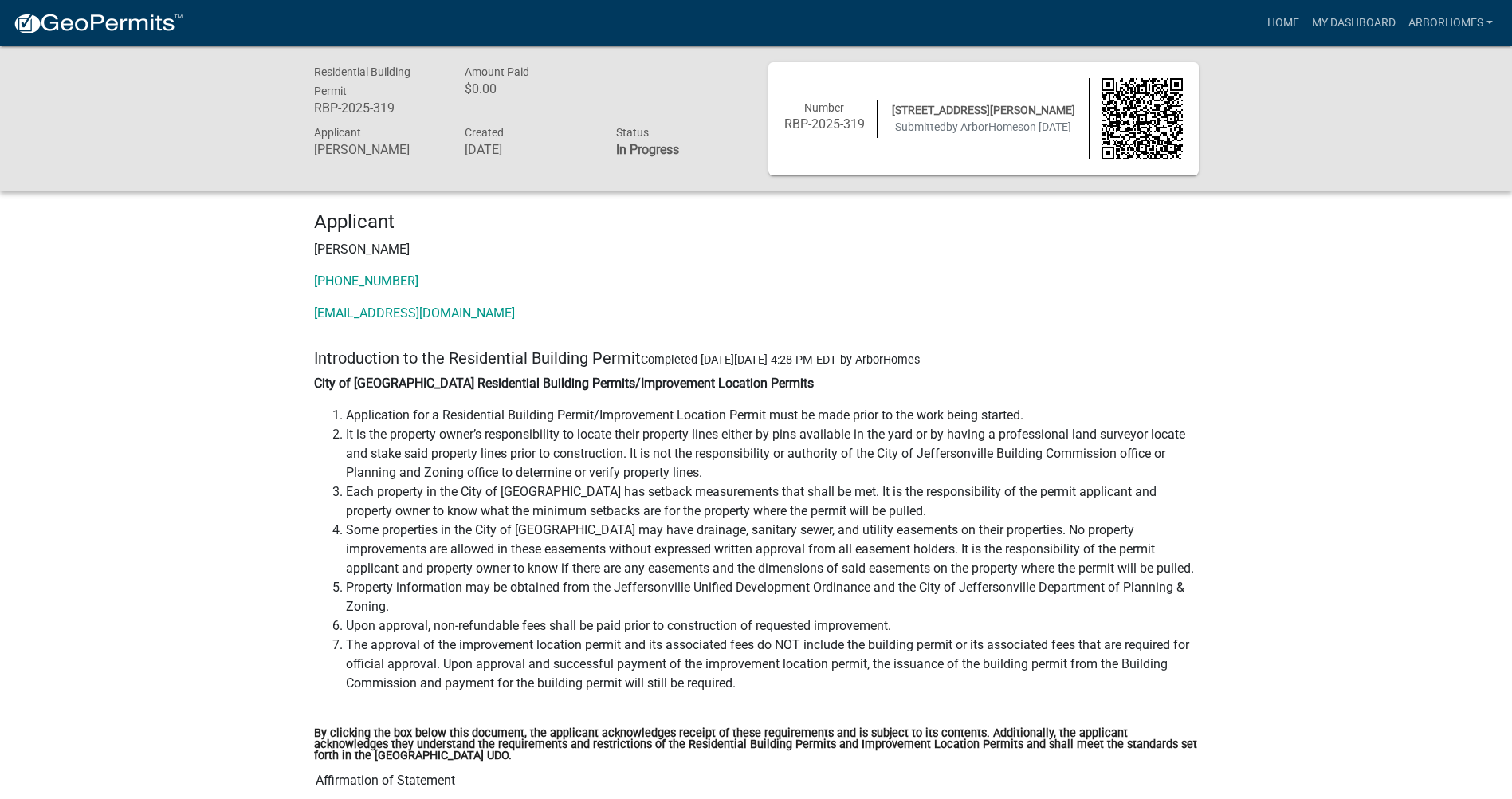
click at [946, 386] on p "City of [GEOGRAPHIC_DATA] Residential Building Permits/Improvement Location Per…" at bounding box center [757, 383] width 885 height 19
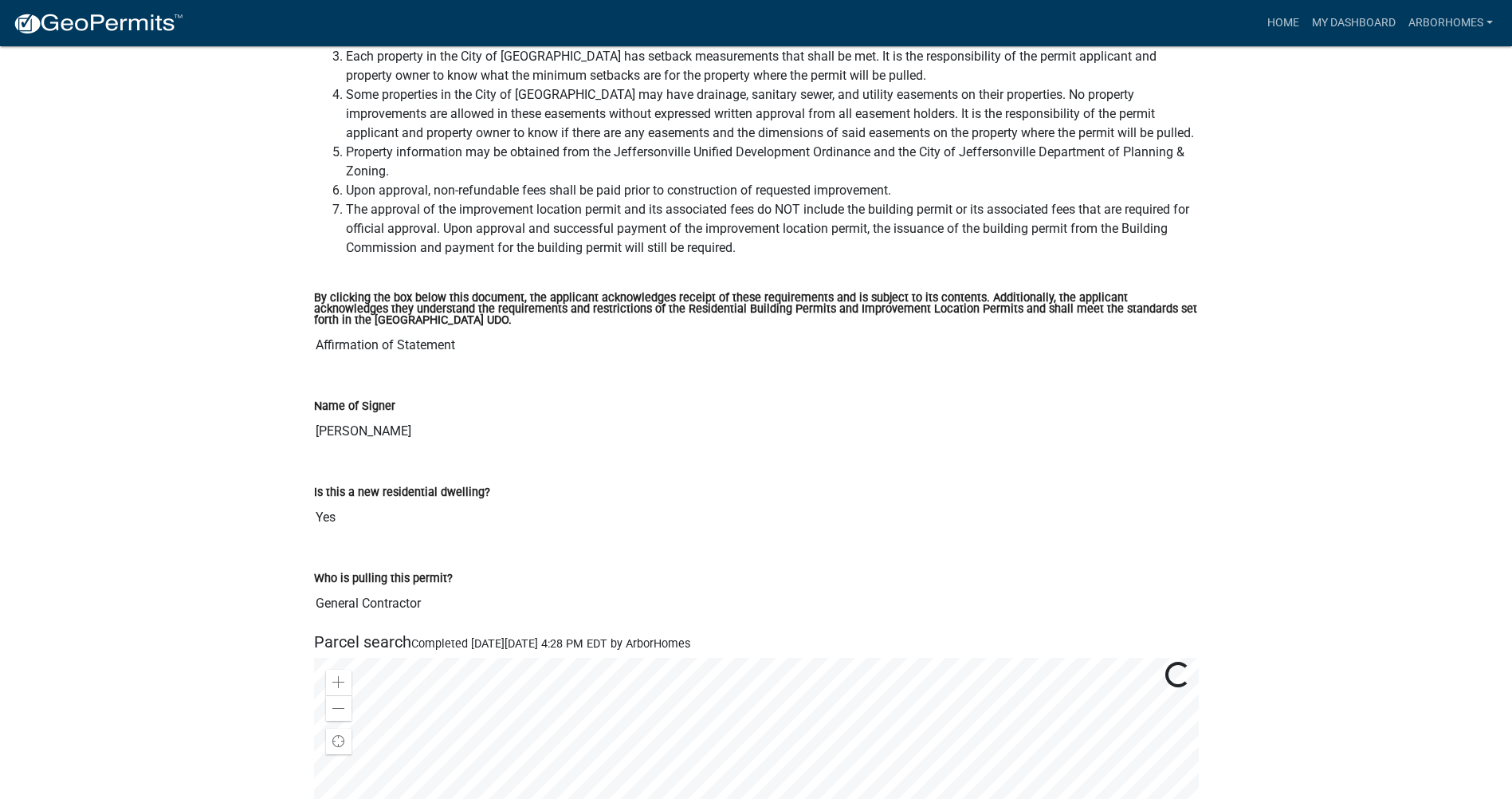
scroll to position [159, 0]
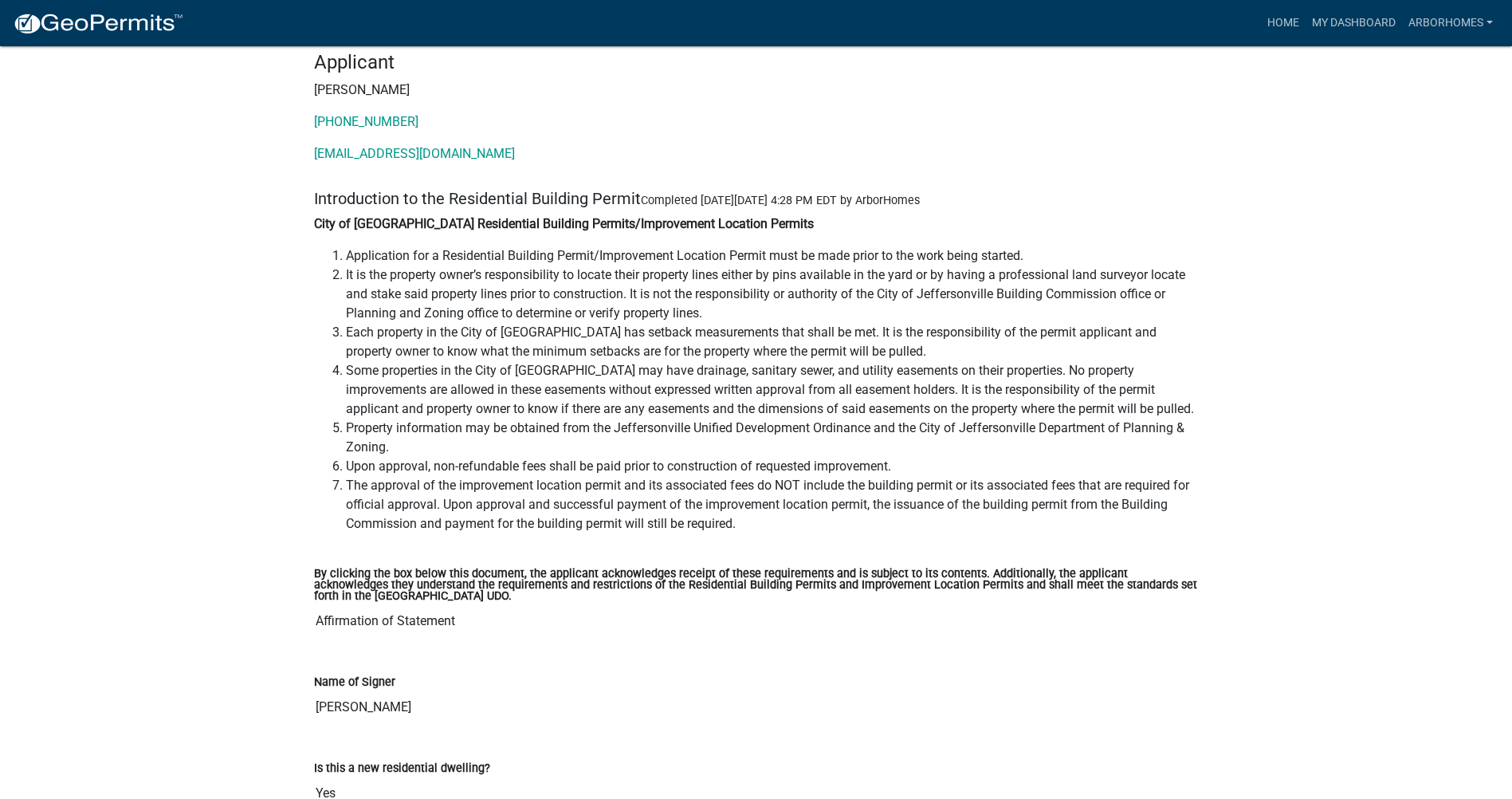
click at [758, 338] on li "Each property in the City of [GEOGRAPHIC_DATA] has setback measurements that sh…" at bounding box center [772, 342] width 853 height 39
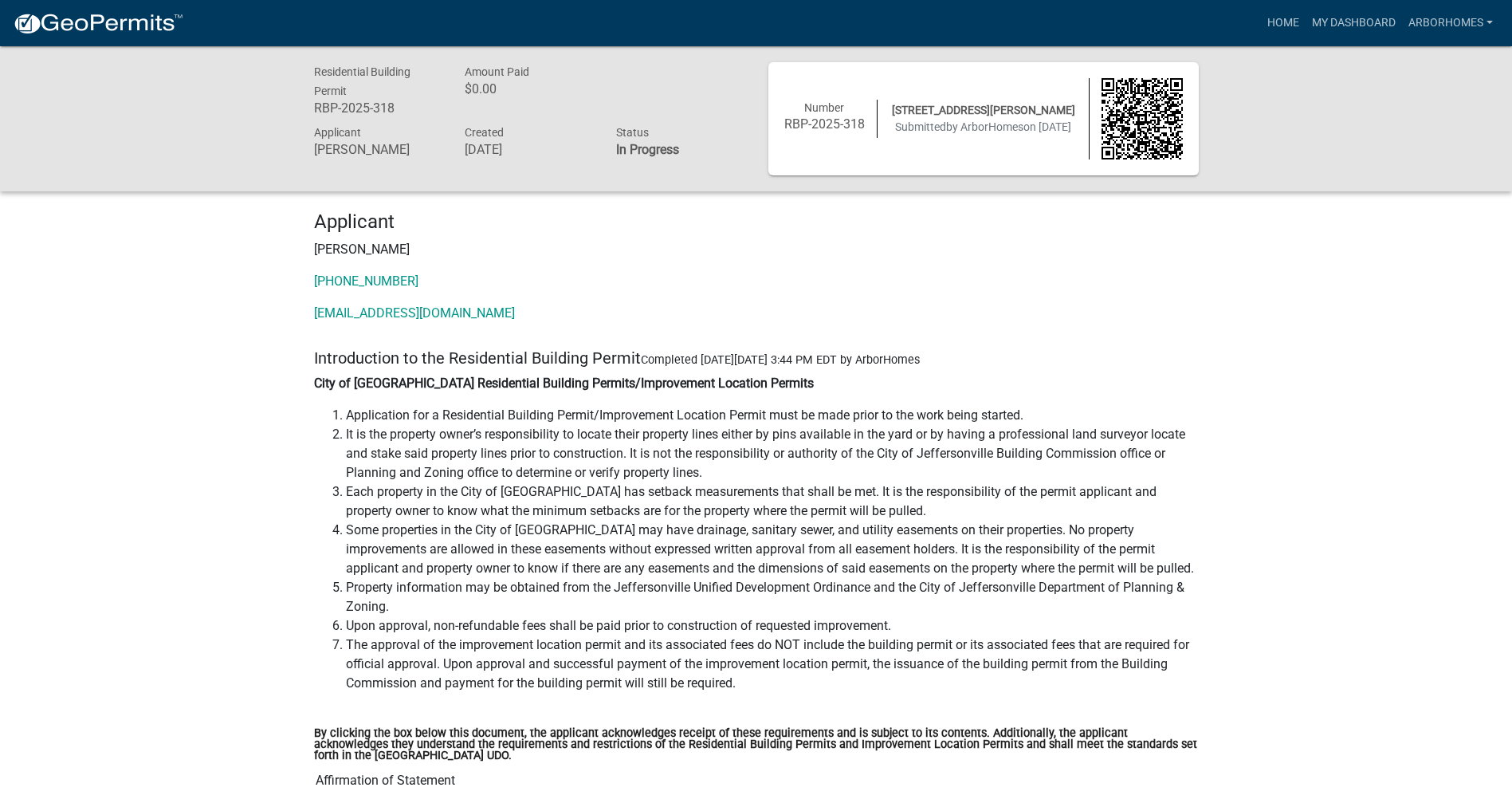
click at [578, 537] on li "Some properties in the City of [GEOGRAPHIC_DATA] may have drainage, sanitary se…" at bounding box center [772, 549] width 853 height 57
drag, startPoint x: 629, startPoint y: 333, endPoint x: 688, endPoint y: 92, distance: 248.1
click at [629, 333] on div "Applicant Kurt Maier 502-245-6159 Elite.Permits@EliteBuiltHomes.com" at bounding box center [756, 273] width 909 height 125
